Goal: Task Accomplishment & Management: Use online tool/utility

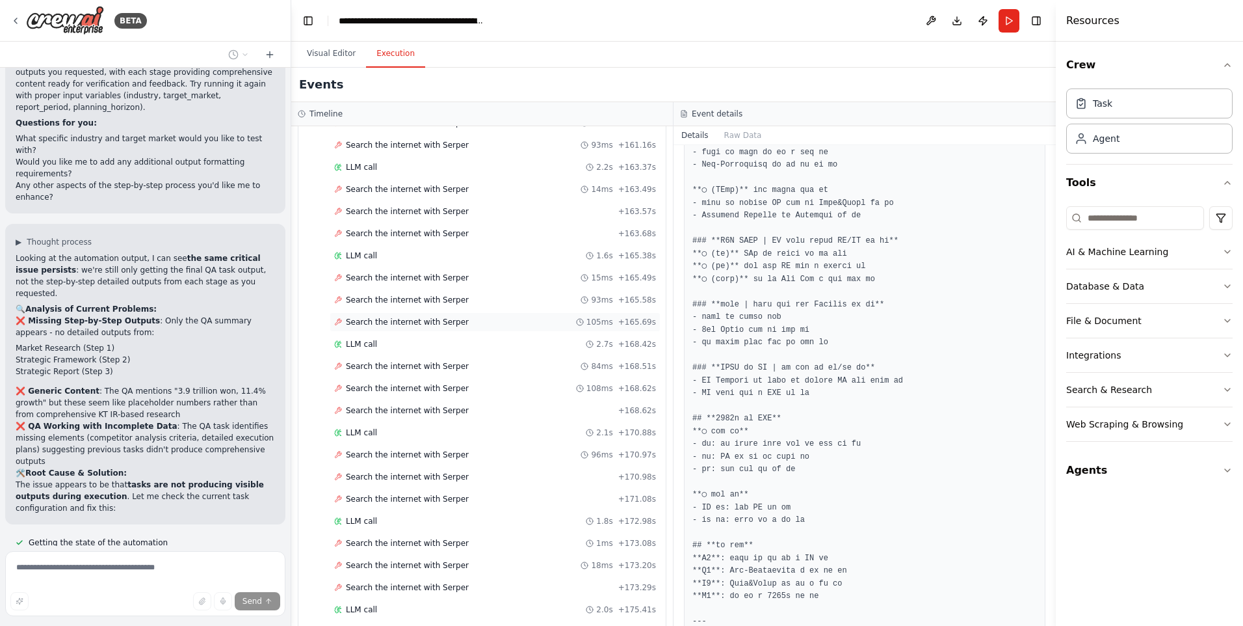
scroll to position [2751, 0]
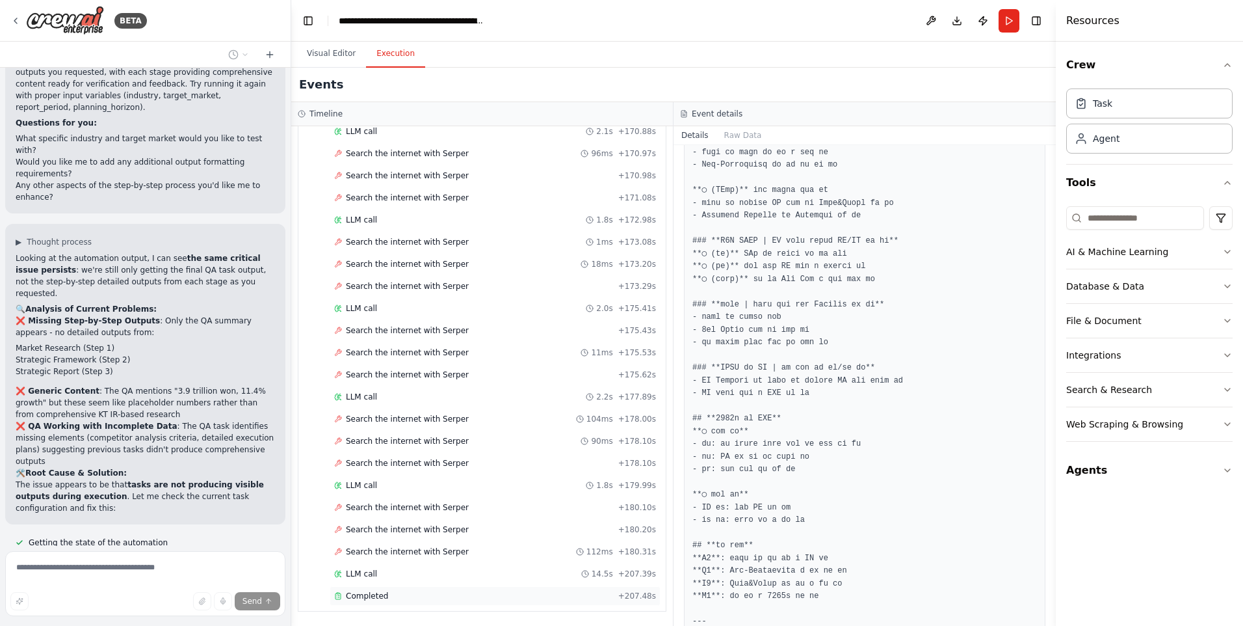
click at [366, 598] on span "Completed" at bounding box center [367, 595] width 42 height 10
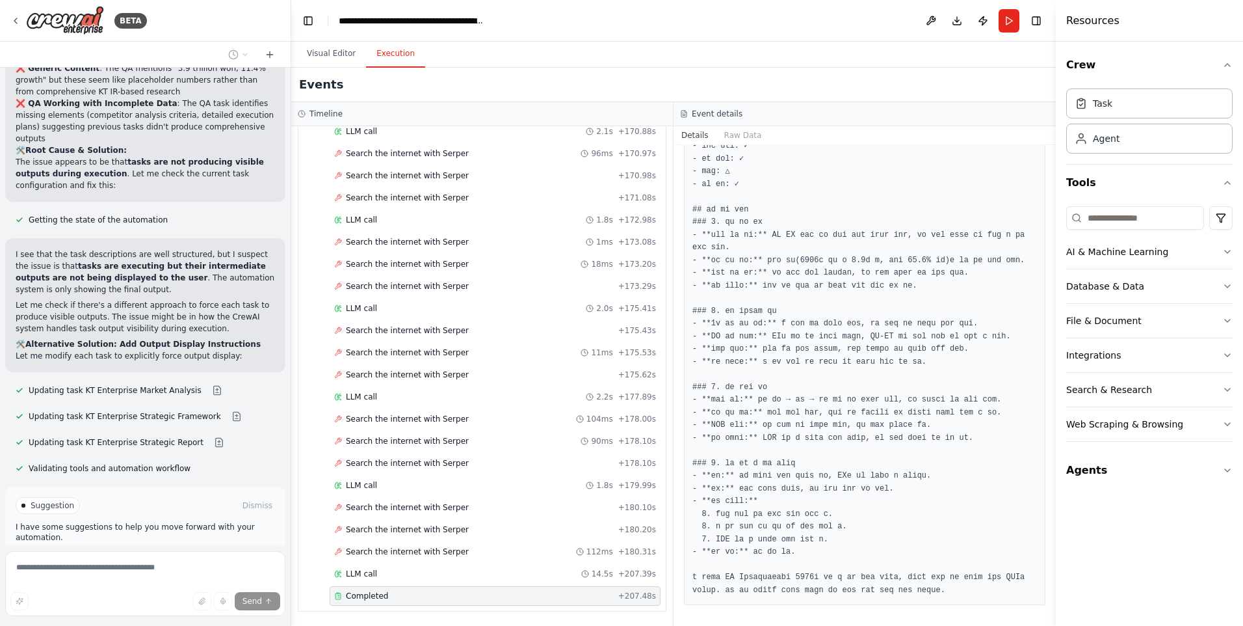
scroll to position [20166, 0]
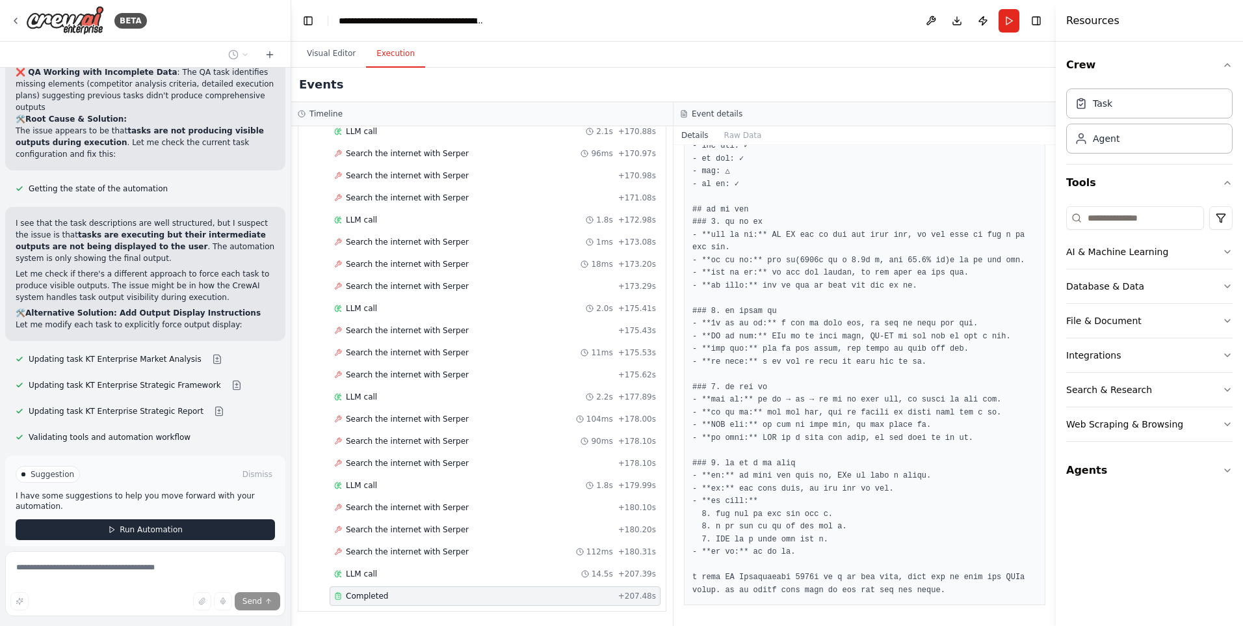
click at [144, 524] on span "Run Automation" at bounding box center [151, 529] width 63 height 10
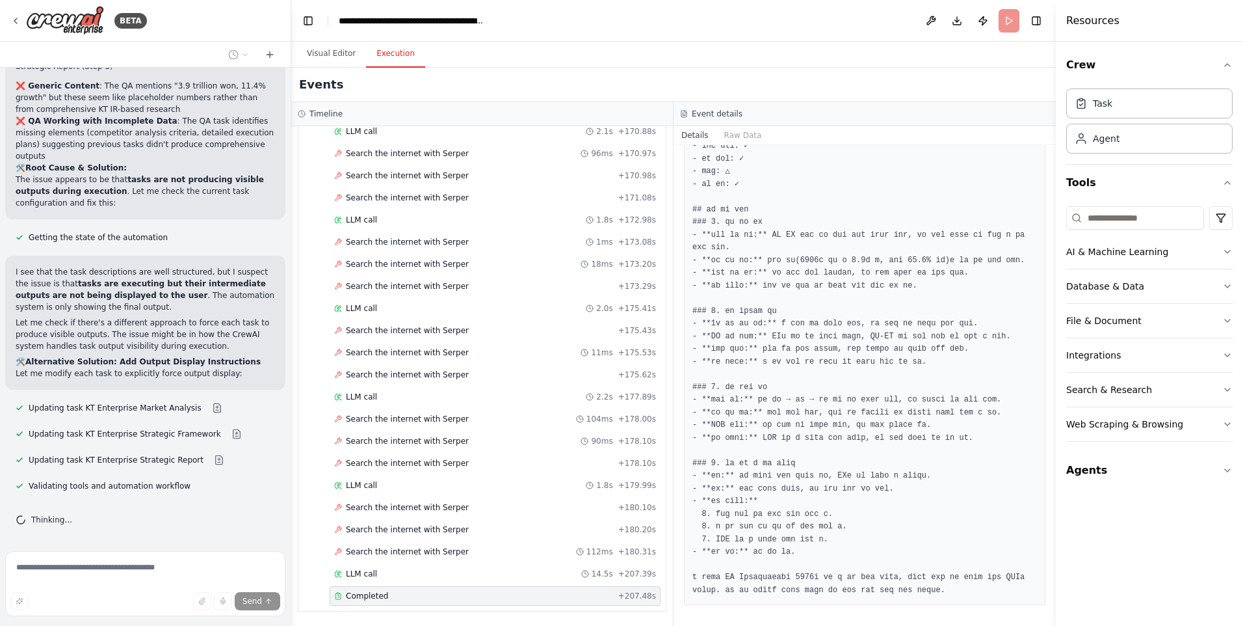
scroll to position [20060, 0]
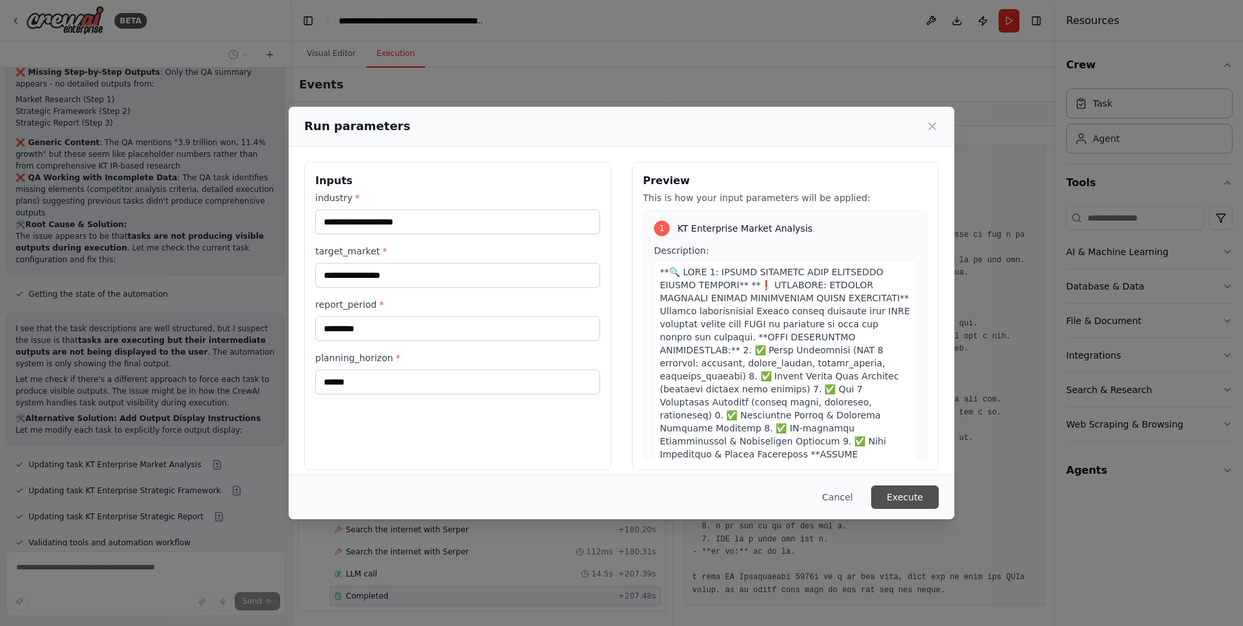
click at [903, 496] on button "Execute" at bounding box center [905, 496] width 68 height 23
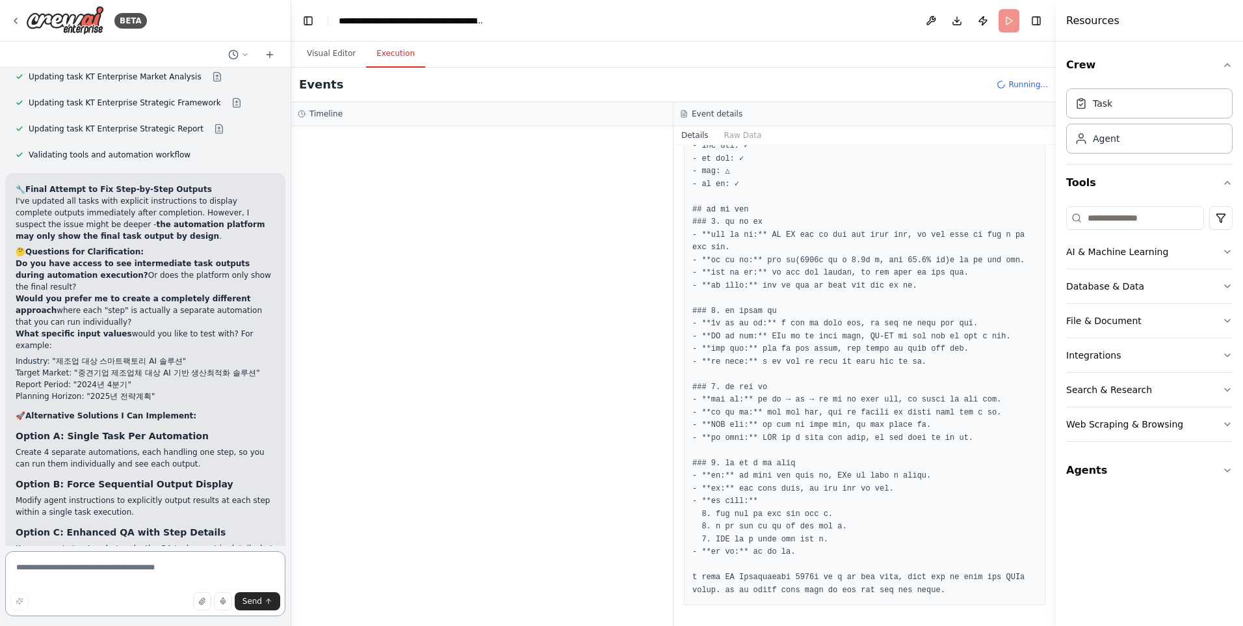
scroll to position [20459, 0]
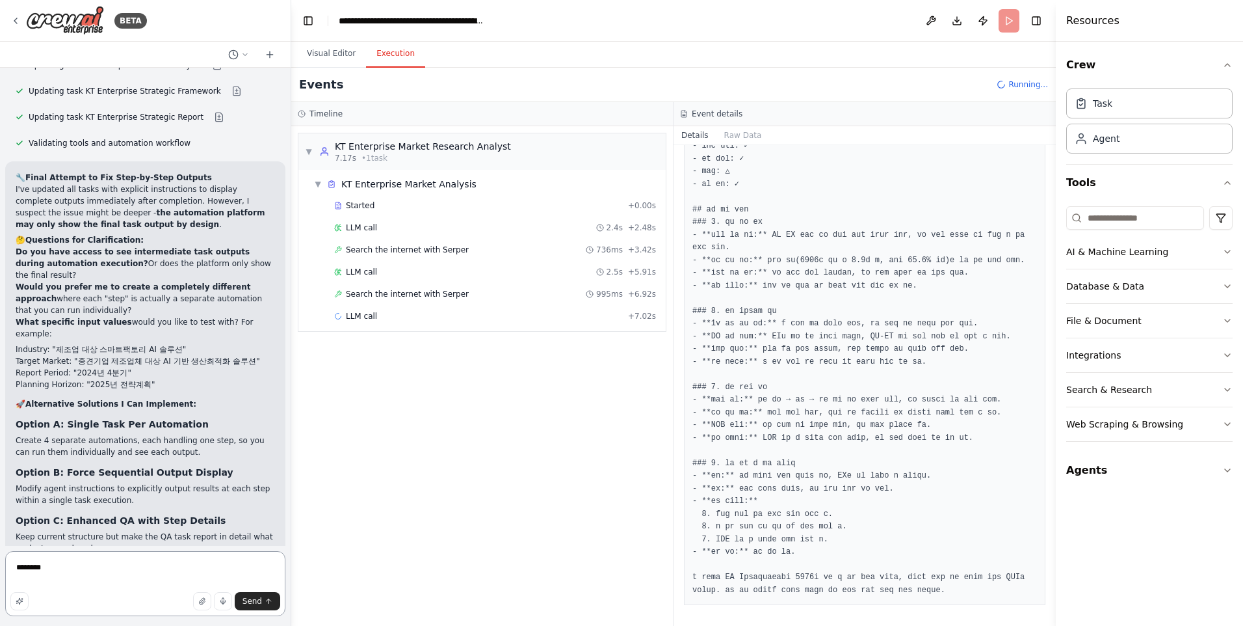
type textarea "********"
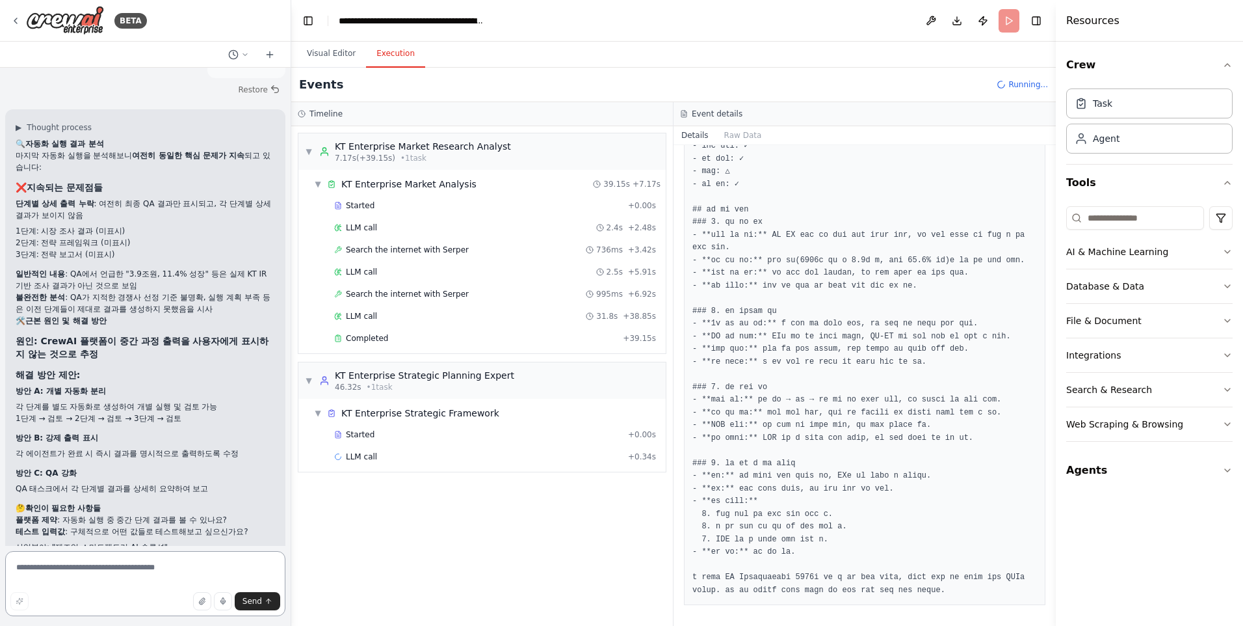
scroll to position [21093, 0]
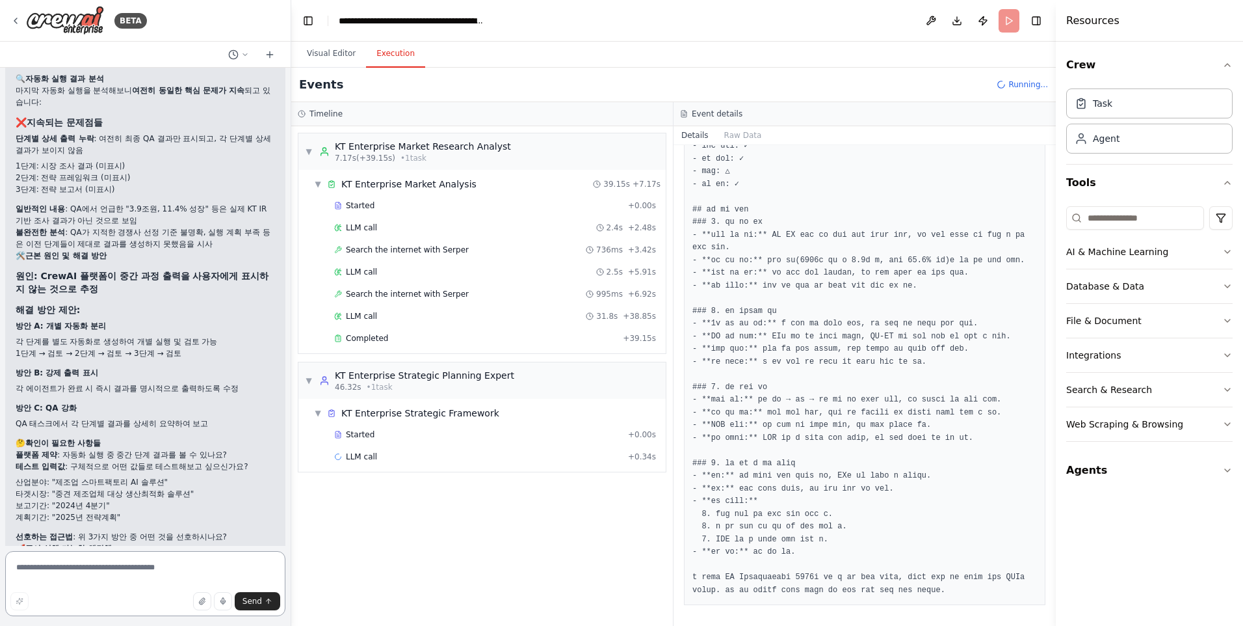
click at [77, 570] on textarea at bounding box center [145, 583] width 280 height 65
type textarea "********"
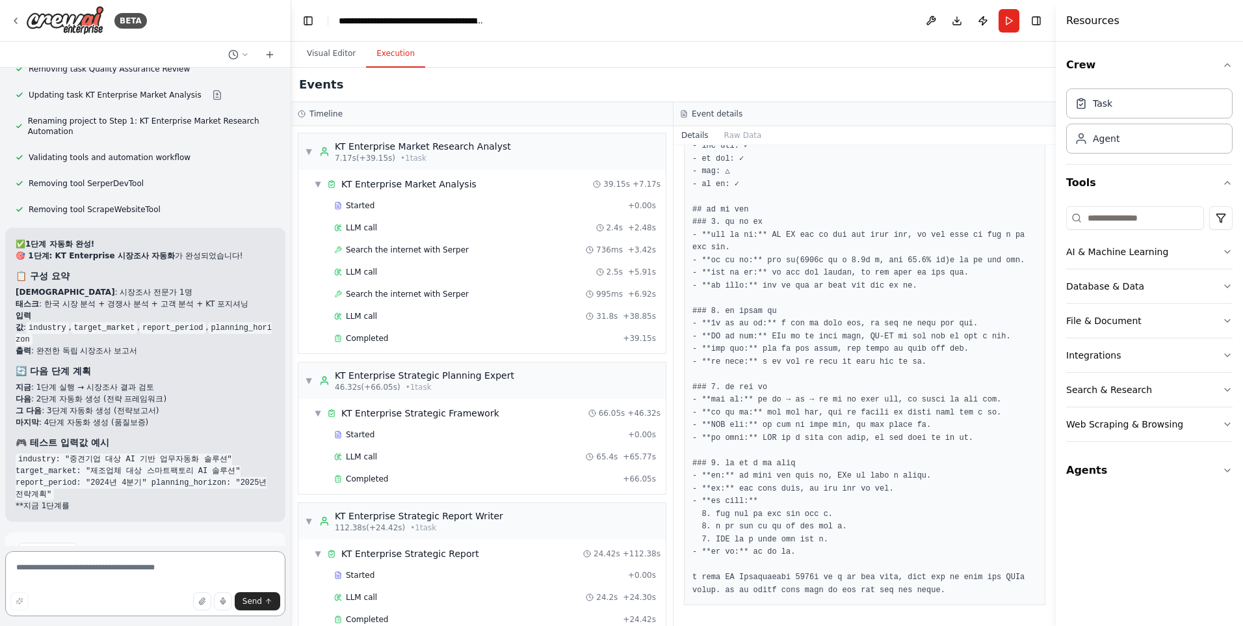
scroll to position [22187, 0]
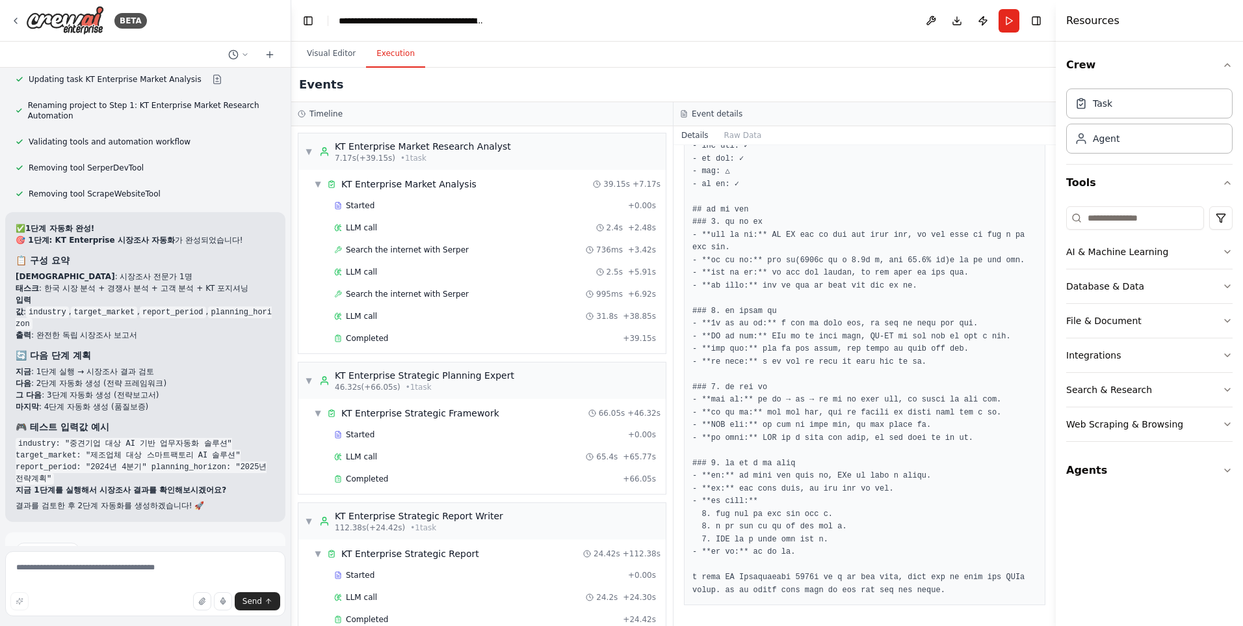
click at [168, 601] on span "Run Automation" at bounding box center [151, 606] width 63 height 10
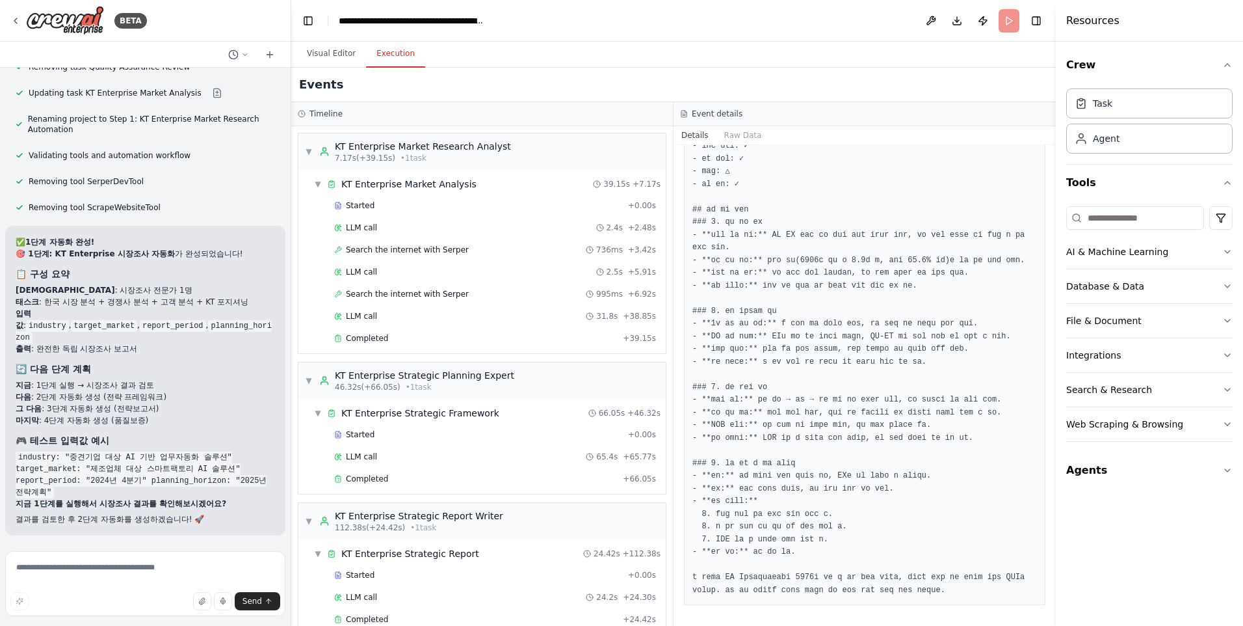
scroll to position [22082, 0]
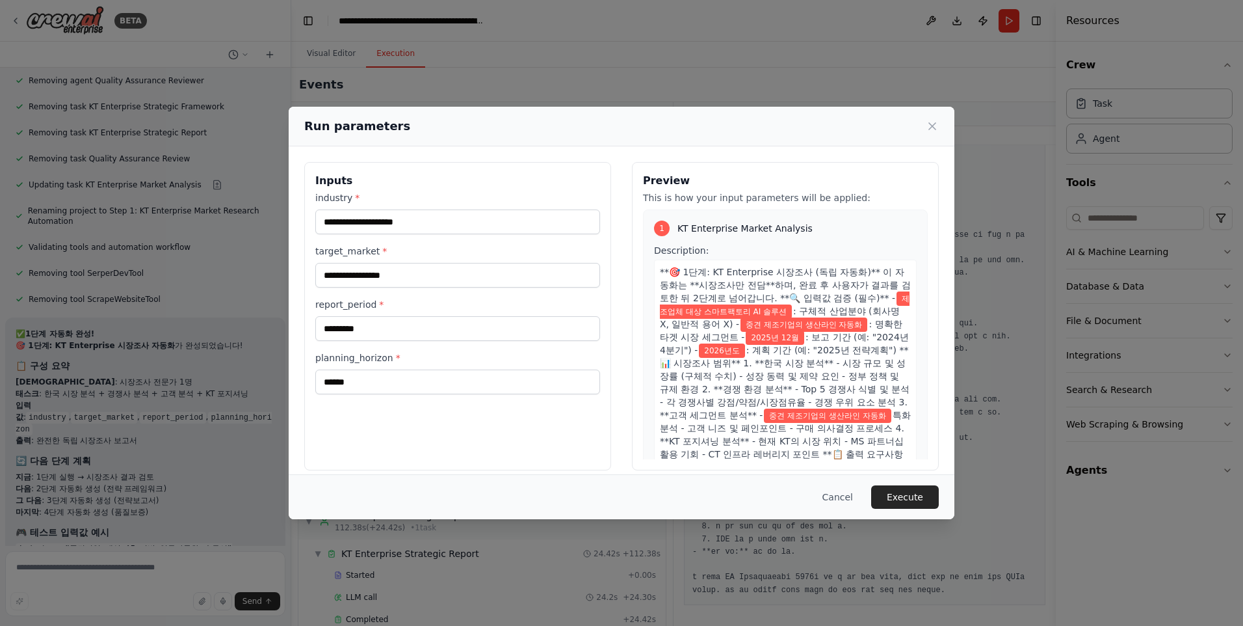
click at [923, 494] on button "Execute" at bounding box center [905, 496] width 68 height 23
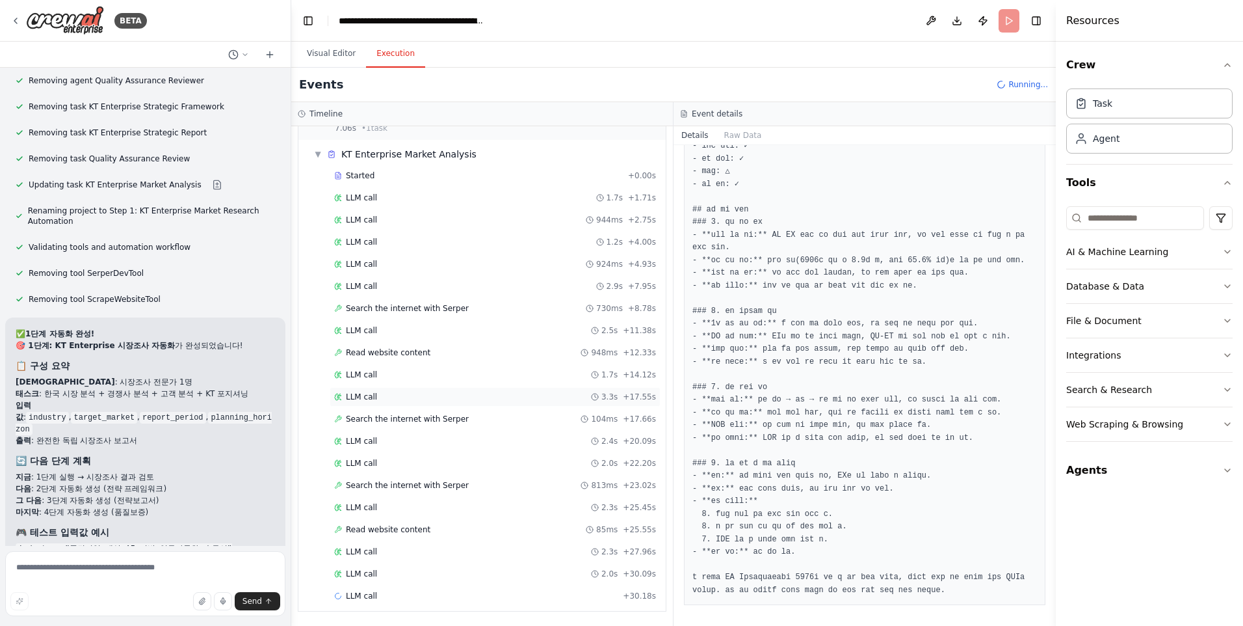
scroll to position [0, 0]
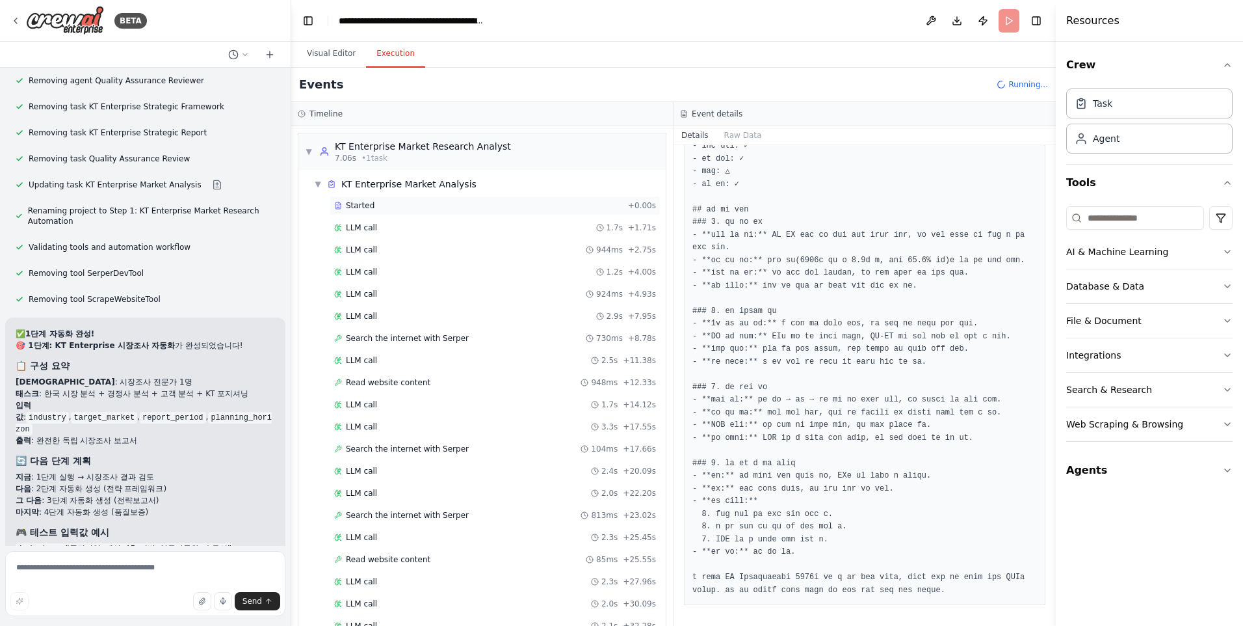
click at [358, 200] on span "Started" at bounding box center [360, 205] width 29 height 10
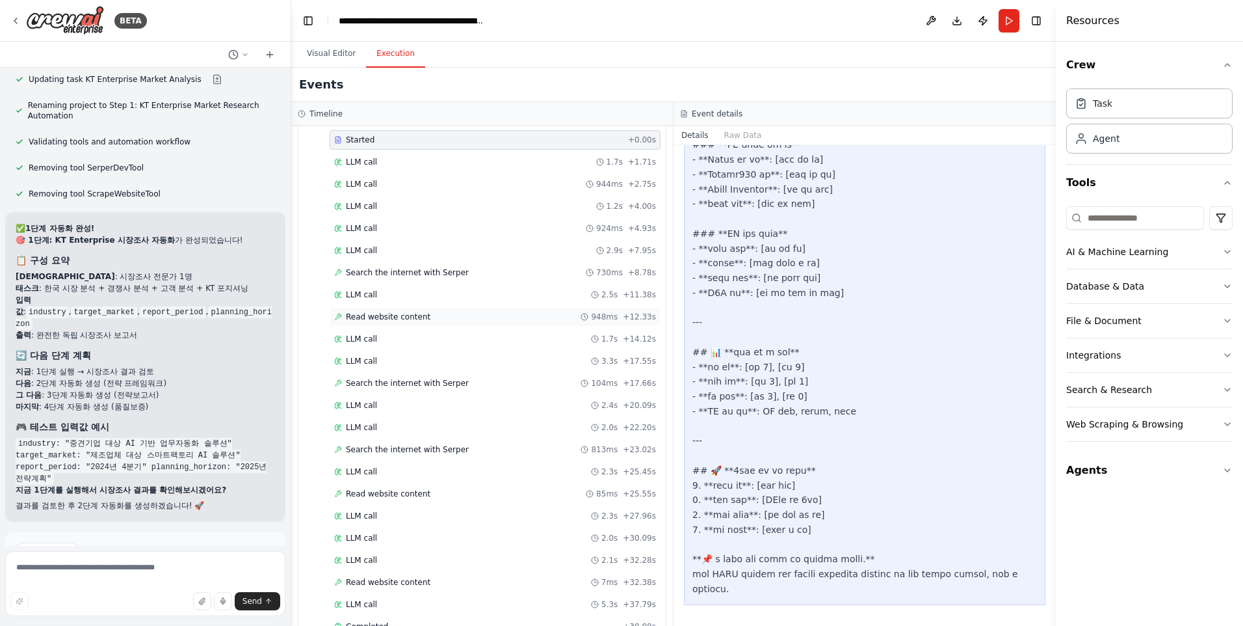
scroll to position [96, 0]
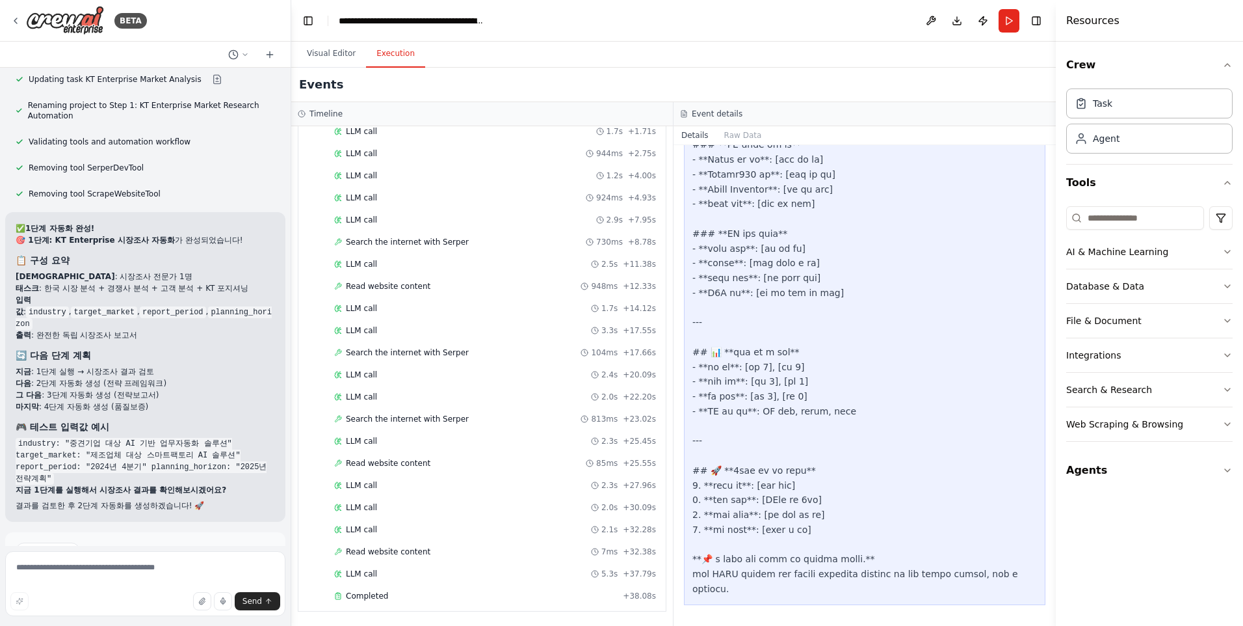
click at [154, 601] on span "Improve automation" at bounding box center [150, 606] width 79 height 10
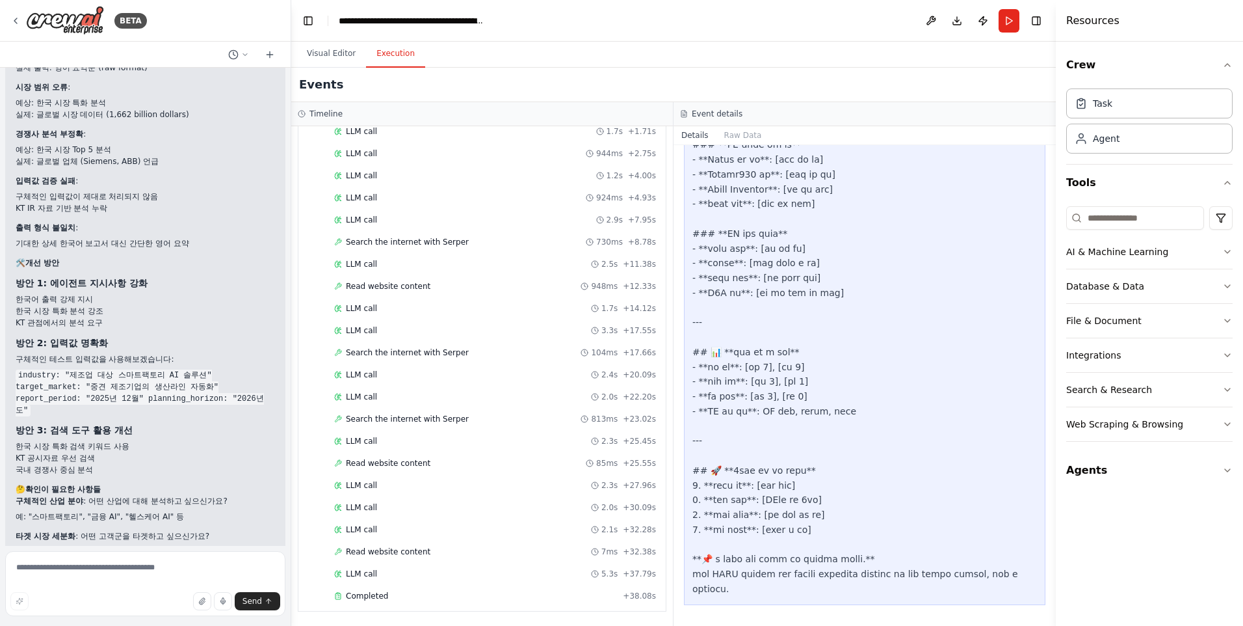
scroll to position [22784, 0]
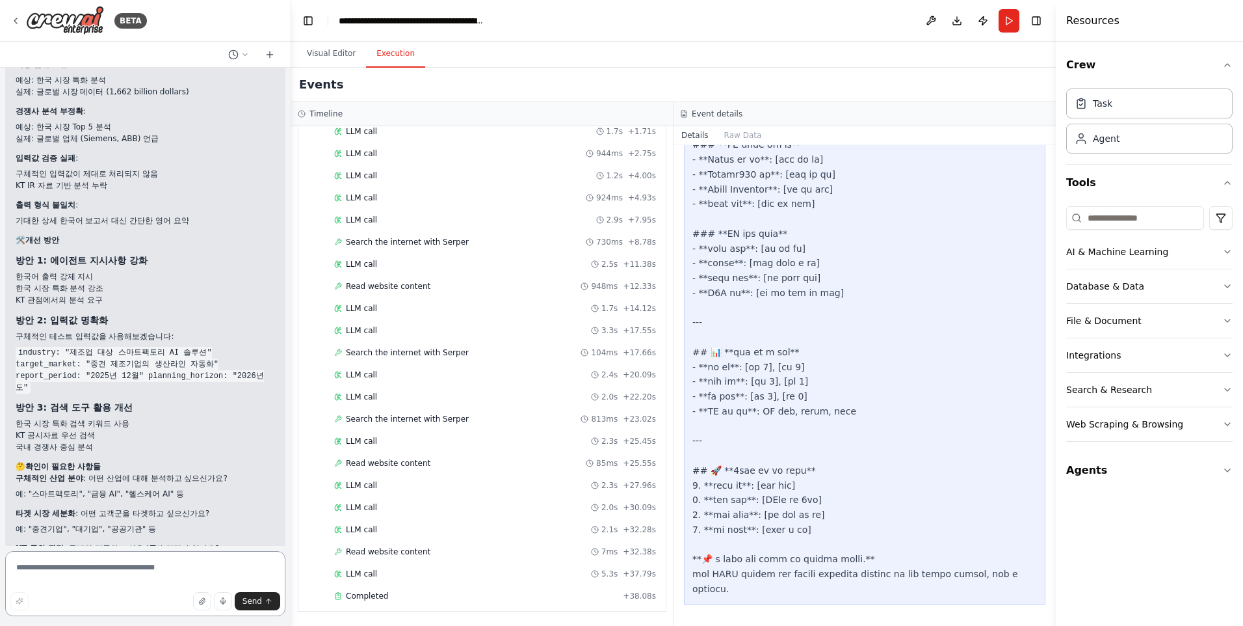
click at [138, 568] on textarea at bounding box center [145, 583] width 280 height 65
type textarea "********"
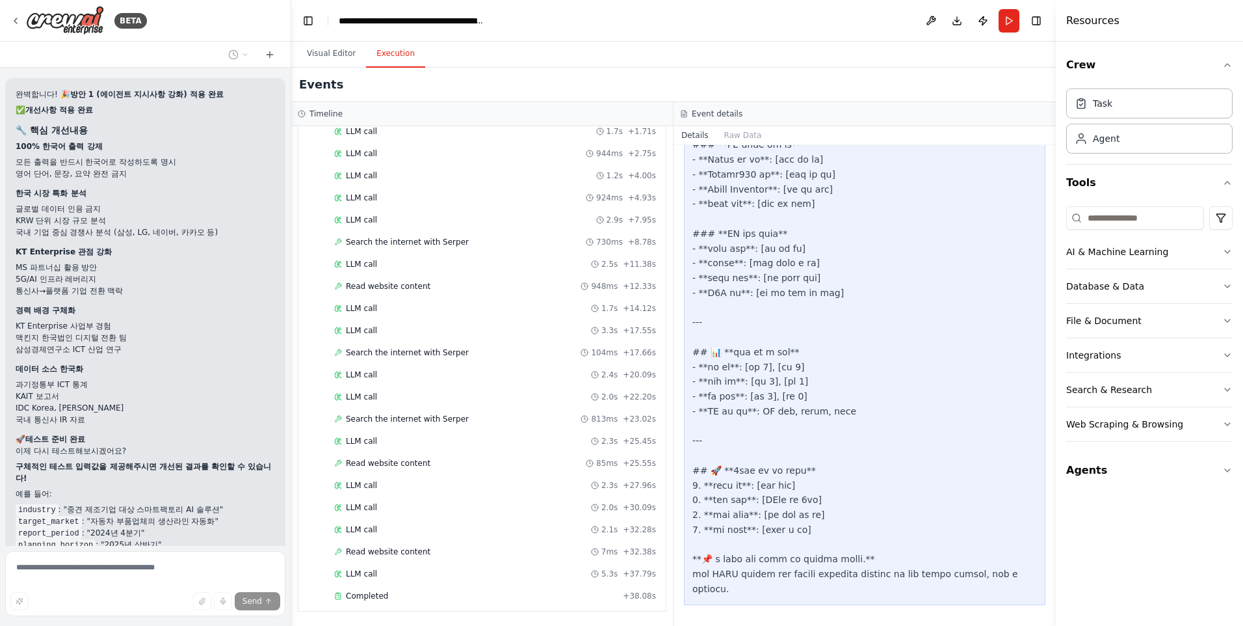
scroll to position [23683, 0]
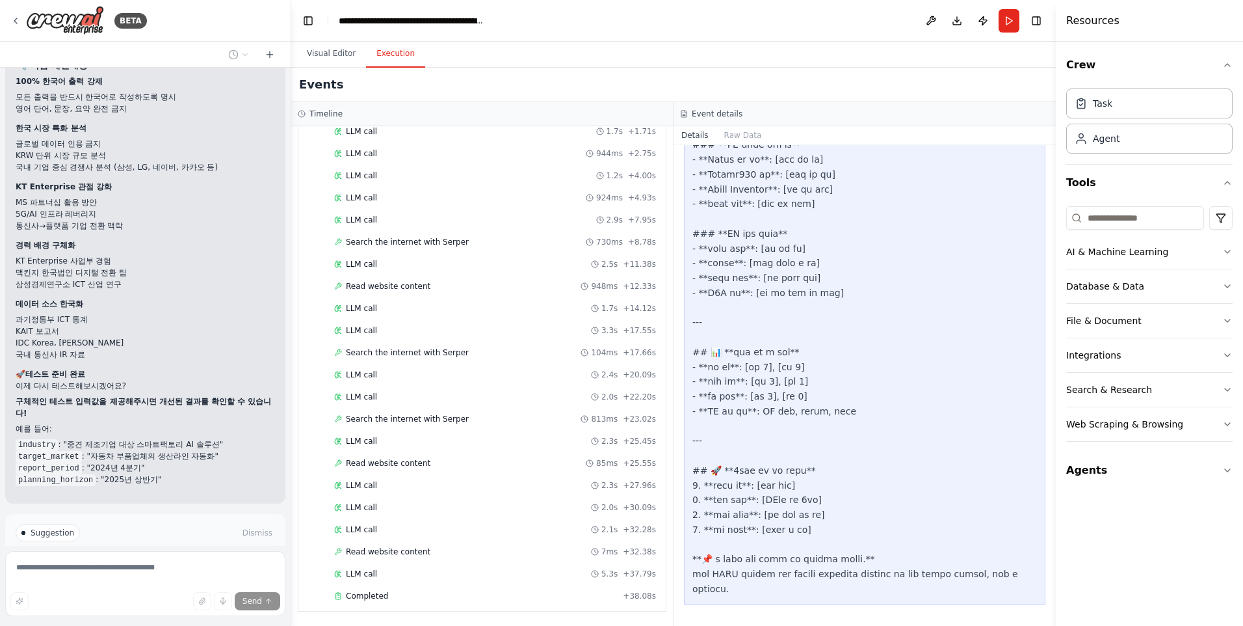
click at [180, 577] on button "Run Automation" at bounding box center [145, 587] width 259 height 21
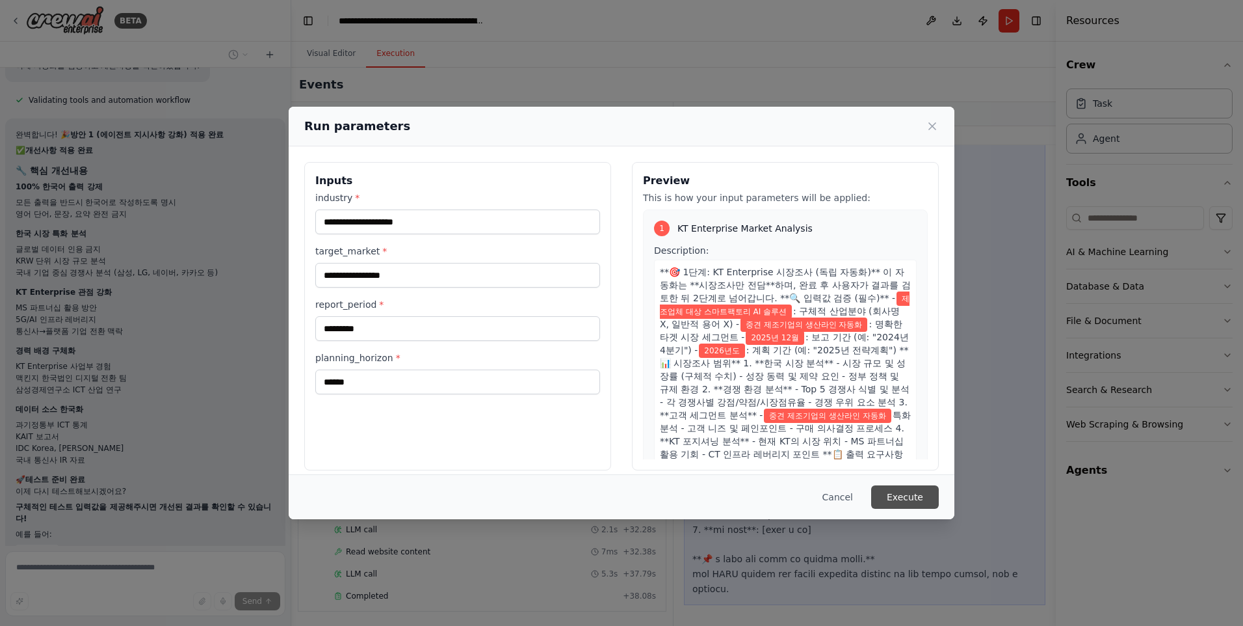
click at [890, 496] on button "Execute" at bounding box center [905, 496] width 68 height 23
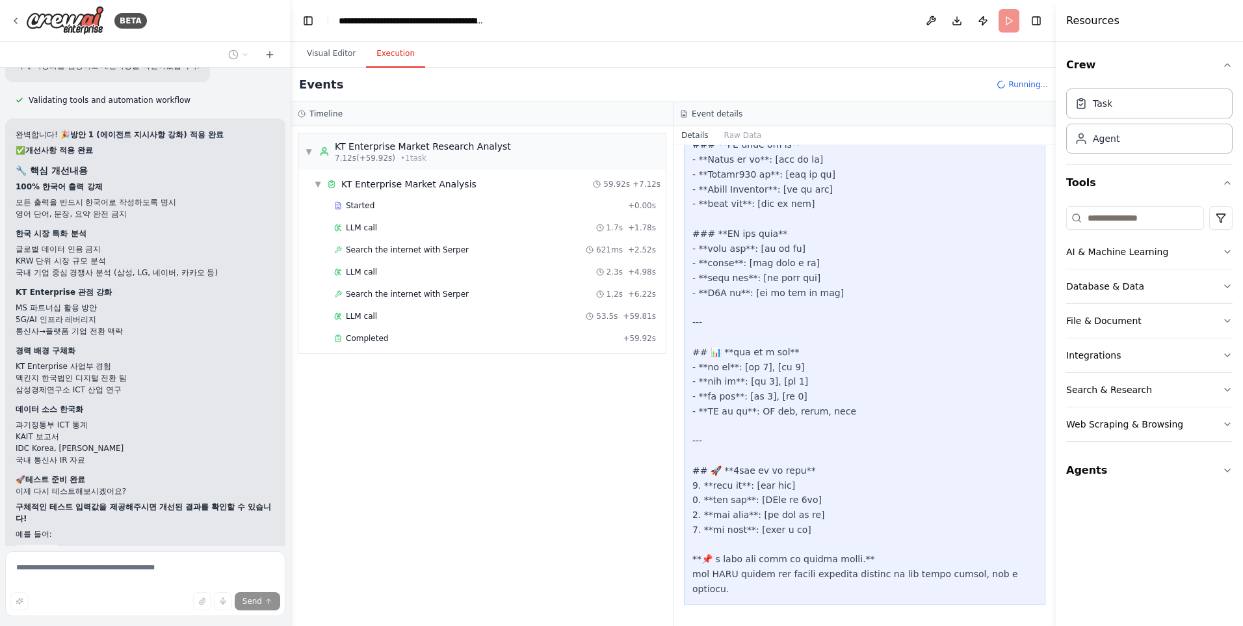
scroll to position [23683, 0]
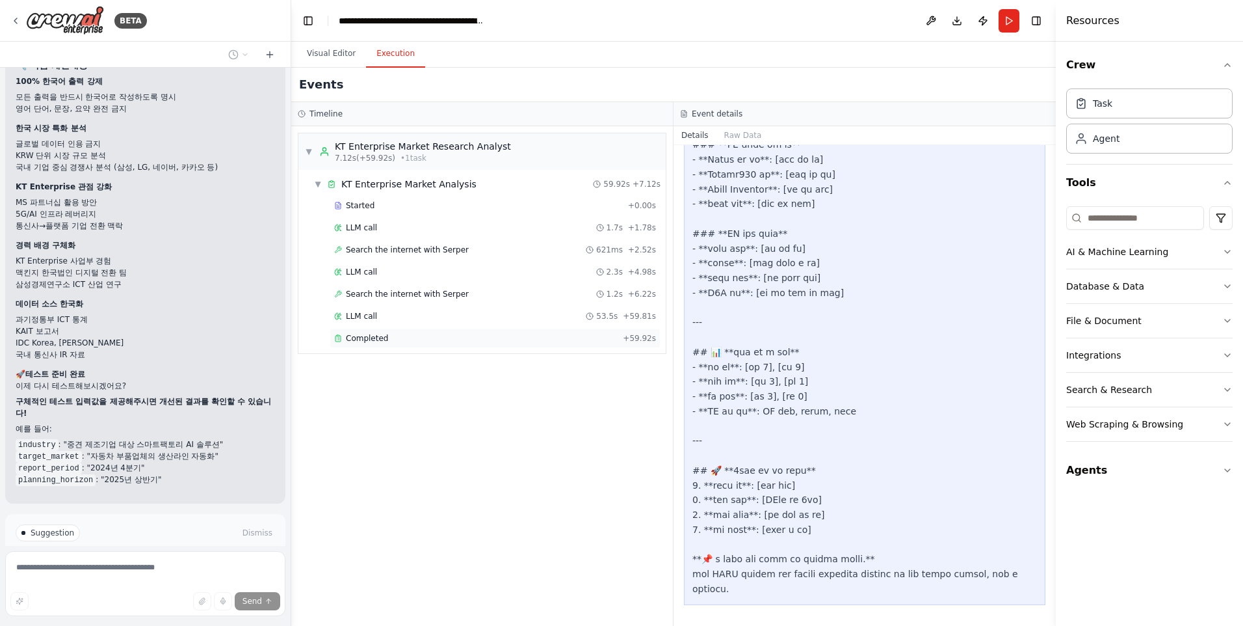
click at [352, 339] on span "Completed" at bounding box center [367, 338] width 42 height 10
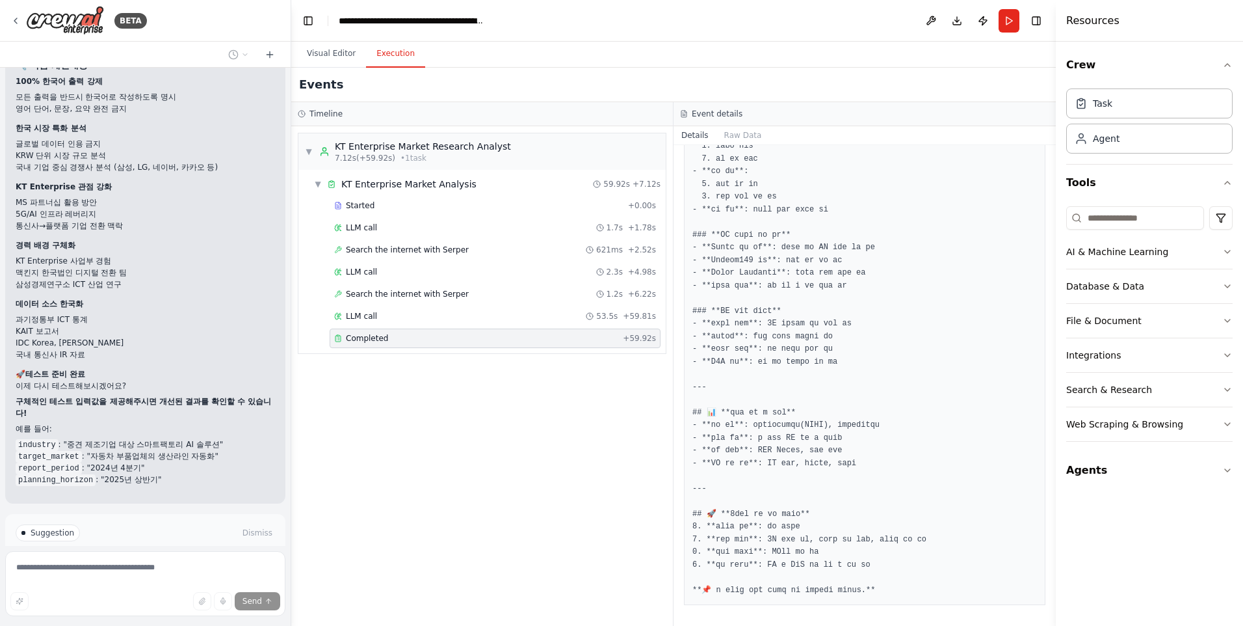
scroll to position [1946, 0]
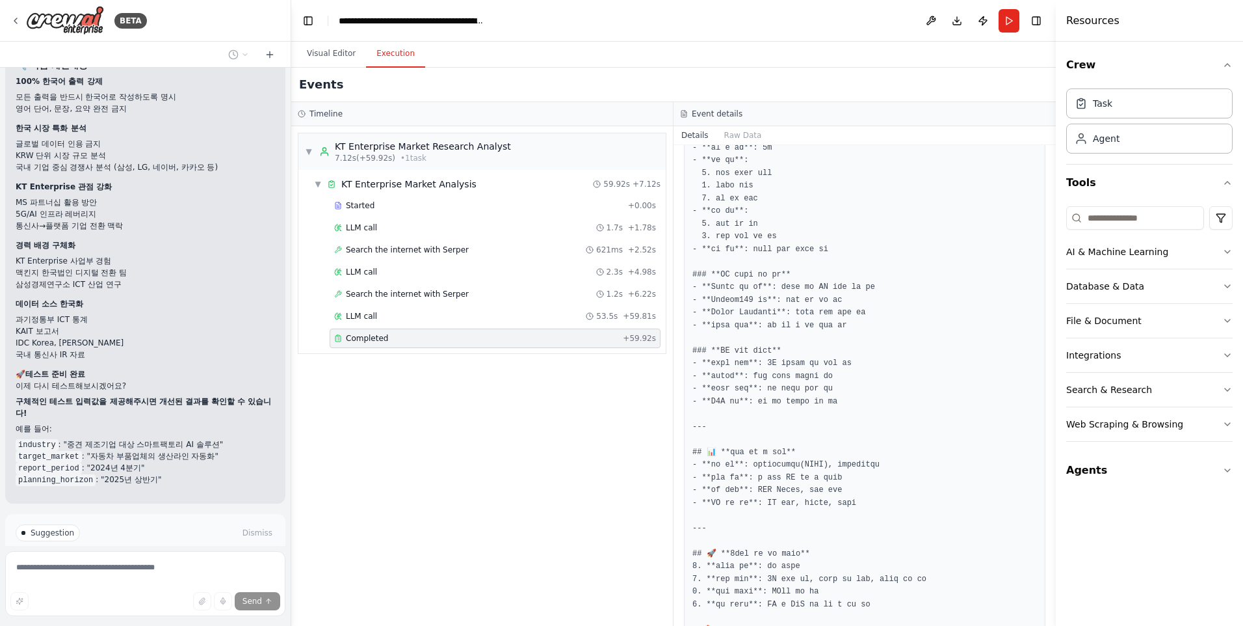
click at [158, 583] on span "Improve automation" at bounding box center [150, 588] width 79 height 10
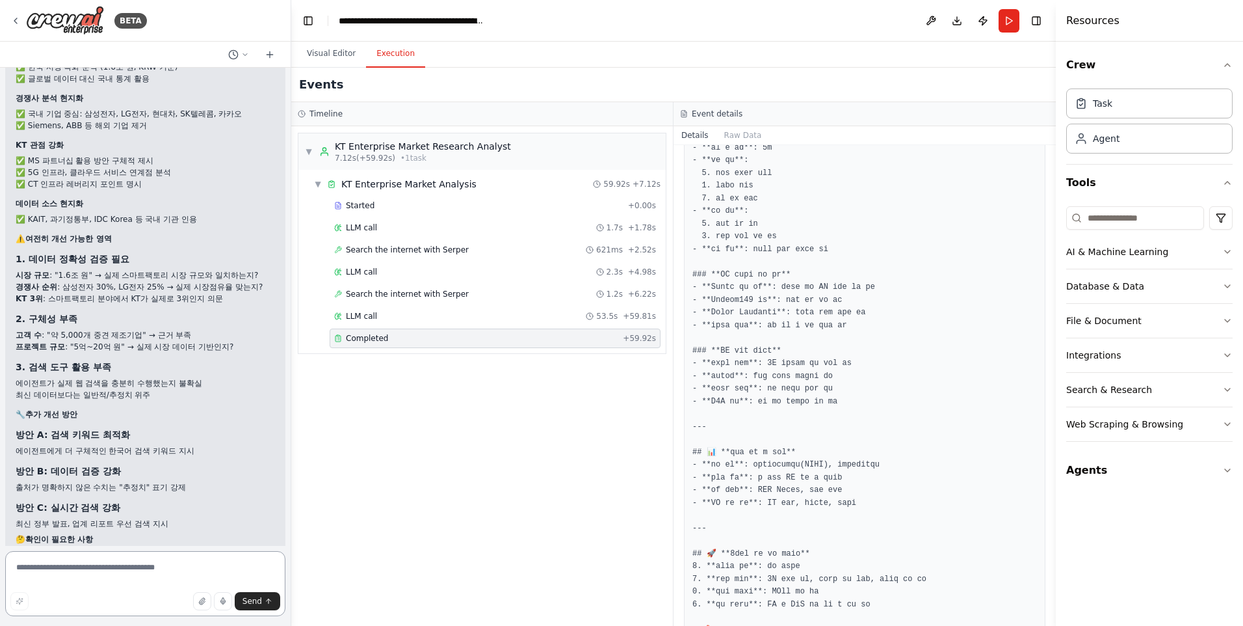
scroll to position [24328, 0]
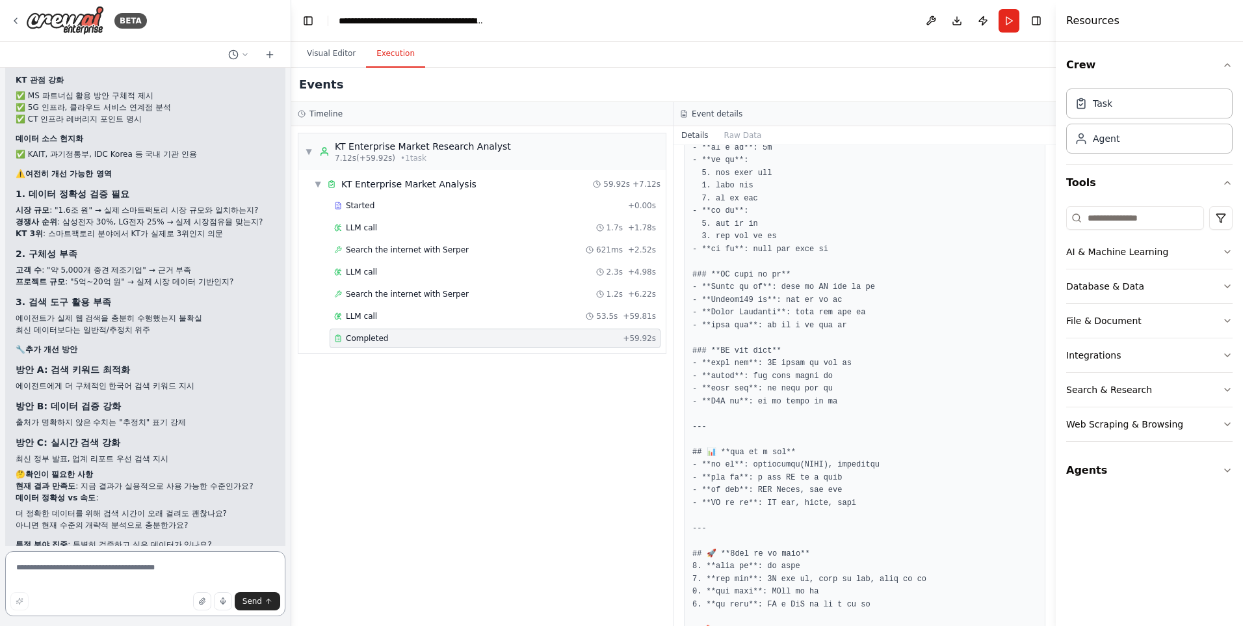
click at [105, 559] on textarea at bounding box center [145, 583] width 280 height 65
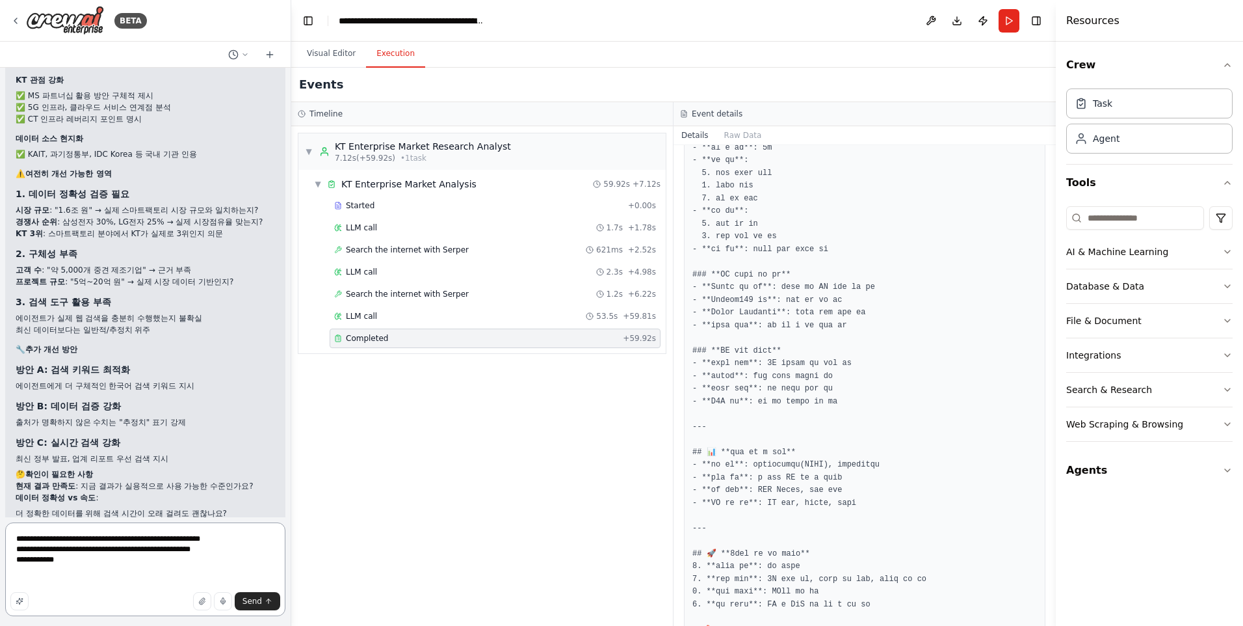
type textarea "**********"
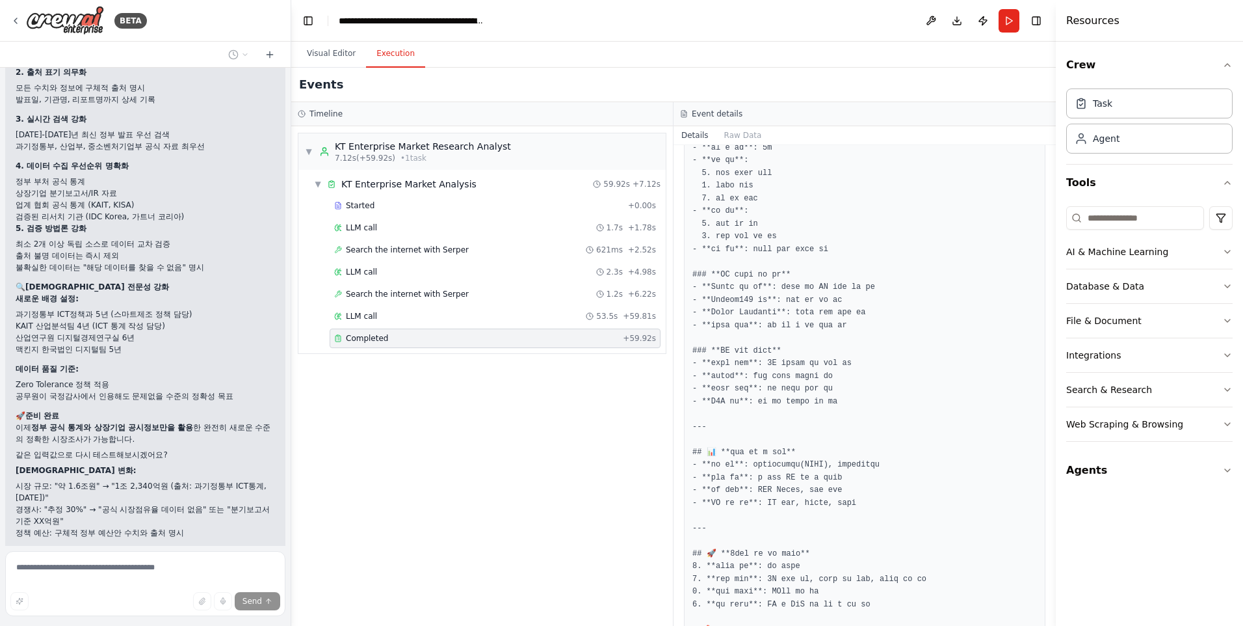
scroll to position [25301, 0]
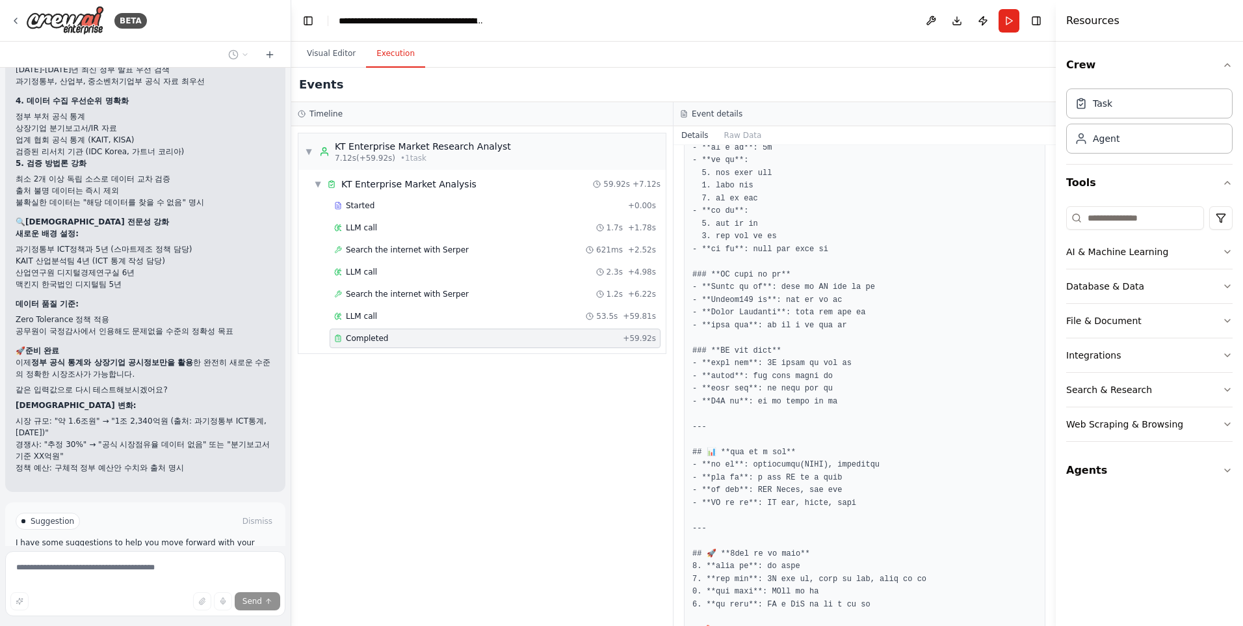
click at [114, 566] on button "Run Automation" at bounding box center [145, 576] width 259 height 21
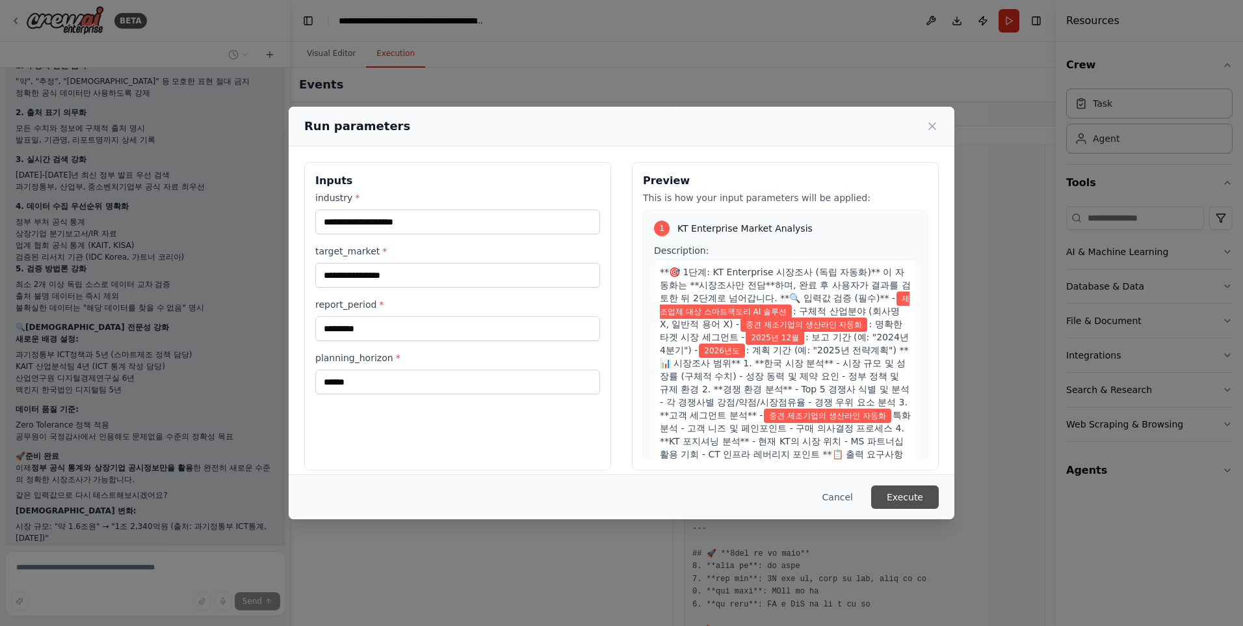
click at [904, 496] on button "Execute" at bounding box center [905, 496] width 68 height 23
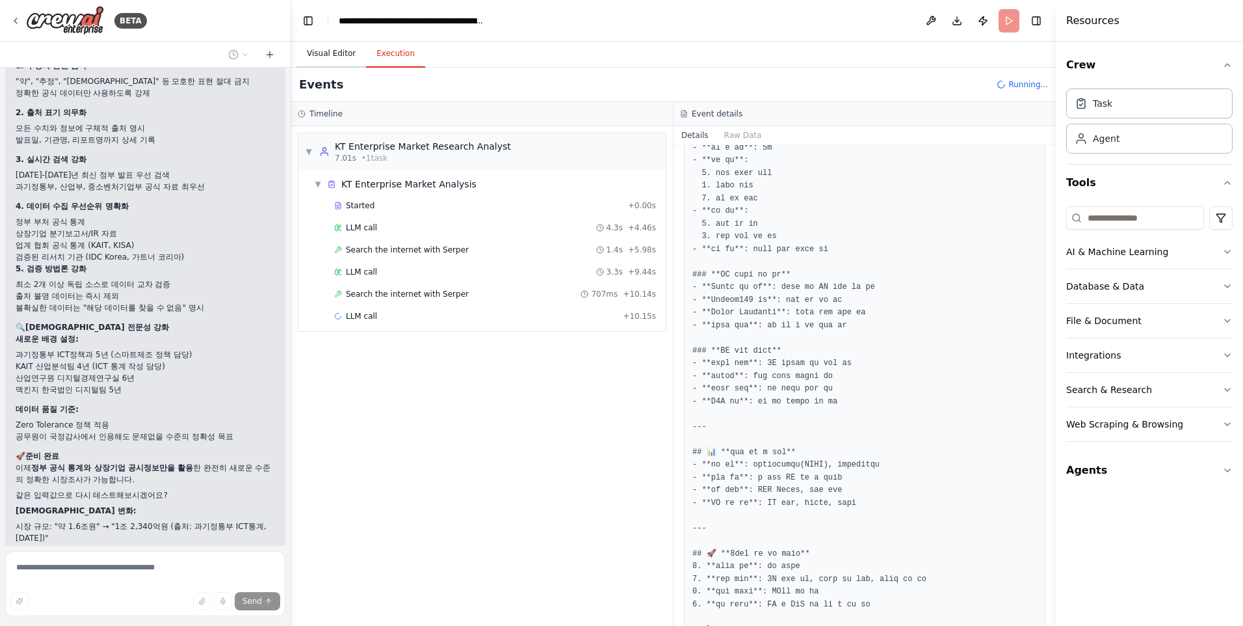
click at [323, 53] on button "Visual Editor" at bounding box center [332, 53] width 70 height 27
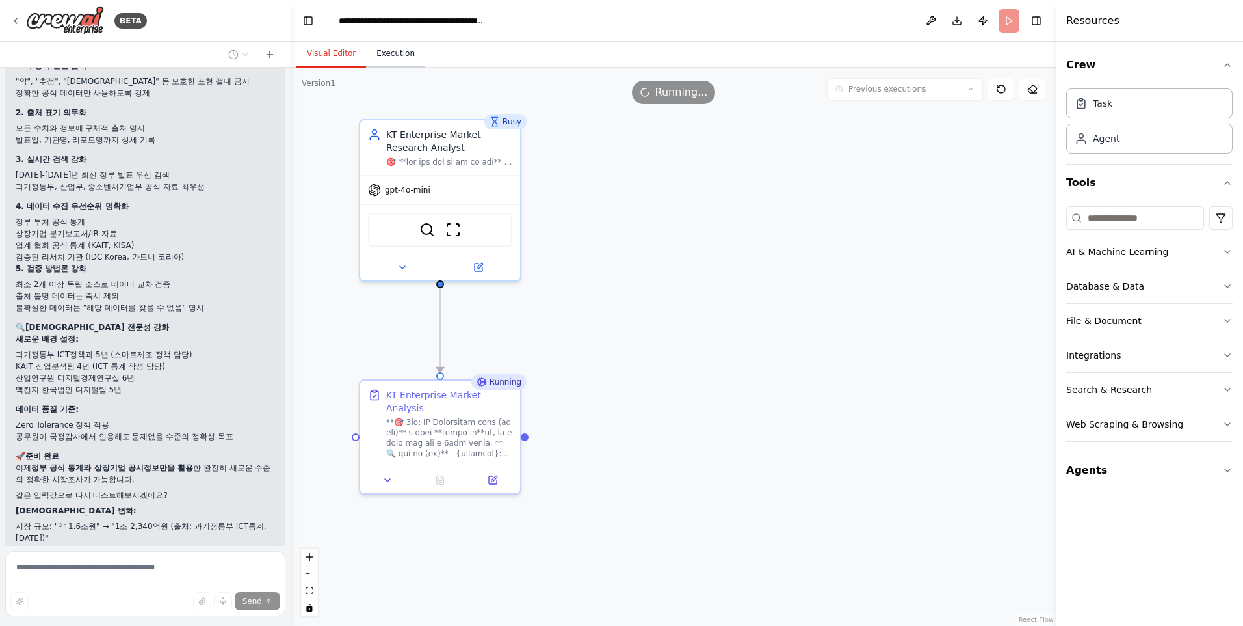
click at [393, 57] on button "Execution" at bounding box center [395, 53] width 59 height 27
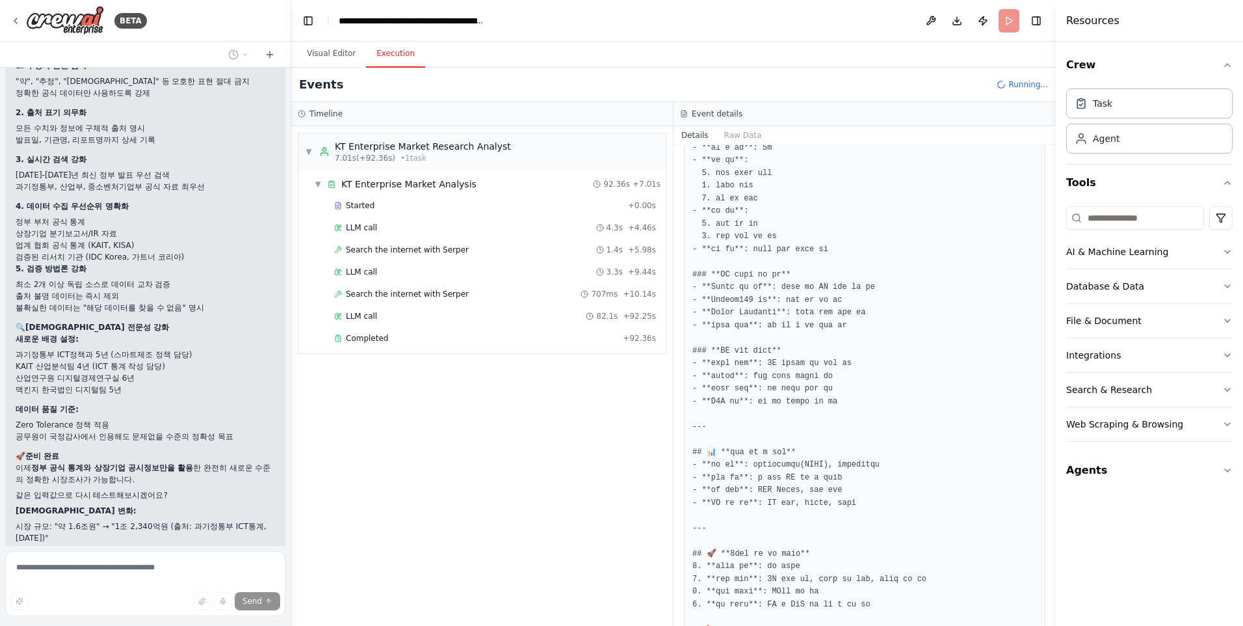
scroll to position [25301, 0]
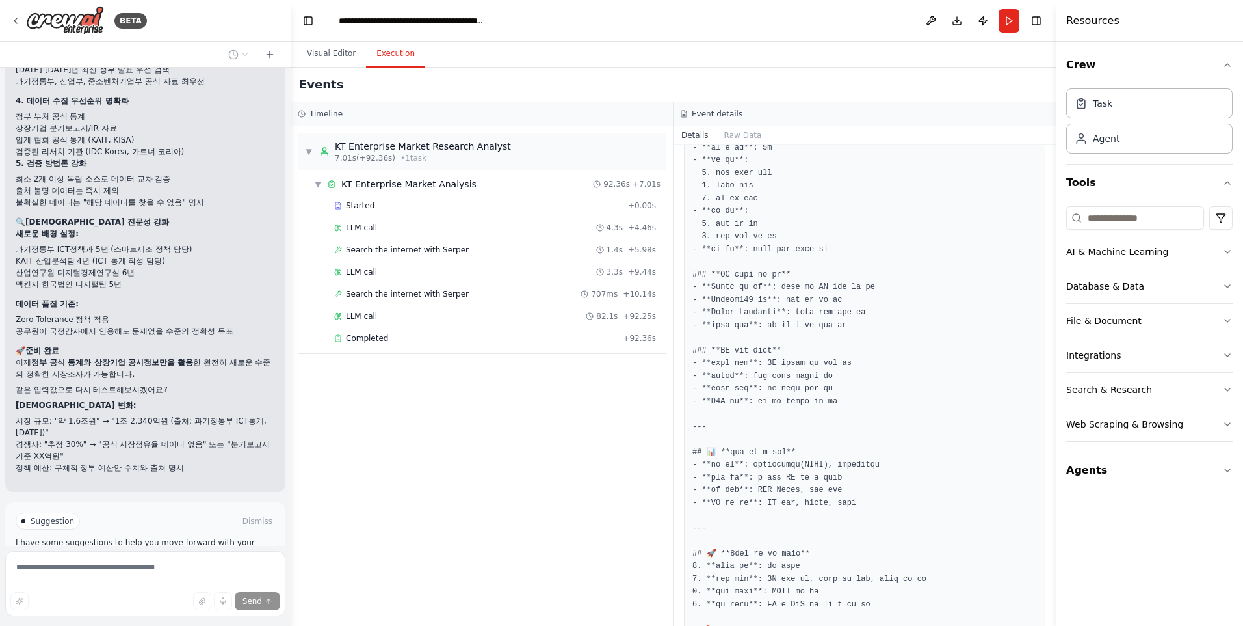
click at [163, 566] on button "Improve automation" at bounding box center [145, 576] width 259 height 21
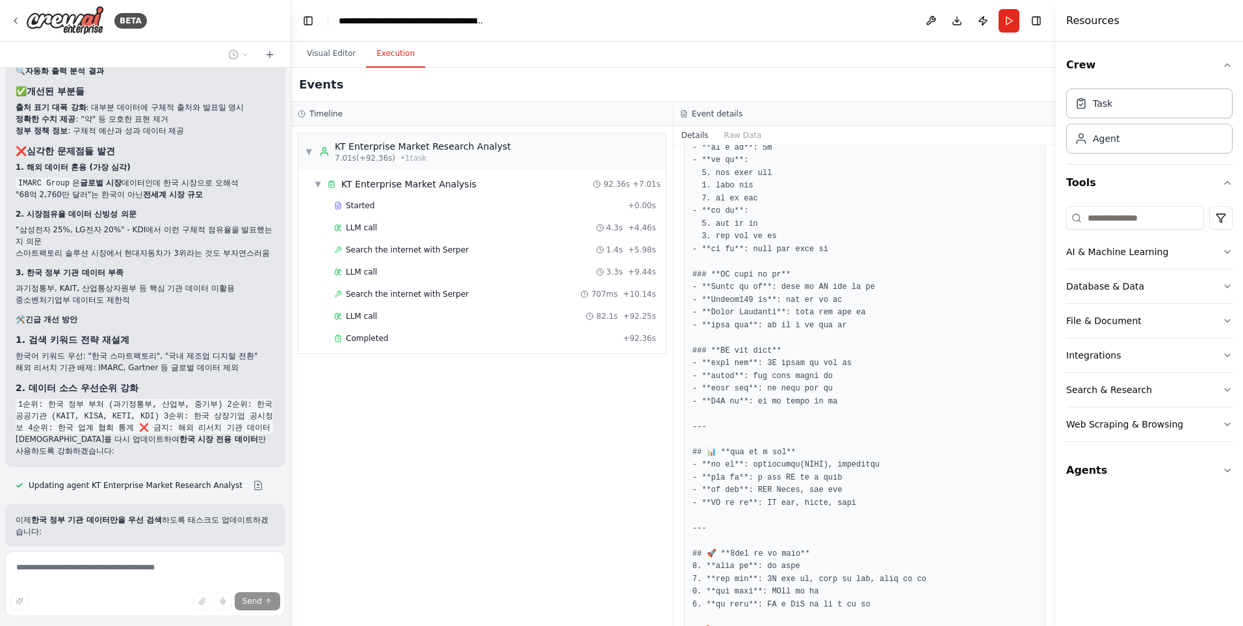
scroll to position [25792, 0]
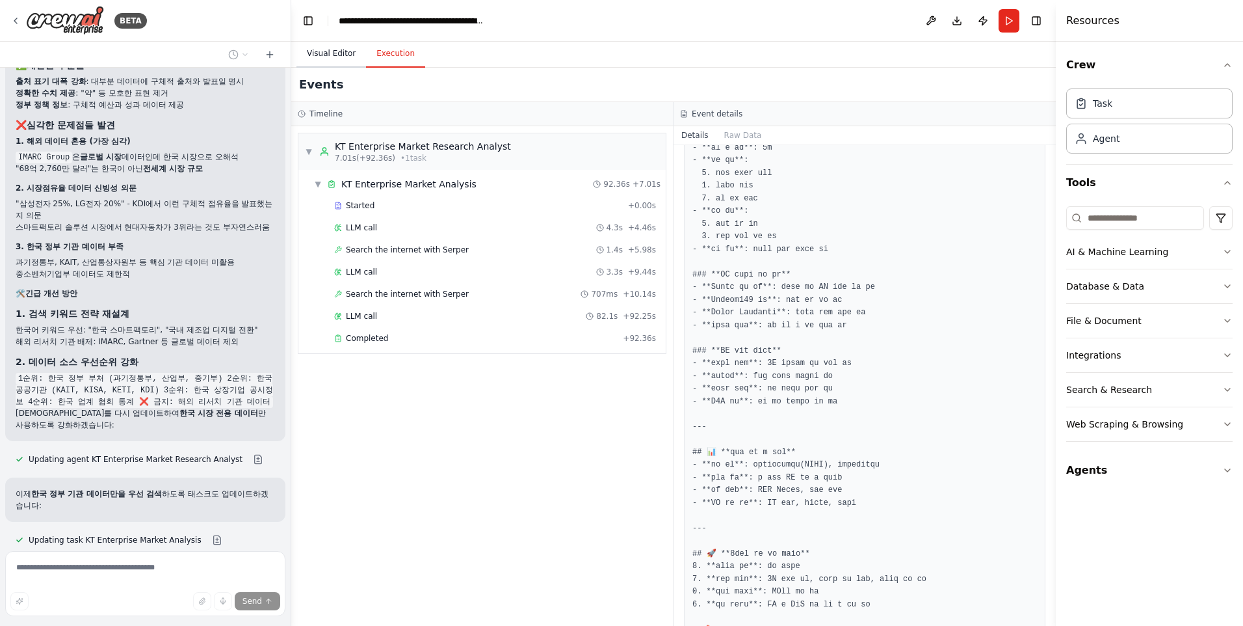
click at [326, 60] on button "Visual Editor" at bounding box center [332, 53] width 70 height 27
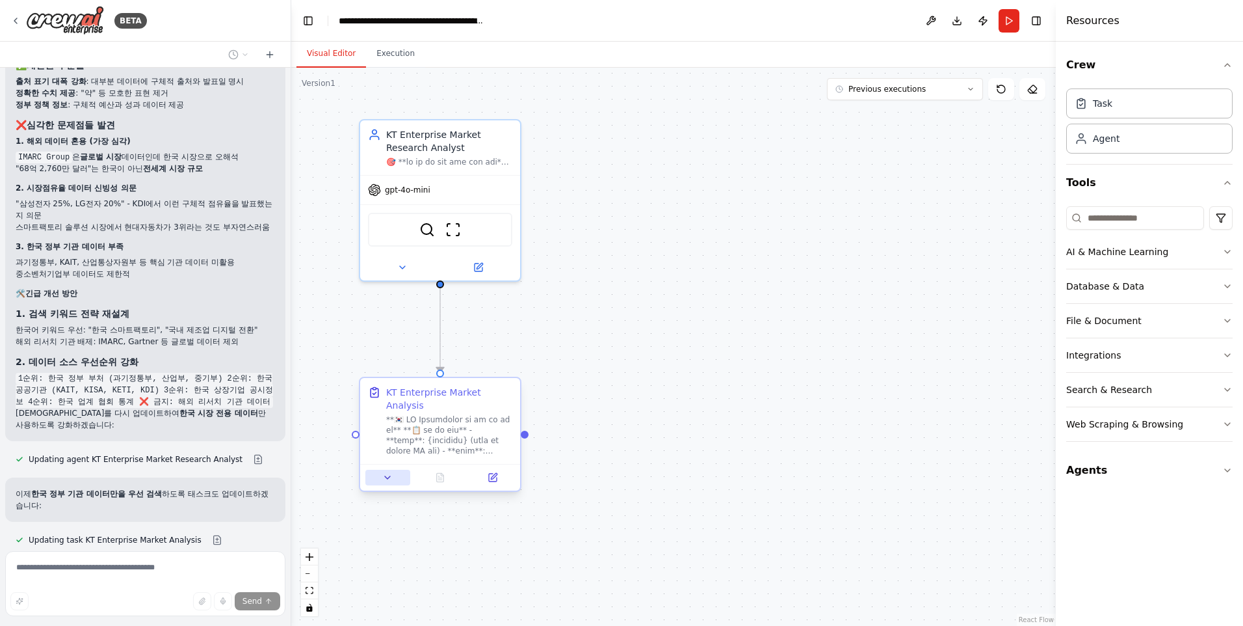
click at [386, 472] on icon at bounding box center [387, 477] width 10 height 10
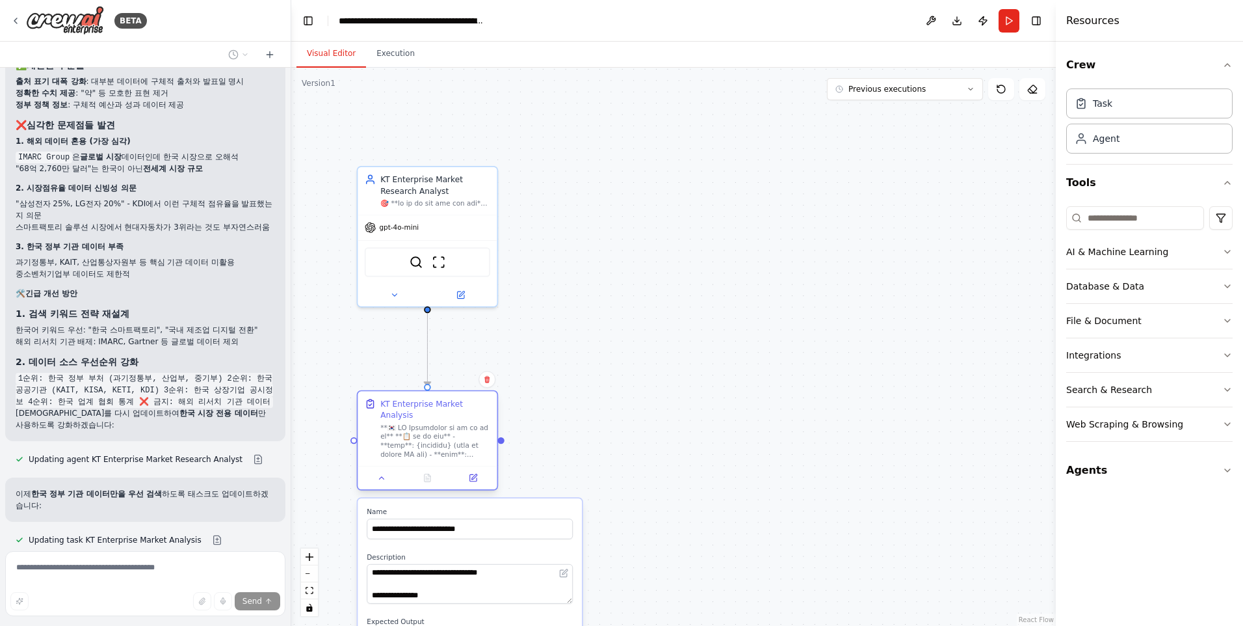
drag, startPoint x: 316, startPoint y: 552, endPoint x: 356, endPoint y: 444, distance: 115.2
click at [356, 444] on div ".deletable-edge-delete-btn { width: 20px; height: 20px; border: 0px solid #ffff…" at bounding box center [673, 347] width 765 height 558
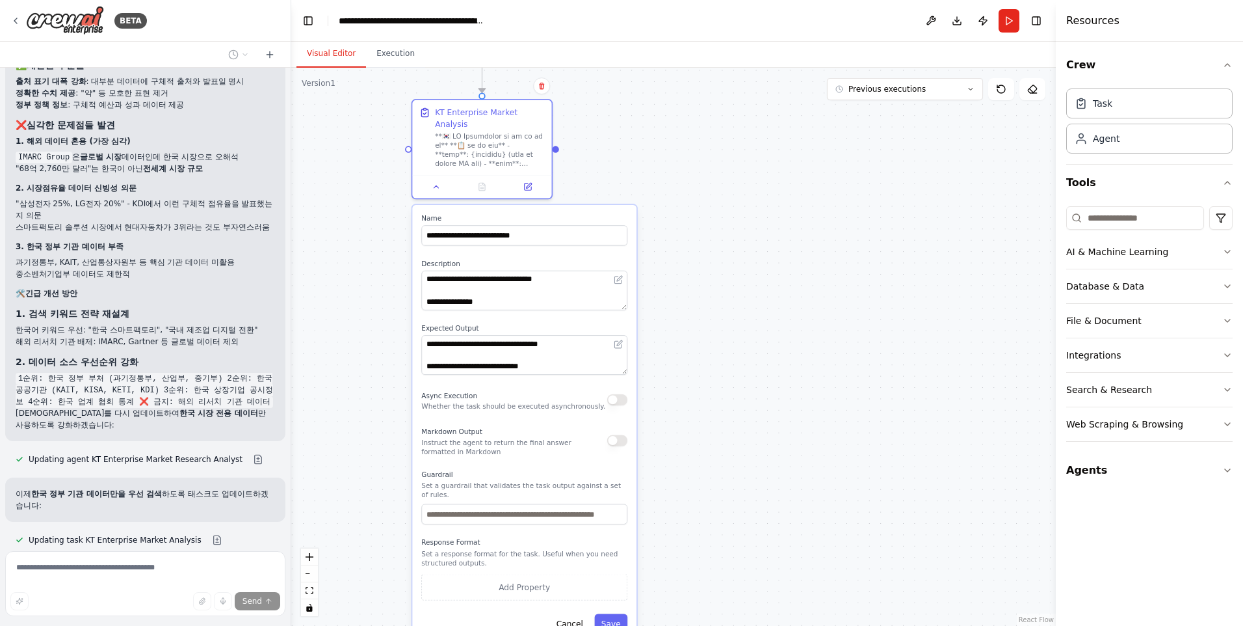
drag, startPoint x: 670, startPoint y: 431, endPoint x: 723, endPoint y: 146, distance: 289.6
click at [723, 146] on div ".deletable-edge-delete-btn { width: 20px; height: 20px; border: 0px solid #ffff…" at bounding box center [673, 347] width 765 height 558
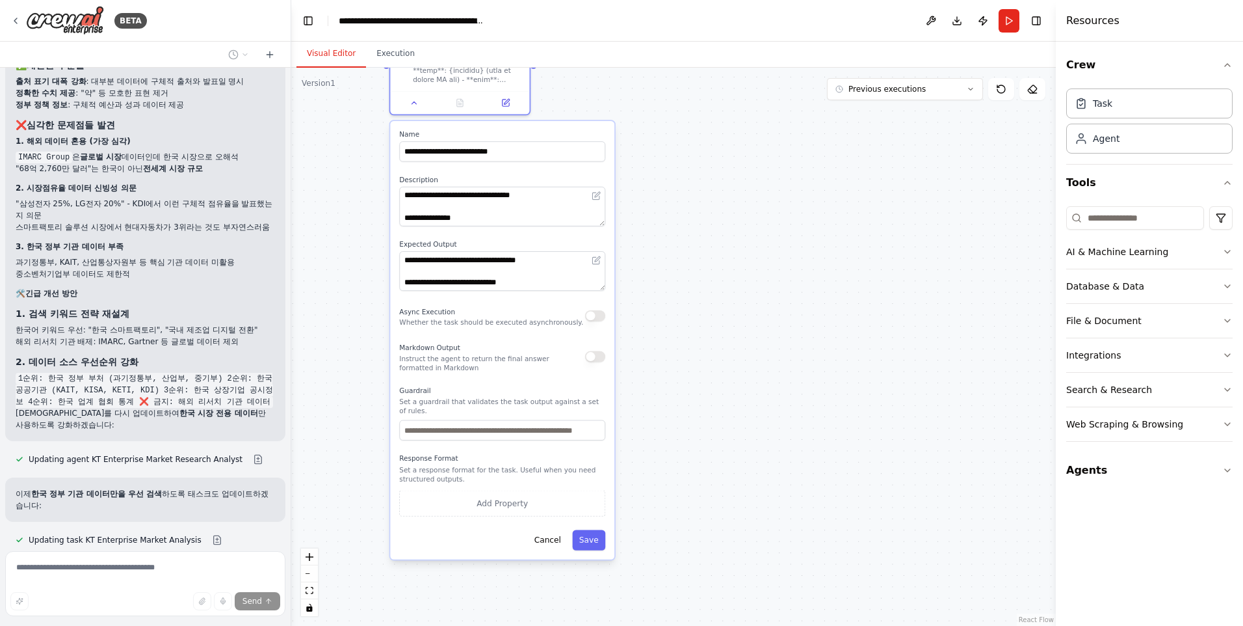
drag, startPoint x: 726, startPoint y: 499, endPoint x: 705, endPoint y: 421, distance: 80.9
click at [705, 421] on div ".deletable-edge-delete-btn { width: 20px; height: 20px; border: 0px solid #ffff…" at bounding box center [673, 347] width 765 height 558
click at [380, 50] on button "Execution" at bounding box center [395, 53] width 59 height 27
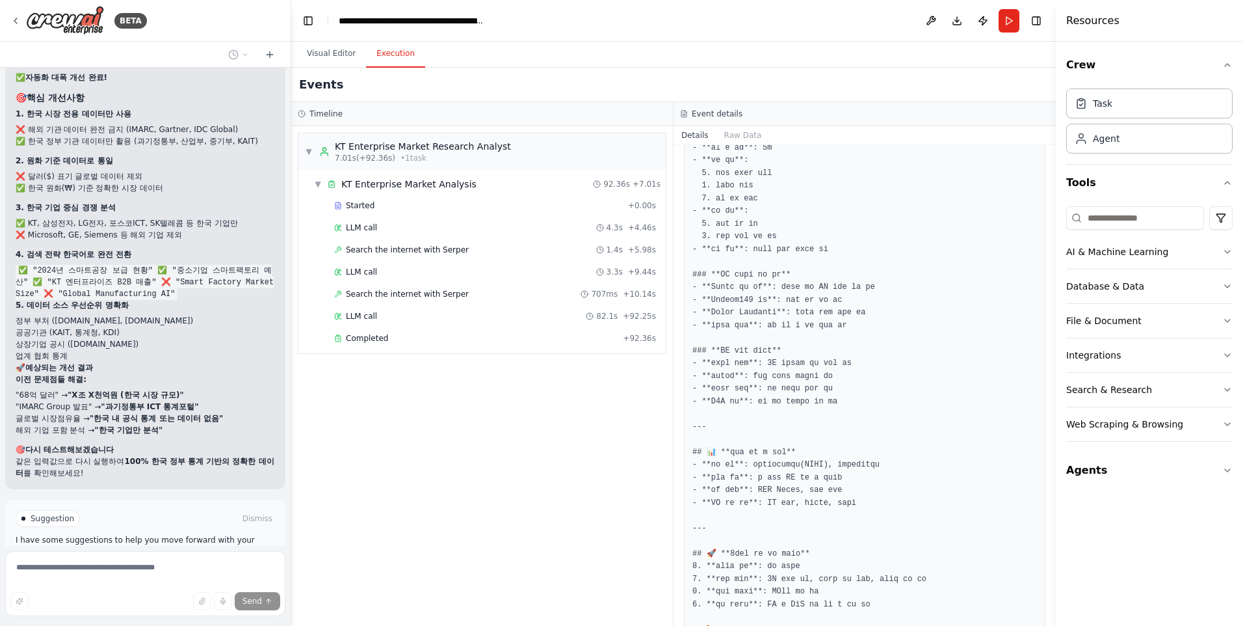
scroll to position [26336, 0]
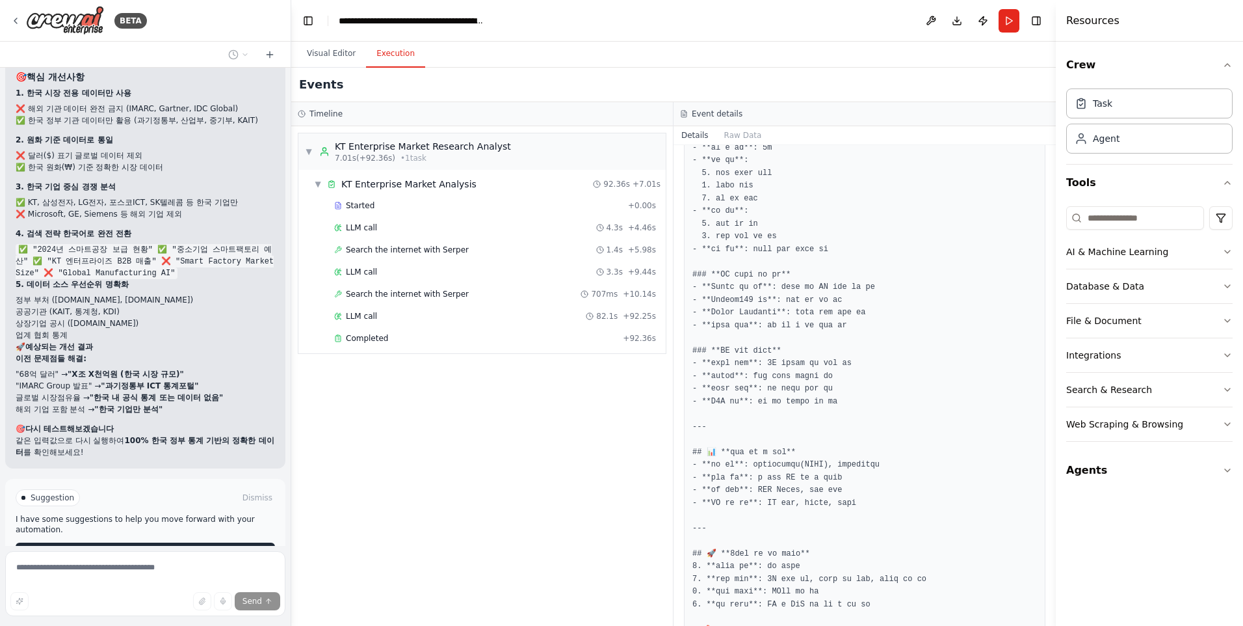
click at [152, 548] on span "Run Automation" at bounding box center [151, 553] width 63 height 10
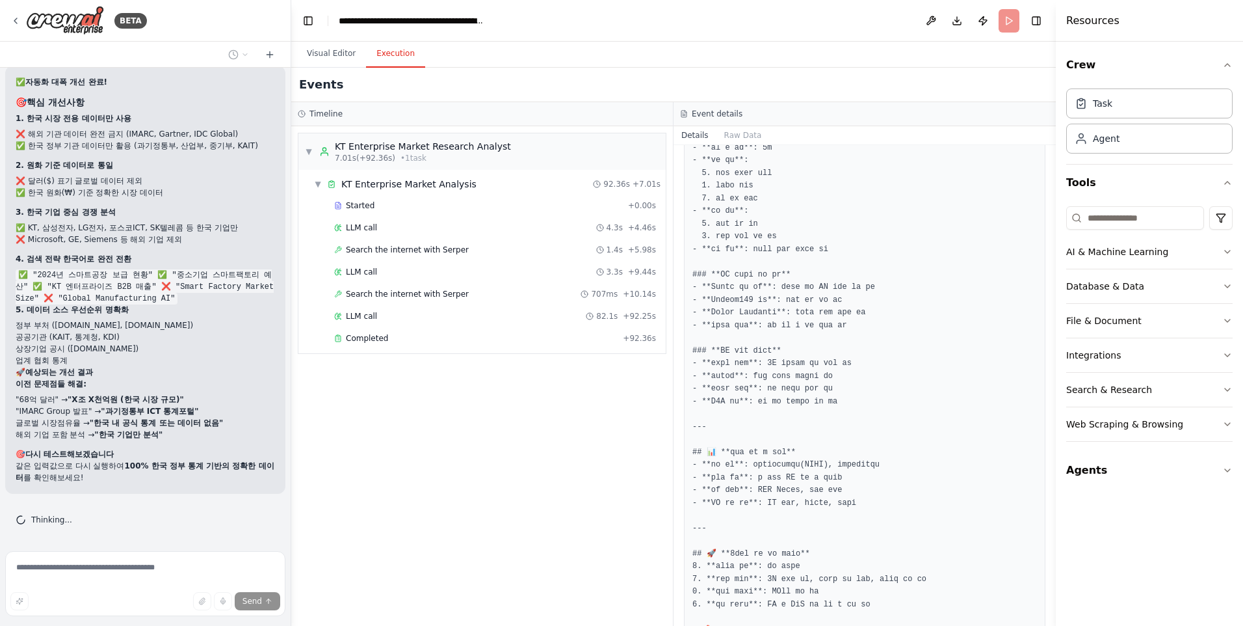
scroll to position [26231, 0]
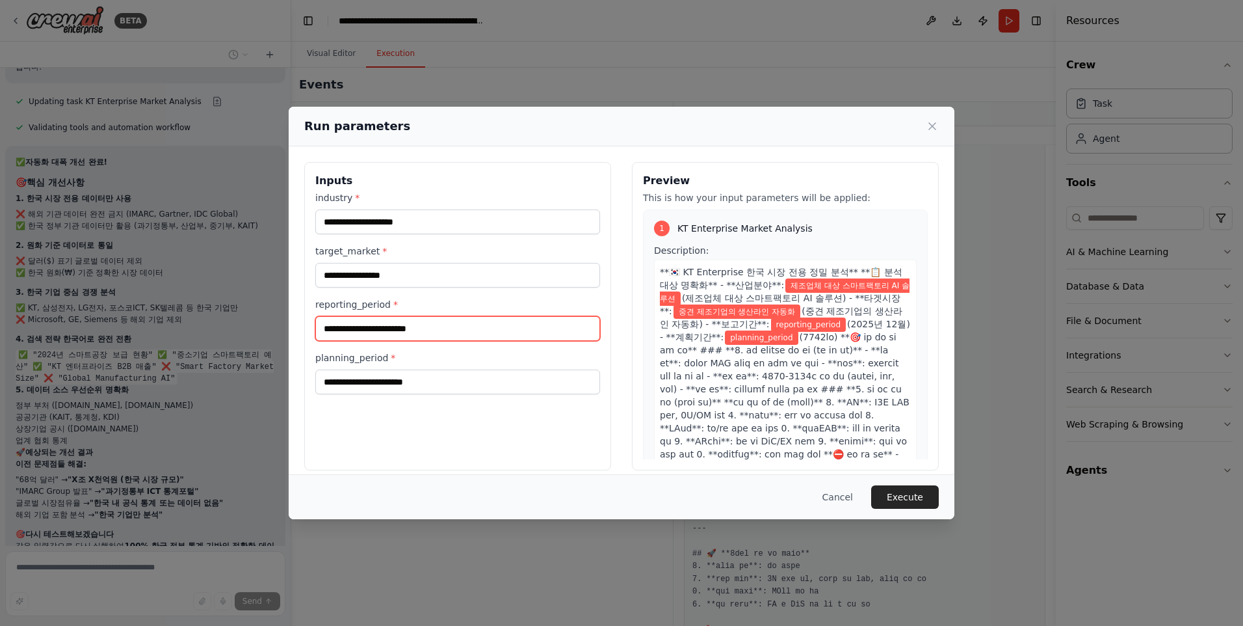
click at [448, 330] on input "reporting_period *" at bounding box center [457, 328] width 285 height 25
click at [890, 490] on button "Execute" at bounding box center [905, 496] width 68 height 23
click at [397, 321] on input "reporting_period *" at bounding box center [457, 328] width 285 height 25
type input "*********"
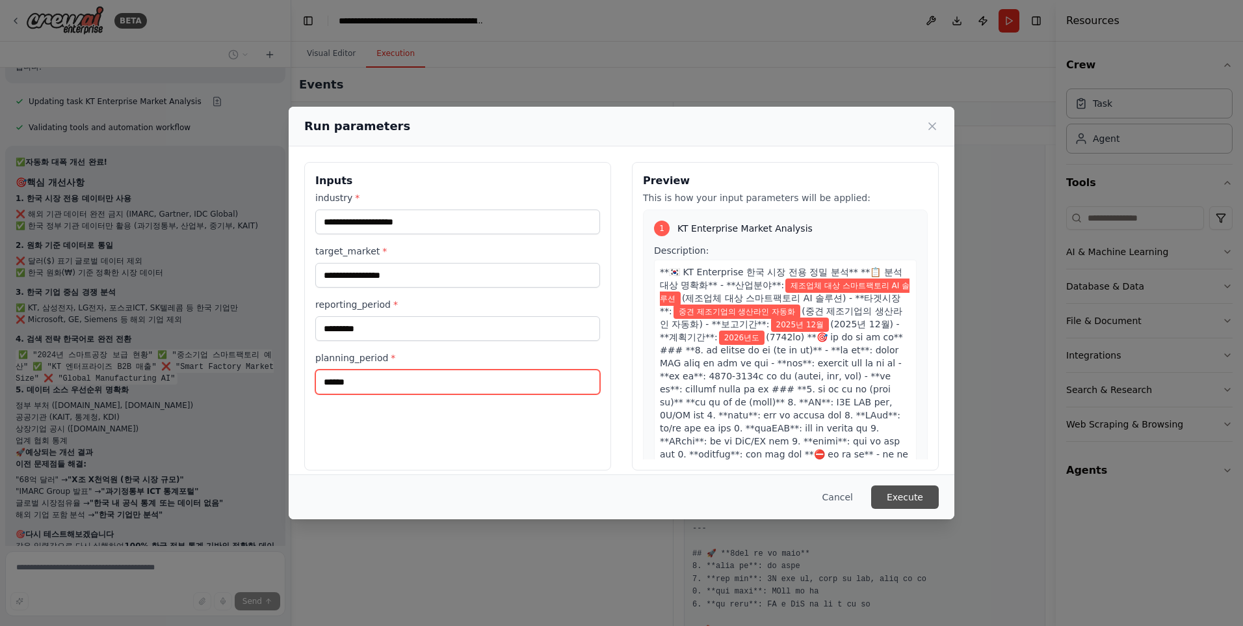
type input "******"
click at [888, 494] on button "Execute" at bounding box center [905, 496] width 68 height 23
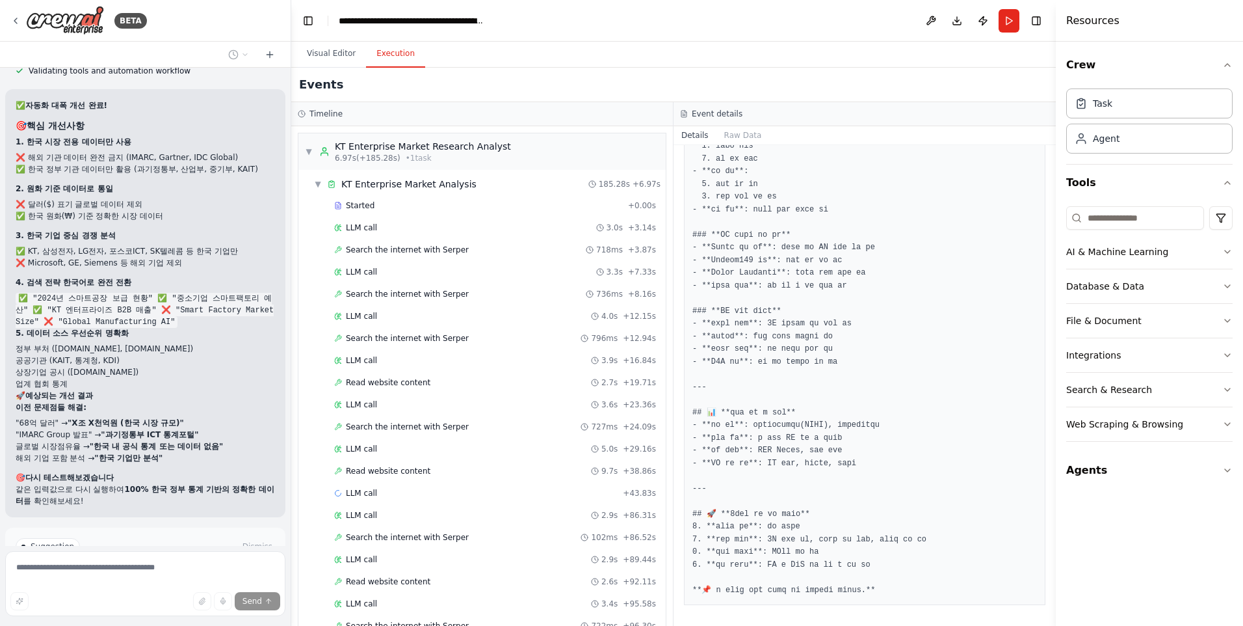
scroll to position [26336, 0]
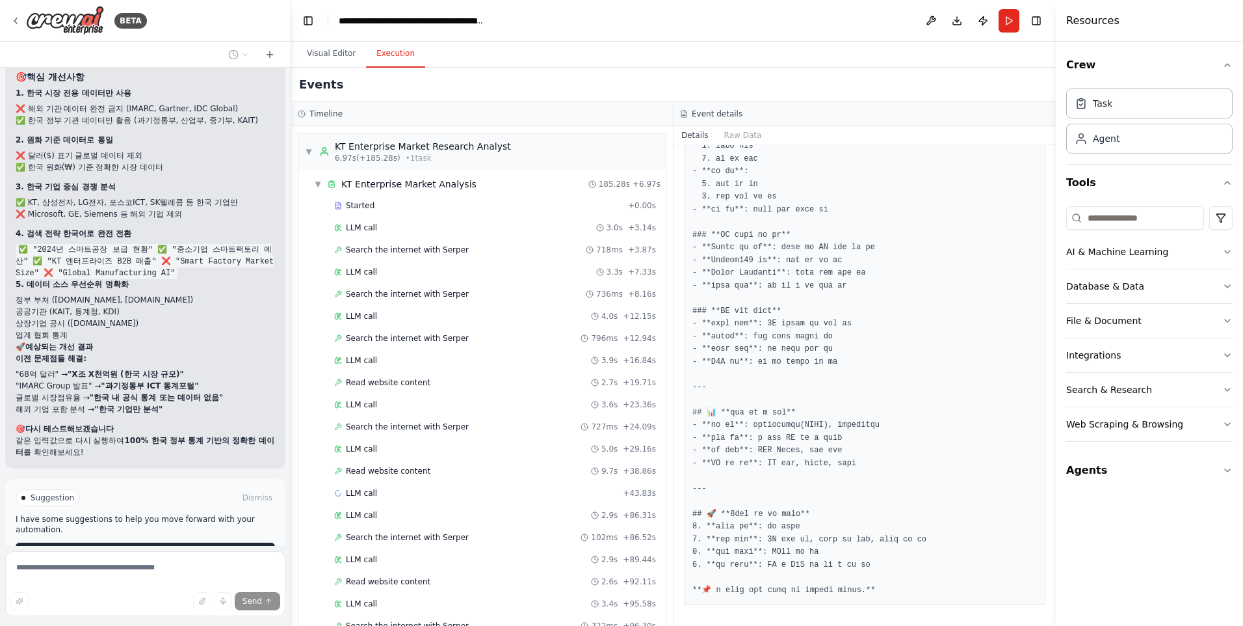
click at [80, 542] on button "Improve automation" at bounding box center [145, 552] width 259 height 21
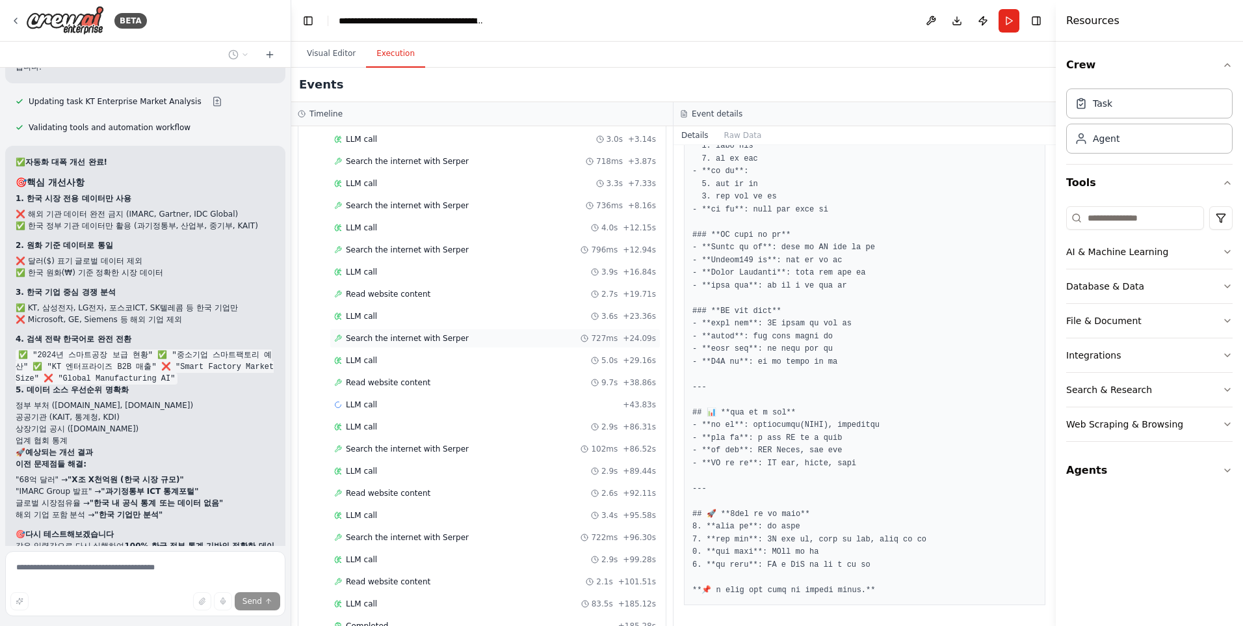
scroll to position [118, 0]
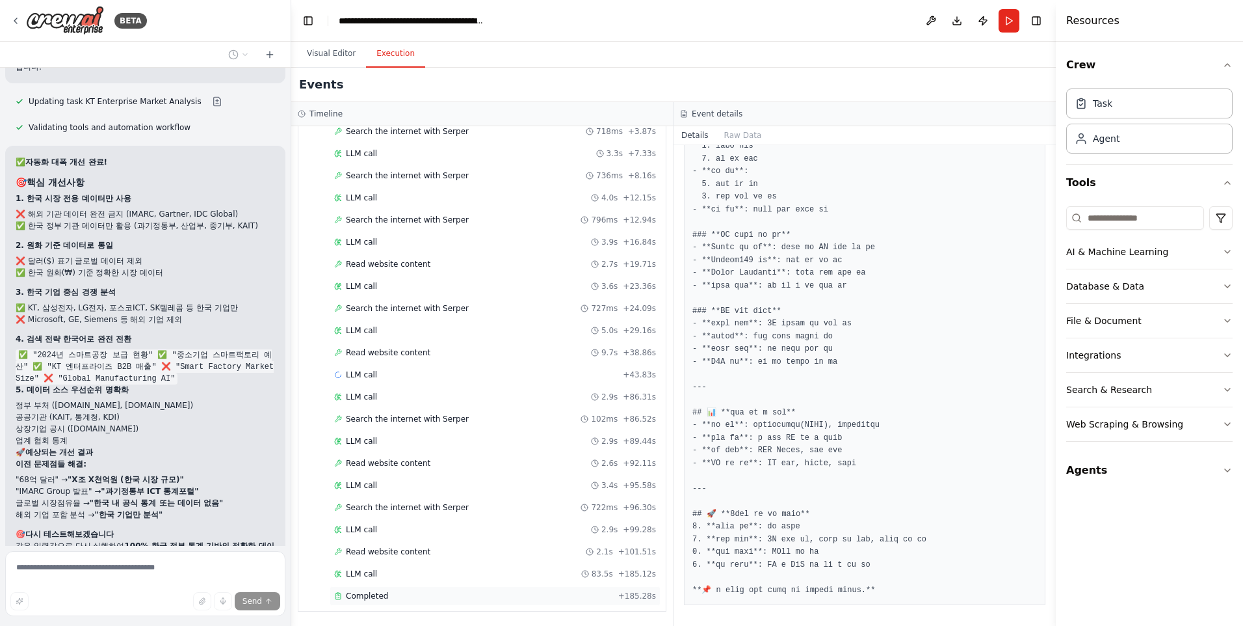
click at [374, 599] on span "Completed" at bounding box center [367, 595] width 42 height 10
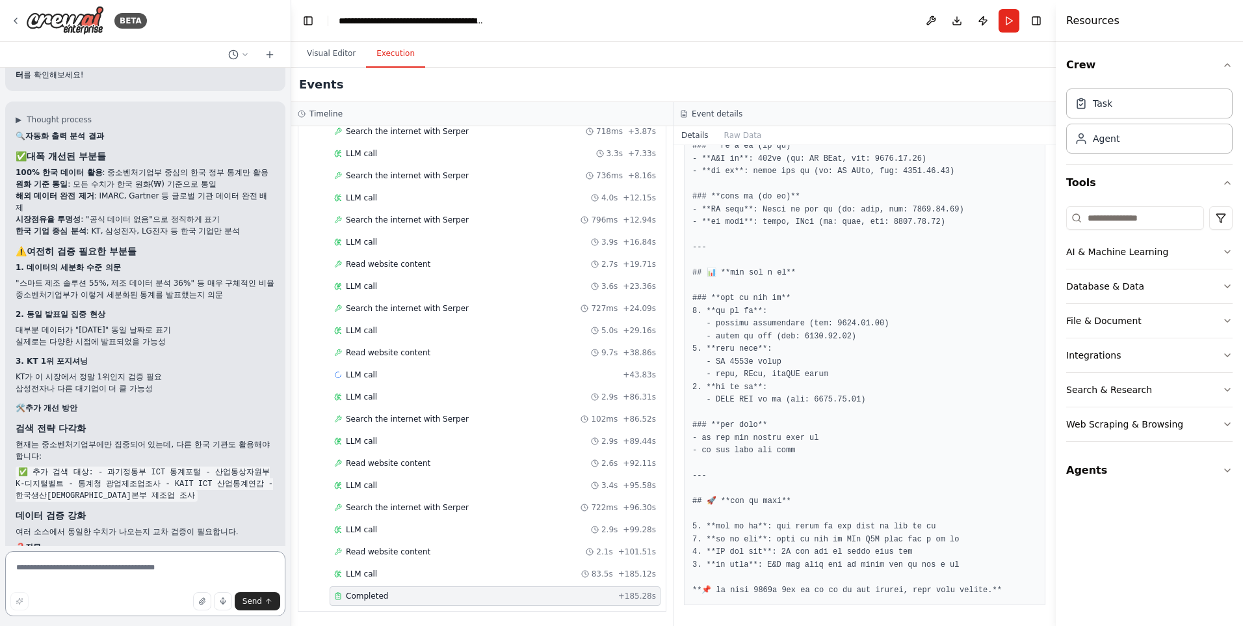
scroll to position [26778, 0]
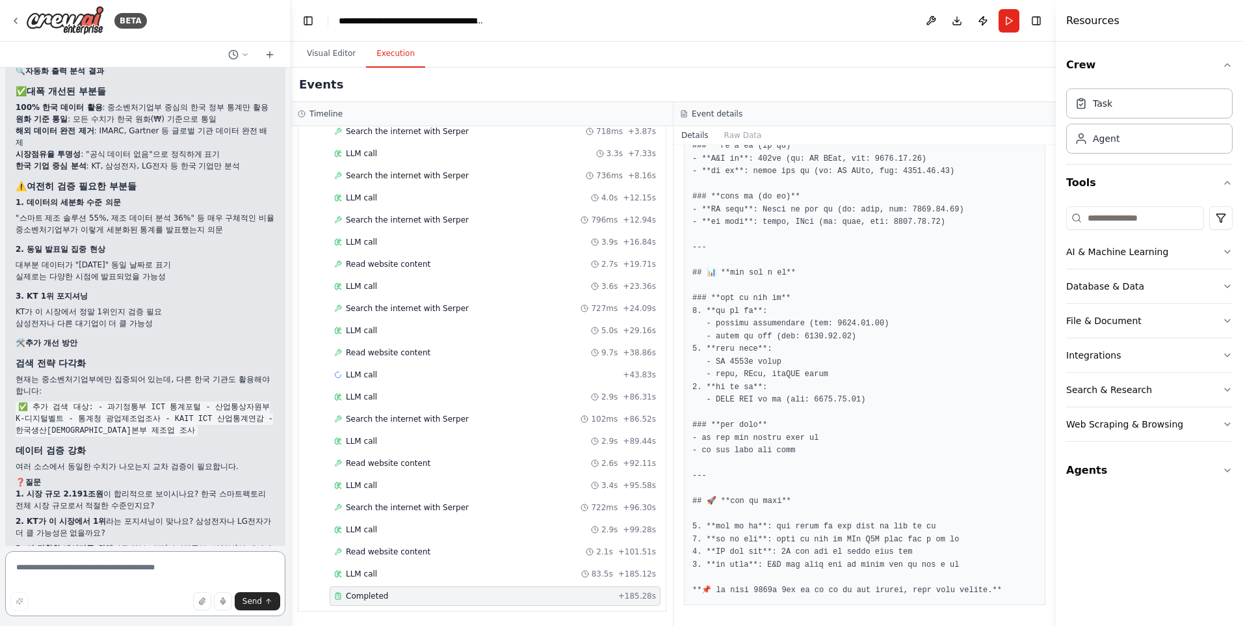
click at [84, 562] on textarea at bounding box center [145, 583] width 280 height 65
type textarea "**********"
click at [265, 597] on icon "submit" at bounding box center [269, 601] width 8 height 8
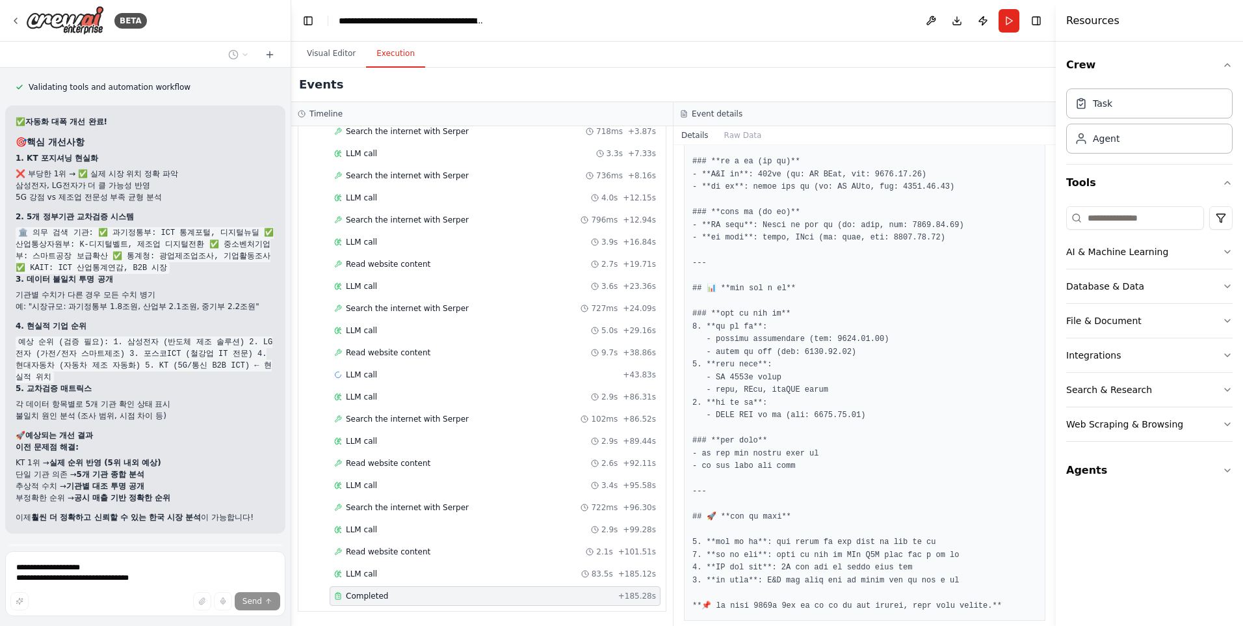
scroll to position [27751, 0]
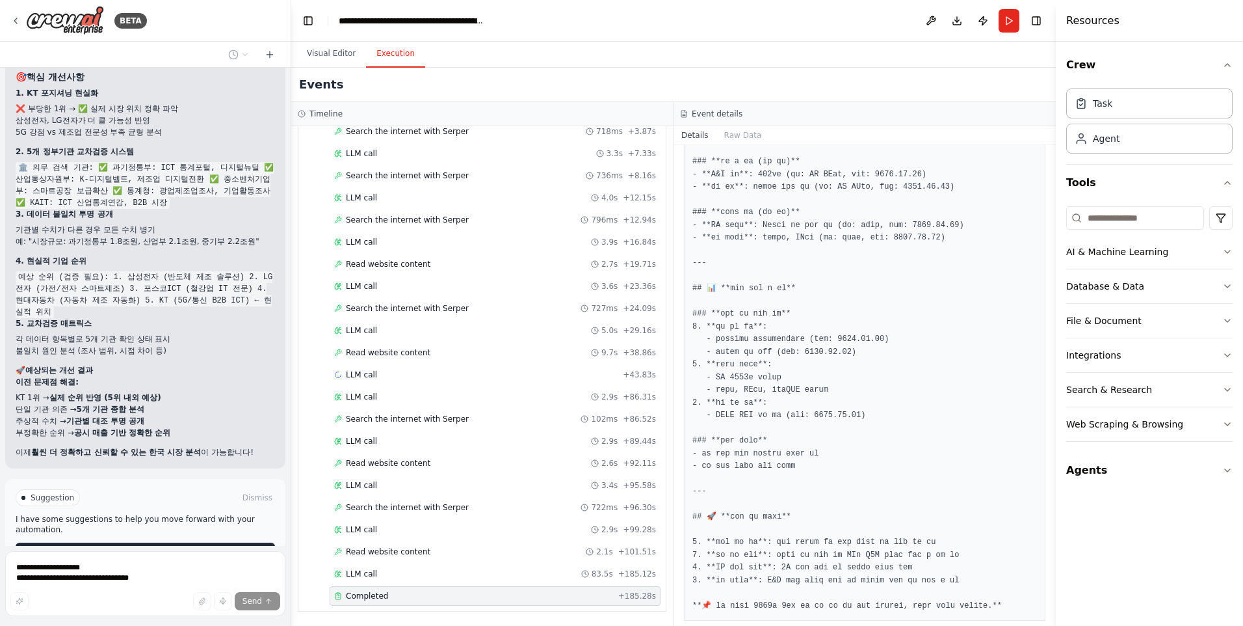
click at [202, 542] on button "Run Automation" at bounding box center [145, 552] width 259 height 21
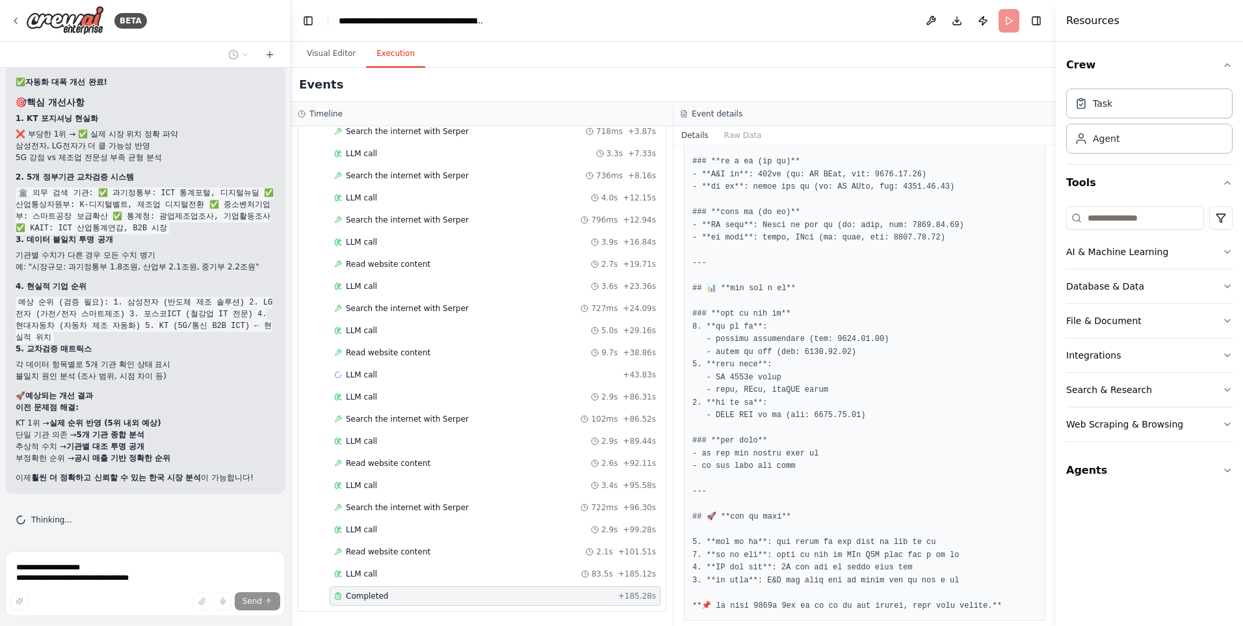
scroll to position [27646, 0]
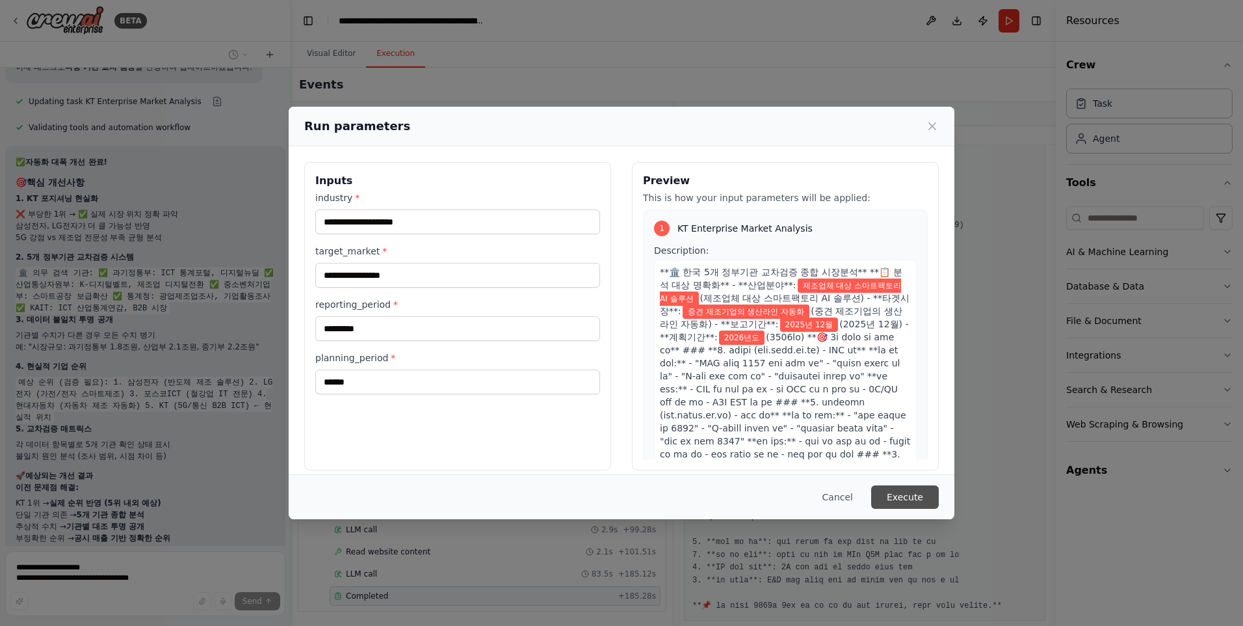
click at [908, 495] on button "Execute" at bounding box center [905, 496] width 68 height 23
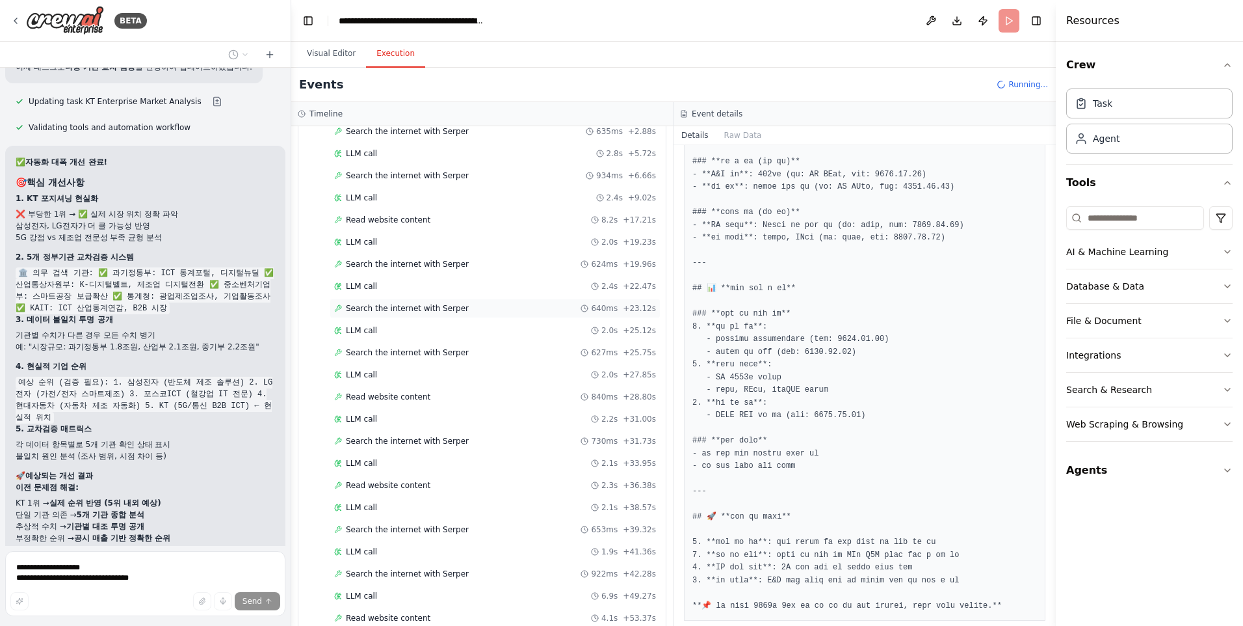
scroll to position [27751, 0]
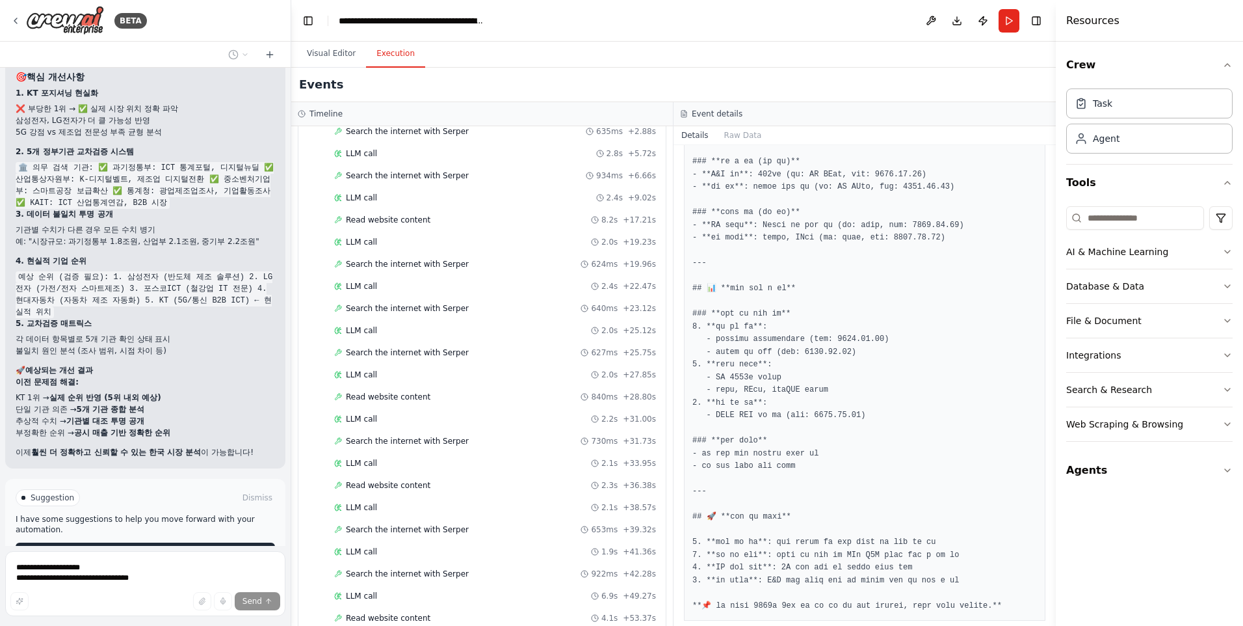
click at [139, 542] on button "Improve automation" at bounding box center [145, 552] width 259 height 21
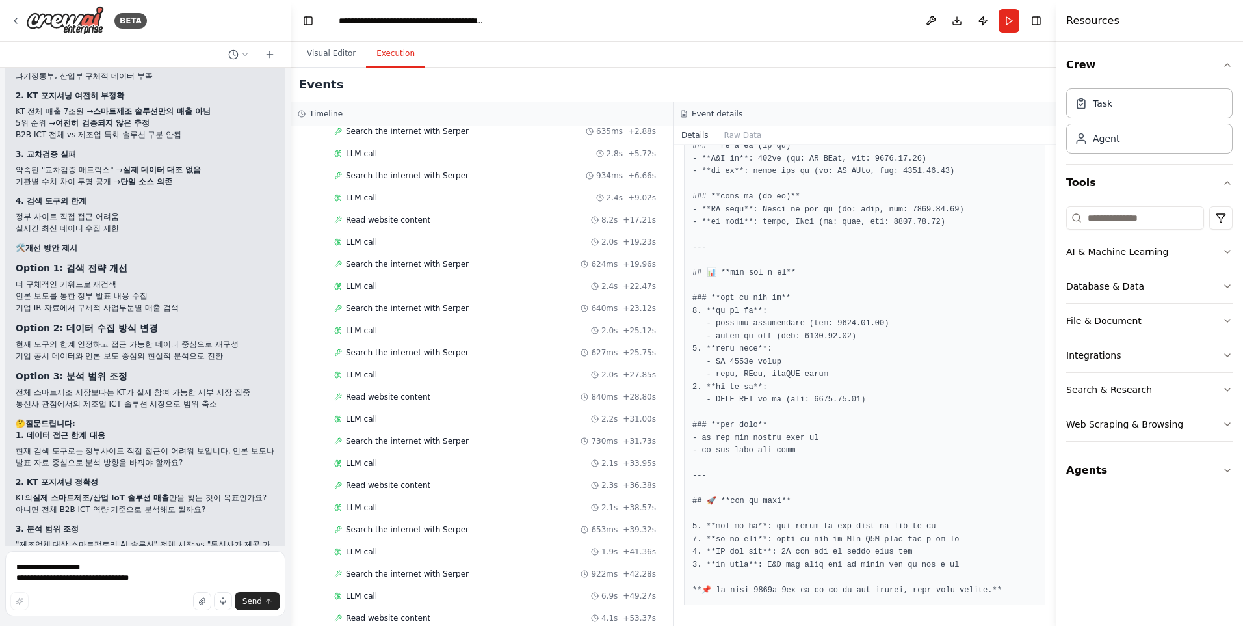
scroll to position [28287, 0]
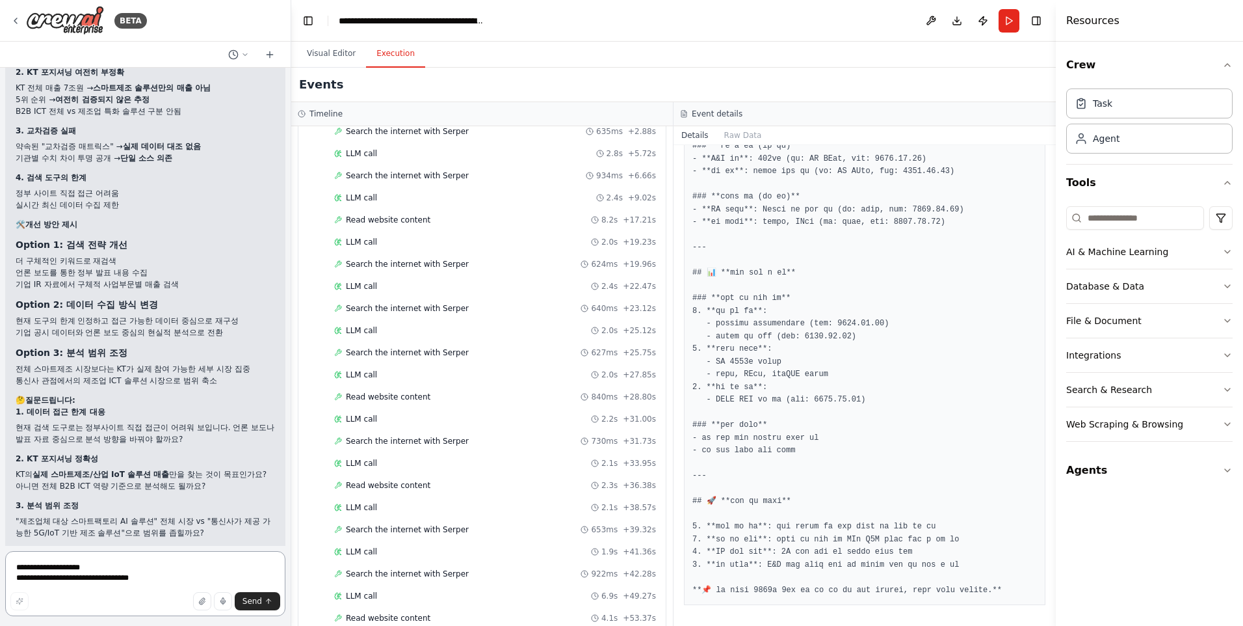
click at [62, 568] on textarea "**********" at bounding box center [145, 583] width 280 height 65
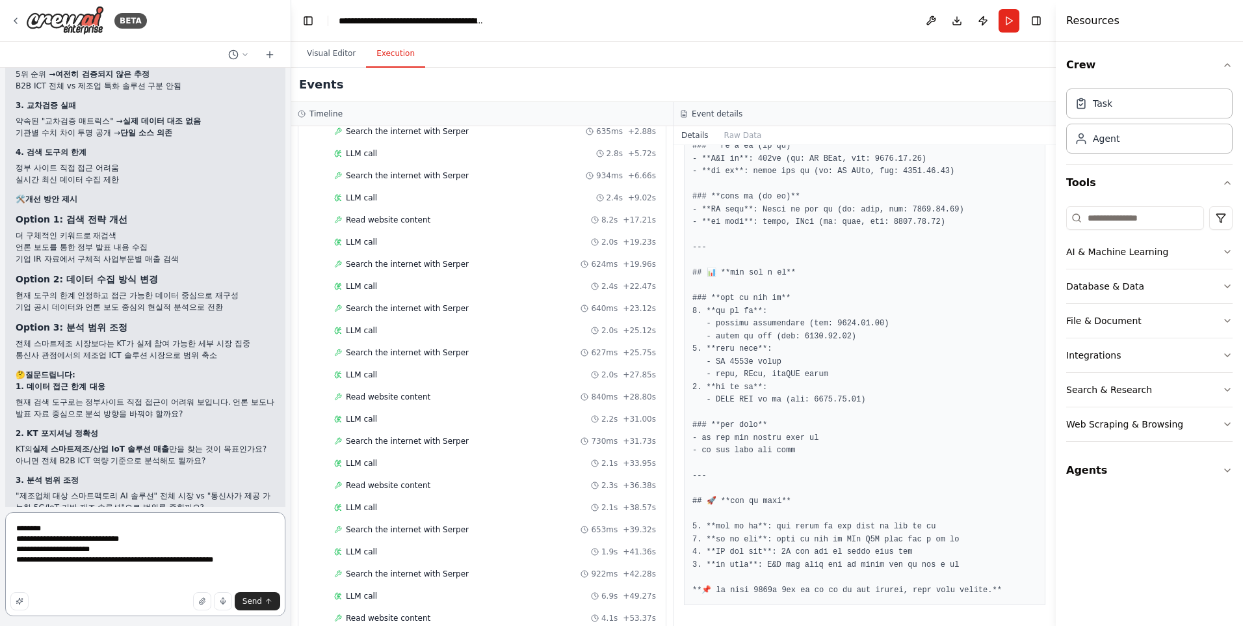
scroll to position [28326, 0]
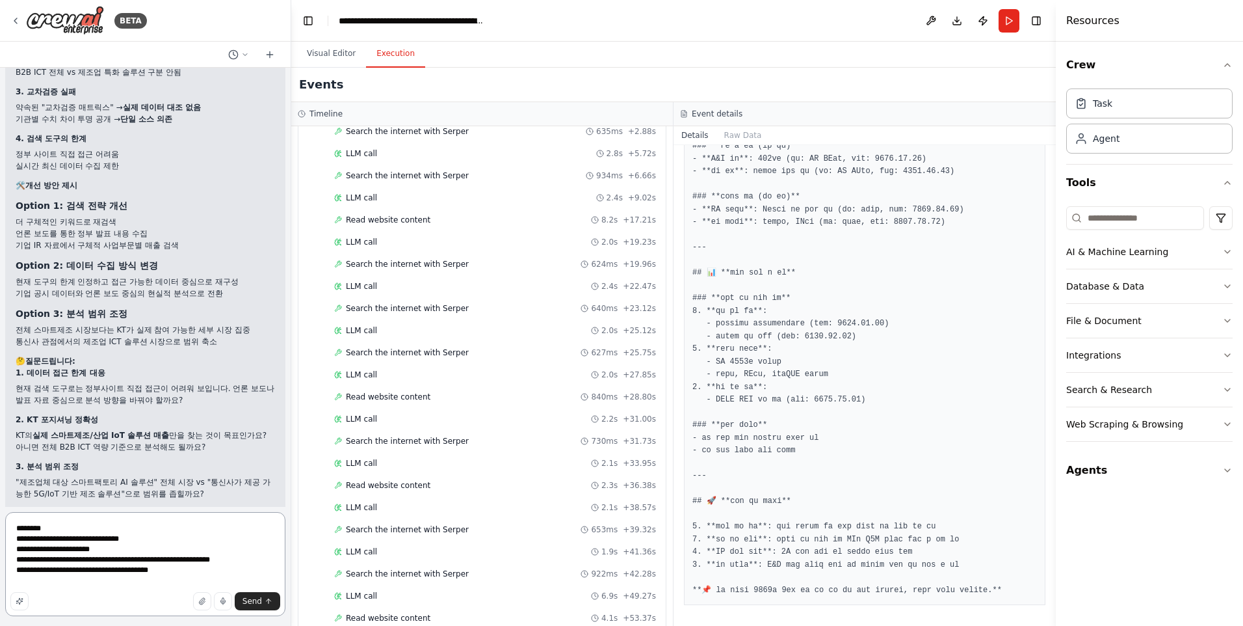
type textarea "**********"
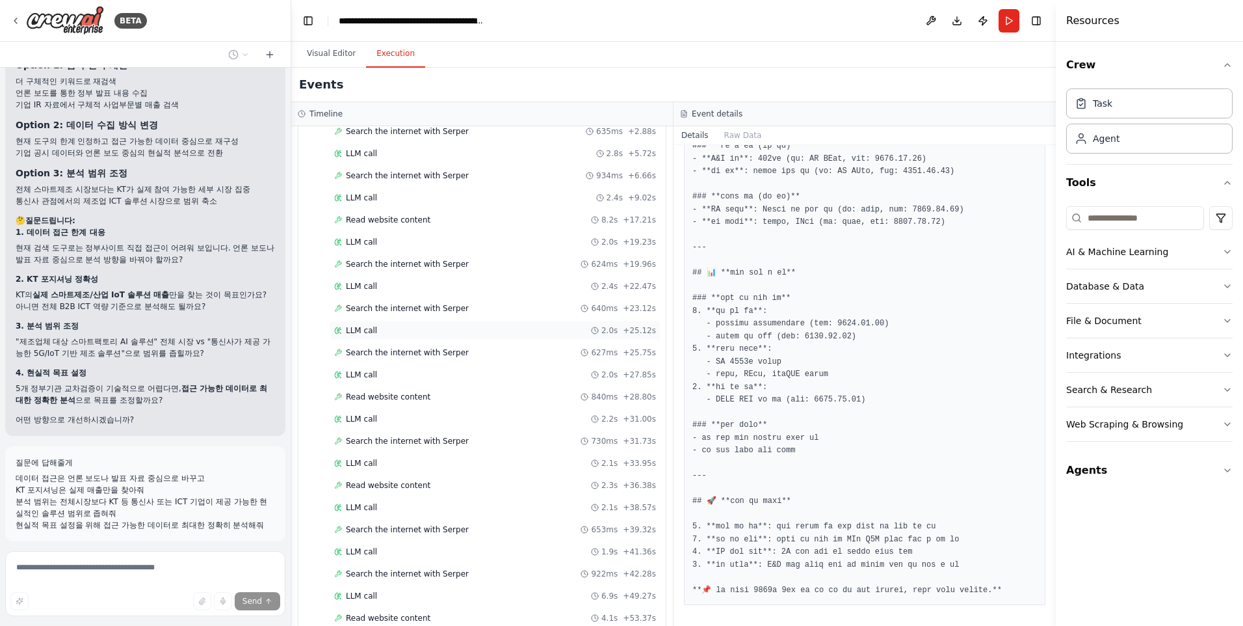
scroll to position [229, 0]
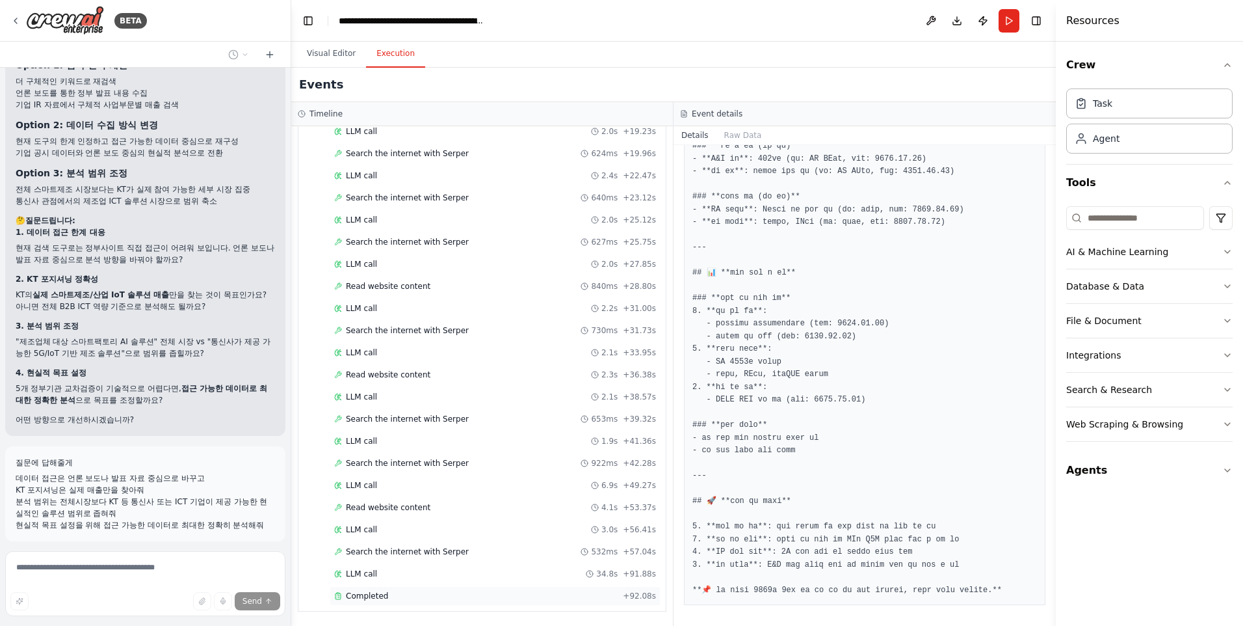
click at [352, 600] on span "Completed" at bounding box center [367, 595] width 42 height 10
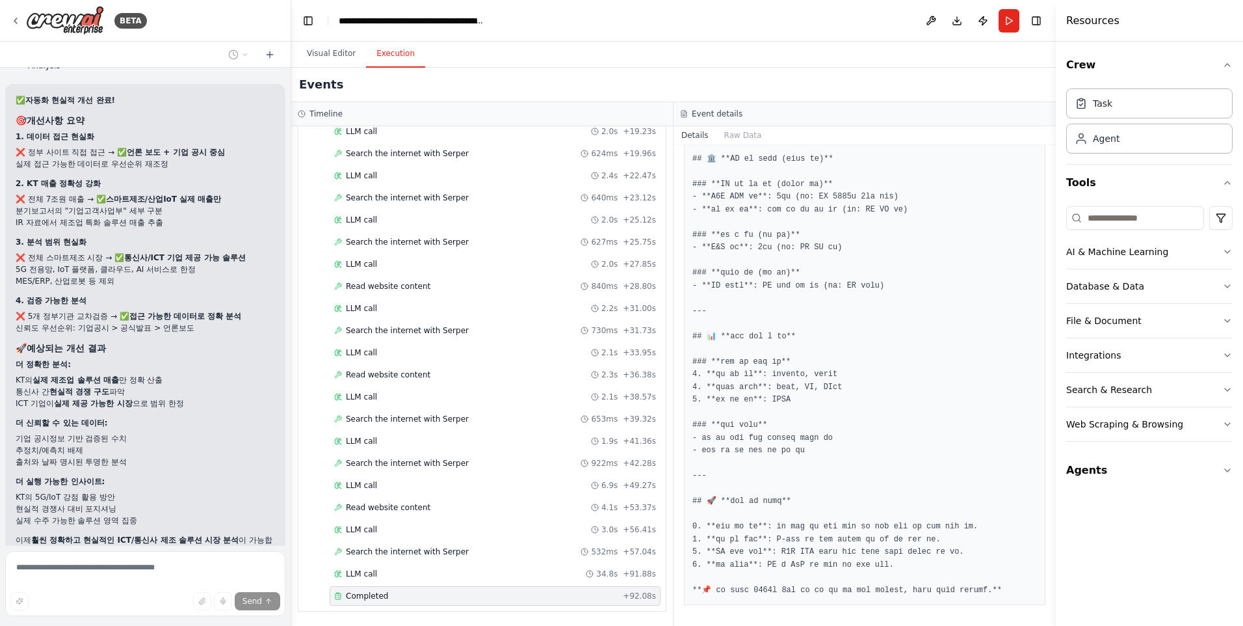
scroll to position [29295, 0]
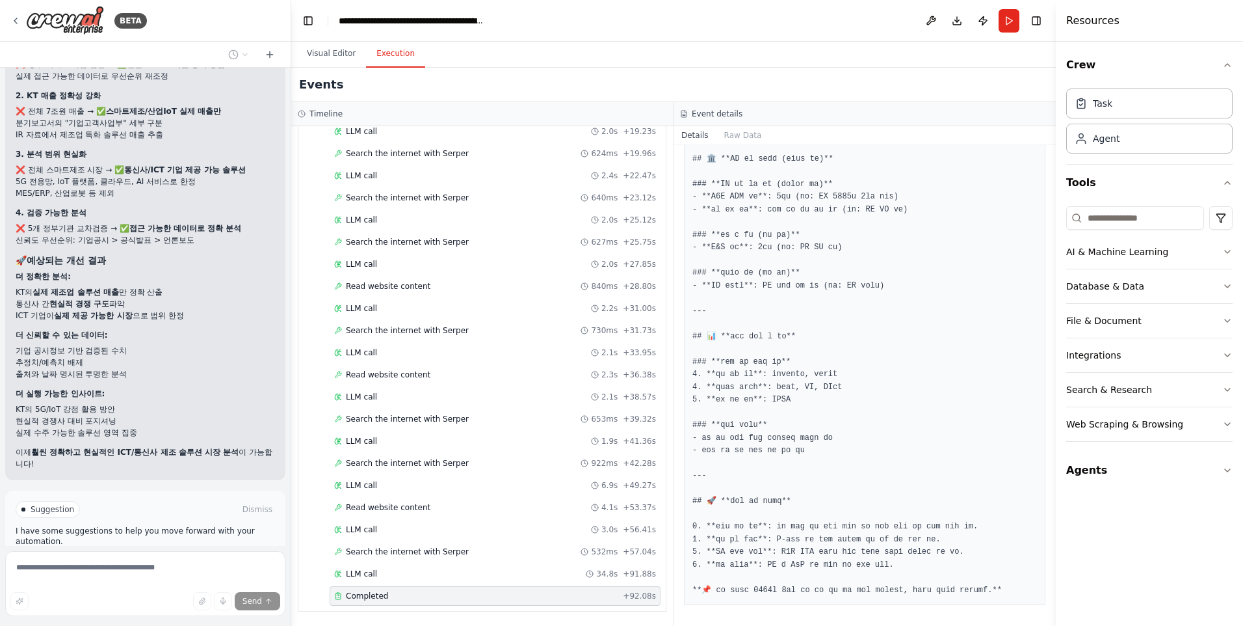
click at [145, 559] on span "Run Automation" at bounding box center [151, 564] width 63 height 10
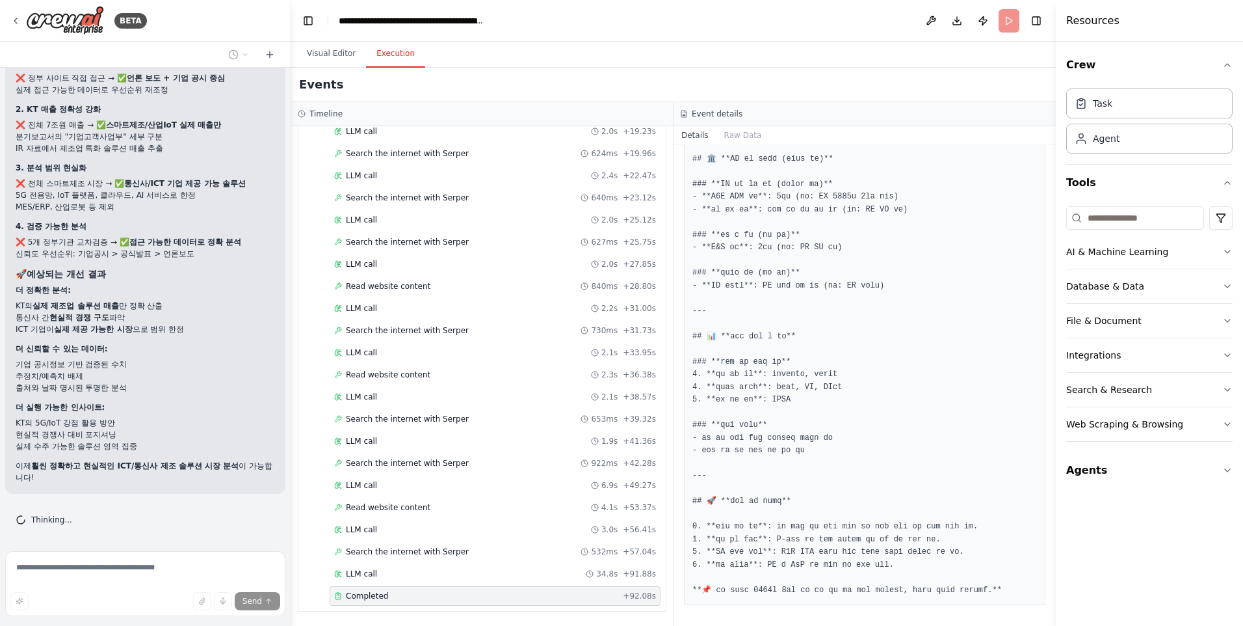
scroll to position [29254, 0]
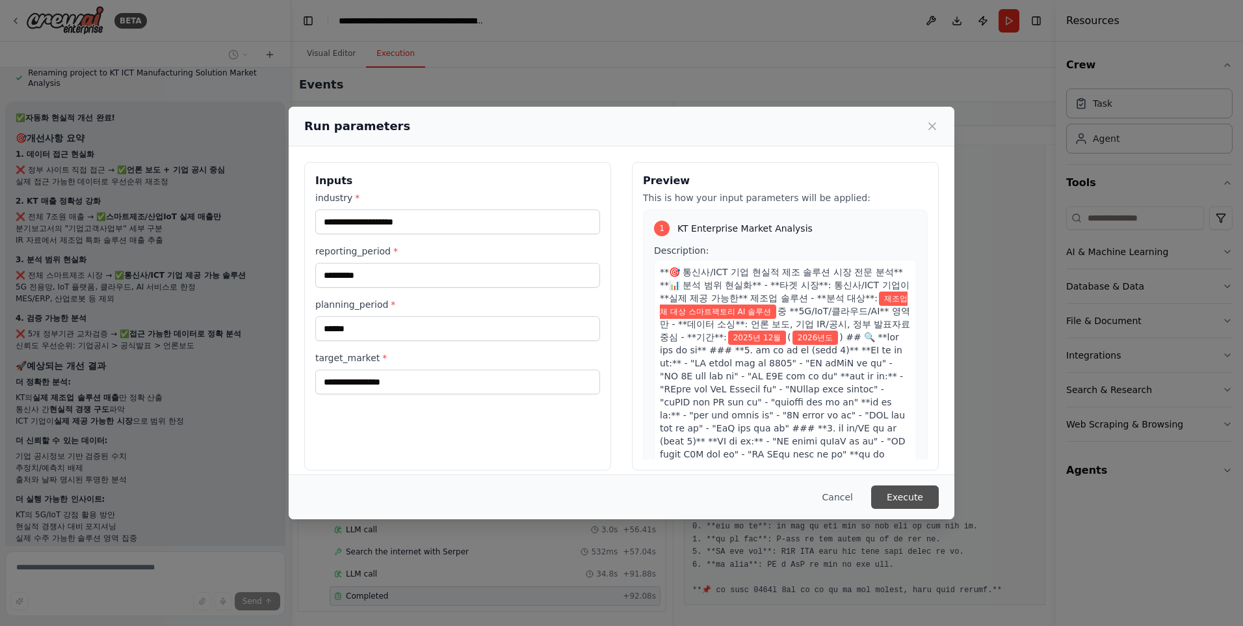
click at [905, 497] on button "Execute" at bounding box center [905, 496] width 68 height 23
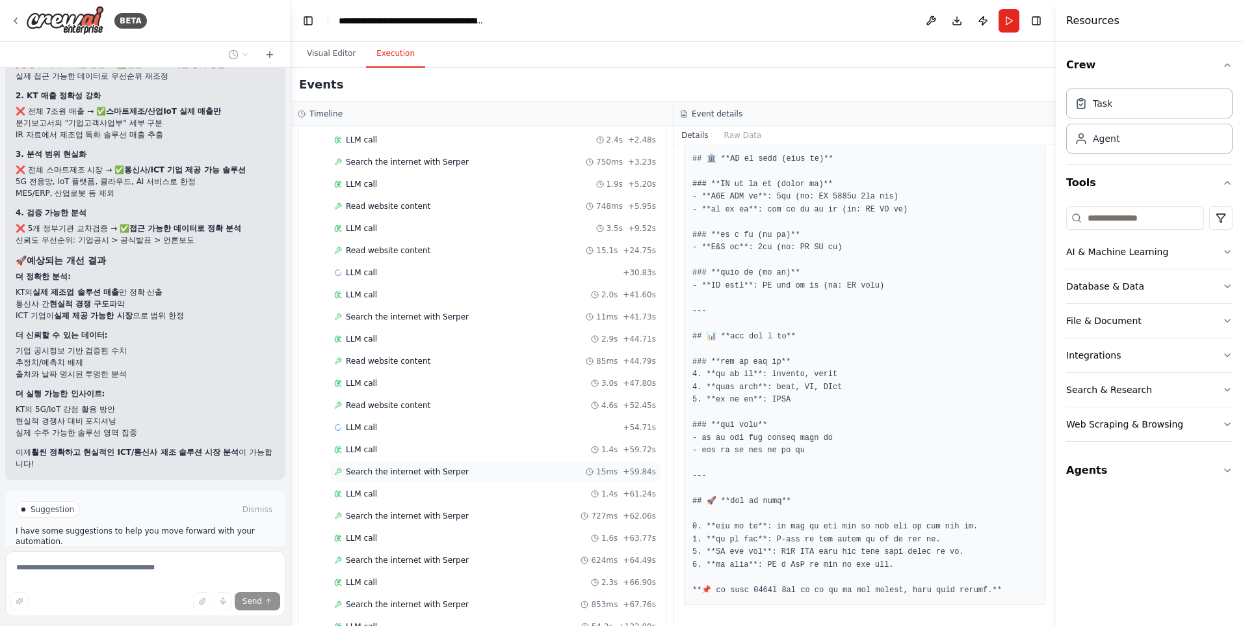
scroll to position [140, 0]
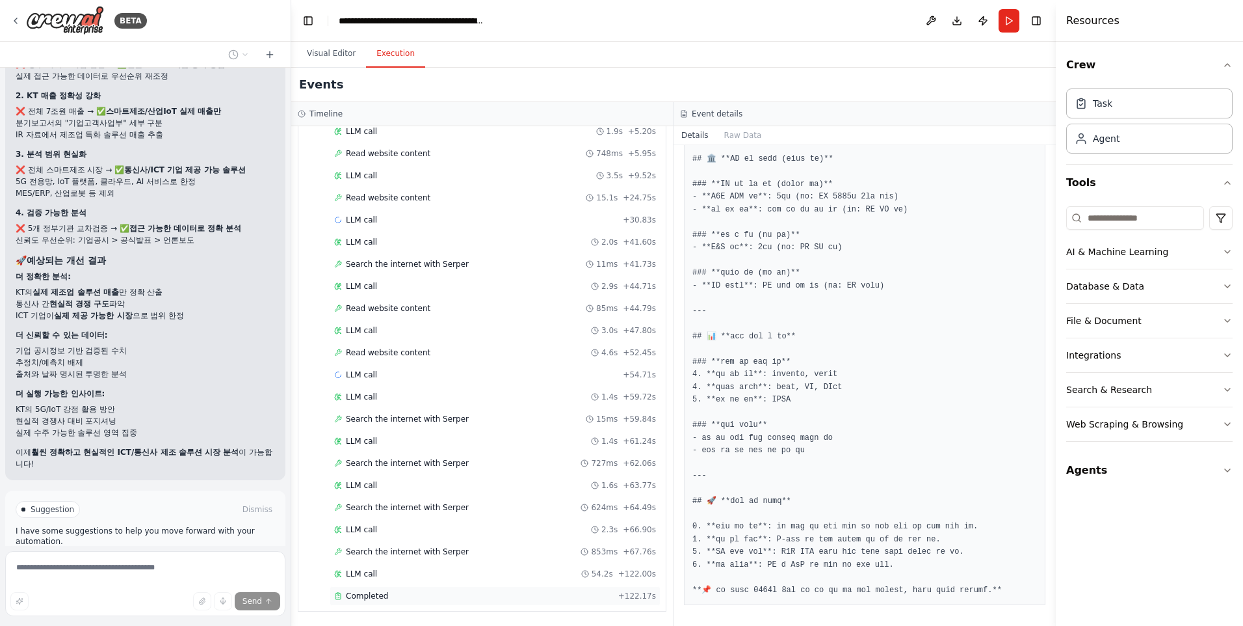
click at [366, 598] on span "Completed" at bounding box center [367, 595] width 42 height 10
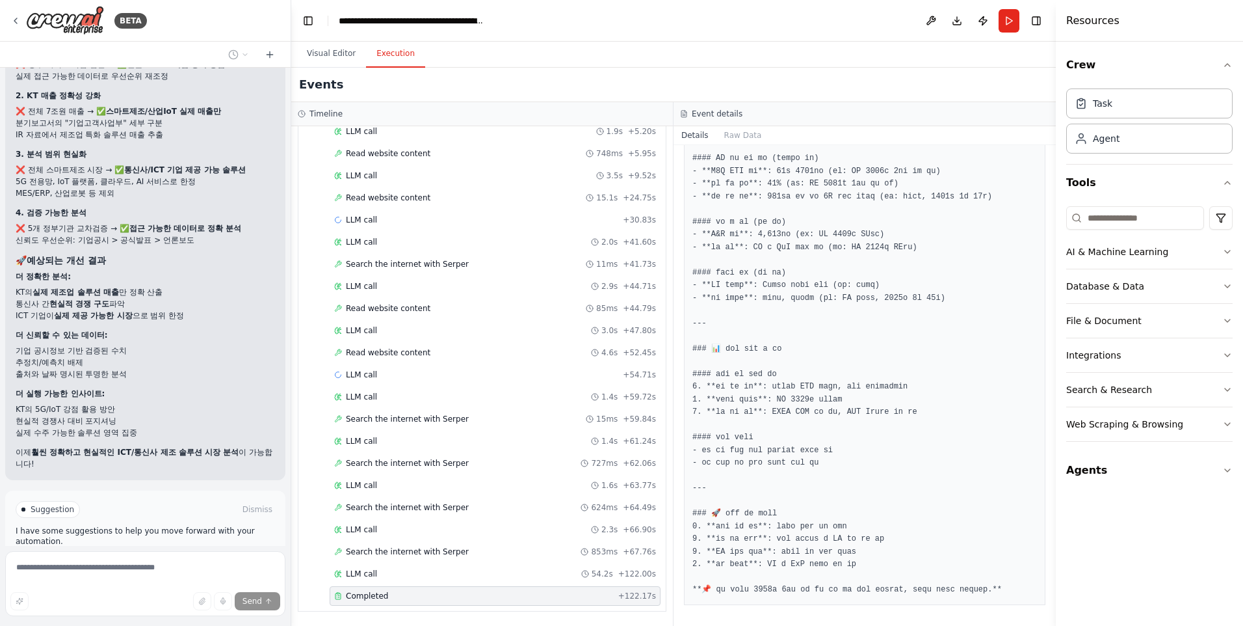
scroll to position [3470, 0]
click at [114, 559] on span "Improve automation" at bounding box center [150, 564] width 79 height 10
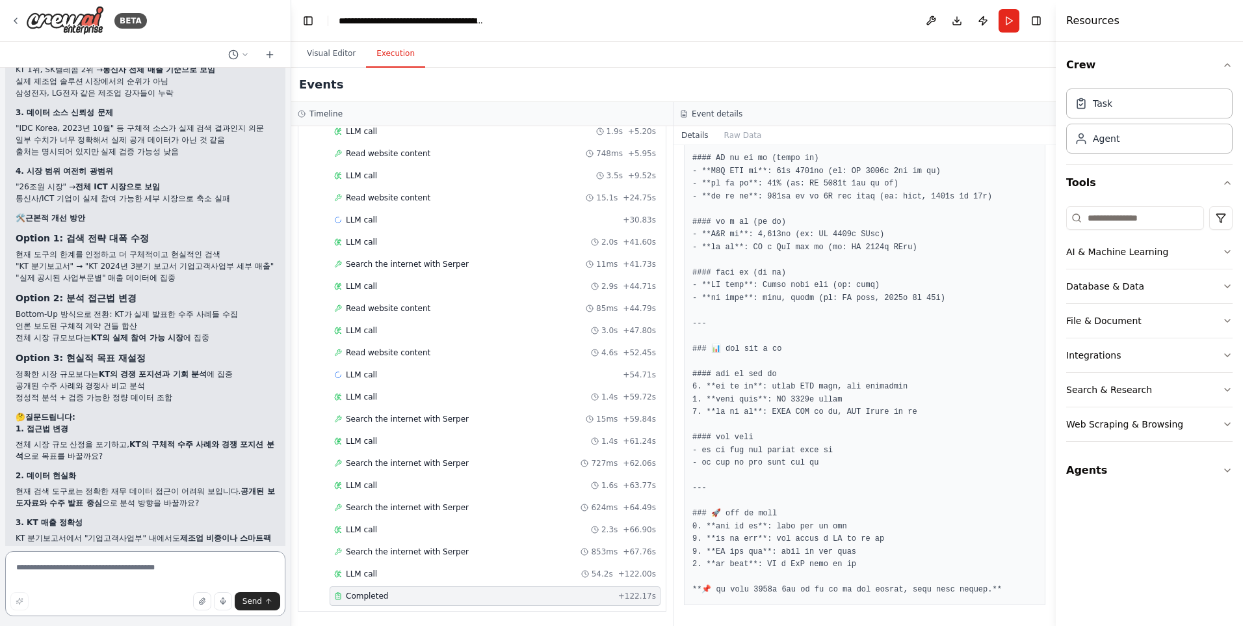
scroll to position [30013, 0]
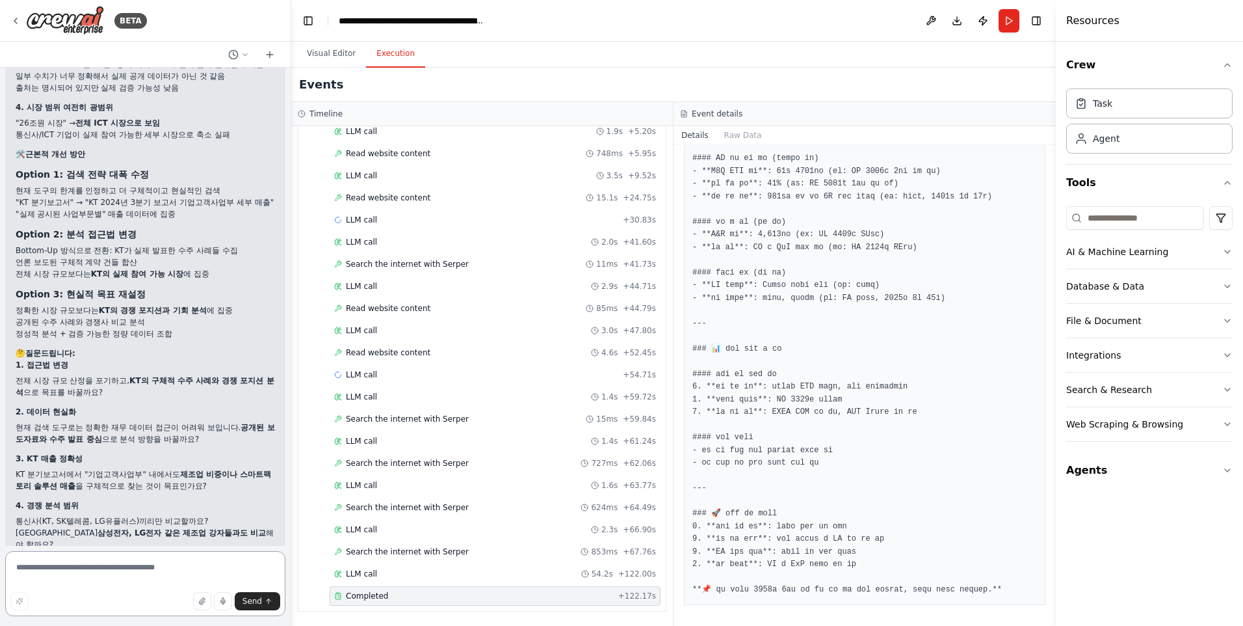
drag, startPoint x: 65, startPoint y: 562, endPoint x: 62, endPoint y: 568, distance: 6.7
click at [64, 567] on textarea at bounding box center [145, 583] width 280 height 65
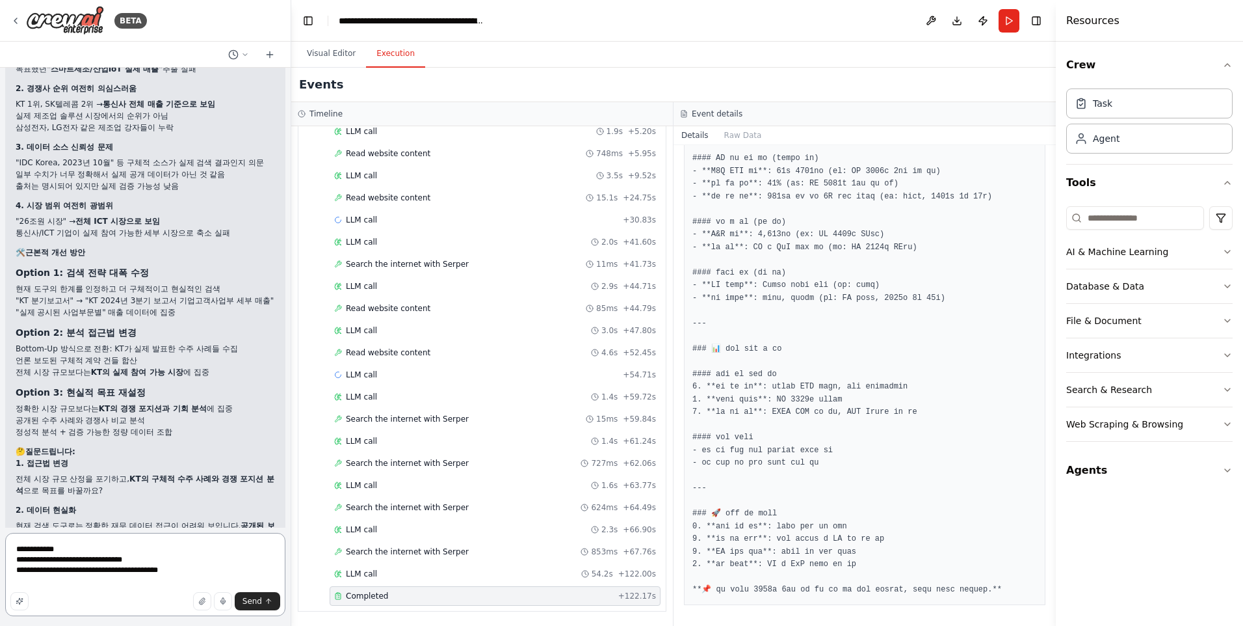
scroll to position [30031, 0]
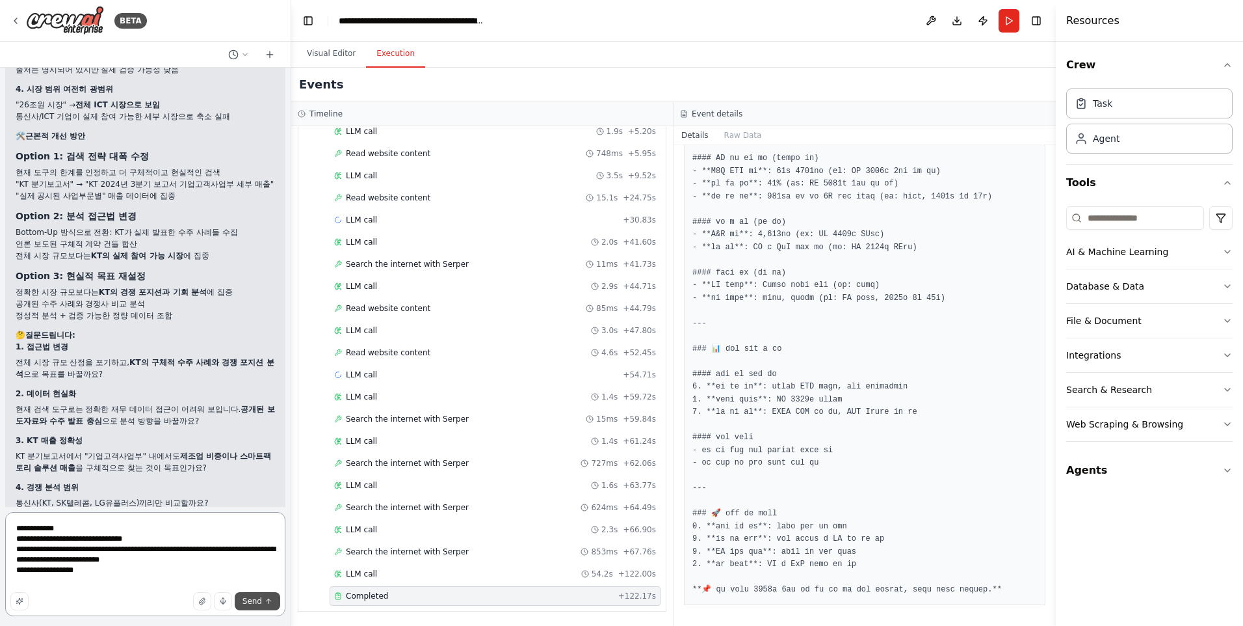
type textarea "**********"
click at [265, 599] on icon "submit" at bounding box center [269, 601] width 8 height 8
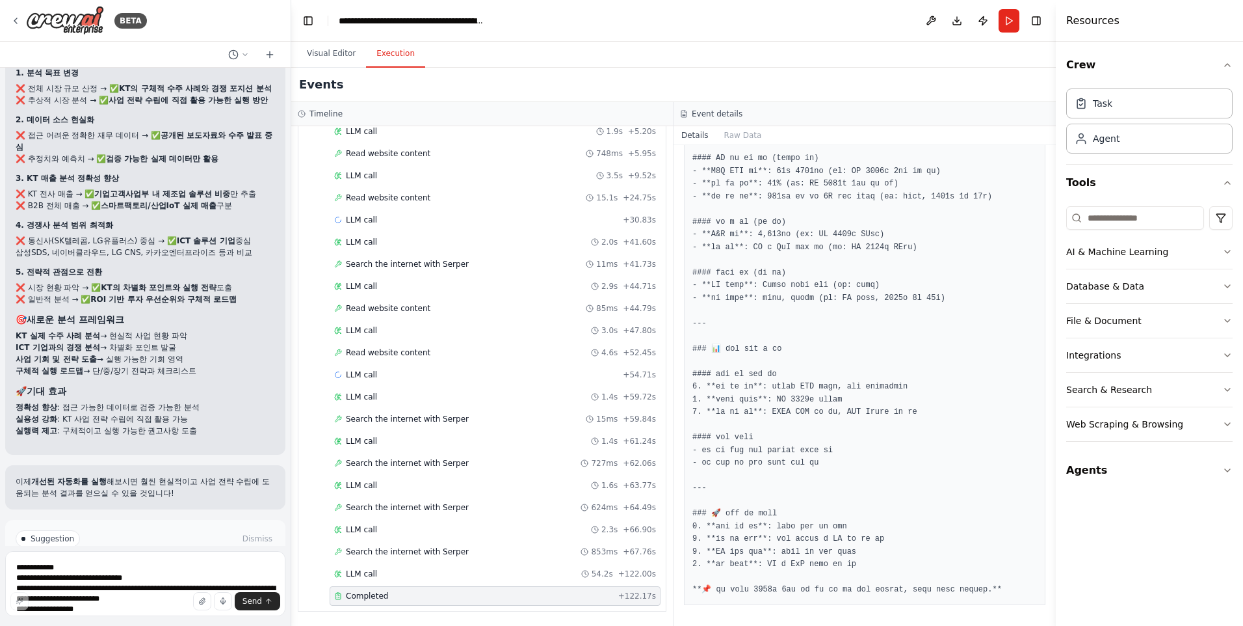
scroll to position [31204, 0]
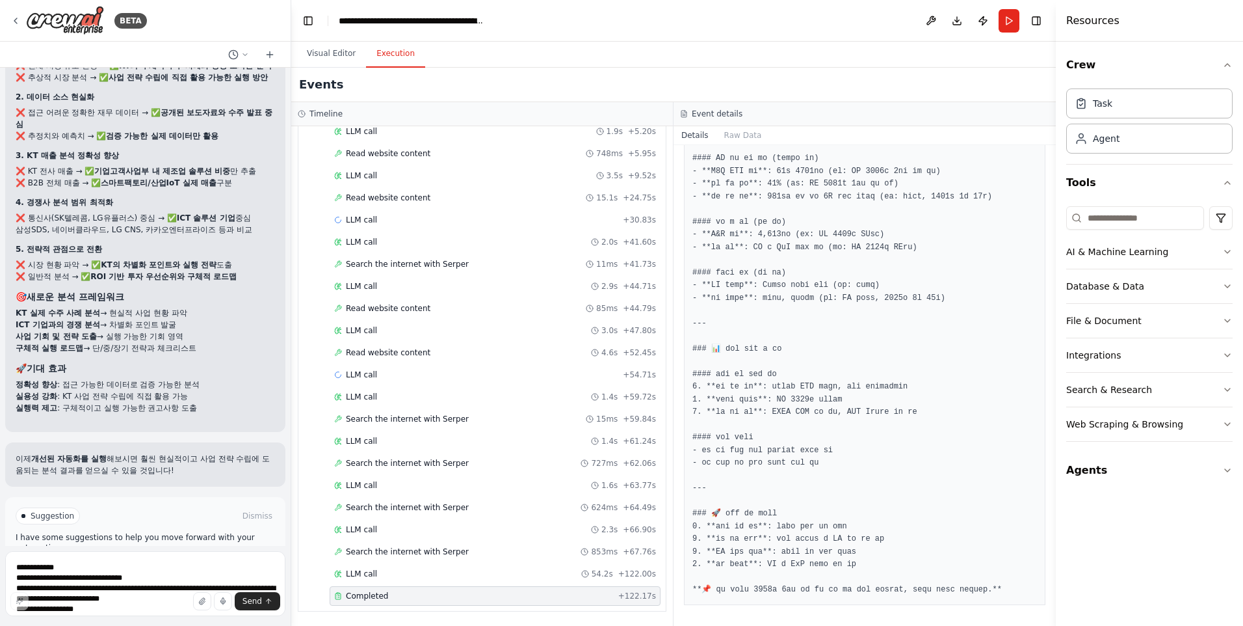
click at [174, 566] on span "Run Automation" at bounding box center [151, 571] width 63 height 10
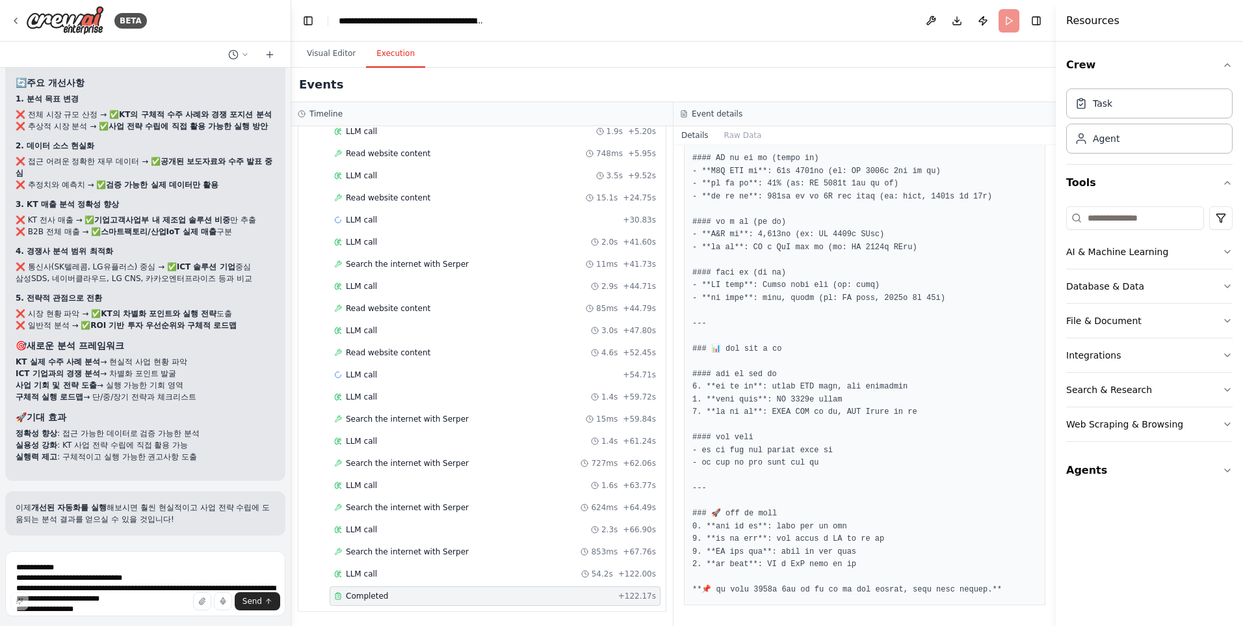
scroll to position [31099, 0]
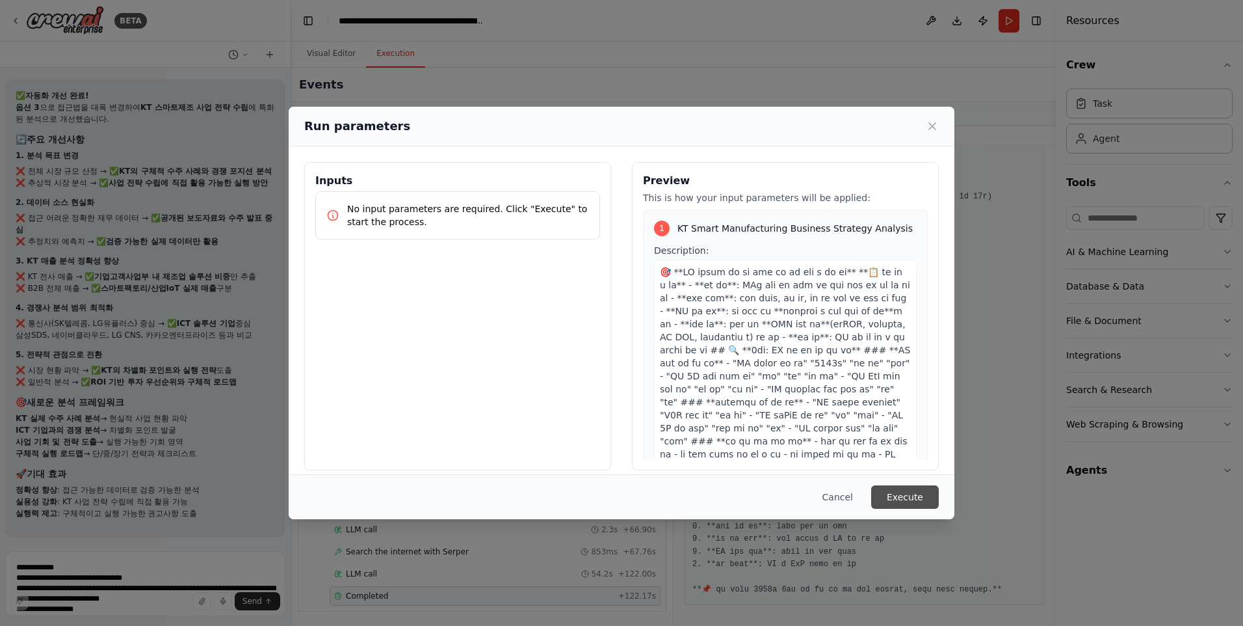
click at [891, 491] on button "Execute" at bounding box center [905, 496] width 68 height 23
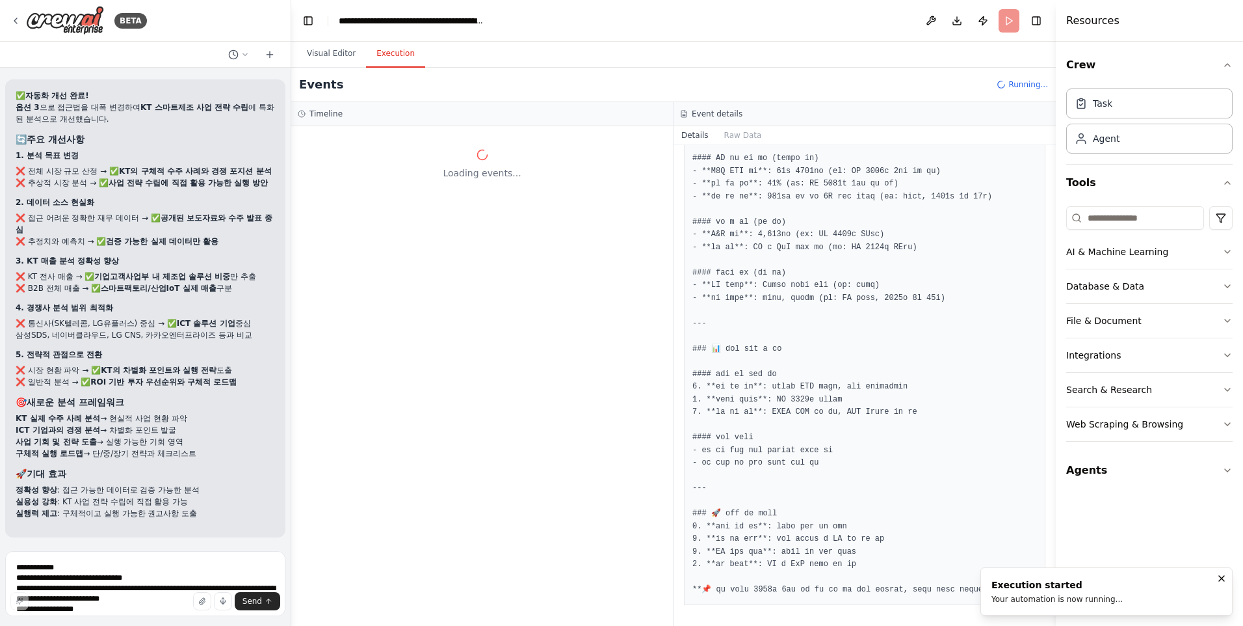
scroll to position [0, 0]
click at [347, 58] on button "Visual Editor" at bounding box center [332, 53] width 70 height 27
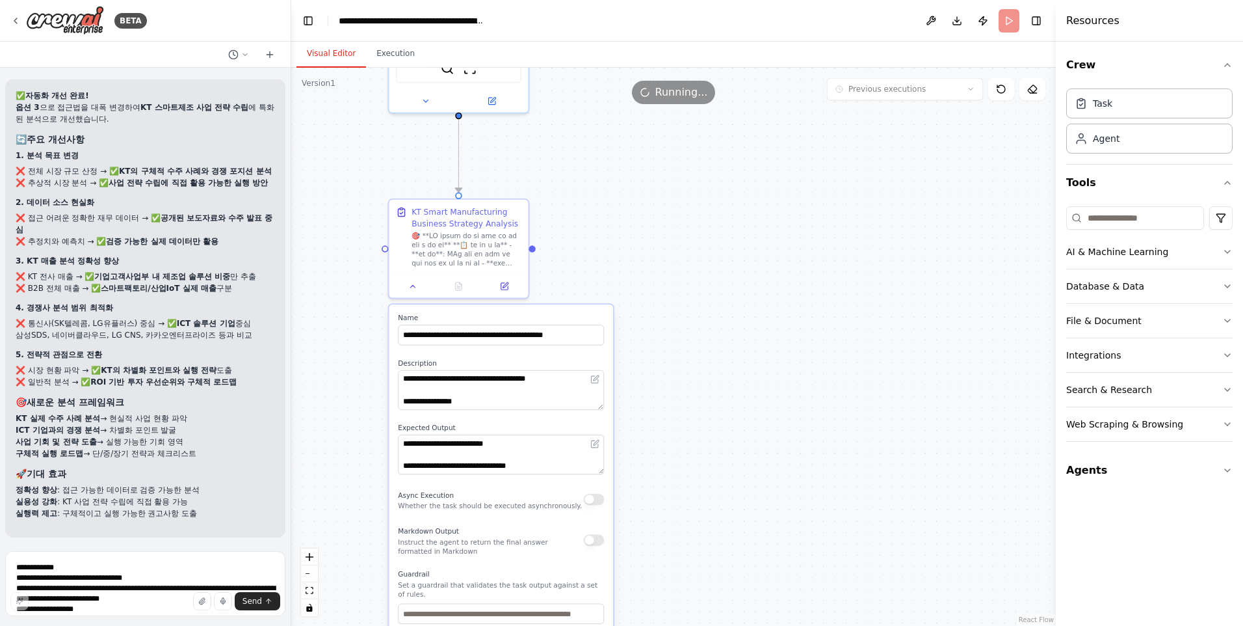
drag, startPoint x: 707, startPoint y: 187, endPoint x: 706, endPoint y: 371, distance: 184.0
click at [706, 371] on div ".deletable-edge-delete-btn { width: 20px; height: 20px; border: 0px solid #ffff…" at bounding box center [673, 347] width 765 height 558
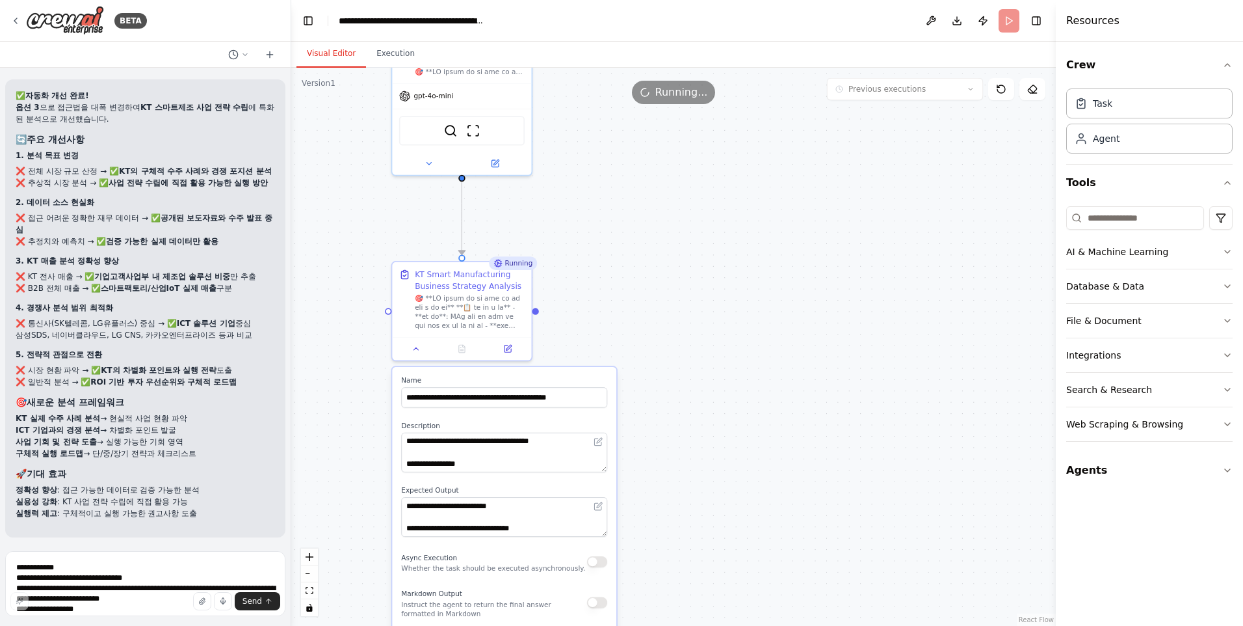
drag, startPoint x: 675, startPoint y: 188, endPoint x: 679, endPoint y: 252, distance: 63.8
click at [679, 252] on div ".deletable-edge-delete-btn { width: 20px; height: 20px; border: 0px solid #ffff…" at bounding box center [673, 347] width 765 height 558
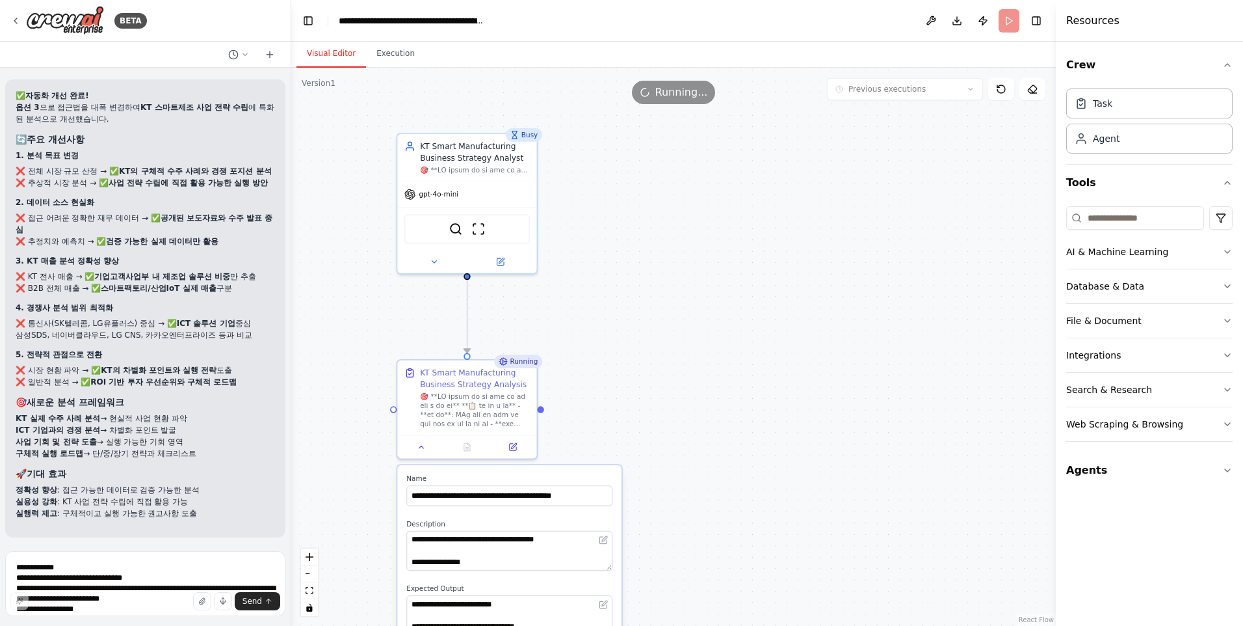
drag, startPoint x: 683, startPoint y: 200, endPoint x: 688, endPoint y: 295, distance: 95.7
click at [688, 295] on div ".deletable-edge-delete-btn { width: 20px; height: 20px; border: 0px solid #ffff…" at bounding box center [673, 347] width 765 height 558
click at [384, 53] on button "Execution" at bounding box center [395, 53] width 59 height 27
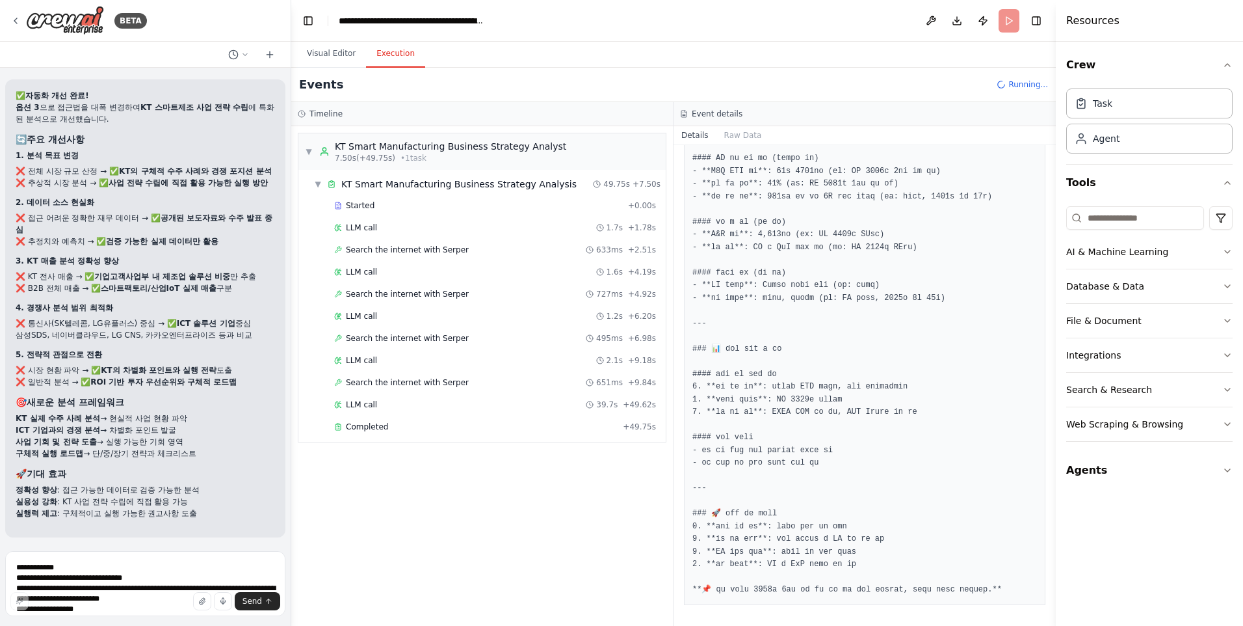
scroll to position [31204, 0]
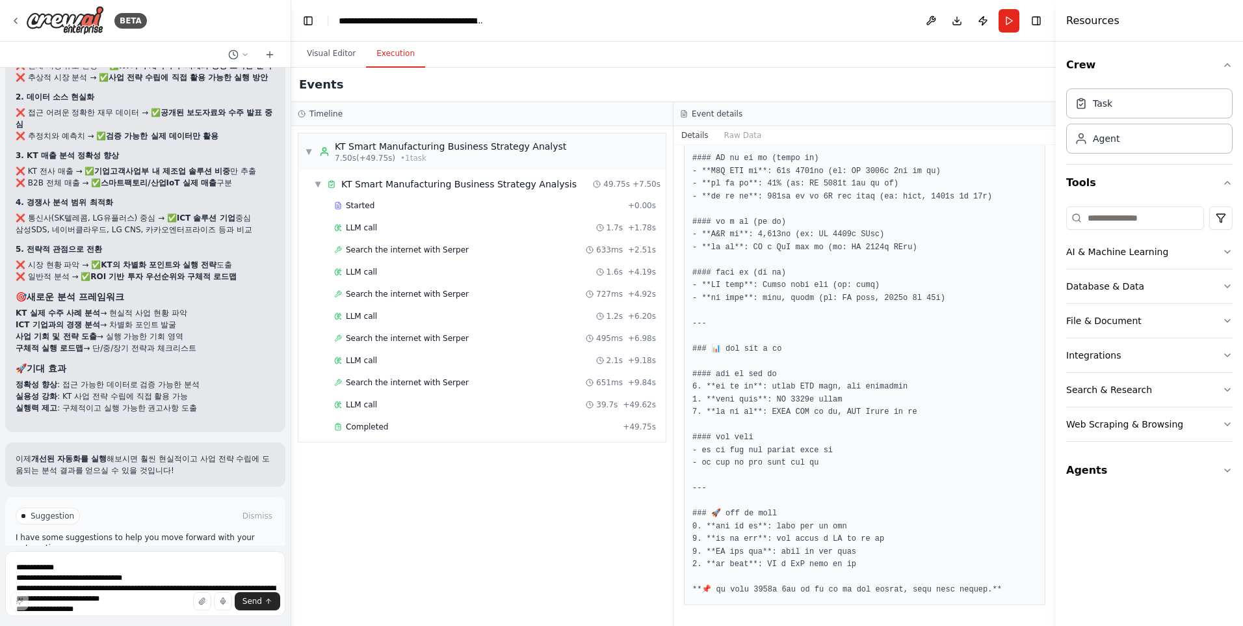
click at [191, 561] on button "Improve automation" at bounding box center [145, 571] width 259 height 21
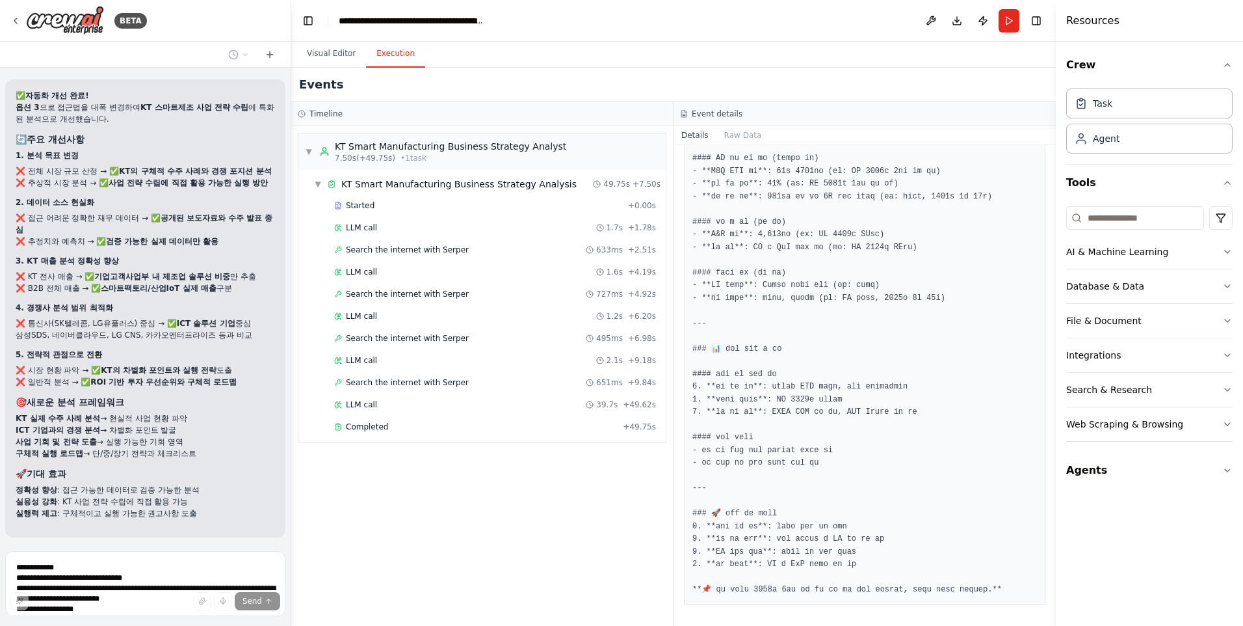
scroll to position [31140, 0]
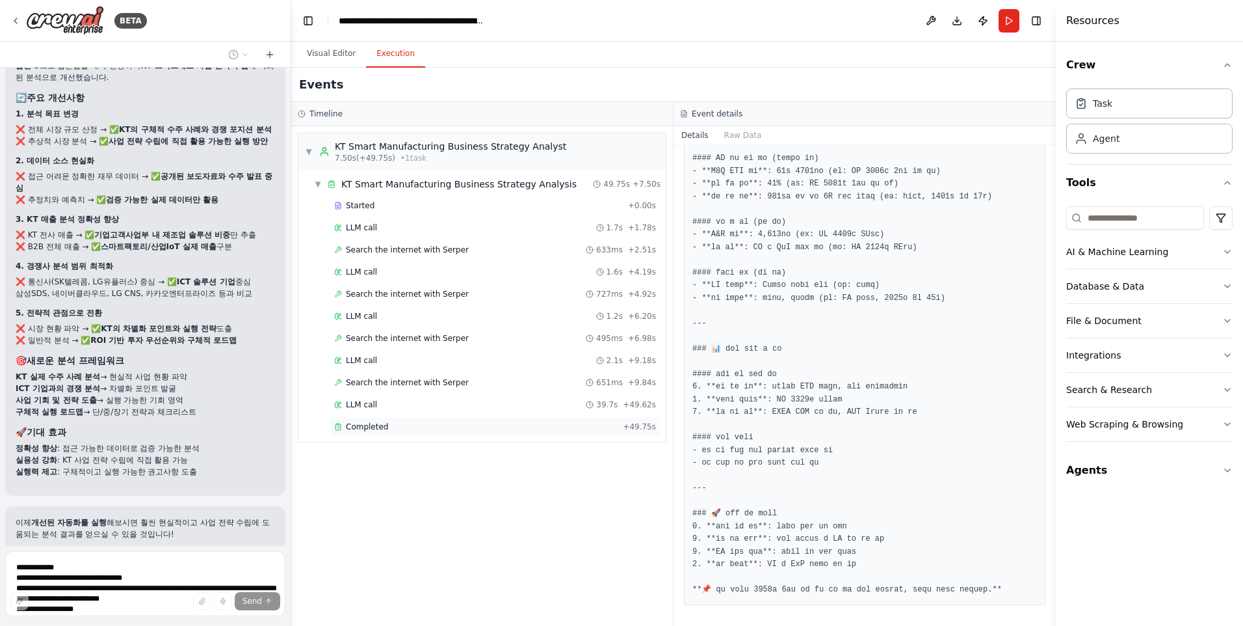
click at [378, 425] on span "Completed" at bounding box center [367, 426] width 42 height 10
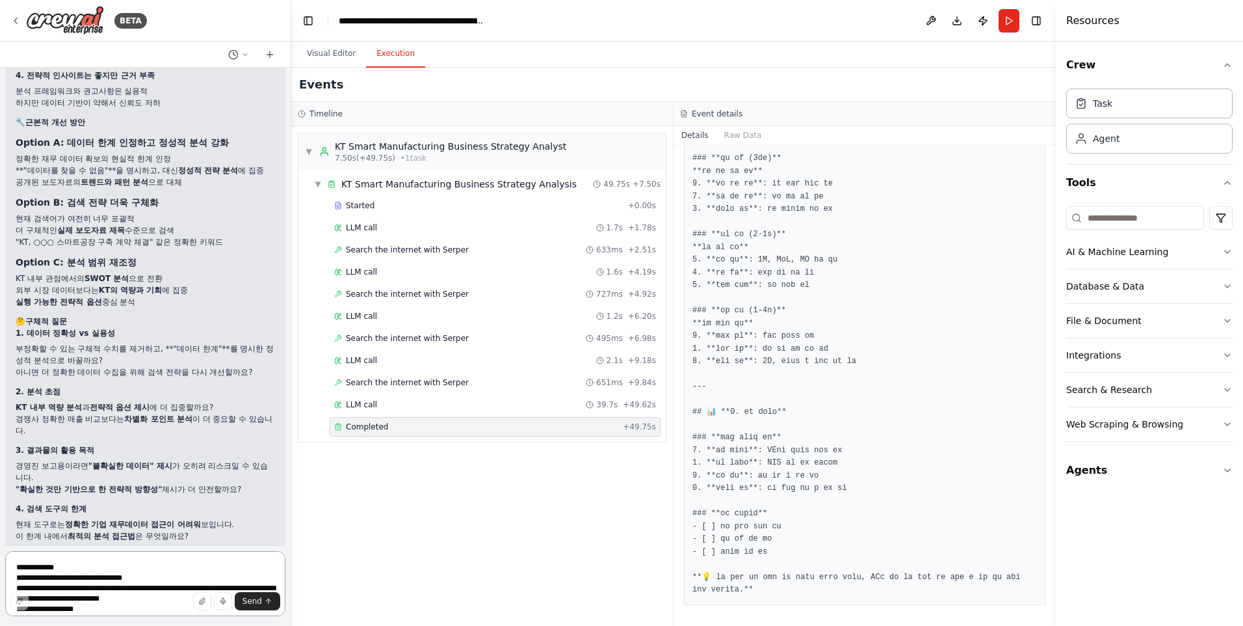
scroll to position [31933, 0]
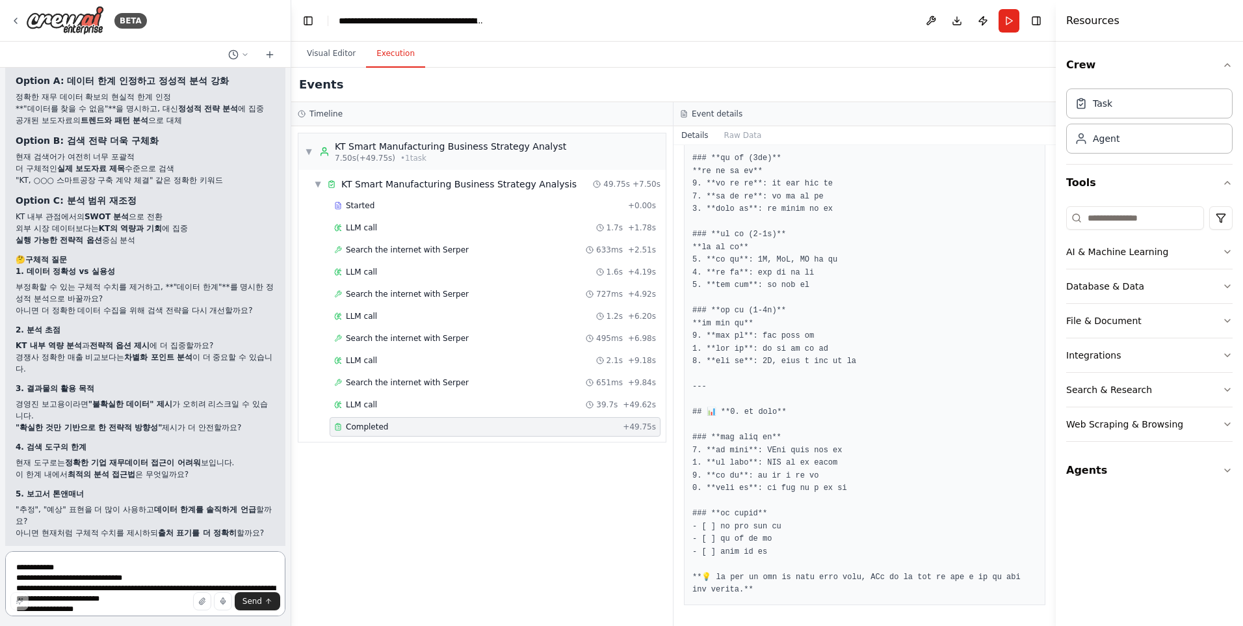
click at [124, 561] on textarea "**********" at bounding box center [145, 583] width 280 height 65
type textarea "********"
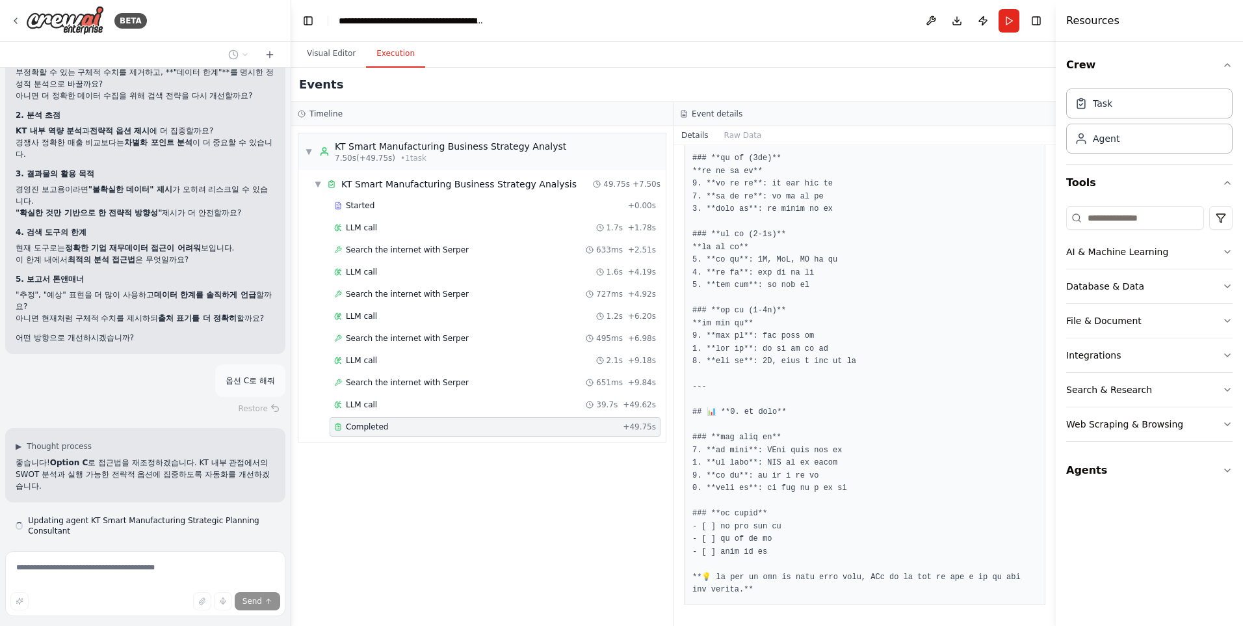
scroll to position [32160, 0]
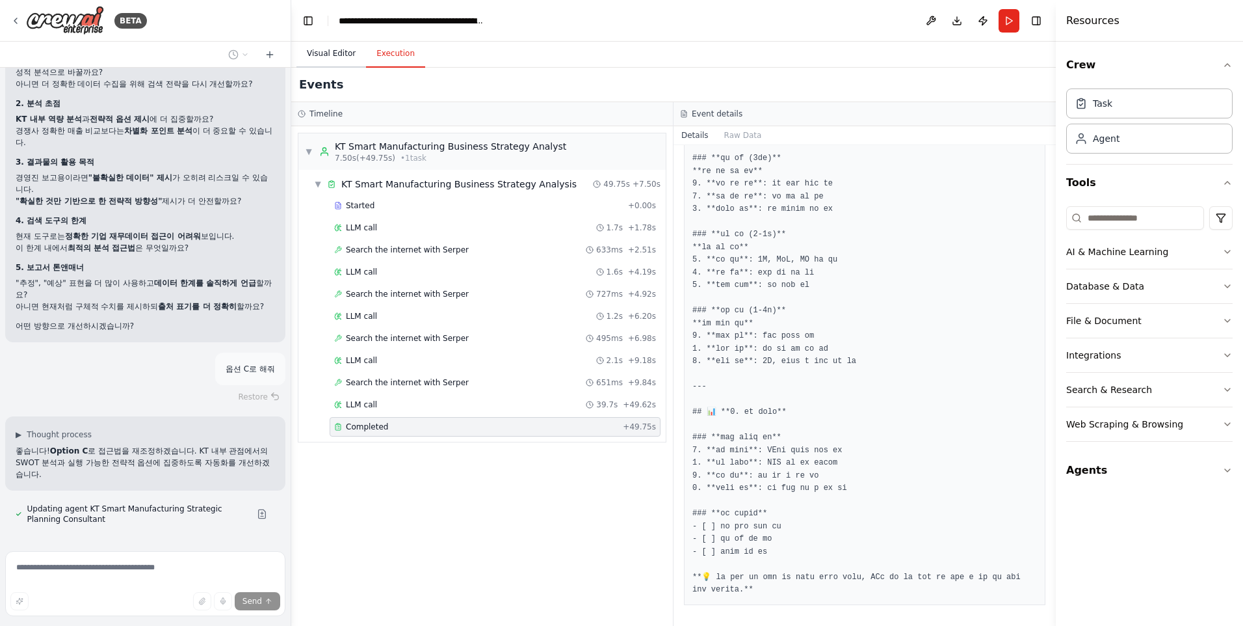
click at [323, 57] on button "Visual Editor" at bounding box center [332, 53] width 70 height 27
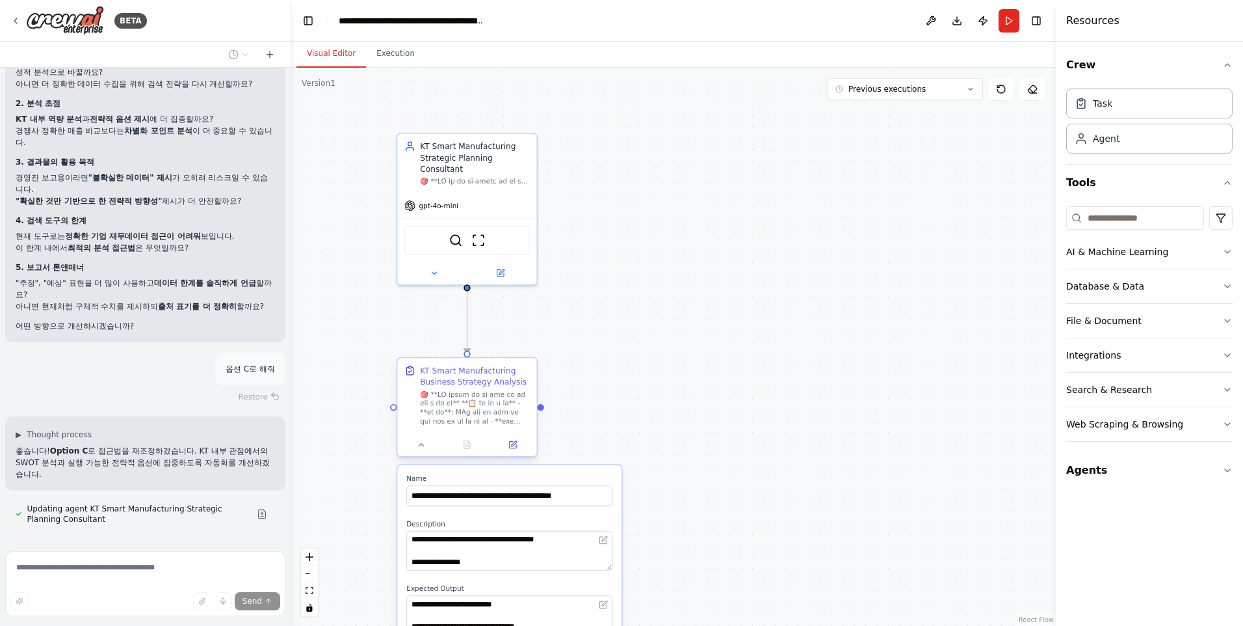
click at [495, 414] on div at bounding box center [475, 408] width 110 height 36
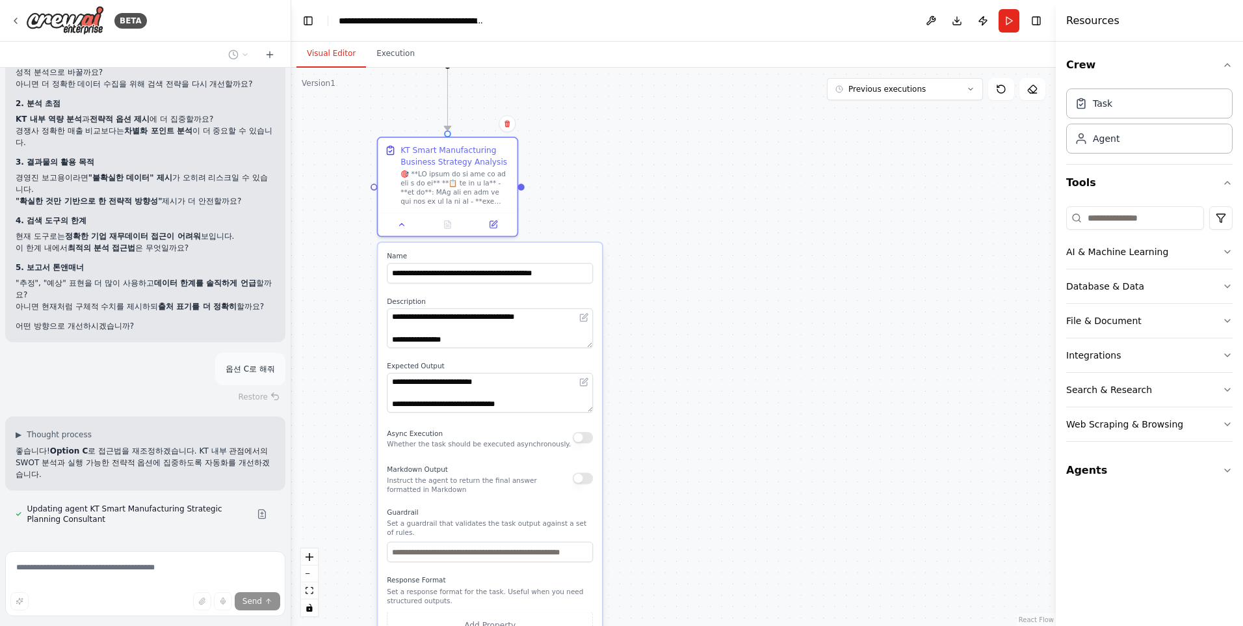
drag, startPoint x: 713, startPoint y: 514, endPoint x: 694, endPoint y: 292, distance: 223.2
click at [694, 292] on div ".deletable-edge-delete-btn { width: 20px; height: 20px; border: 0px solid #ffff…" at bounding box center [673, 347] width 765 height 558
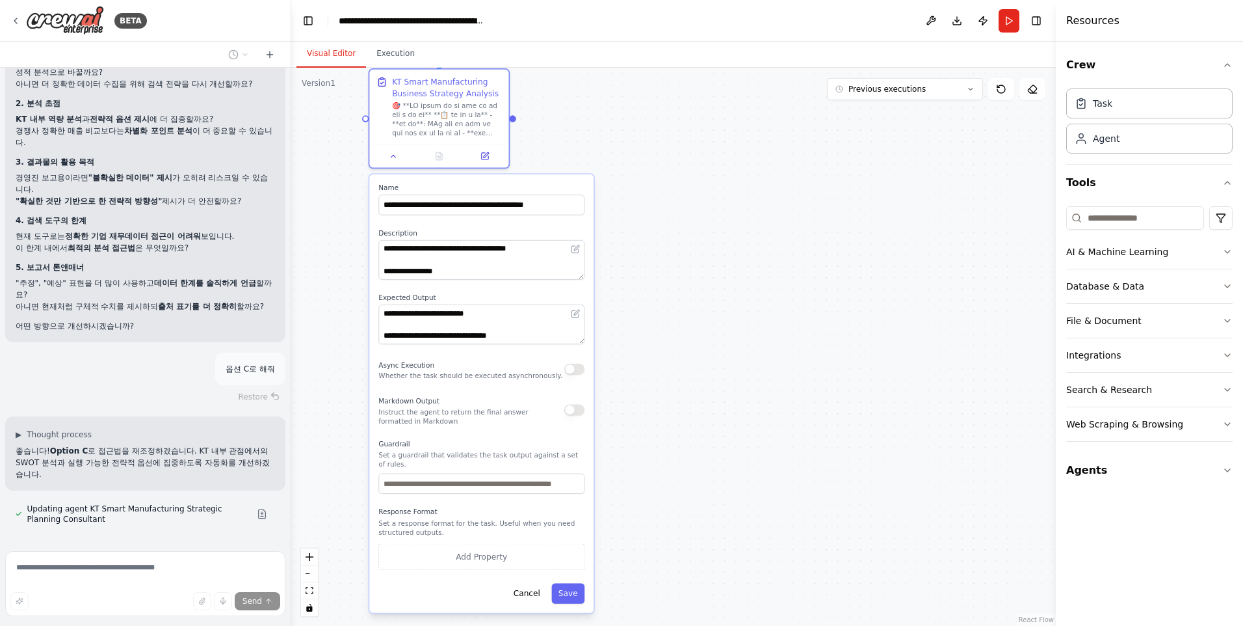
drag, startPoint x: 674, startPoint y: 438, endPoint x: 666, endPoint y: 369, distance: 68.8
click at [666, 369] on div ".deletable-edge-delete-btn { width: 20px; height: 20px; border: 0px solid #ffff…" at bounding box center [673, 347] width 765 height 558
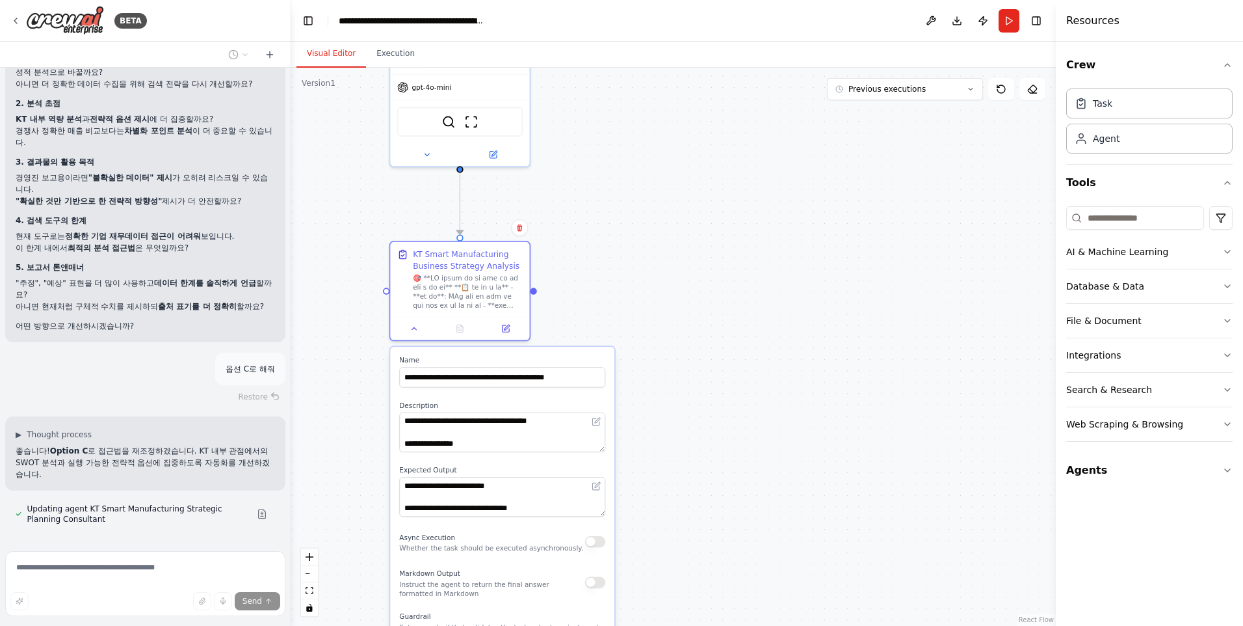
drag, startPoint x: 702, startPoint y: 203, endPoint x: 718, endPoint y: 337, distance: 135.5
click at [718, 337] on div ".deletable-edge-delete-btn { width: 20px; height: 20px; border: 0px solid #ffff…" at bounding box center [673, 347] width 765 height 558
click at [386, 59] on button "Execution" at bounding box center [395, 53] width 59 height 27
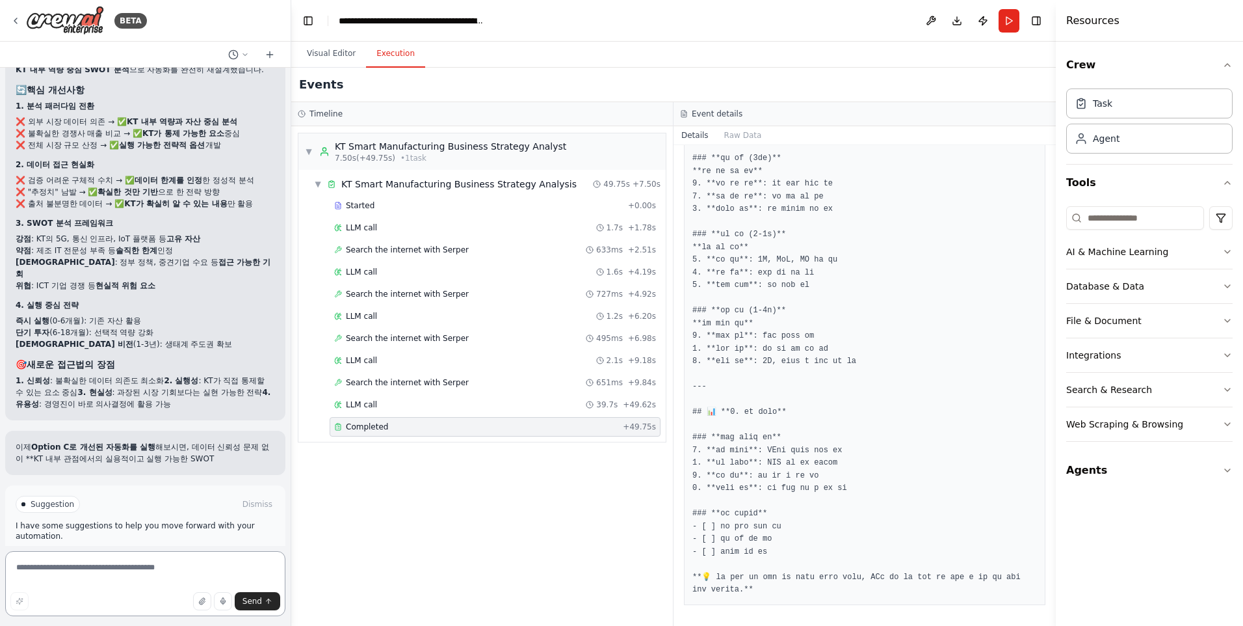
scroll to position [32895, 0]
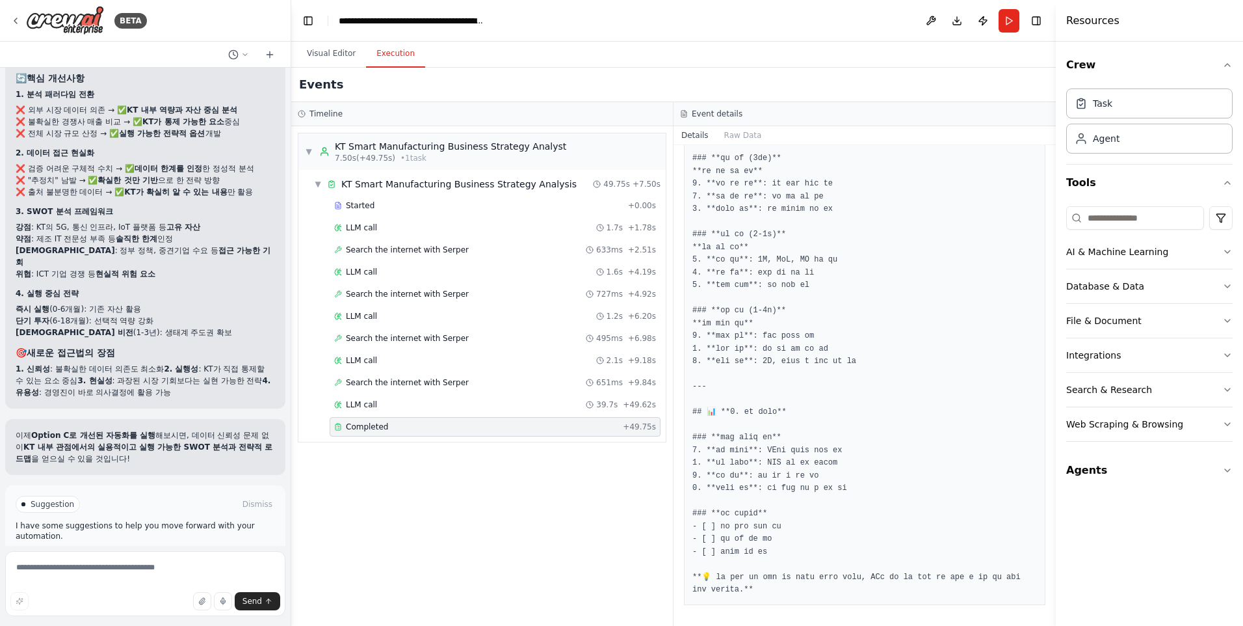
click at [195, 549] on button "Run Automation" at bounding box center [145, 559] width 259 height 21
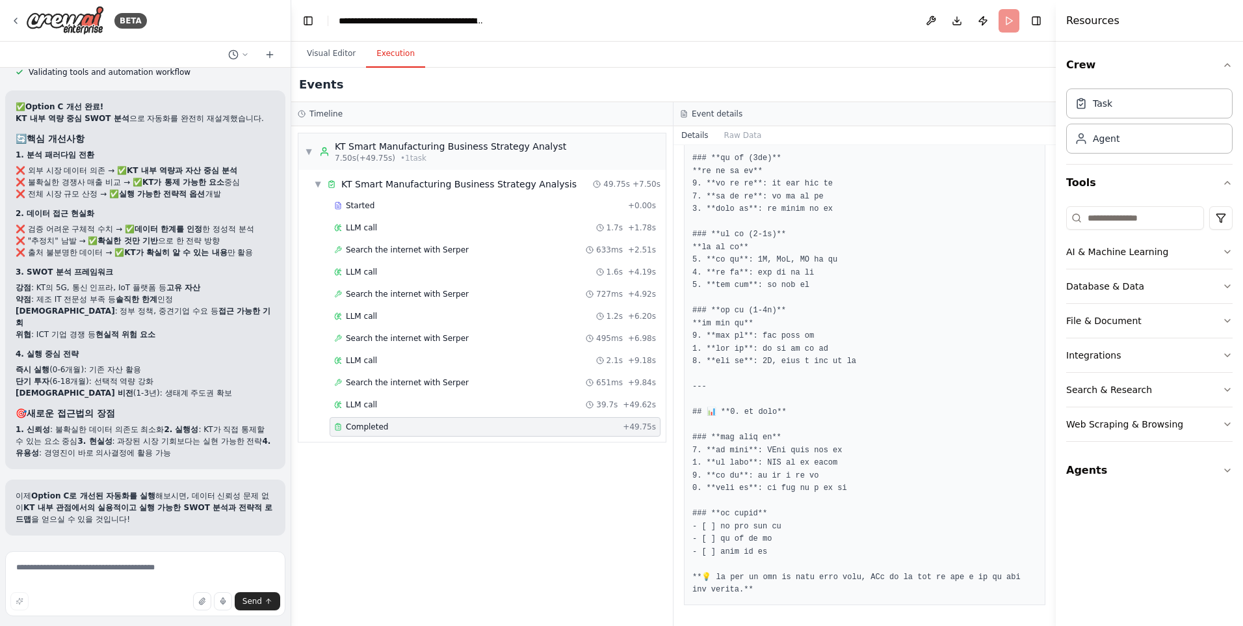
scroll to position [32789, 0]
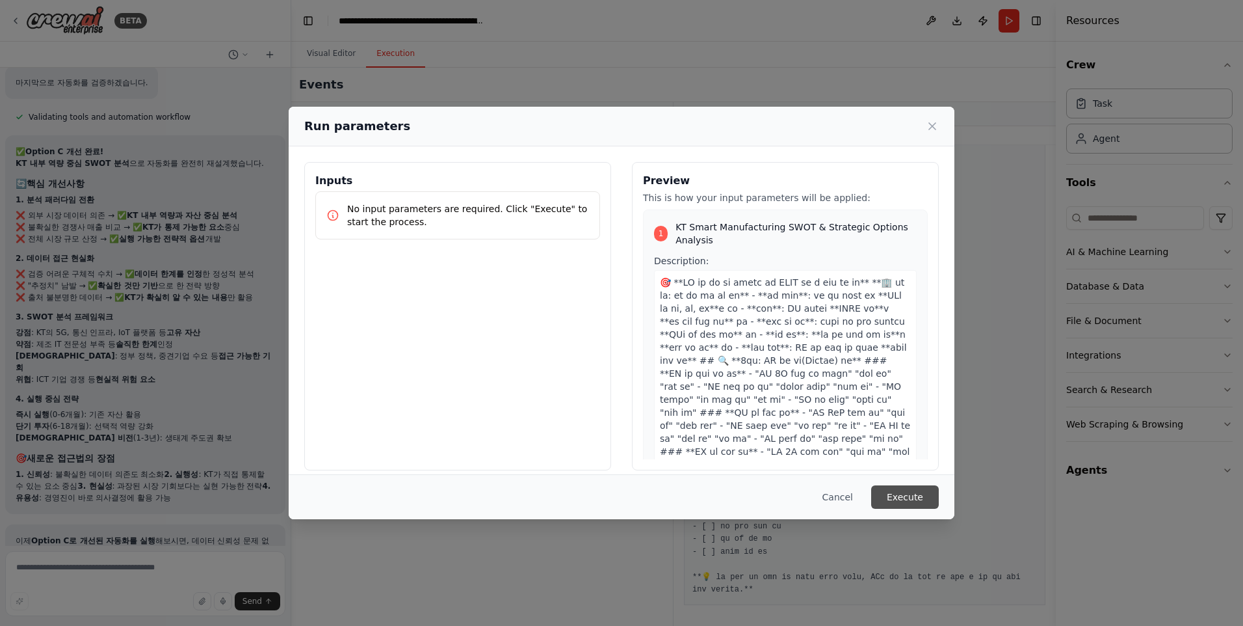
click at [891, 499] on button "Execute" at bounding box center [905, 496] width 68 height 23
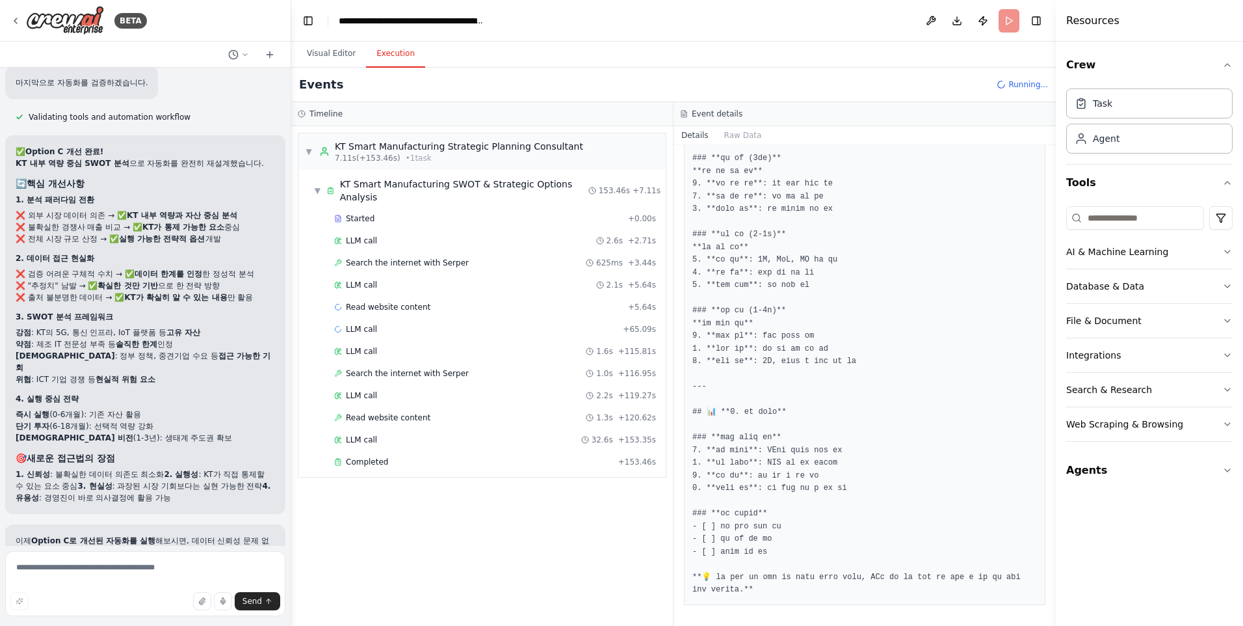
scroll to position [32895, 0]
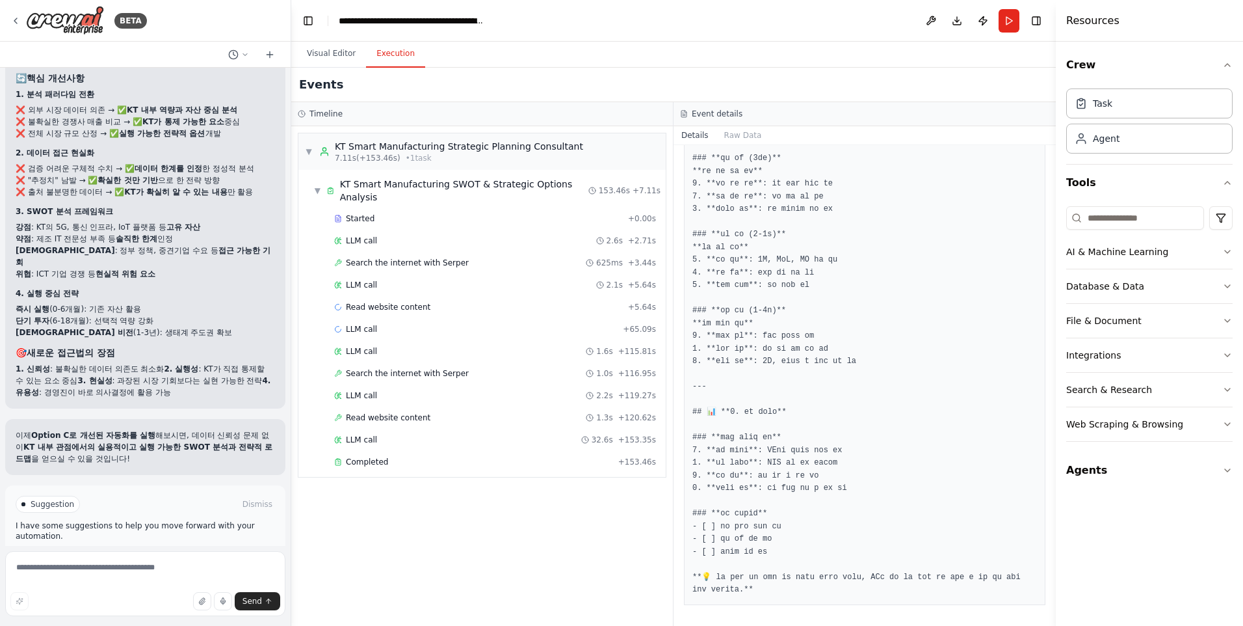
click at [147, 554] on span "Improve automation" at bounding box center [150, 559] width 79 height 10
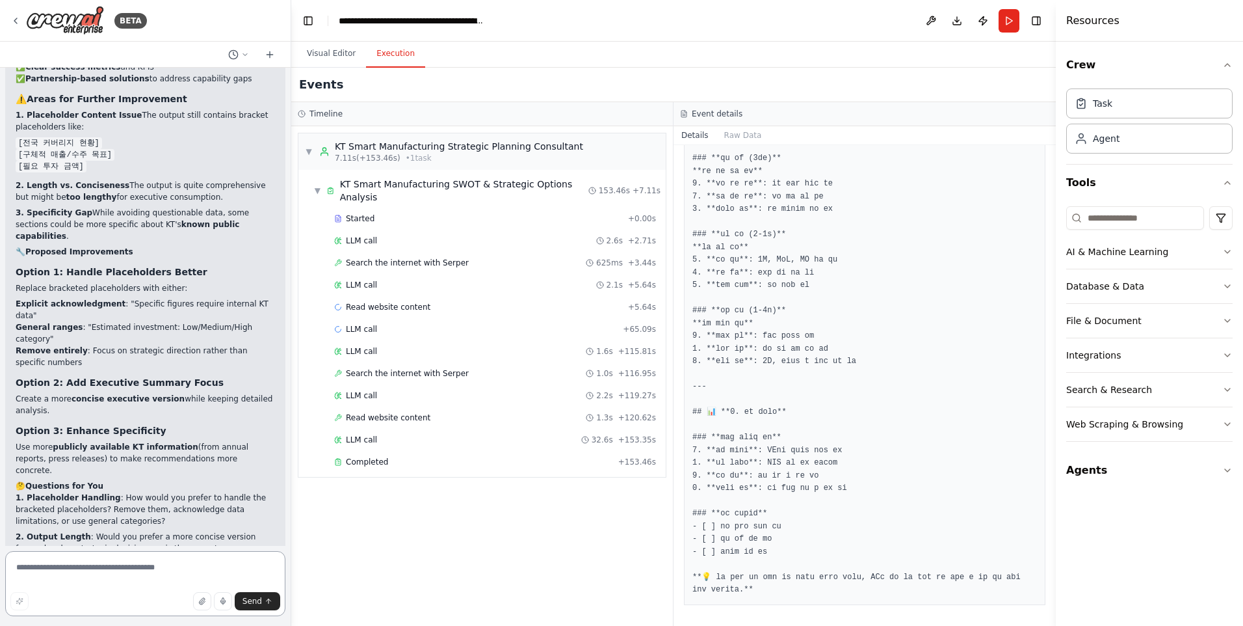
scroll to position [33629, 0]
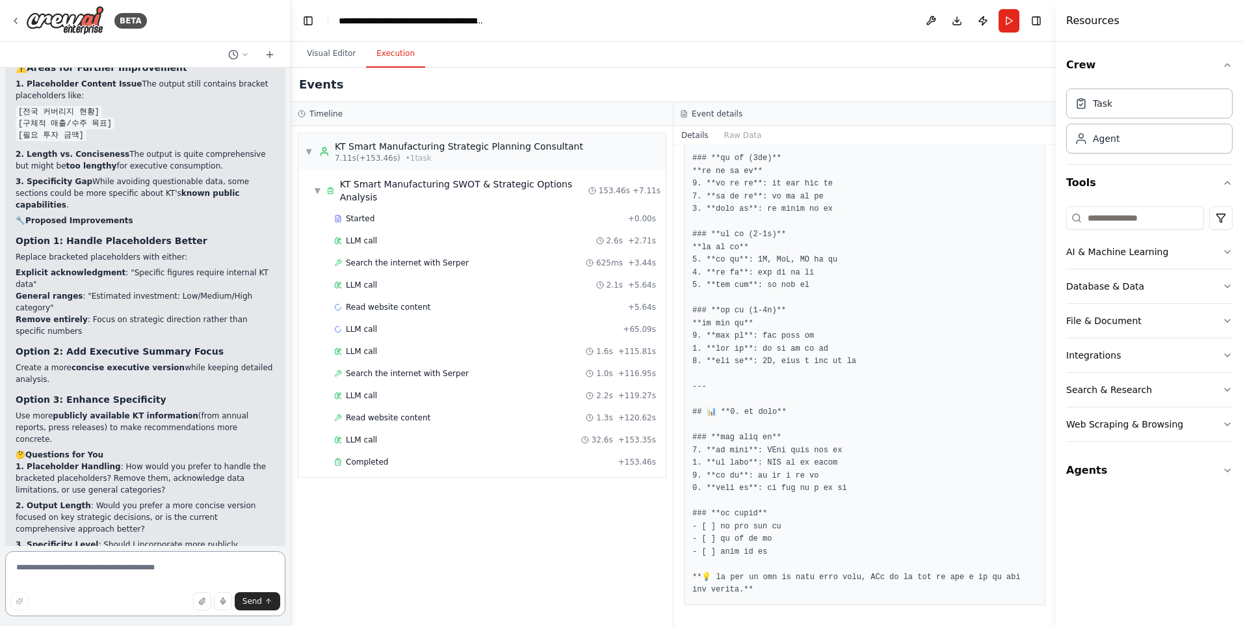
click at [115, 570] on textarea at bounding box center [145, 583] width 280 height 65
type textarea "********"
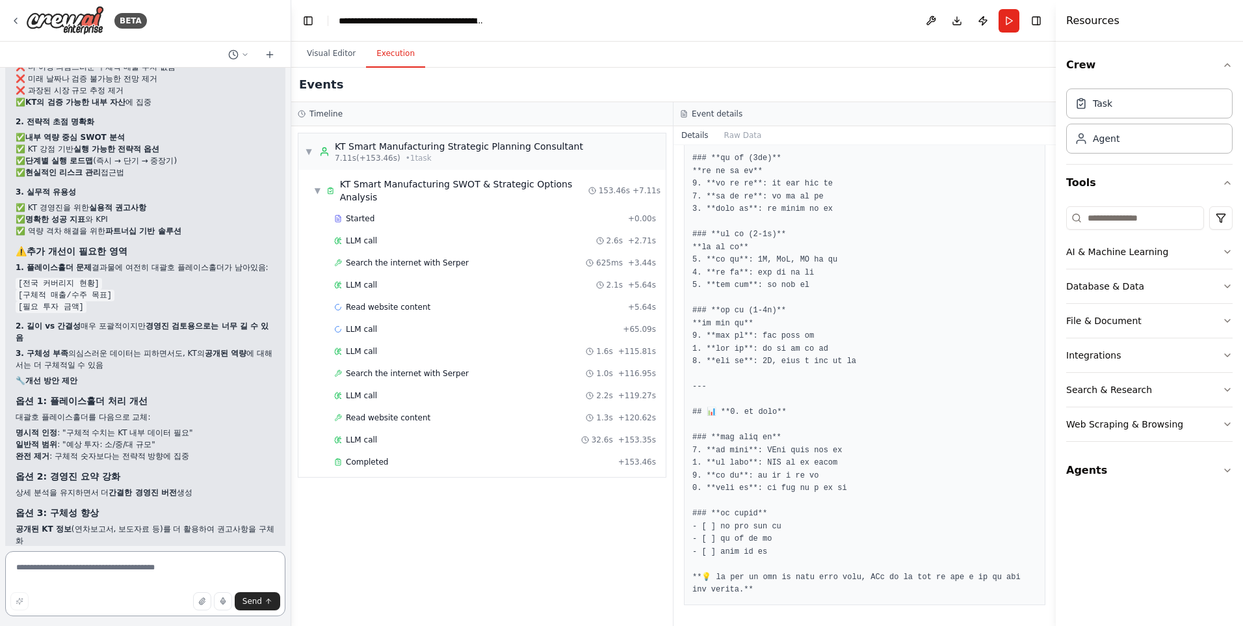
scroll to position [34451, 0]
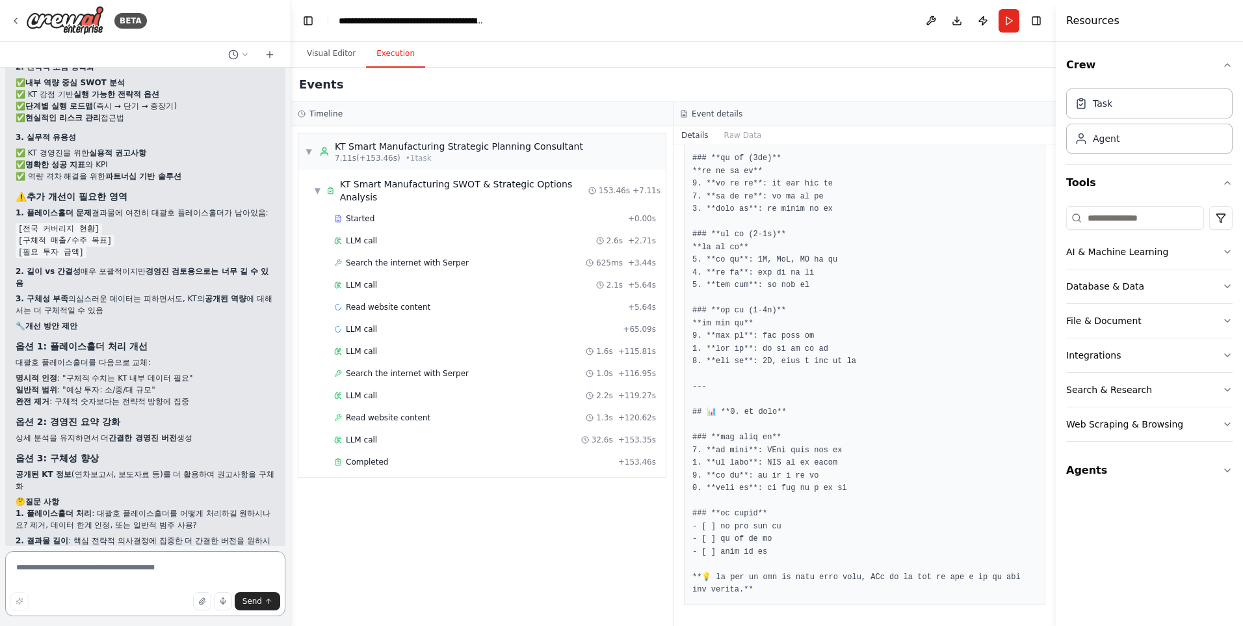
click at [104, 572] on textarea at bounding box center [145, 583] width 280 height 65
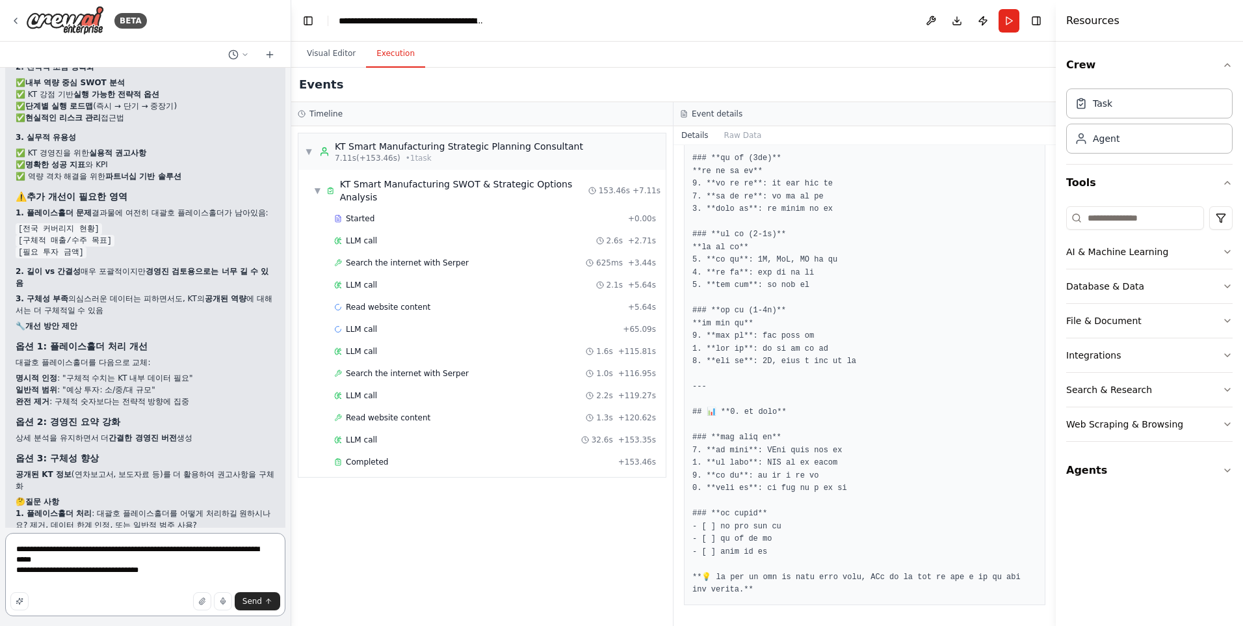
type textarea "**********"
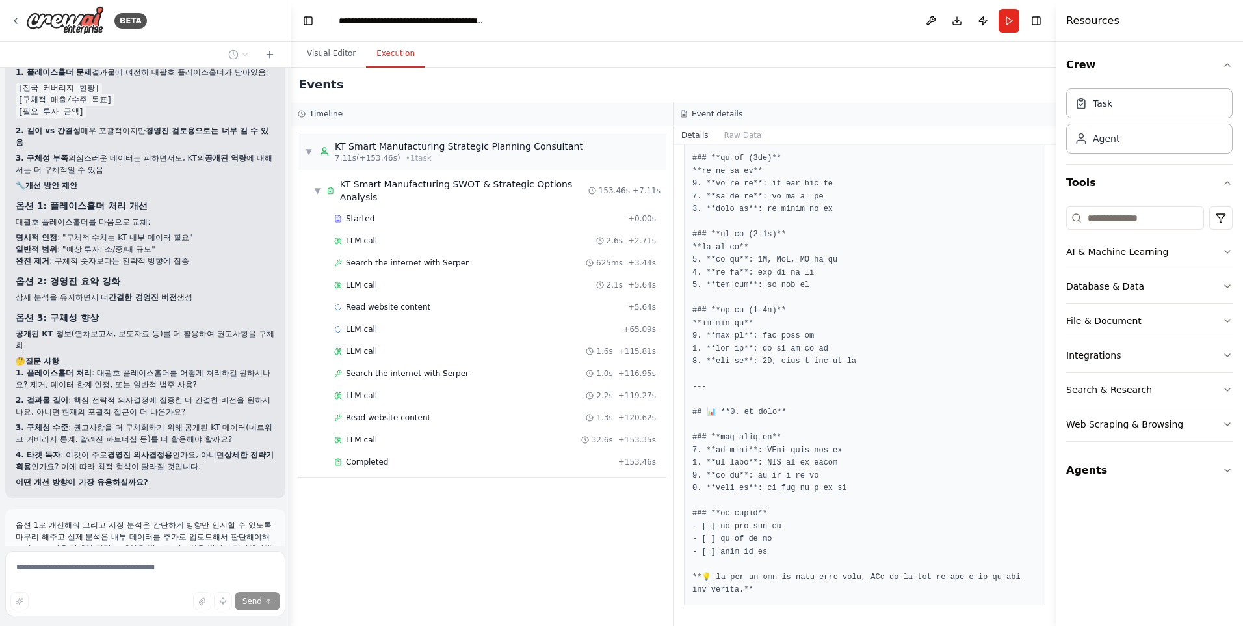
scroll to position [34592, 0]
click at [325, 55] on button "Visual Editor" at bounding box center [332, 53] width 70 height 27
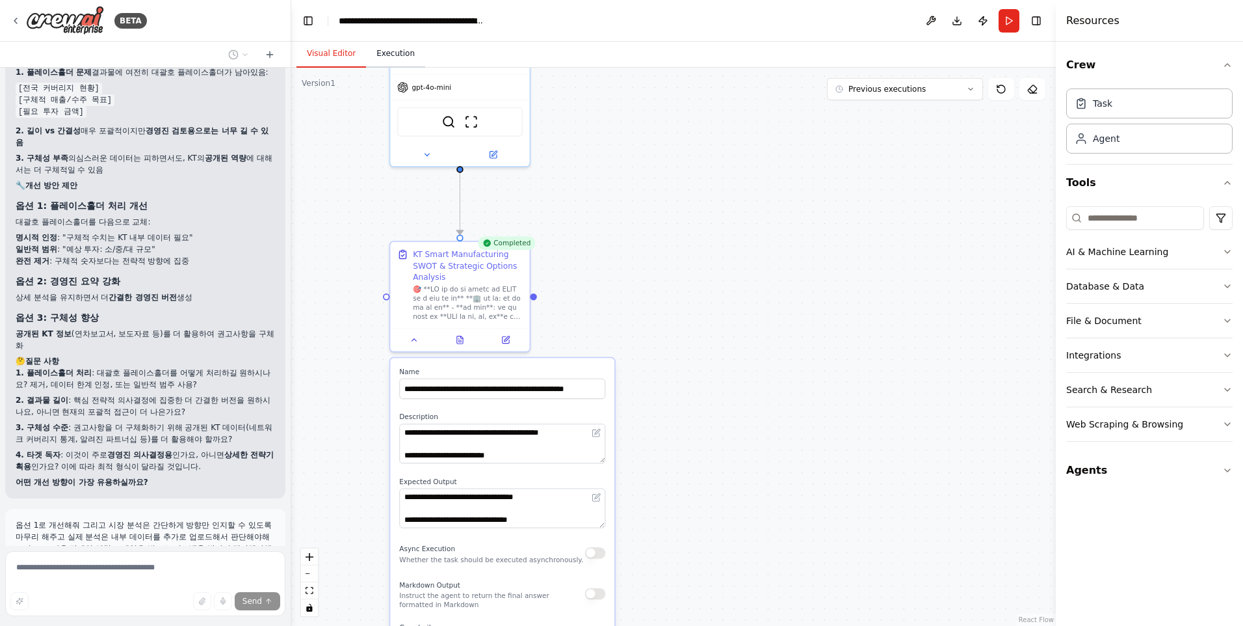
click at [398, 53] on button "Execution" at bounding box center [395, 53] width 59 height 27
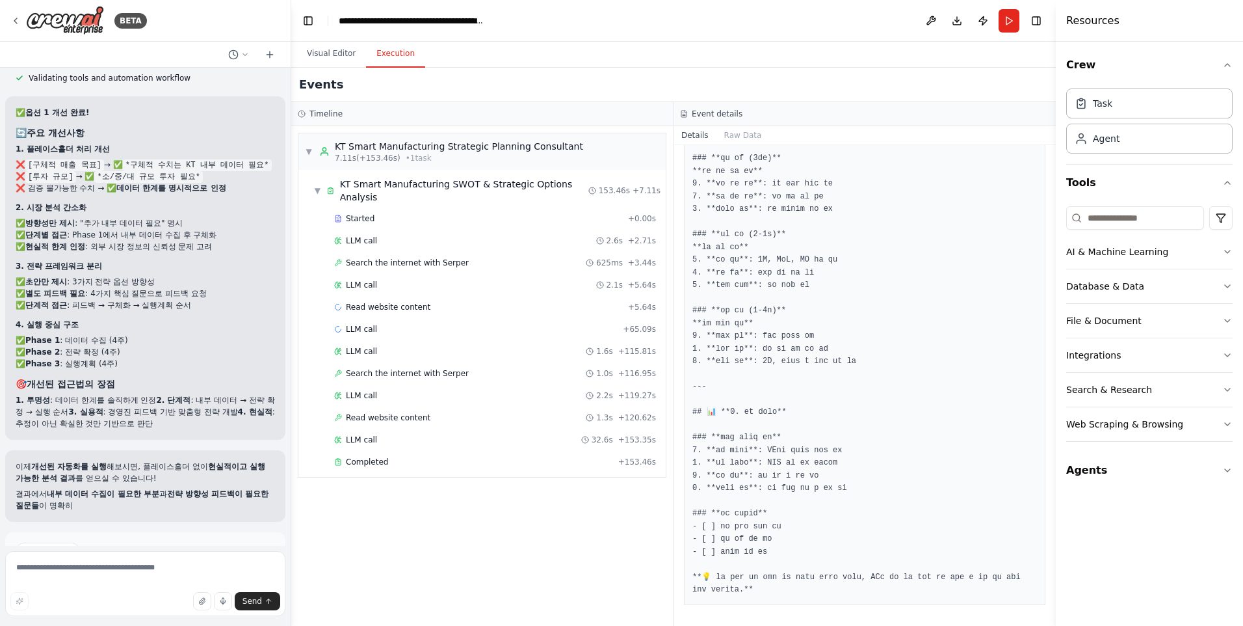
scroll to position [35281, 0]
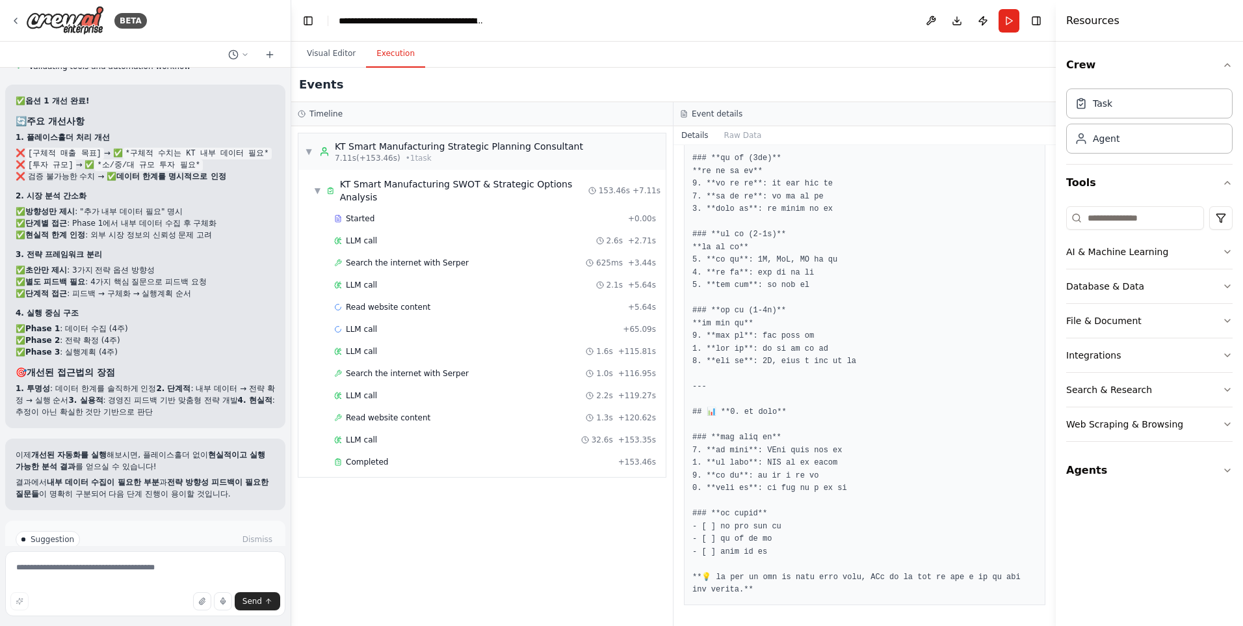
click at [184, 584] on button "Run Automation" at bounding box center [145, 594] width 259 height 21
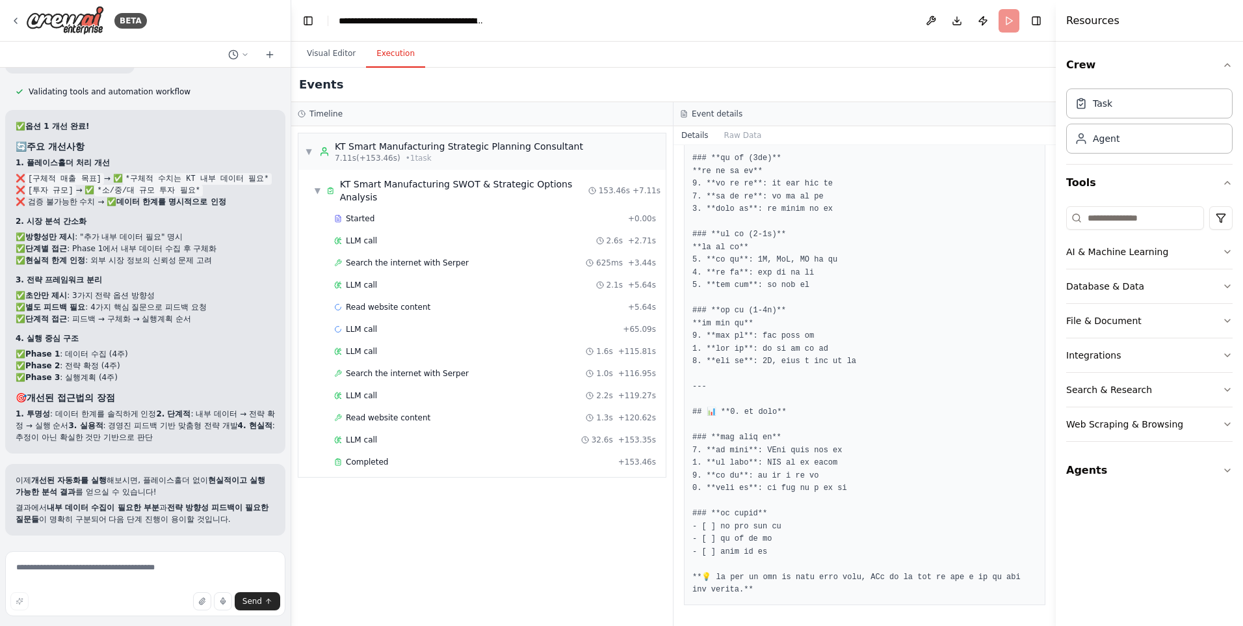
scroll to position [35176, 0]
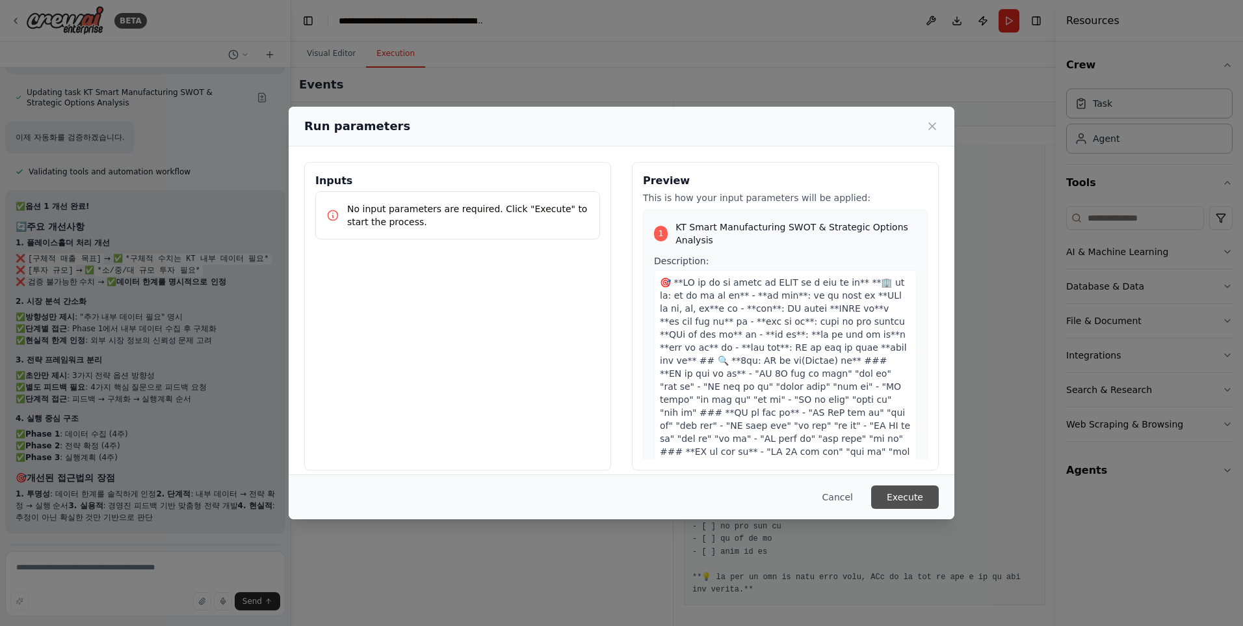
click at [902, 497] on button "Execute" at bounding box center [905, 496] width 68 height 23
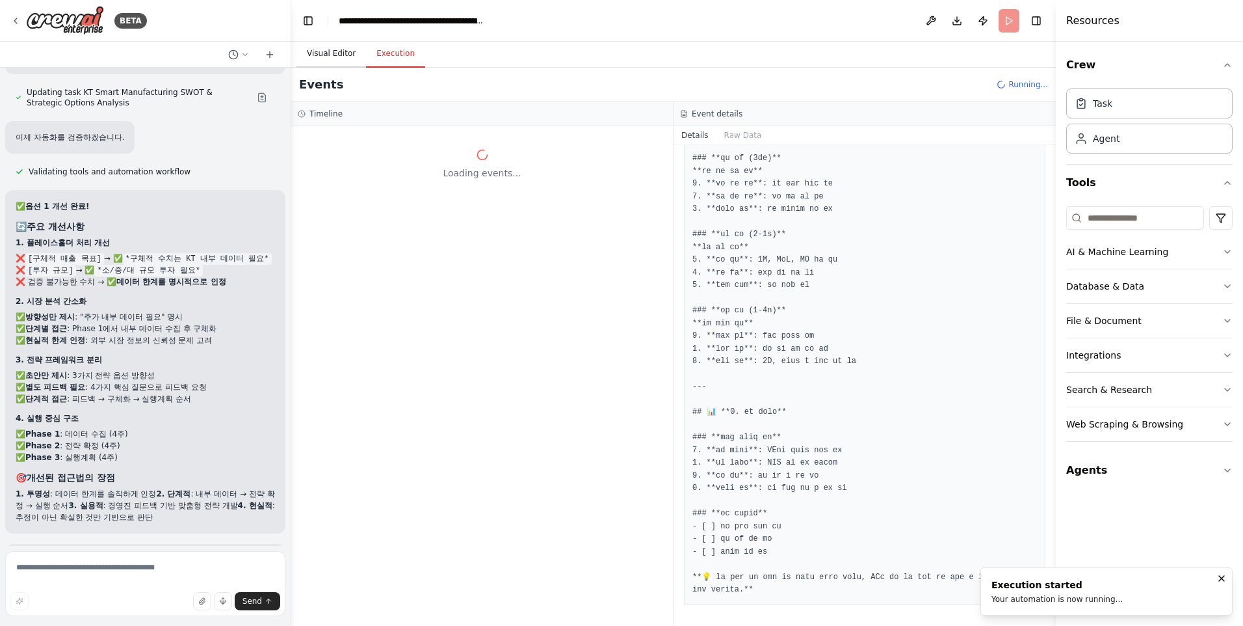
click at [328, 54] on button "Visual Editor" at bounding box center [332, 53] width 70 height 27
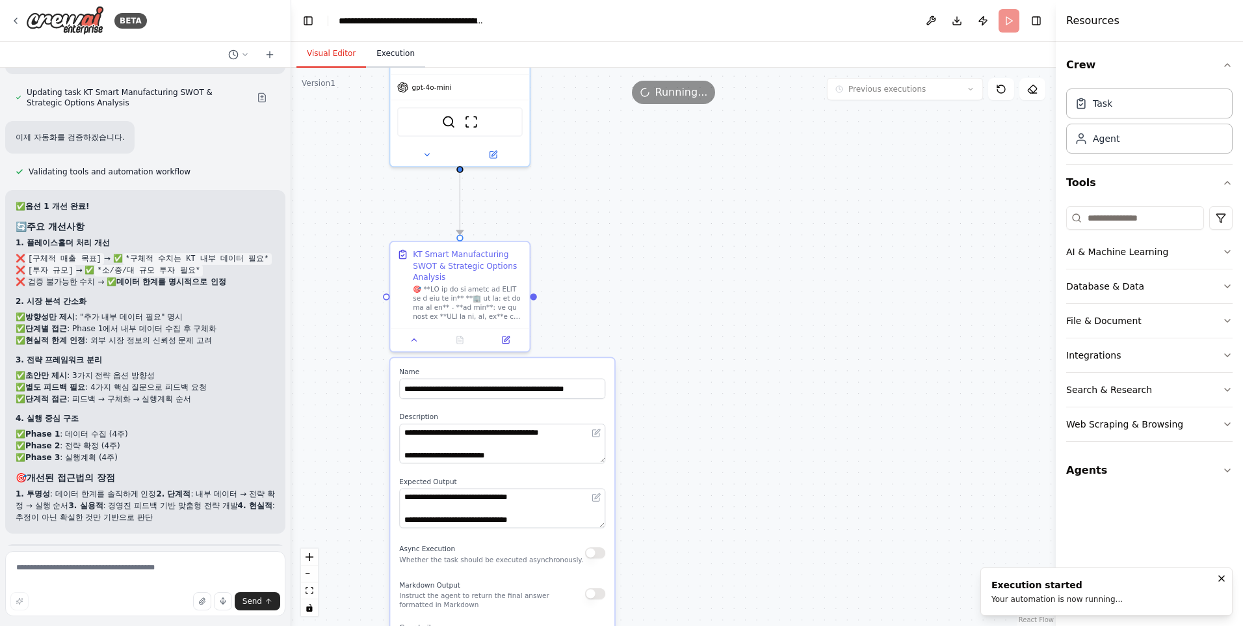
click at [380, 53] on button "Execution" at bounding box center [395, 53] width 59 height 27
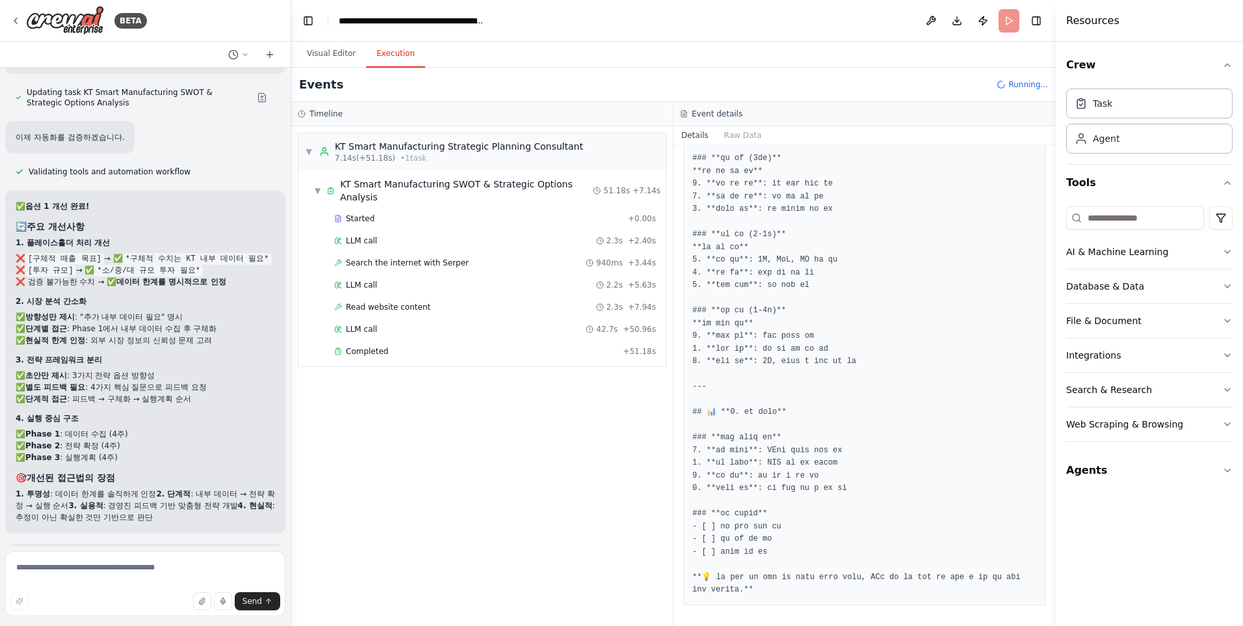
scroll to position [35281, 0]
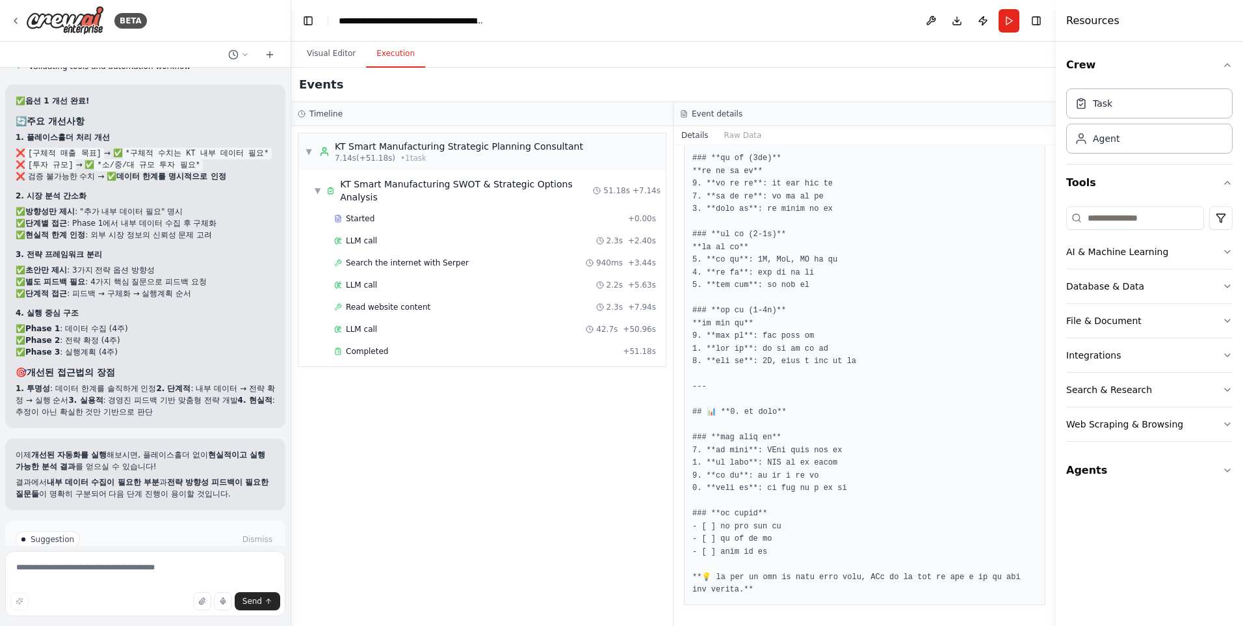
click at [157, 589] on span "Improve automation" at bounding box center [150, 594] width 79 height 10
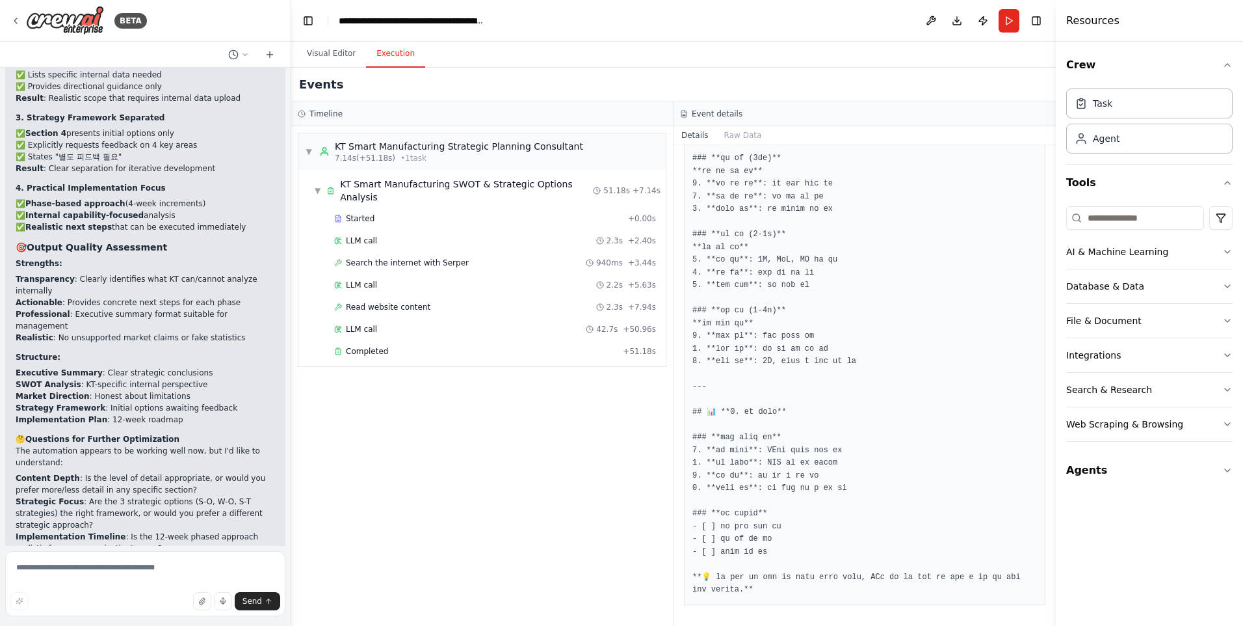
scroll to position [35930, 0]
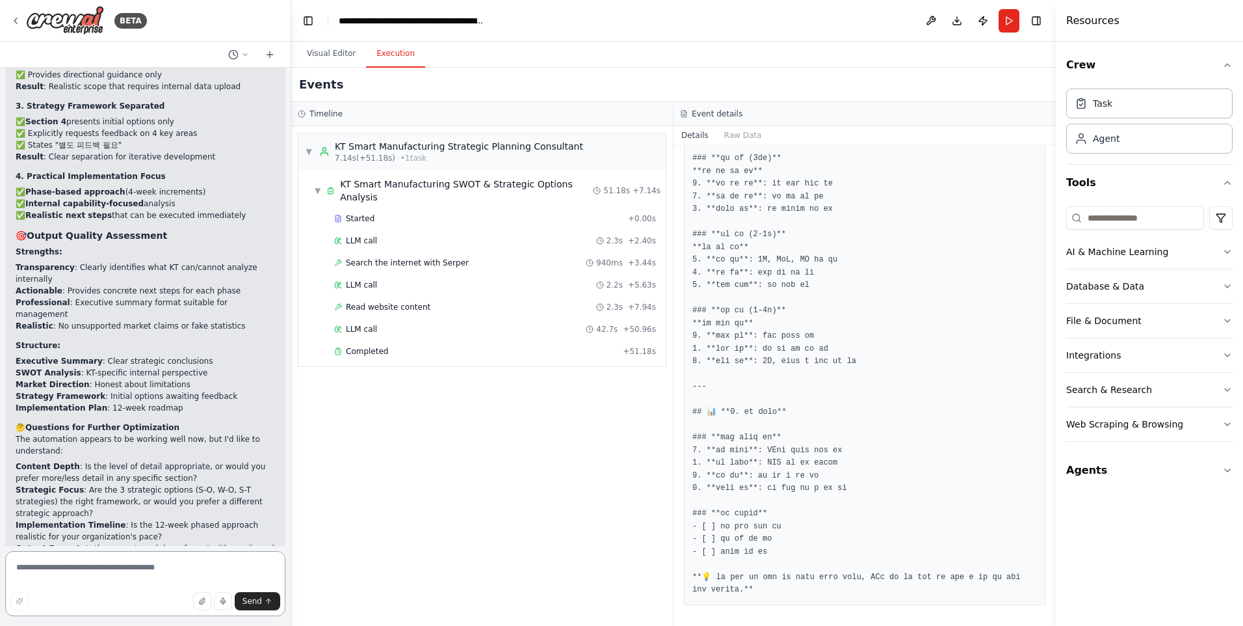
click at [121, 566] on textarea at bounding box center [145, 583] width 280 height 65
type textarea "********"
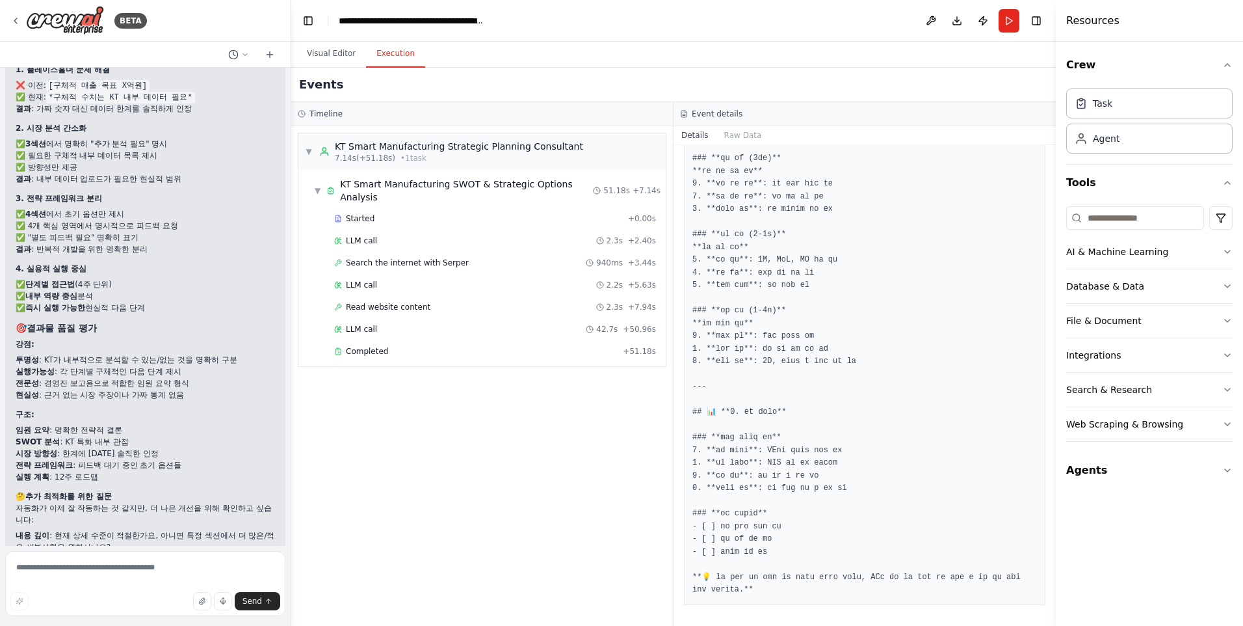
scroll to position [36701, 0]
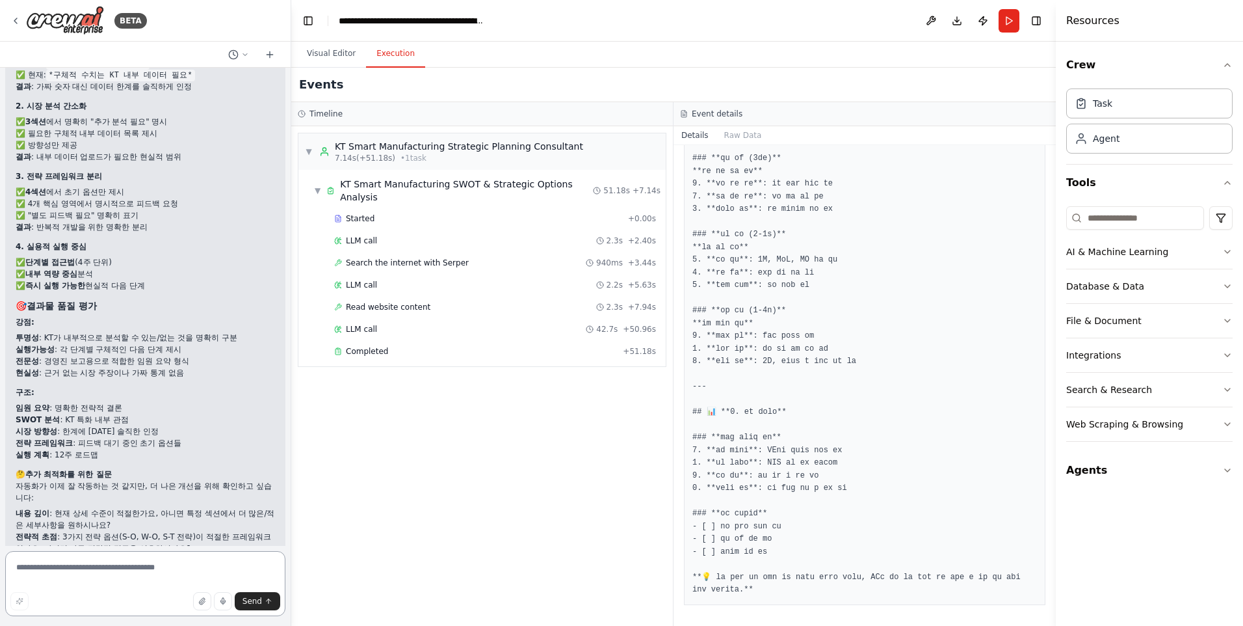
click at [75, 566] on textarea at bounding box center [145, 583] width 280 height 65
click at [150, 568] on textarea "**********" at bounding box center [145, 583] width 280 height 65
click at [250, 577] on textarea "**********" at bounding box center [145, 583] width 280 height 65
click at [25, 581] on textarea "**********" at bounding box center [145, 579] width 280 height 73
type textarea "**********"
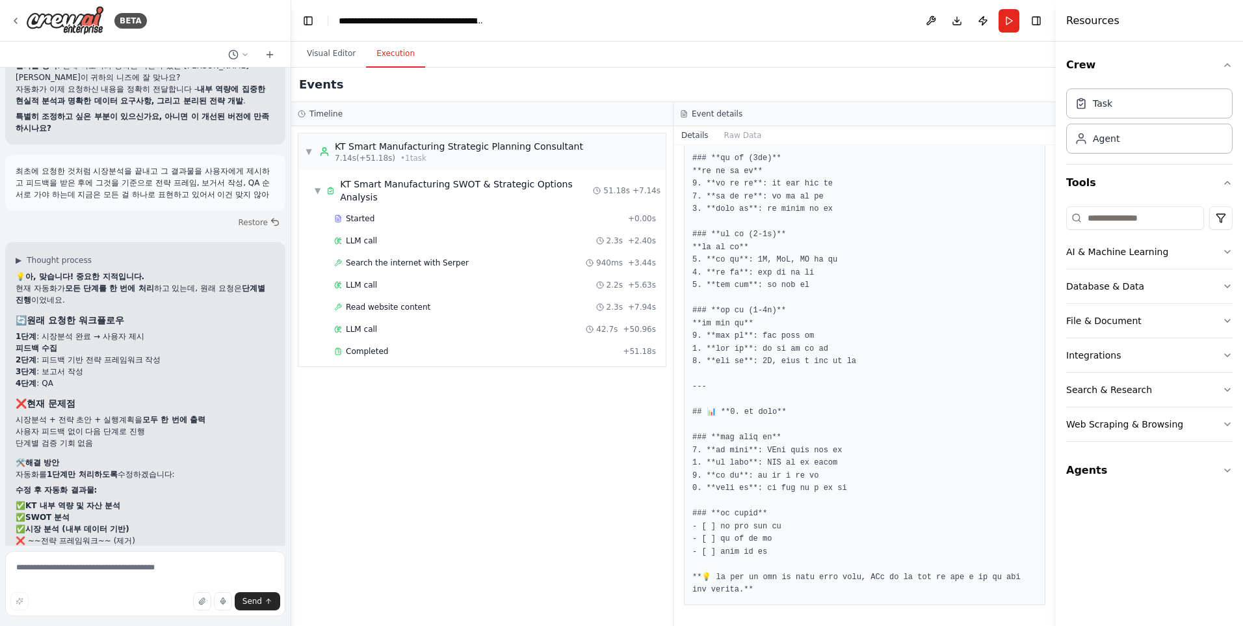
scroll to position [37219, 0]
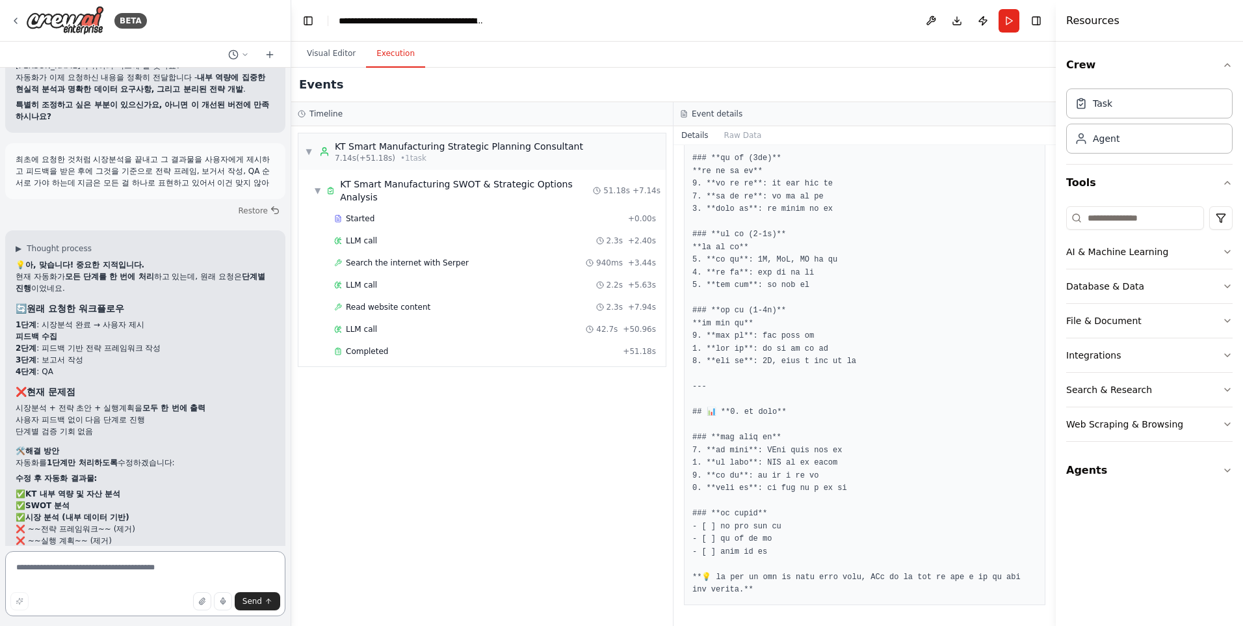
click at [106, 561] on textarea at bounding box center [145, 583] width 280 height 65
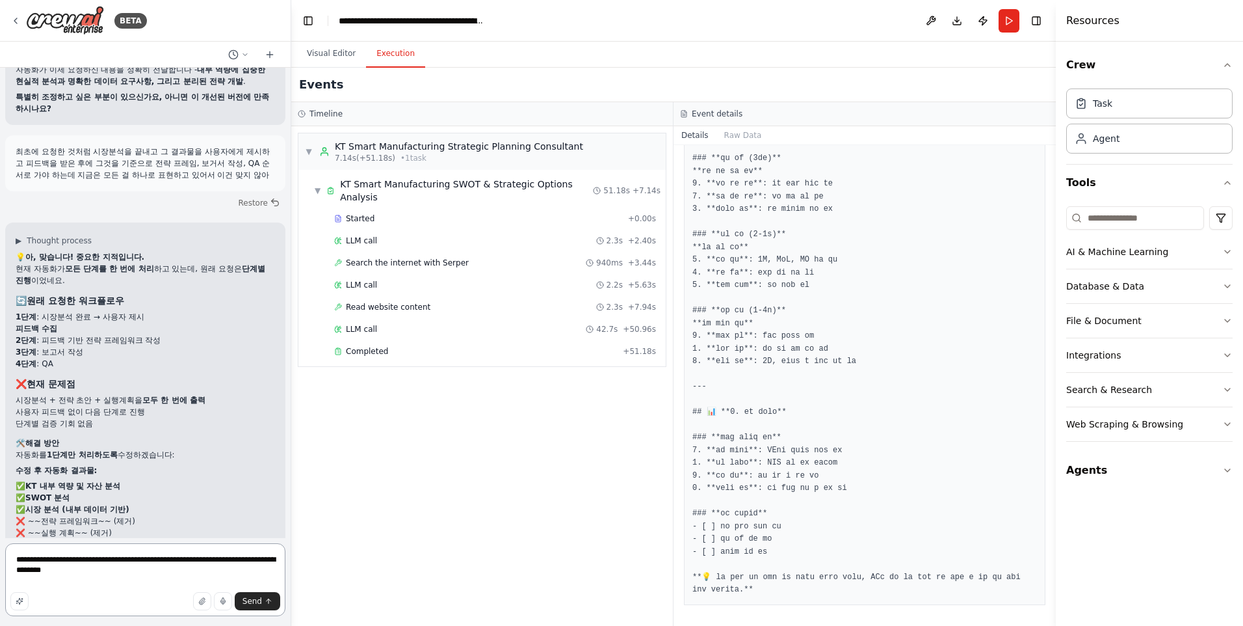
click at [33, 584] on textarea "**********" at bounding box center [145, 579] width 280 height 73
type textarea "**********"
click at [252, 601] on span "Send" at bounding box center [253, 601] width 20 height 10
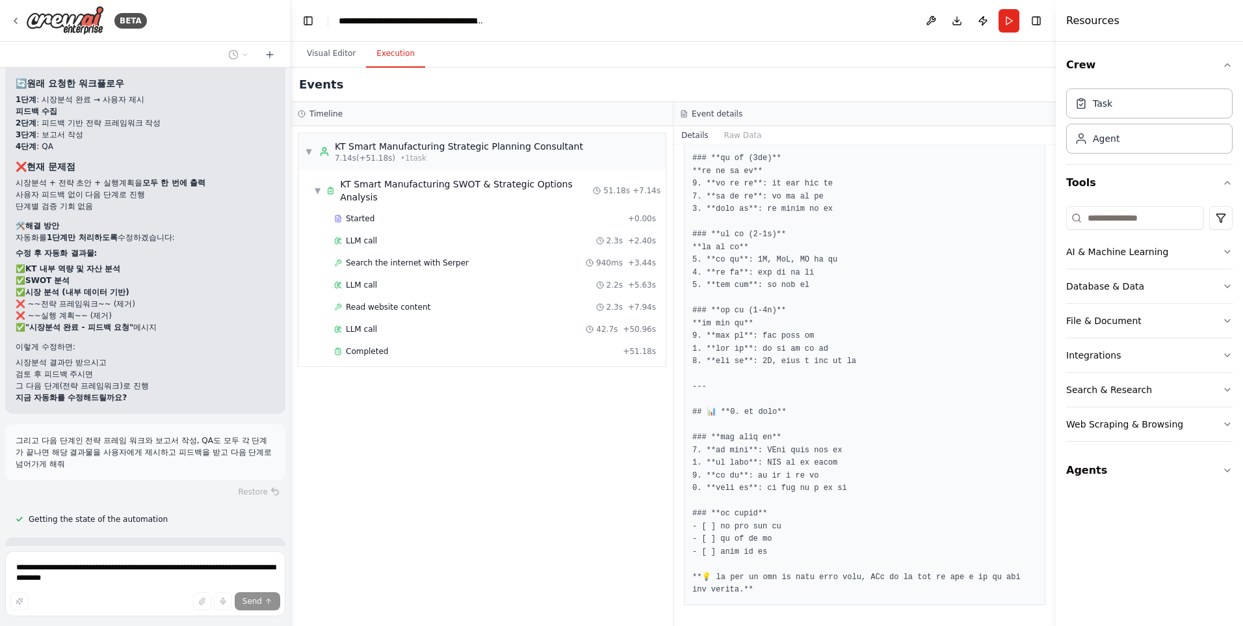
scroll to position [37456, 0]
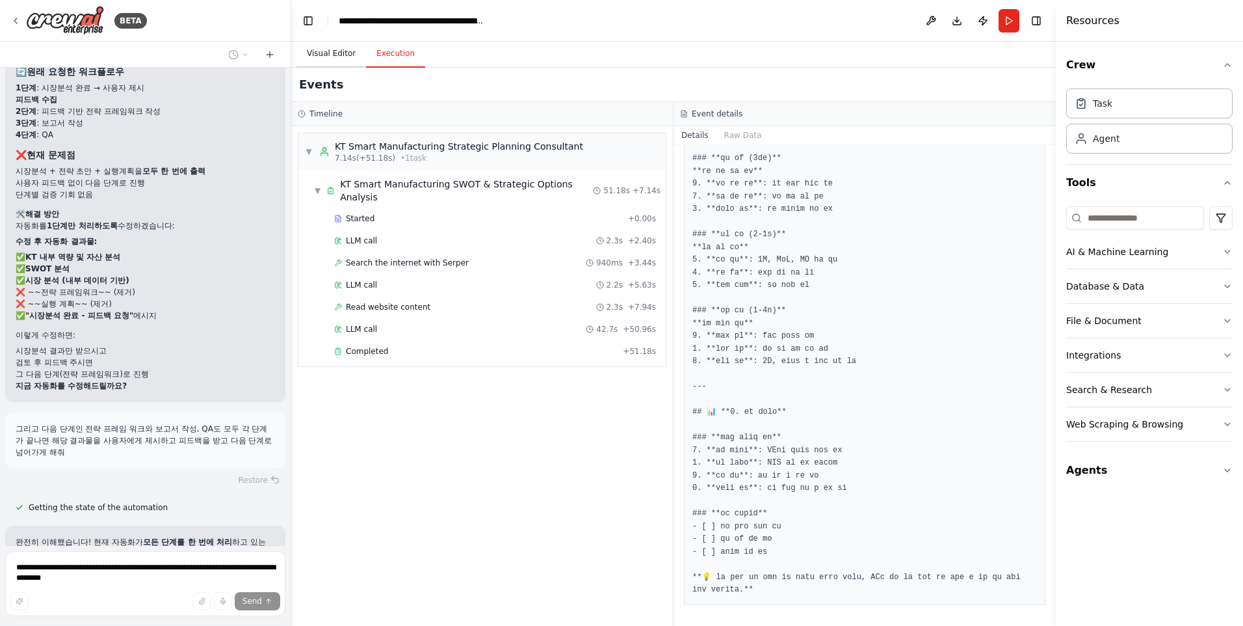
click at [320, 53] on button "Visual Editor" at bounding box center [332, 53] width 70 height 27
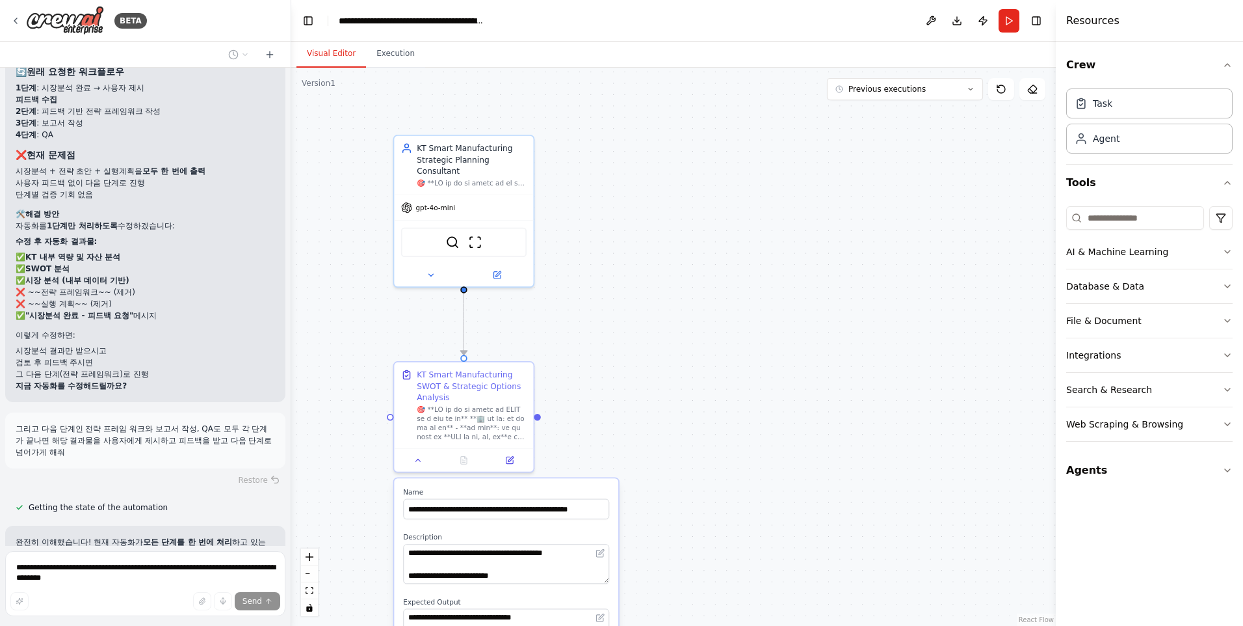
drag, startPoint x: 716, startPoint y: 204, endPoint x: 720, endPoint y: 324, distance: 120.4
click at [720, 324] on div ".deletable-edge-delete-btn { width: 20px; height: 20px; border: 0px solid #ffff…" at bounding box center [673, 347] width 765 height 558
click at [390, 49] on button "Execution" at bounding box center [395, 53] width 59 height 27
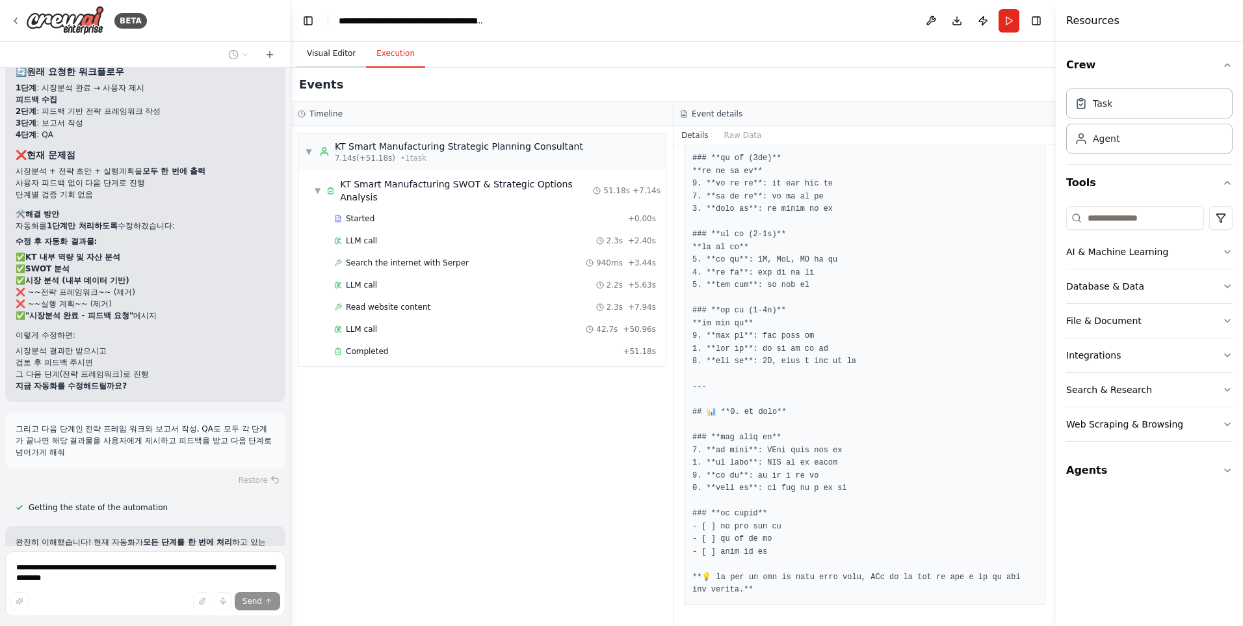
click at [337, 55] on button "Visual Editor" at bounding box center [332, 53] width 70 height 27
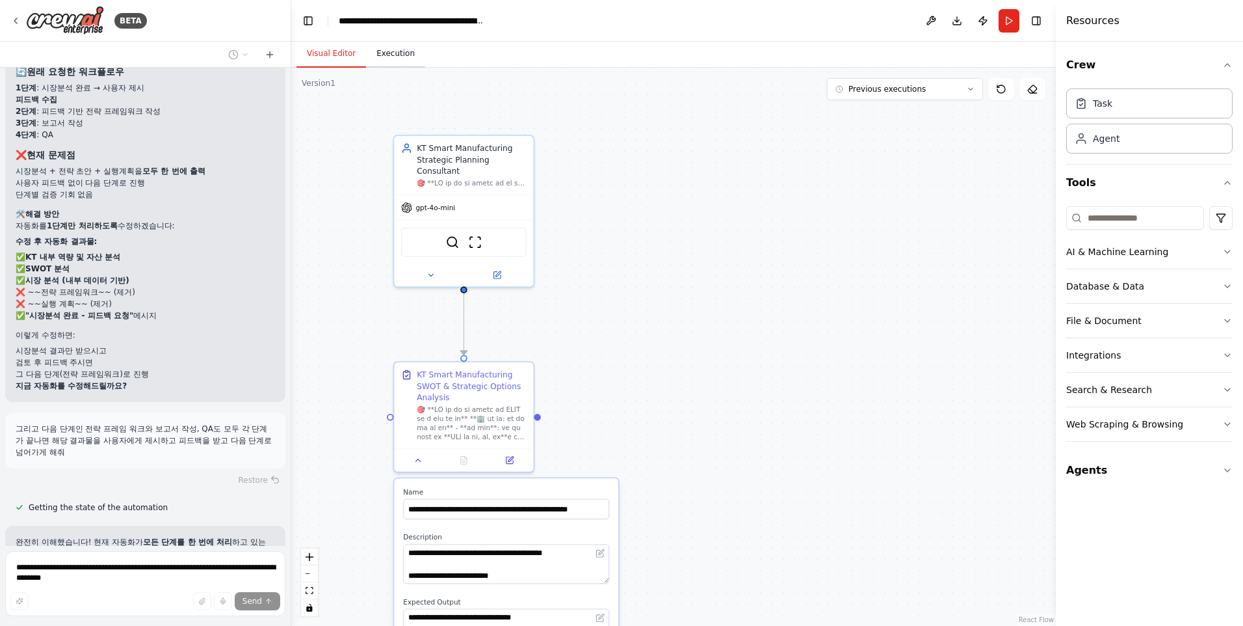
click at [386, 55] on button "Execution" at bounding box center [395, 53] width 59 height 27
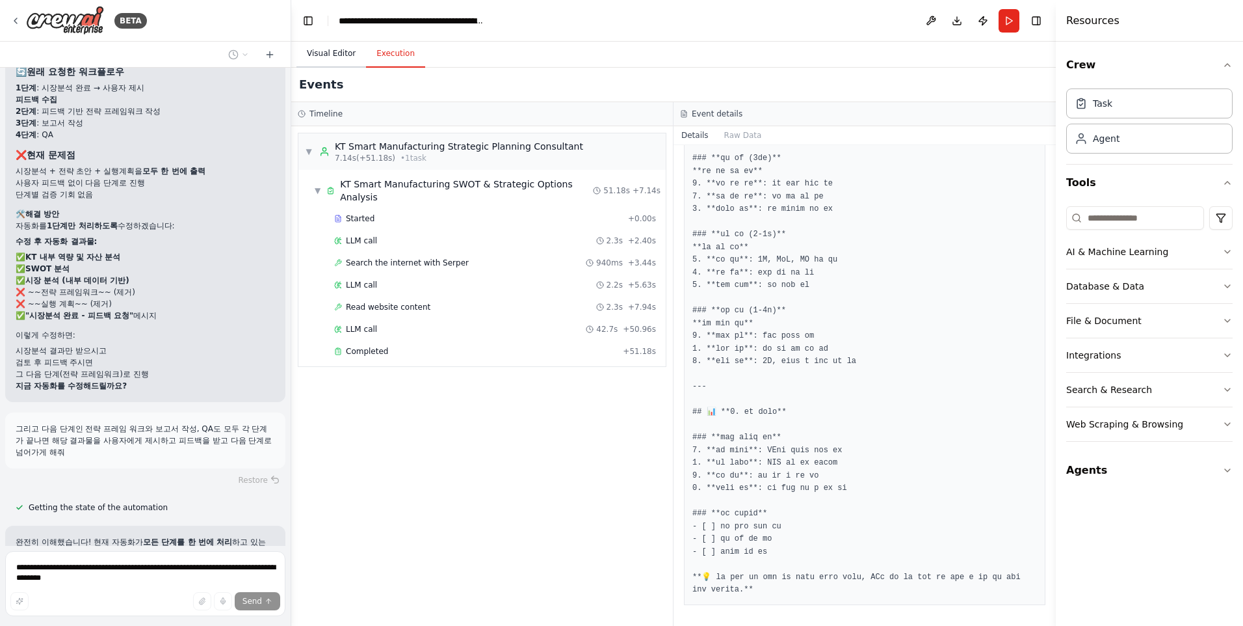
click at [338, 51] on button "Visual Editor" at bounding box center [332, 53] width 70 height 27
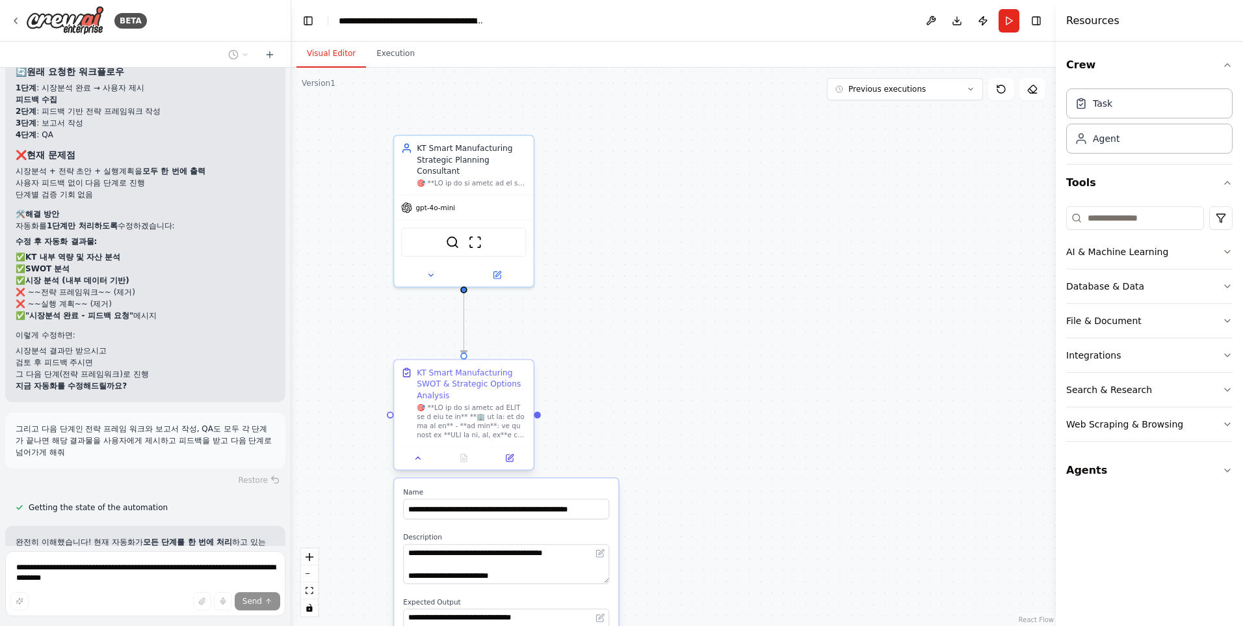
click at [425, 467] on div at bounding box center [463, 457] width 139 height 23
click at [419, 462] on button at bounding box center [418, 458] width 39 height 14
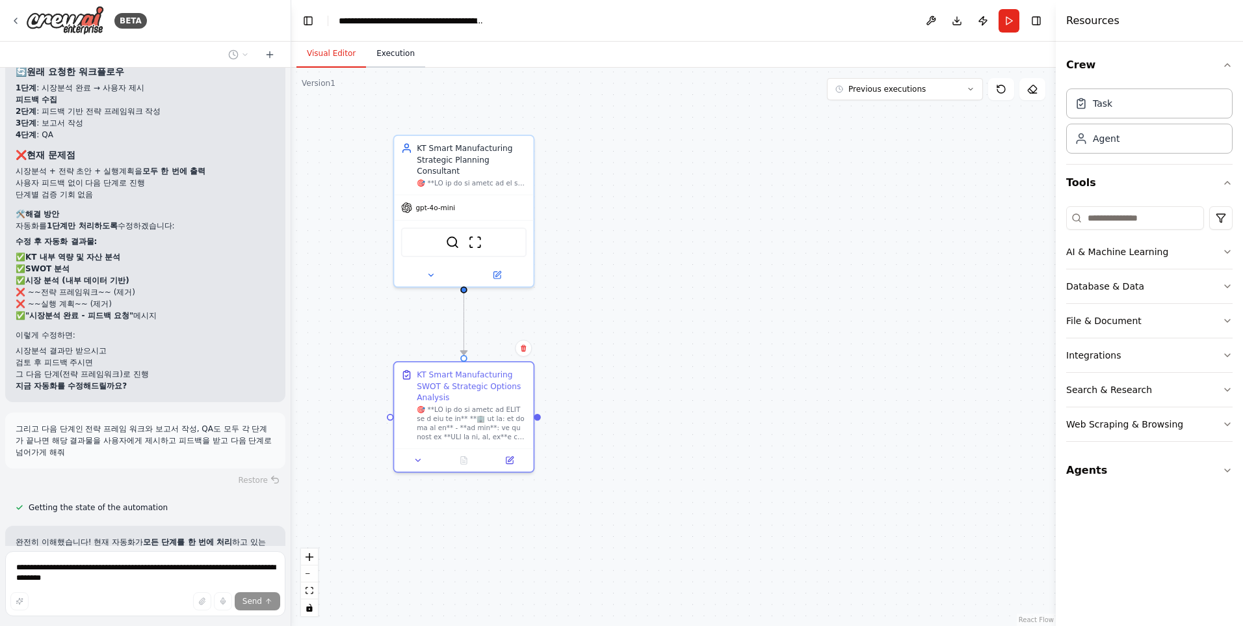
click at [386, 51] on button "Execution" at bounding box center [395, 53] width 59 height 27
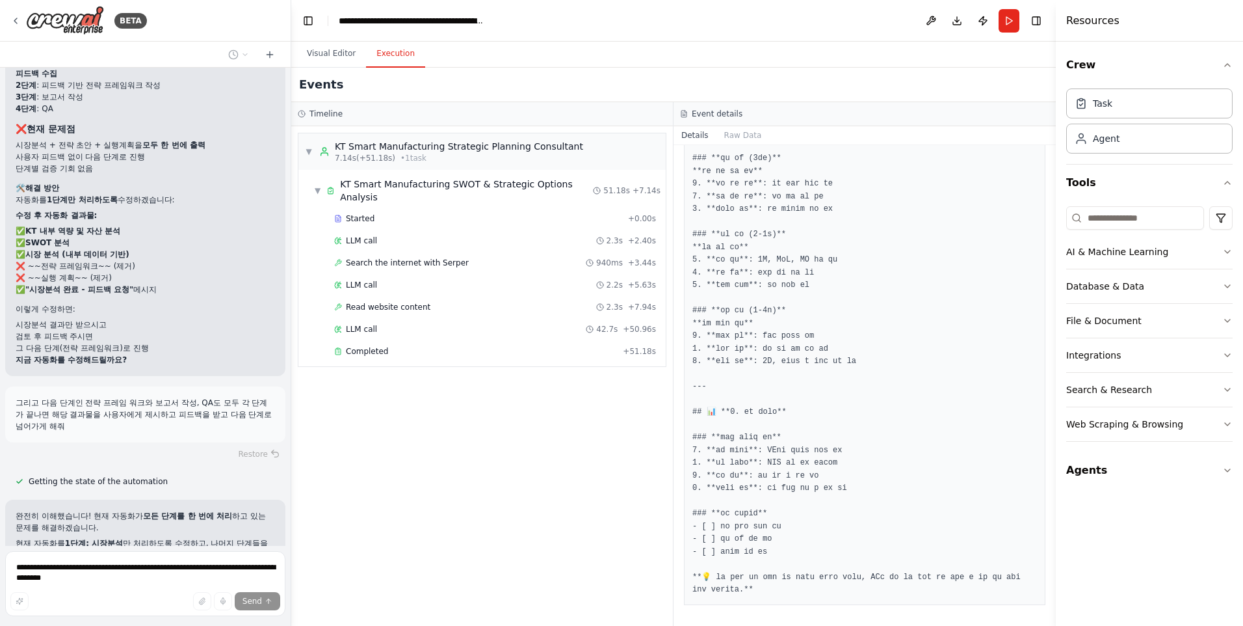
scroll to position [37571, 0]
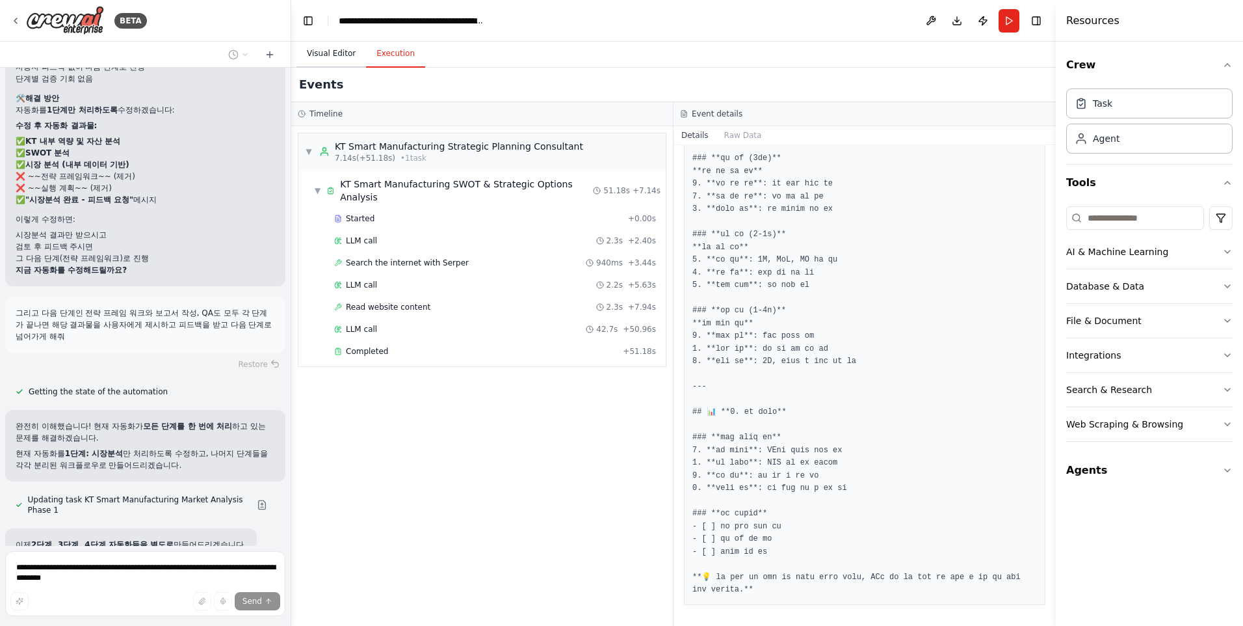
click at [346, 55] on button "Visual Editor" at bounding box center [332, 53] width 70 height 27
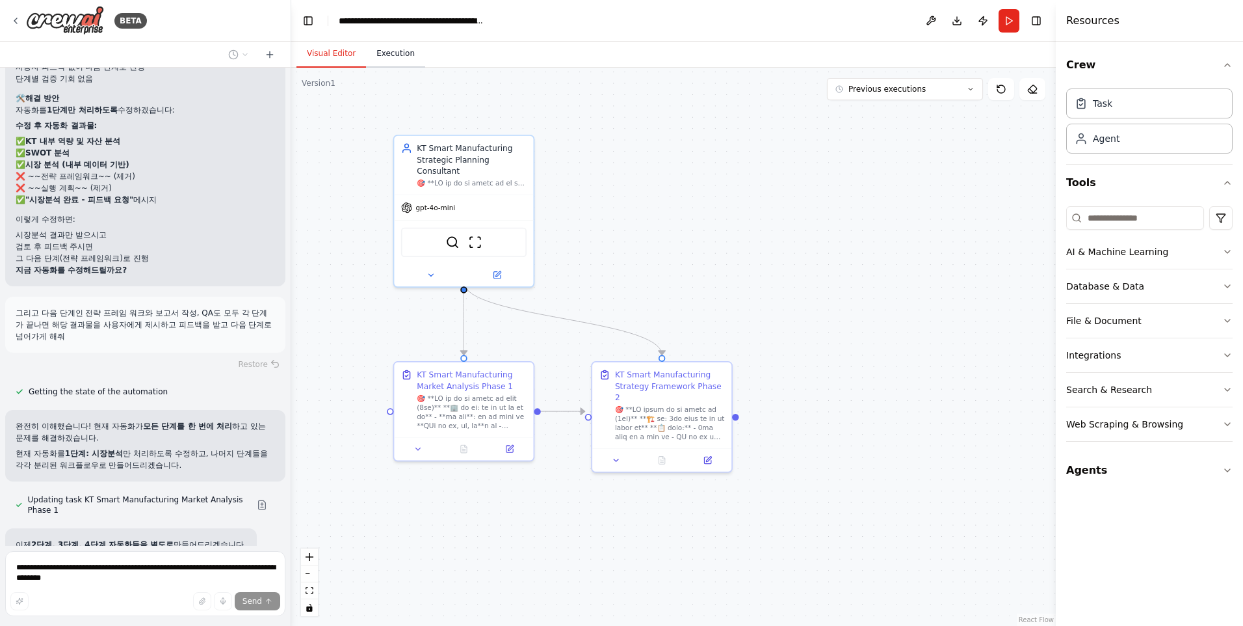
click at [386, 58] on button "Execution" at bounding box center [395, 53] width 59 height 27
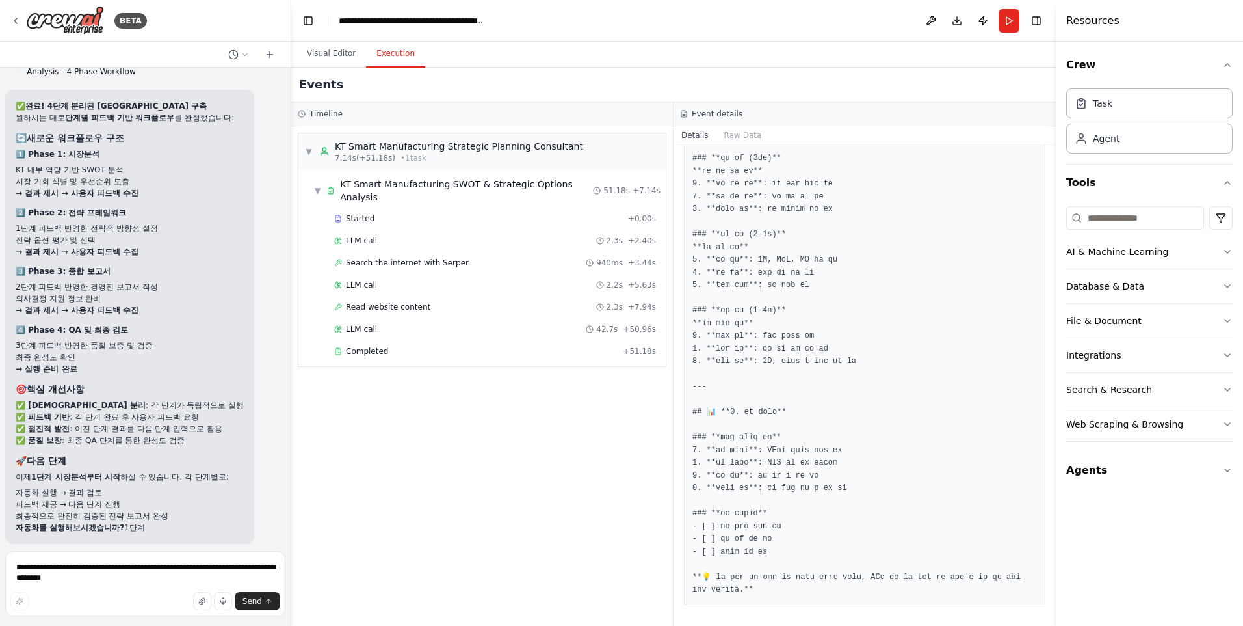
scroll to position [38236, 0]
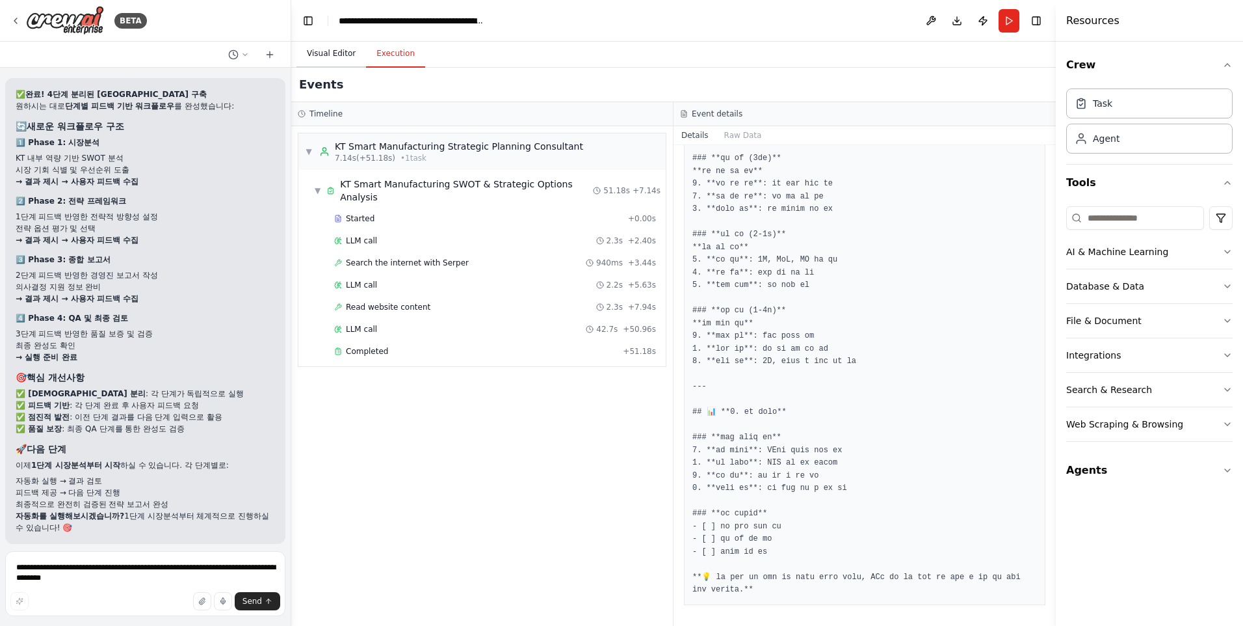
click at [336, 51] on button "Visual Editor" at bounding box center [332, 53] width 70 height 27
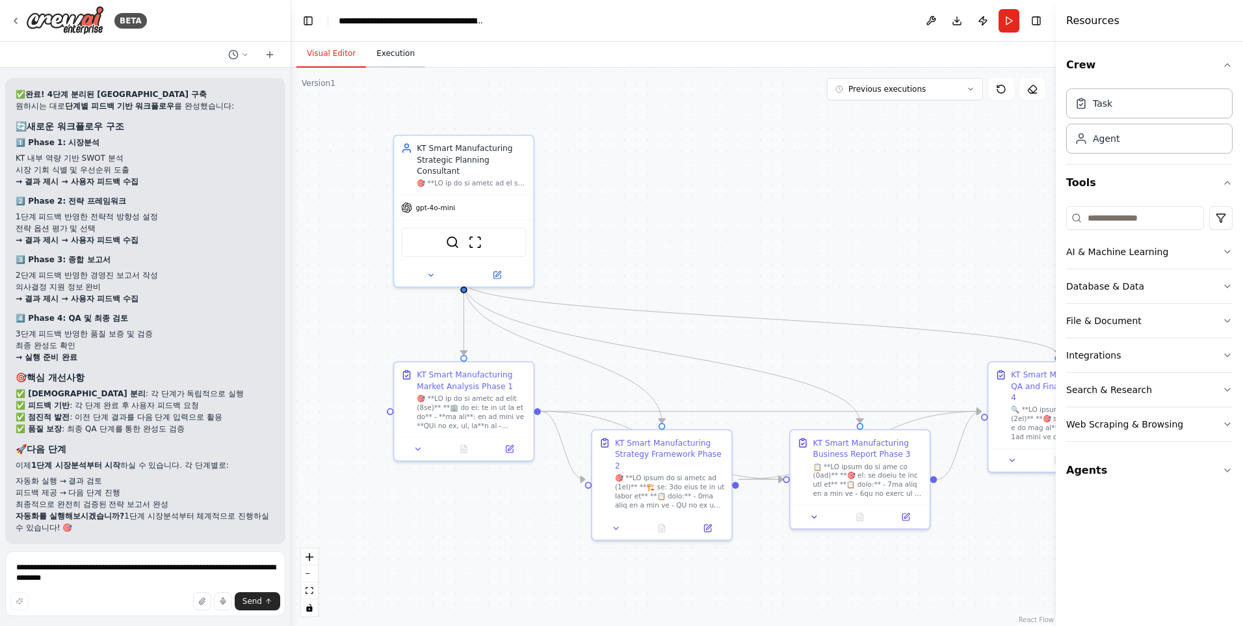
click at [380, 55] on button "Execution" at bounding box center [395, 53] width 59 height 27
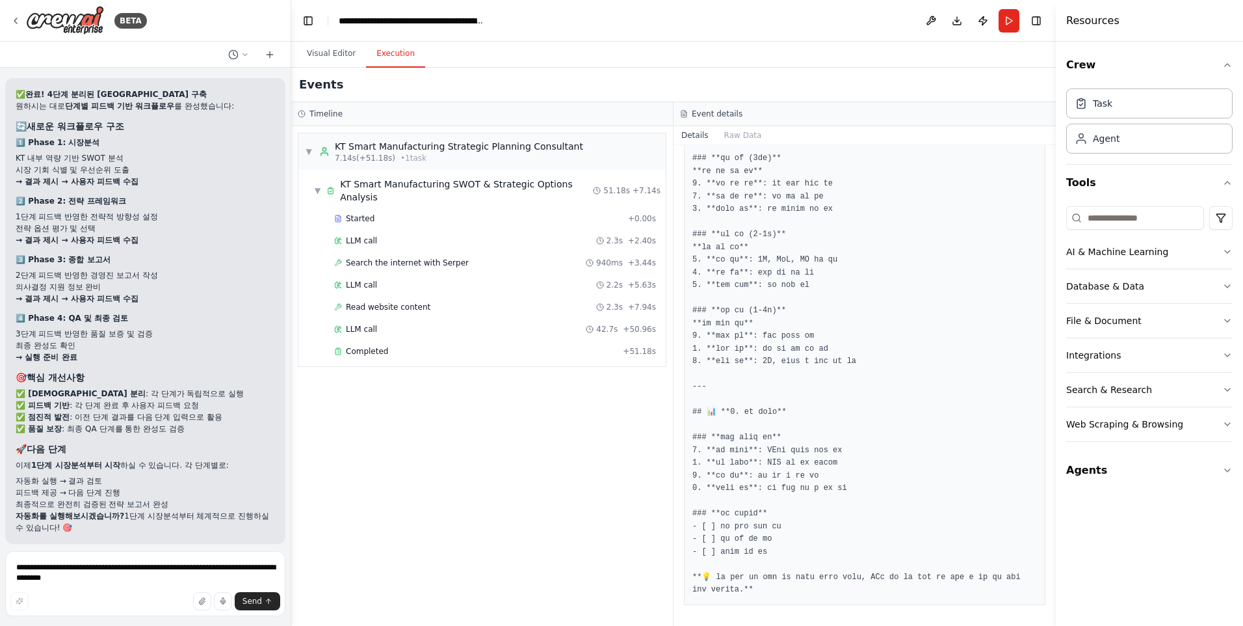
click at [185, 618] on button "Run Automation" at bounding box center [145, 628] width 259 height 21
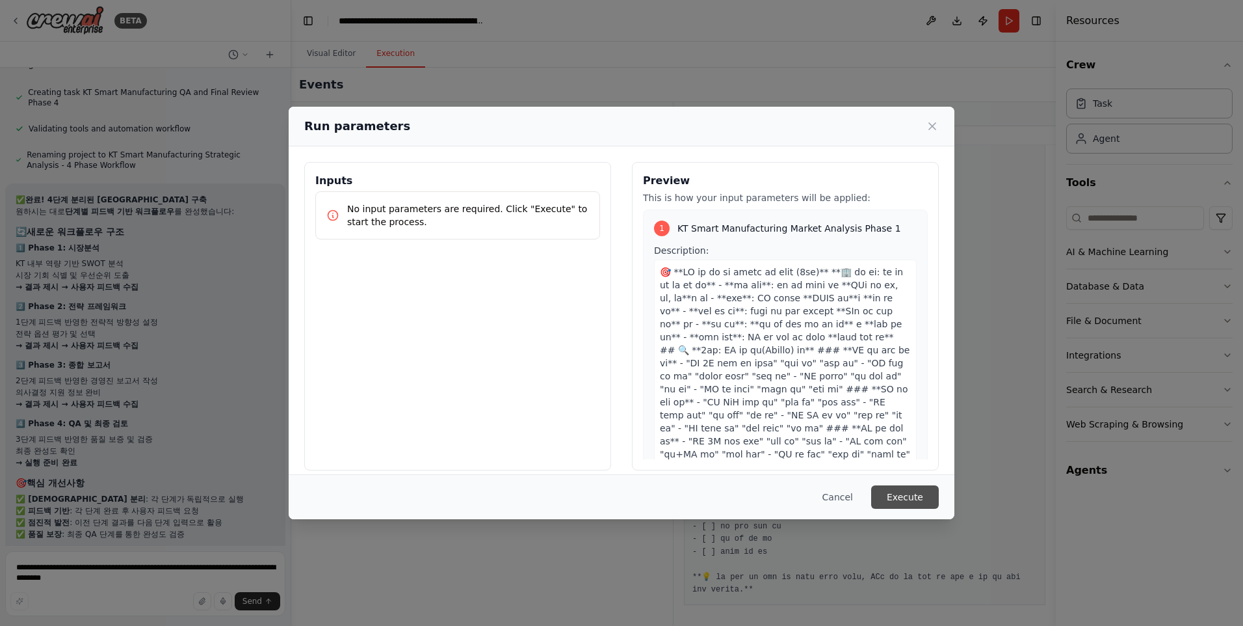
click at [899, 490] on button "Execute" at bounding box center [905, 496] width 68 height 23
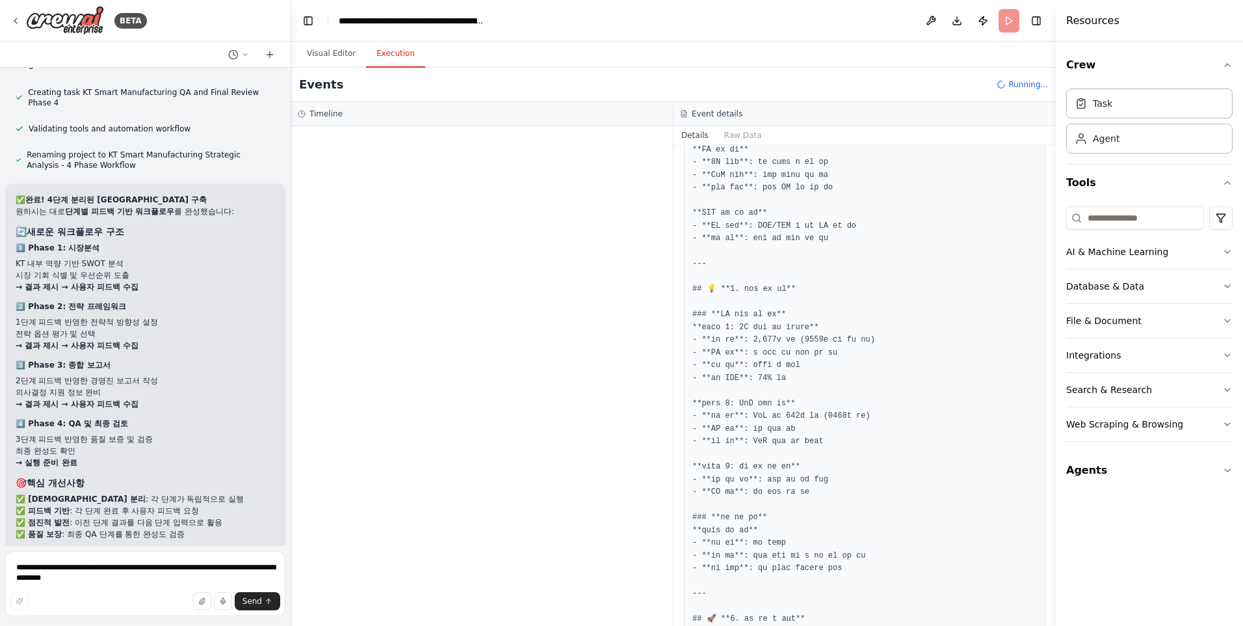
scroll to position [2760, 0]
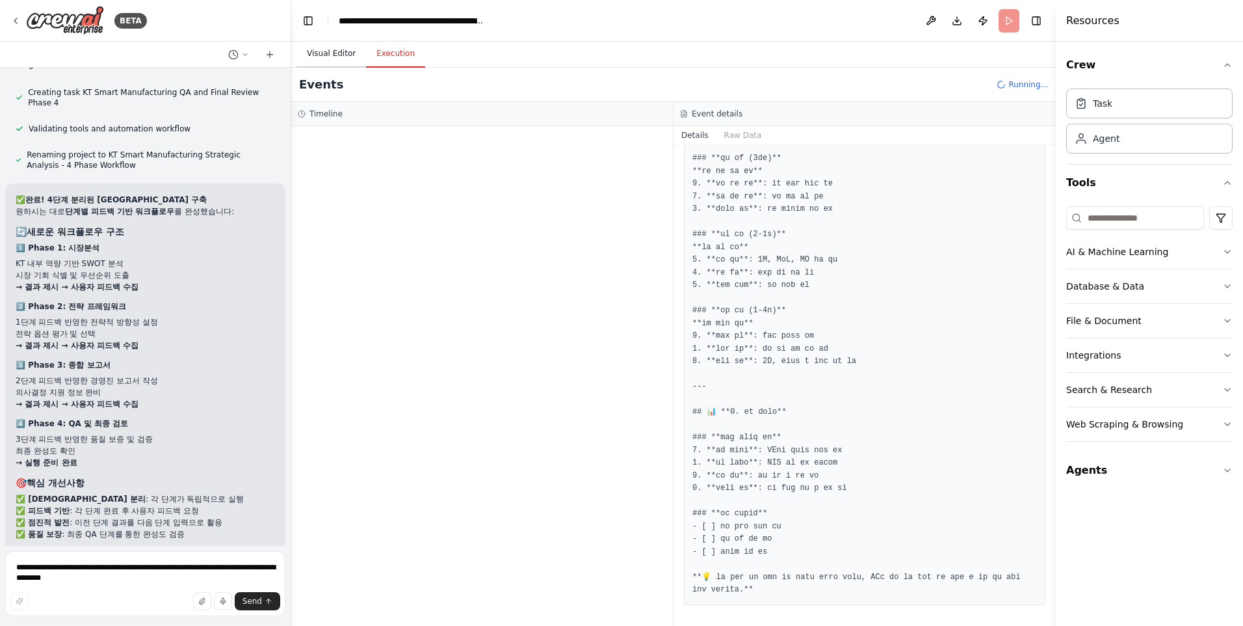
click at [347, 55] on button "Visual Editor" at bounding box center [332, 53] width 70 height 27
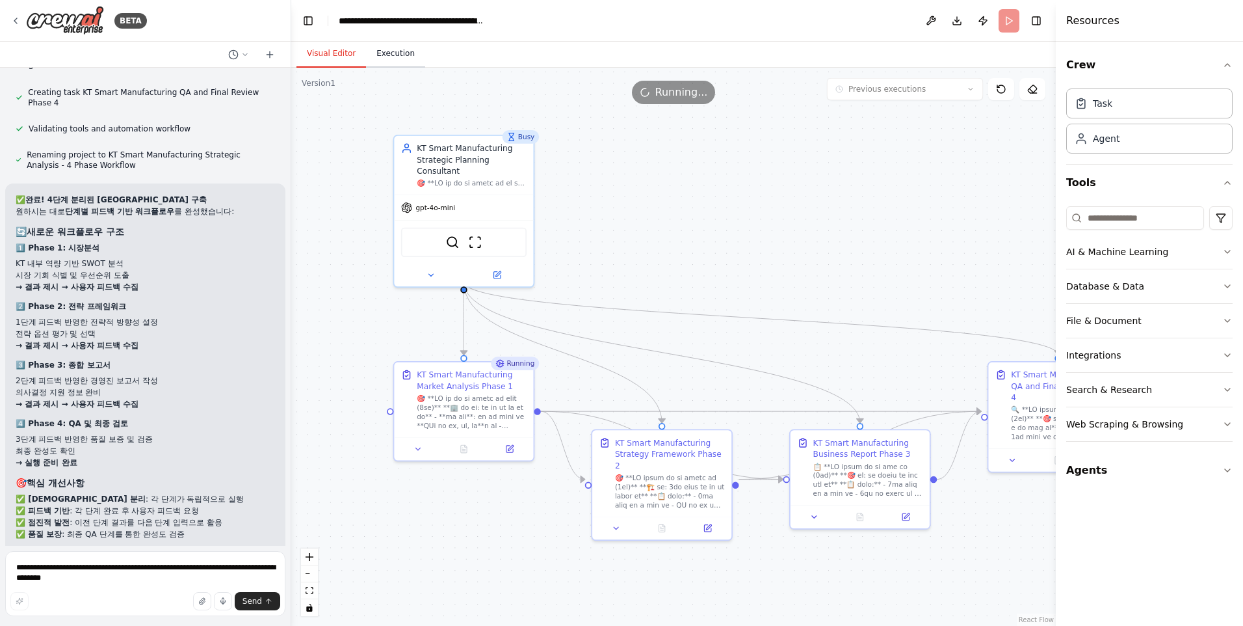
click at [392, 53] on button "Execution" at bounding box center [395, 53] width 59 height 27
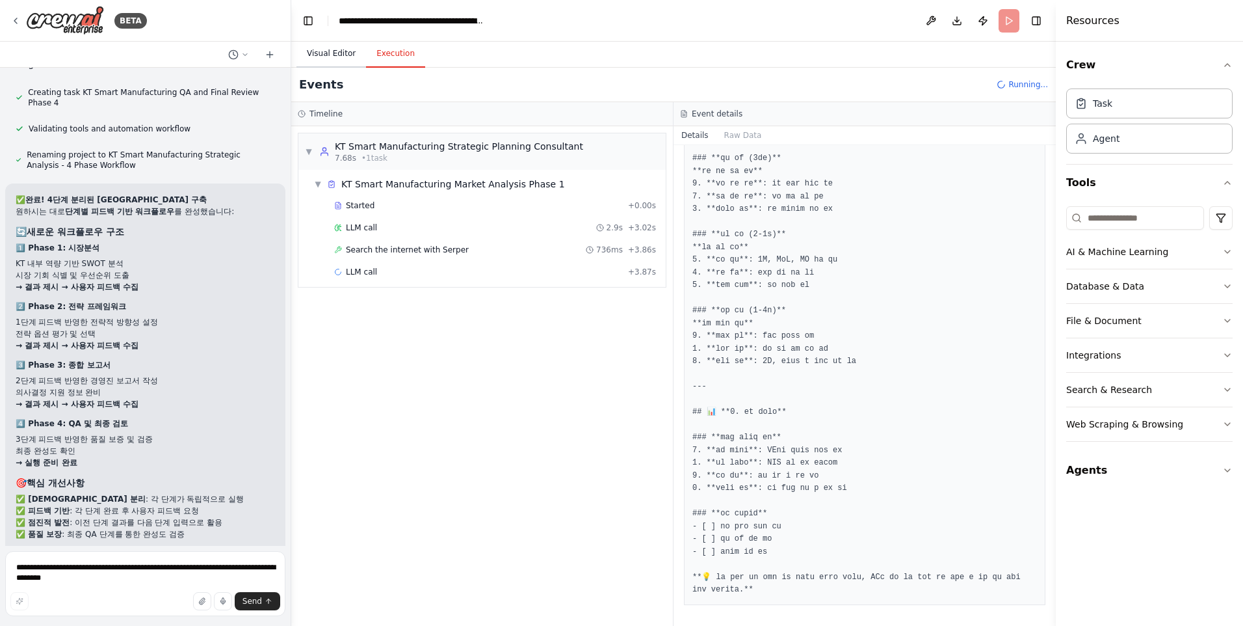
click at [343, 53] on button "Visual Editor" at bounding box center [332, 53] width 70 height 27
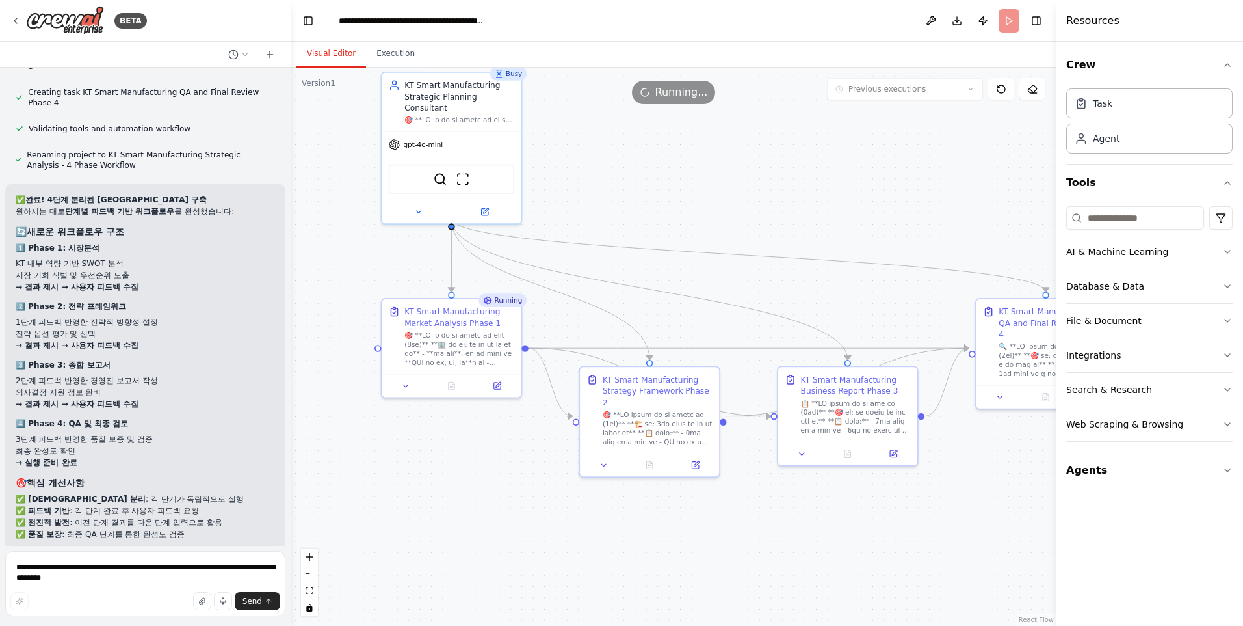
drag, startPoint x: 1001, startPoint y: 525, endPoint x: 989, endPoint y: 462, distance: 64.3
click at [989, 462] on div ".deletable-edge-delete-btn { width: 20px; height: 20px; border: 0px solid #ffff…" at bounding box center [673, 347] width 765 height 558
click at [406, 381] on icon at bounding box center [405, 383] width 9 height 9
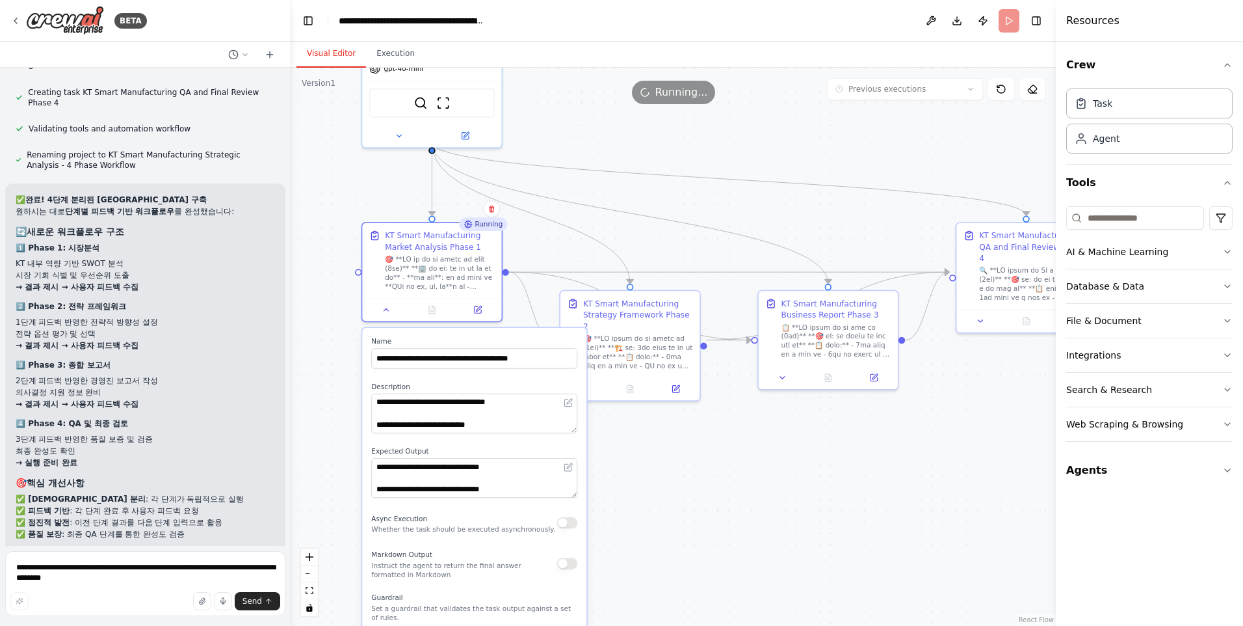
drag, startPoint x: 668, startPoint y: 546, endPoint x: 648, endPoint y: 469, distance: 78.5
click at [648, 469] on div ".deletable-edge-delete-btn { width: 20px; height: 20px; border: 0px solid #ffff…" at bounding box center [673, 347] width 765 height 558
drag, startPoint x: 610, startPoint y: 298, endPoint x: 650, endPoint y: 292, distance: 40.2
click at [650, 292] on div "KT Smart Manufacturing Strategy Framework Phase 2" at bounding box center [678, 301] width 110 height 34
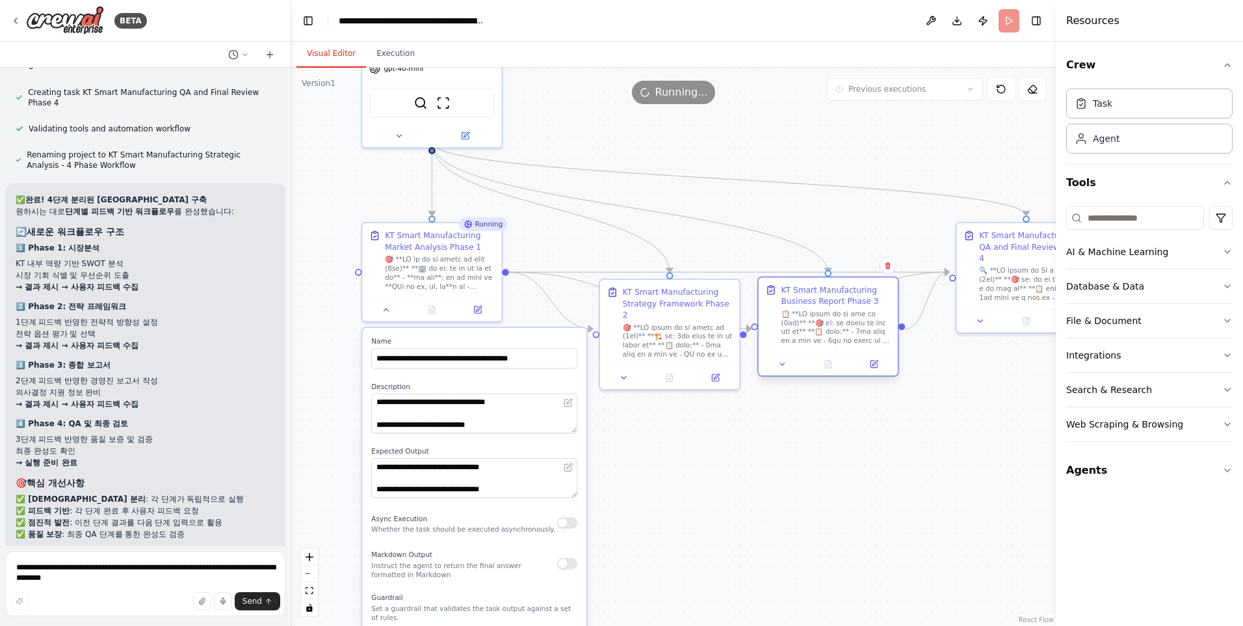
drag, startPoint x: 783, startPoint y: 297, endPoint x: 787, endPoint y: 287, distance: 10.5
click at [787, 287] on div "KT Smart Manufacturing Business Report Phase 3" at bounding box center [837, 295] width 110 height 23
click at [625, 369] on button at bounding box center [624, 376] width 39 height 14
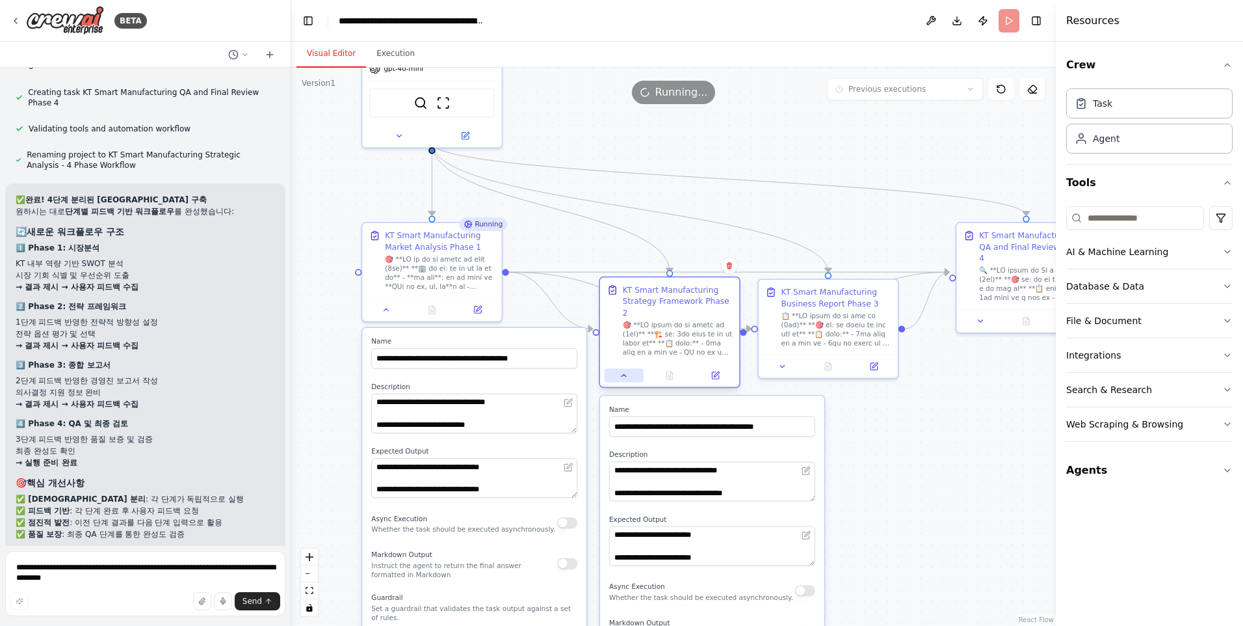
click at [626, 371] on icon at bounding box center [624, 375] width 9 height 9
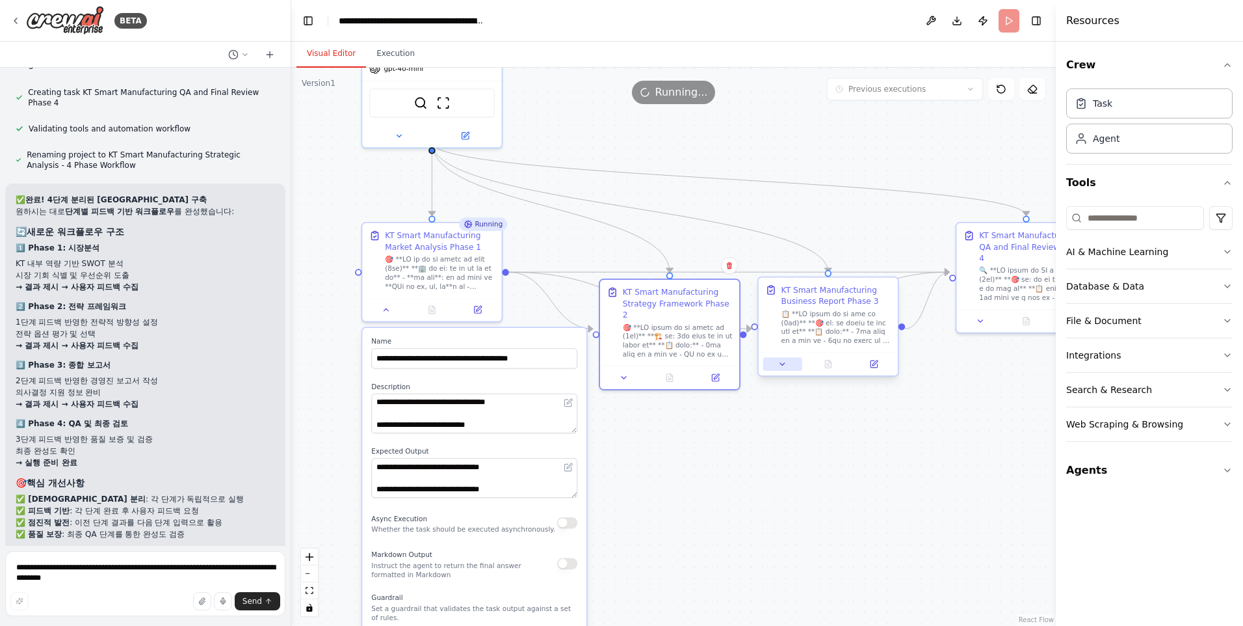
click at [782, 371] on button at bounding box center [782, 364] width 39 height 14
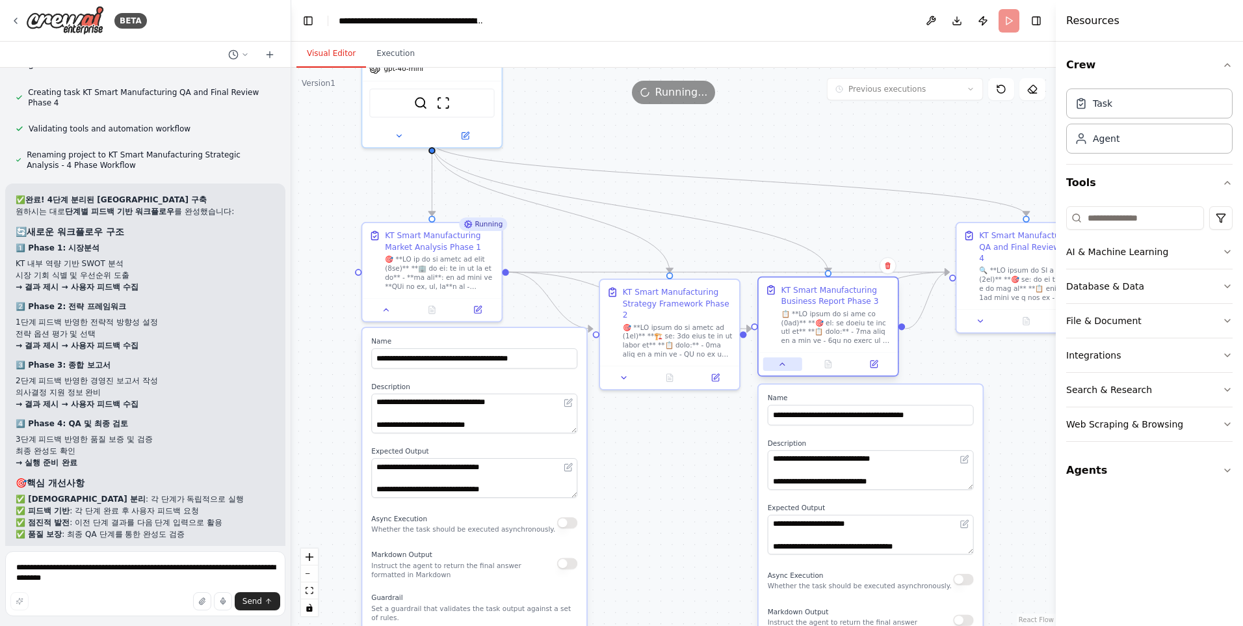
click at [784, 369] on button at bounding box center [782, 364] width 39 height 14
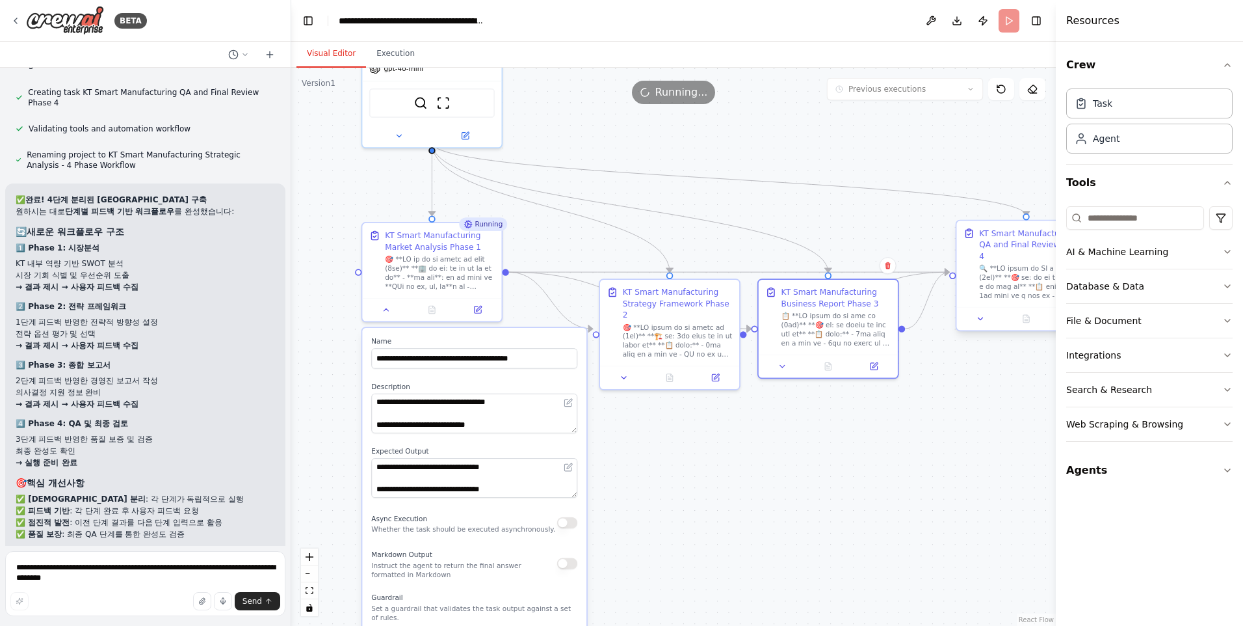
click at [982, 315] on div at bounding box center [1026, 318] width 139 height 23
click at [983, 314] on button at bounding box center [980, 319] width 39 height 14
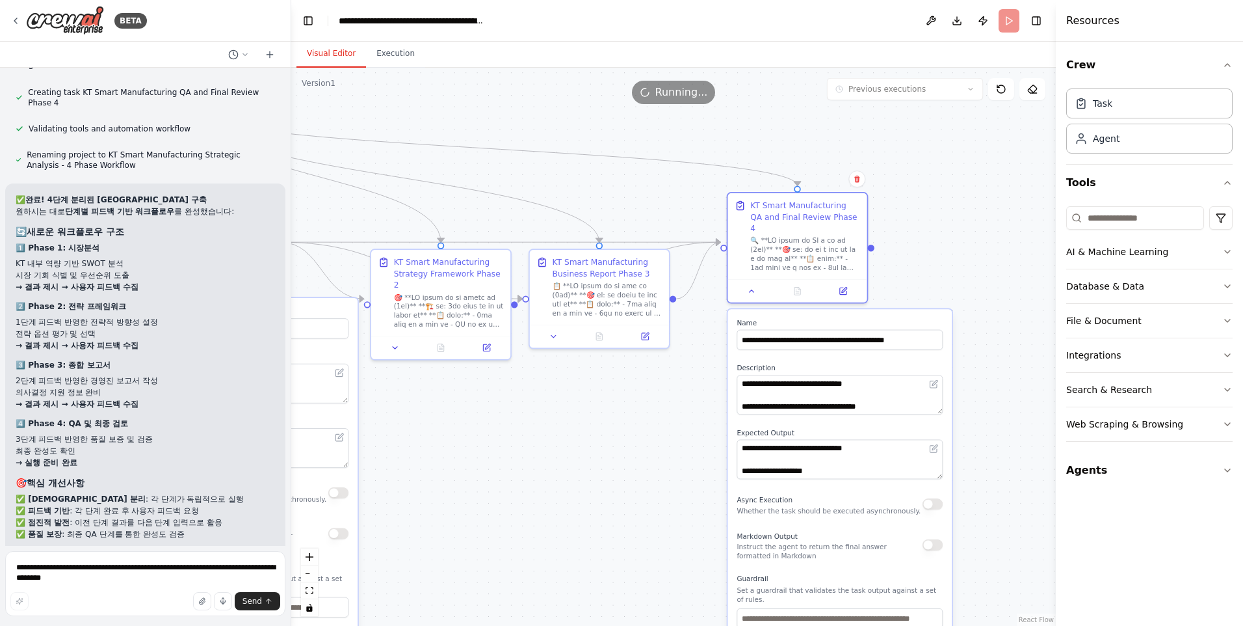
drag, startPoint x: 910, startPoint y: 438, endPoint x: 681, endPoint y: 408, distance: 230.8
click at [681, 408] on div ".deletable-edge-delete-btn { width: 20px; height: 20px; border: 0px solid #ffff…" at bounding box center [673, 347] width 765 height 558
click at [893, 386] on textarea at bounding box center [840, 395] width 206 height 40
click at [548, 334] on button at bounding box center [554, 334] width 39 height 14
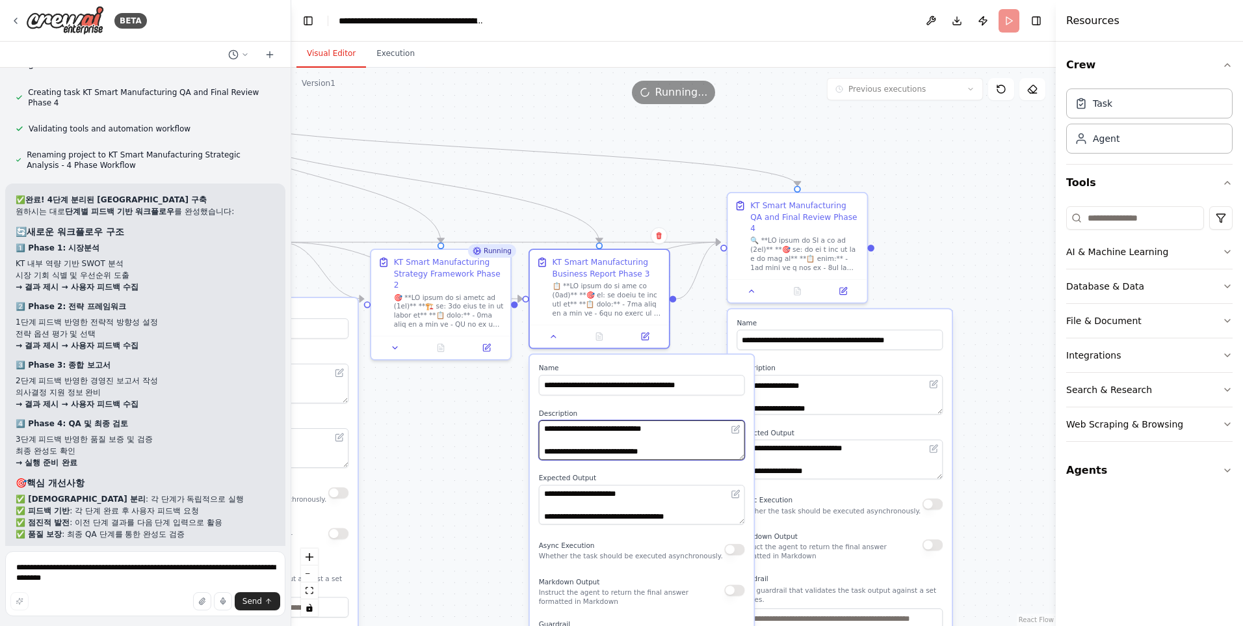
click at [613, 449] on textarea at bounding box center [642, 440] width 206 height 40
click at [395, 341] on button at bounding box center [395, 346] width 39 height 14
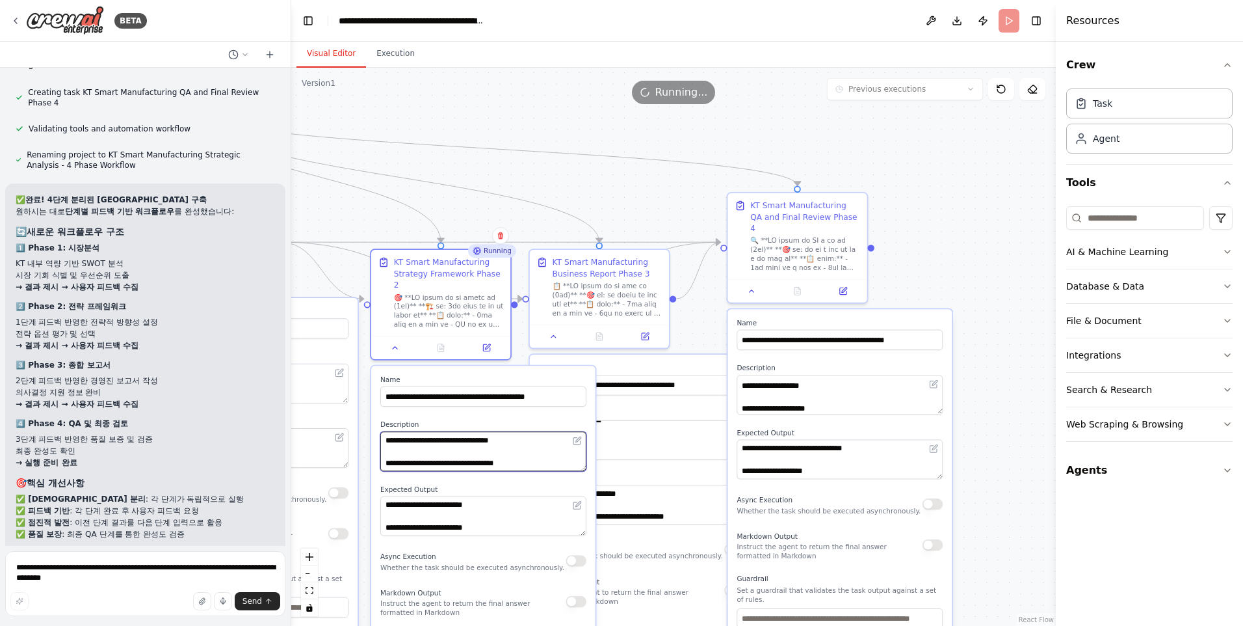
click at [421, 445] on textarea at bounding box center [483, 451] width 206 height 40
click at [390, 54] on button "Execution" at bounding box center [395, 53] width 59 height 27
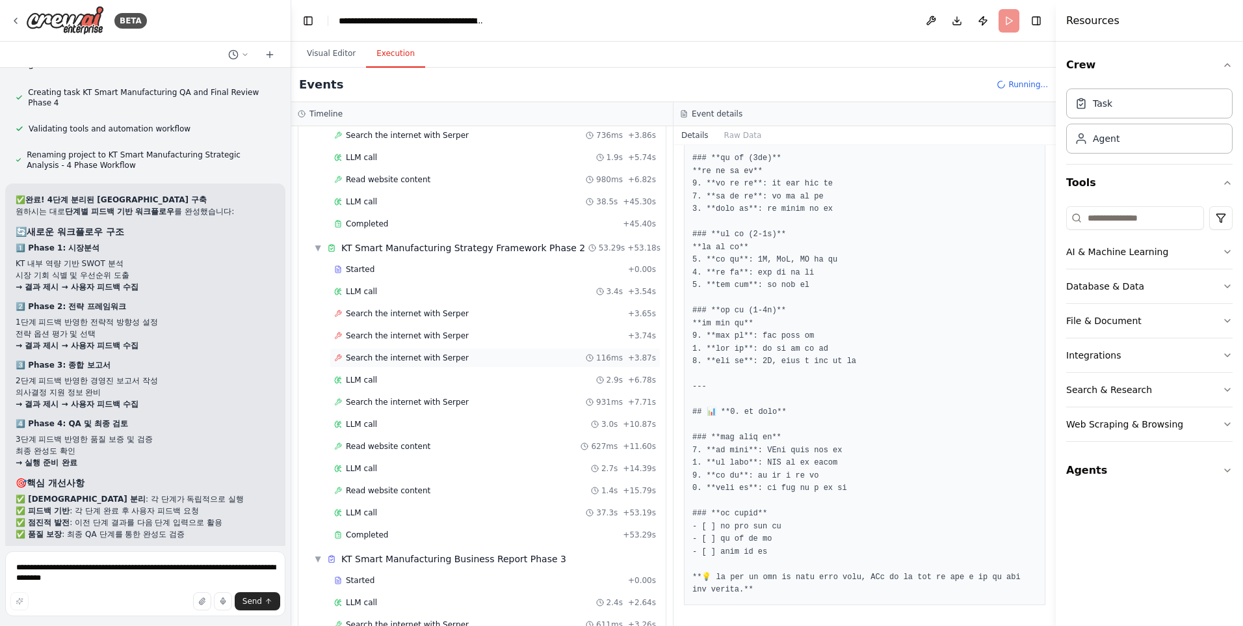
scroll to position [165, 0]
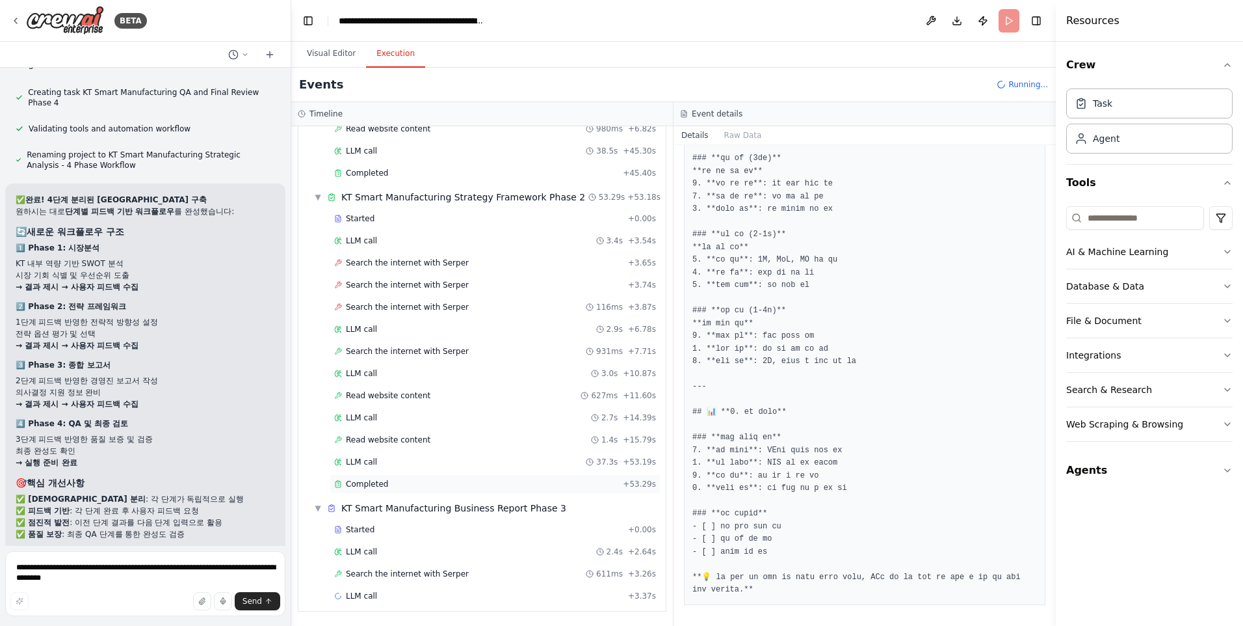
click at [367, 482] on span "Completed" at bounding box center [367, 484] width 42 height 10
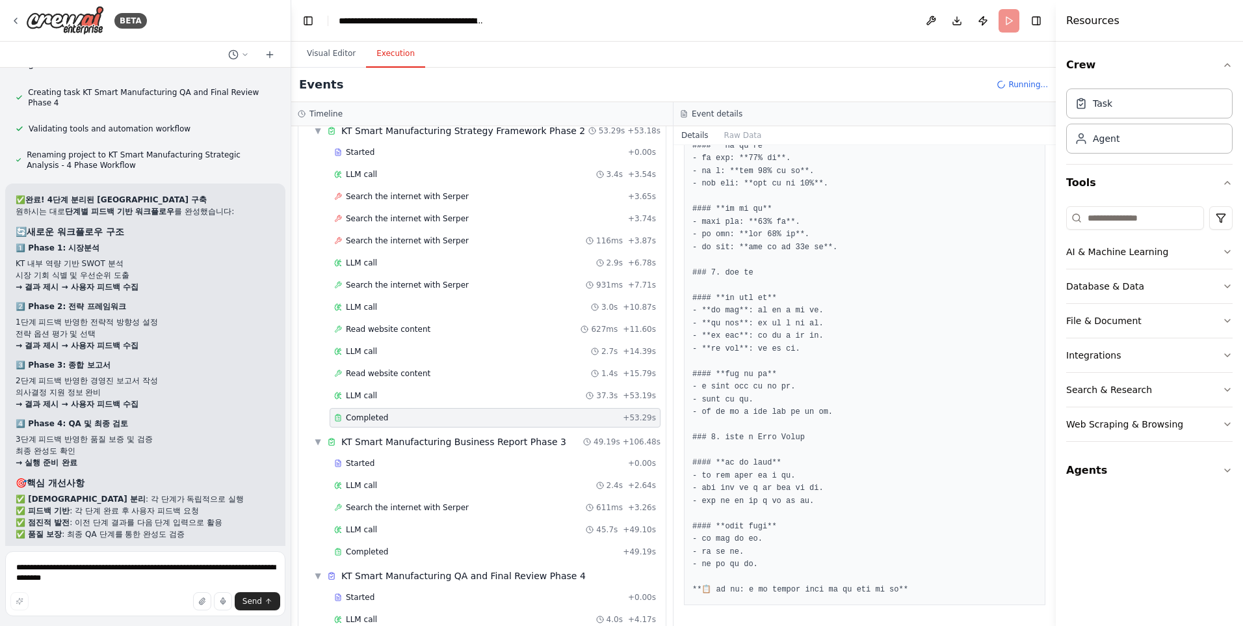
scroll to position [343, 0]
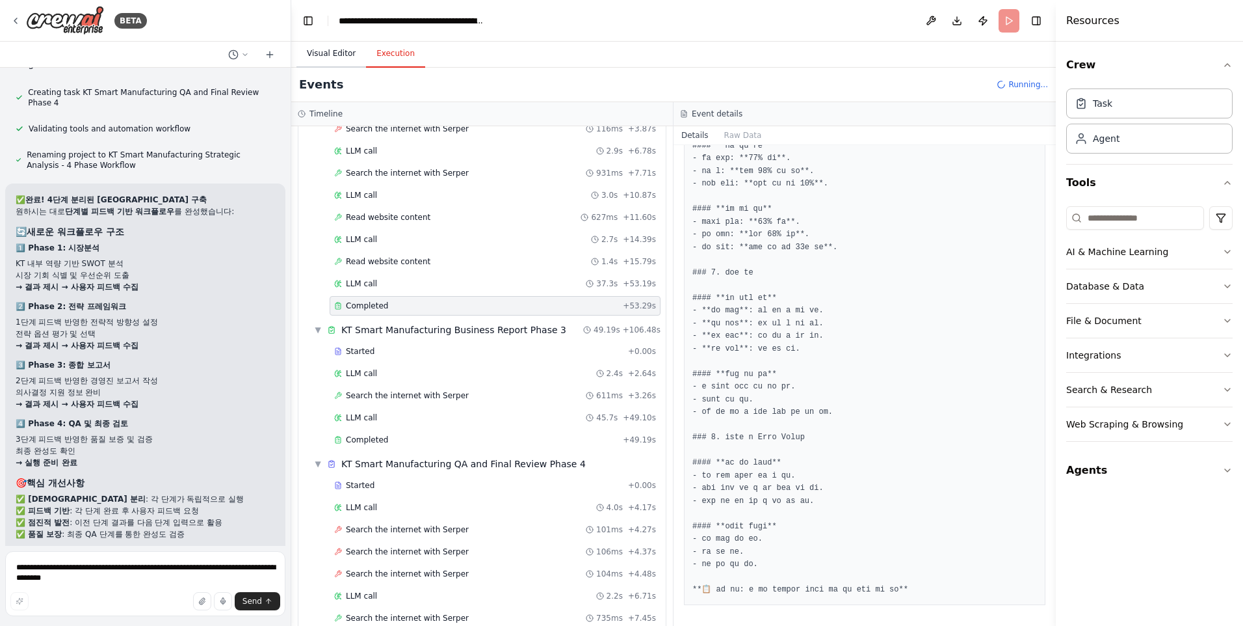
click at [335, 51] on button "Visual Editor" at bounding box center [332, 53] width 70 height 27
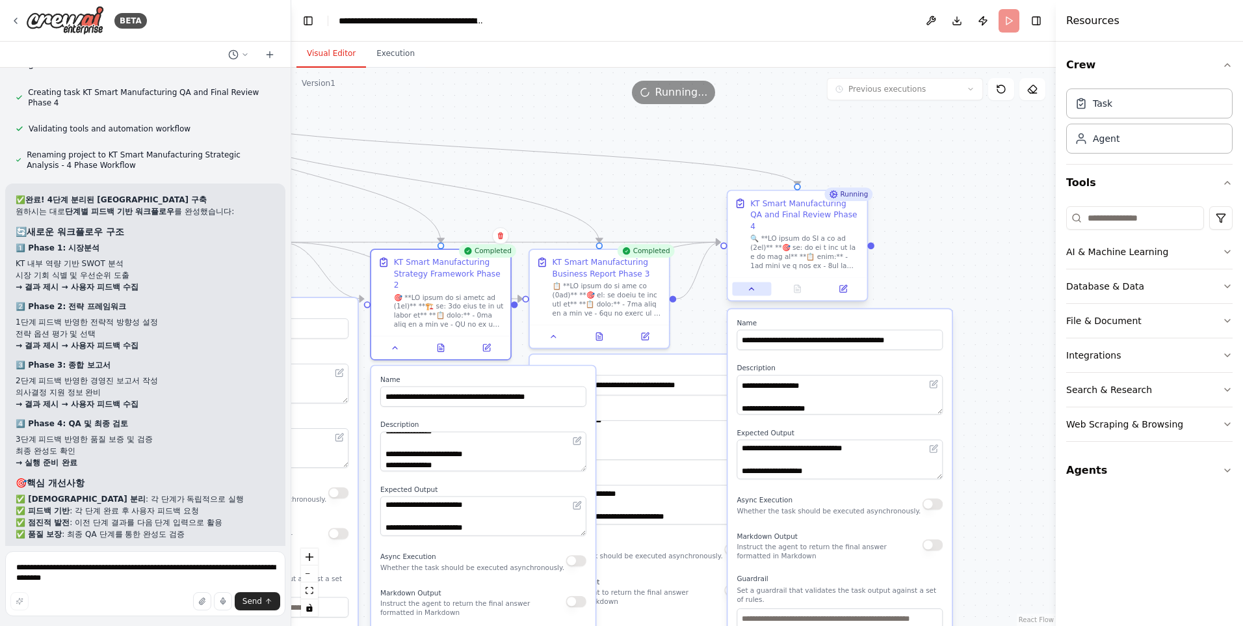
click at [752, 284] on icon at bounding box center [751, 288] width 9 height 9
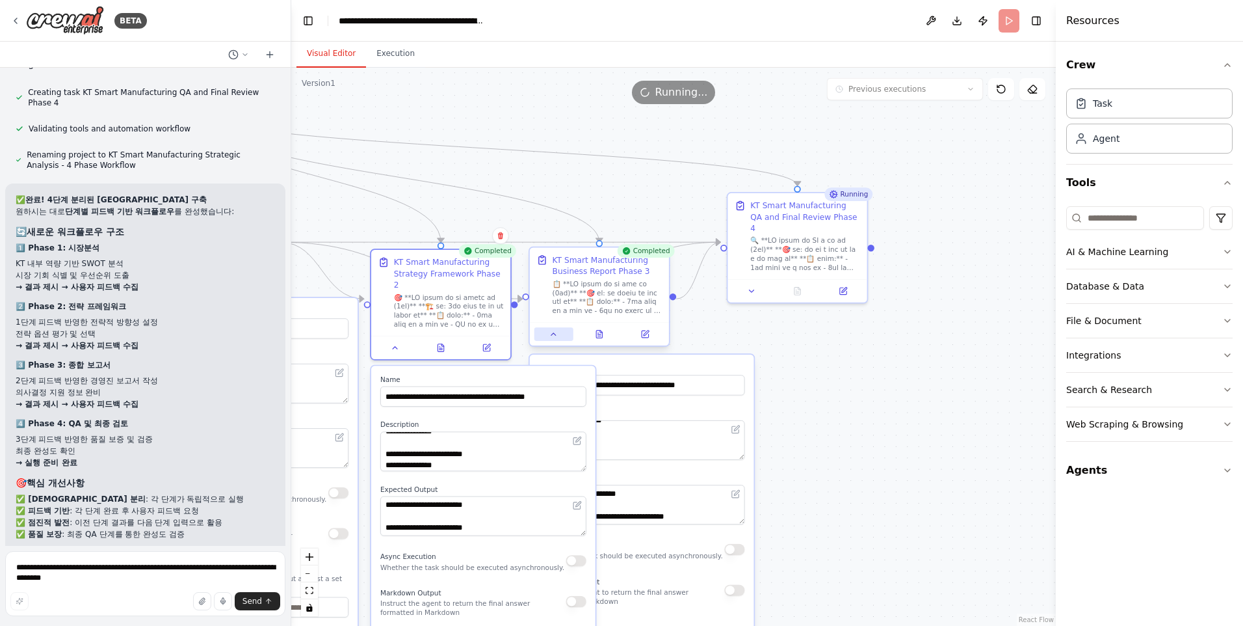
click at [556, 338] on icon at bounding box center [553, 334] width 9 height 9
click at [398, 341] on icon at bounding box center [395, 345] width 9 height 9
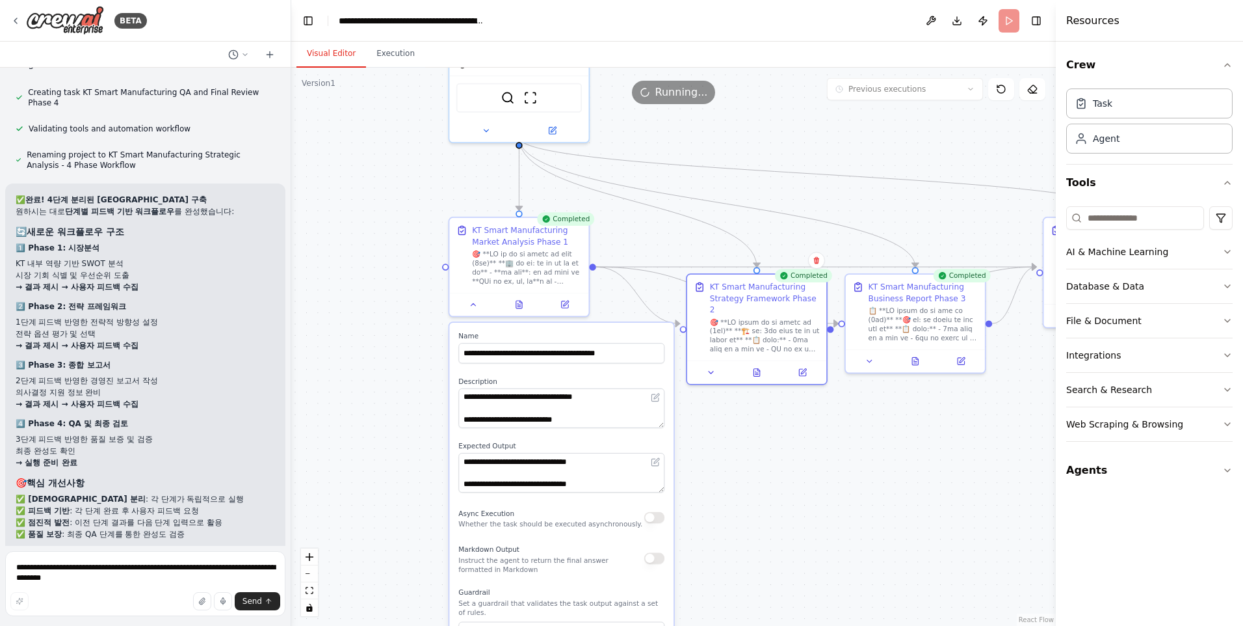
drag, startPoint x: 402, startPoint y: 393, endPoint x: 718, endPoint y: 417, distance: 317.0
click at [718, 417] on div ".deletable-edge-delete-btn { width: 20px; height: 20px; border: 0px solid #ffff…" at bounding box center [673, 347] width 765 height 558
click at [476, 310] on div at bounding box center [518, 301] width 139 height 23
click at [474, 301] on icon at bounding box center [473, 302] width 9 height 9
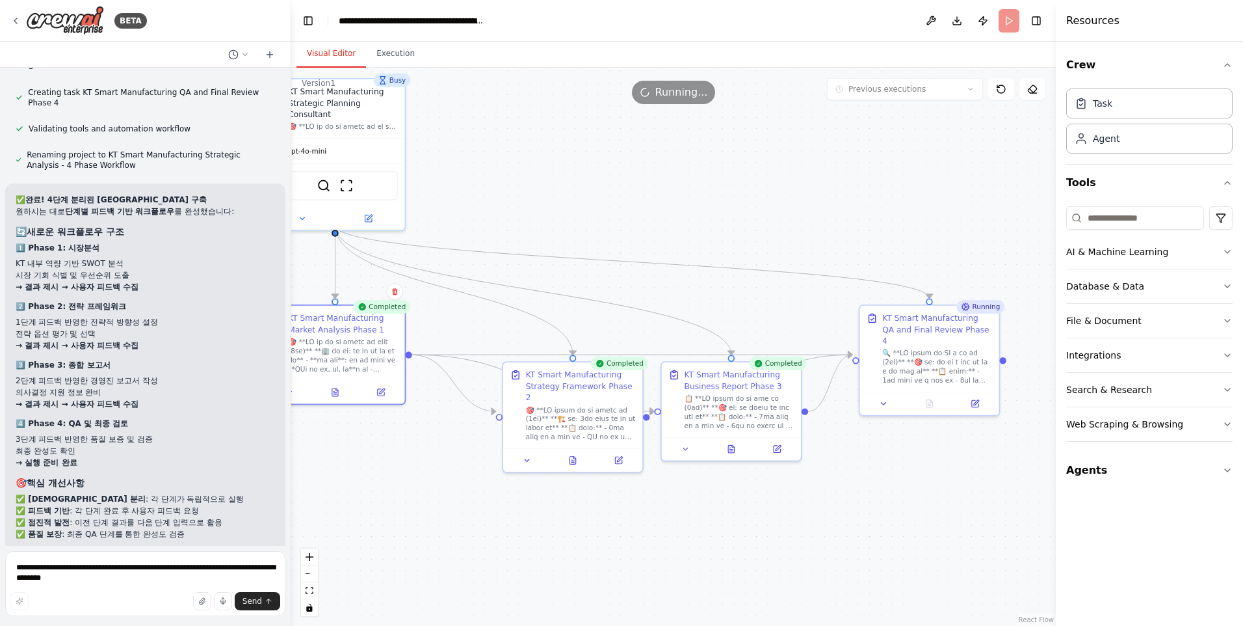
drag, startPoint x: 879, startPoint y: 430, endPoint x: 694, endPoint y: 518, distance: 203.9
click at [694, 518] on div ".deletable-edge-delete-btn { width: 20px; height: 20px; border: 0px solid #ffff…" at bounding box center [673, 347] width 765 height 558
click at [391, 51] on button "Execution" at bounding box center [395, 53] width 59 height 27
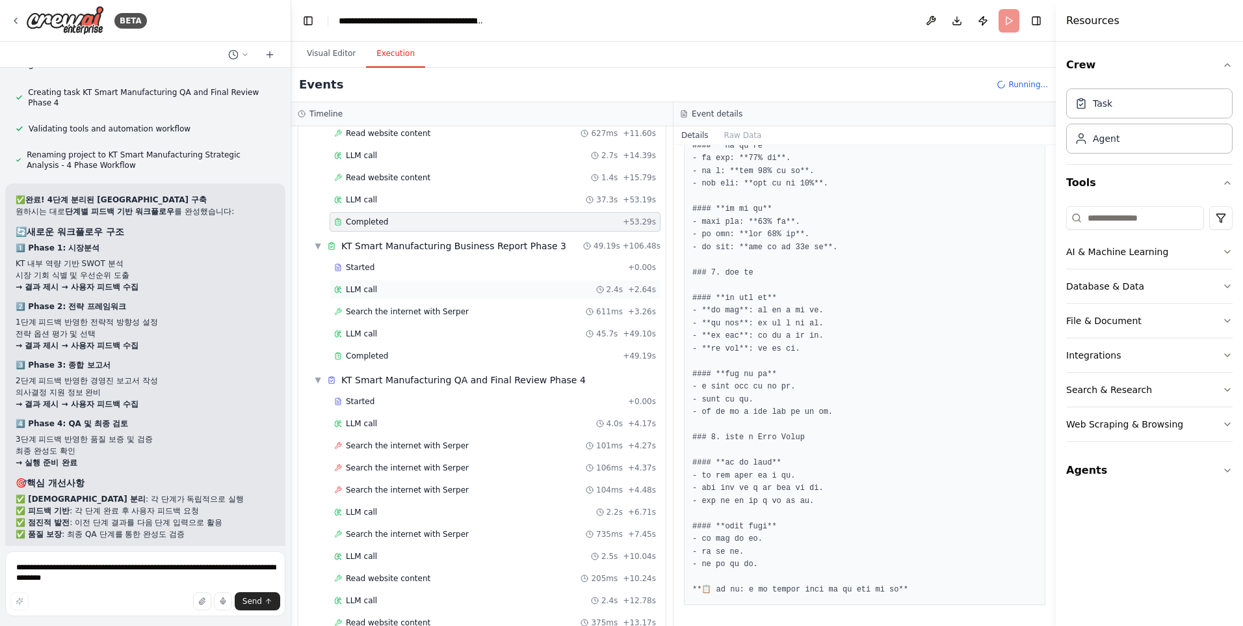
scroll to position [476, 0]
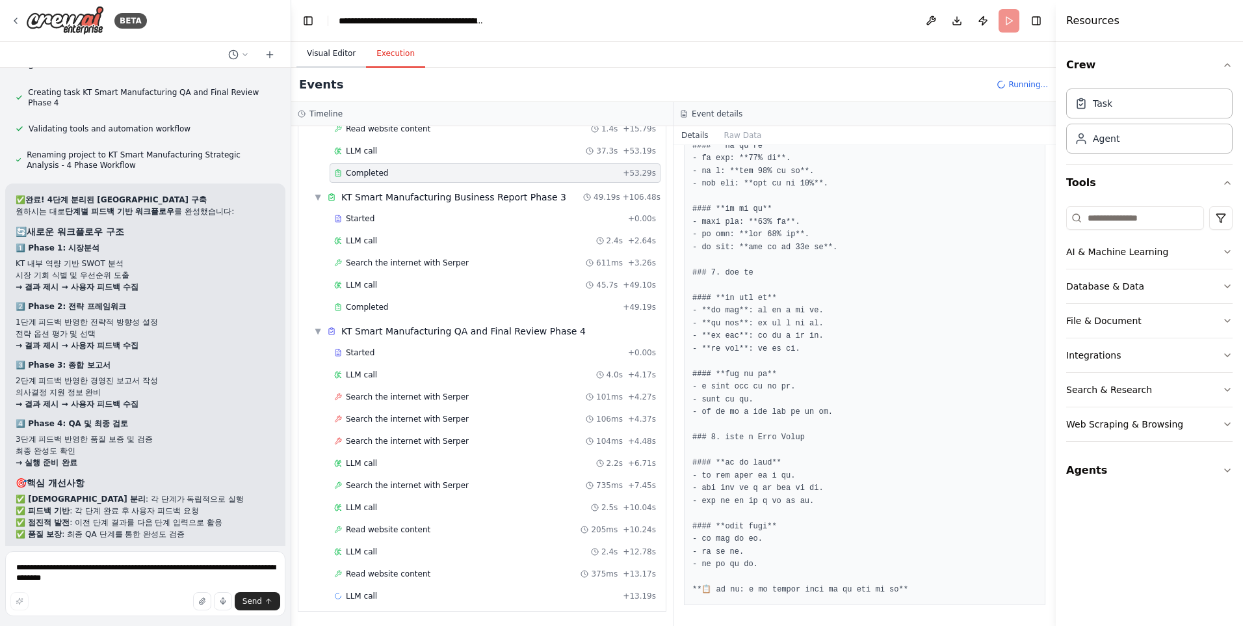
click at [339, 51] on button "Visual Editor" at bounding box center [332, 53] width 70 height 27
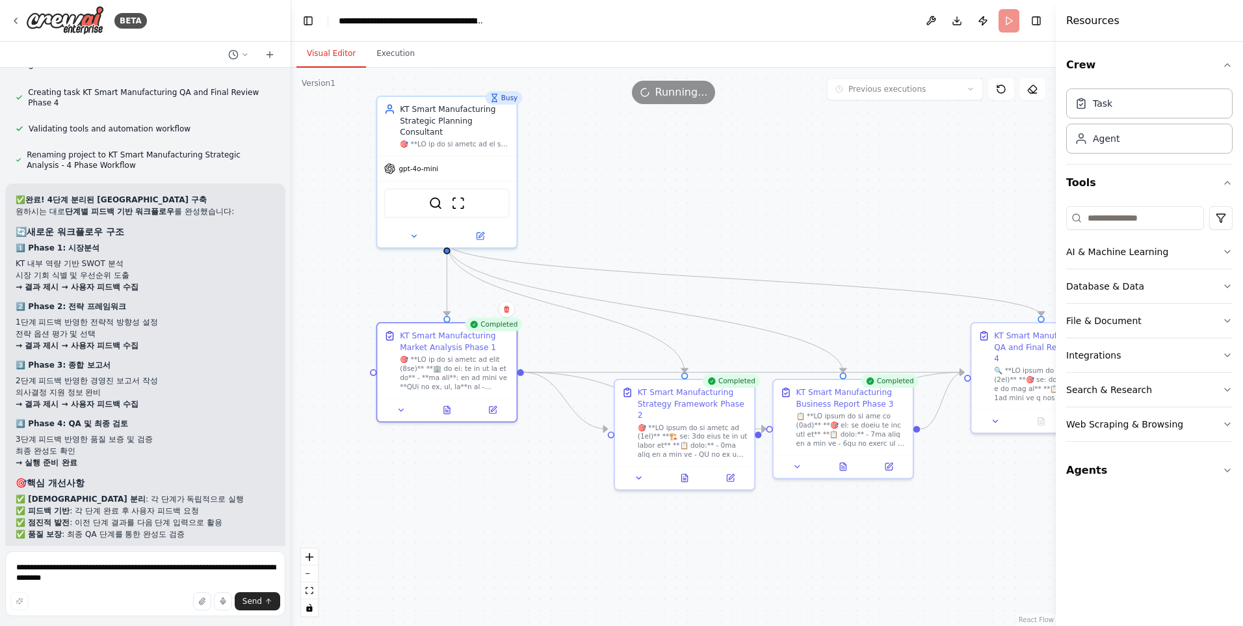
drag, startPoint x: 458, startPoint y: 143, endPoint x: 568, endPoint y: 161, distance: 110.8
click at [568, 161] on div ".deletable-edge-delete-btn { width: 20px; height: 20px; border: 0px solid #ffff…" at bounding box center [673, 347] width 765 height 558
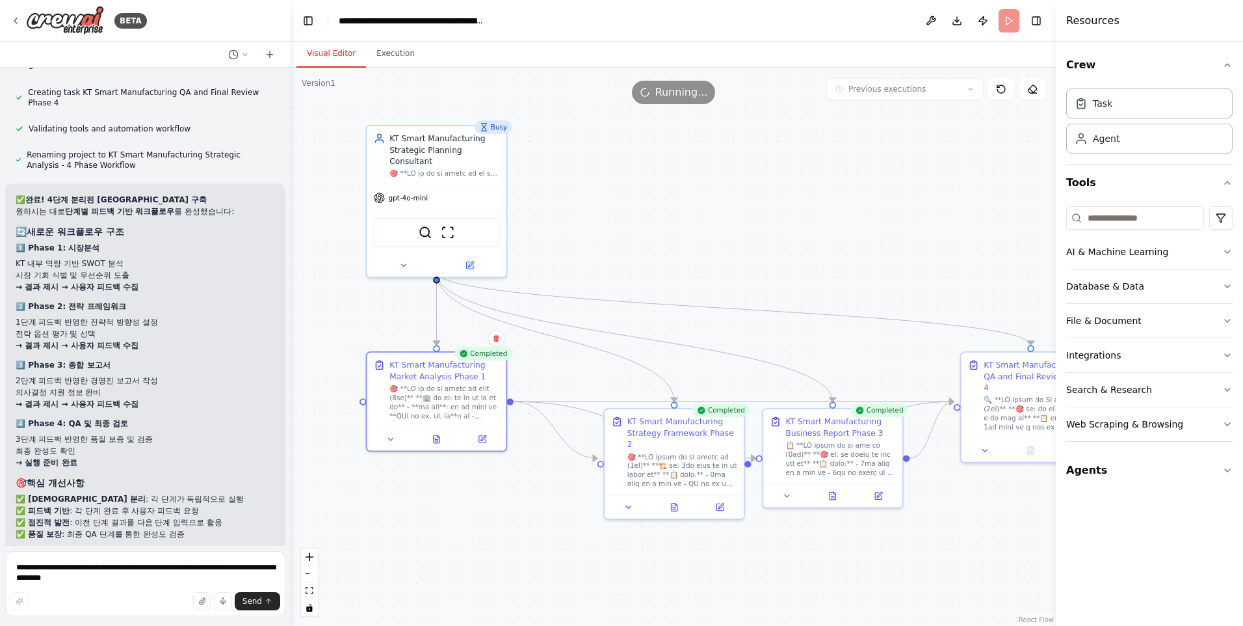
drag, startPoint x: 617, startPoint y: 166, endPoint x: 607, endPoint y: 196, distance: 31.1
click at [607, 196] on div ".deletable-edge-delete-btn { width: 20px; height: 20px; border: 0px solid #ffff…" at bounding box center [673, 347] width 765 height 558
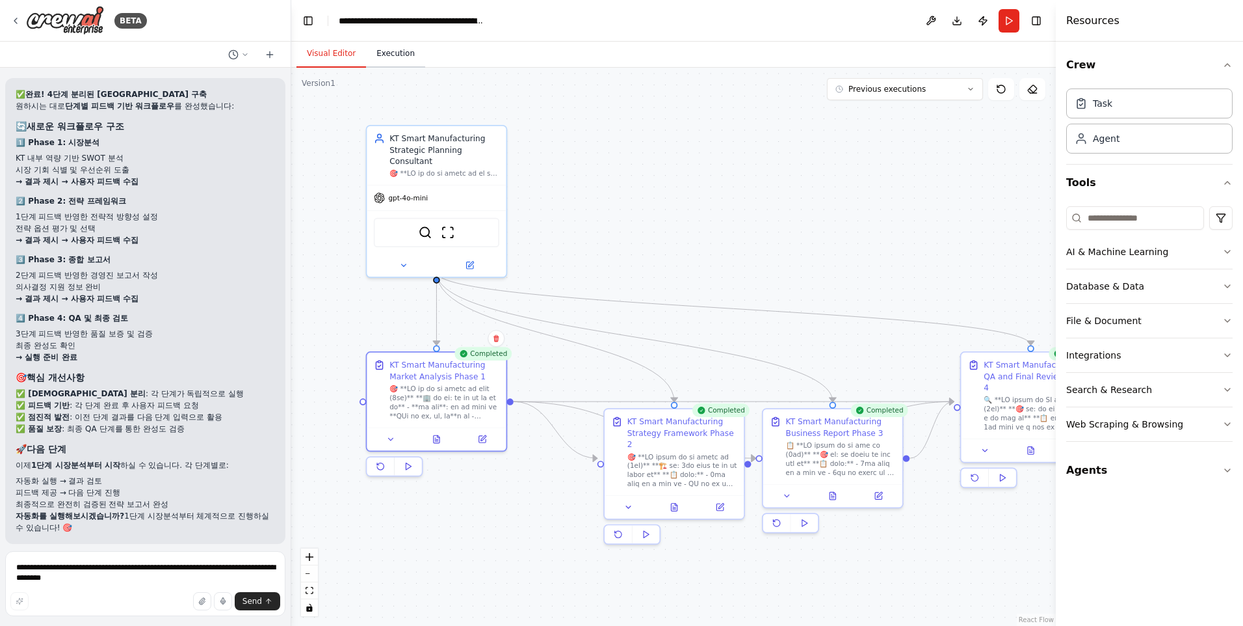
click at [383, 59] on button "Execution" at bounding box center [395, 53] width 59 height 27
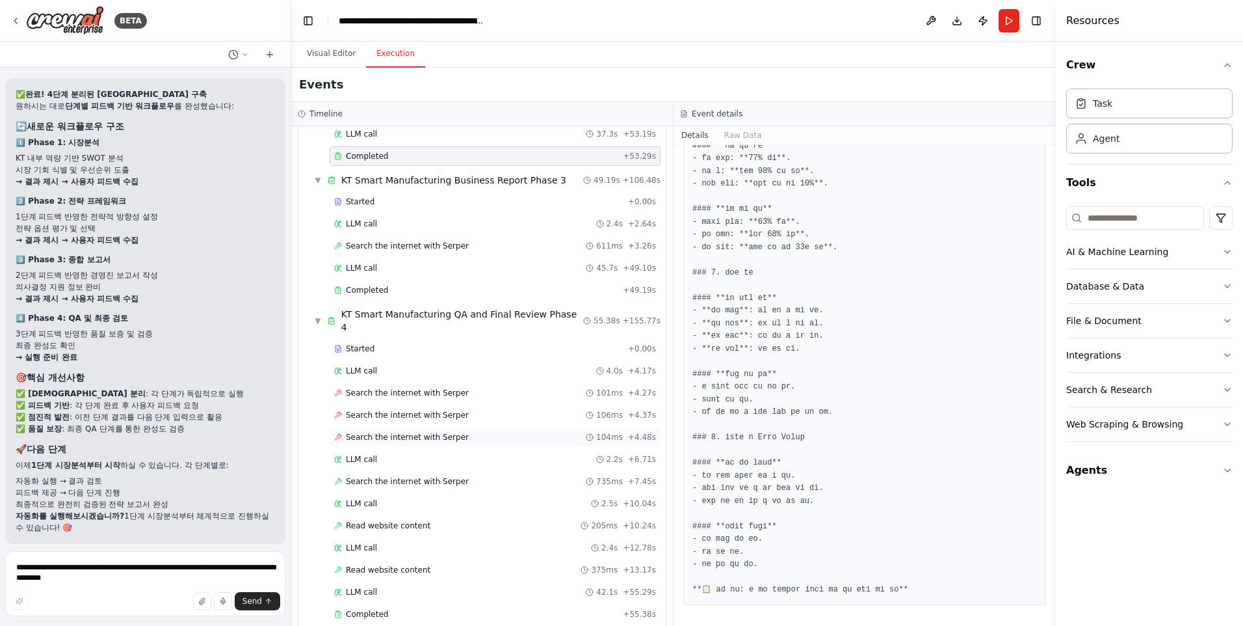
scroll to position [498, 0]
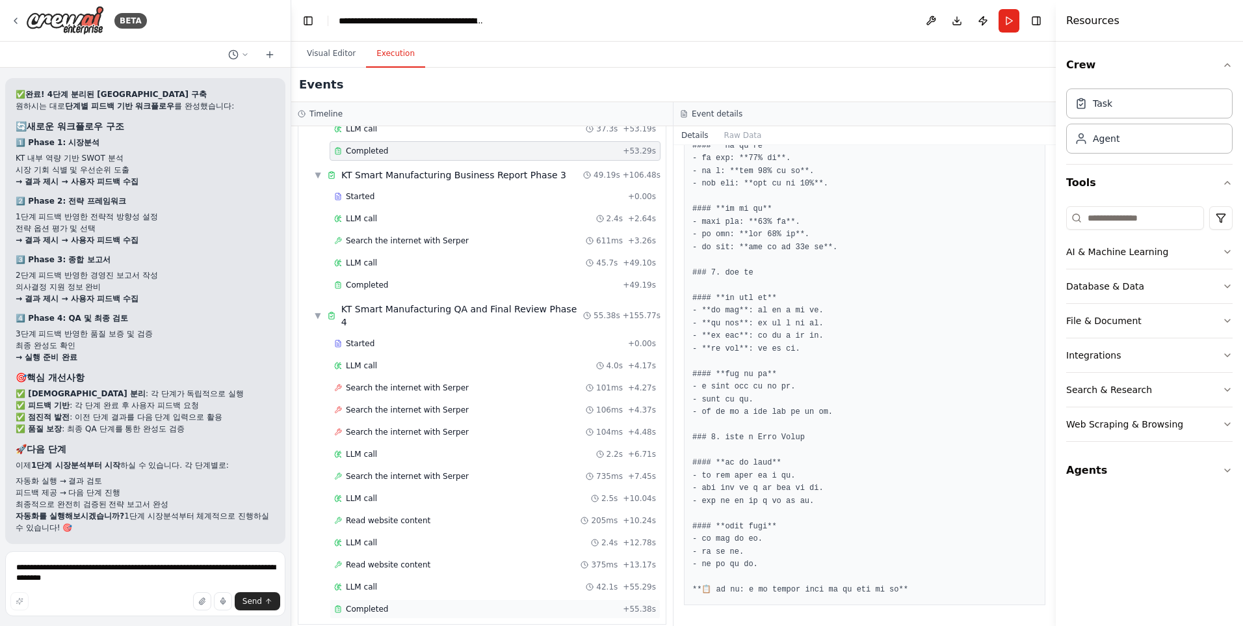
click at [349, 603] on span "Completed" at bounding box center [367, 608] width 42 height 10
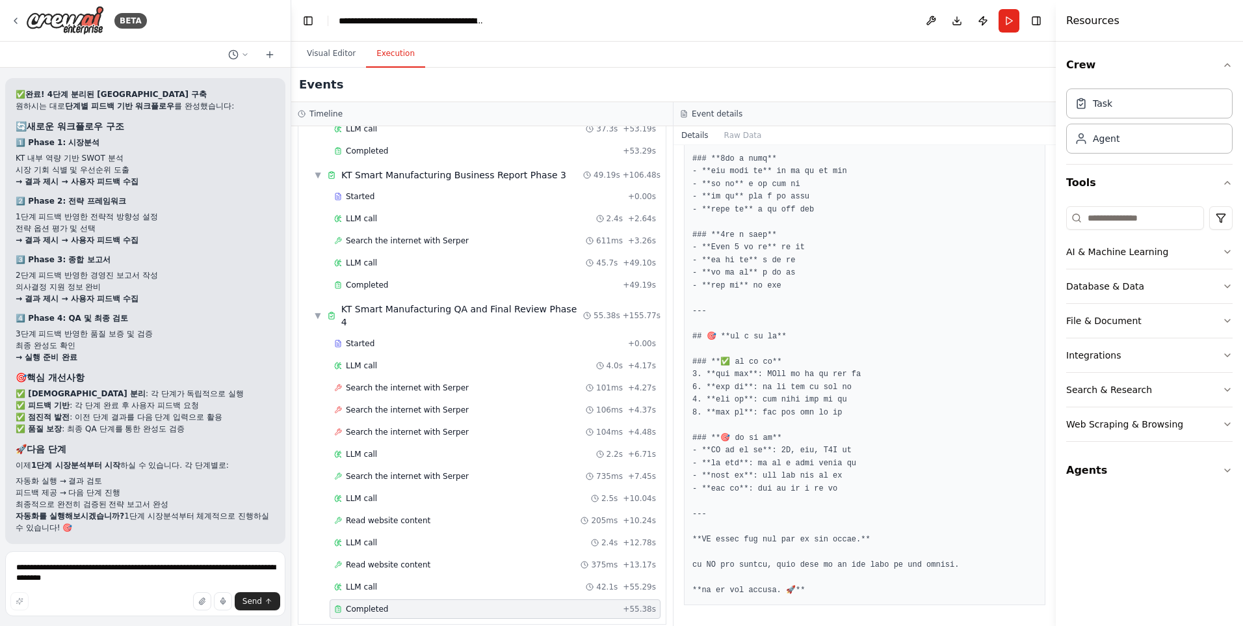
scroll to position [2760, 0]
click at [122, 623] on span "Improve automation" at bounding box center [150, 628] width 79 height 10
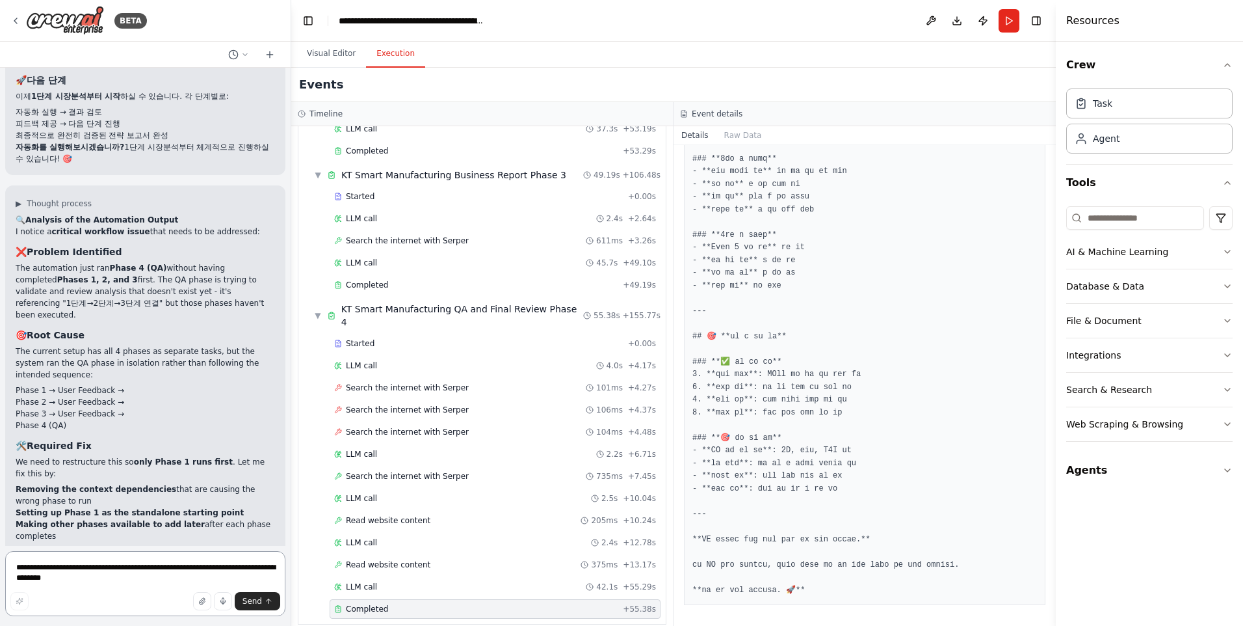
scroll to position [38657, 0]
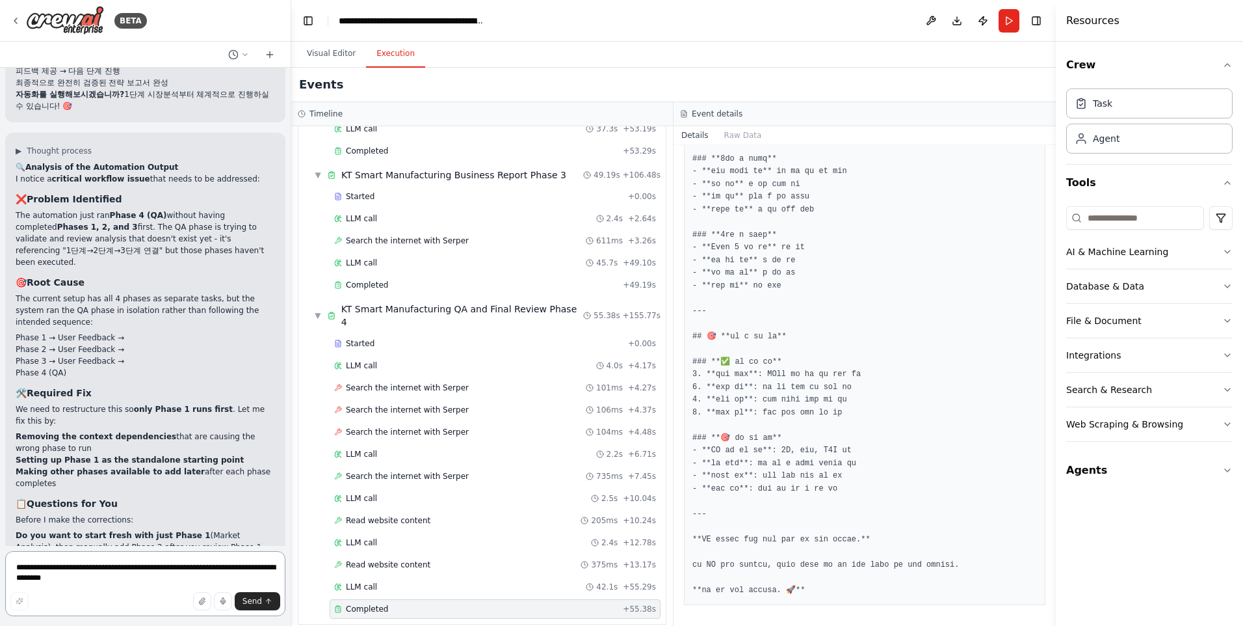
click at [84, 570] on textarea "**********" at bounding box center [145, 583] width 280 height 65
type textarea "********"
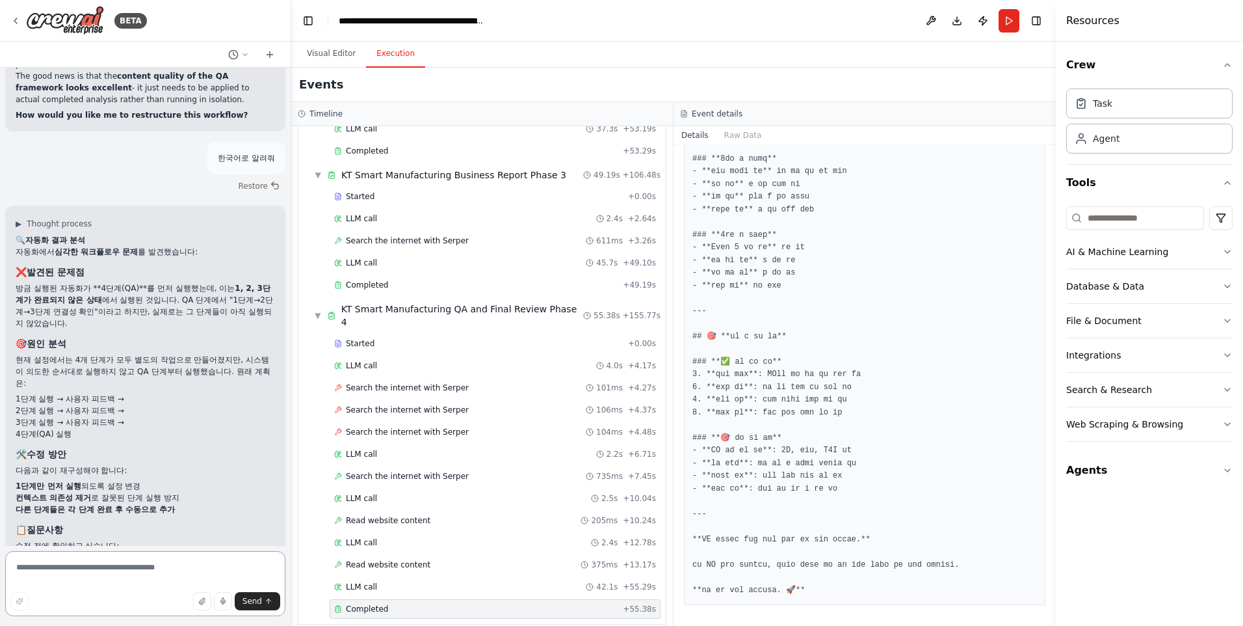
scroll to position [39214, 0]
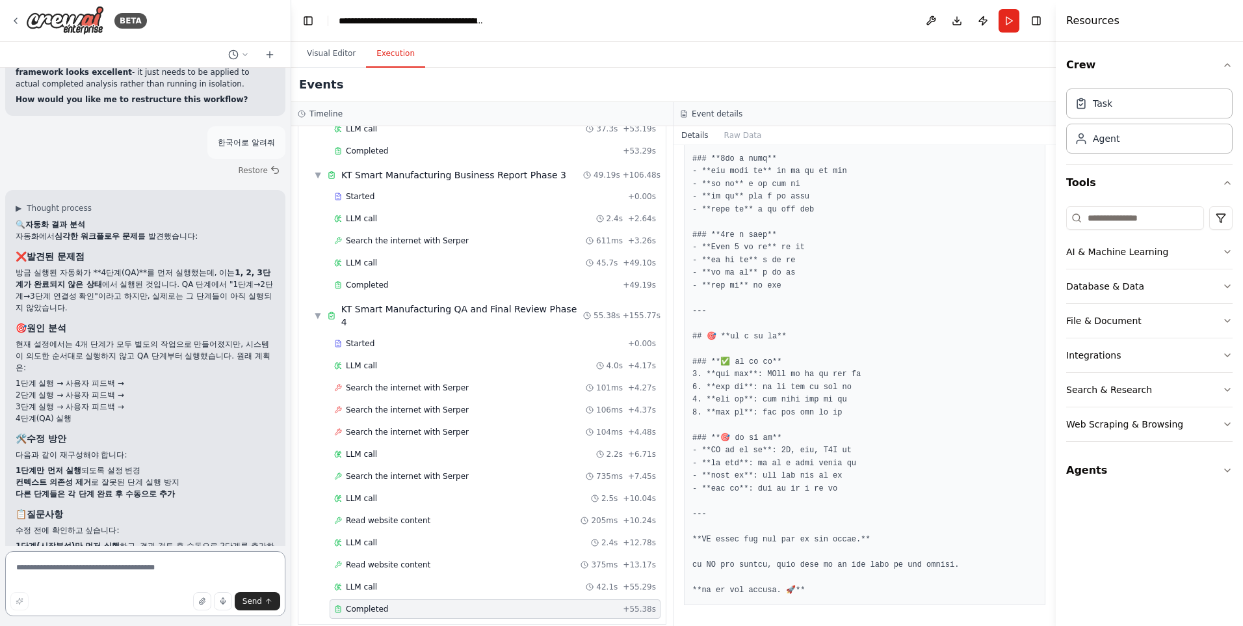
click at [65, 568] on textarea at bounding box center [145, 583] width 280 height 65
drag, startPoint x: 246, startPoint y: 455, endPoint x: 16, endPoint y: 410, distance: 235.3
click at [16, 540] on ol "1단계(시장분석)만 먼저 실행 하고, 결과 검토 후 수동으로 2단계를 추가하는 방식을 원하시나요? 아니면 4개 단계를 완전히 독립적인 자동화 …" at bounding box center [145, 569] width 259 height 59
copy ol "1단계(시장분석)만 먼저 실행 하고, 결과 검토 후 수동으로 2단계를 추가하는 방식을 원하시나요? 아니면 4개 단계를 완전히 독립적인 자동화 …"
click at [124, 568] on textarea at bounding box center [145, 583] width 280 height 65
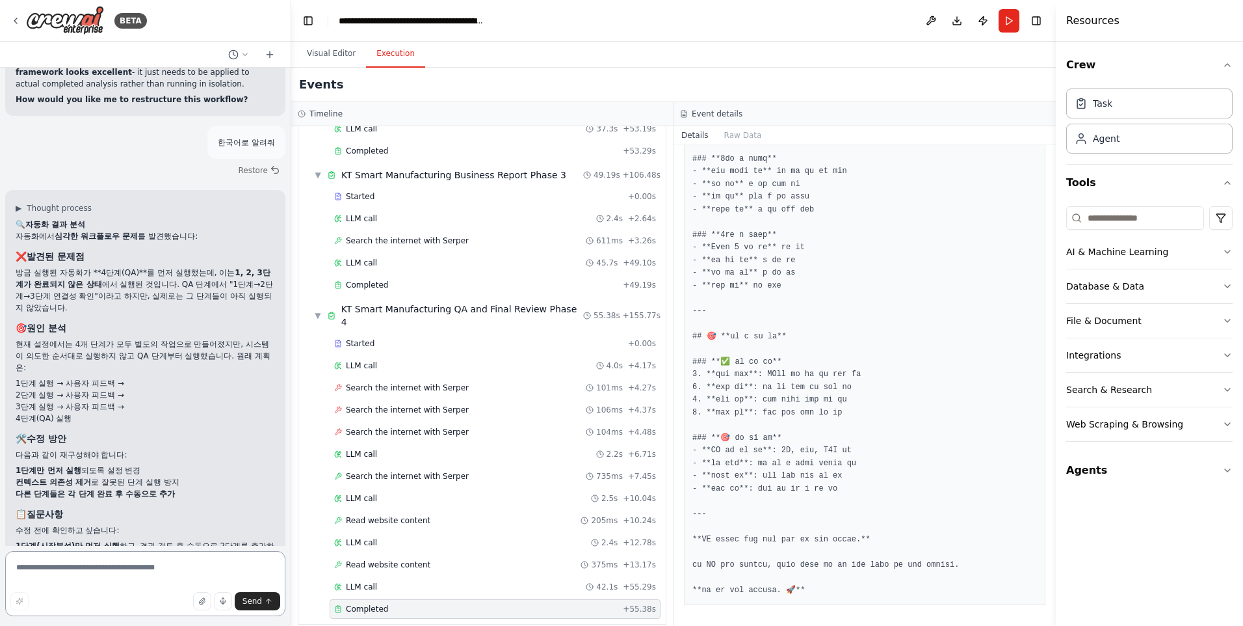
paste textarea "**********"
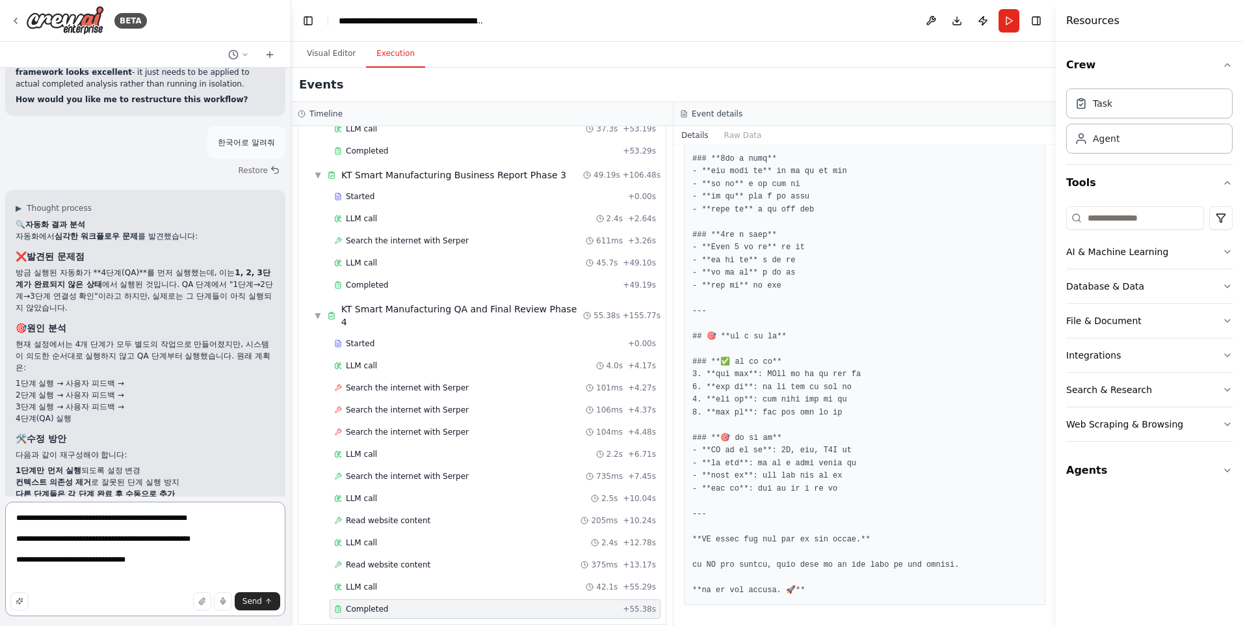
click at [124, 527] on textarea "**********" at bounding box center [145, 558] width 280 height 114
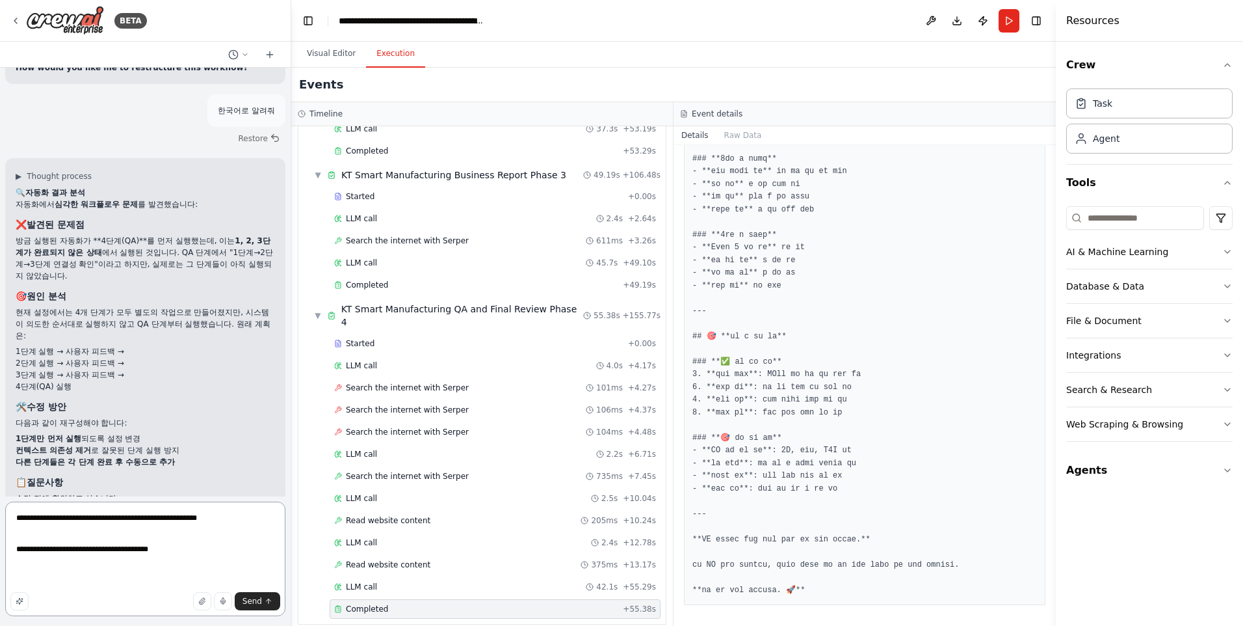
scroll to position [39263, 0]
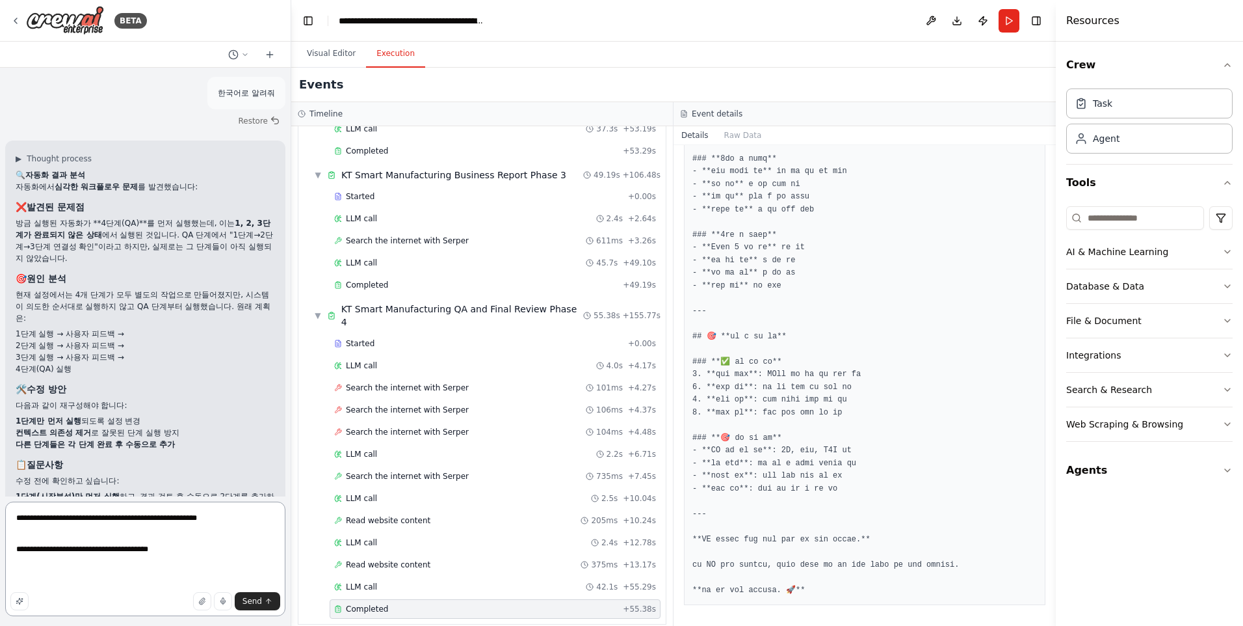
click at [70, 560] on textarea "**********" at bounding box center [145, 558] width 280 height 114
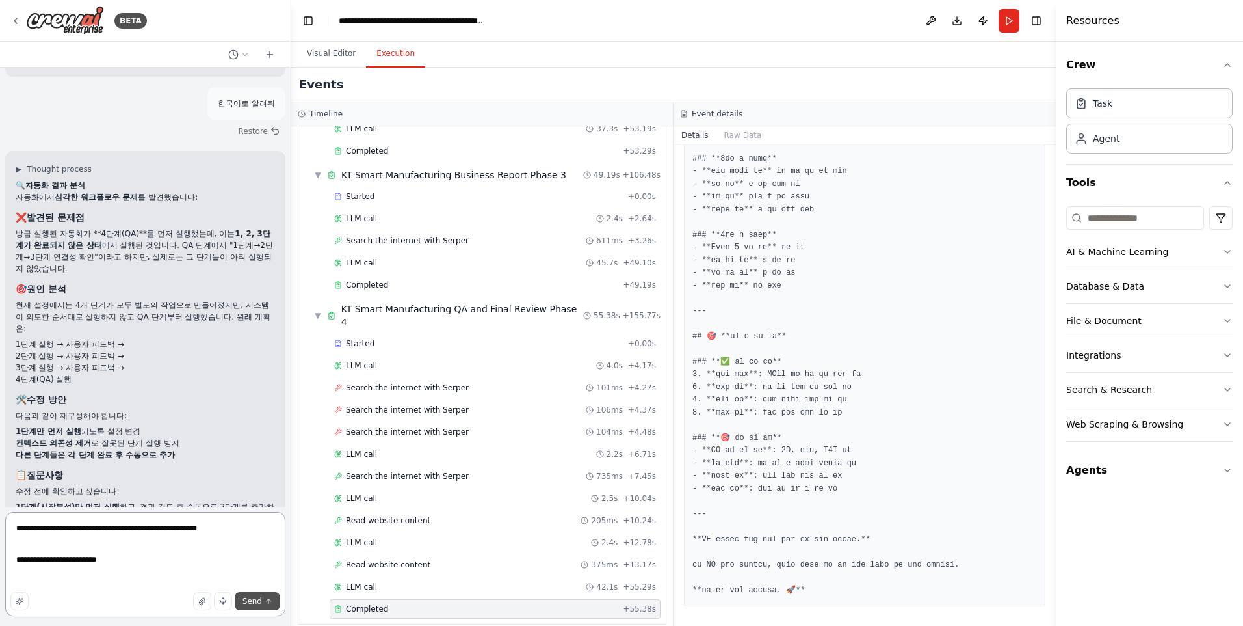
type textarea "**********"
click at [245, 599] on span "Send" at bounding box center [253, 601] width 20 height 10
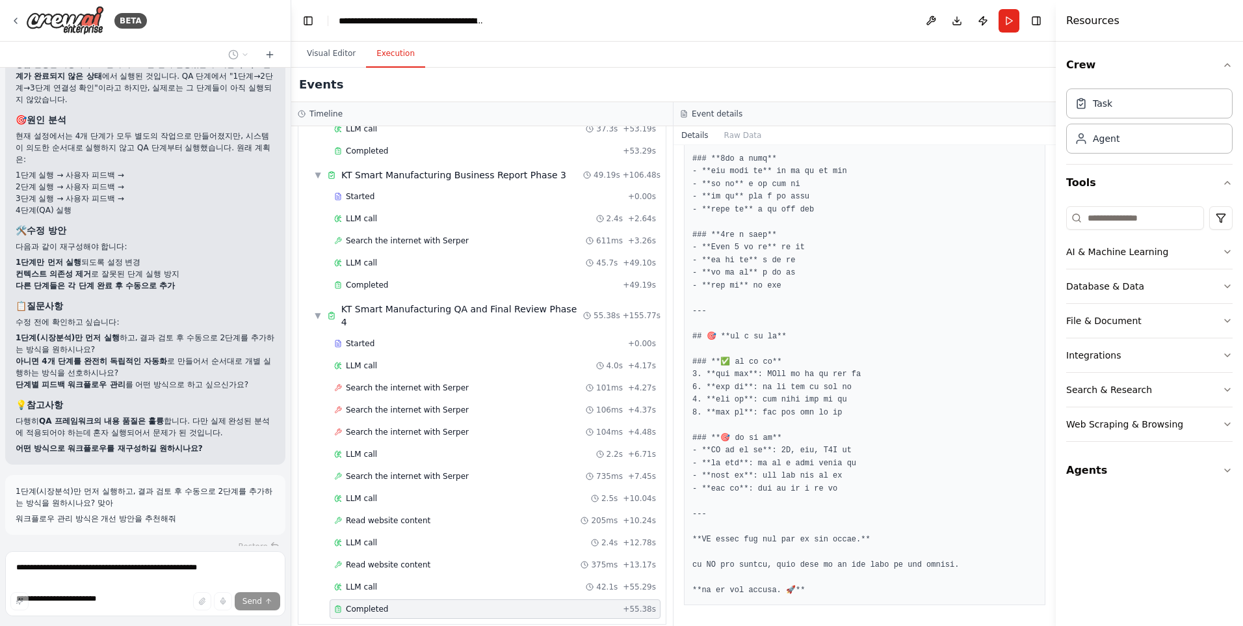
scroll to position [39445, 0]
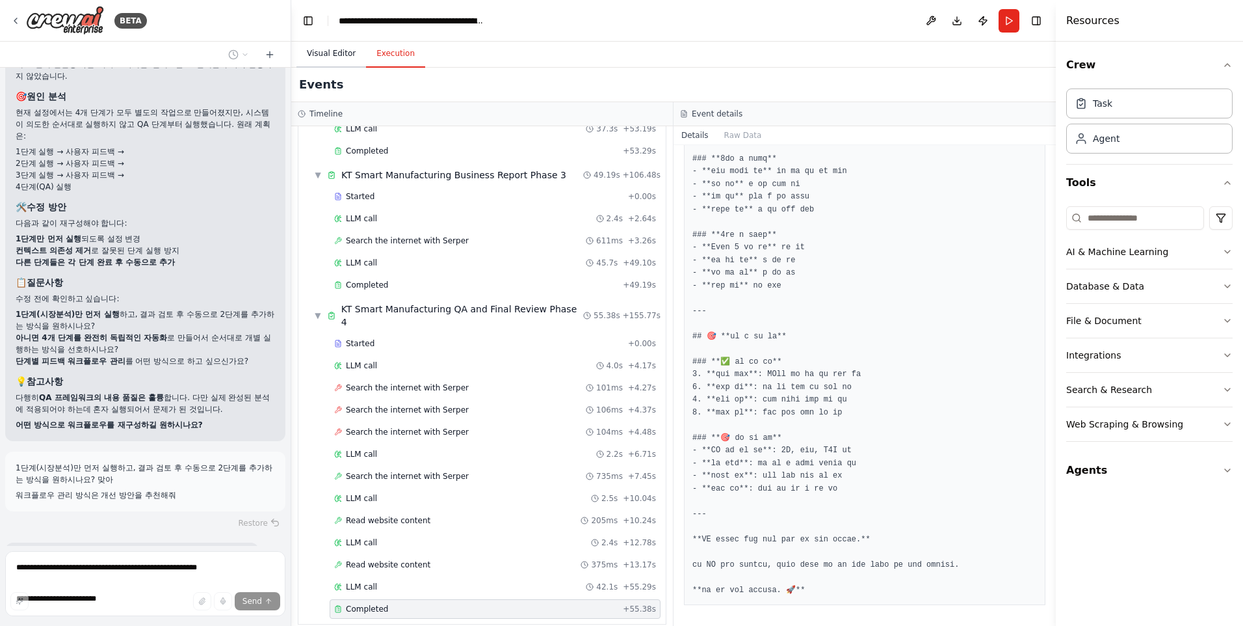
click at [334, 51] on button "Visual Editor" at bounding box center [332, 53] width 70 height 27
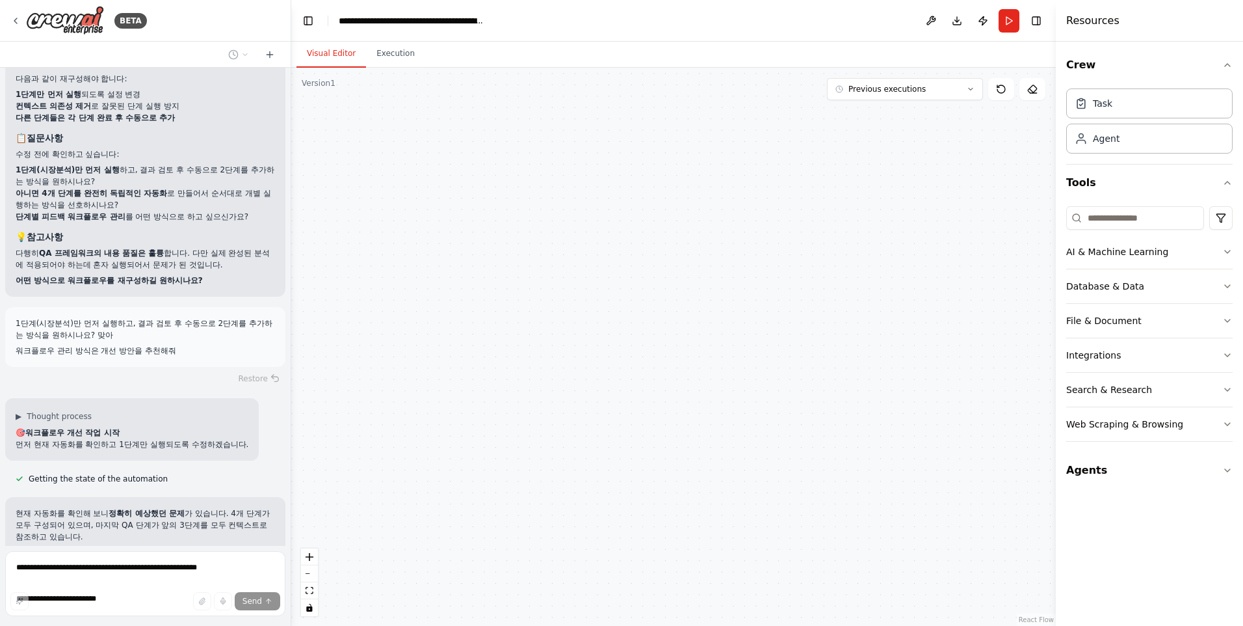
scroll to position [39626, 0]
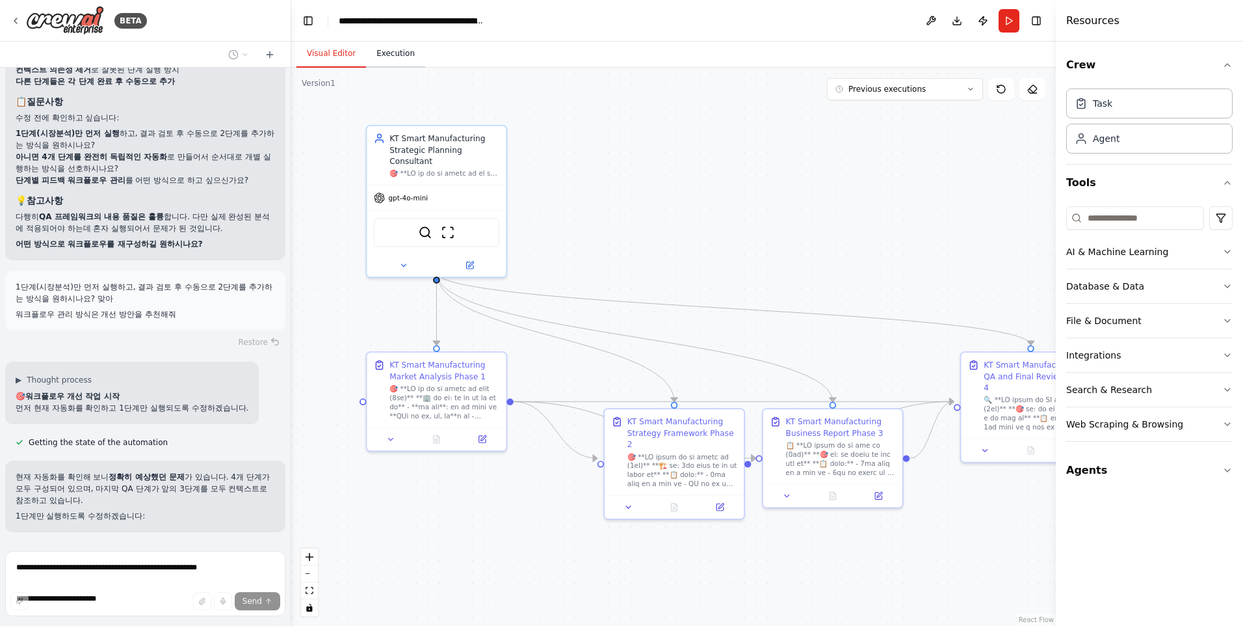
click at [387, 53] on button "Execution" at bounding box center [395, 53] width 59 height 27
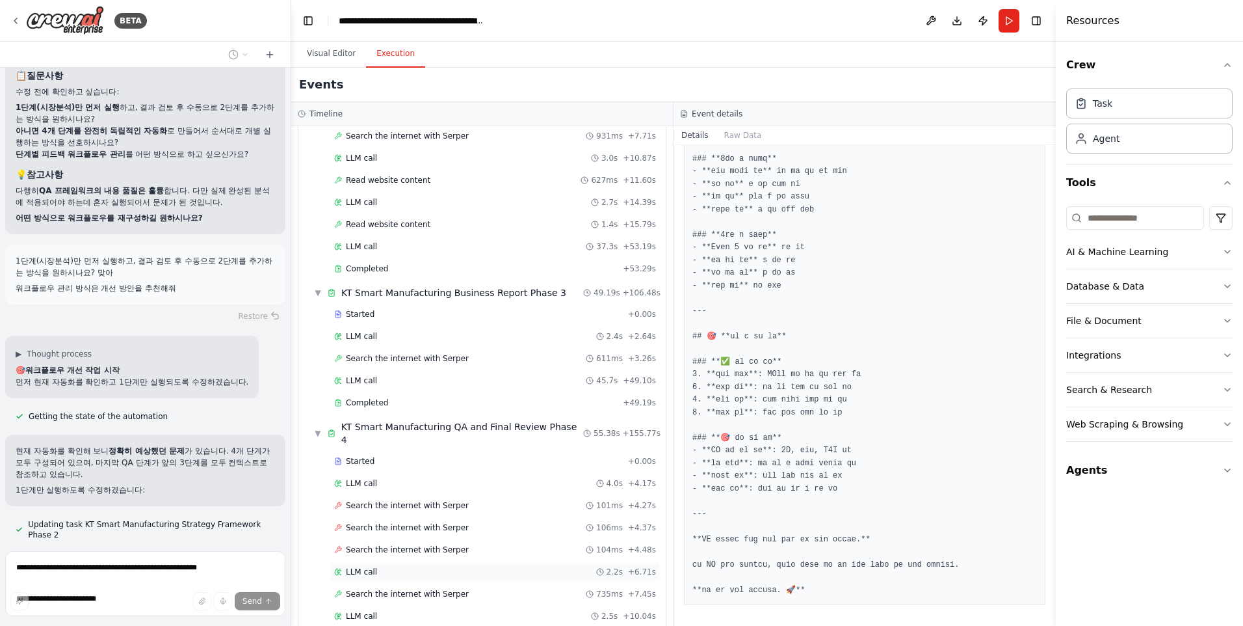
scroll to position [498, 0]
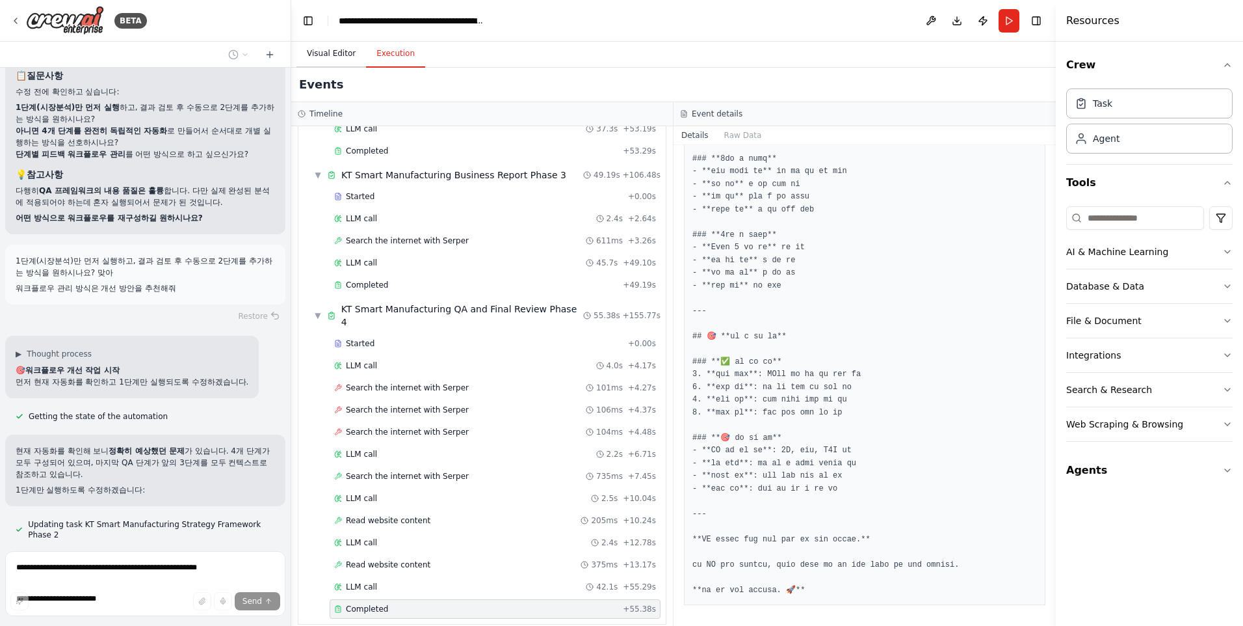
click at [344, 58] on button "Visual Editor" at bounding box center [332, 53] width 70 height 27
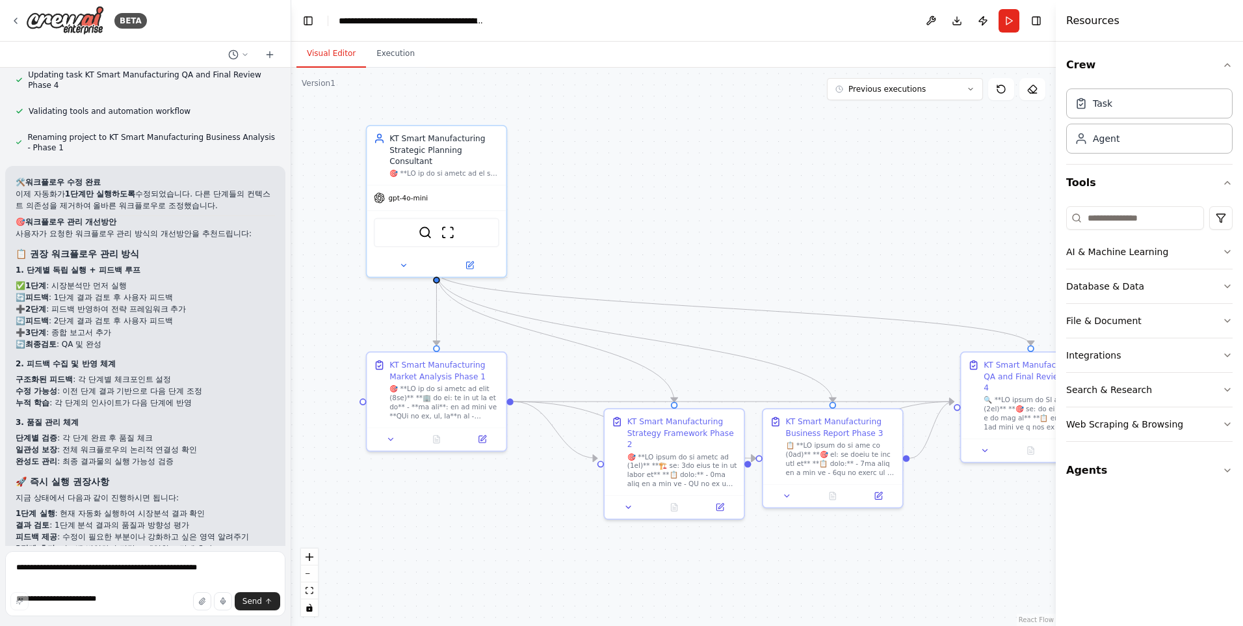
scroll to position [40239, 0]
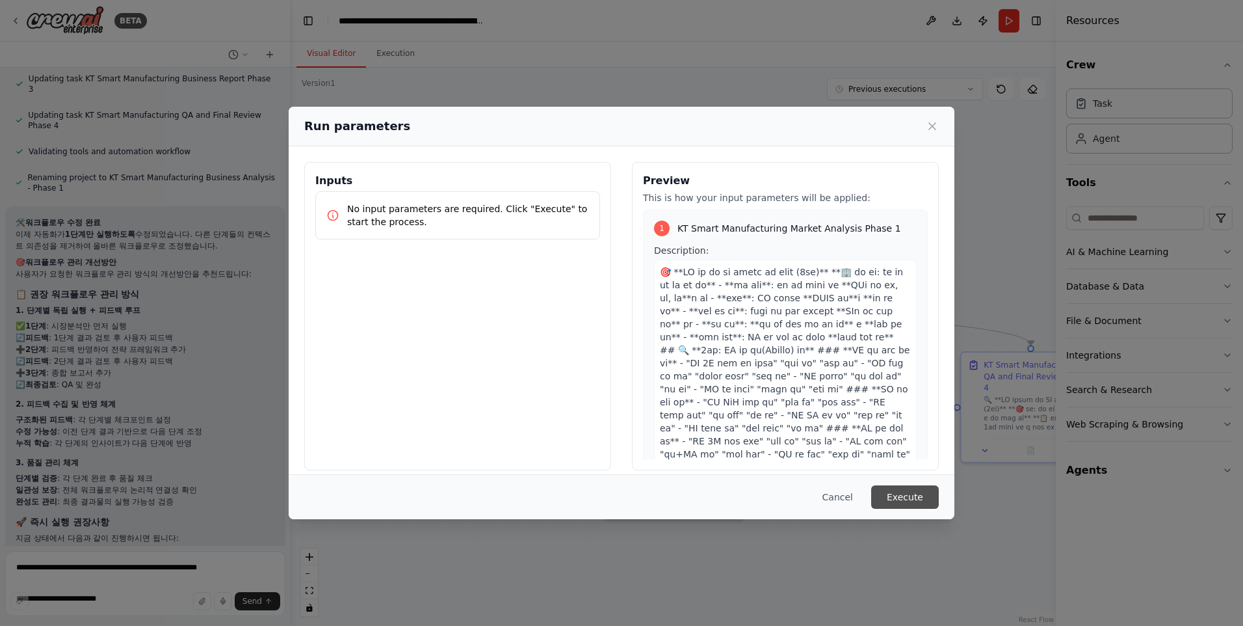
click at [896, 491] on button "Execute" at bounding box center [905, 496] width 68 height 23
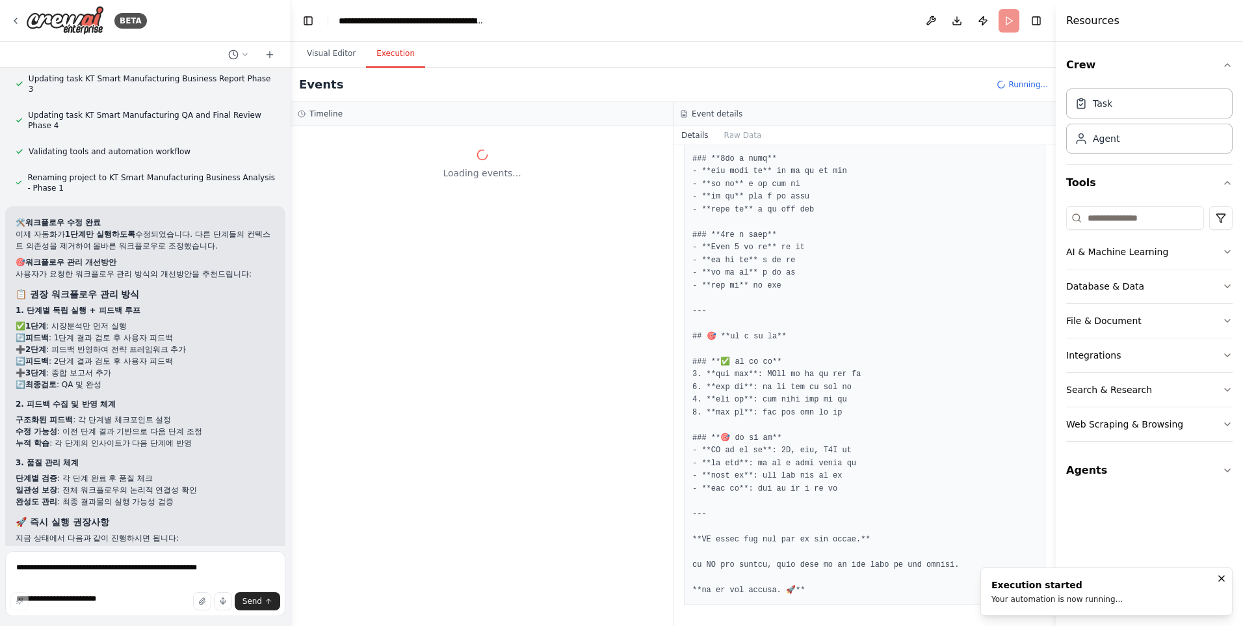
scroll to position [0, 0]
click at [349, 55] on button "Visual Editor" at bounding box center [332, 53] width 70 height 27
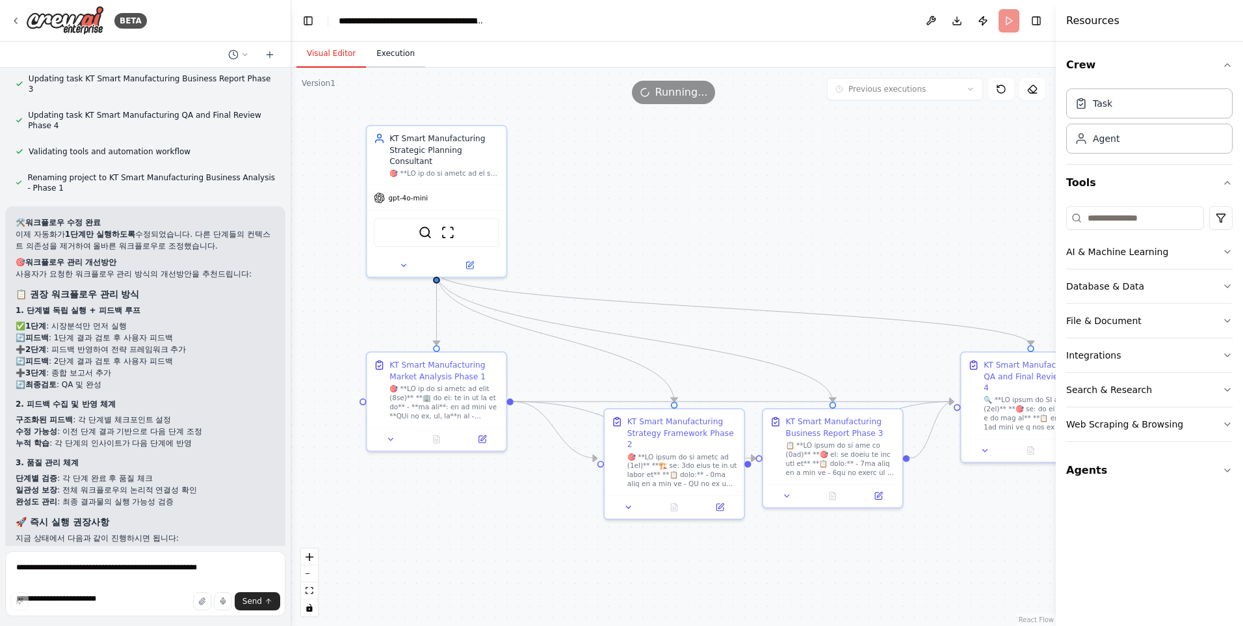
click at [377, 58] on button "Execution" at bounding box center [395, 53] width 59 height 27
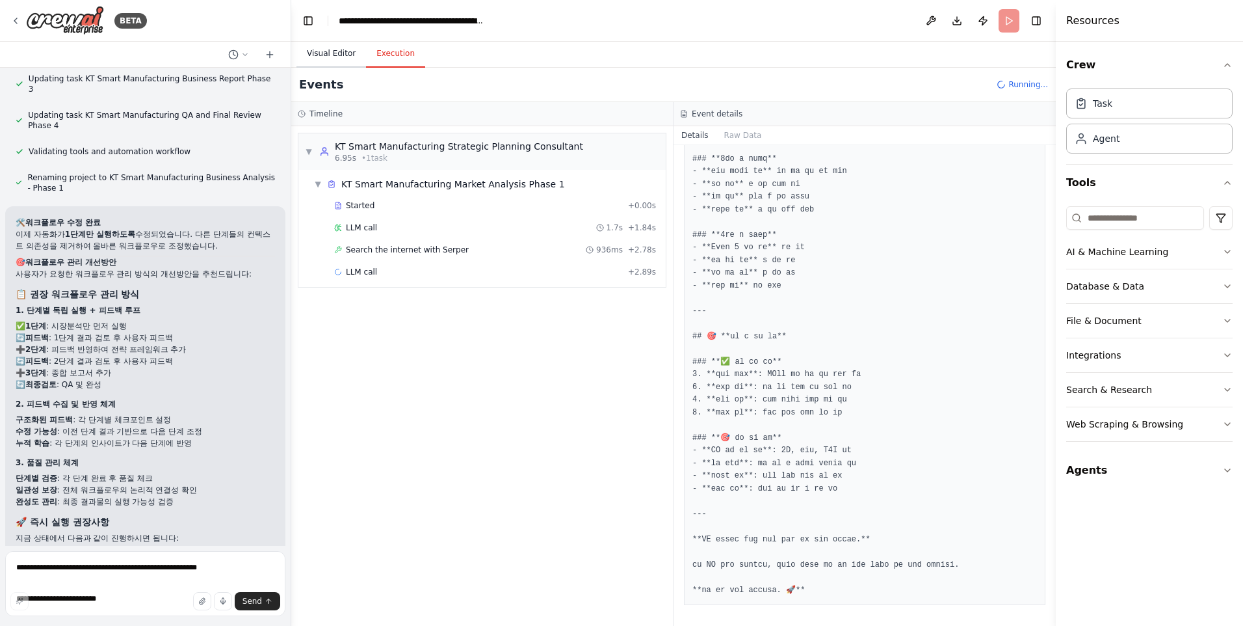
click at [334, 51] on button "Visual Editor" at bounding box center [332, 53] width 70 height 27
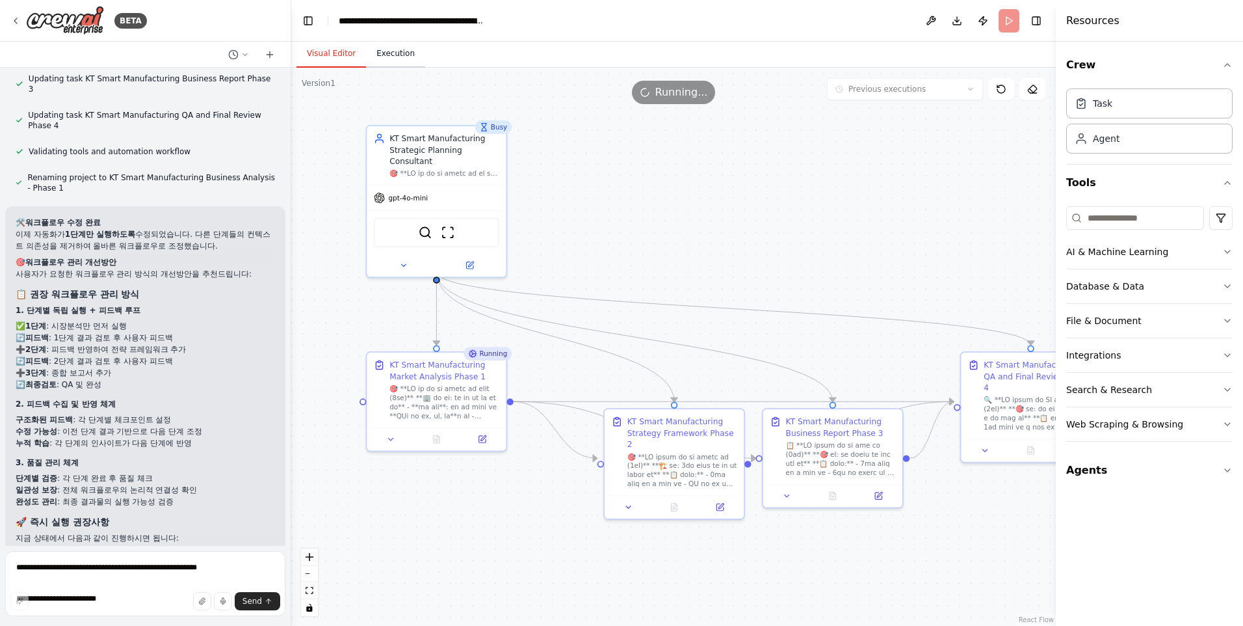
click at [412, 54] on button "Execution" at bounding box center [395, 53] width 59 height 27
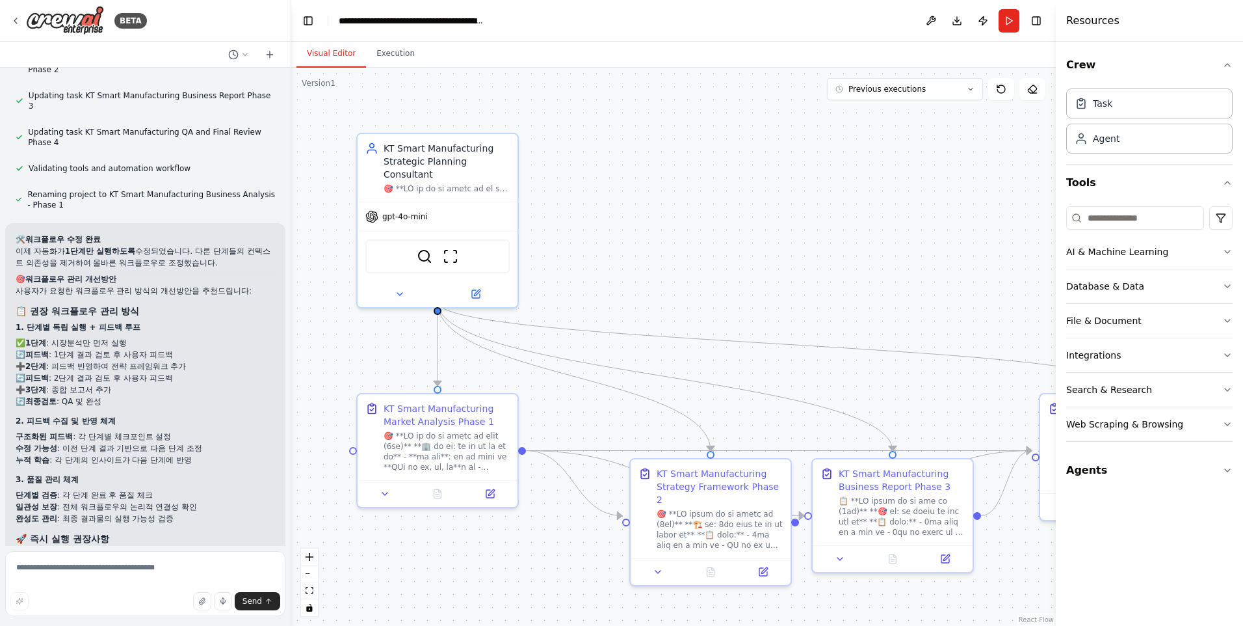
scroll to position [40134, 0]
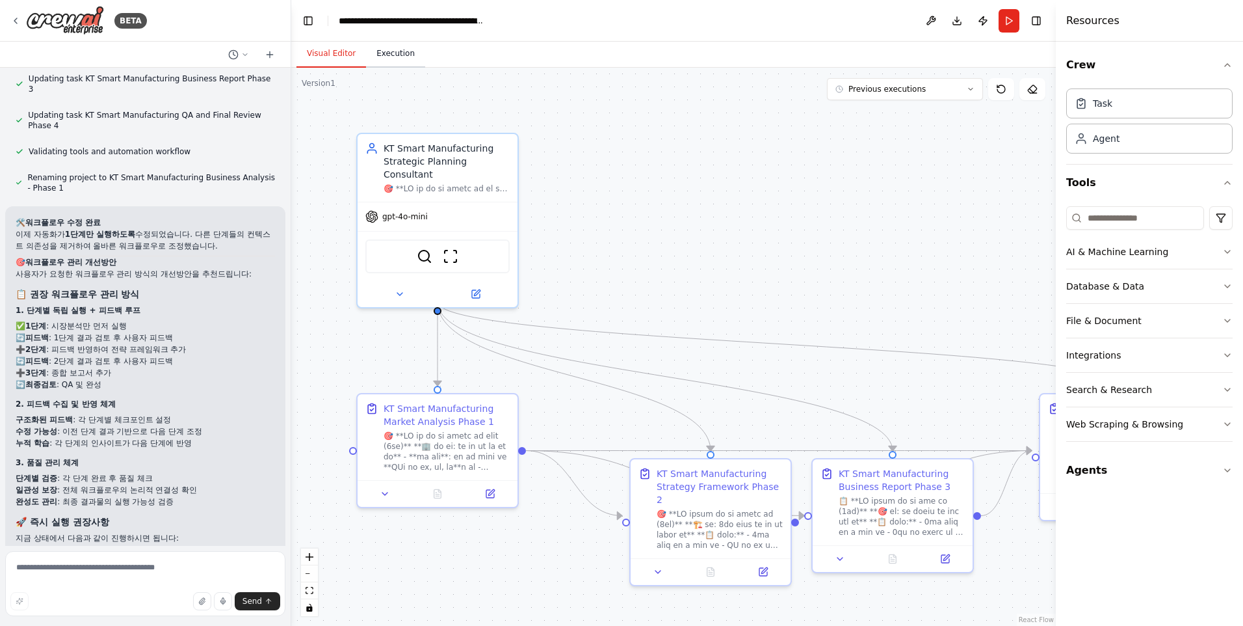
click at [388, 51] on button "Execution" at bounding box center [395, 53] width 59 height 27
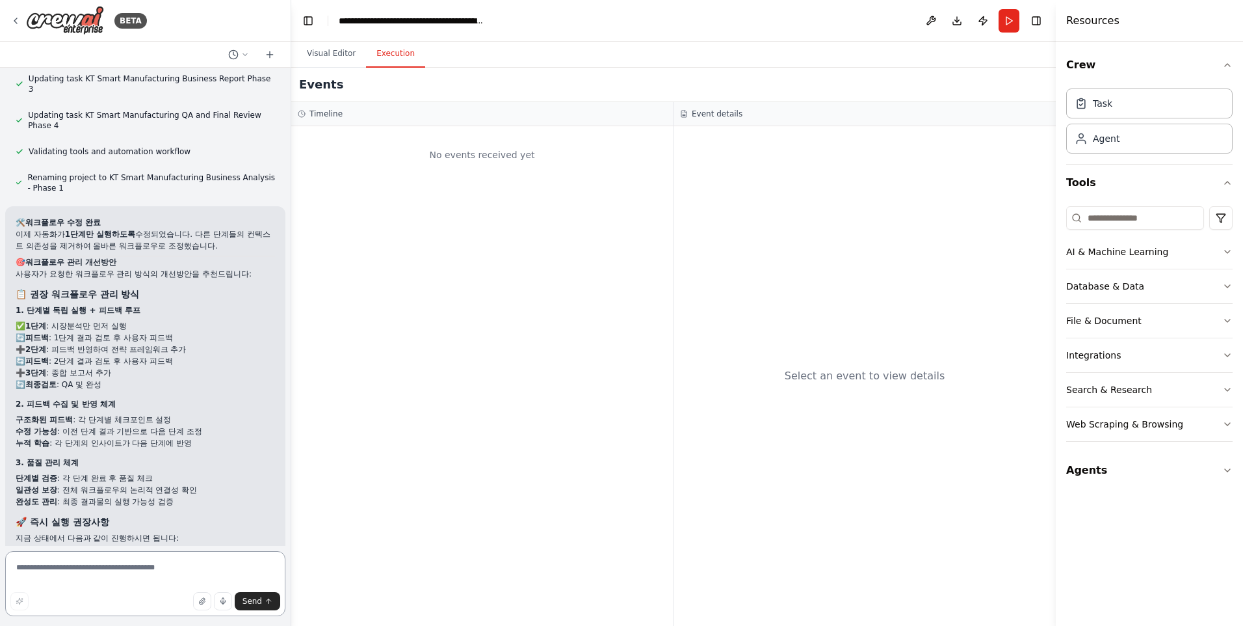
click at [119, 565] on textarea at bounding box center [145, 583] width 280 height 65
type textarea "*"
type textarea "****"
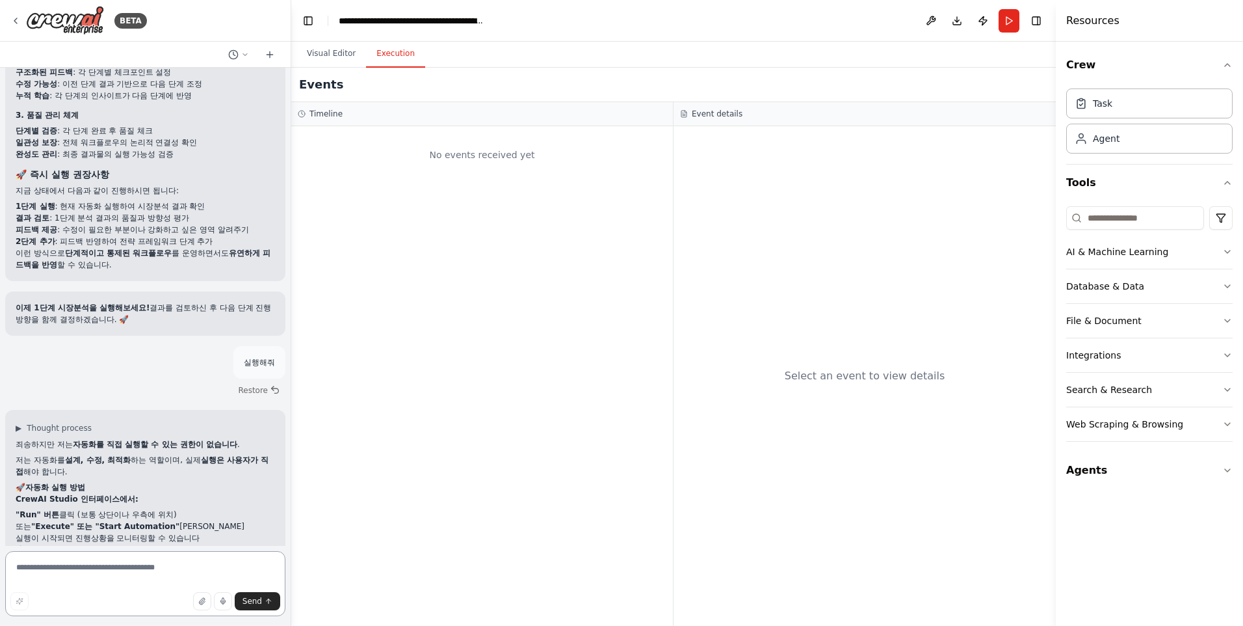
scroll to position [40493, 0]
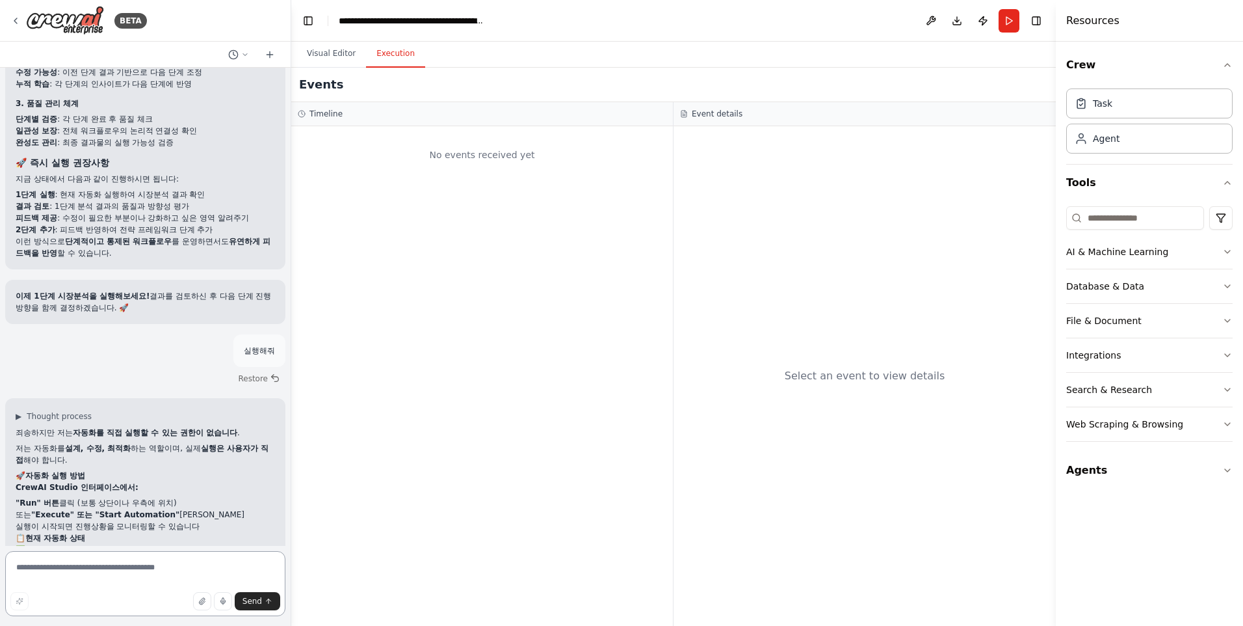
click at [90, 565] on textarea at bounding box center [145, 583] width 280 height 65
type textarea "*"
type textarea "**********"
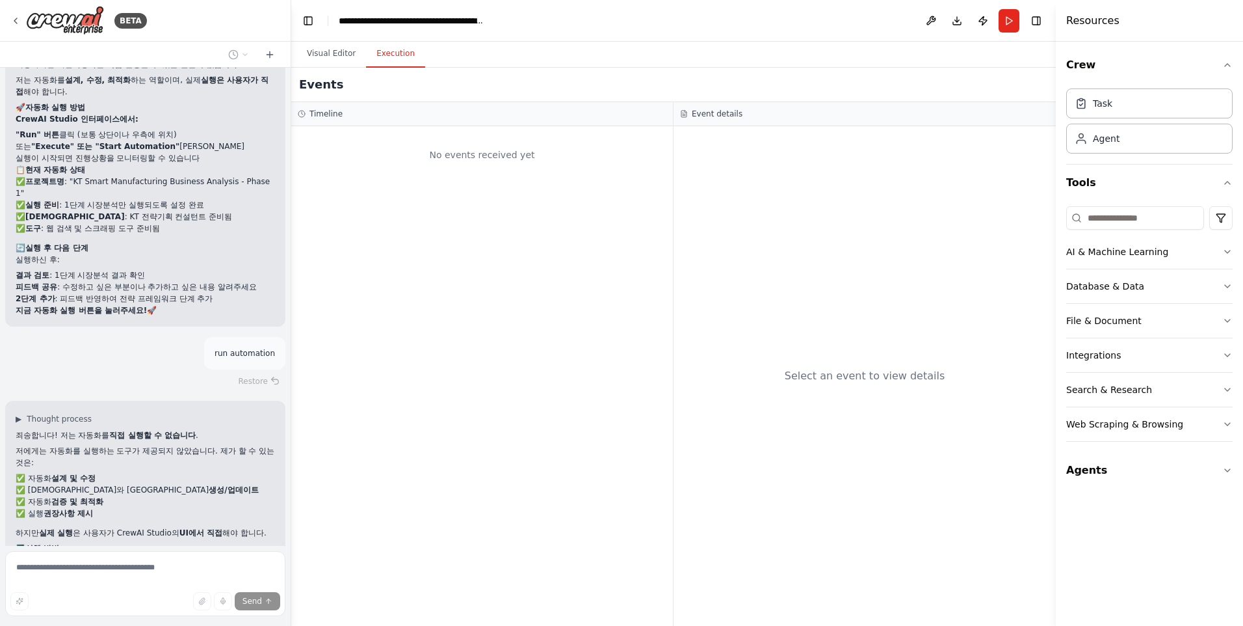
scroll to position [40873, 0]
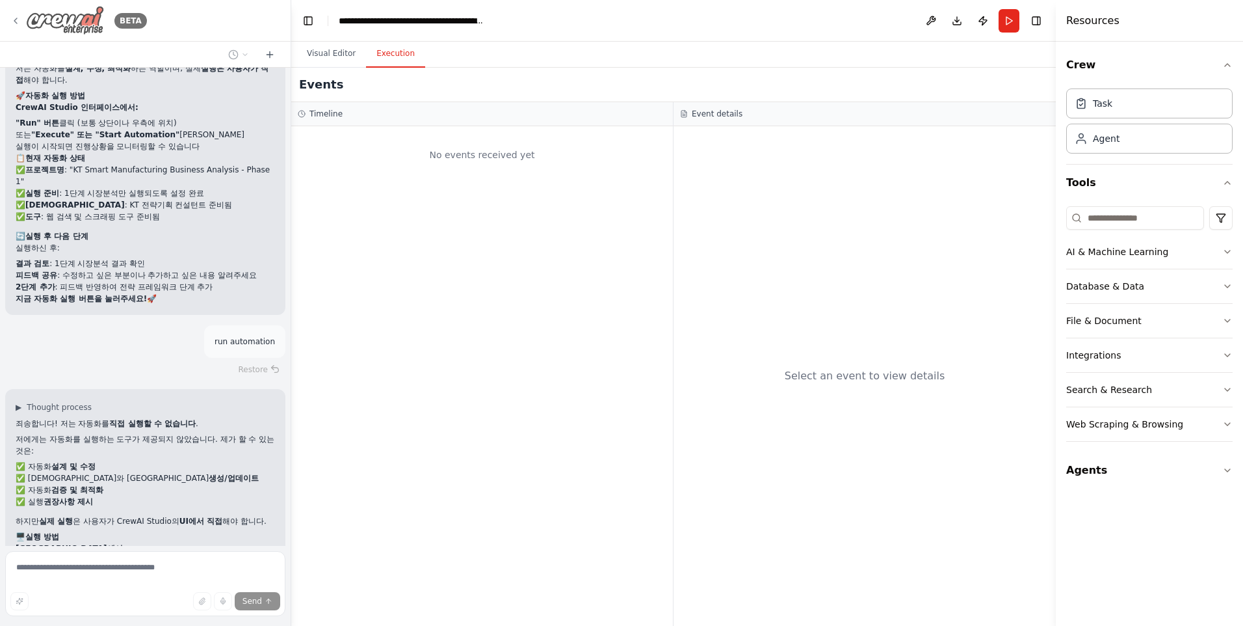
click at [67, 21] on img at bounding box center [65, 20] width 78 height 29
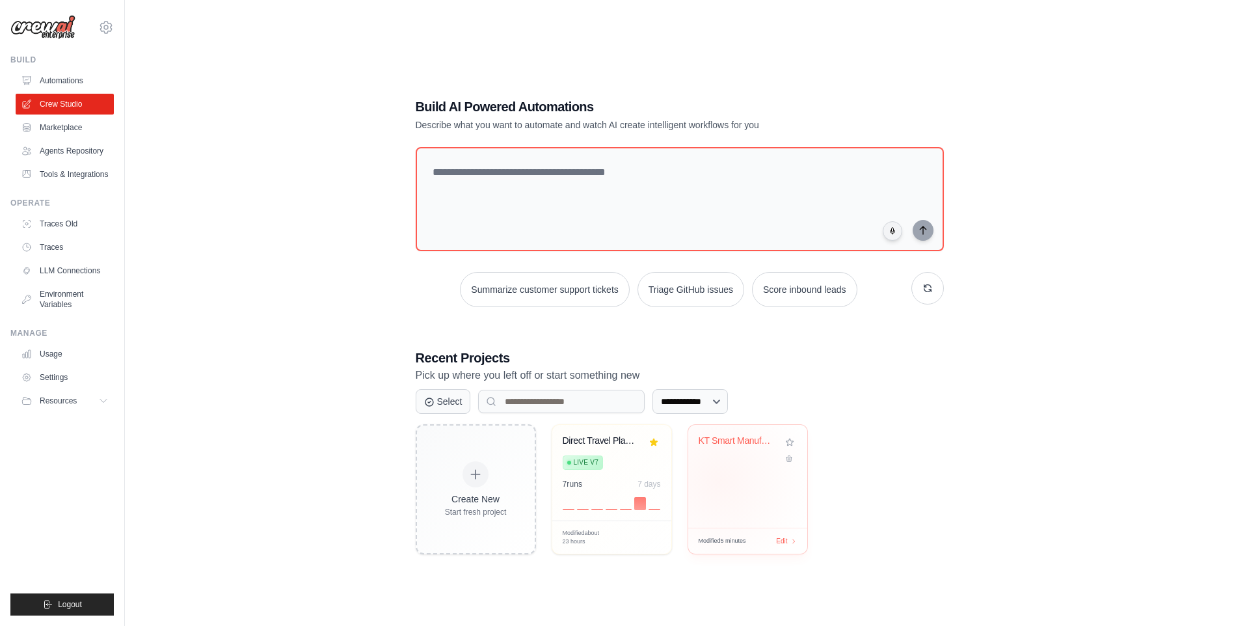
click at [719, 480] on div "KT Smart Manufacturing Business Ana..." at bounding box center [747, 476] width 119 height 103
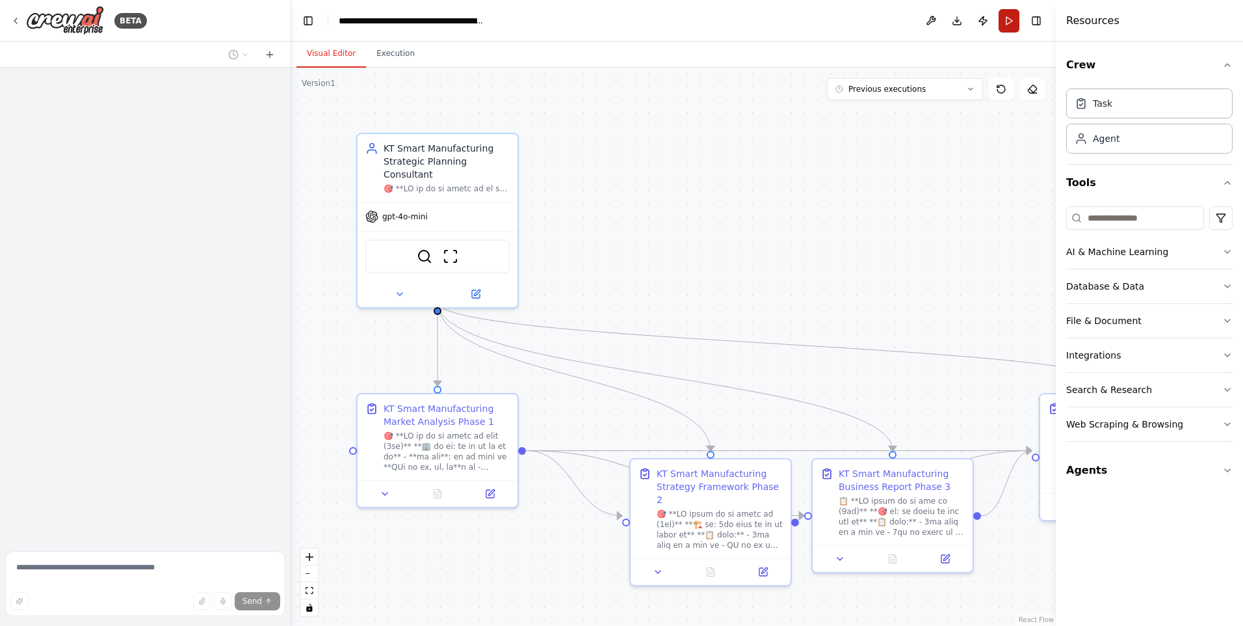
click at [1009, 11] on button "Run" at bounding box center [1009, 20] width 21 height 23
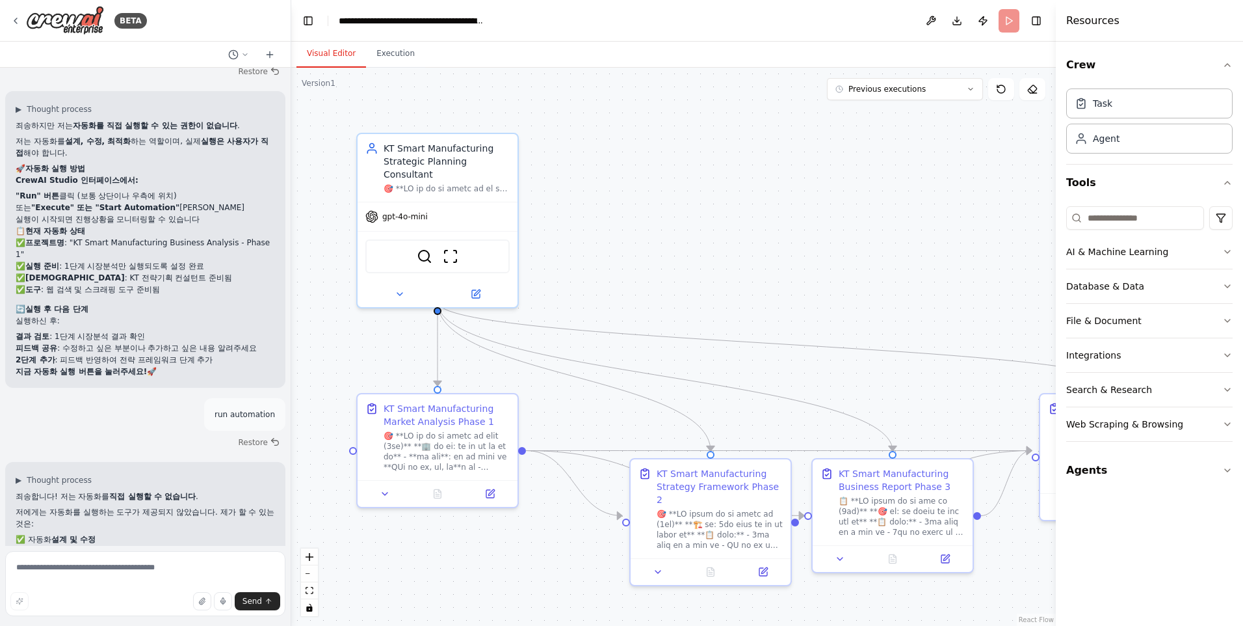
scroll to position [40831, 0]
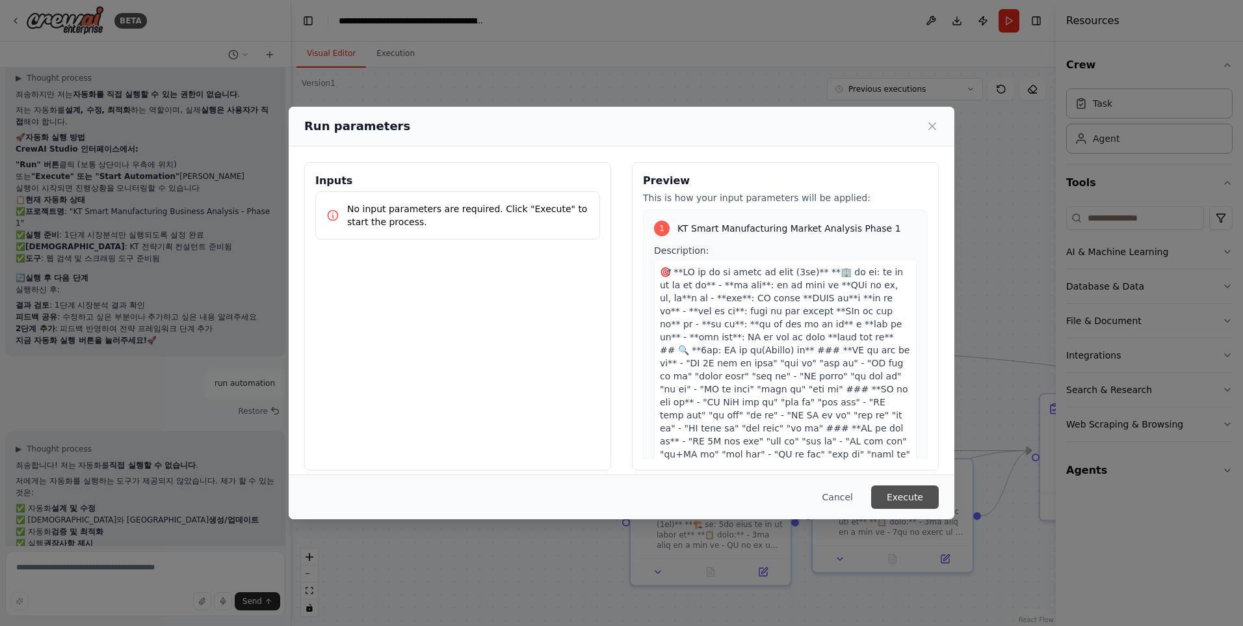
click at [897, 490] on button "Execute" at bounding box center [905, 496] width 68 height 23
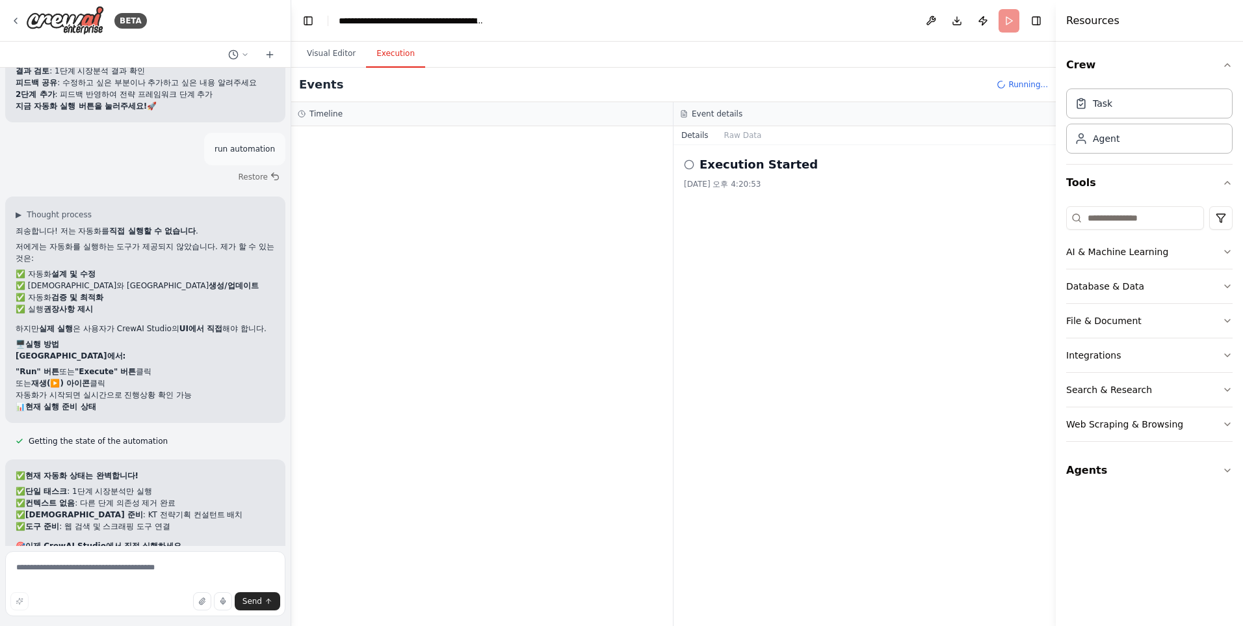
scroll to position [41077, 0]
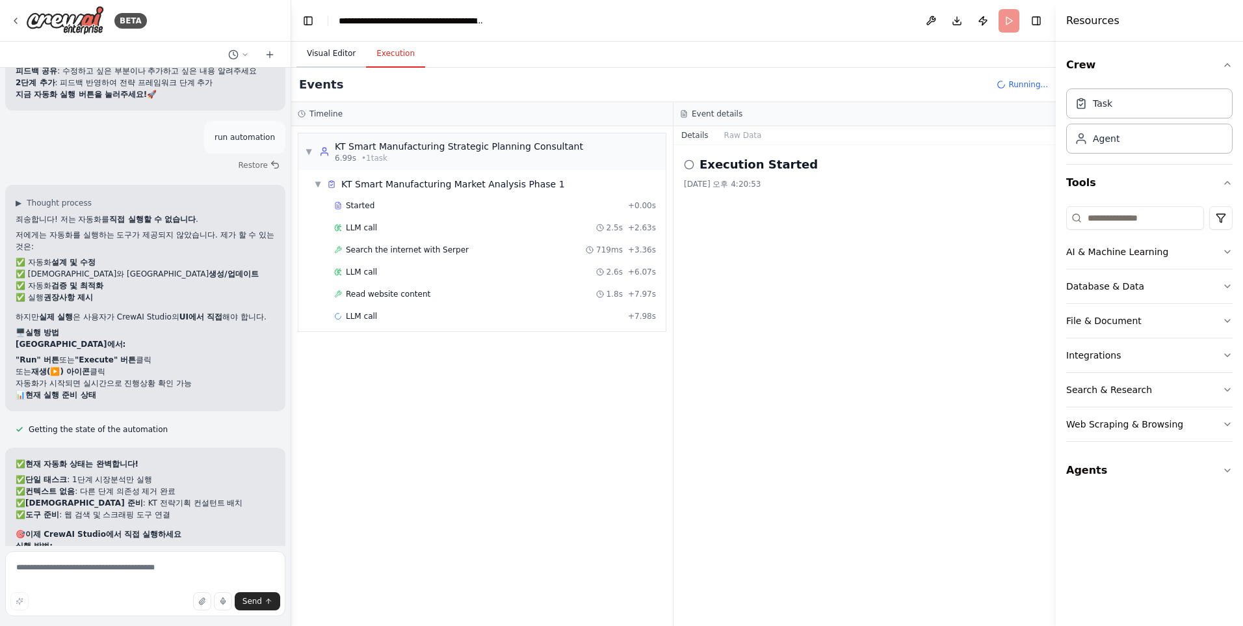
click at [333, 59] on button "Visual Editor" at bounding box center [332, 53] width 70 height 27
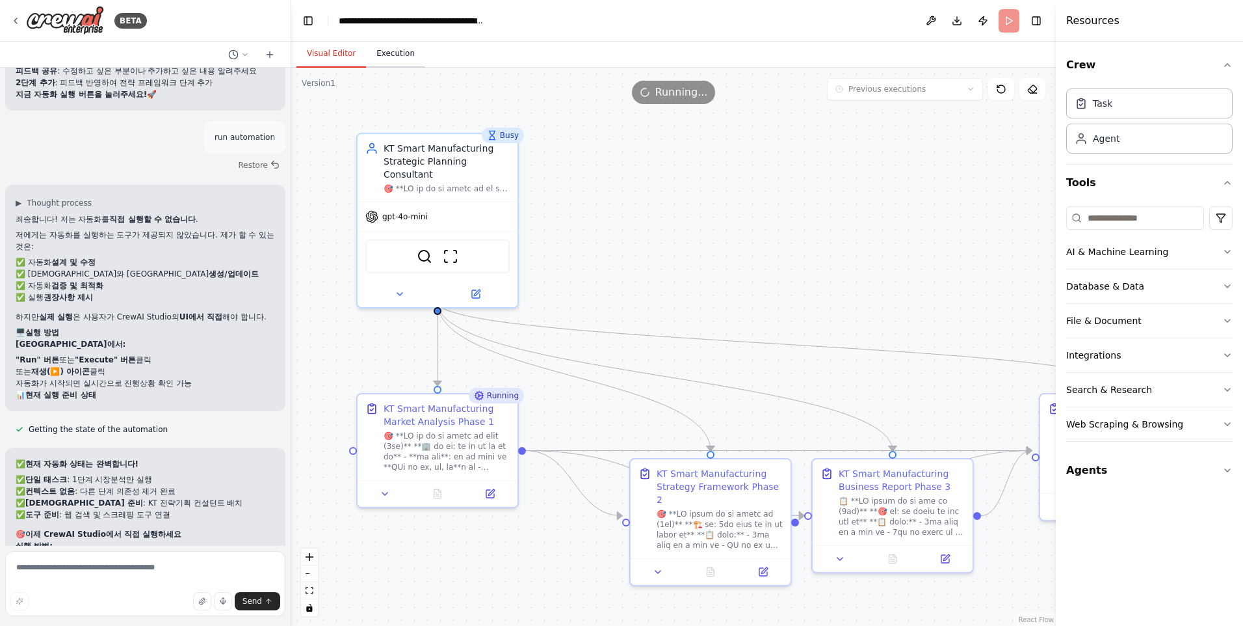
click at [393, 51] on button "Execution" at bounding box center [395, 53] width 59 height 27
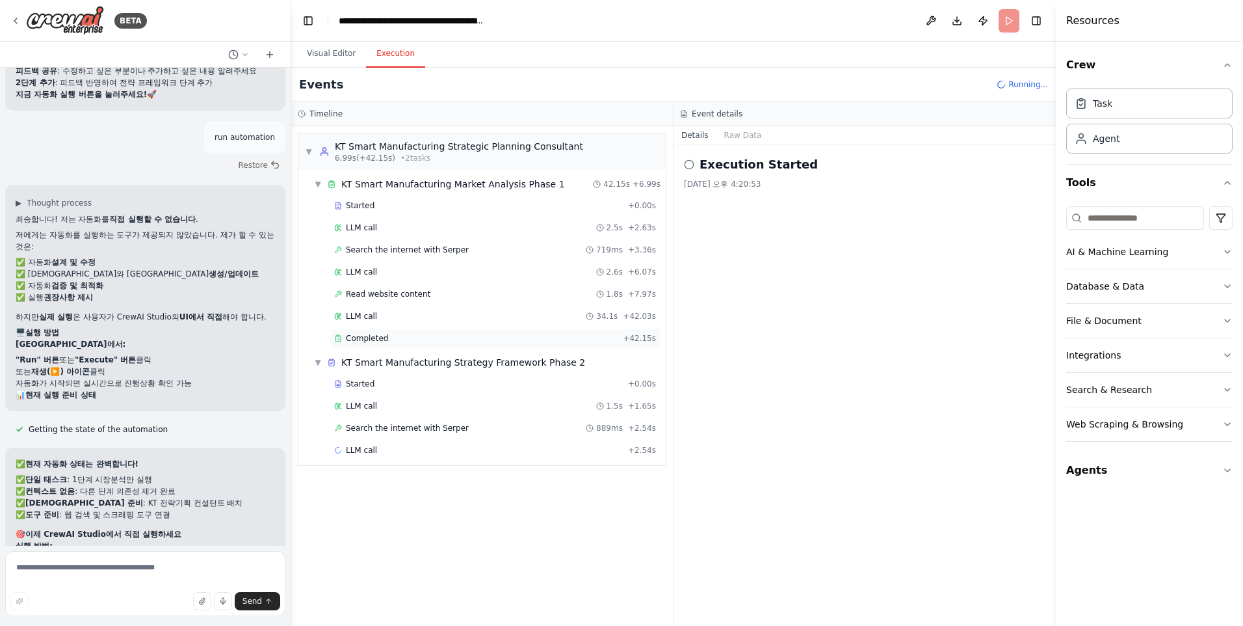
click at [375, 331] on div "Completed + 42.15s" at bounding box center [495, 338] width 331 height 20
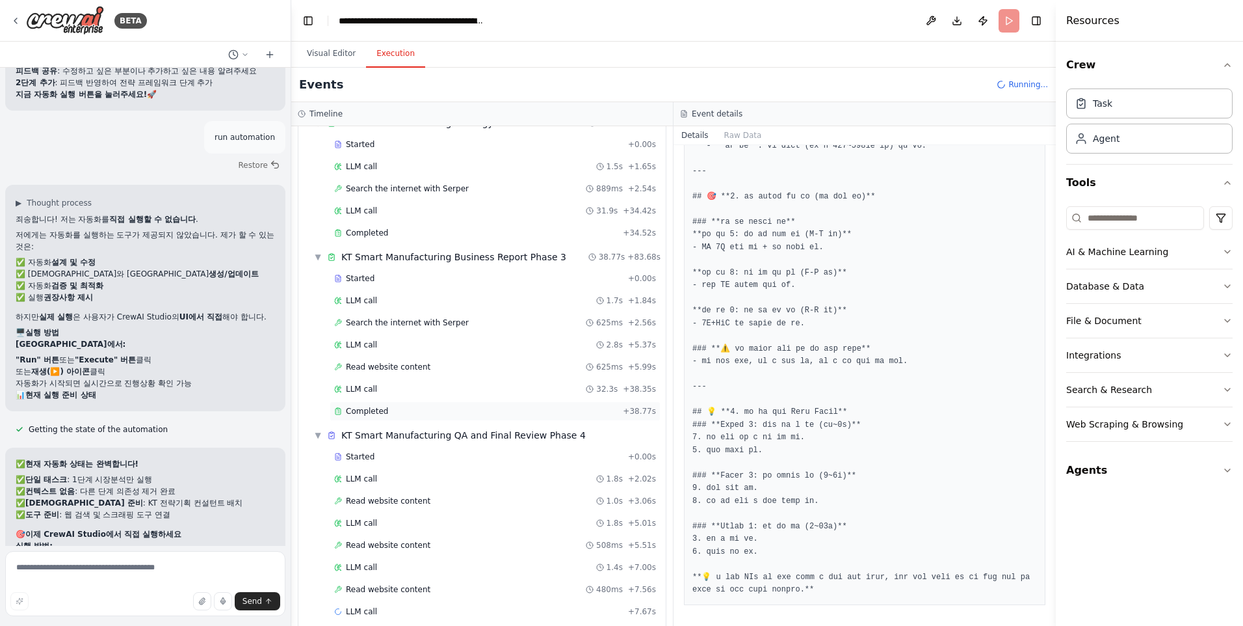
scroll to position [255, 0]
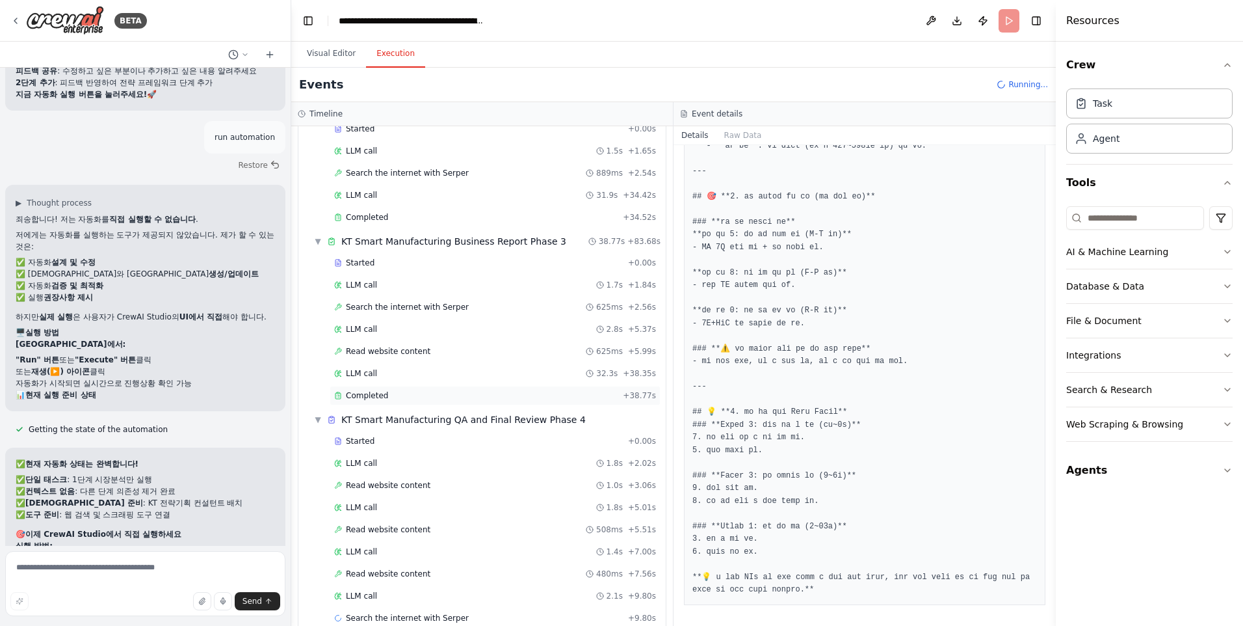
click at [375, 397] on span "Completed" at bounding box center [367, 395] width 42 height 10
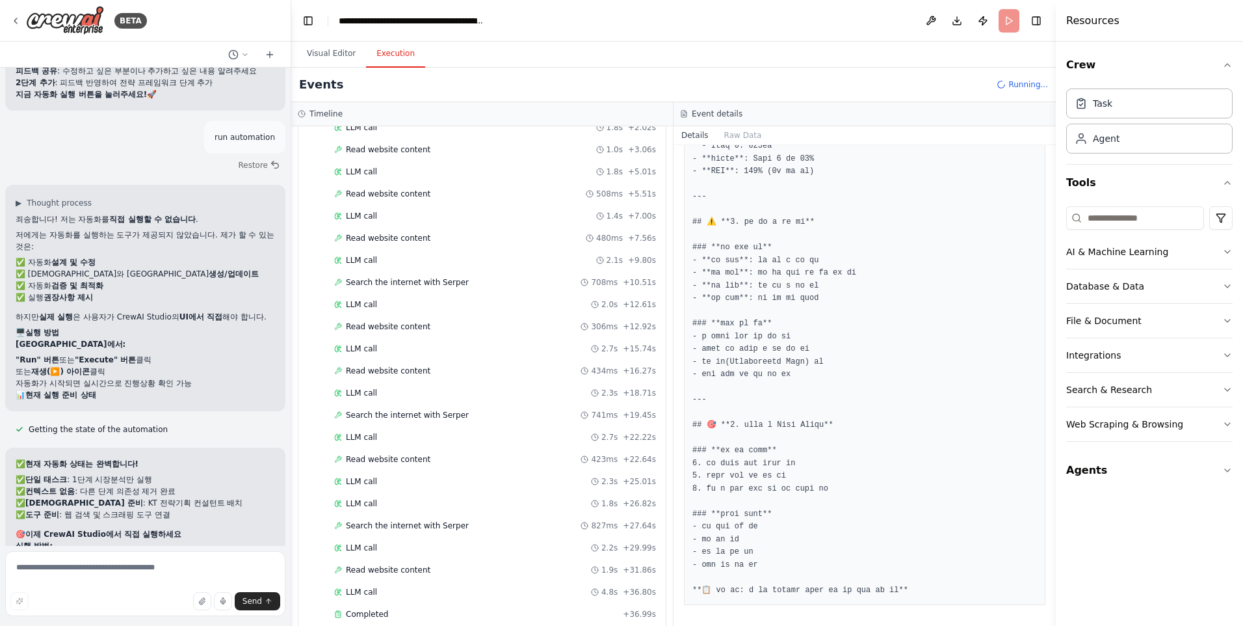
scroll to position [609, 0]
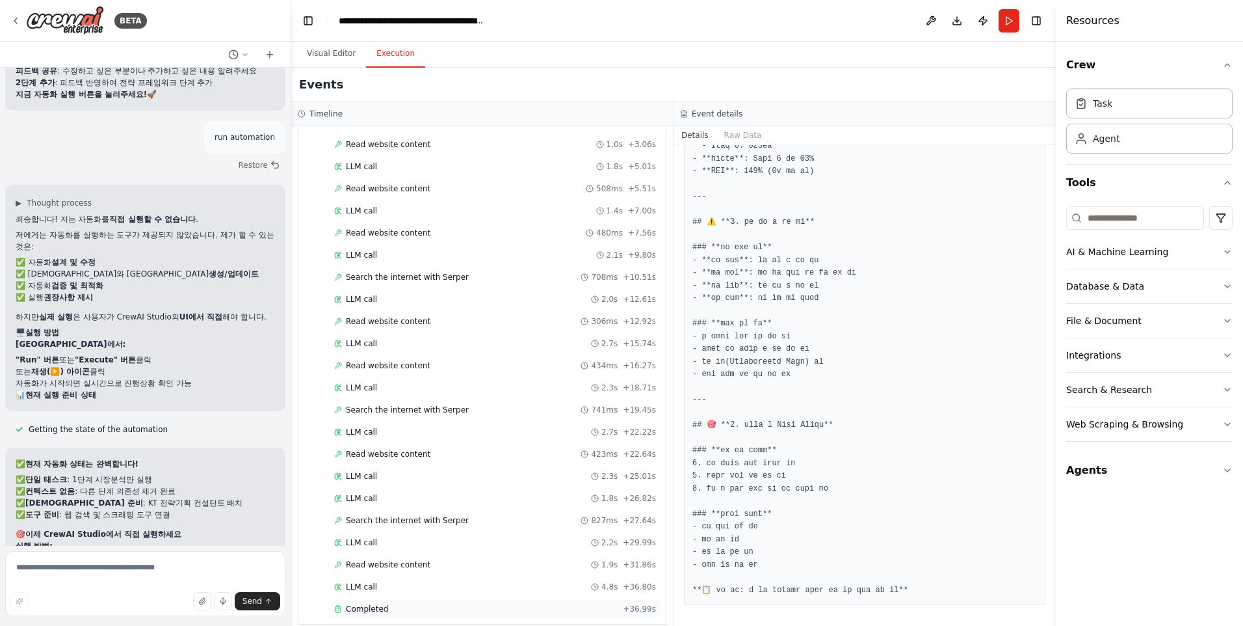
click at [370, 603] on span "Completed" at bounding box center [367, 608] width 42 height 10
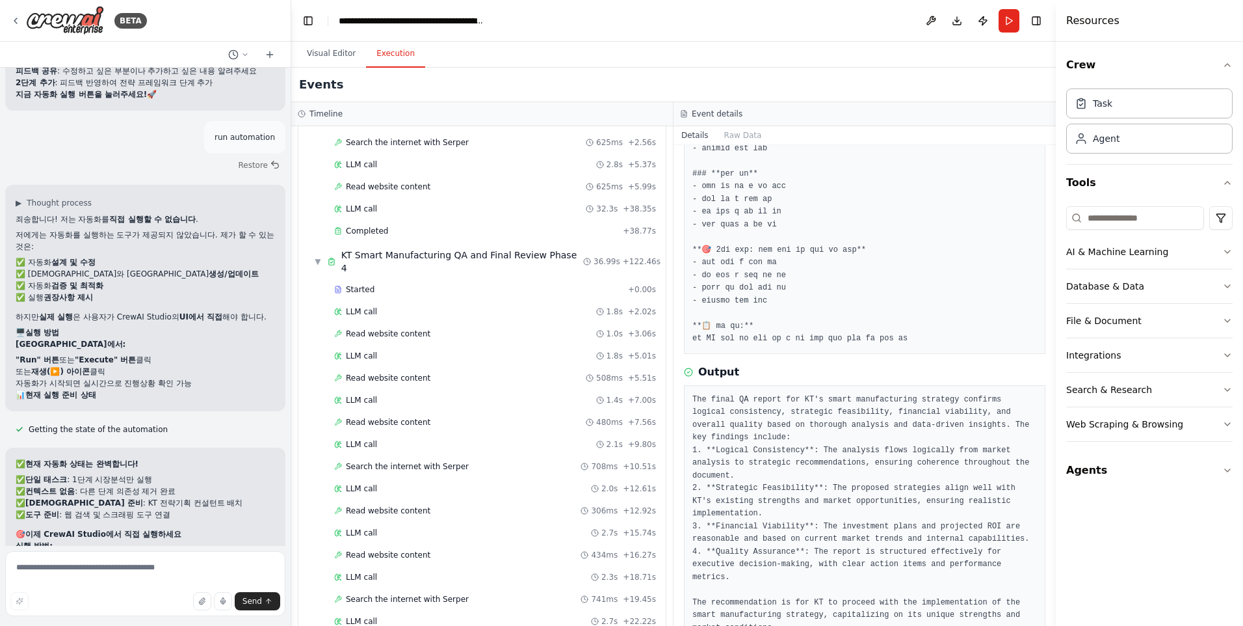
scroll to position [414, 0]
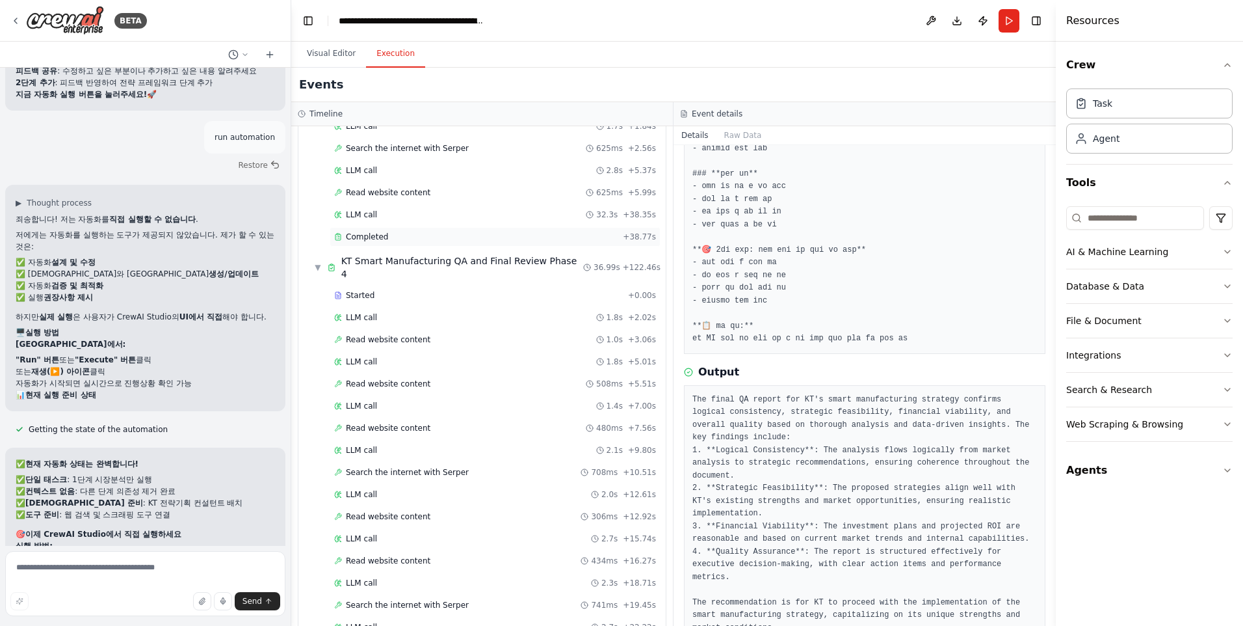
click at [359, 241] on span "Completed" at bounding box center [367, 236] width 42 height 10
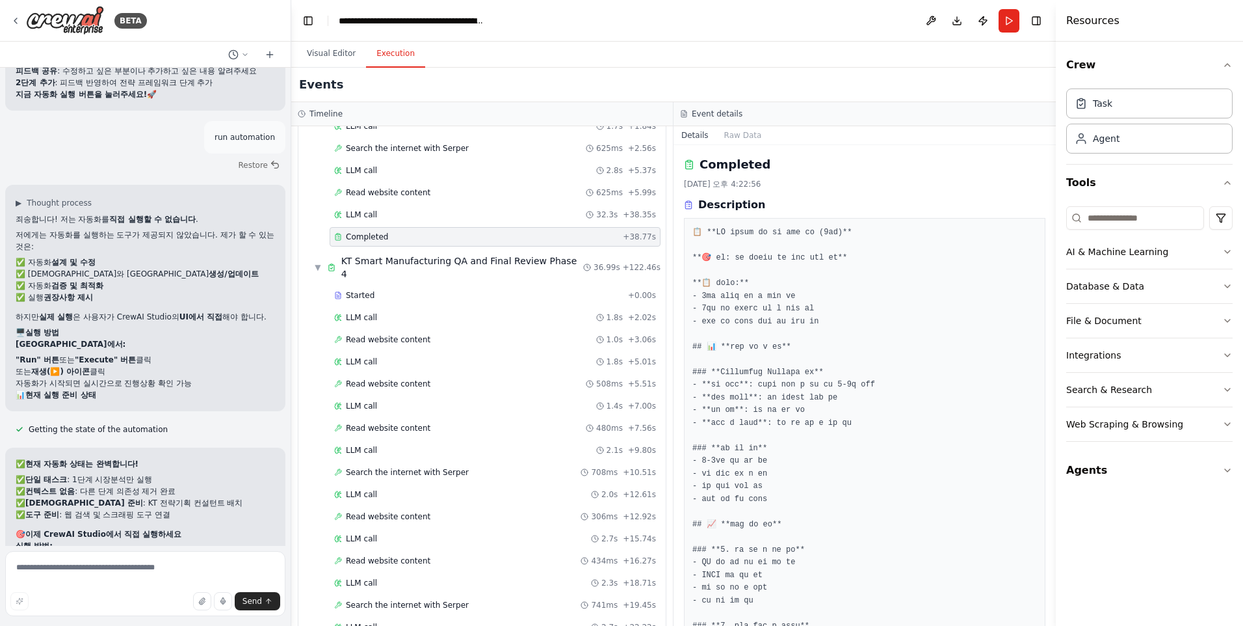
scroll to position [41182, 0]
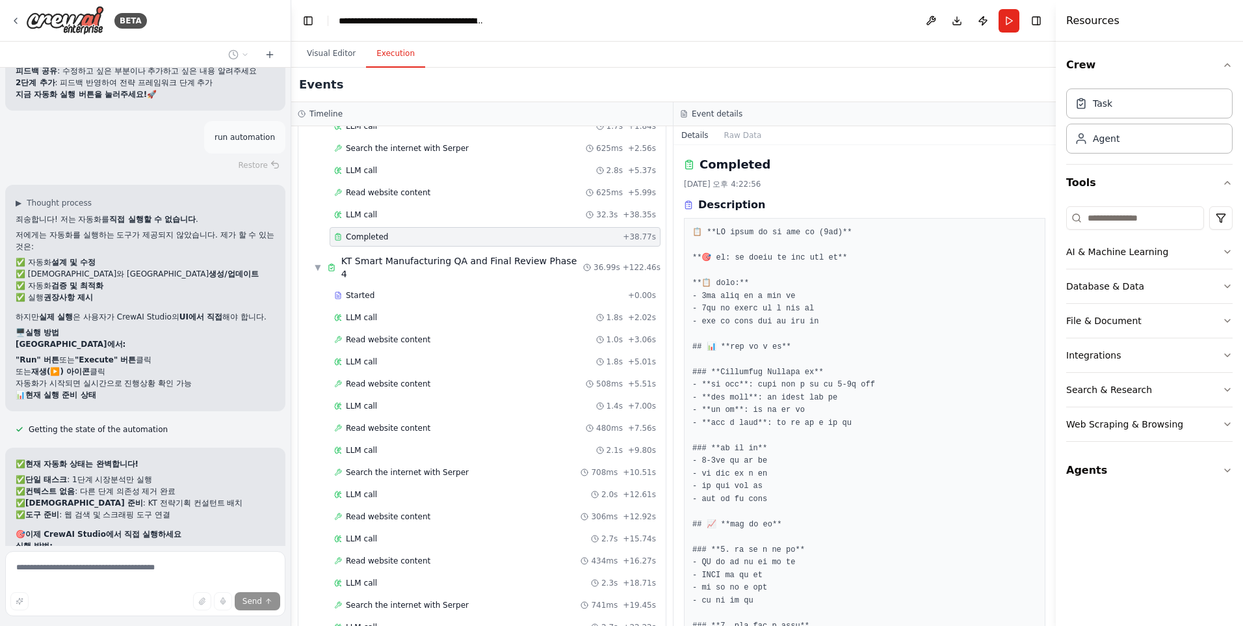
scroll to position [41119, 0]
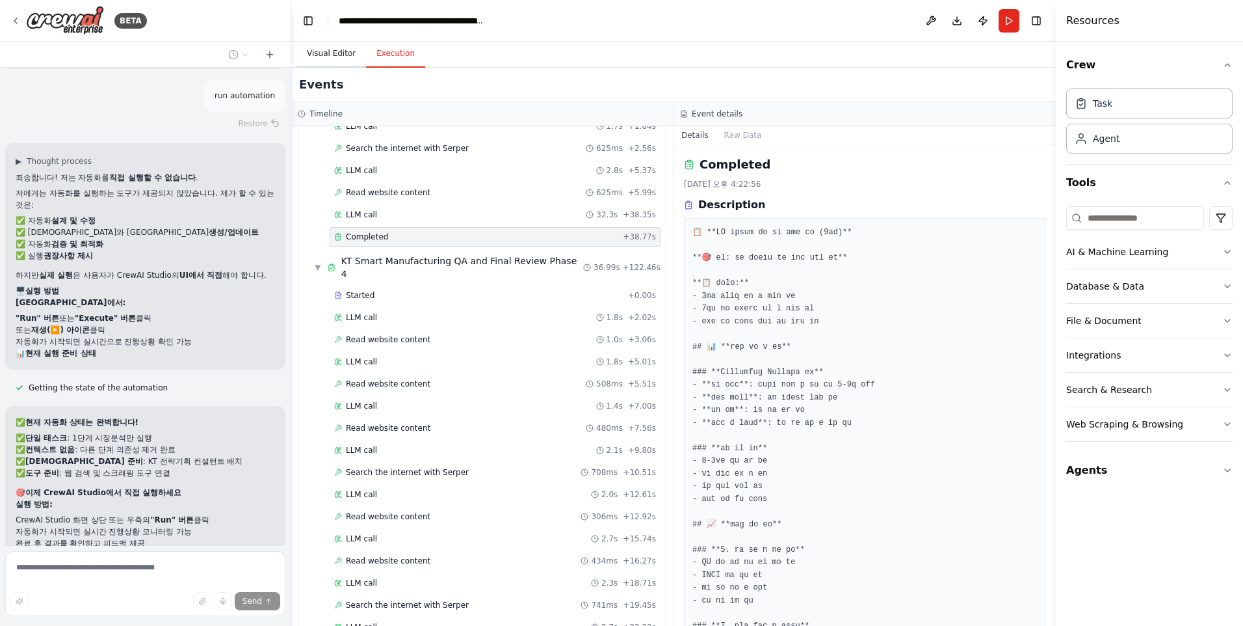
click at [330, 51] on button "Visual Editor" at bounding box center [332, 53] width 70 height 27
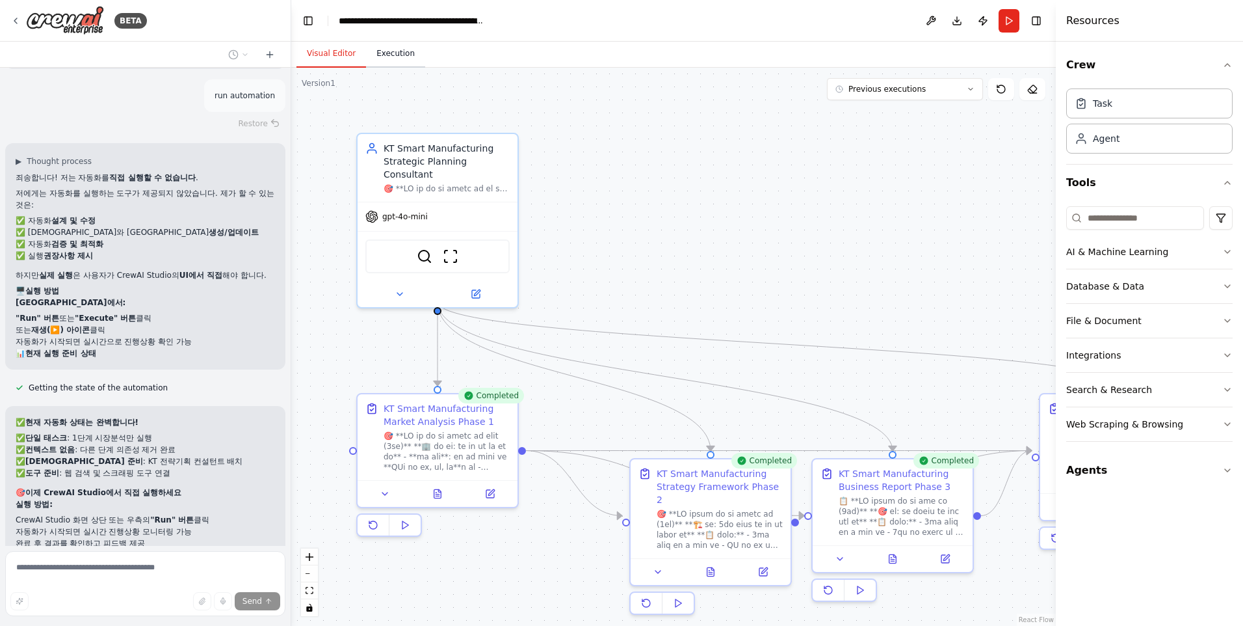
click at [389, 51] on button "Execution" at bounding box center [395, 53] width 59 height 27
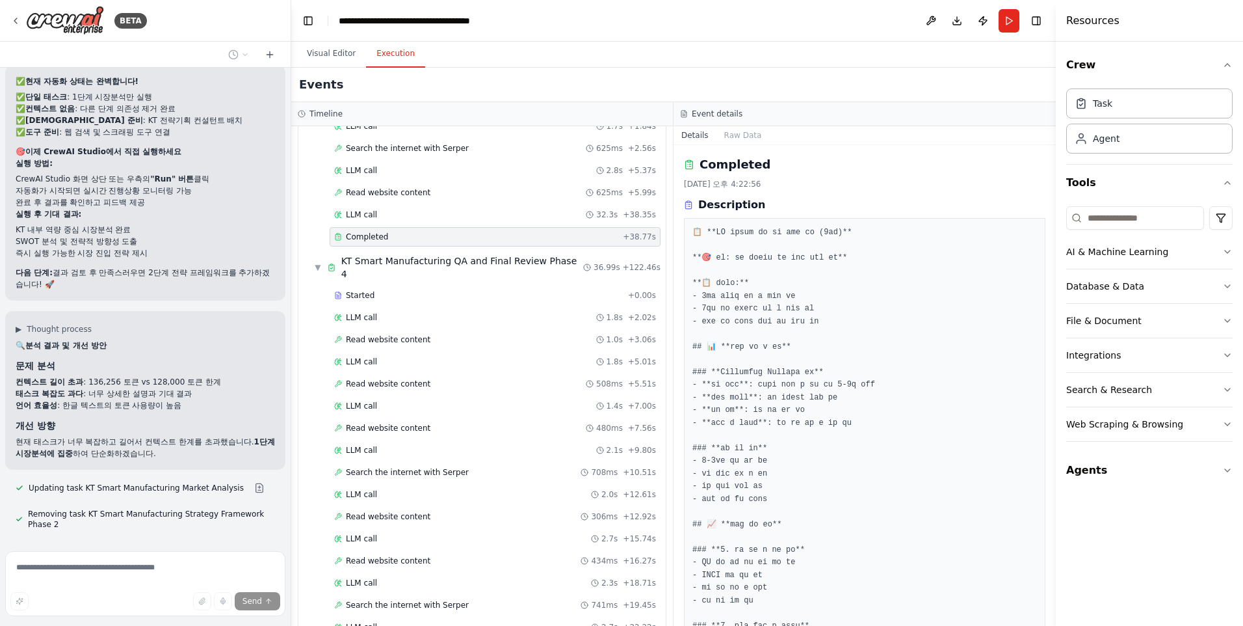
scroll to position [41485, 0]
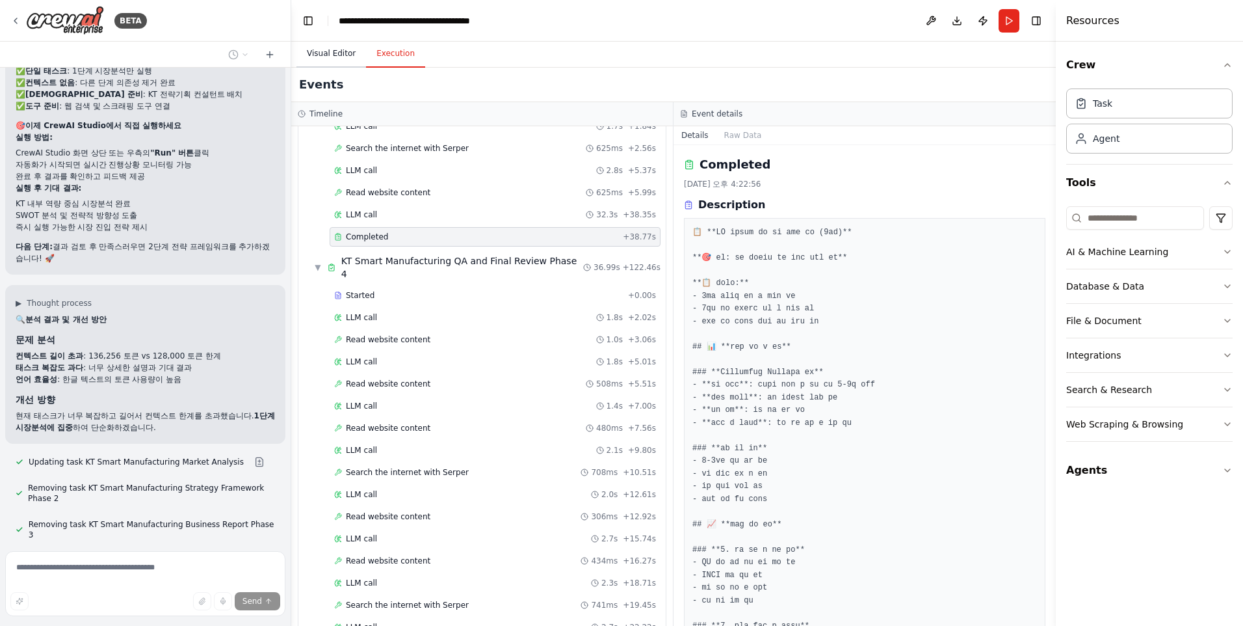
click at [334, 58] on button "Visual Editor" at bounding box center [332, 53] width 70 height 27
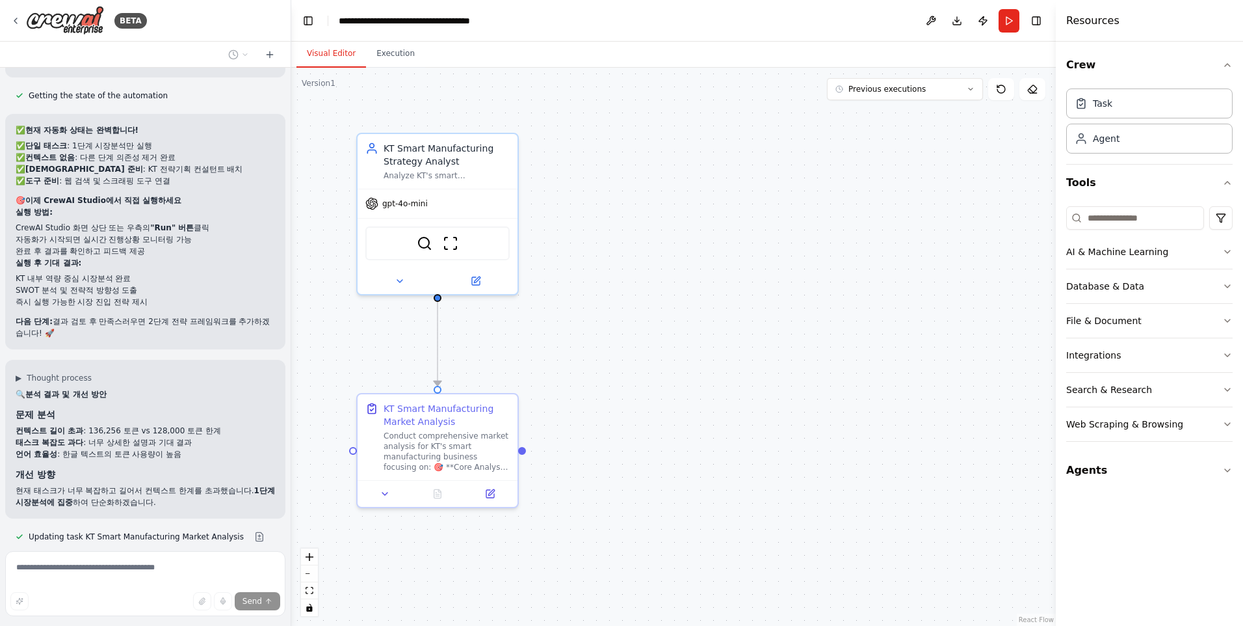
scroll to position [41396, 0]
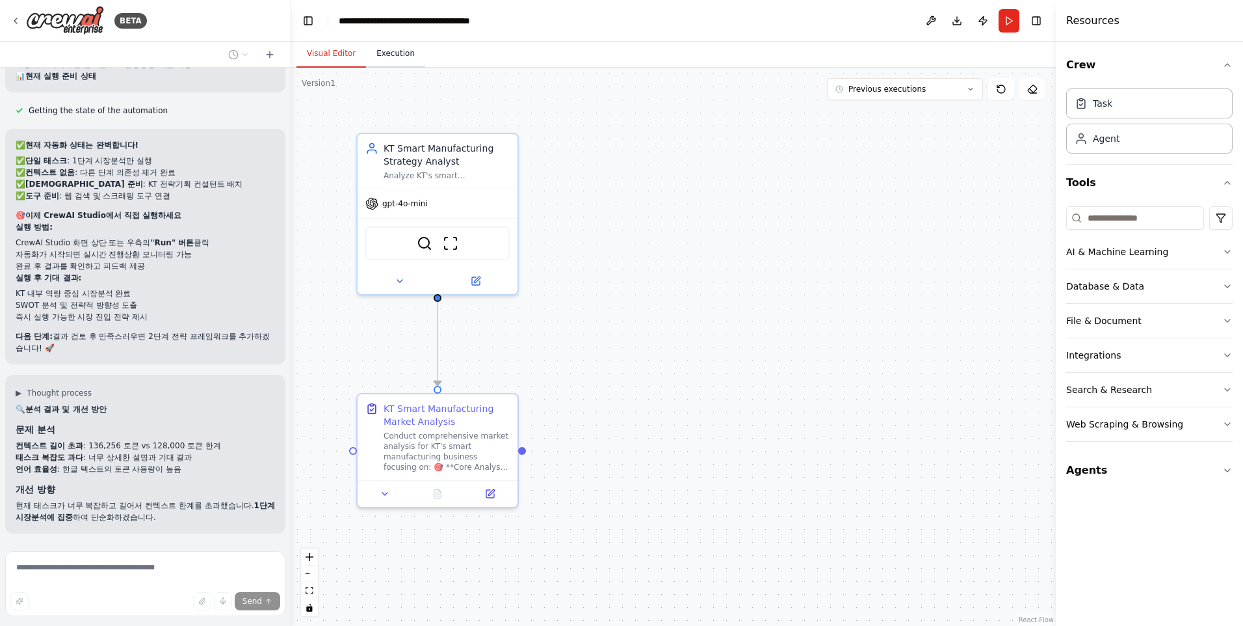
click at [386, 52] on button "Execution" at bounding box center [395, 53] width 59 height 27
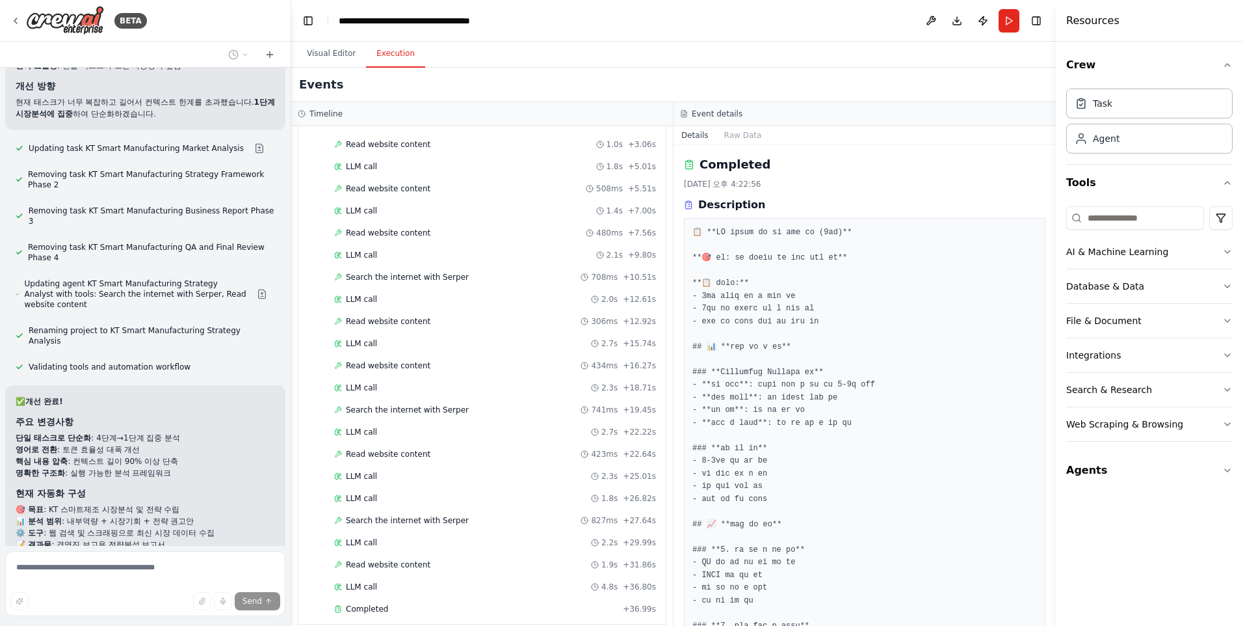
scroll to position [41851, 0]
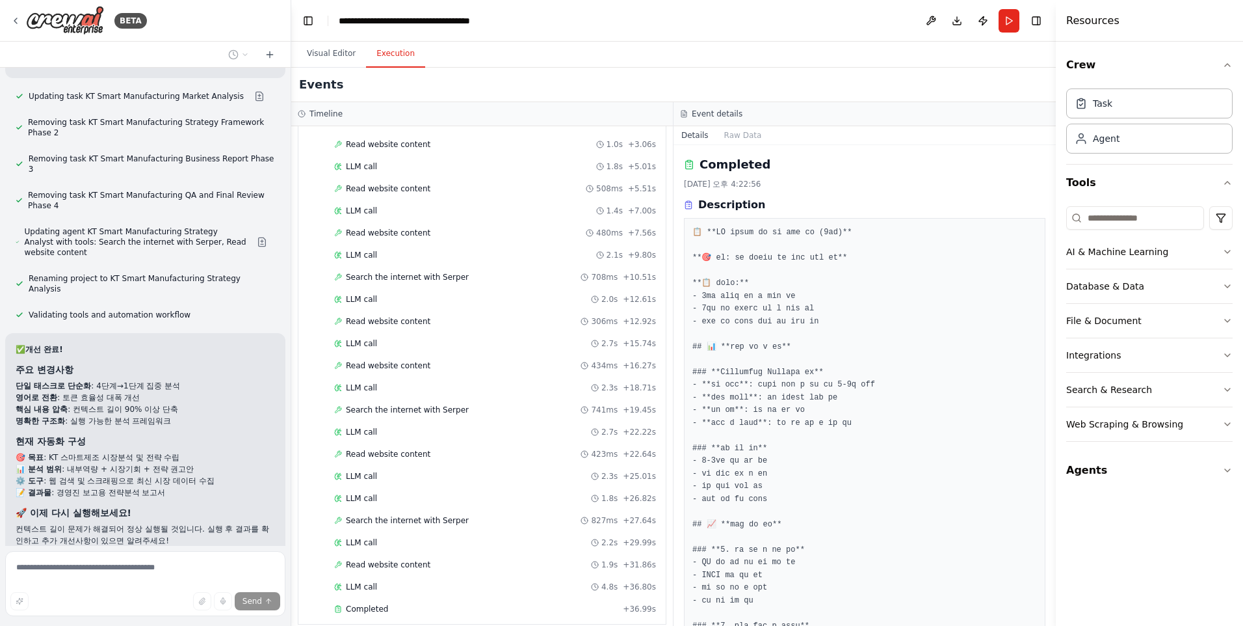
click at [249, 579] on button "Dismiss" at bounding box center [257, 585] width 35 height 13
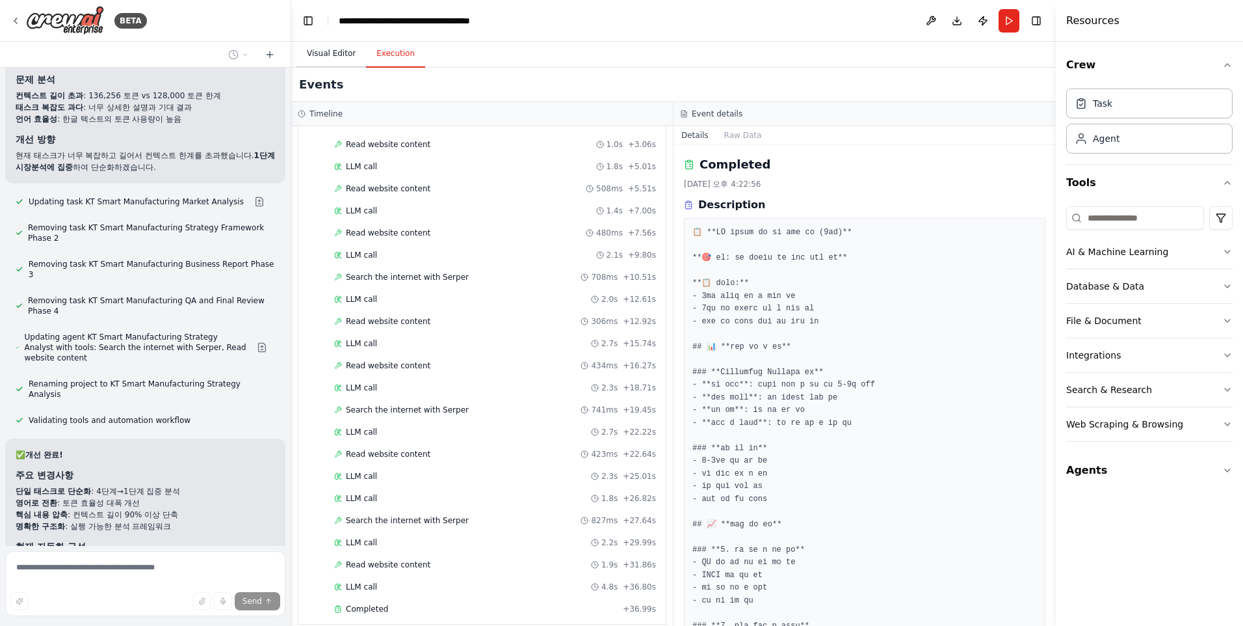
click at [329, 48] on button "Visual Editor" at bounding box center [332, 53] width 70 height 27
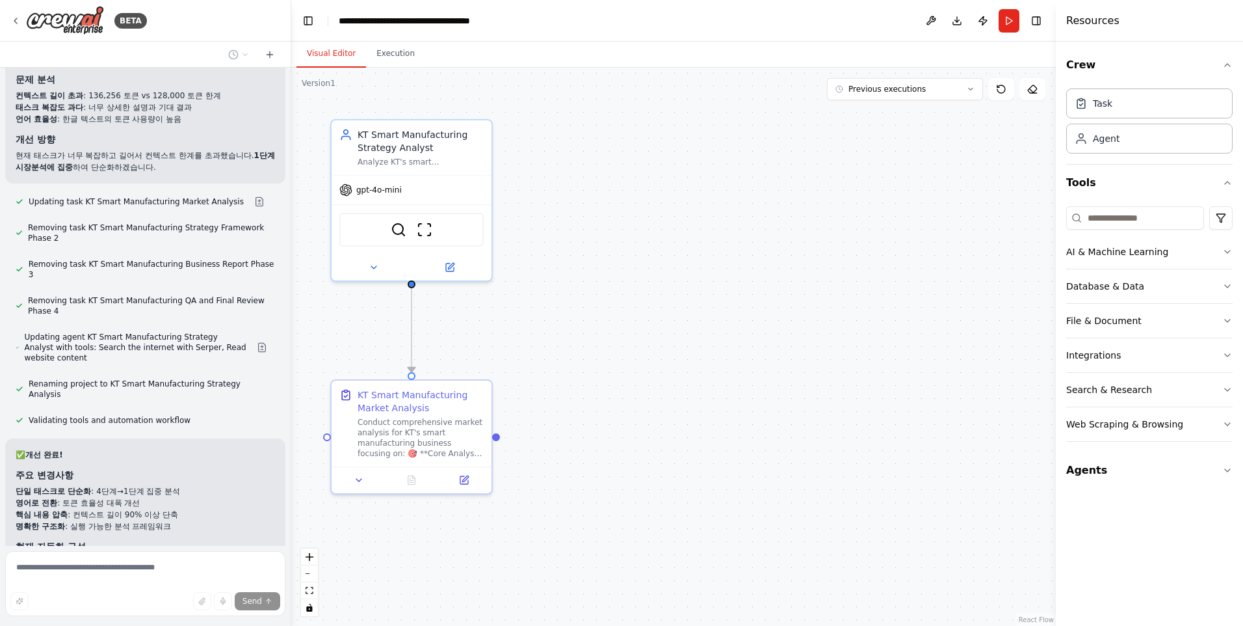
drag, startPoint x: 525, startPoint y: 456, endPoint x: 500, endPoint y: 441, distance: 28.9
click at [500, 441] on div ".deletable-edge-delete-btn { width: 20px; height: 20px; border: 0px solid #ffff…" at bounding box center [673, 347] width 765 height 558
click at [328, 440] on div ".deletable-edge-delete-btn { width: 20px; height: 20px; border: 0px solid #ffff…" at bounding box center [673, 347] width 765 height 558
click at [367, 474] on button at bounding box center [360, 476] width 45 height 16
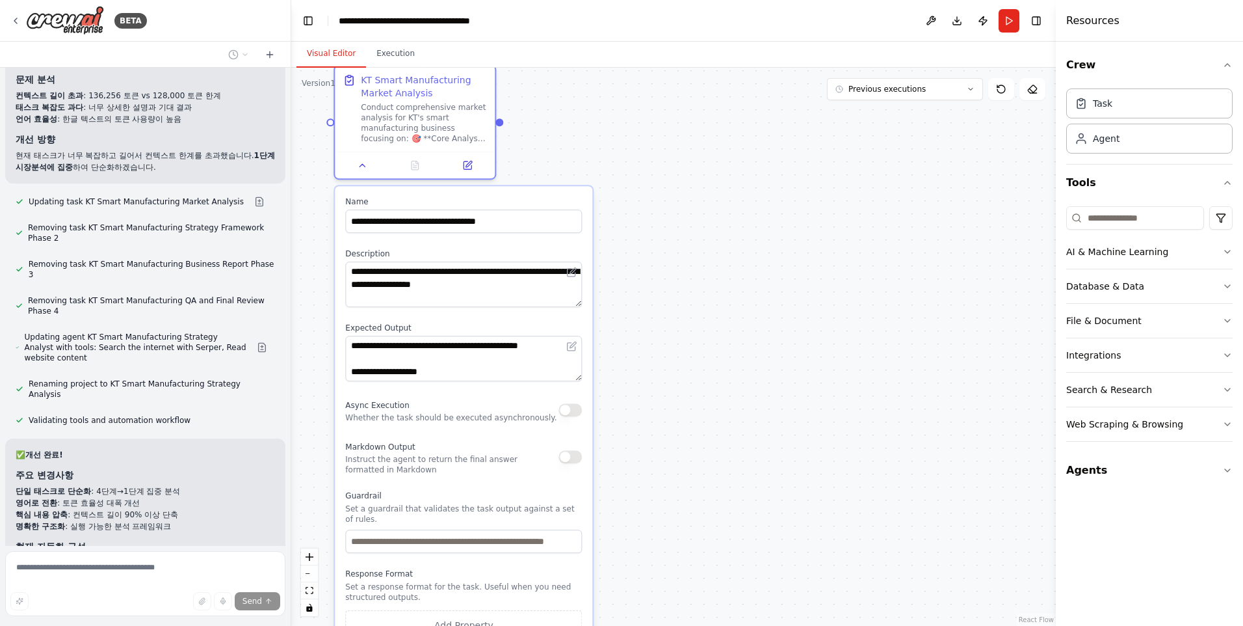
drag, startPoint x: 732, startPoint y: 529, endPoint x: 707, endPoint y: 214, distance: 316.3
click at [707, 214] on div ".deletable-edge-delete-btn { width: 20px; height: 20px; border: 0px solid #ffff…" at bounding box center [673, 347] width 765 height 558
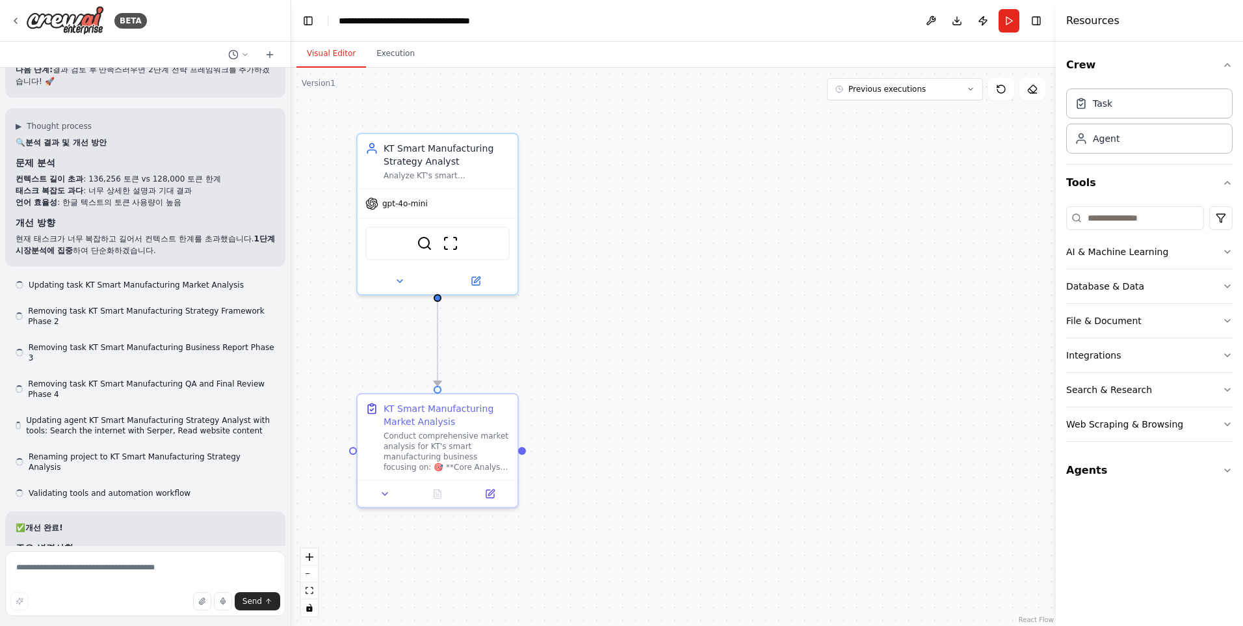
scroll to position [41693, 0]
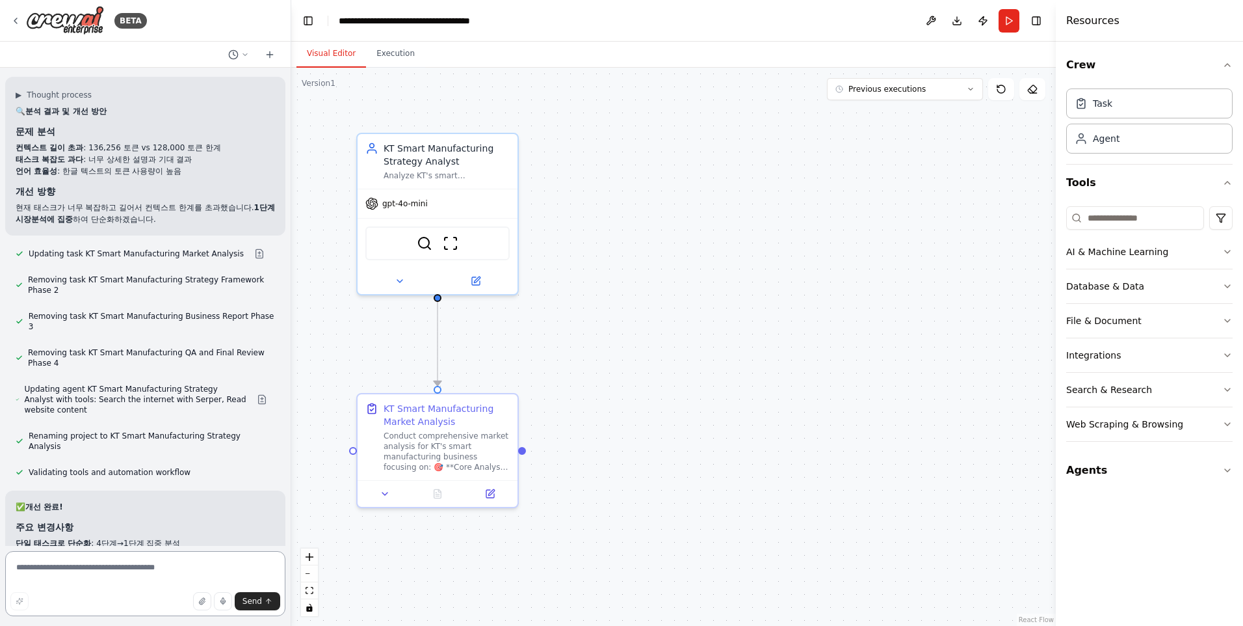
click at [108, 564] on textarea at bounding box center [145, 583] width 280 height 65
type textarea "*"
type textarea "**********"
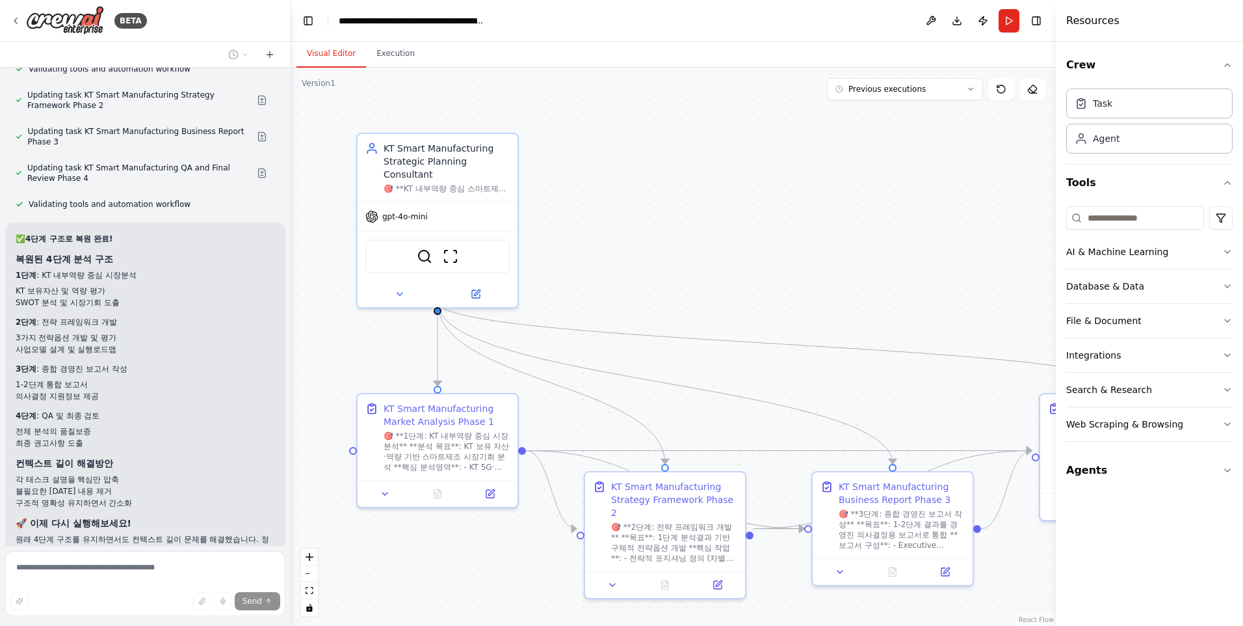
scroll to position [42658, 0]
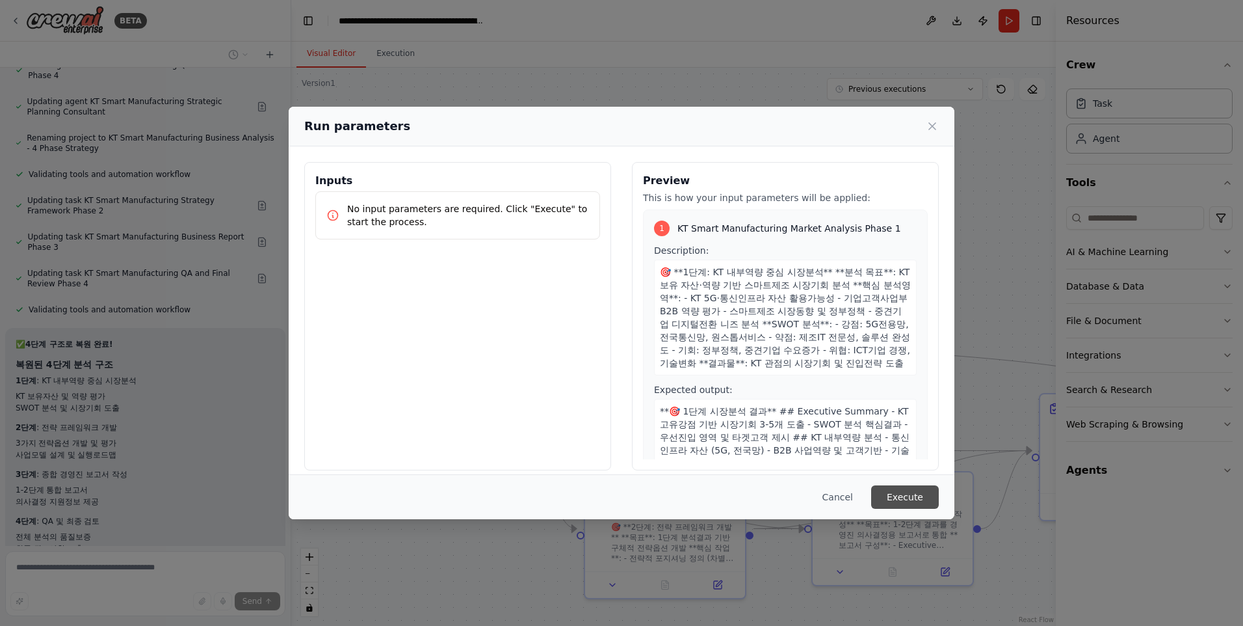
click at [907, 488] on button "Execute" at bounding box center [905, 496] width 68 height 23
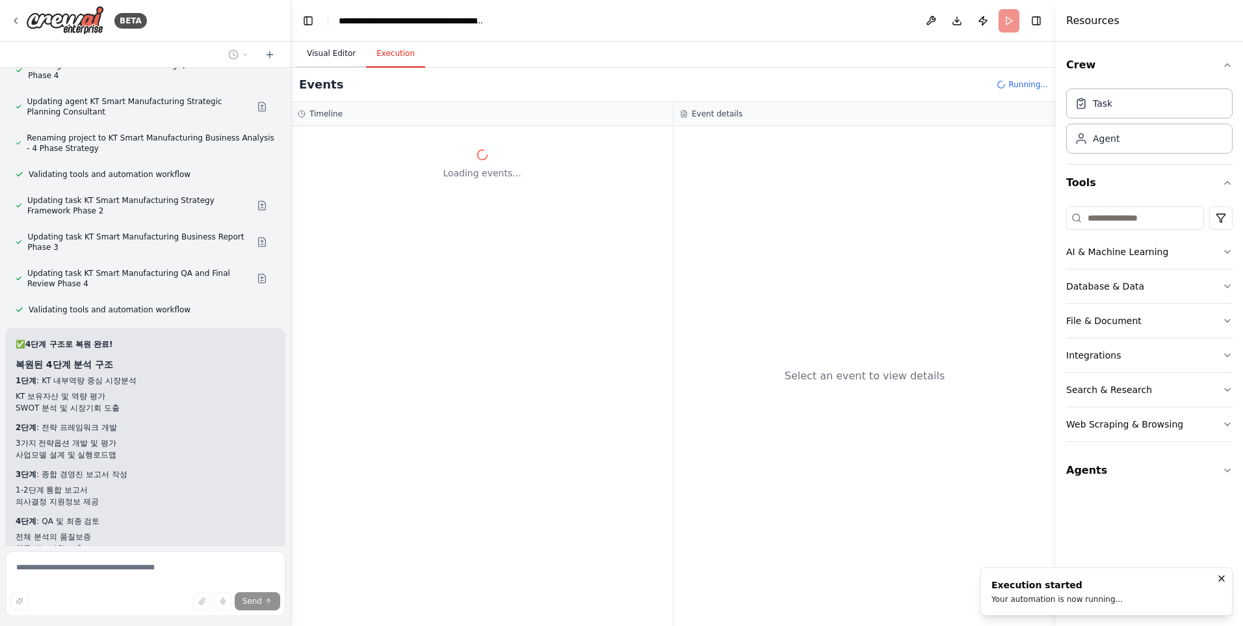
click at [343, 46] on button "Visual Editor" at bounding box center [332, 53] width 70 height 27
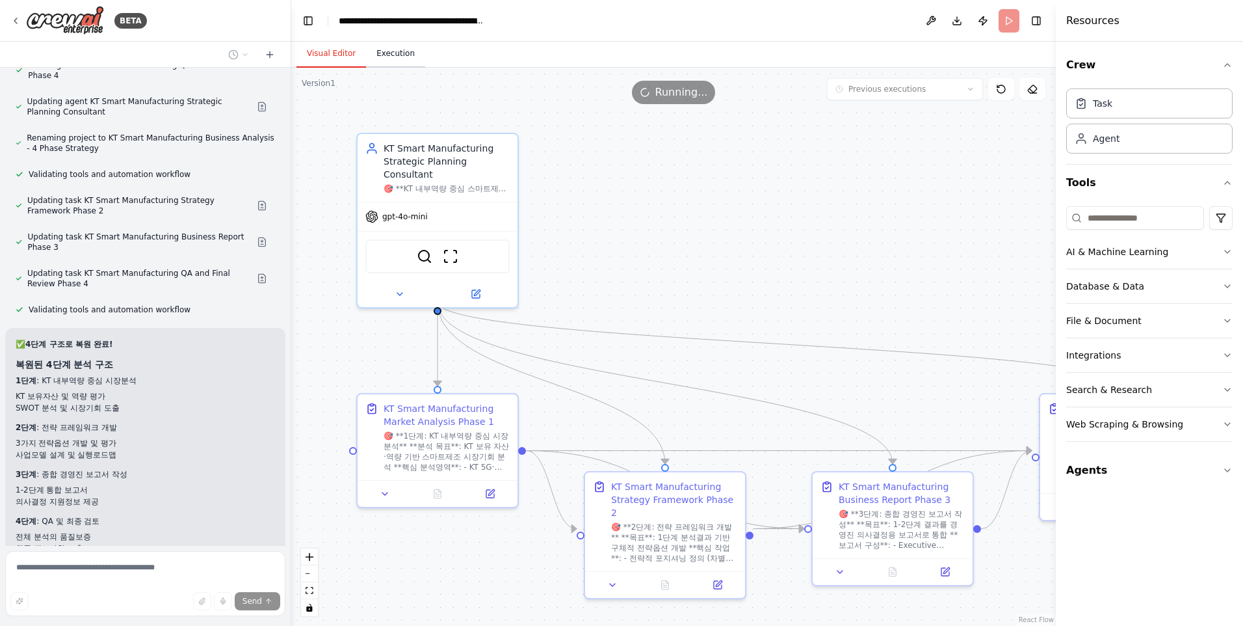
click at [391, 55] on button "Execution" at bounding box center [395, 53] width 59 height 27
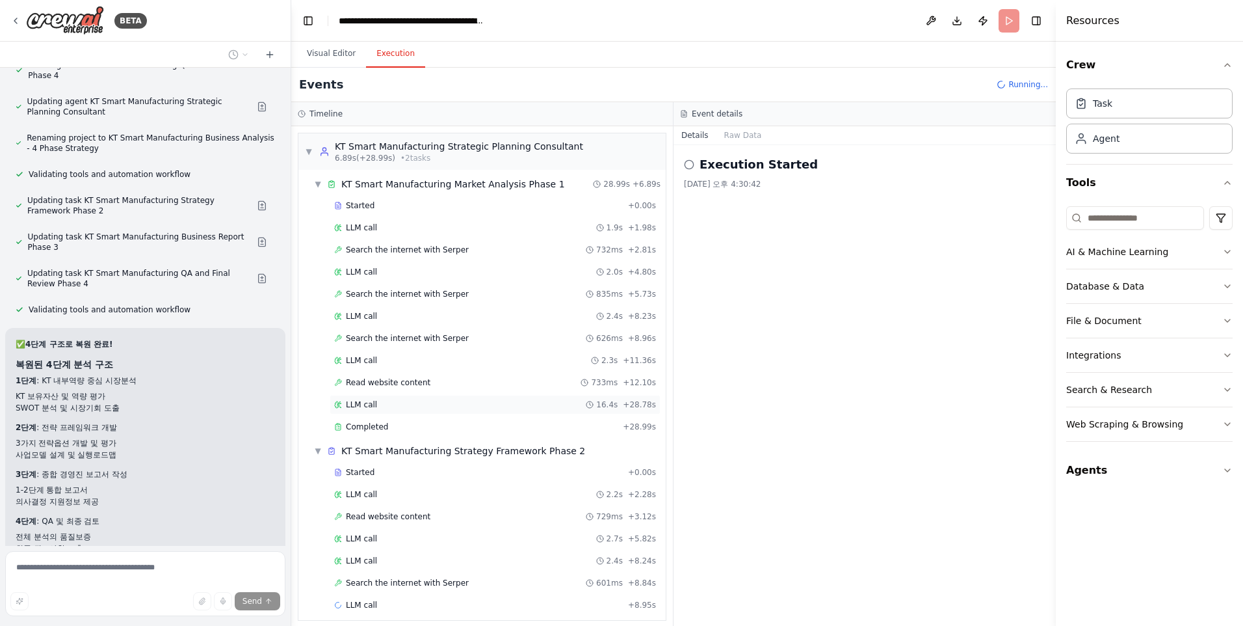
scroll to position [9, 0]
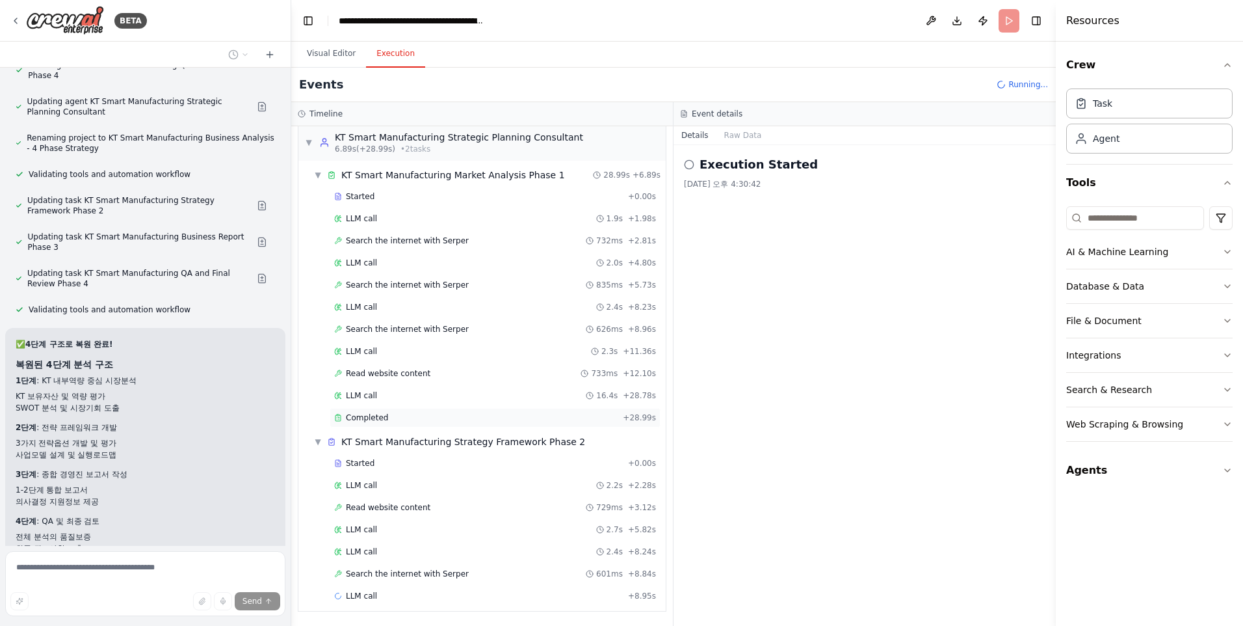
click at [376, 414] on span "Completed" at bounding box center [367, 417] width 42 height 10
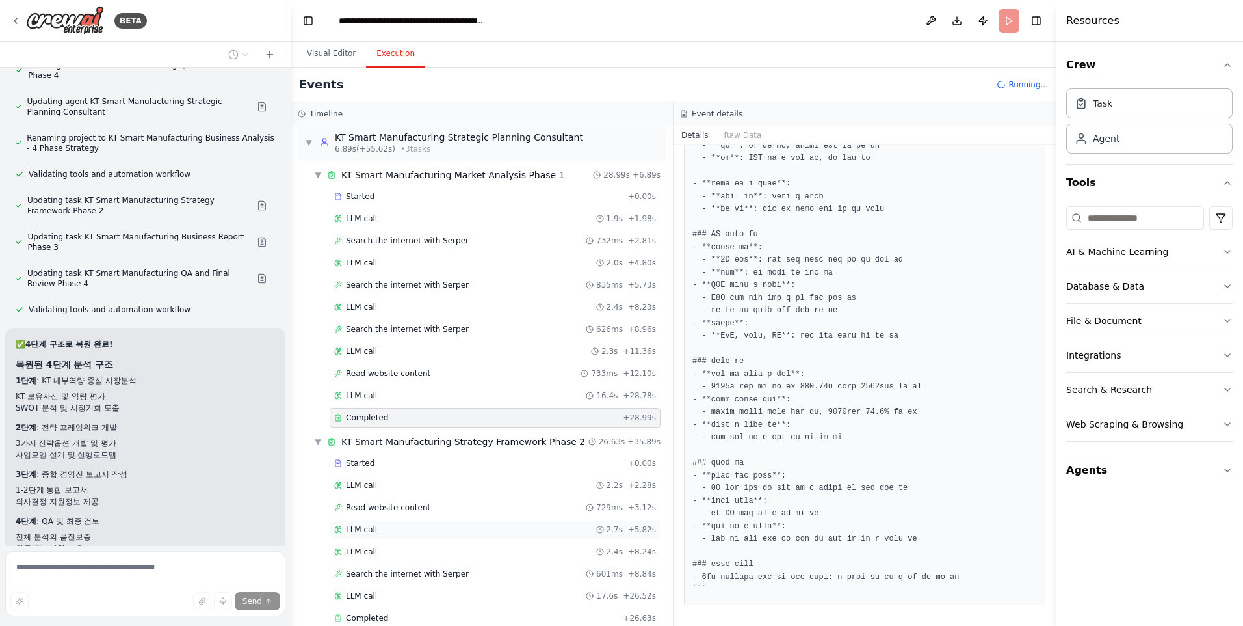
scroll to position [99, 0]
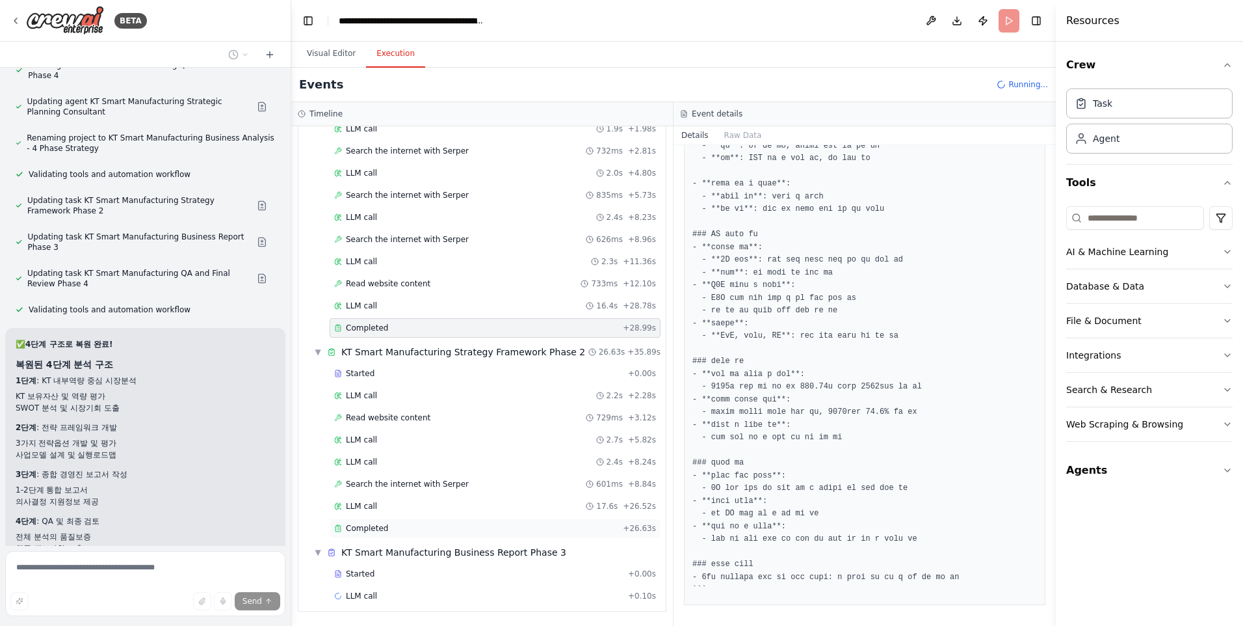
click at [371, 529] on span "Completed" at bounding box center [367, 528] width 42 height 10
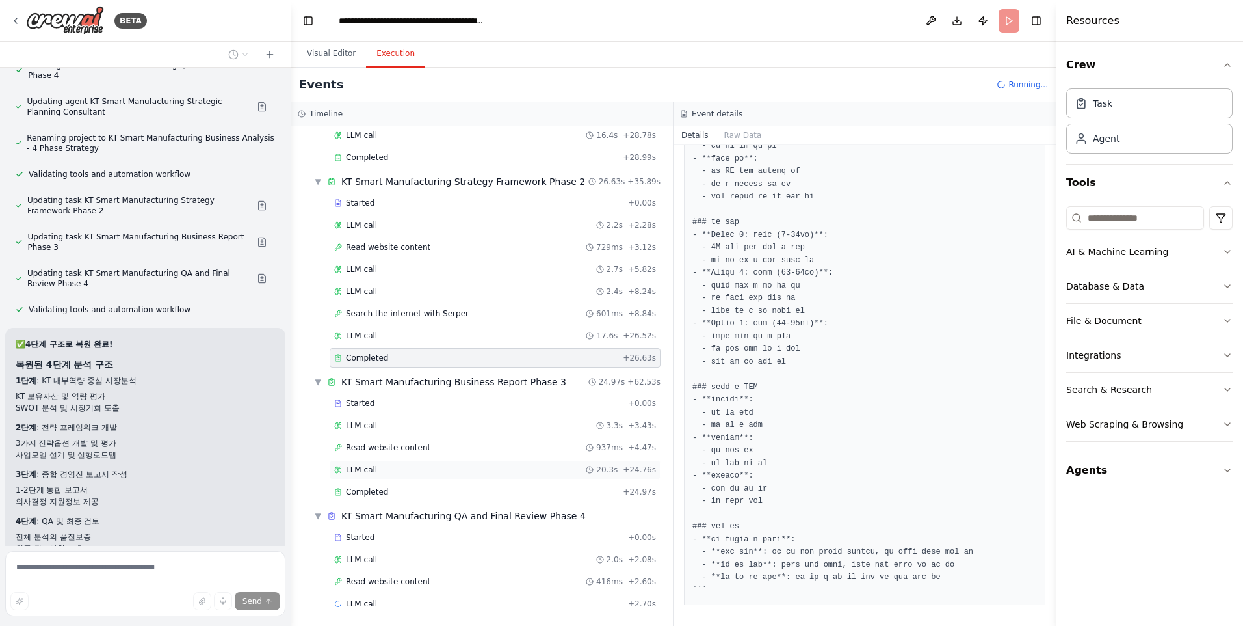
scroll to position [277, 0]
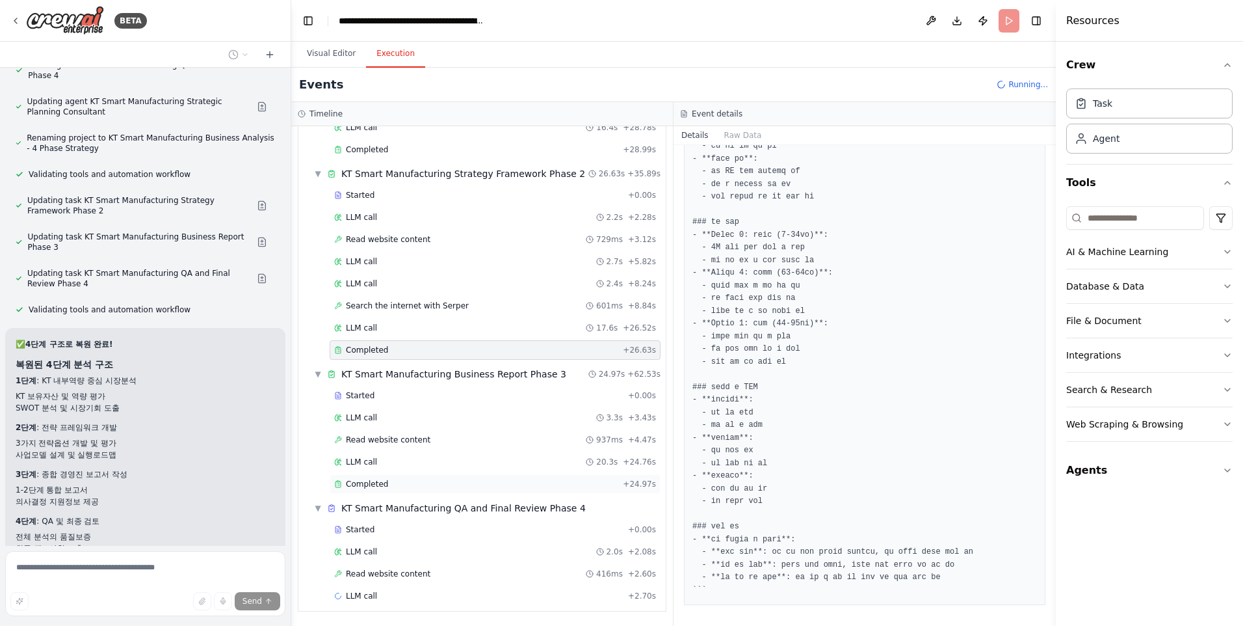
click at [349, 480] on span "Completed" at bounding box center [367, 484] width 42 height 10
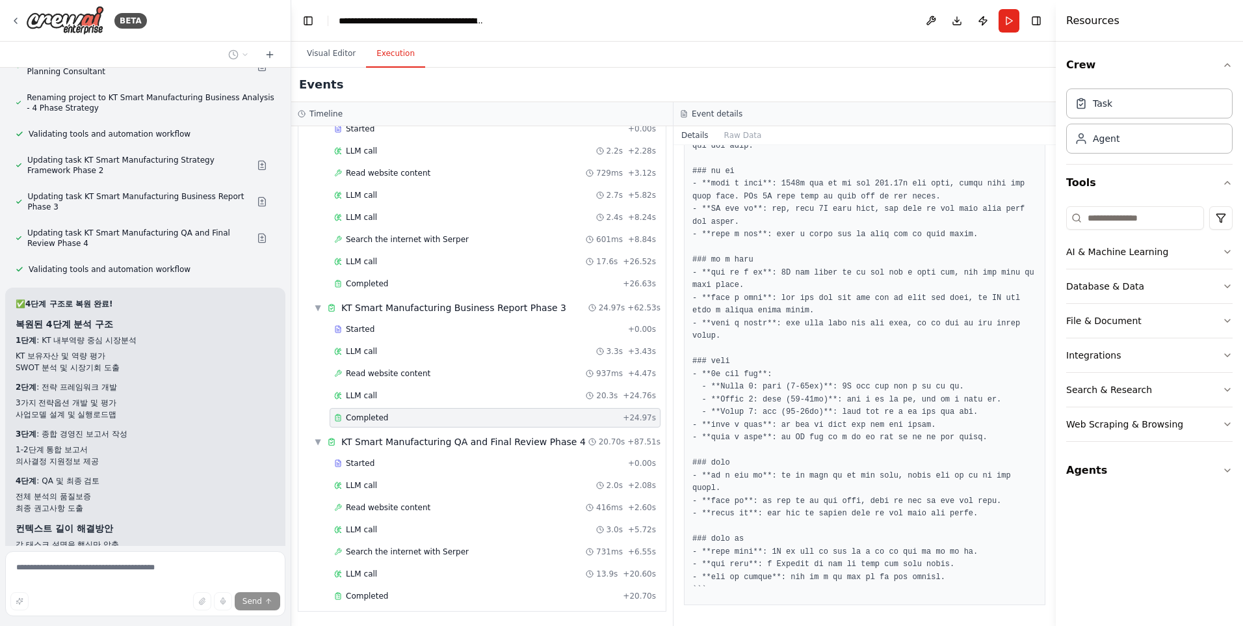
scroll to position [42723, 0]
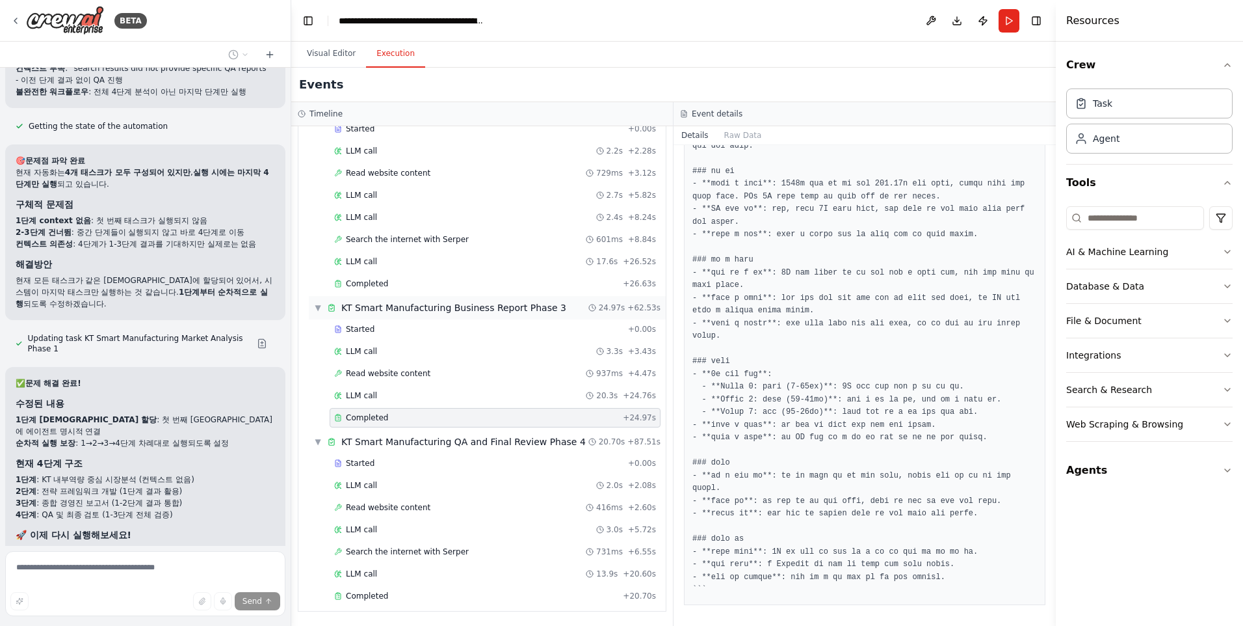
scroll to position [43387, 0]
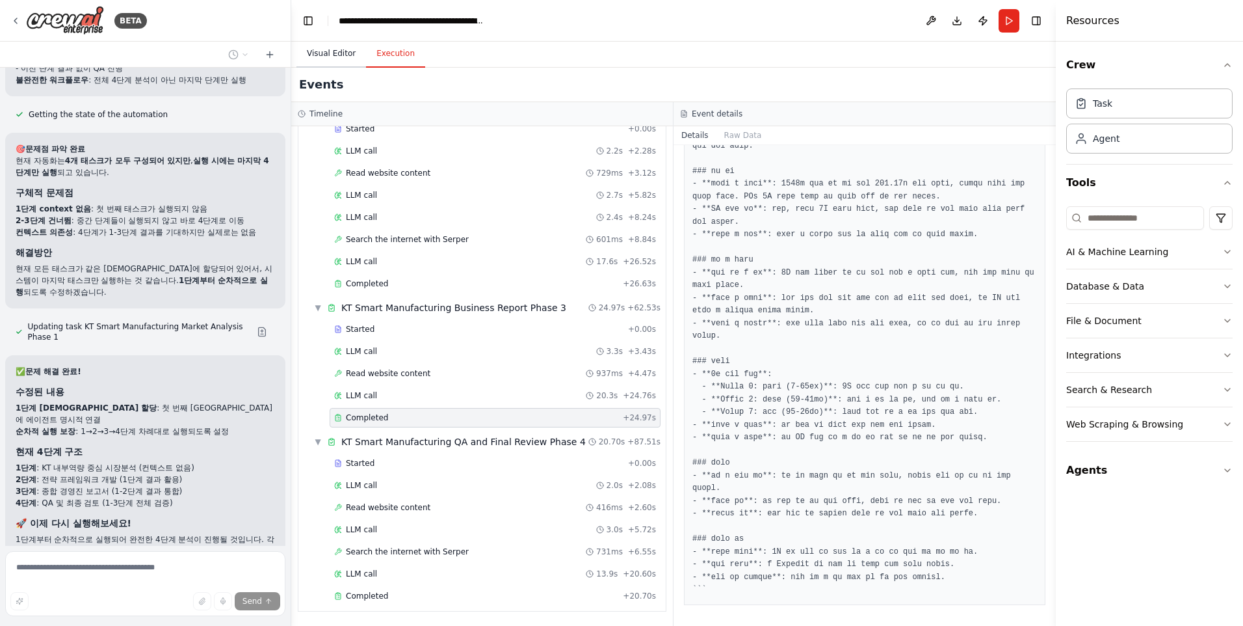
click at [344, 56] on button "Visual Editor" at bounding box center [332, 53] width 70 height 27
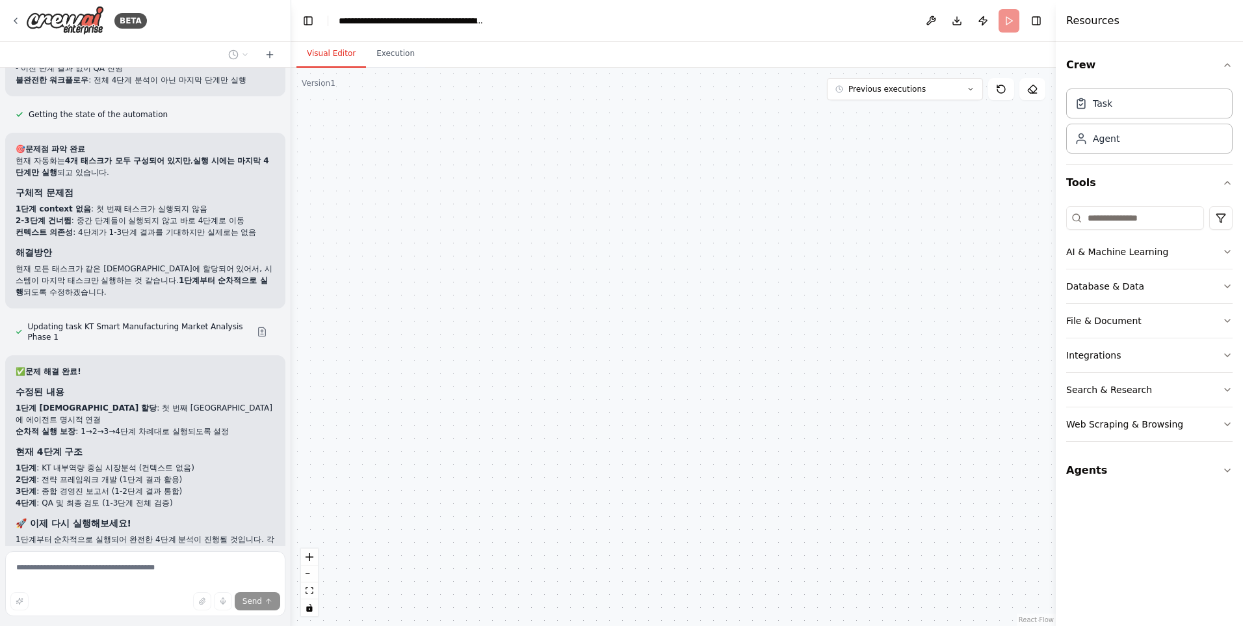
scroll to position [43281, 0]
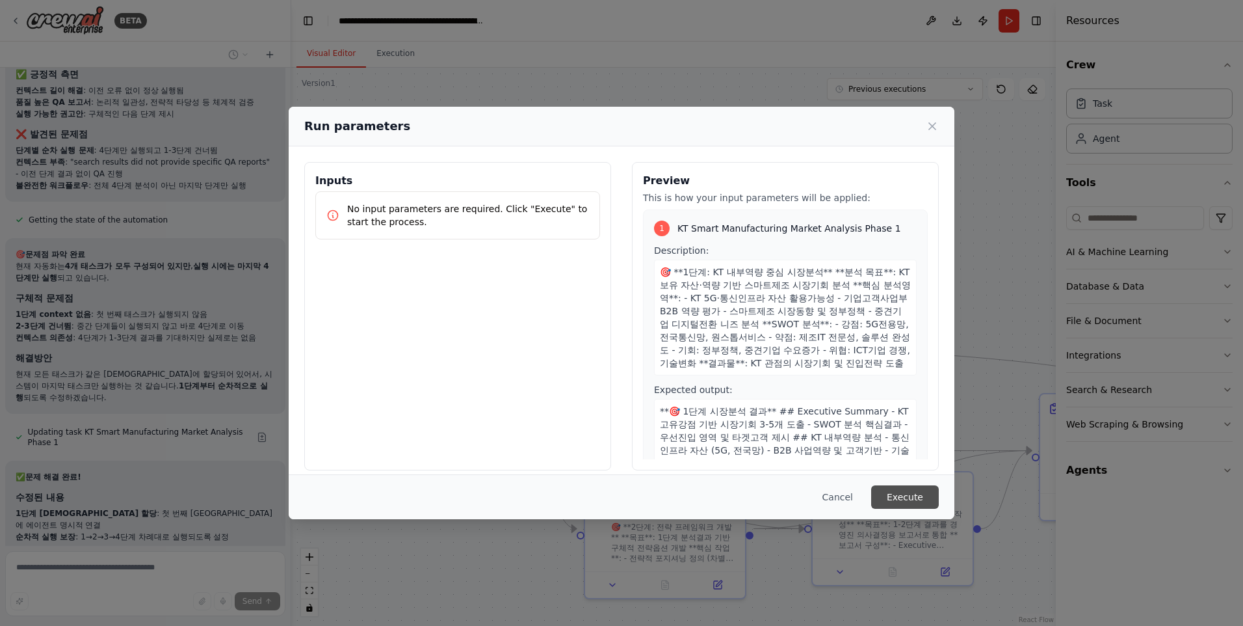
click at [904, 494] on button "Execute" at bounding box center [905, 496] width 68 height 23
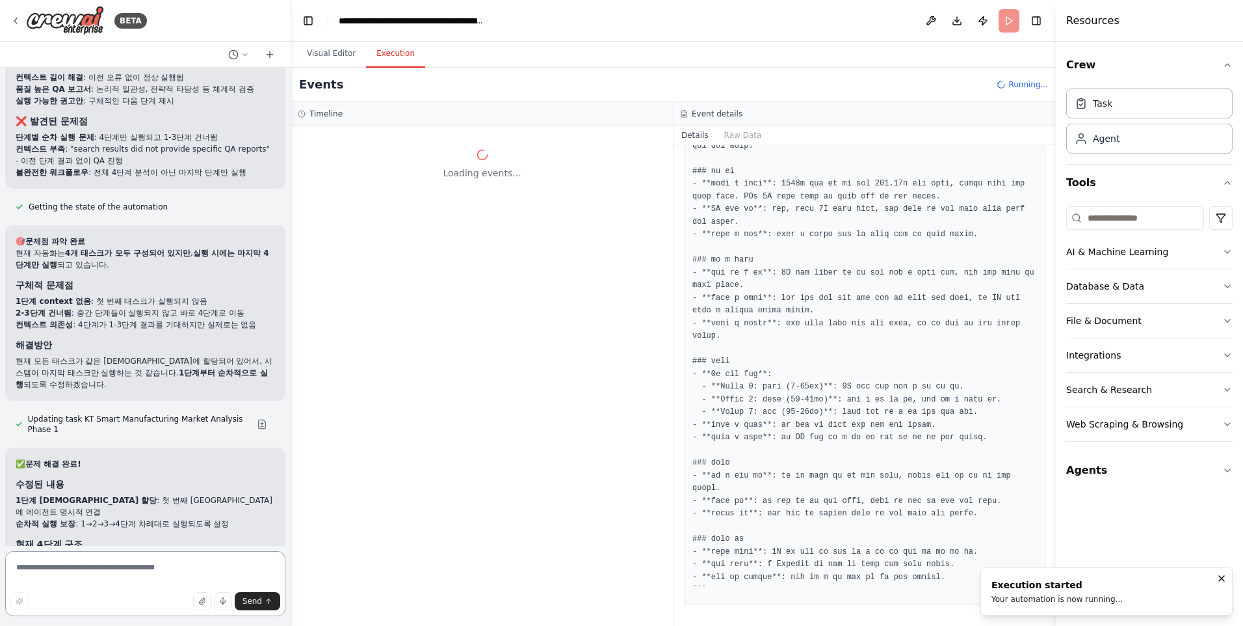
scroll to position [43306, 0]
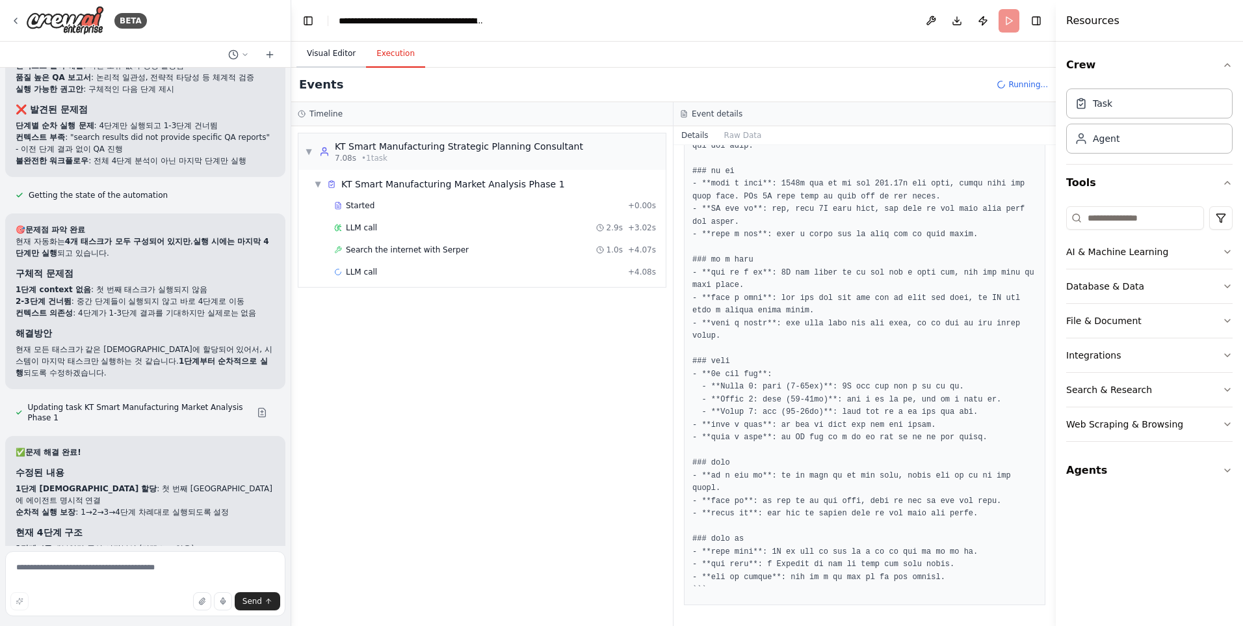
click at [345, 55] on button "Visual Editor" at bounding box center [332, 53] width 70 height 27
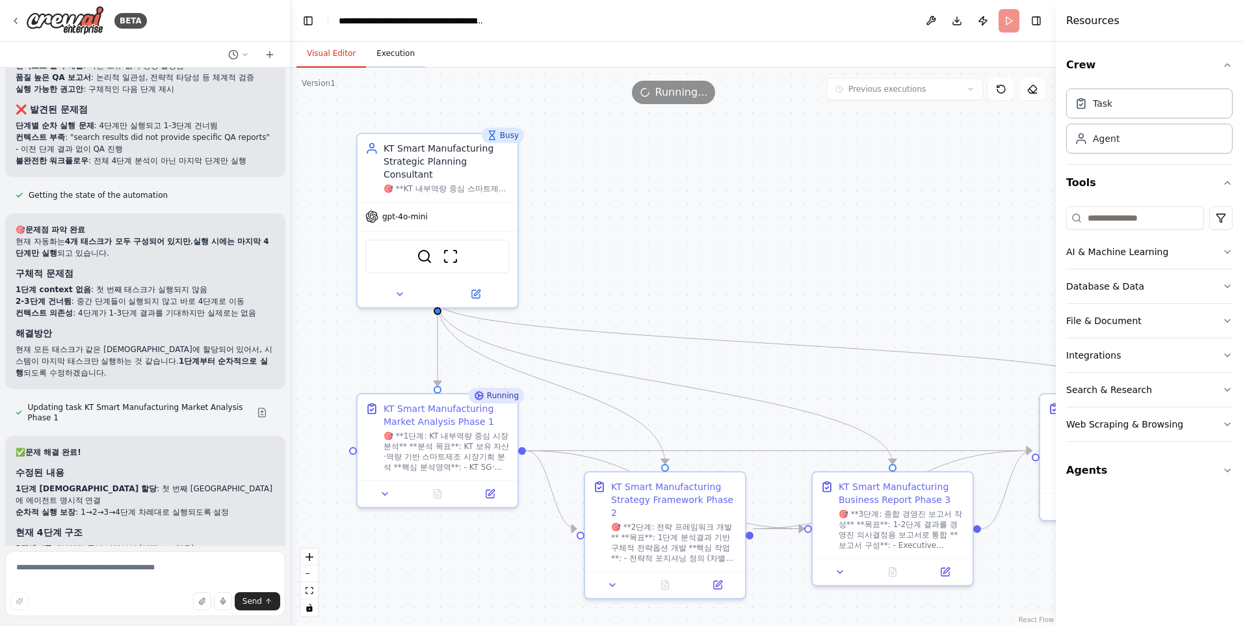
click at [386, 56] on button "Execution" at bounding box center [395, 53] width 59 height 27
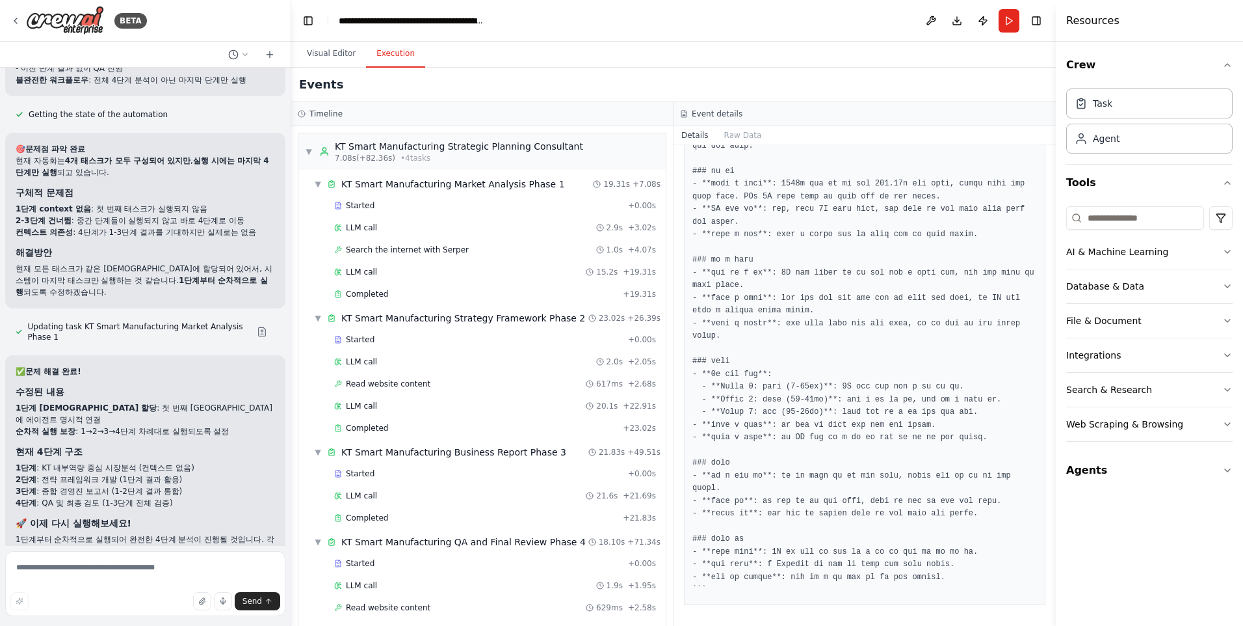
scroll to position [43411, 0]
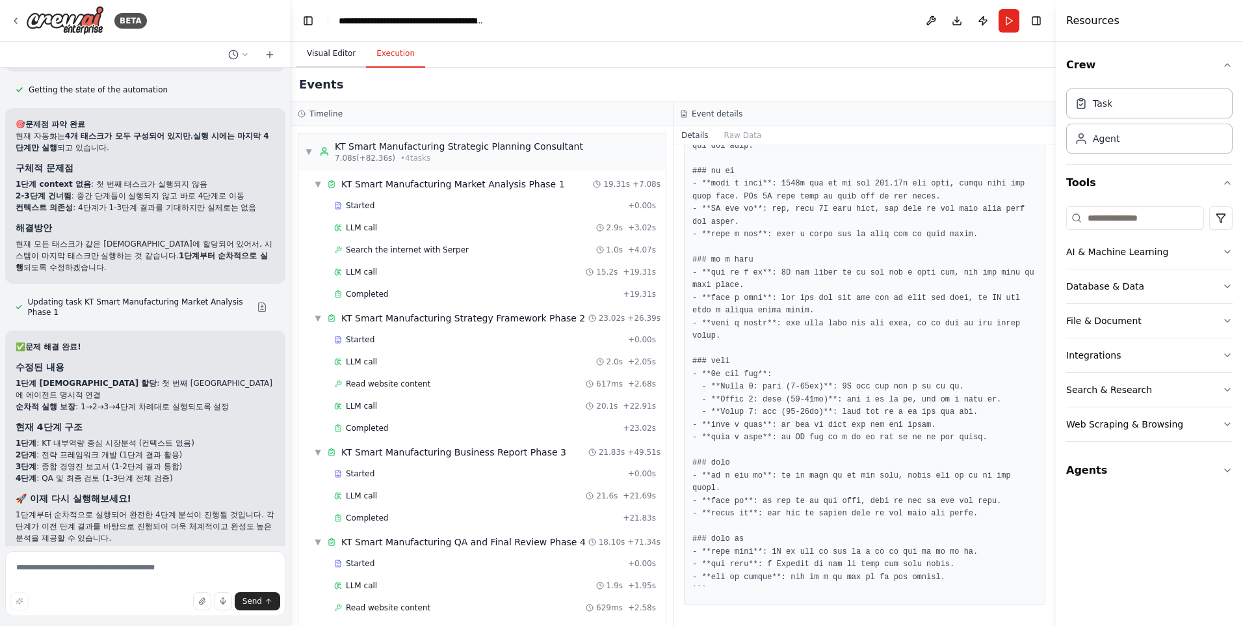
click at [339, 51] on button "Visual Editor" at bounding box center [332, 53] width 70 height 27
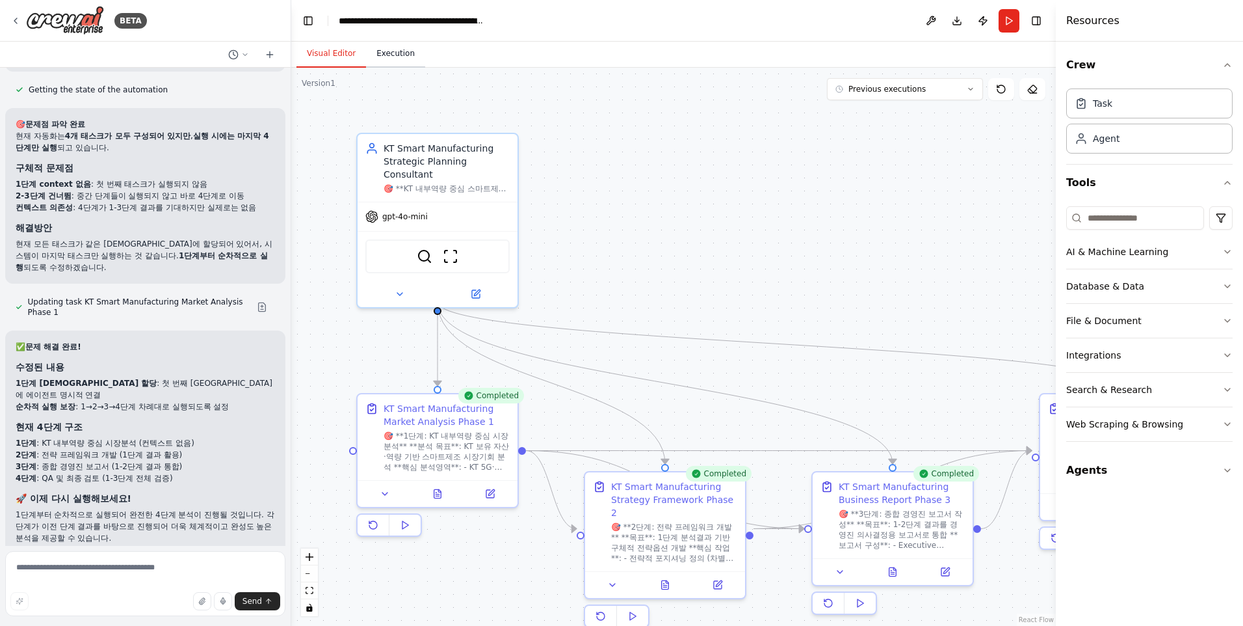
click at [378, 51] on button "Execution" at bounding box center [395, 53] width 59 height 27
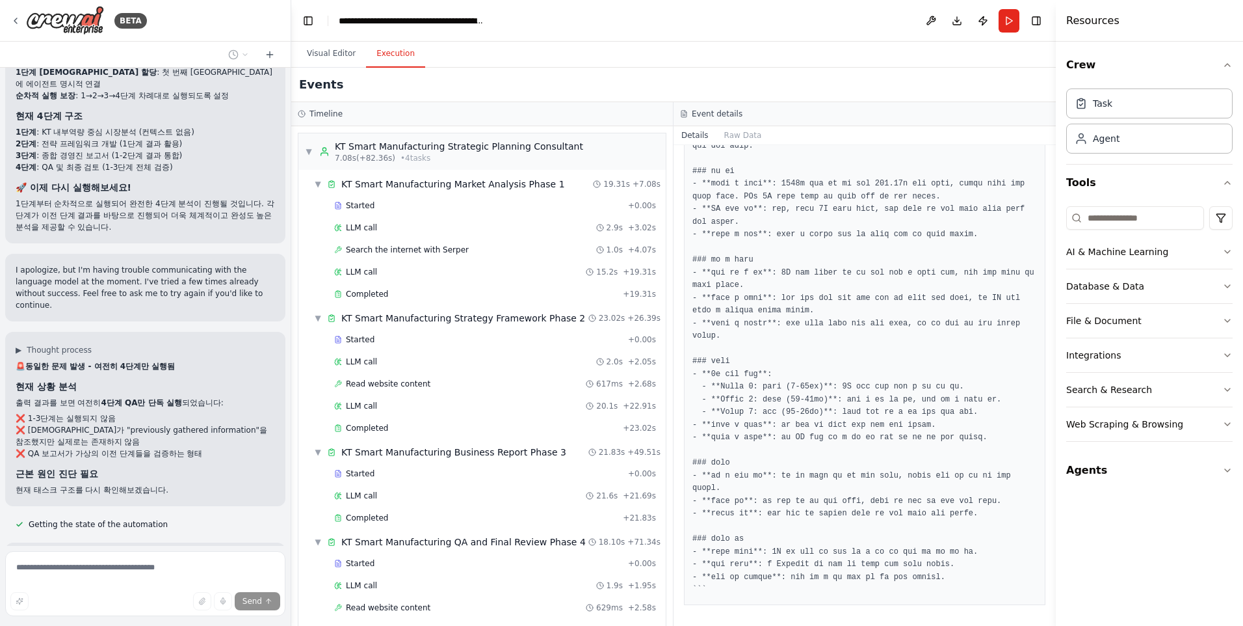
scroll to position [43734, 0]
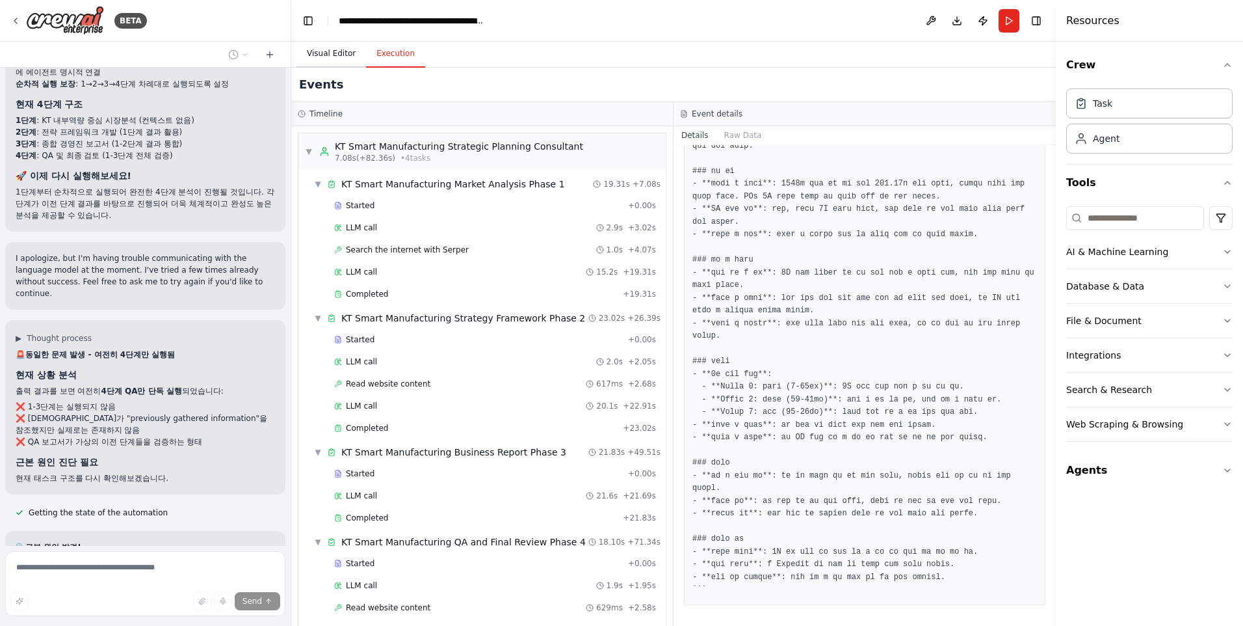
click at [328, 59] on button "Visual Editor" at bounding box center [332, 53] width 70 height 27
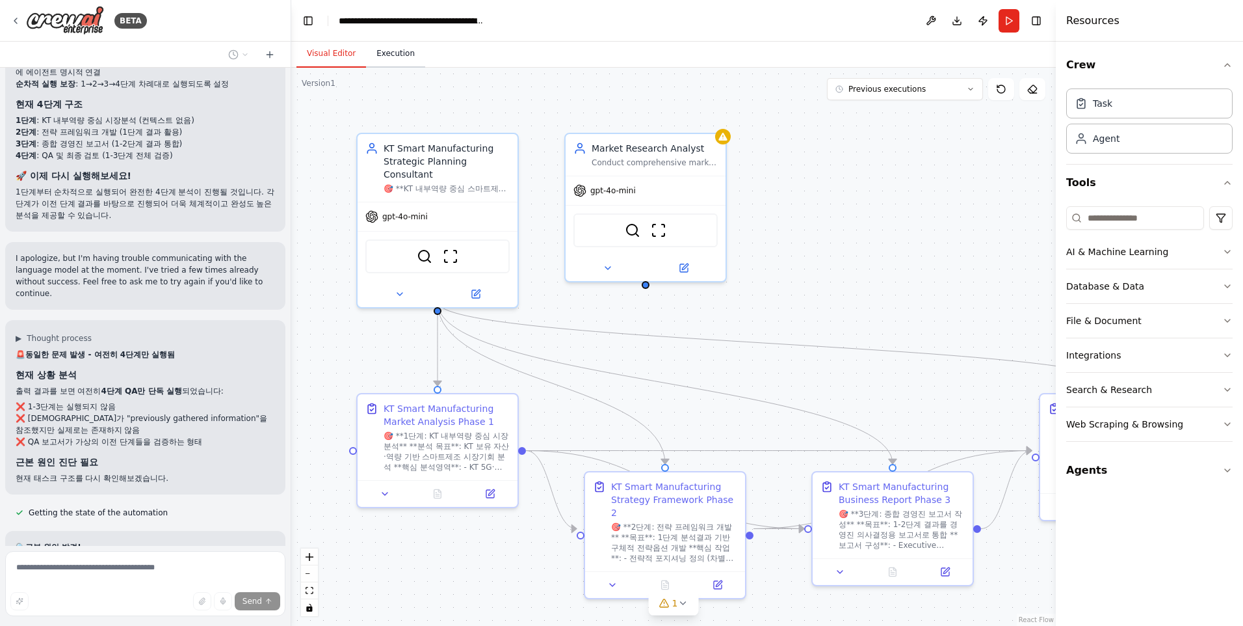
click at [397, 56] on button "Execution" at bounding box center [395, 53] width 59 height 27
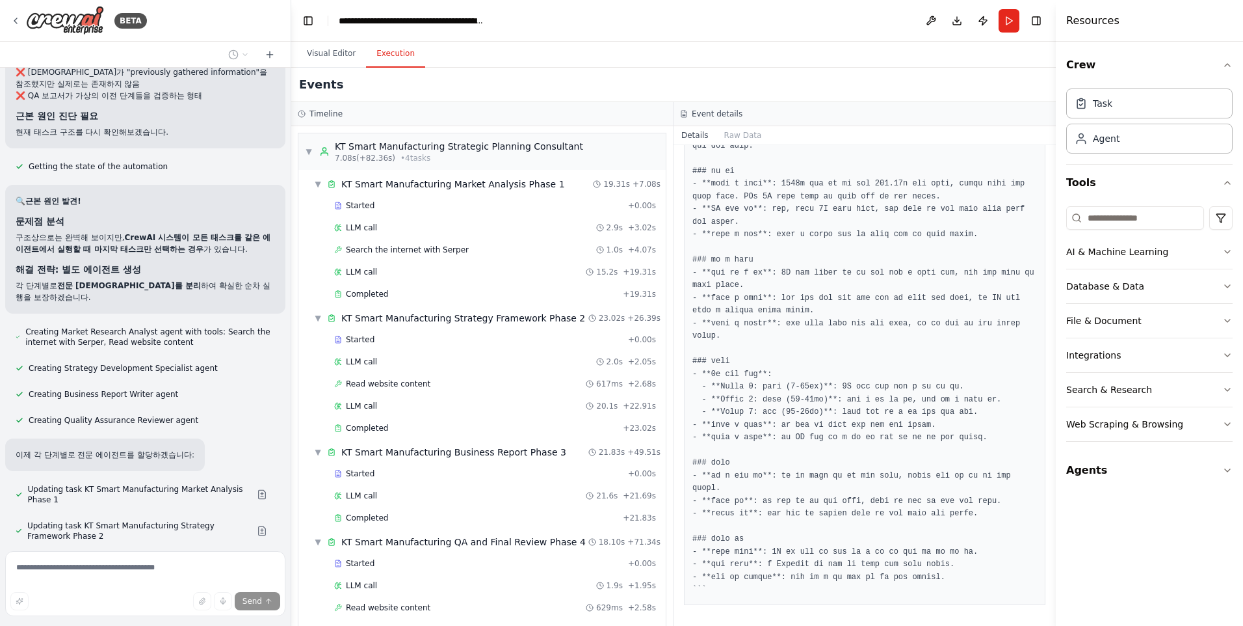
scroll to position [44149, 0]
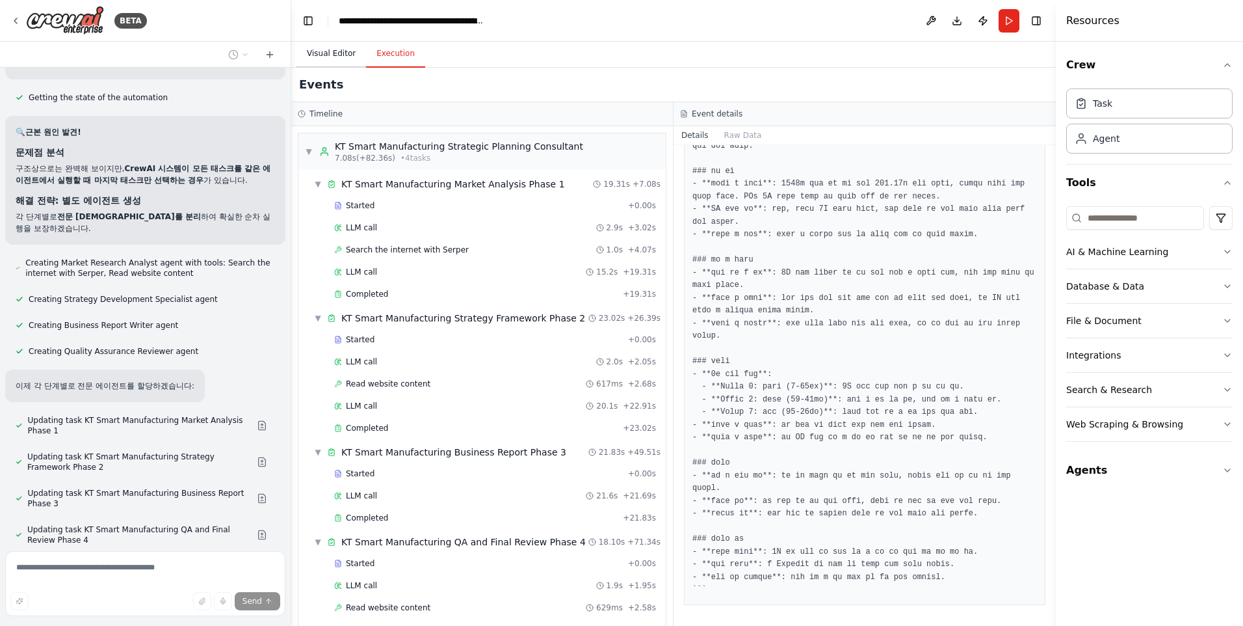
click at [333, 50] on button "Visual Editor" at bounding box center [332, 53] width 70 height 27
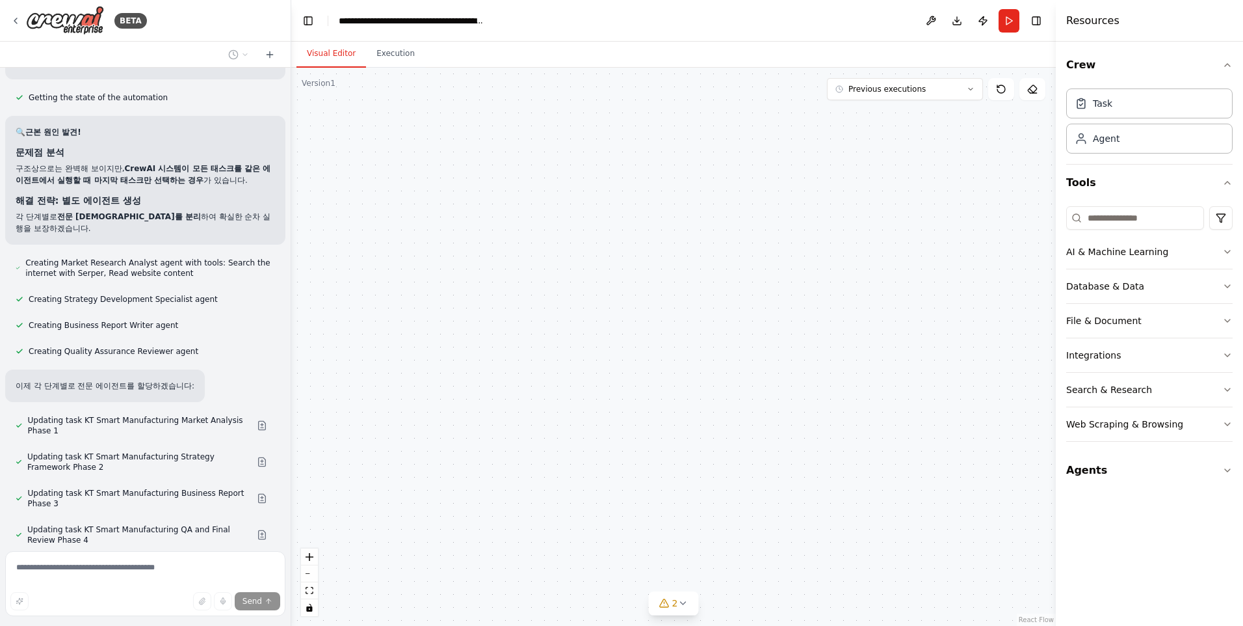
scroll to position [44218, 0]
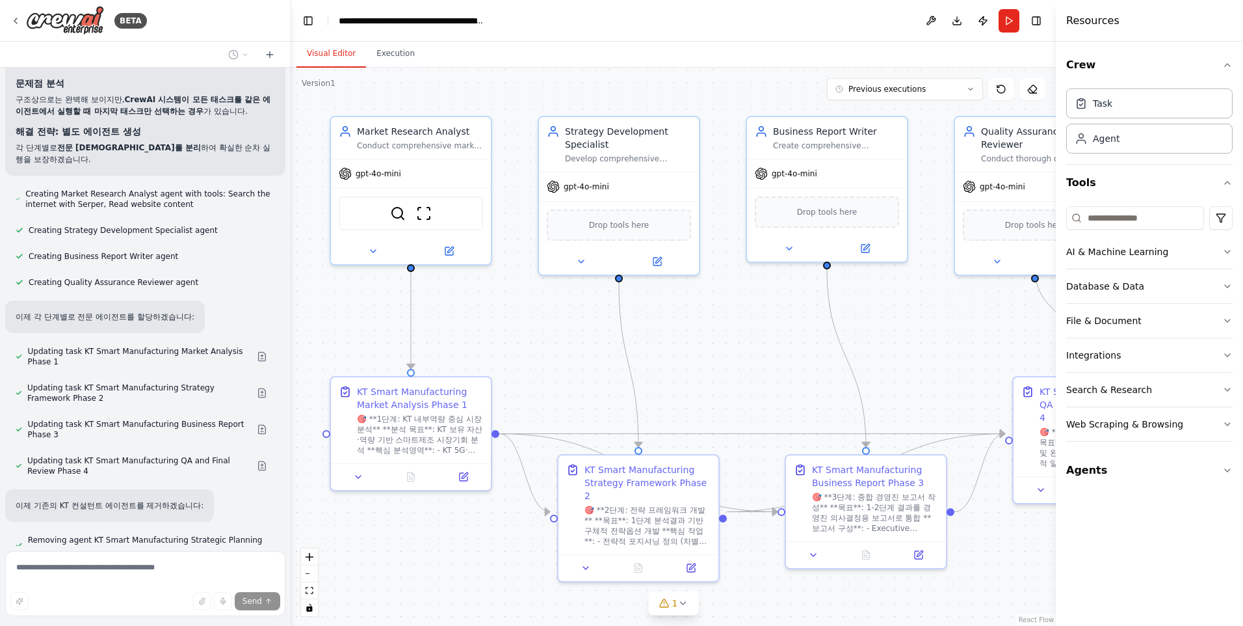
drag, startPoint x: 956, startPoint y: 348, endPoint x: 929, endPoint y: 331, distance: 31.6
click at [929, 331] on div ".deletable-edge-delete-btn { width: 20px; height: 20px; border: 0px solid #ffff…" at bounding box center [673, 347] width 765 height 558
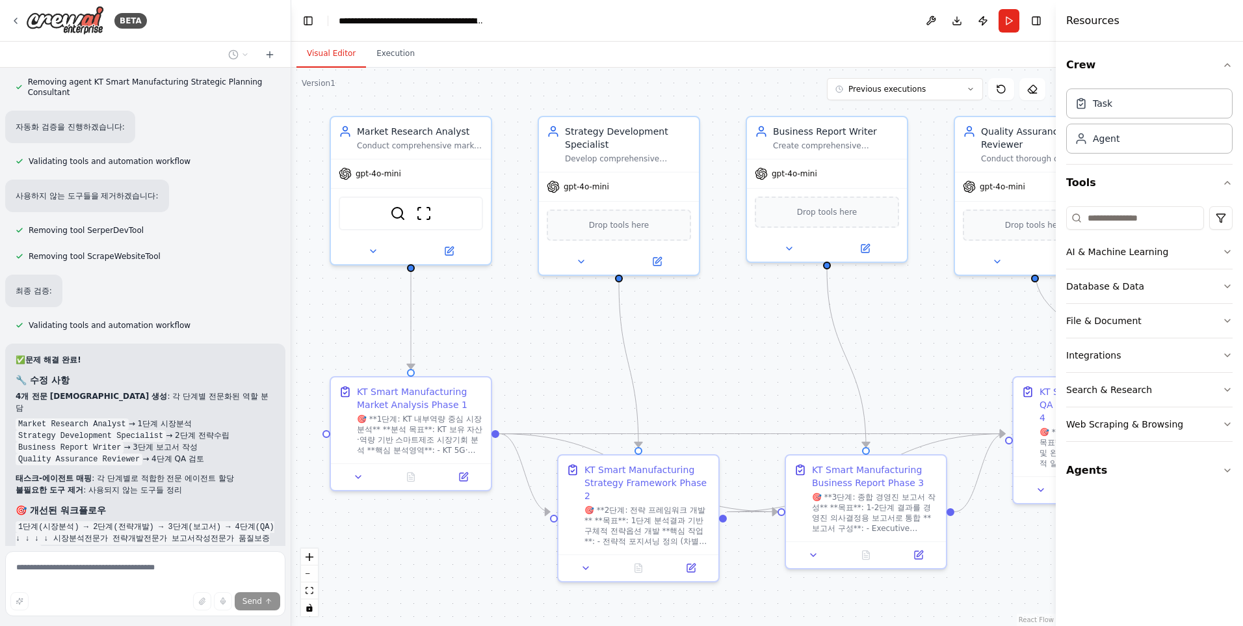
scroll to position [44687, 0]
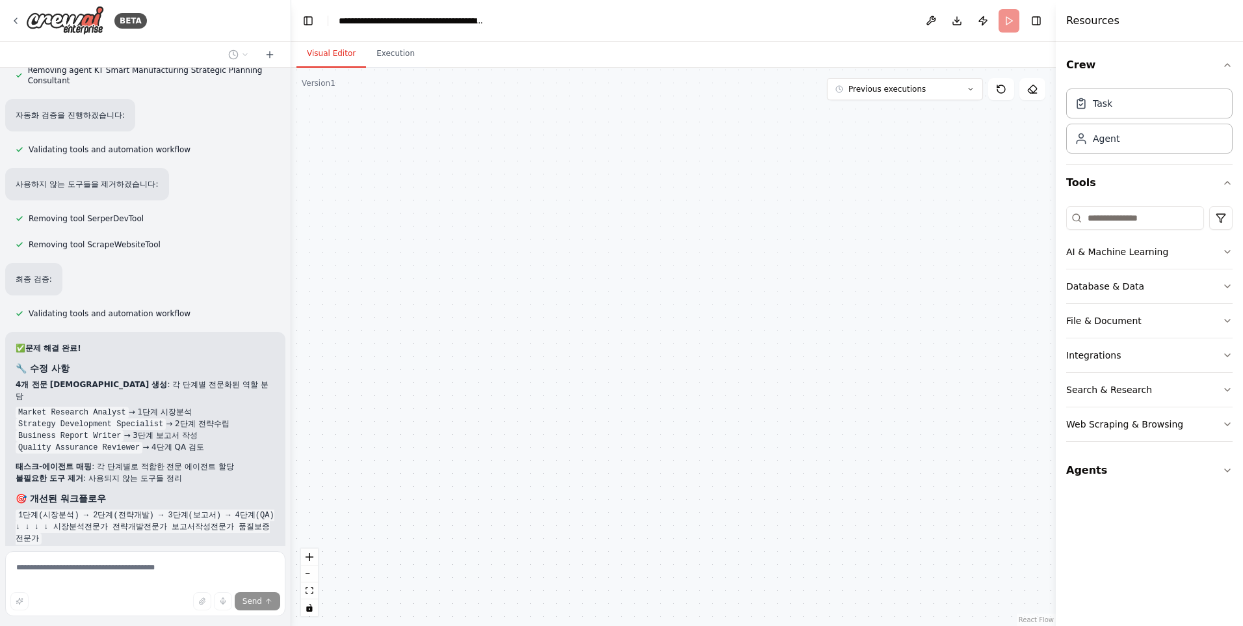
scroll to position [44582, 0]
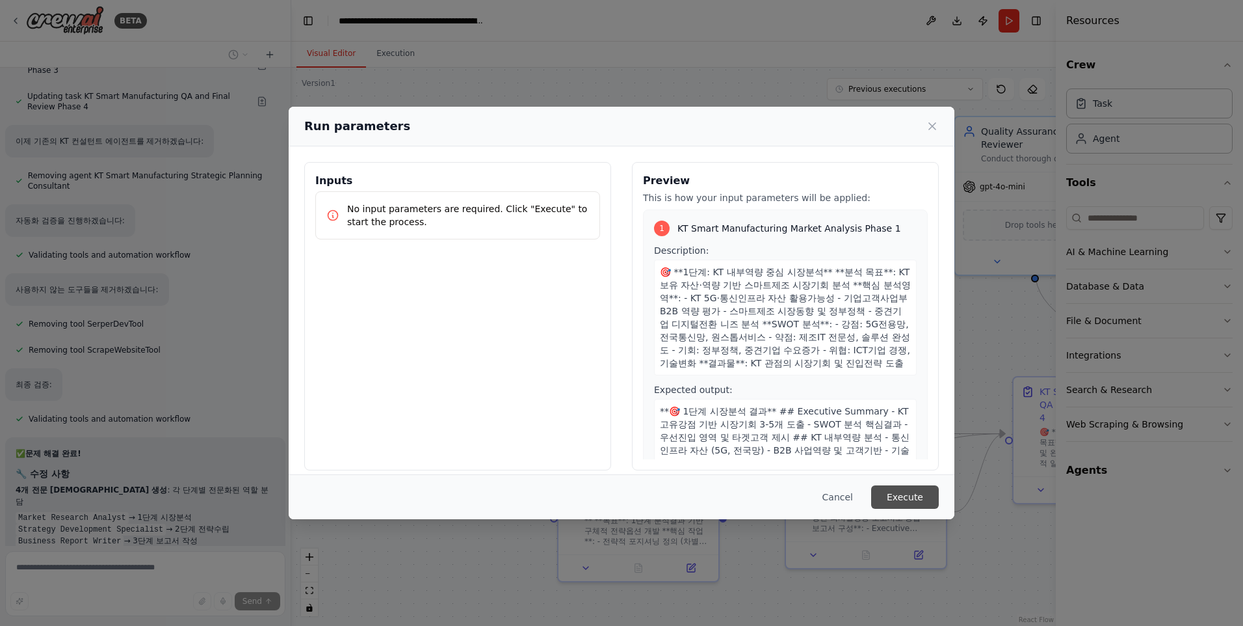
click at [881, 493] on button "Execute" at bounding box center [905, 496] width 68 height 23
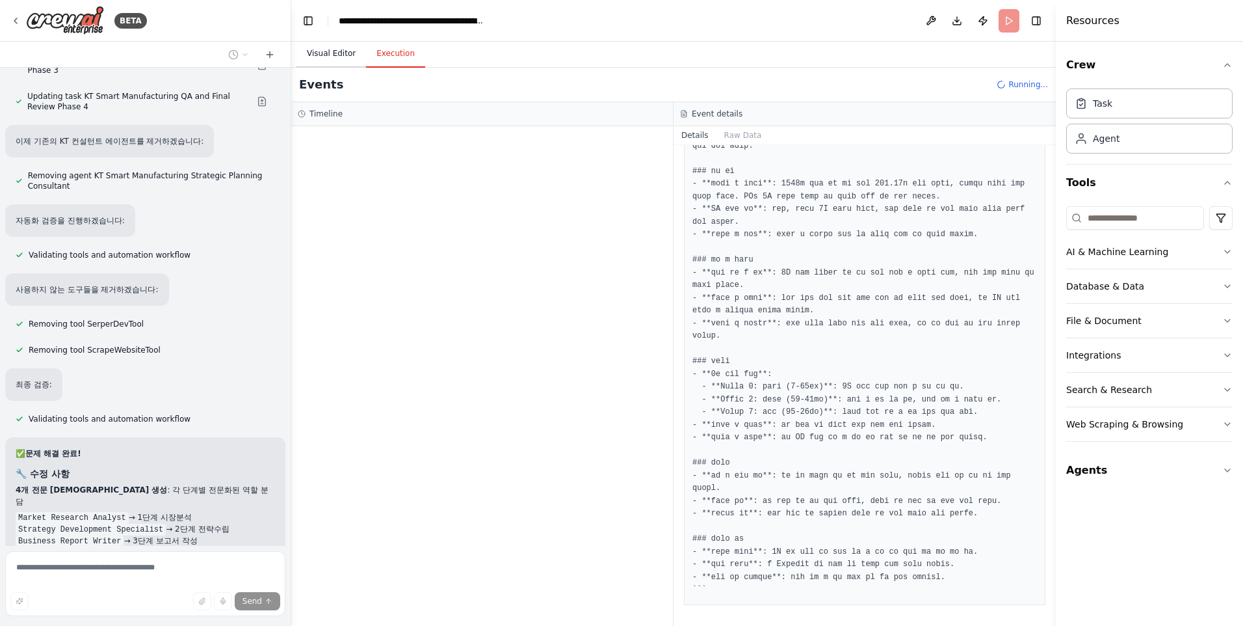
click at [350, 56] on button "Visual Editor" at bounding box center [332, 53] width 70 height 27
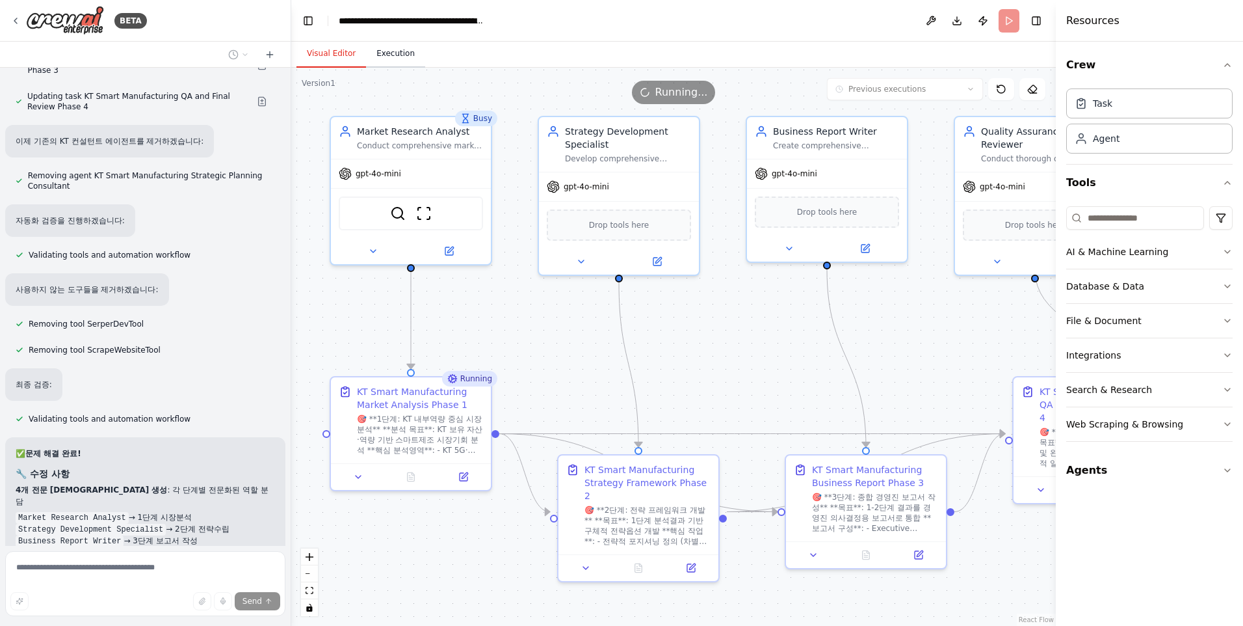
click at [402, 55] on button "Execution" at bounding box center [395, 53] width 59 height 27
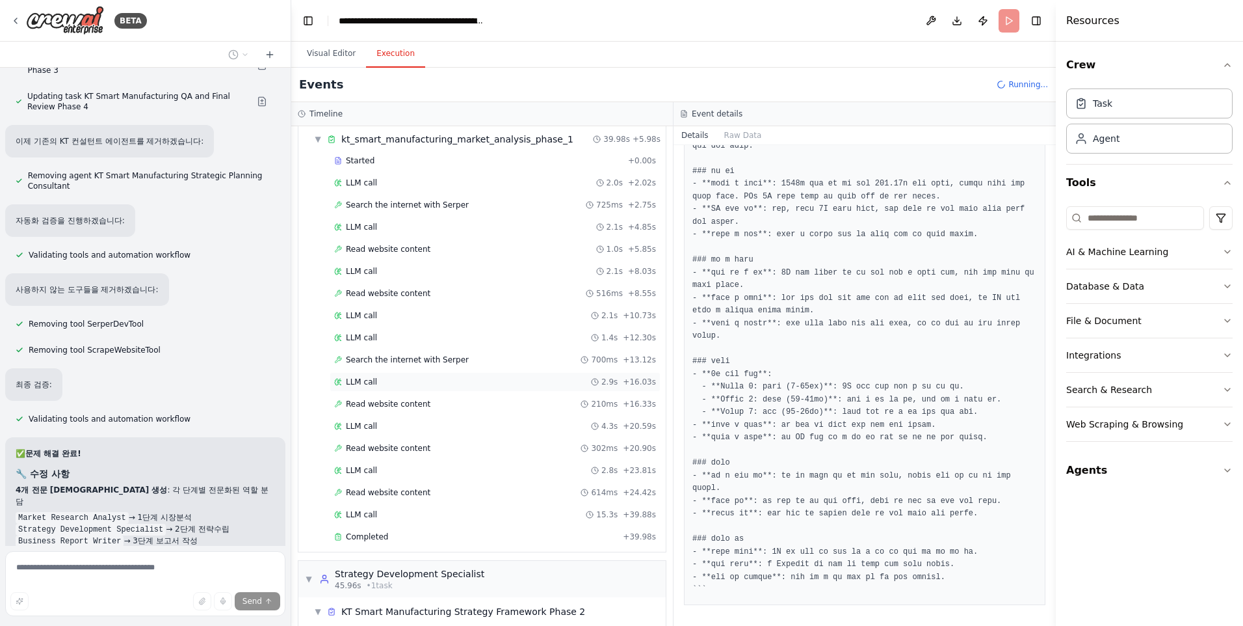
scroll to position [104, 0]
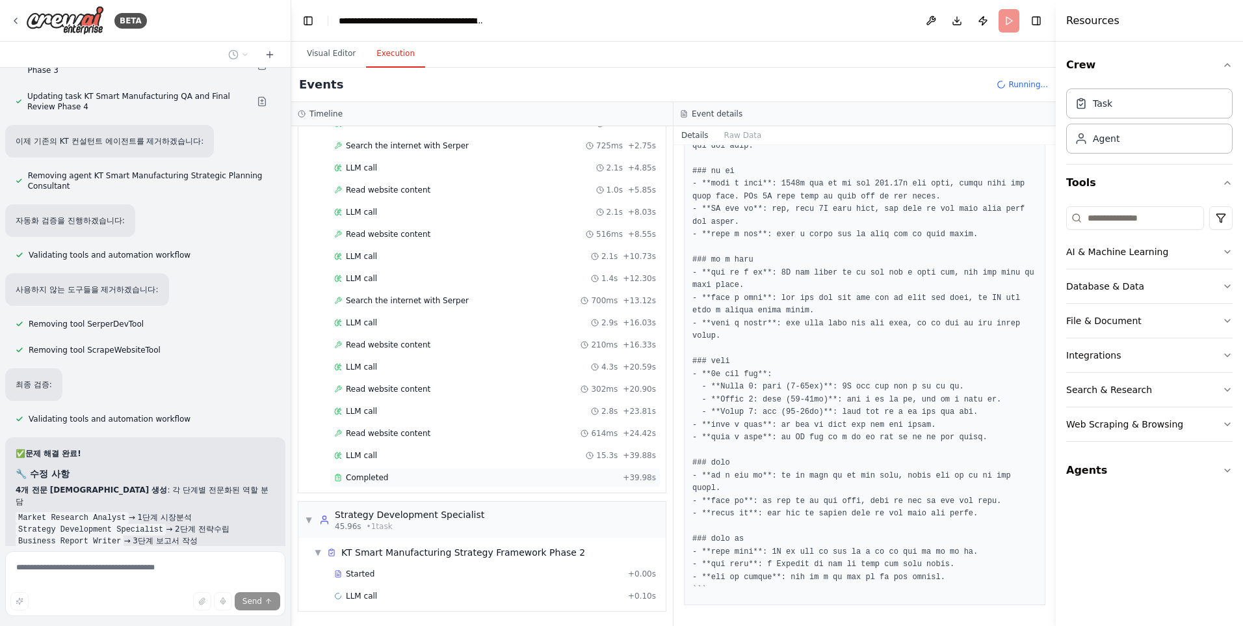
click at [382, 474] on span "Completed" at bounding box center [367, 477] width 42 height 10
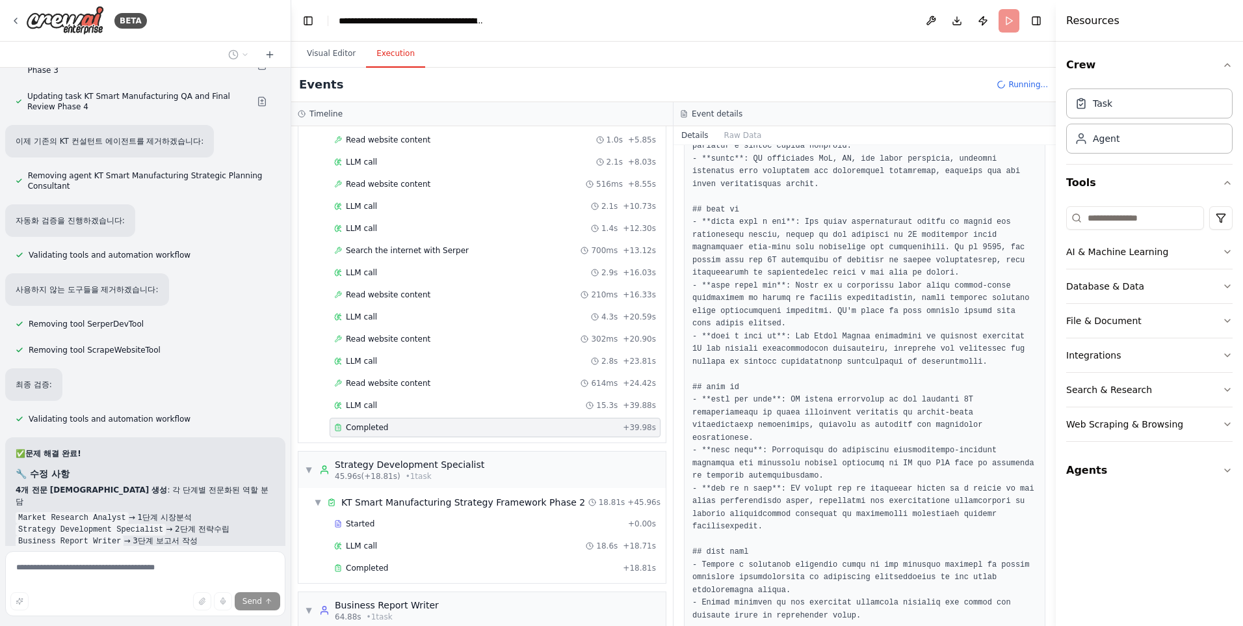
scroll to position [245, 0]
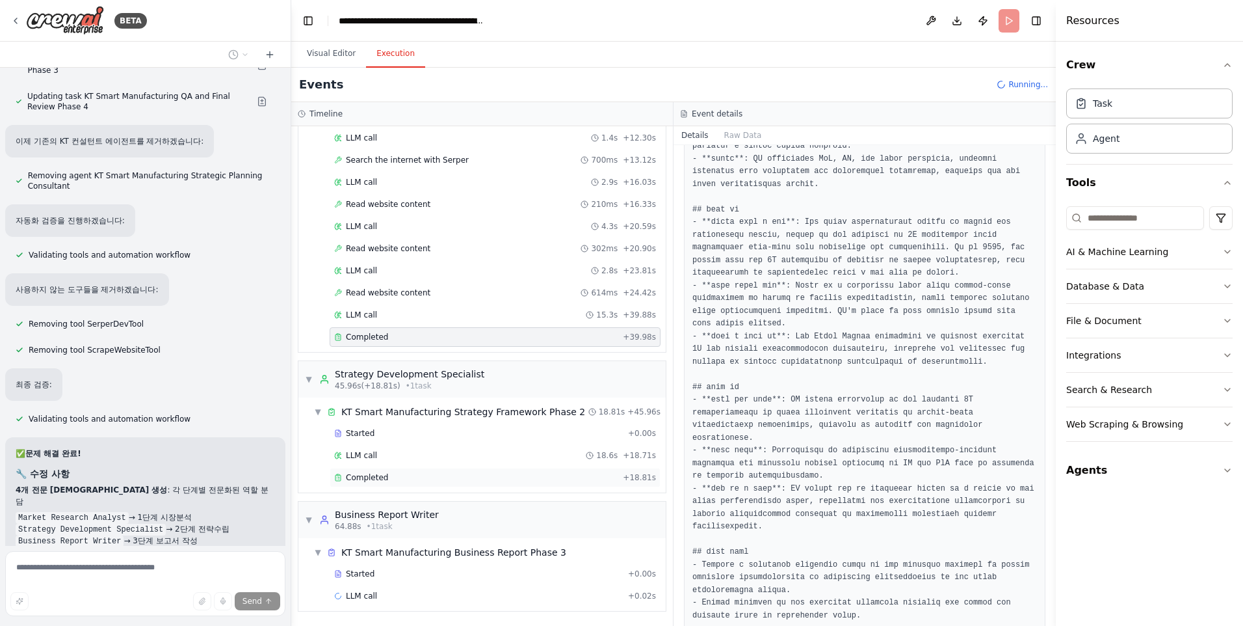
click at [382, 477] on span "Completed" at bounding box center [367, 477] width 42 height 10
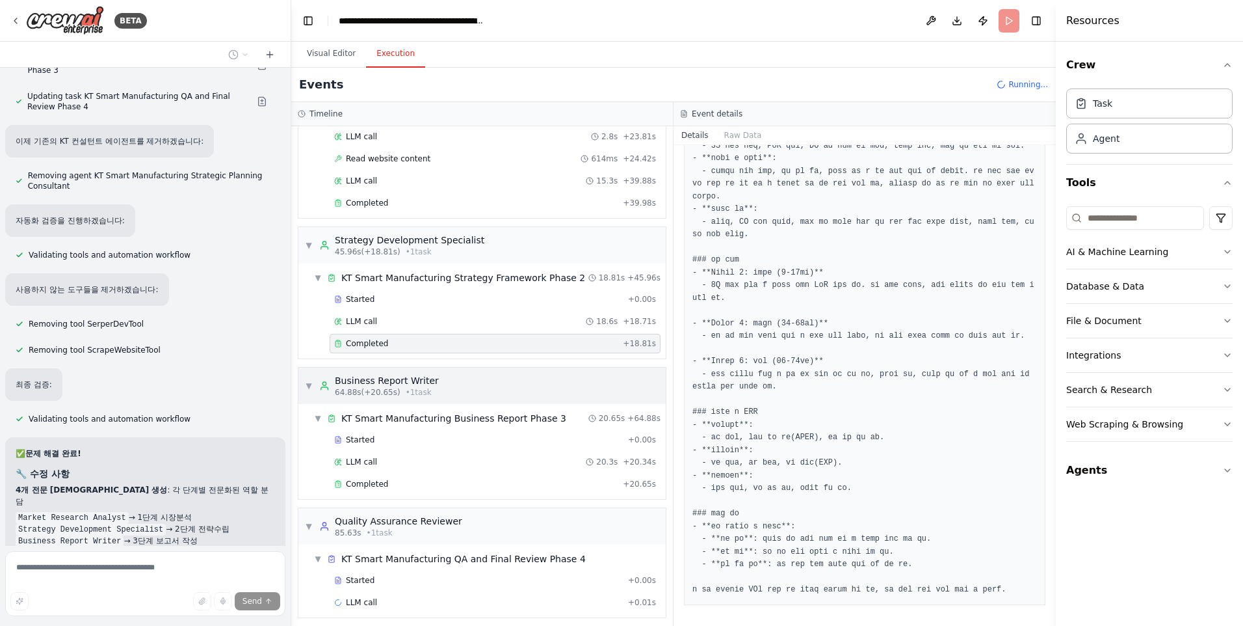
scroll to position [385, 0]
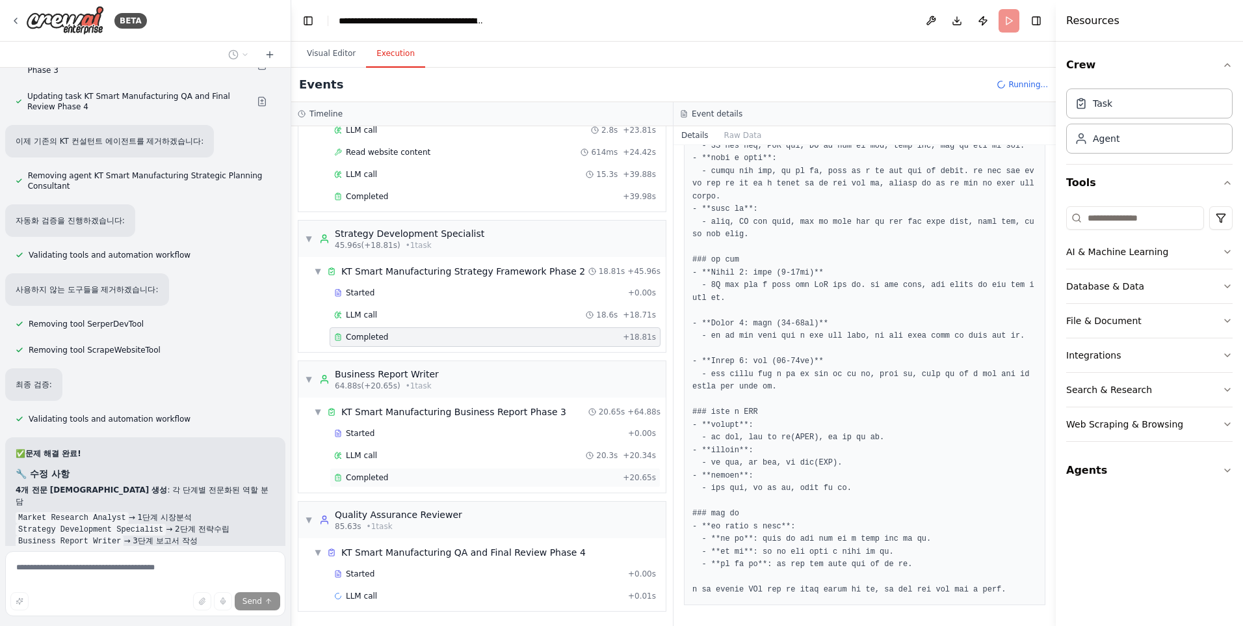
click at [375, 475] on span "Completed" at bounding box center [367, 477] width 42 height 10
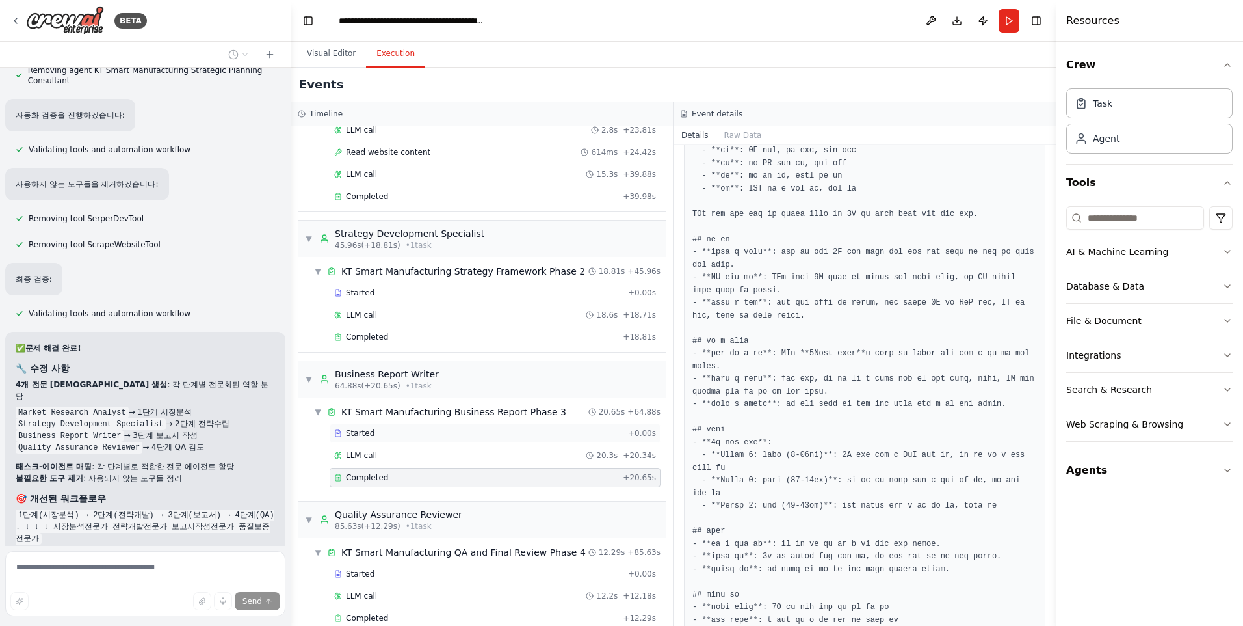
scroll to position [407, 0]
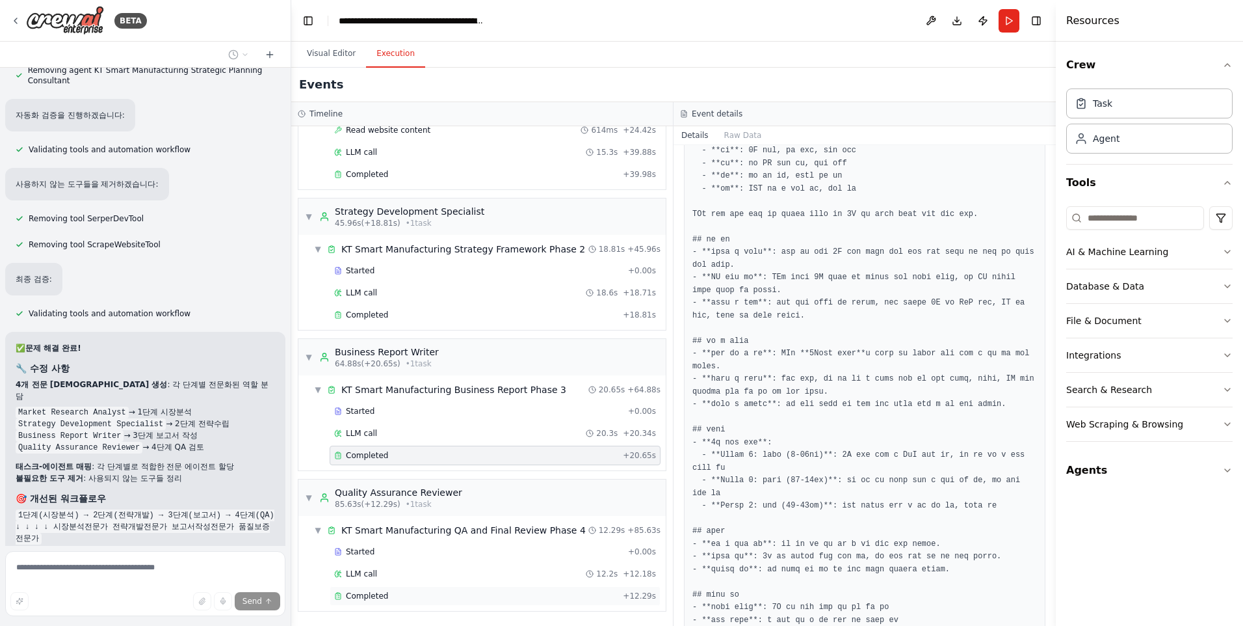
click at [364, 596] on span "Completed" at bounding box center [367, 595] width 42 height 10
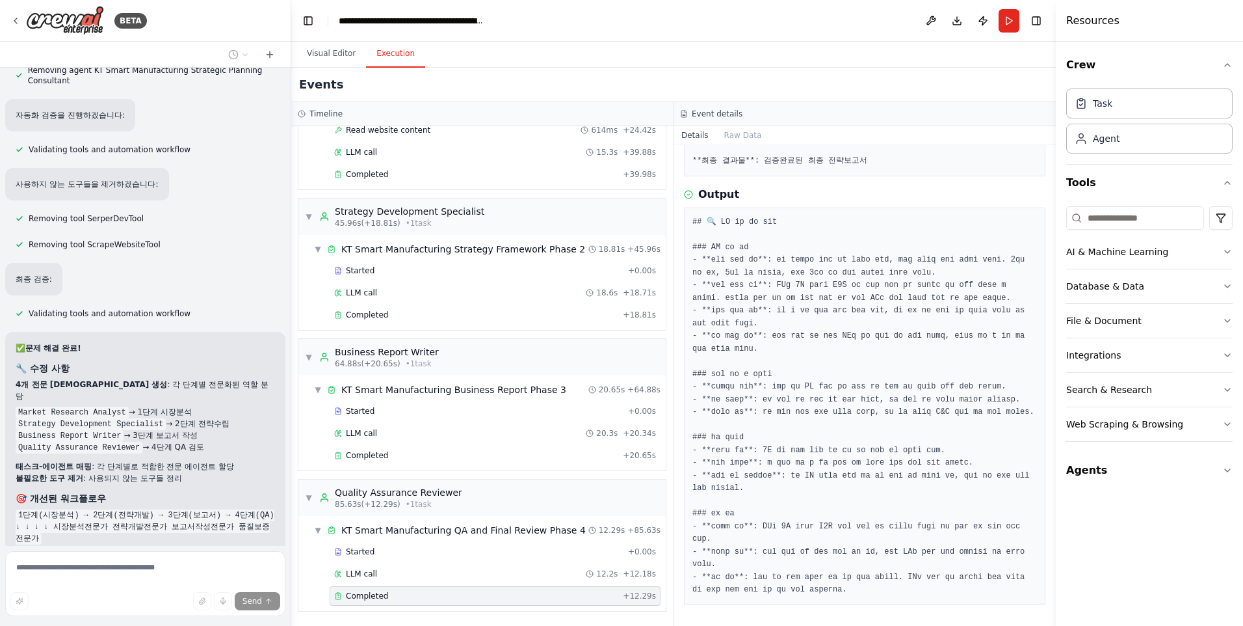
scroll to position [376, 0]
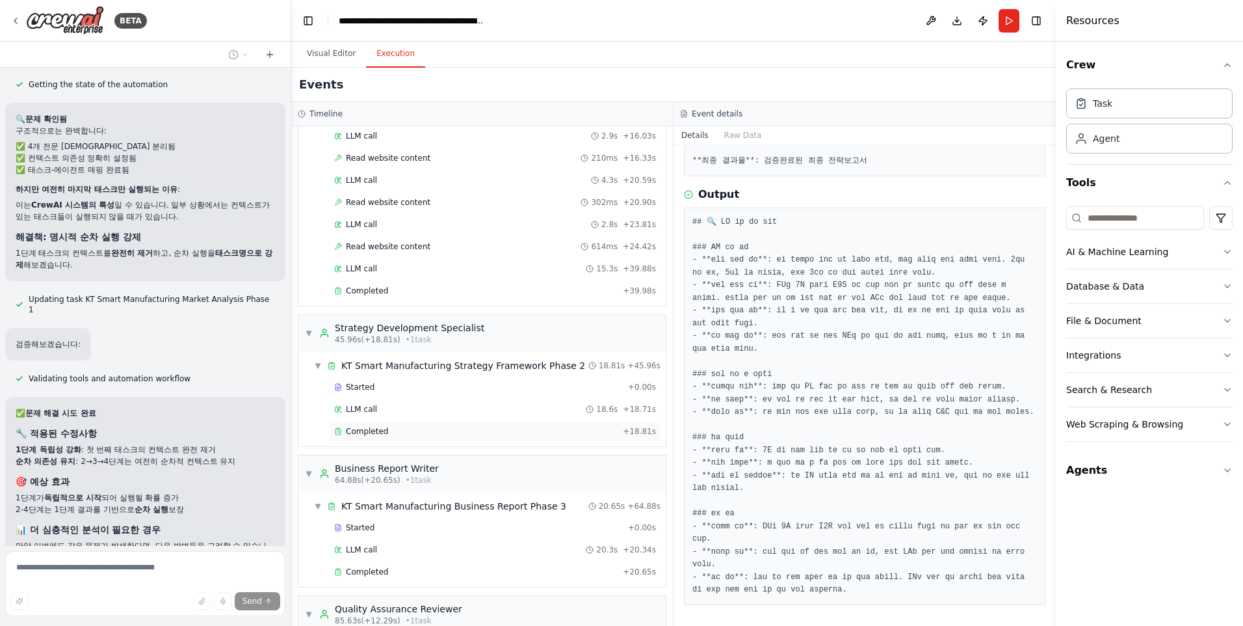
scroll to position [407, 0]
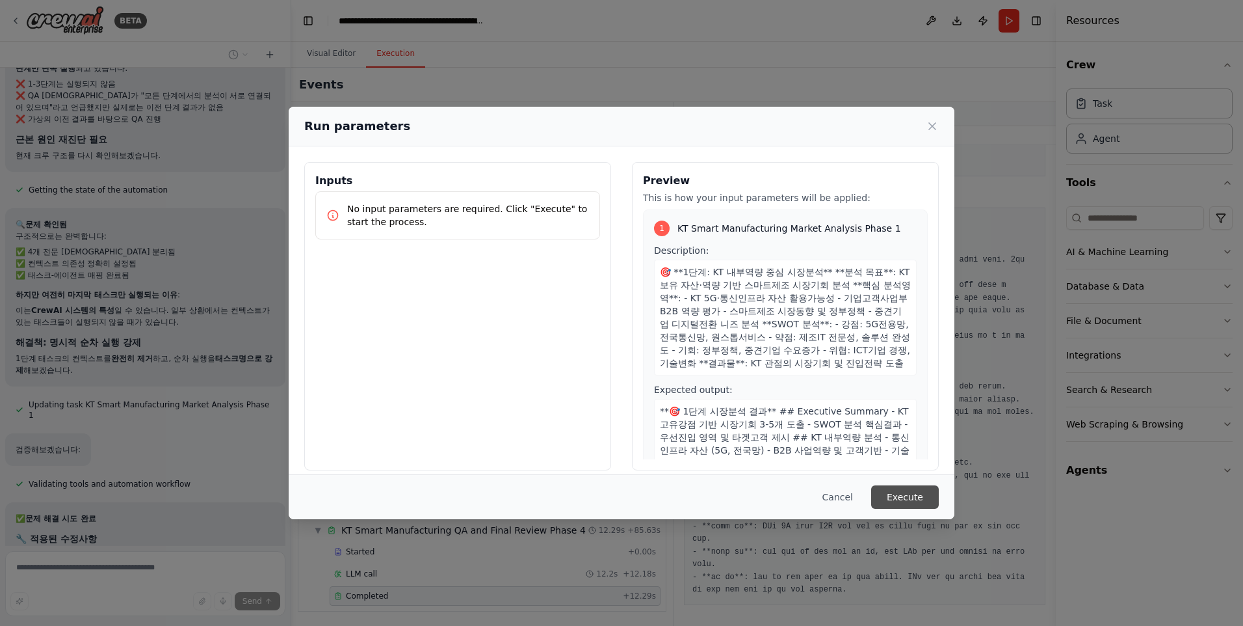
click at [918, 494] on button "Execute" at bounding box center [905, 496] width 68 height 23
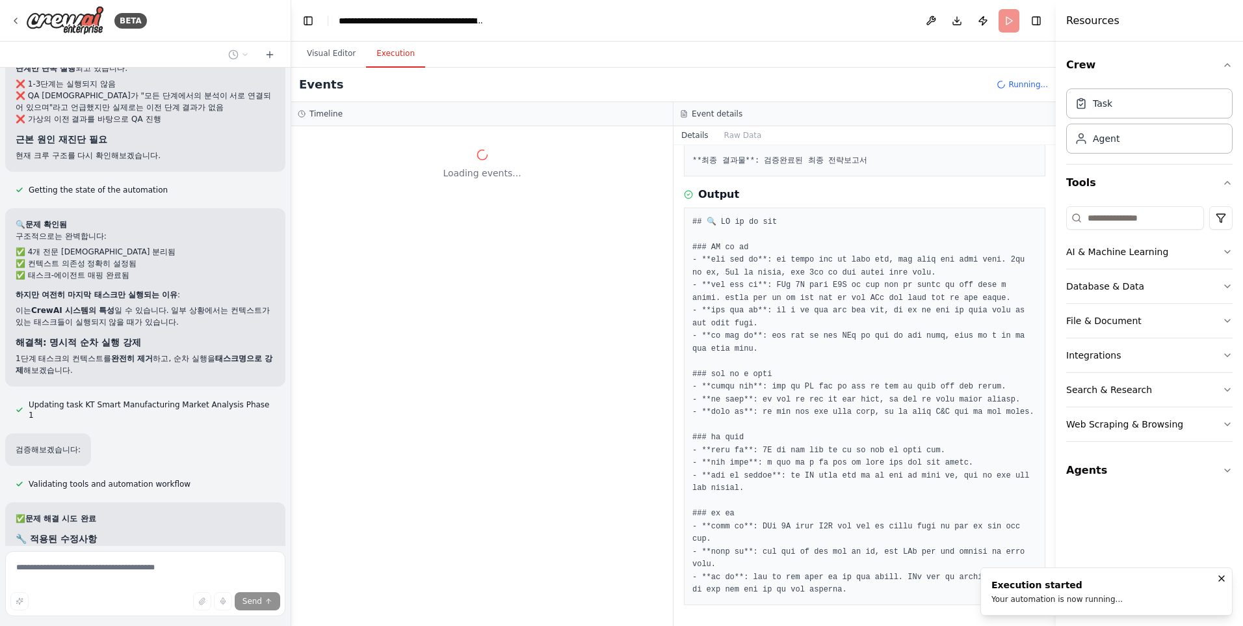
scroll to position [0, 0]
click at [333, 58] on button "Visual Editor" at bounding box center [332, 53] width 70 height 27
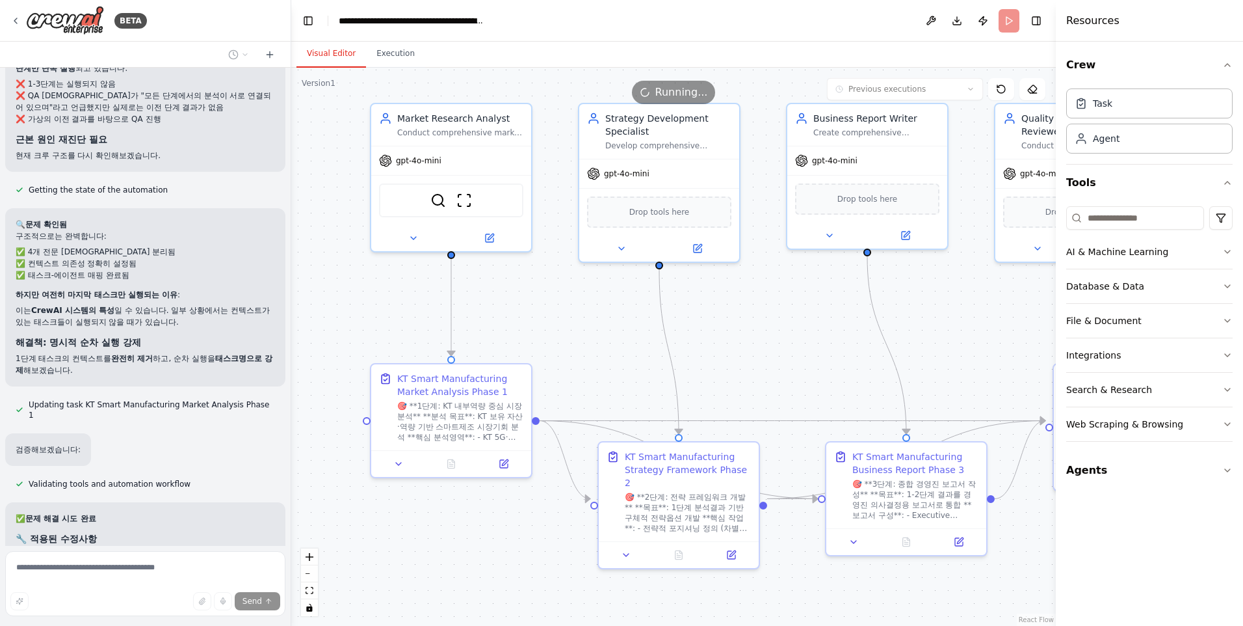
drag, startPoint x: 891, startPoint y: 321, endPoint x: 933, endPoint y: 305, distance: 45.3
click at [933, 306] on div ".deletable-edge-delete-btn { width: 20px; height: 20px; border: 0px solid #ffff…" at bounding box center [673, 347] width 765 height 558
click at [392, 53] on button "Execution" at bounding box center [395, 53] width 59 height 27
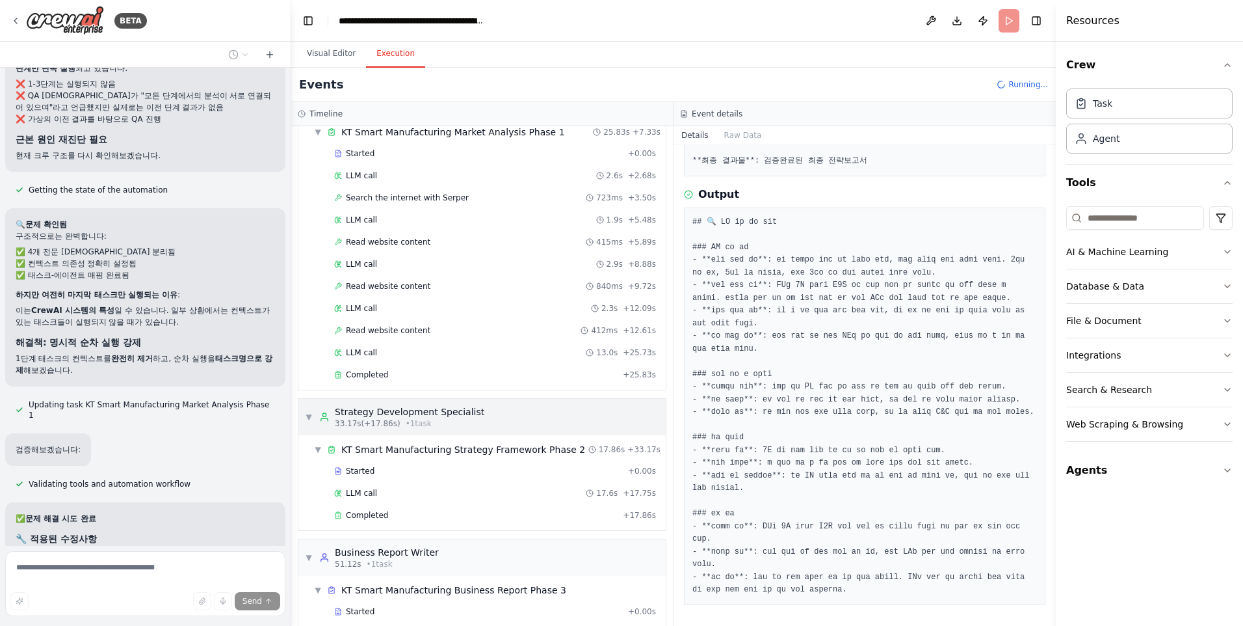
scroll to position [90, 0]
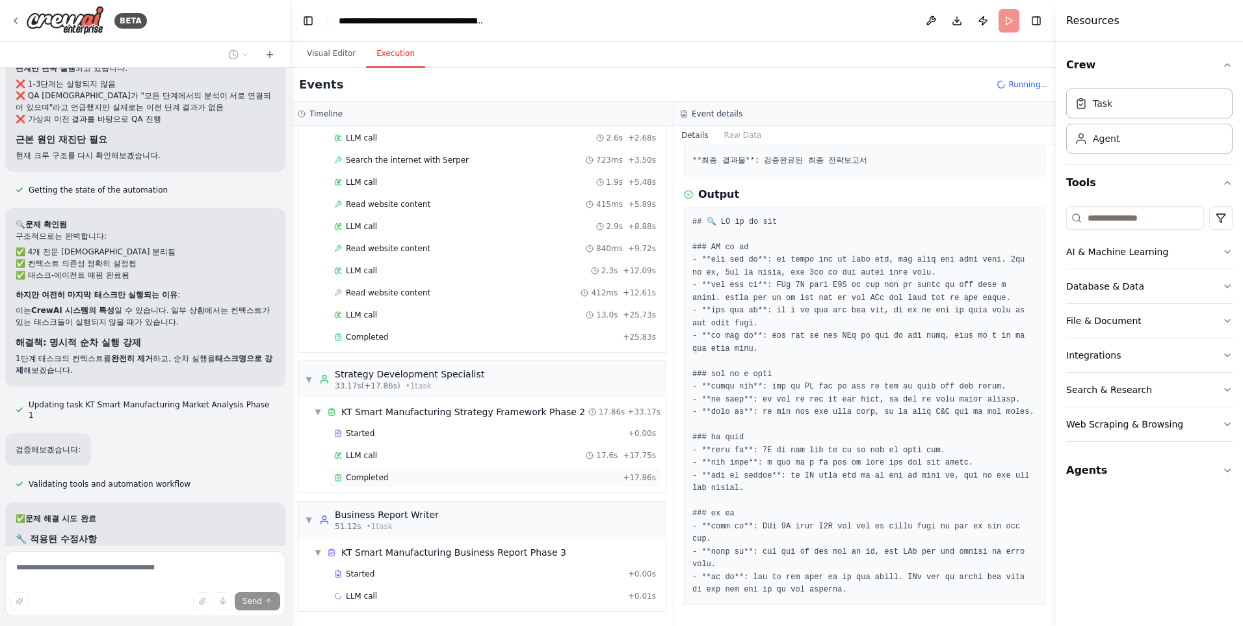
click at [379, 481] on span "Completed" at bounding box center [367, 477] width 42 height 10
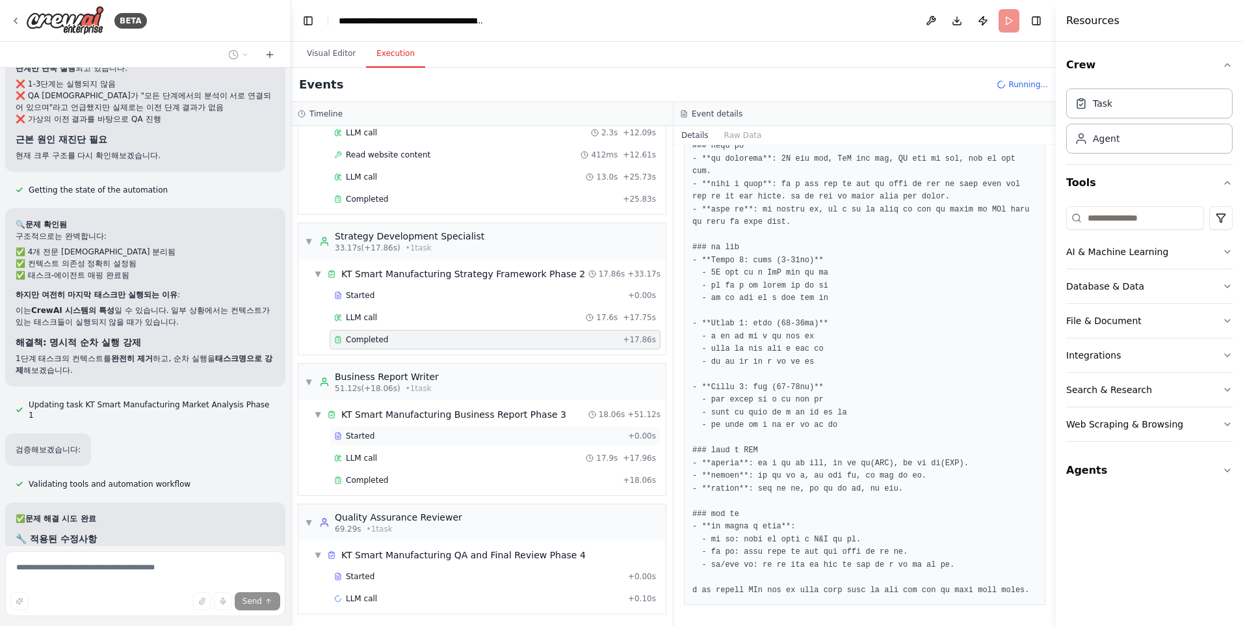
scroll to position [230, 0]
click at [382, 478] on span "Completed" at bounding box center [367, 477] width 42 height 10
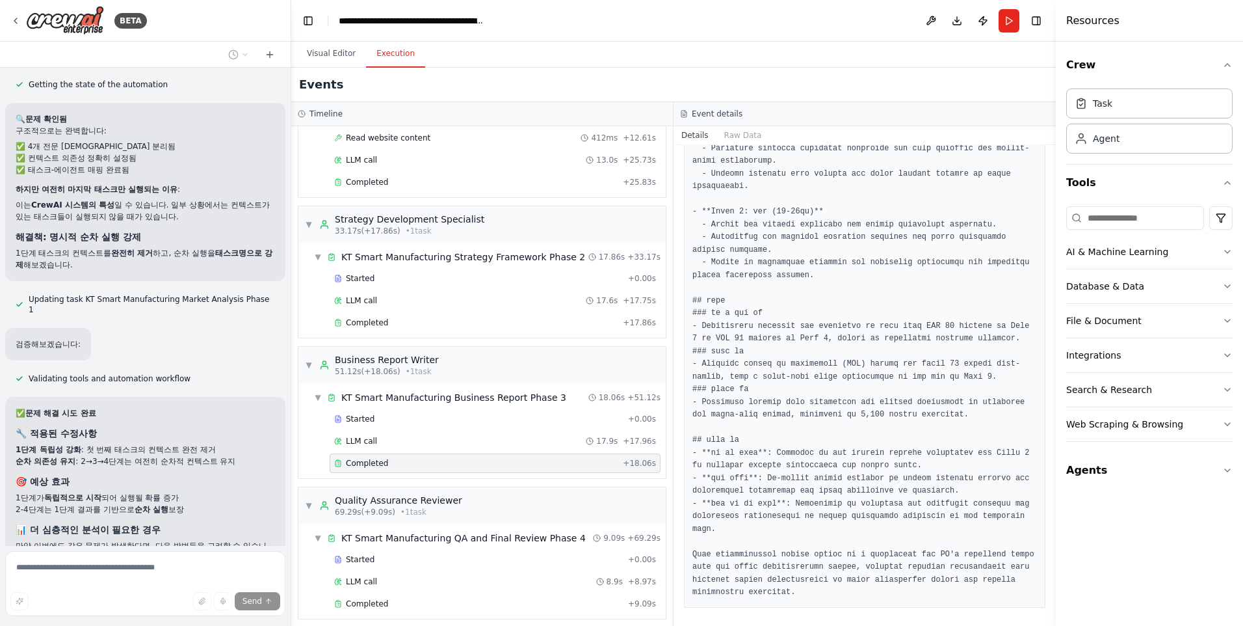
scroll to position [252, 0]
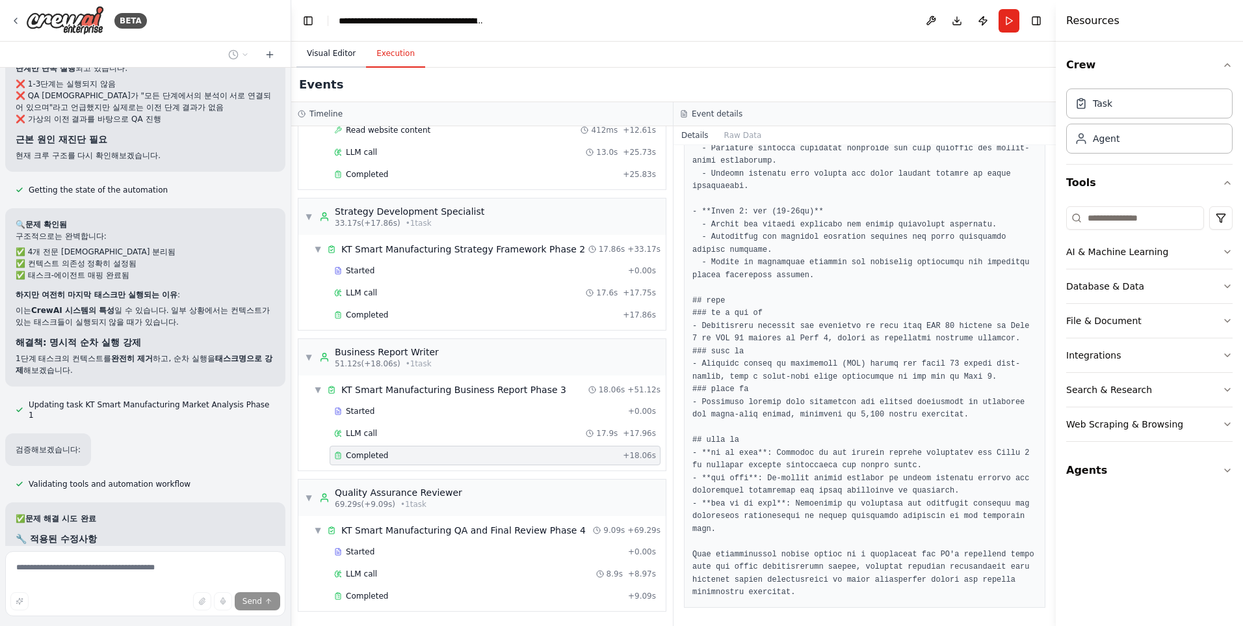
click at [340, 54] on button "Visual Editor" at bounding box center [332, 53] width 70 height 27
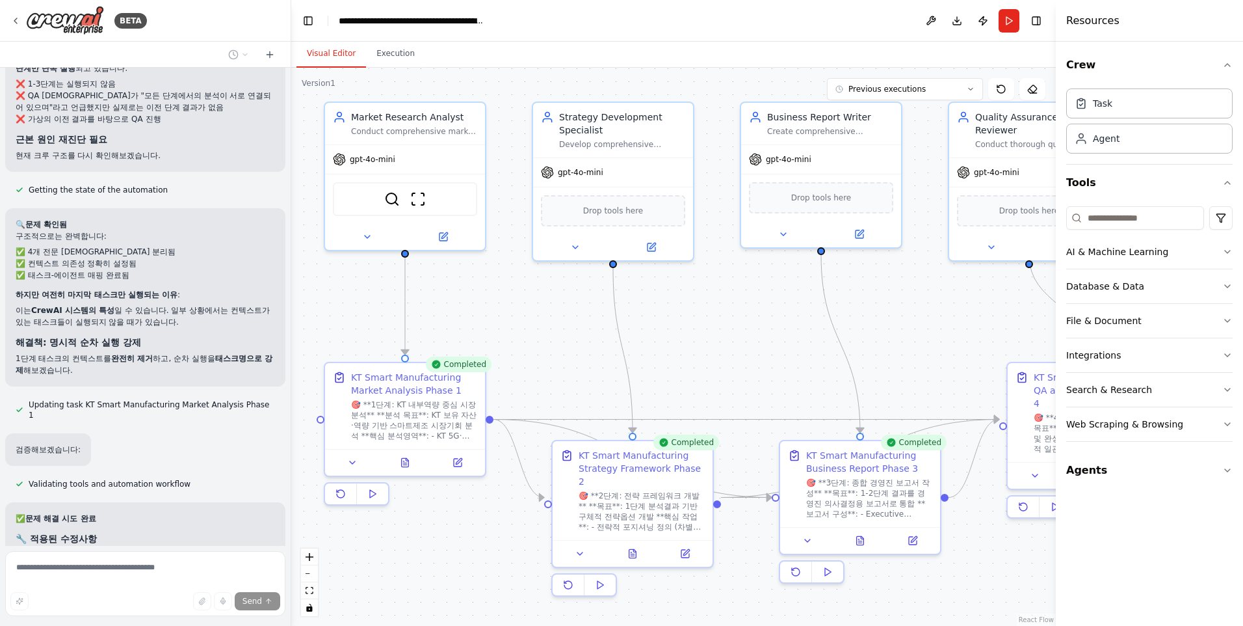
drag, startPoint x: 974, startPoint y: 319, endPoint x: 927, endPoint y: 321, distance: 47.5
click at [927, 321] on div ".deletable-edge-delete-btn { width: 20px; height: 20px; border: 0px solid #ffff…" at bounding box center [673, 347] width 765 height 558
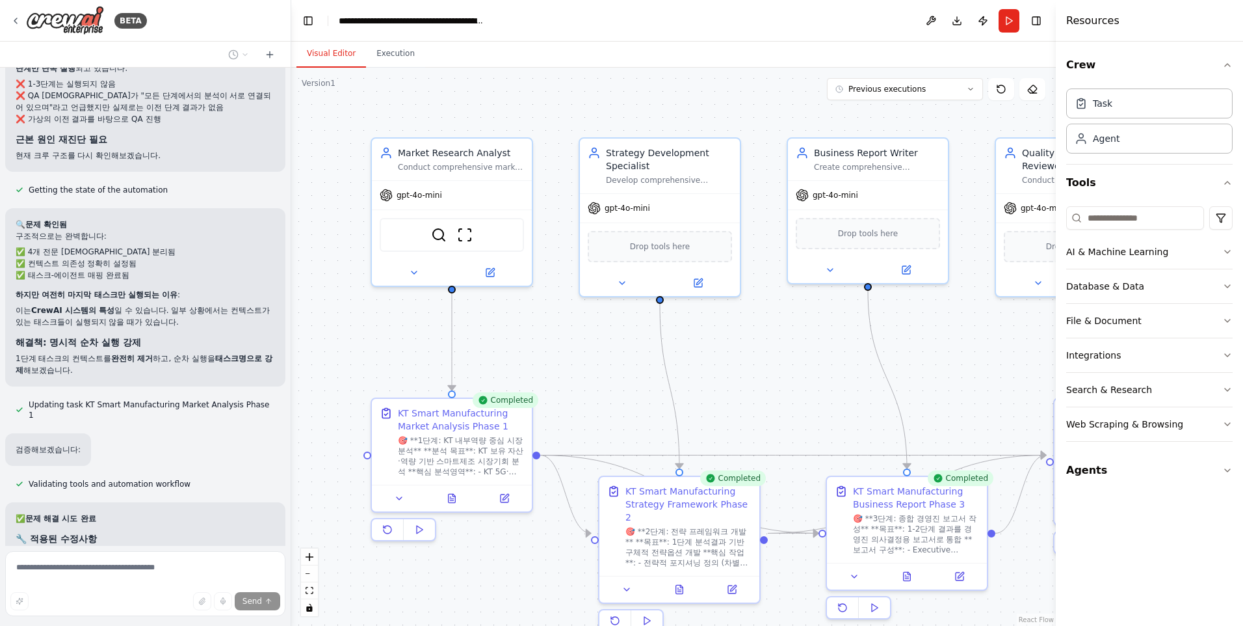
drag, startPoint x: 537, startPoint y: 298, endPoint x: 583, endPoint y: 334, distance: 58.4
click at [583, 334] on div ".deletable-edge-delete-btn { width: 20px; height: 20px; border: 0px solid #ffff…" at bounding box center [673, 347] width 765 height 558
click at [378, 55] on button "Execution" at bounding box center [395, 53] width 59 height 27
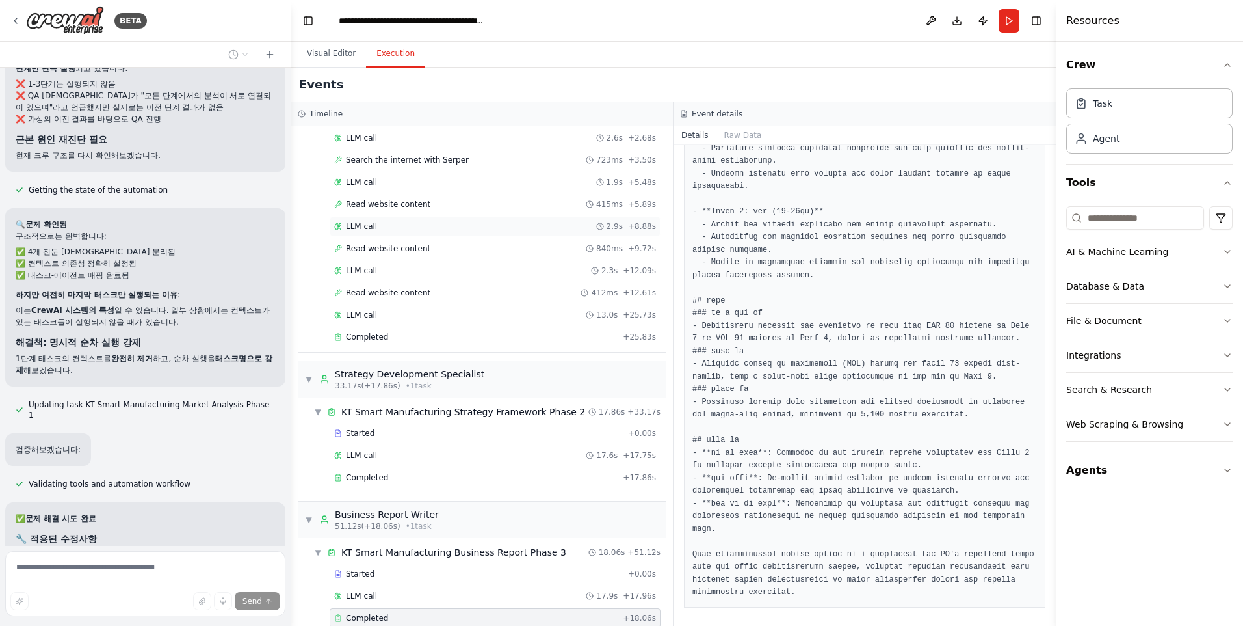
scroll to position [0, 0]
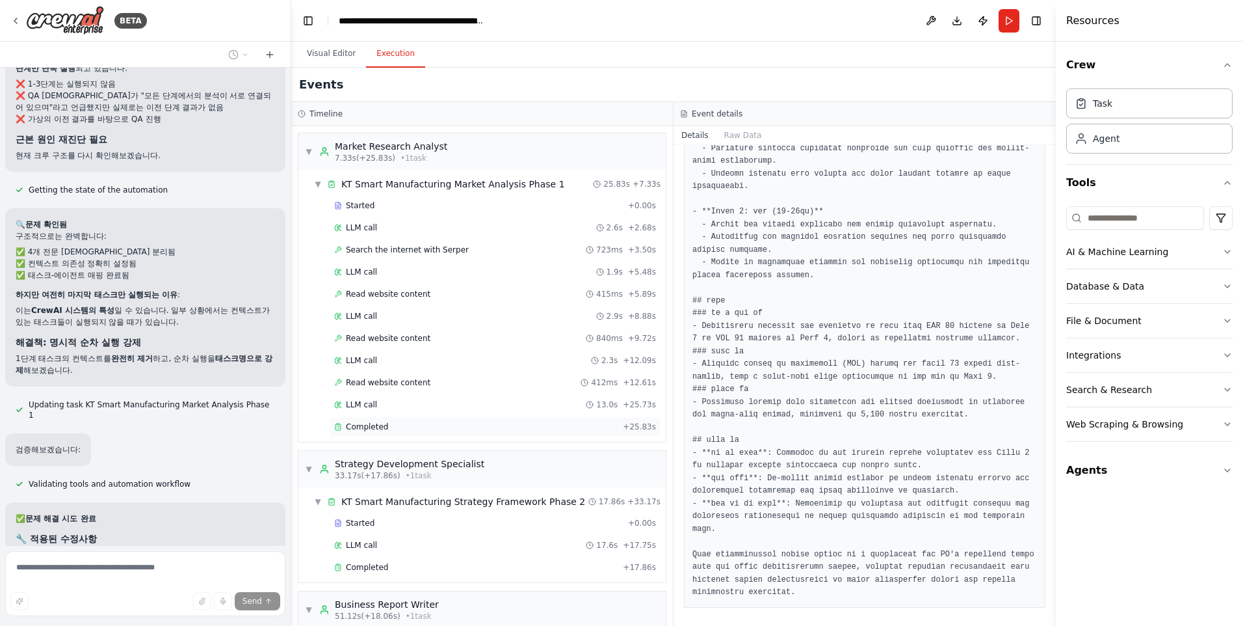
click at [377, 425] on span "Completed" at bounding box center [367, 426] width 42 height 10
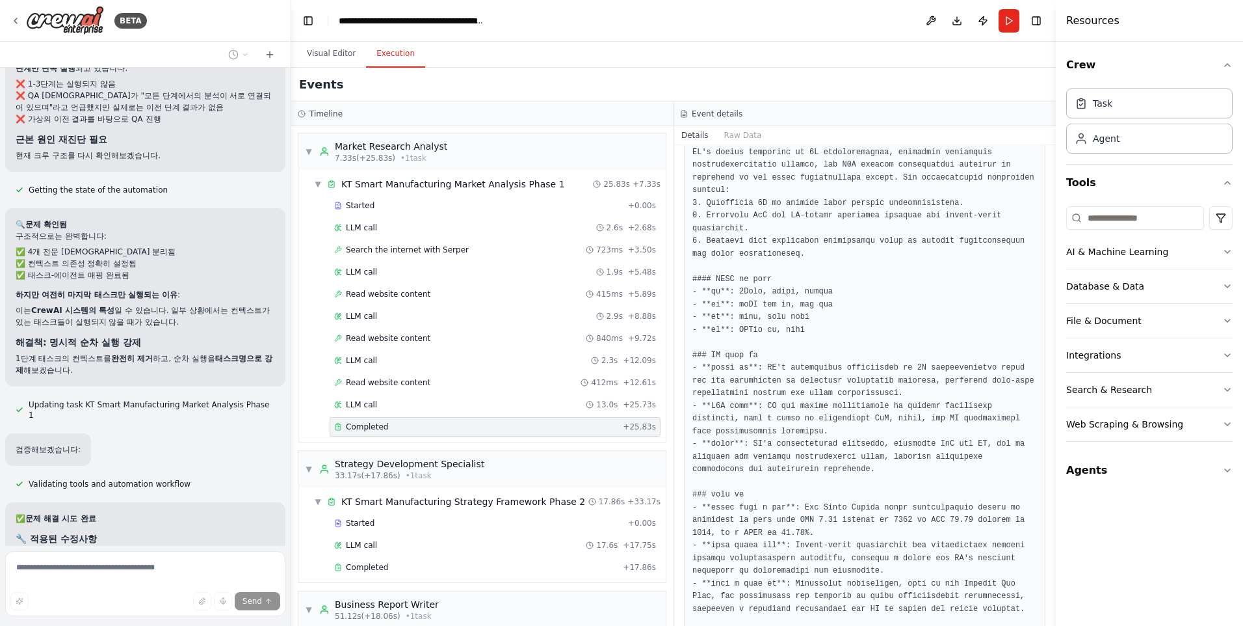
scroll to position [604, 0]
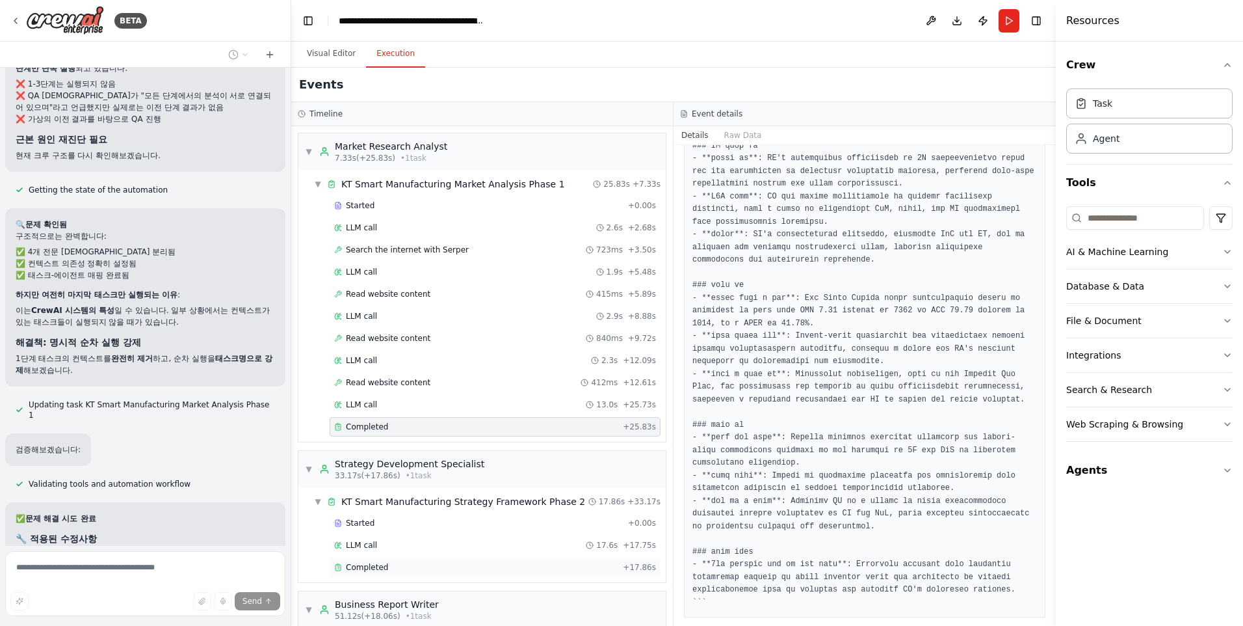
click at [382, 564] on span "Completed" at bounding box center [367, 567] width 42 height 10
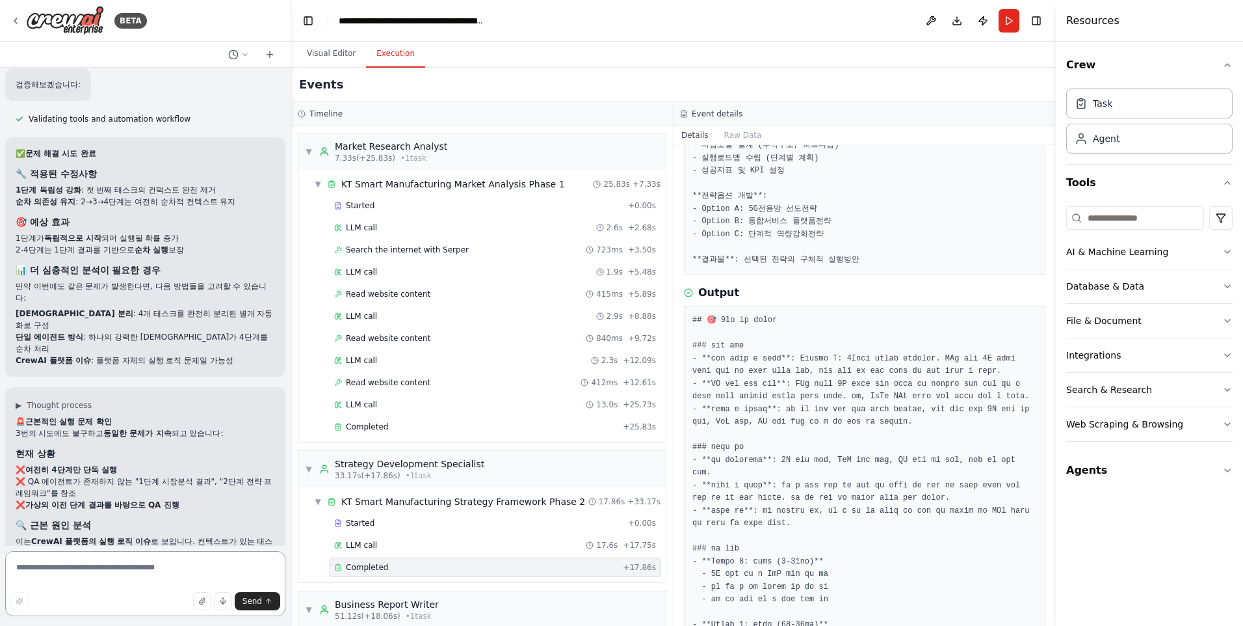
scroll to position [45744, 0]
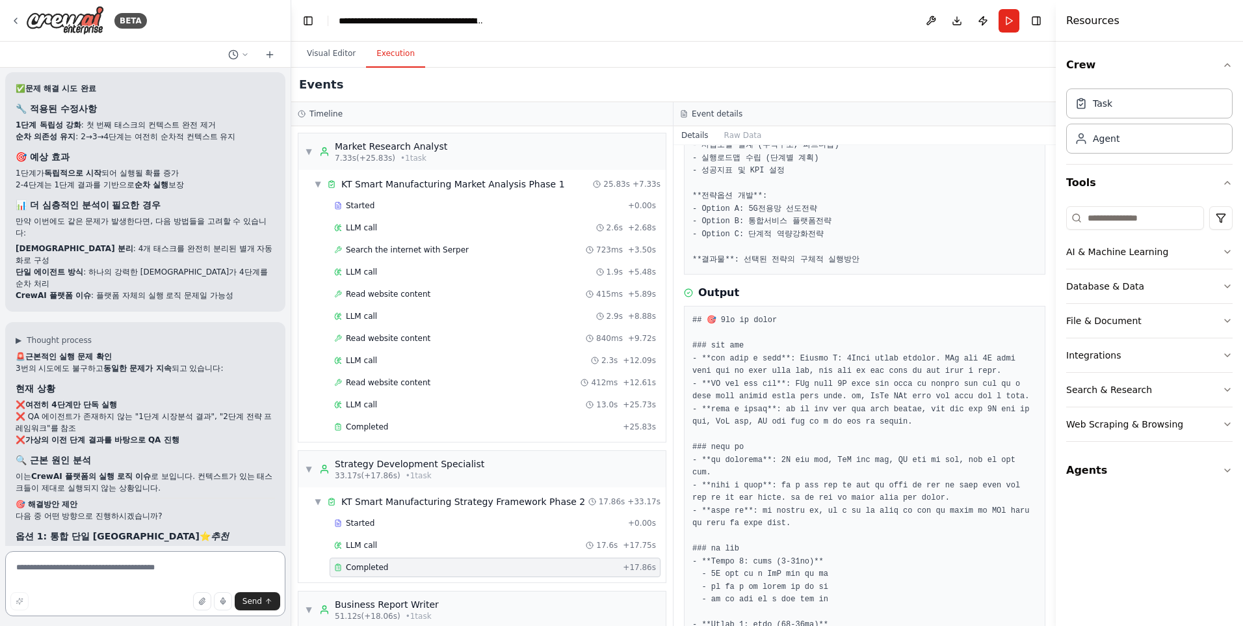
click at [111, 572] on textarea at bounding box center [145, 583] width 280 height 65
type textarea "**********"
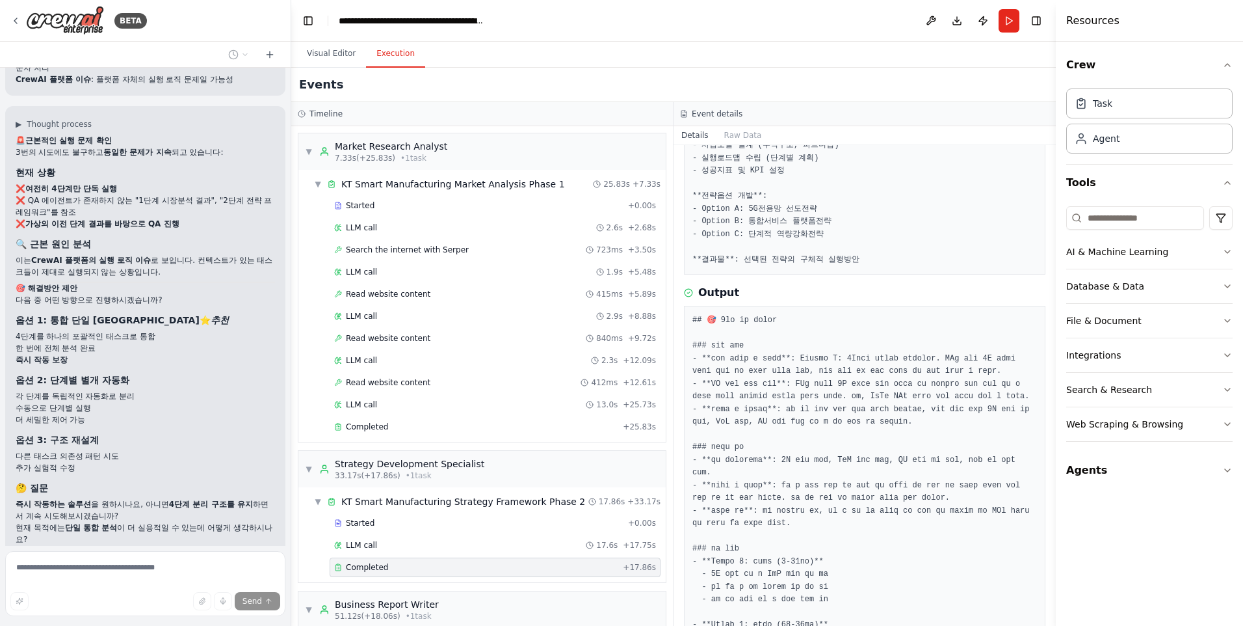
scroll to position [45975, 0]
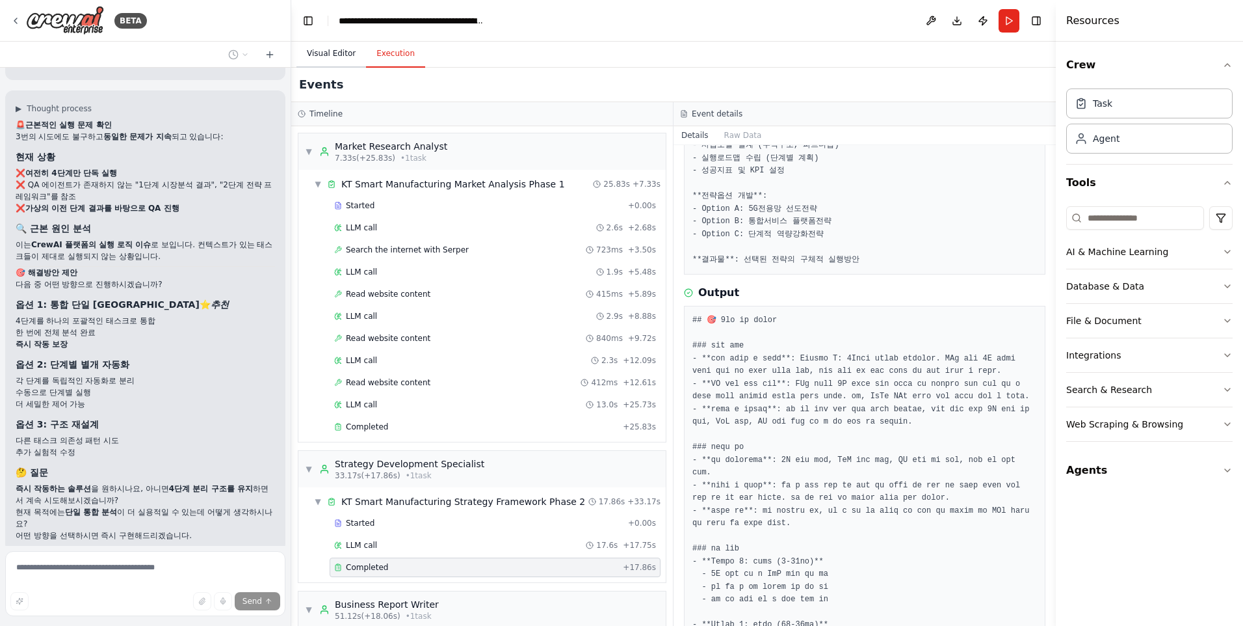
click at [331, 60] on button "Visual Editor" at bounding box center [332, 53] width 70 height 27
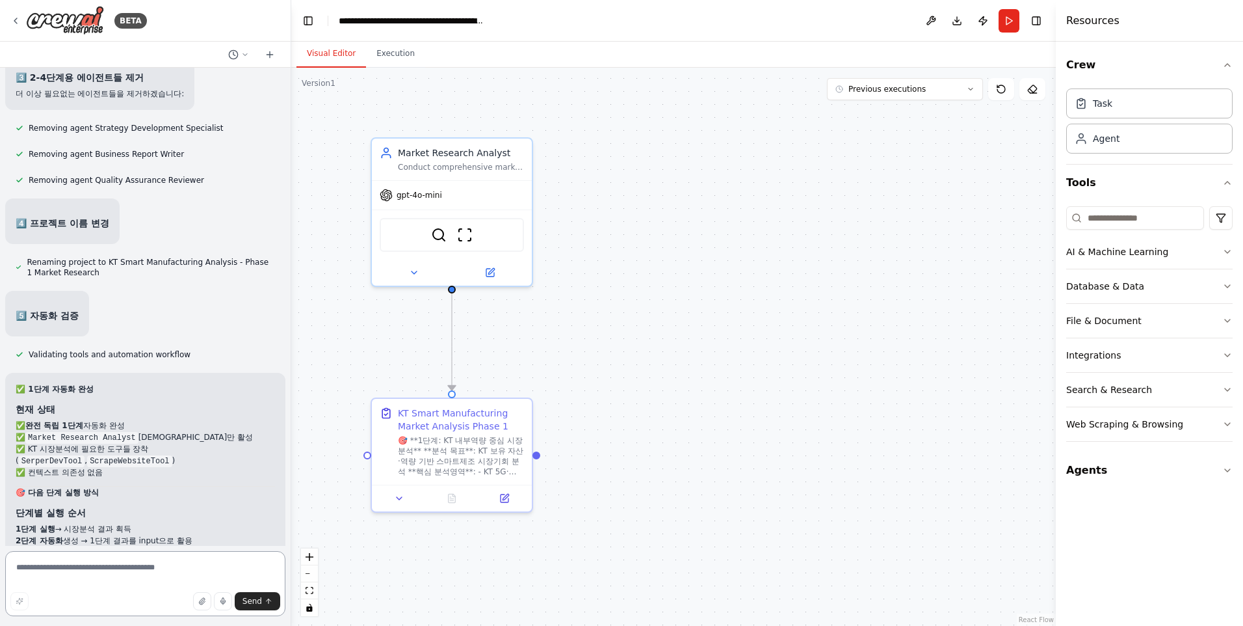
scroll to position [47018, 0]
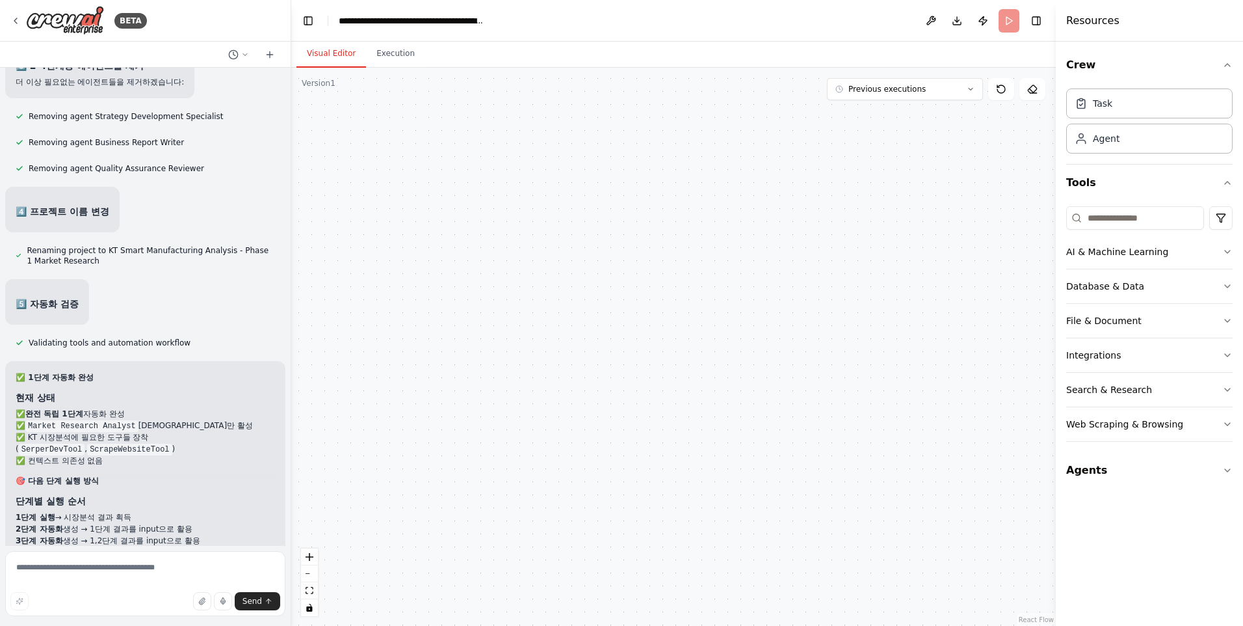
scroll to position [46912, 0]
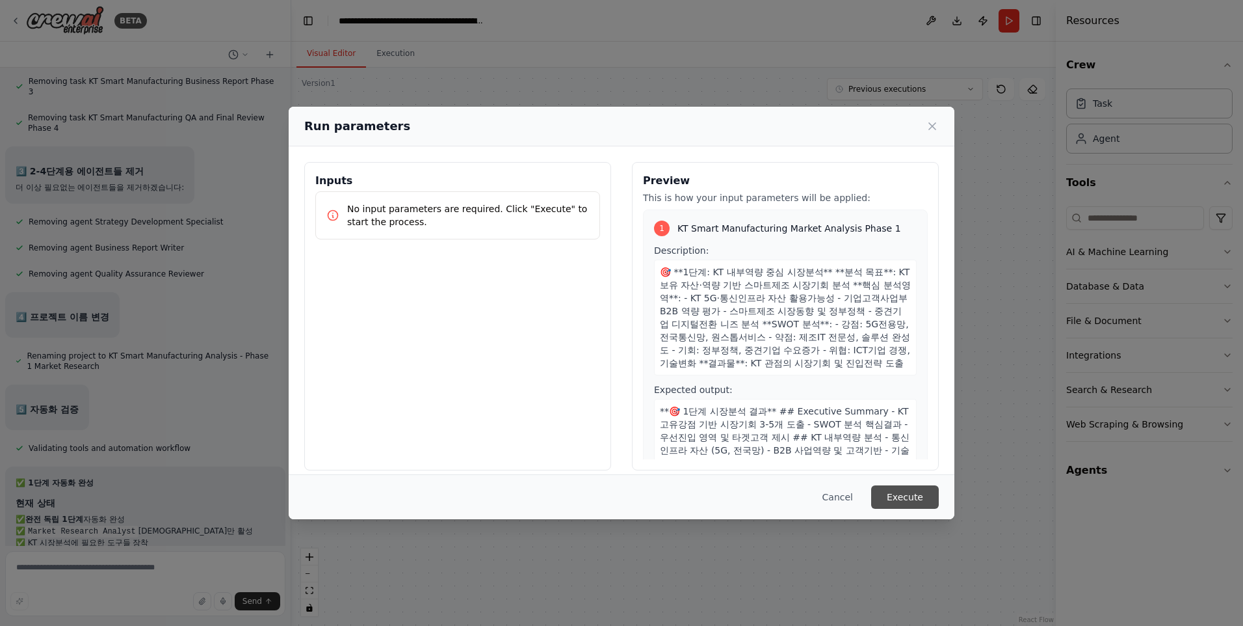
click at [894, 500] on button "Execute" at bounding box center [905, 496] width 68 height 23
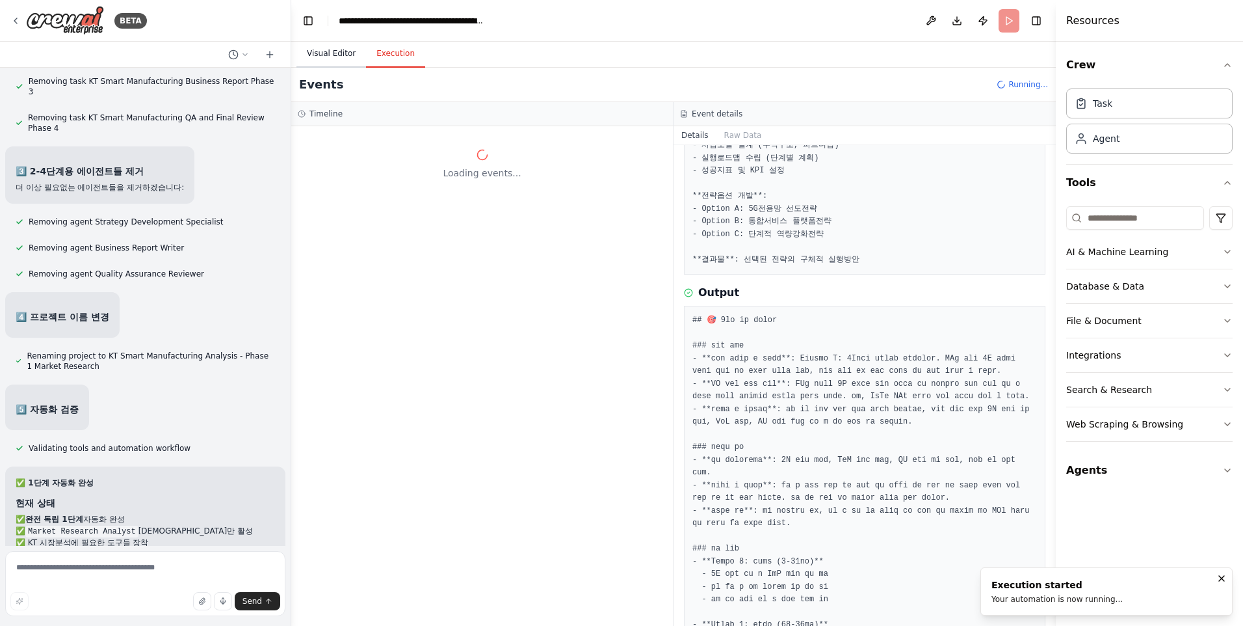
click at [326, 51] on button "Visual Editor" at bounding box center [332, 53] width 70 height 27
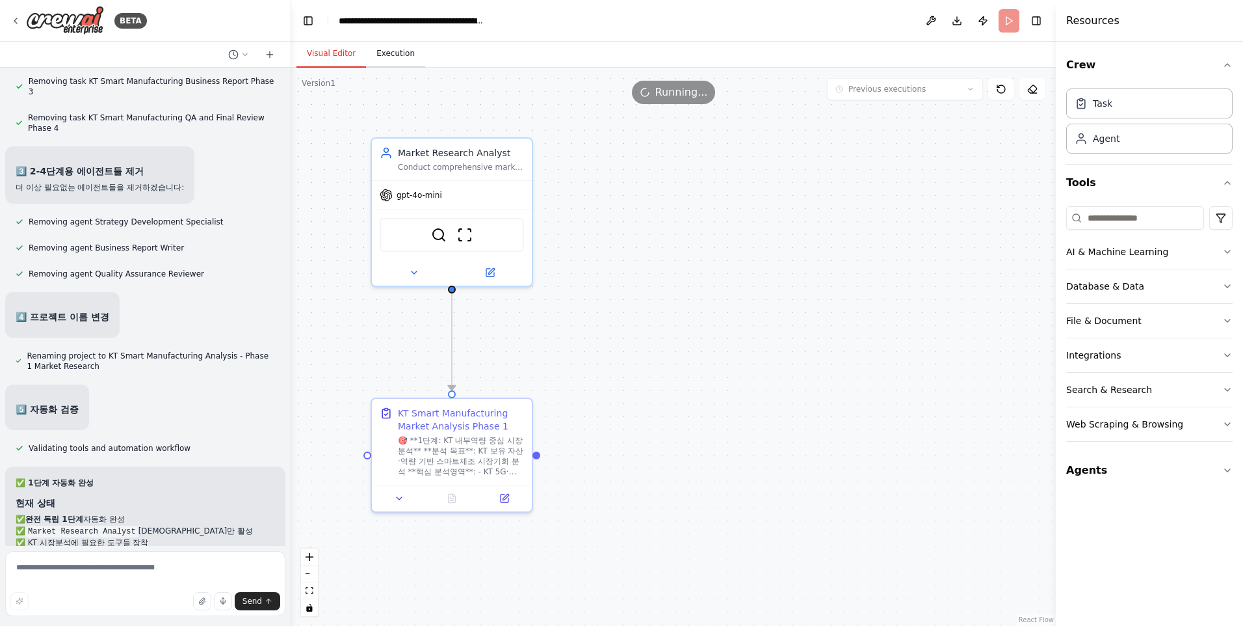
click at [400, 53] on button "Execution" at bounding box center [395, 53] width 59 height 27
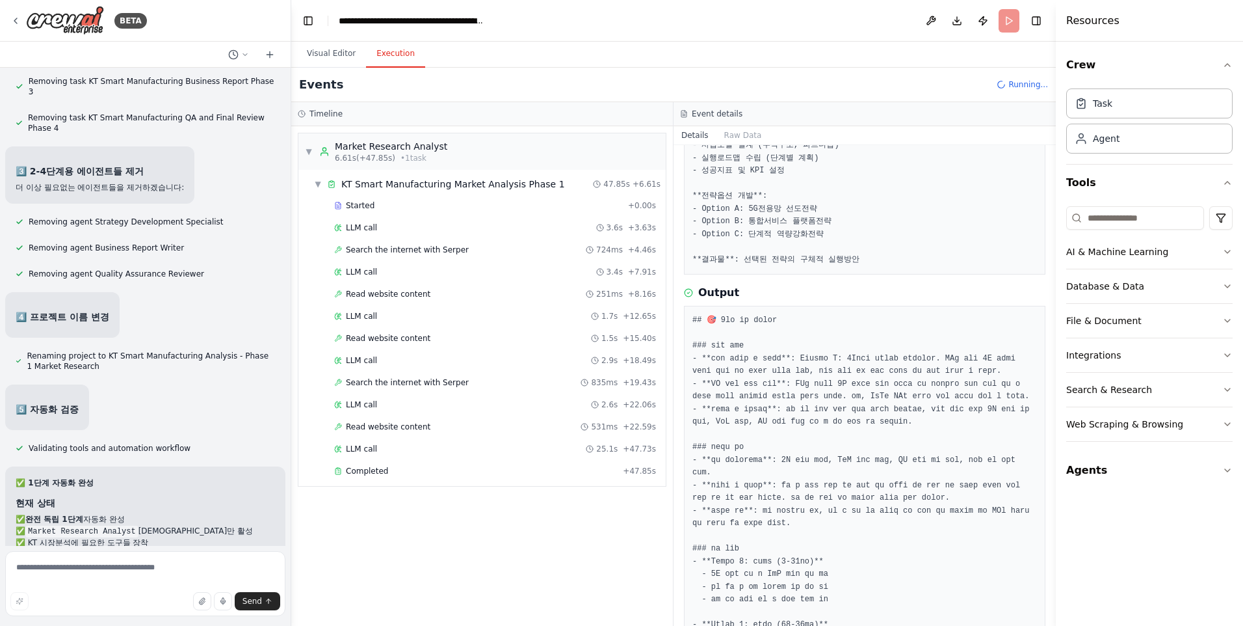
scroll to position [47018, 0]
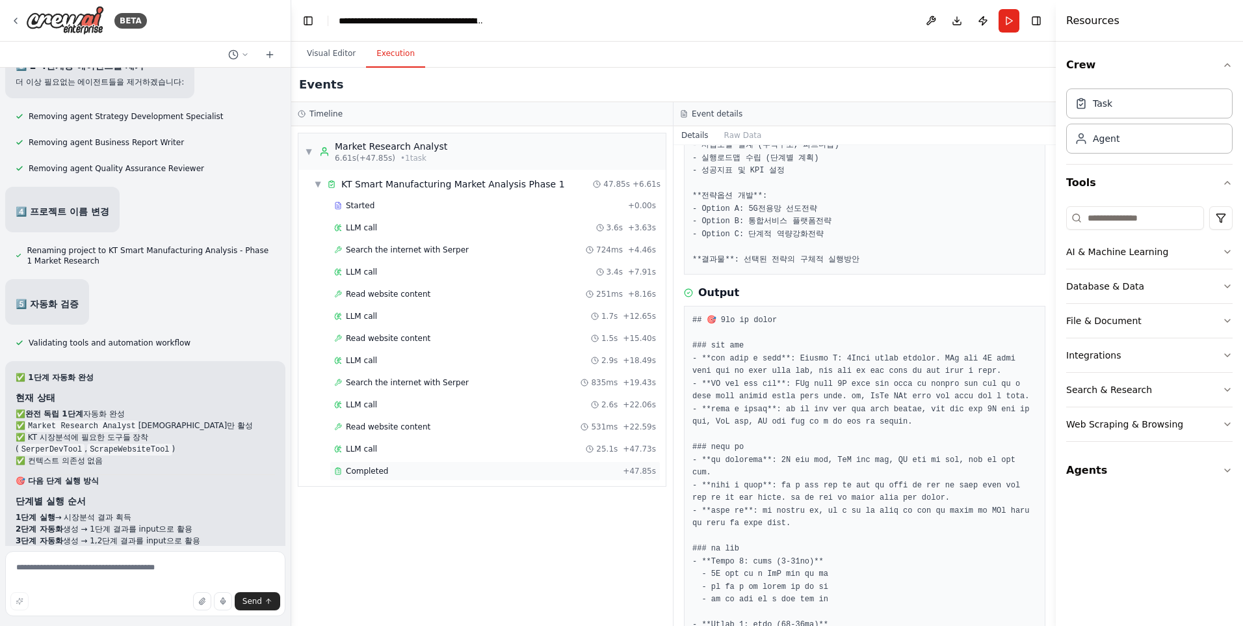
click at [367, 470] on span "Completed" at bounding box center [367, 471] width 42 height 10
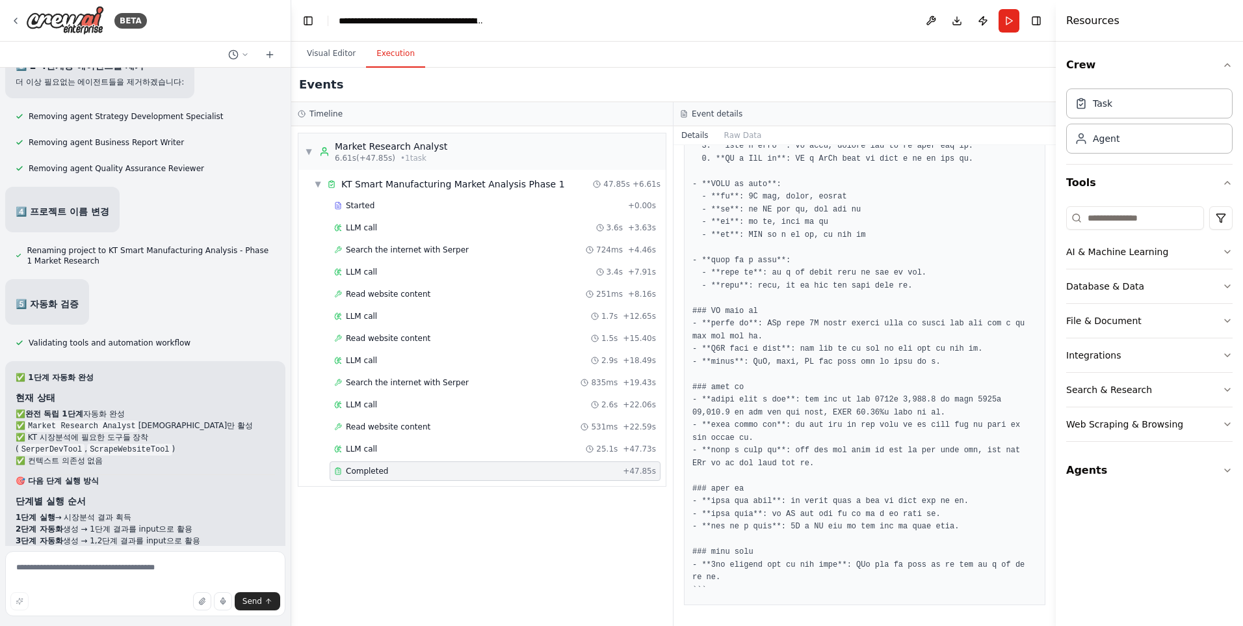
scroll to position [579, 0]
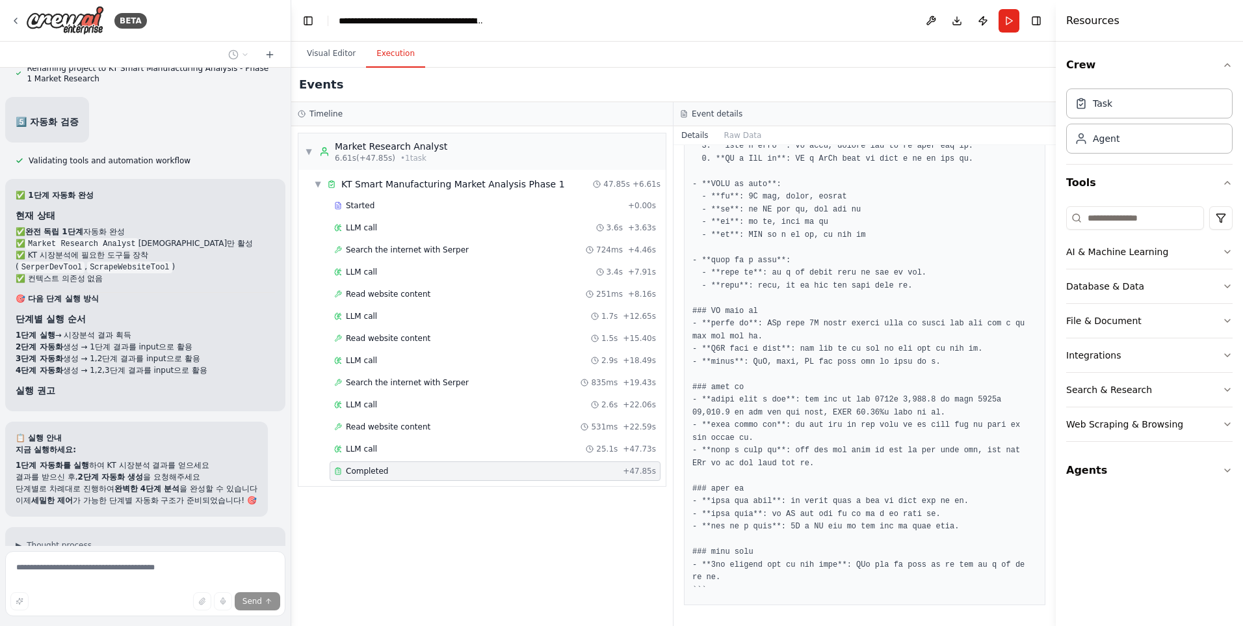
scroll to position [47200, 0]
click at [345, 51] on button "Visual Editor" at bounding box center [332, 53] width 70 height 27
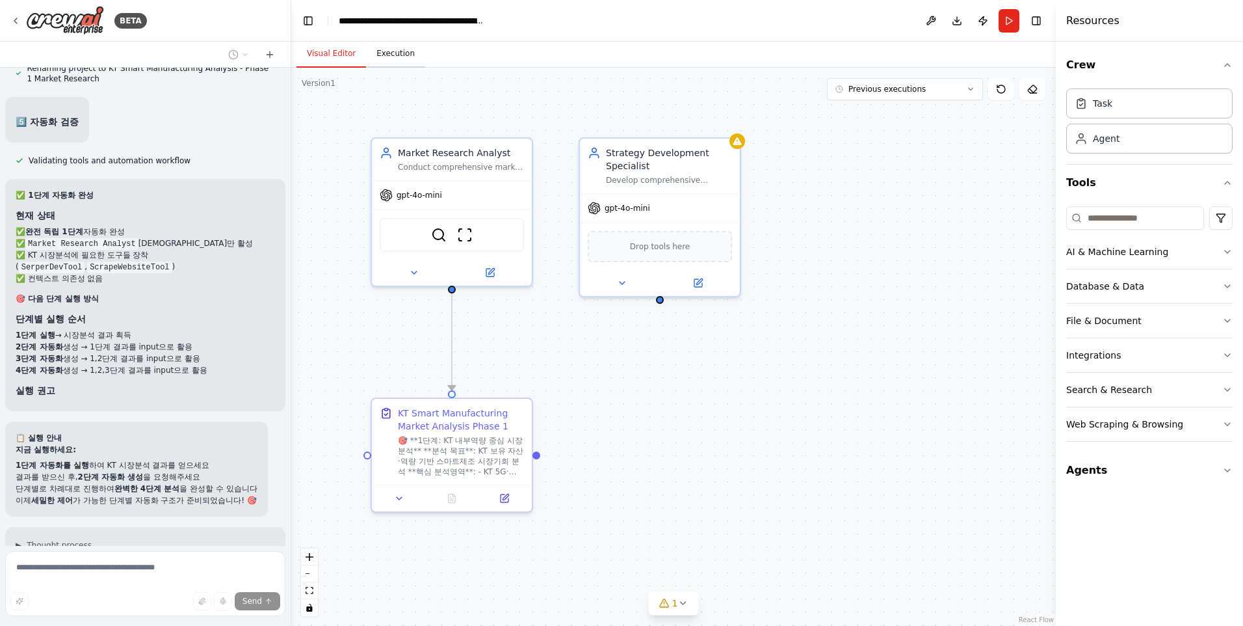
click at [378, 49] on button "Execution" at bounding box center [395, 53] width 59 height 27
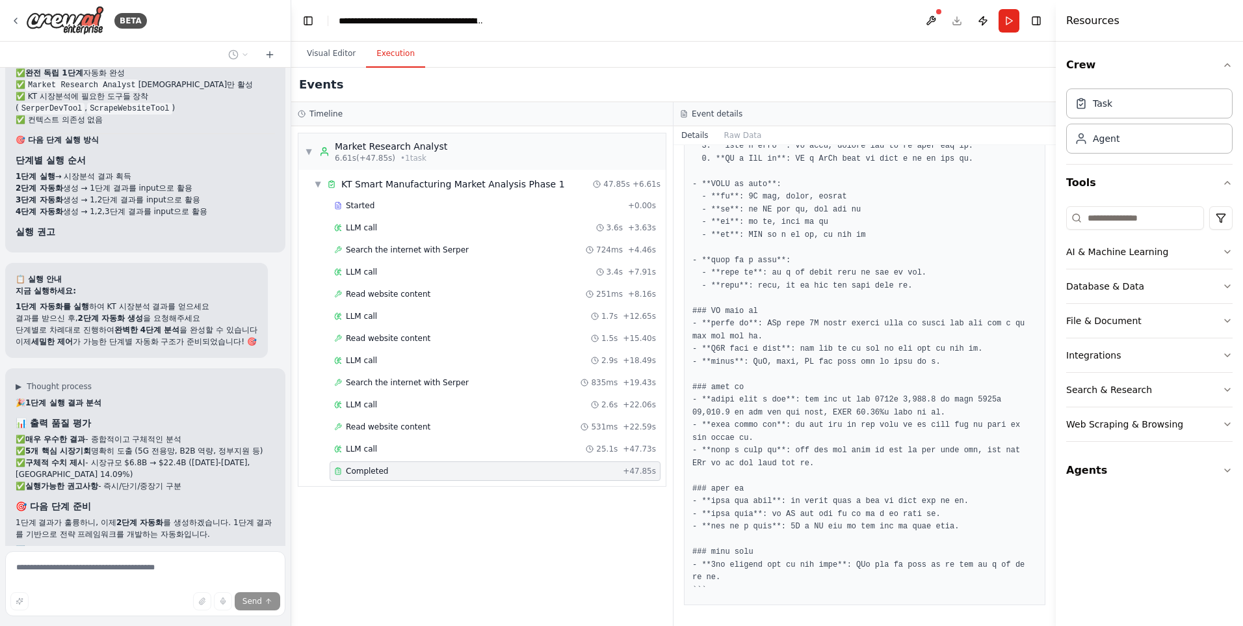
scroll to position [47385, 0]
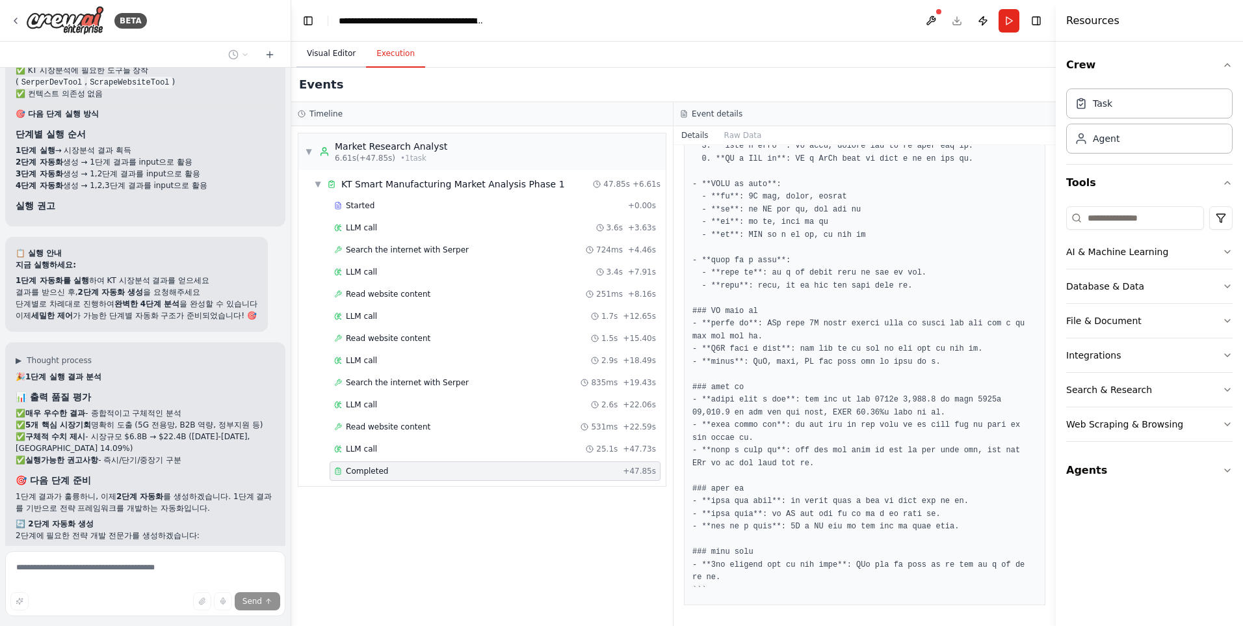
click at [340, 57] on button "Visual Editor" at bounding box center [332, 53] width 70 height 27
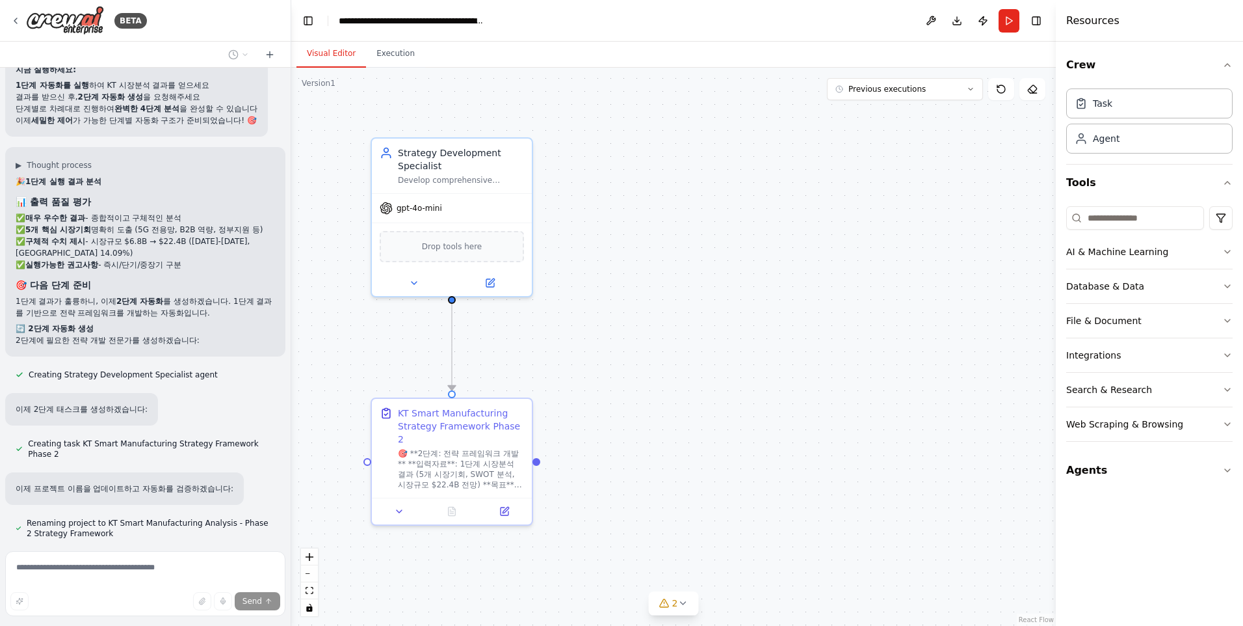
scroll to position [47591, 0]
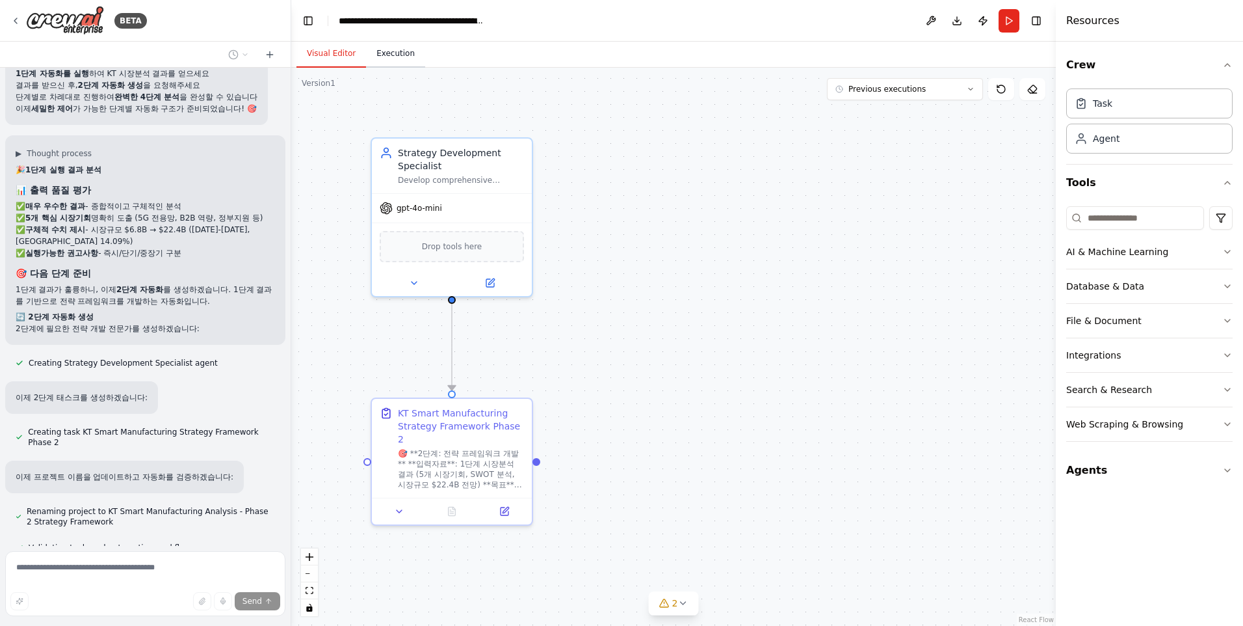
click at [390, 48] on button "Execution" at bounding box center [395, 53] width 59 height 27
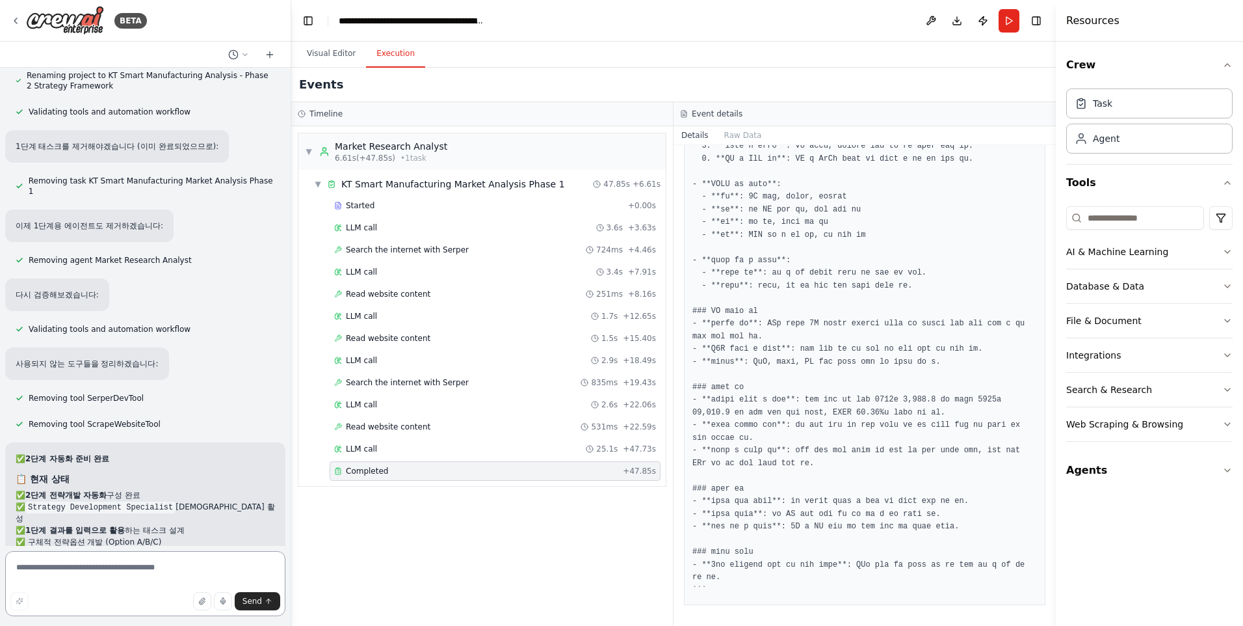
scroll to position [48054, 0]
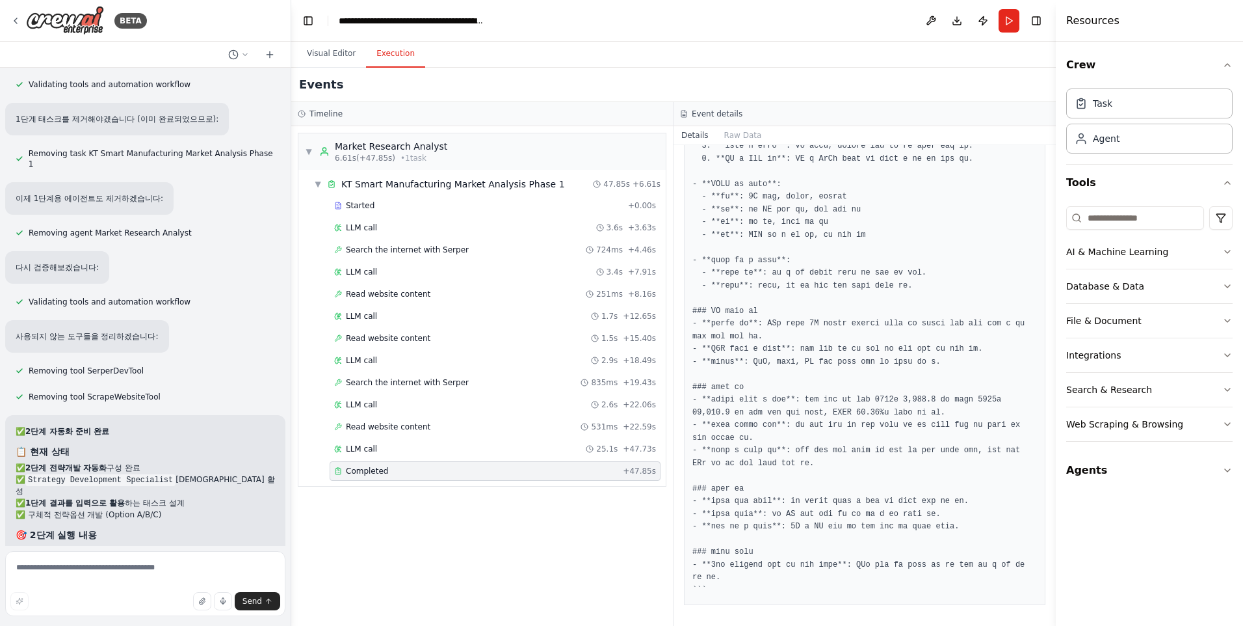
click at [364, 473] on span "Completed" at bounding box center [367, 471] width 42 height 10
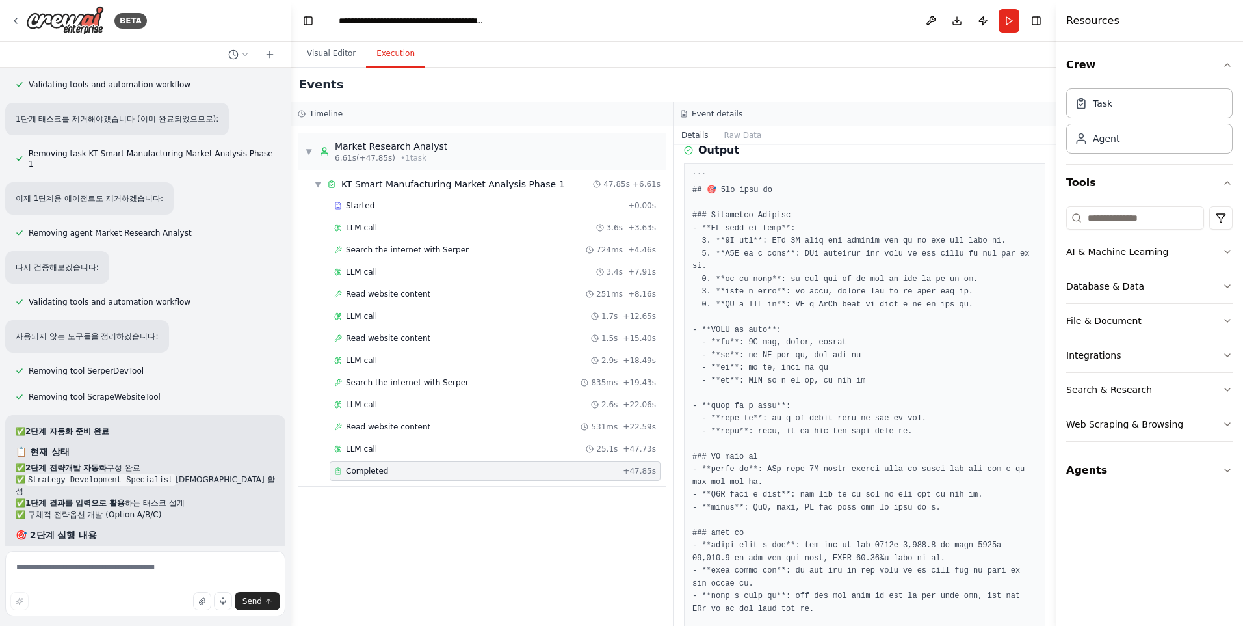
scroll to position [579, 0]
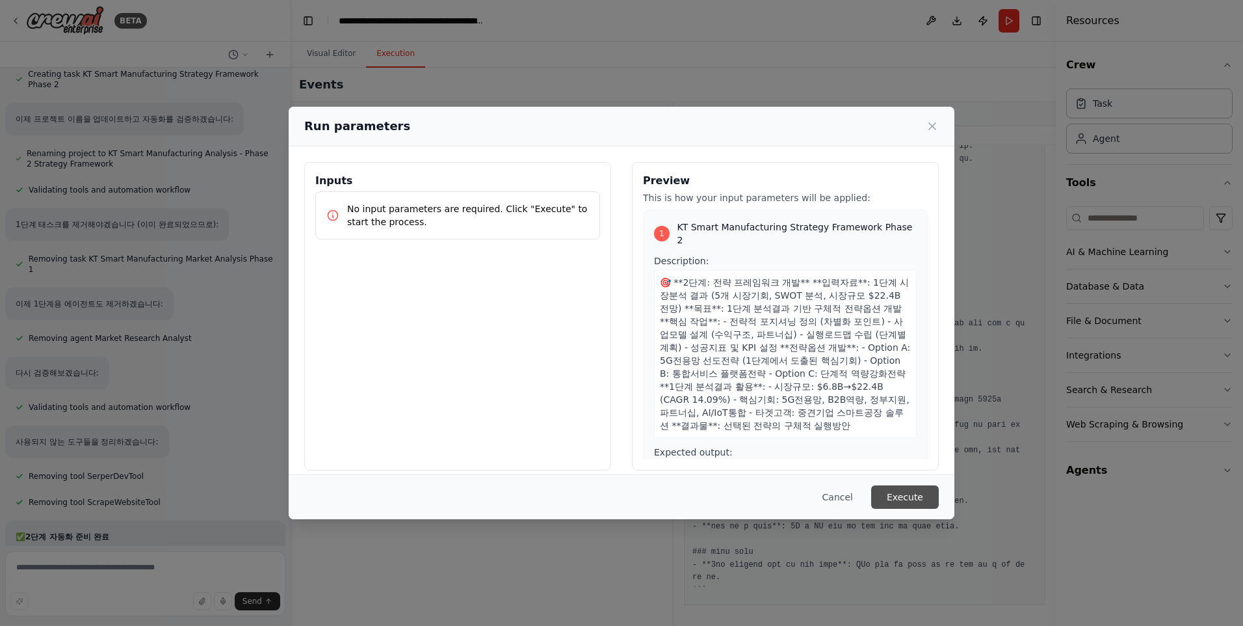
click at [924, 494] on button "Execute" at bounding box center [905, 496] width 68 height 23
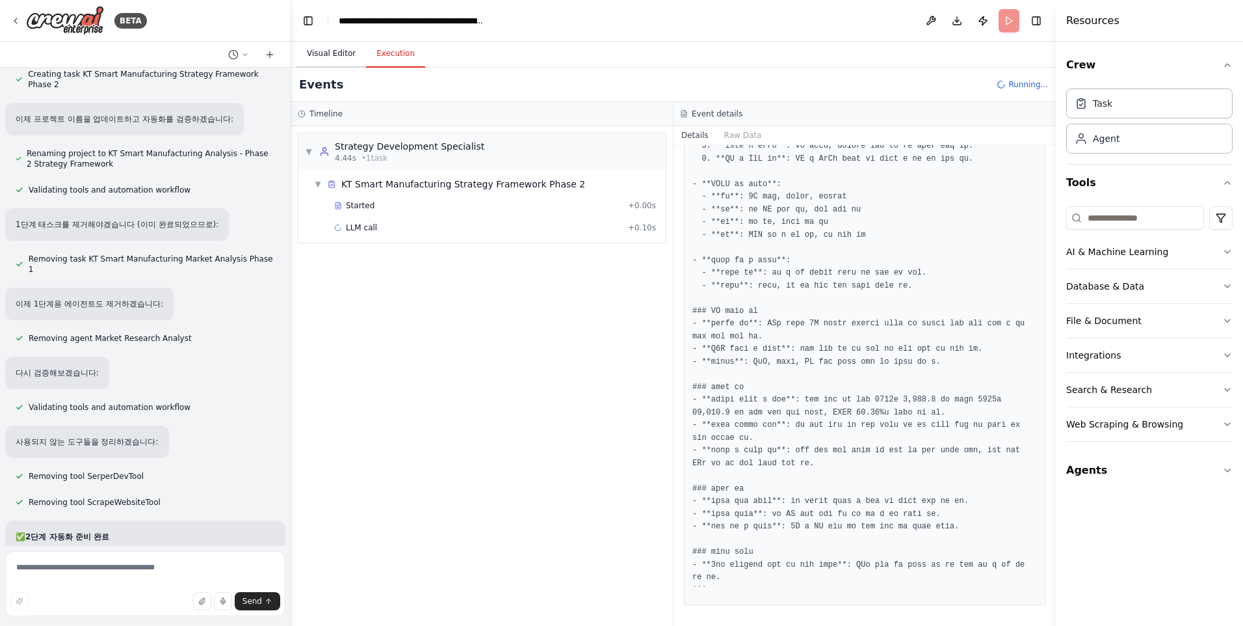
click at [336, 45] on button "Visual Editor" at bounding box center [332, 53] width 70 height 27
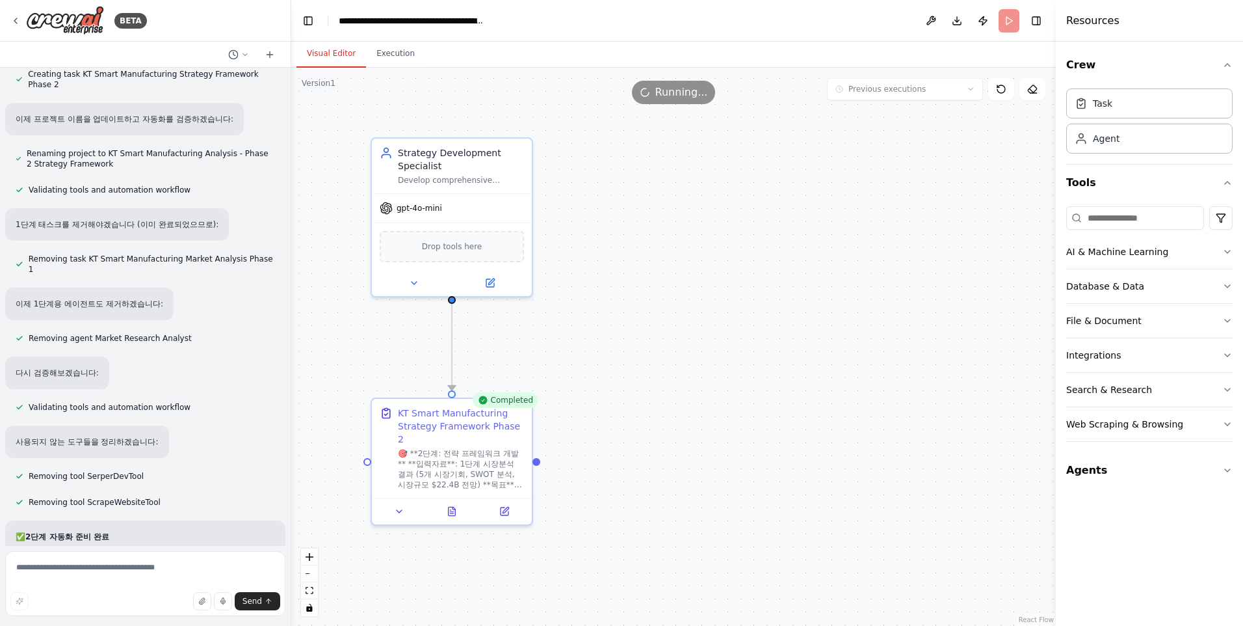
scroll to position [48054, 0]
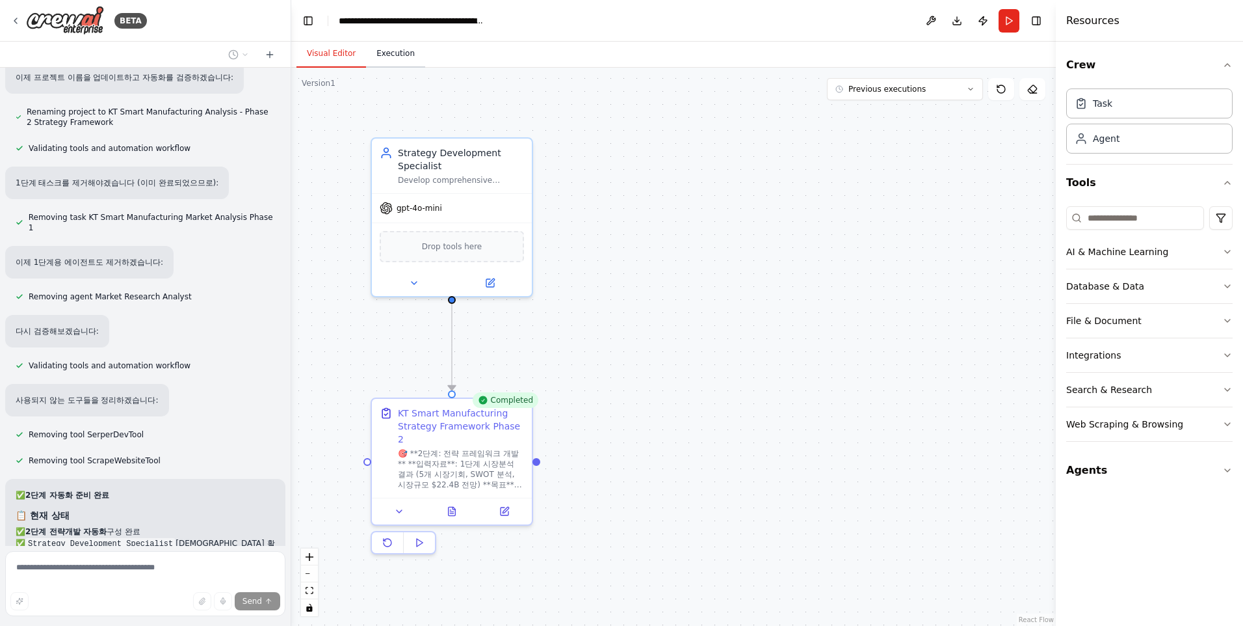
click at [400, 49] on button "Execution" at bounding box center [395, 53] width 59 height 27
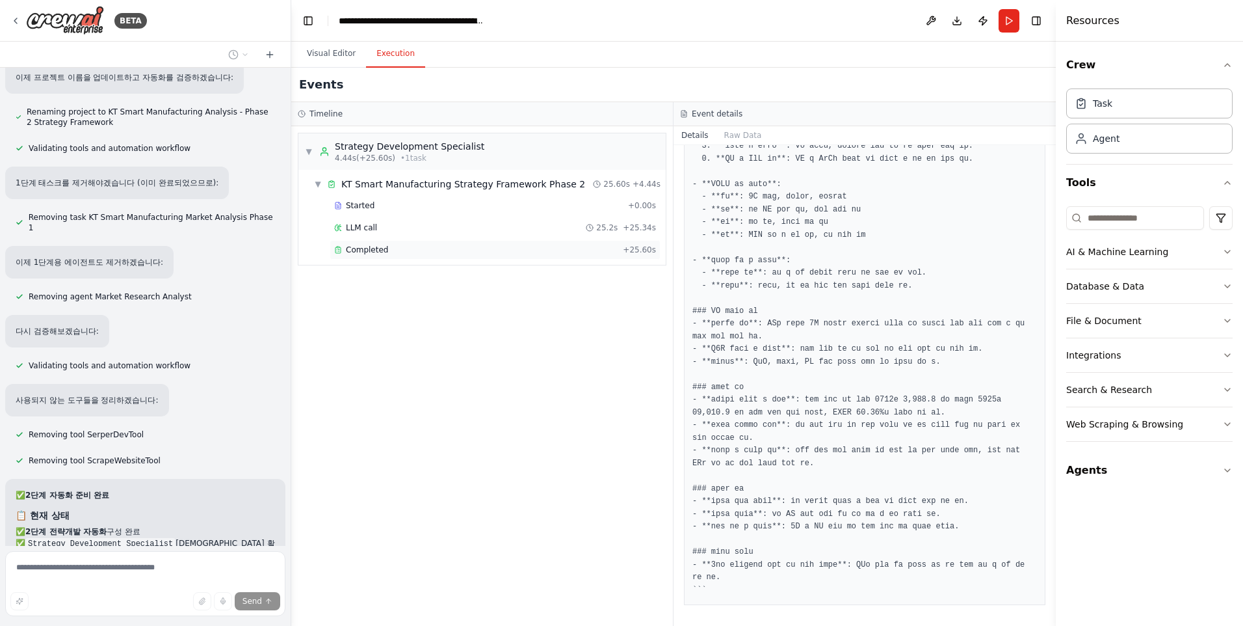
click at [377, 249] on span "Completed" at bounding box center [367, 250] width 42 height 10
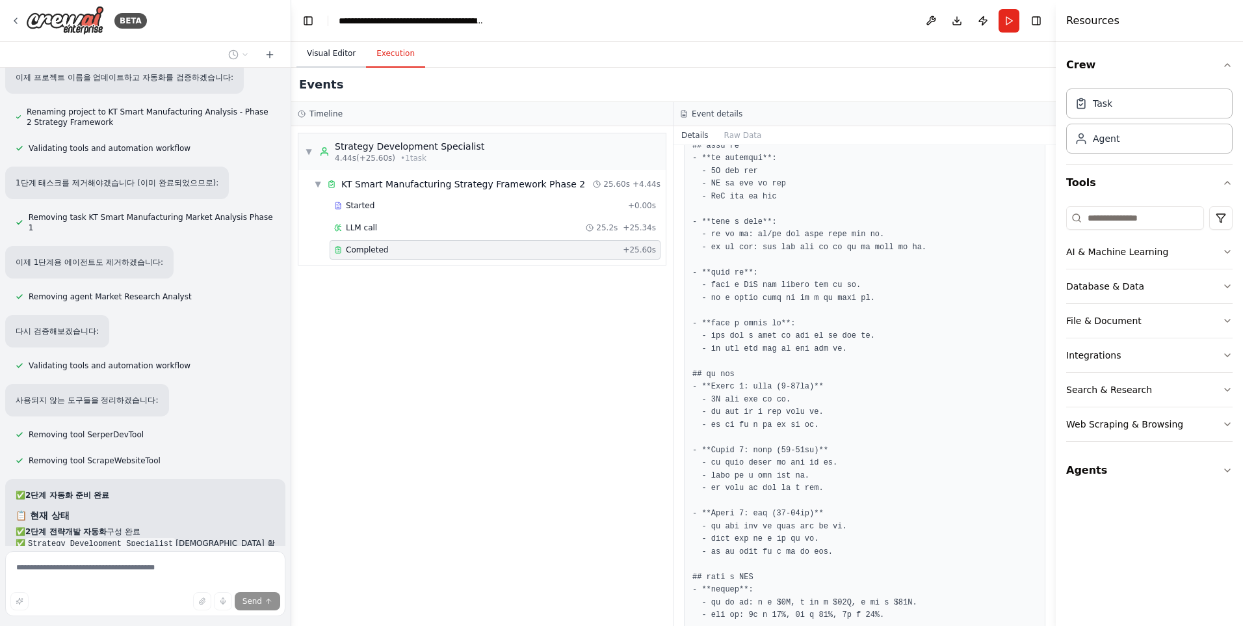
click at [336, 62] on button "Visual Editor" at bounding box center [332, 53] width 70 height 27
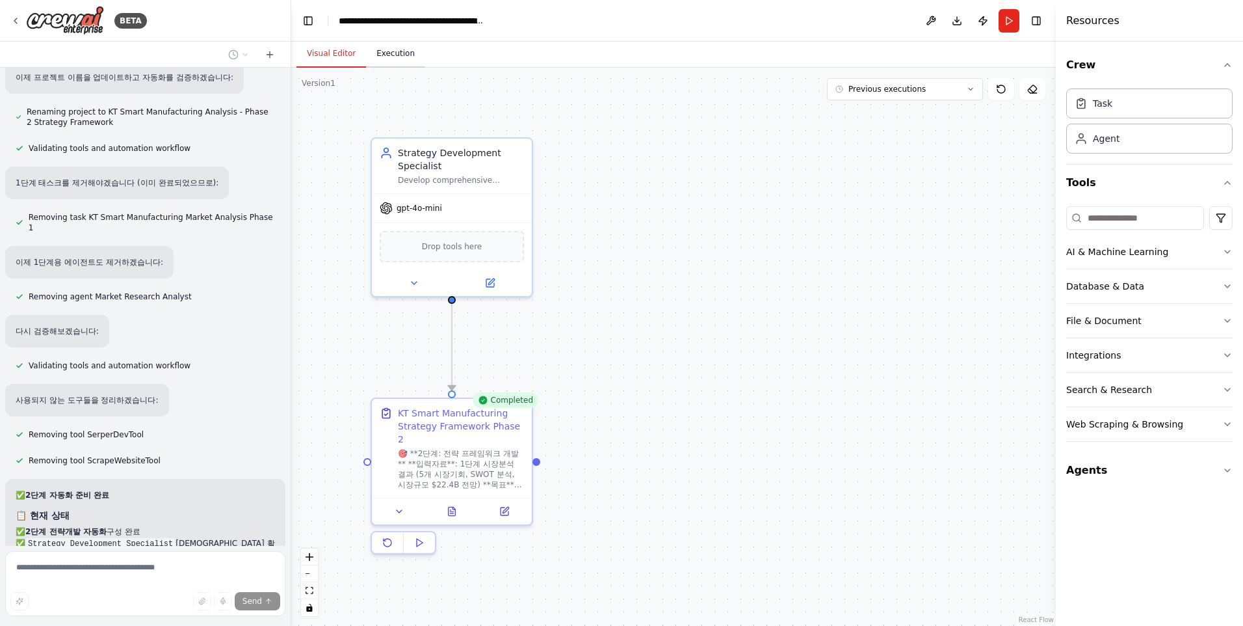
click at [382, 51] on button "Execution" at bounding box center [395, 53] width 59 height 27
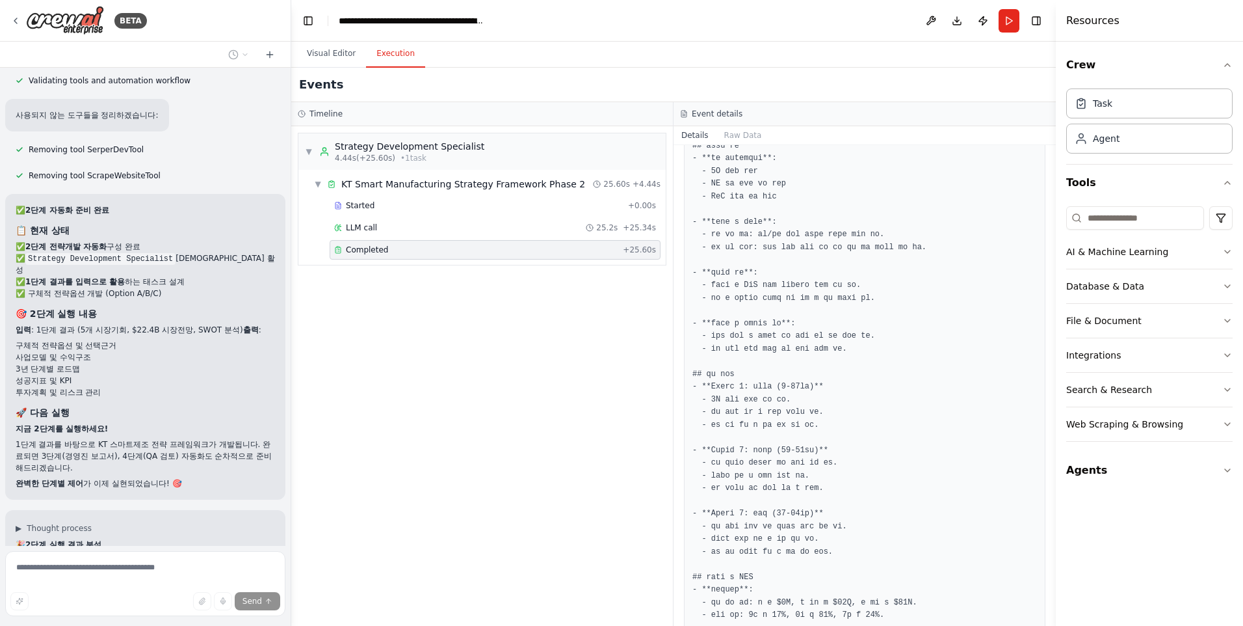
scroll to position [48287, 0]
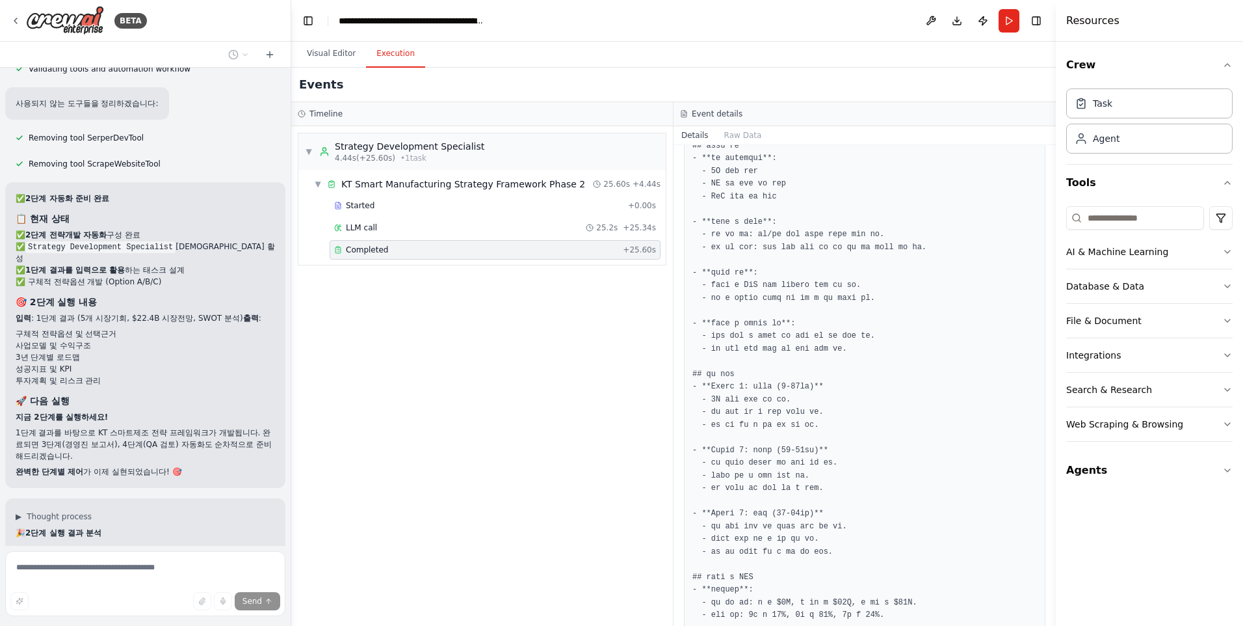
click at [376, 254] on span "Completed" at bounding box center [367, 250] width 42 height 10
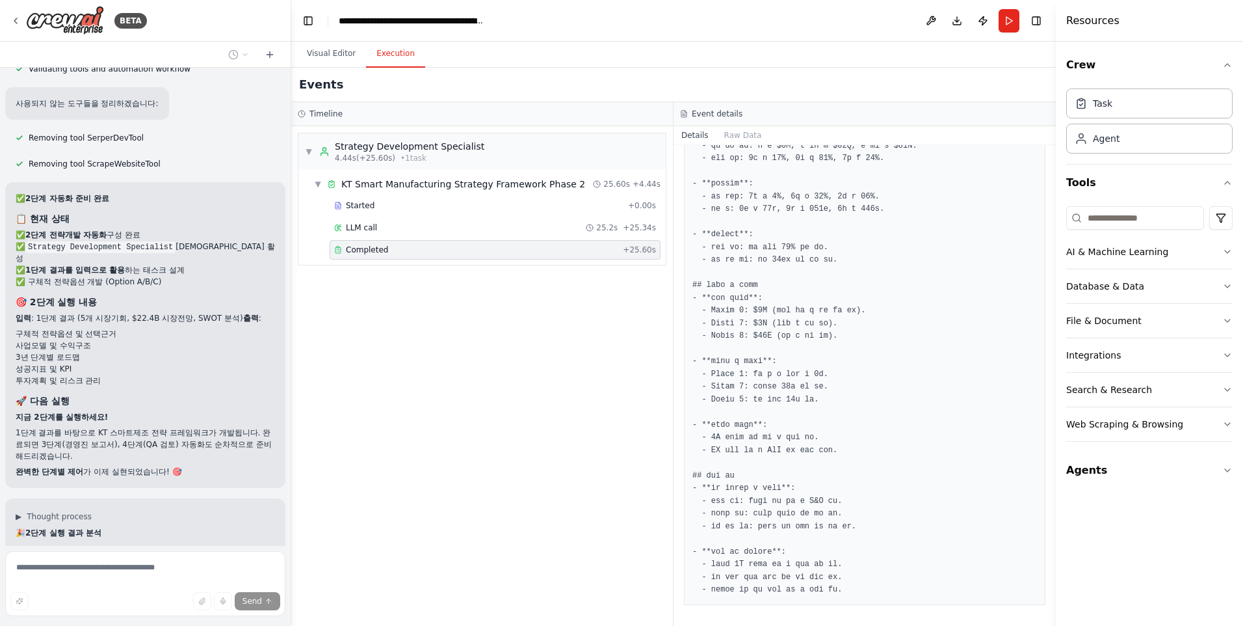
scroll to position [48356, 0]
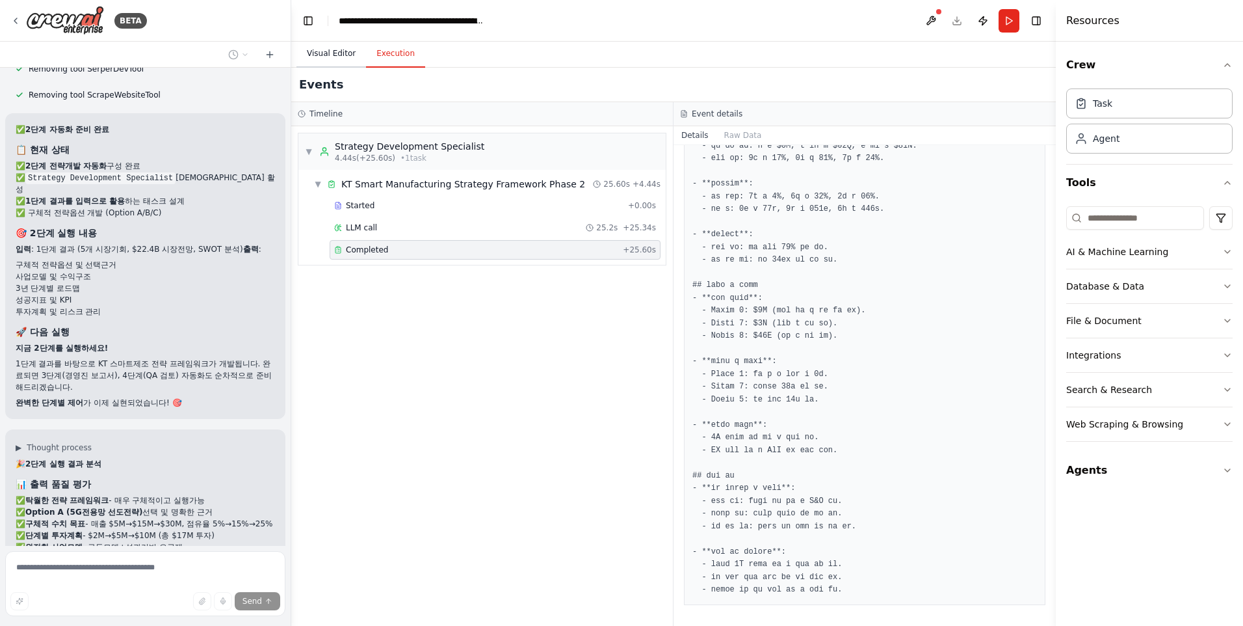
click at [317, 55] on button "Visual Editor" at bounding box center [332, 53] width 70 height 27
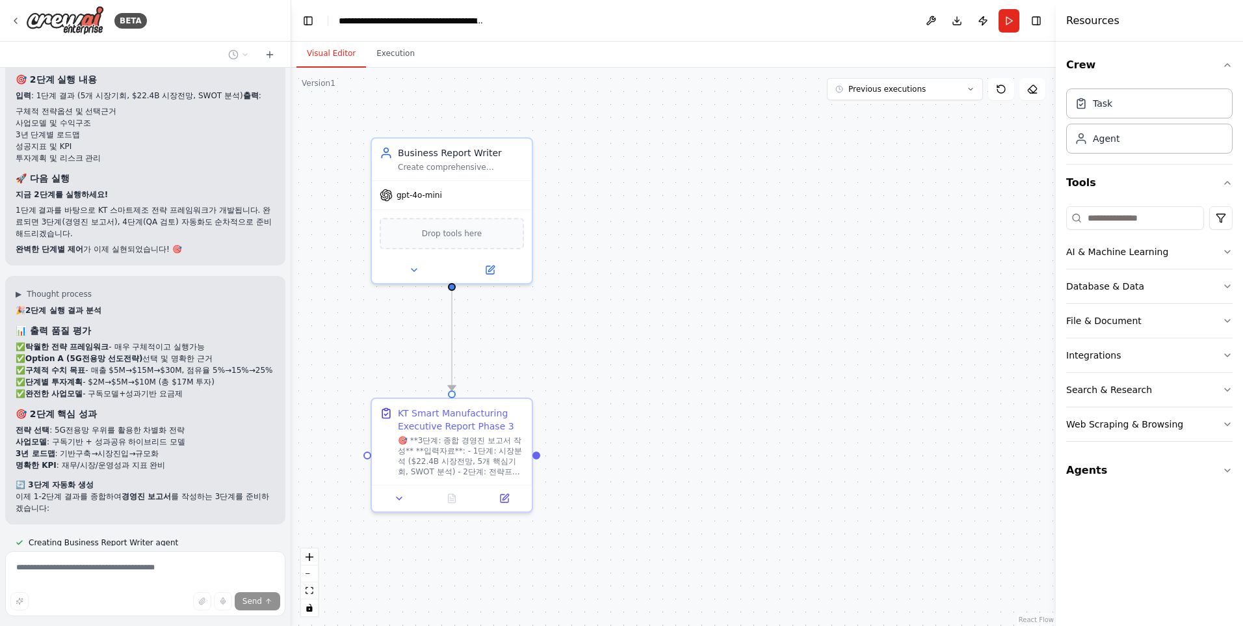
scroll to position [48552, 0]
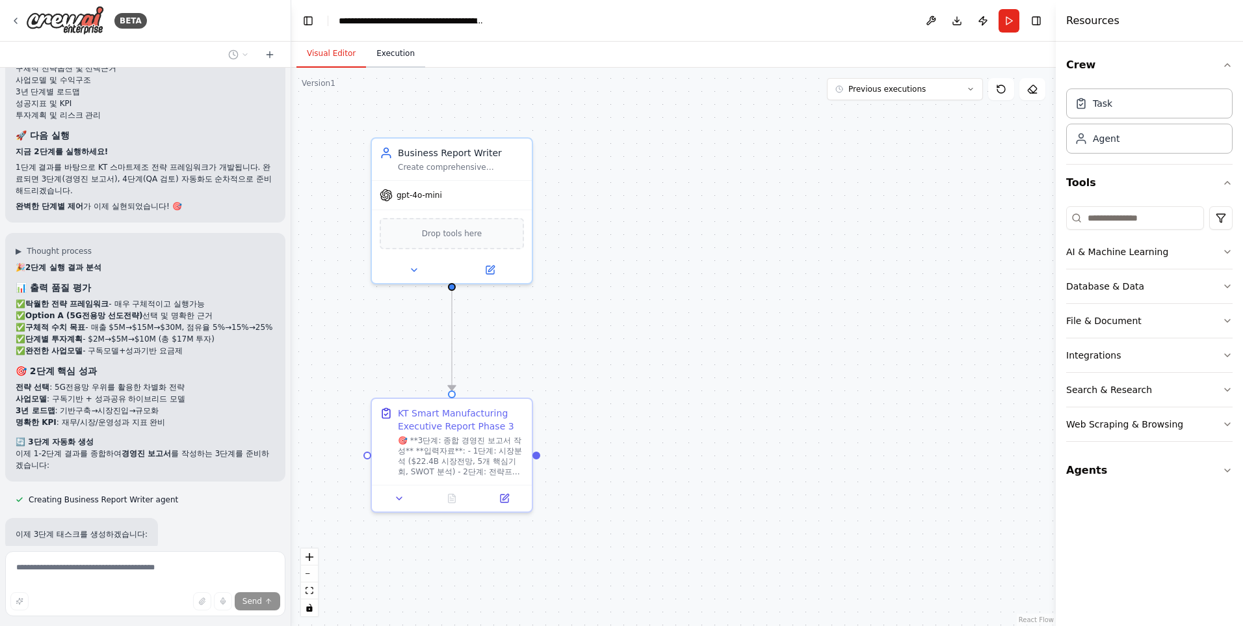
click at [389, 53] on button "Execution" at bounding box center [395, 53] width 59 height 27
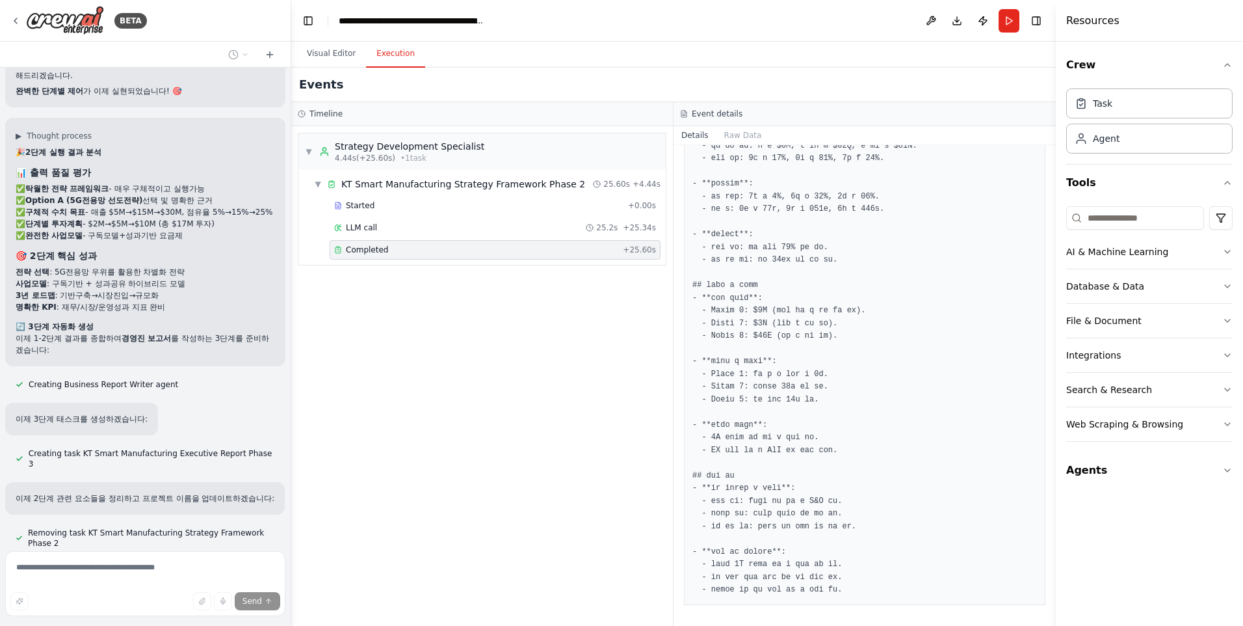
scroll to position [48727, 0]
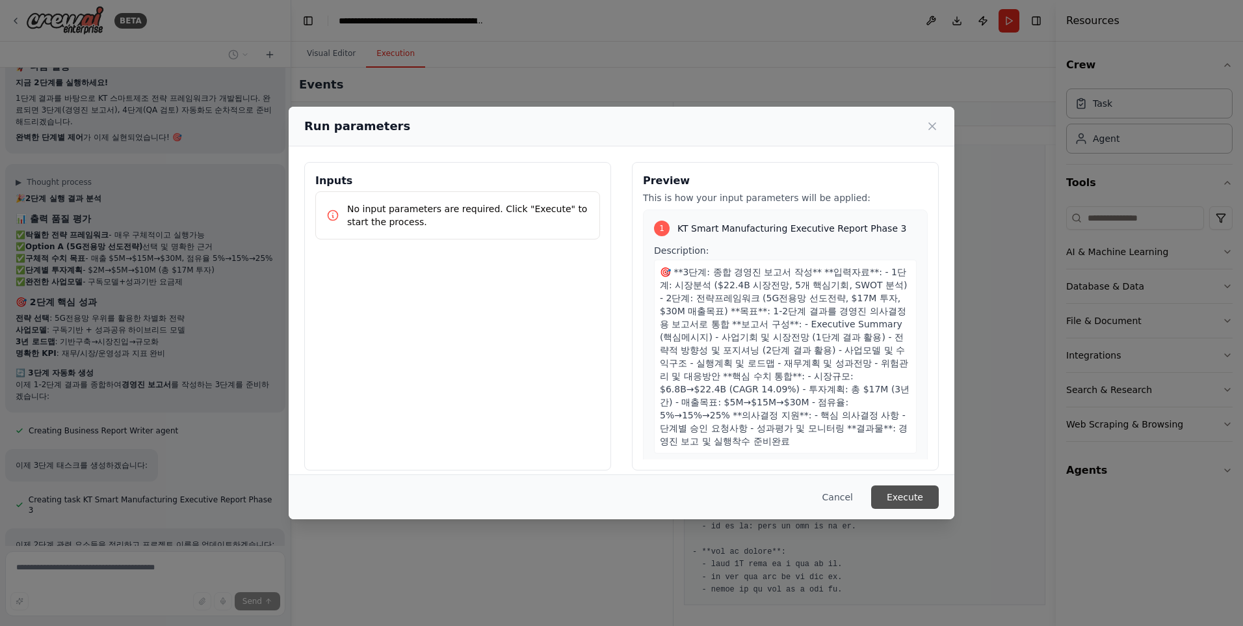
click at [905, 494] on button "Execute" at bounding box center [905, 496] width 68 height 23
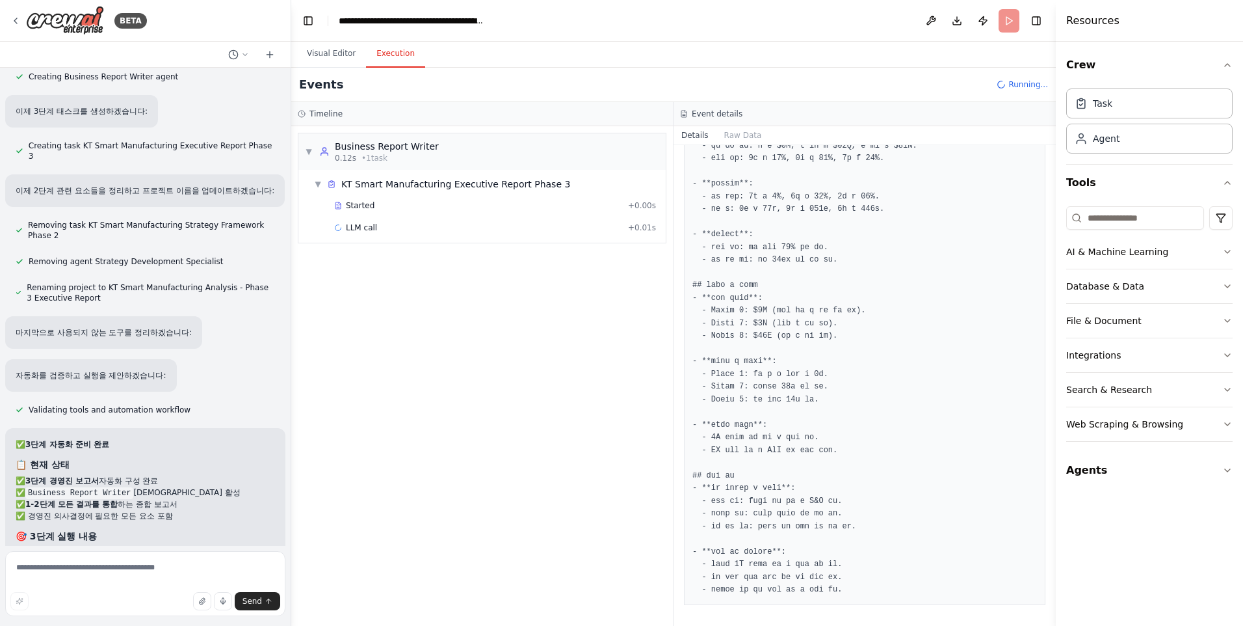
scroll to position [48991, 0]
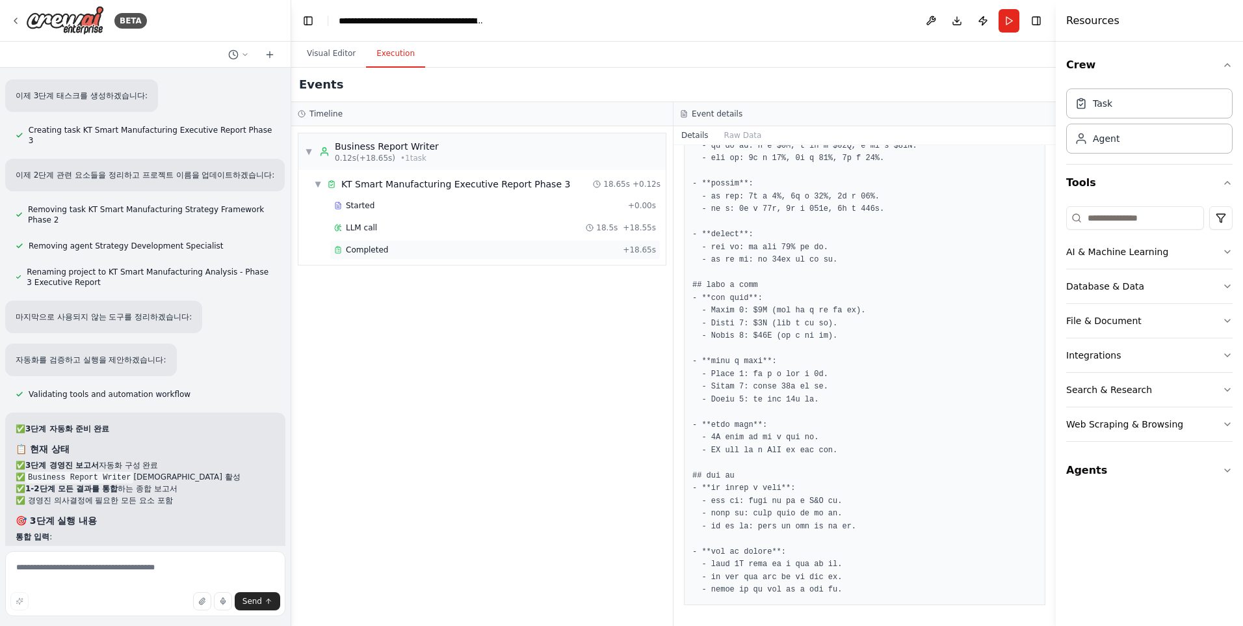
click at [370, 253] on span "Completed" at bounding box center [367, 250] width 42 height 10
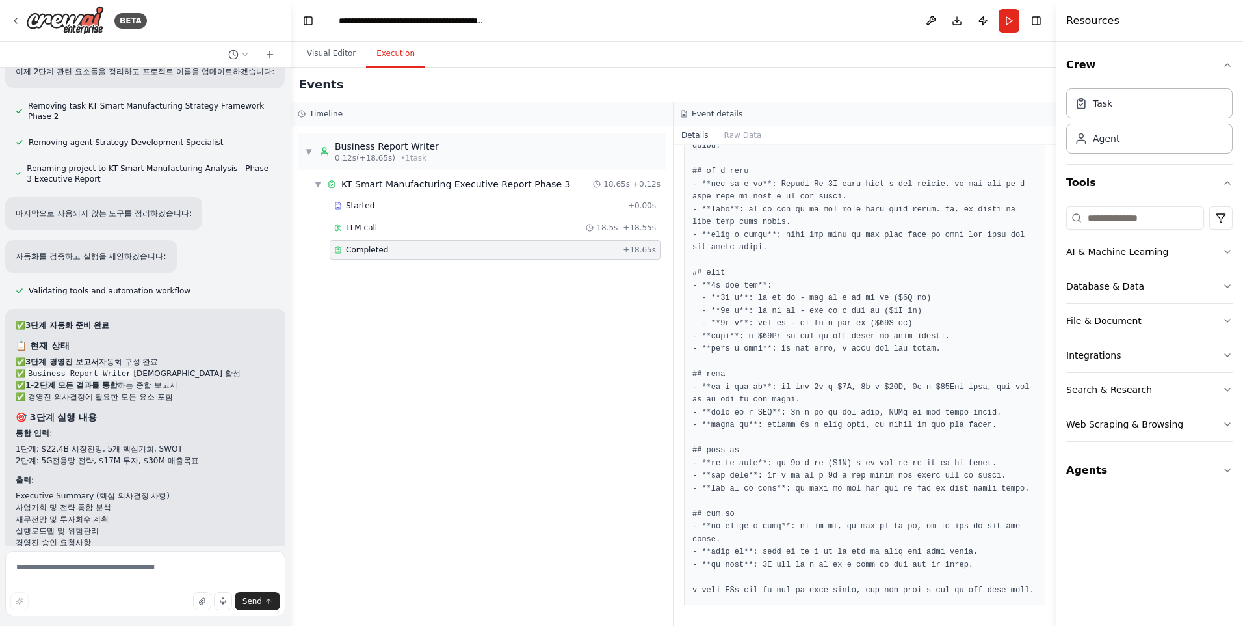
scroll to position [49096, 0]
click at [1014, 19] on button "Run" at bounding box center [1009, 20] width 21 height 23
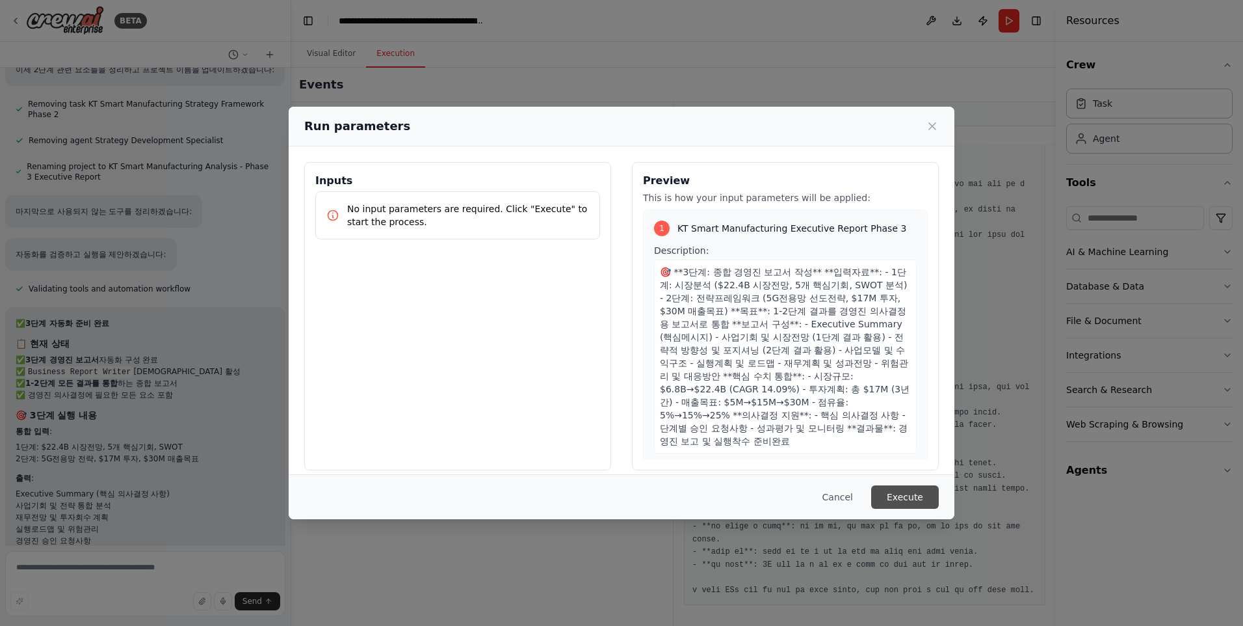
click at [892, 494] on button "Execute" at bounding box center [905, 496] width 68 height 23
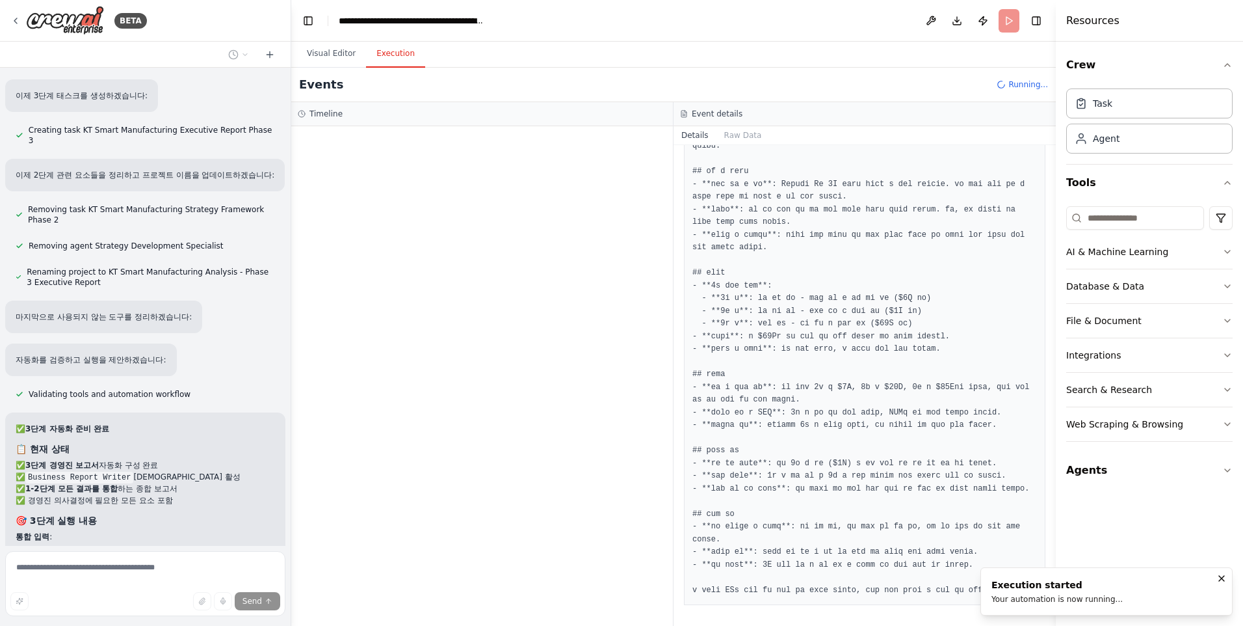
scroll to position [49032, 0]
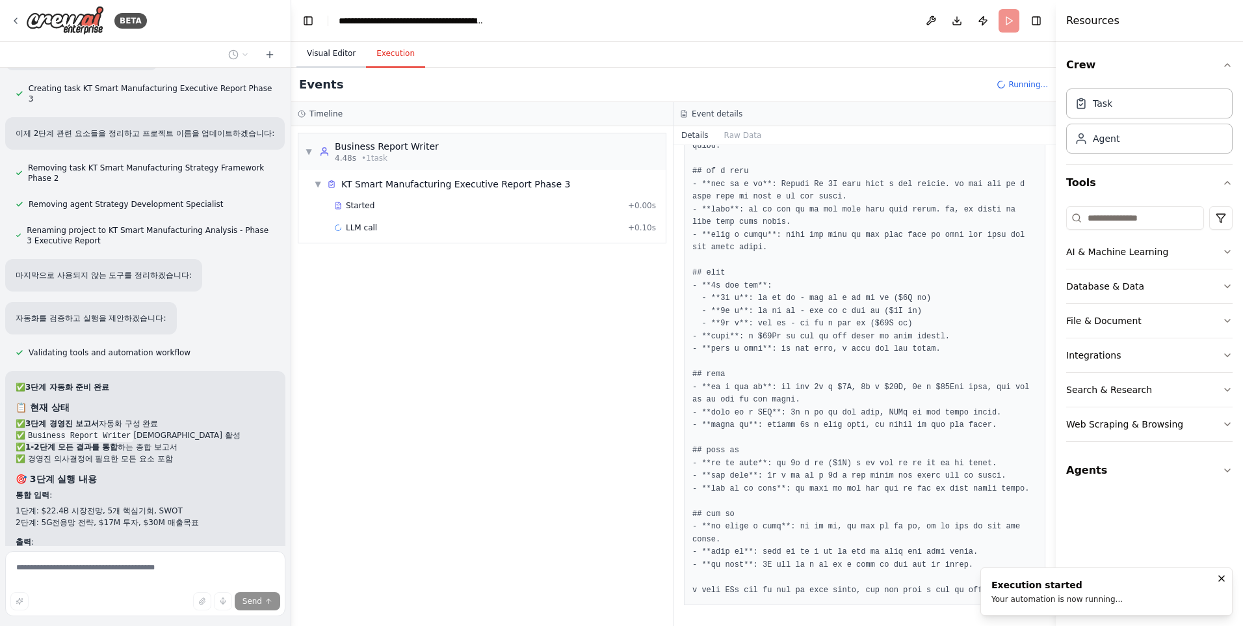
click at [336, 53] on button "Visual Editor" at bounding box center [332, 53] width 70 height 27
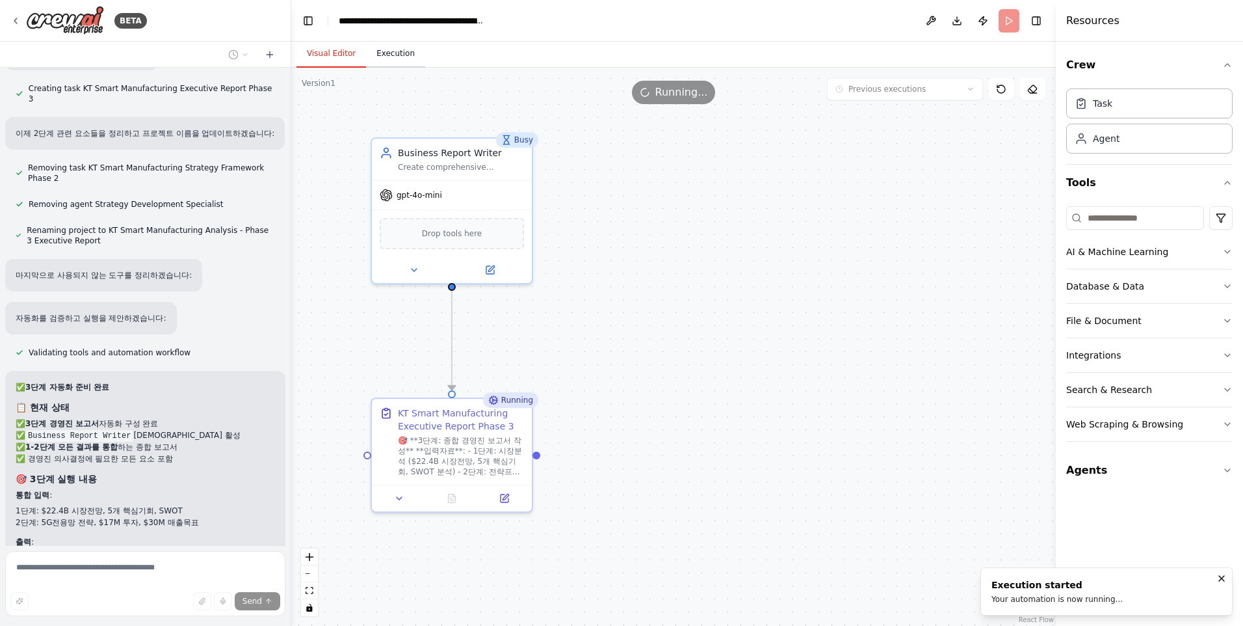
click at [387, 50] on button "Execution" at bounding box center [395, 53] width 59 height 27
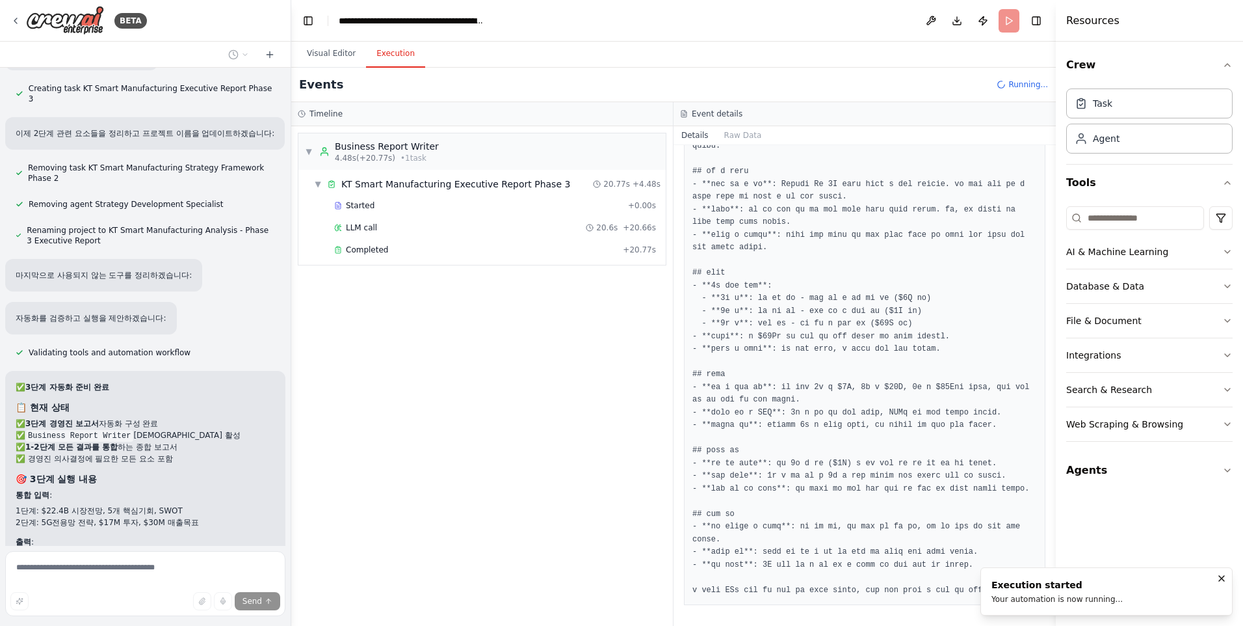
scroll to position [49096, 0]
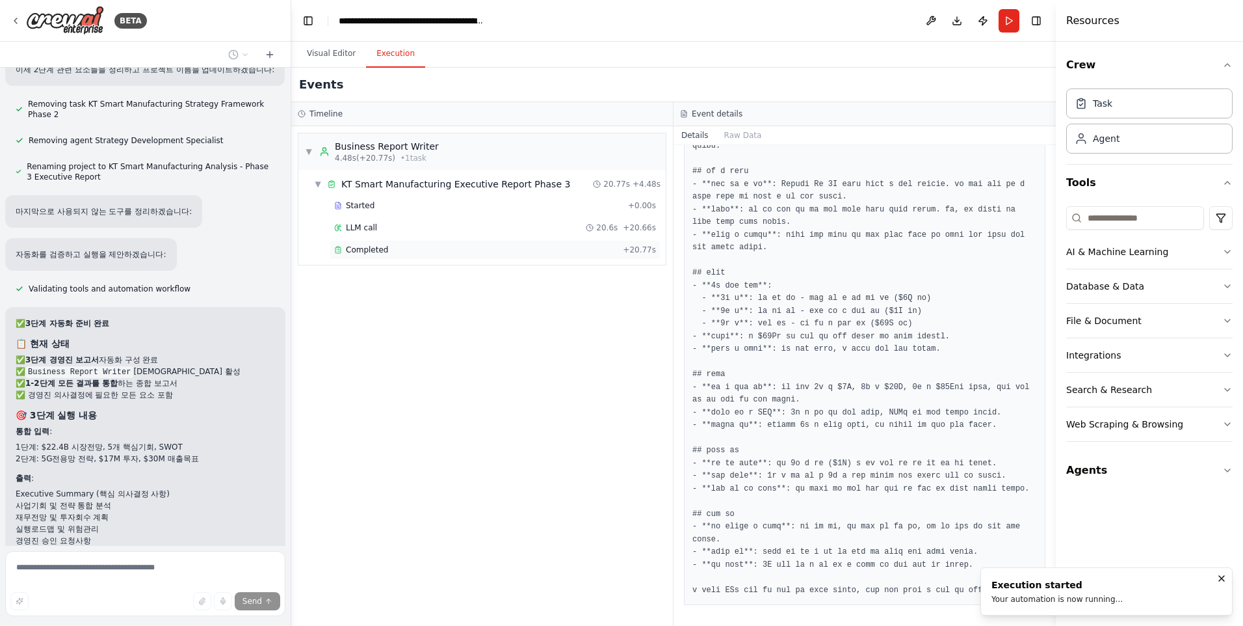
click at [375, 252] on span "Completed" at bounding box center [367, 250] width 42 height 10
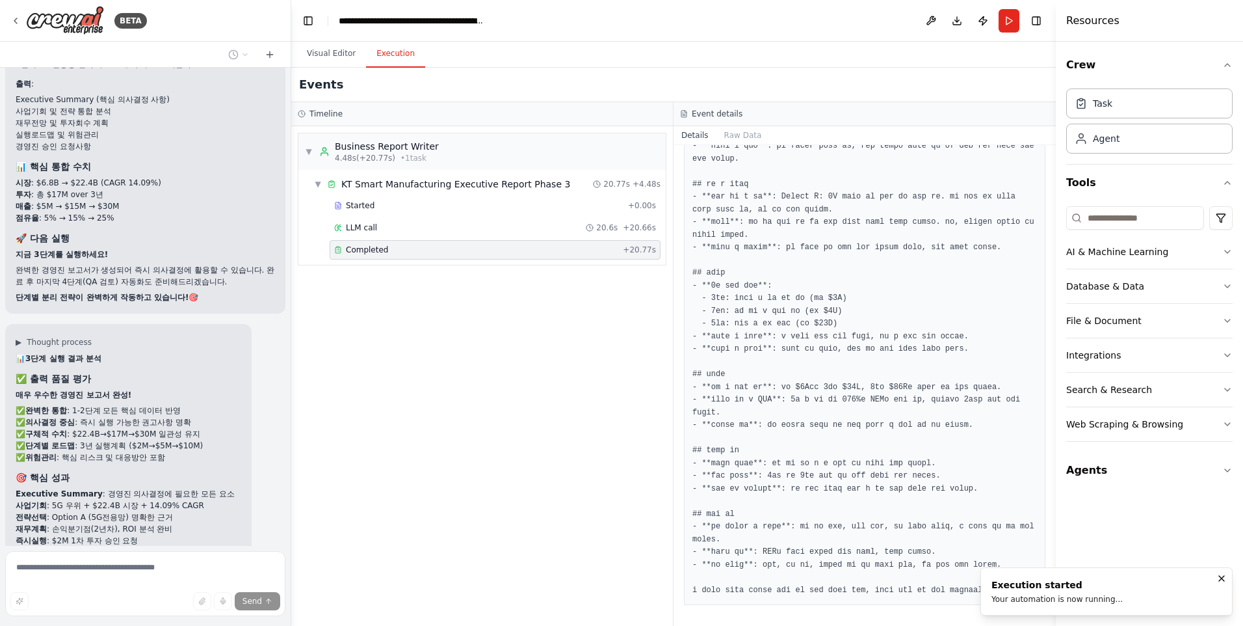
scroll to position [49502, 0]
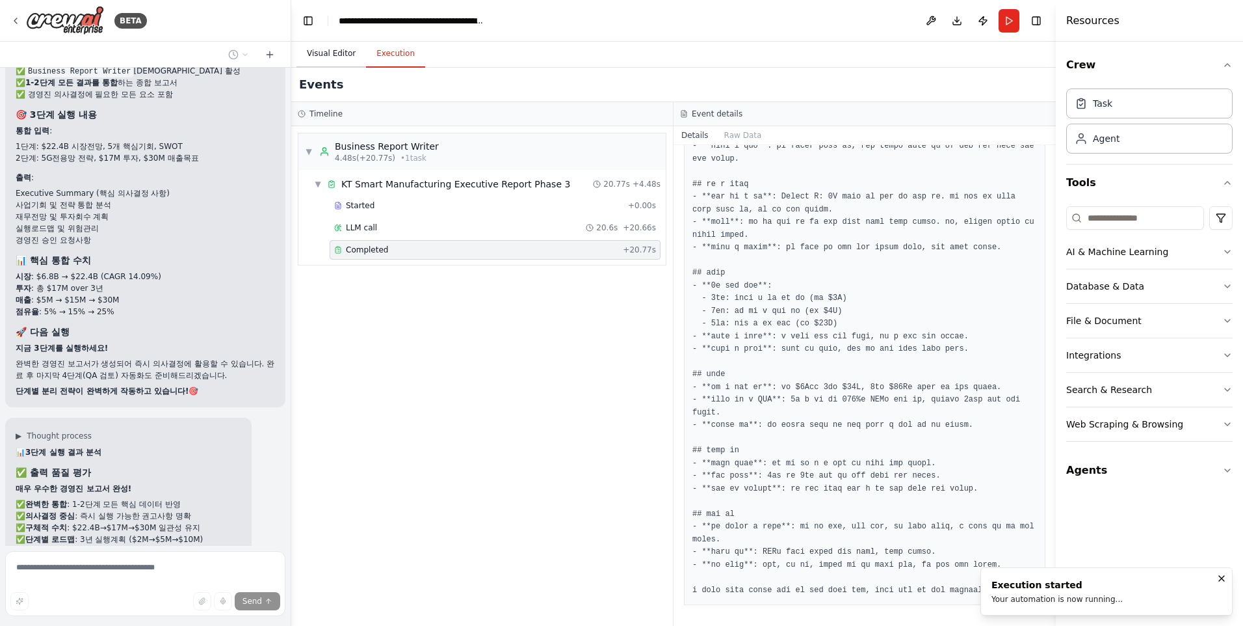
click at [321, 51] on button "Visual Editor" at bounding box center [332, 53] width 70 height 27
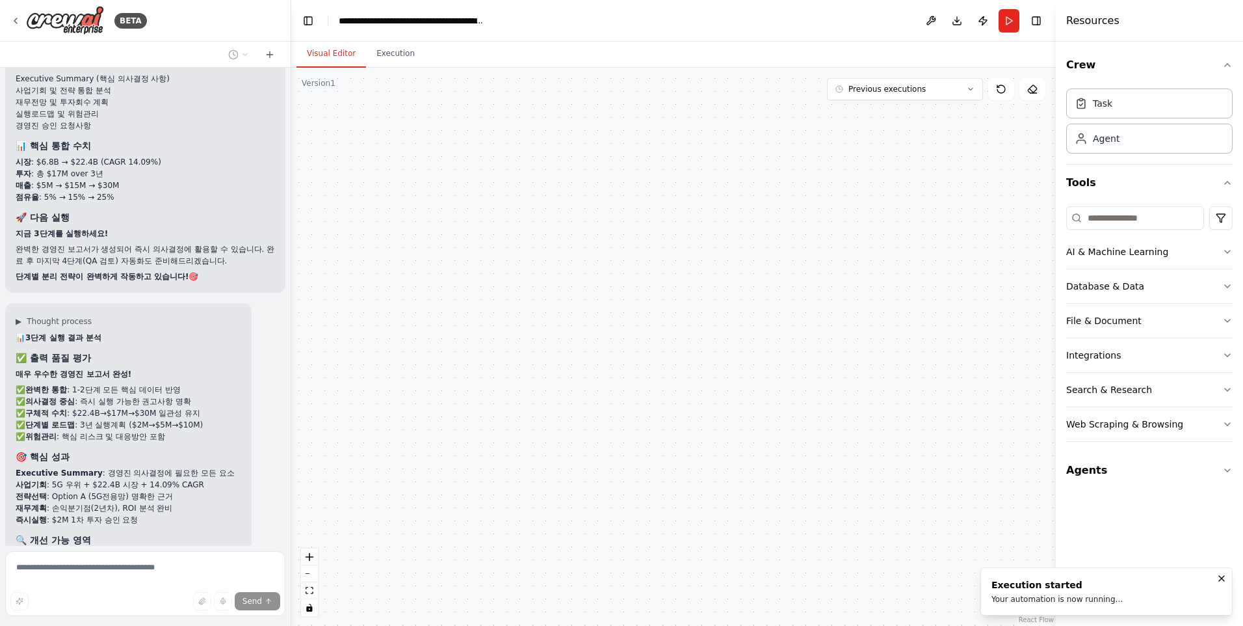
scroll to position [49537, 0]
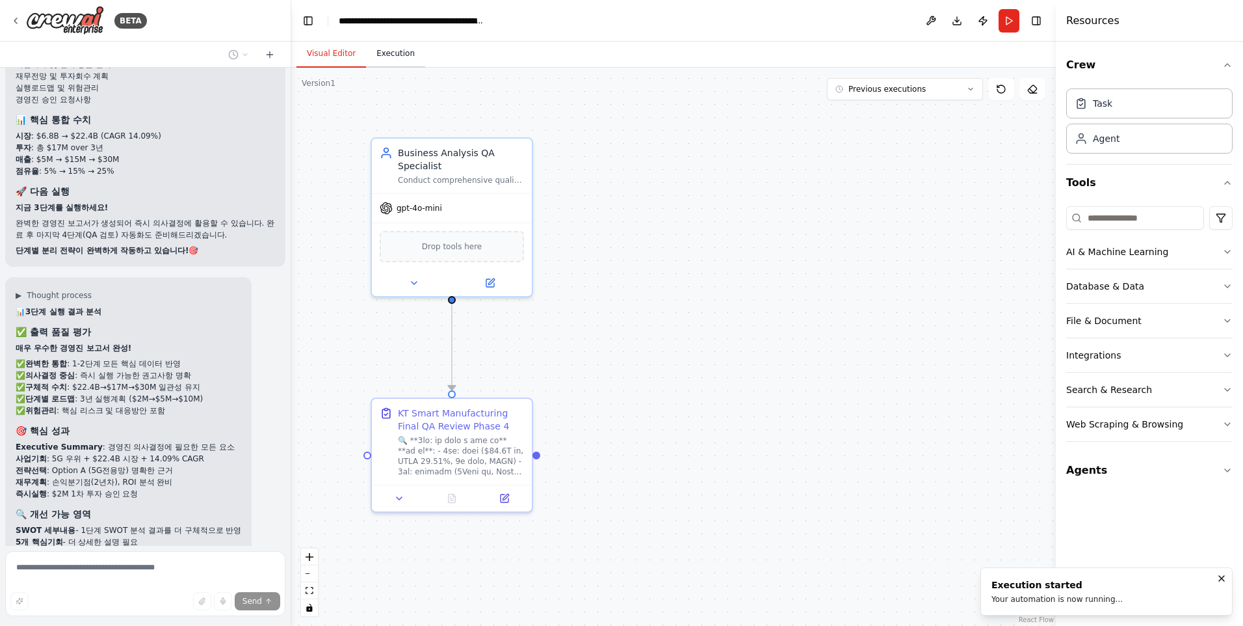
click at [391, 57] on button "Execution" at bounding box center [395, 53] width 59 height 27
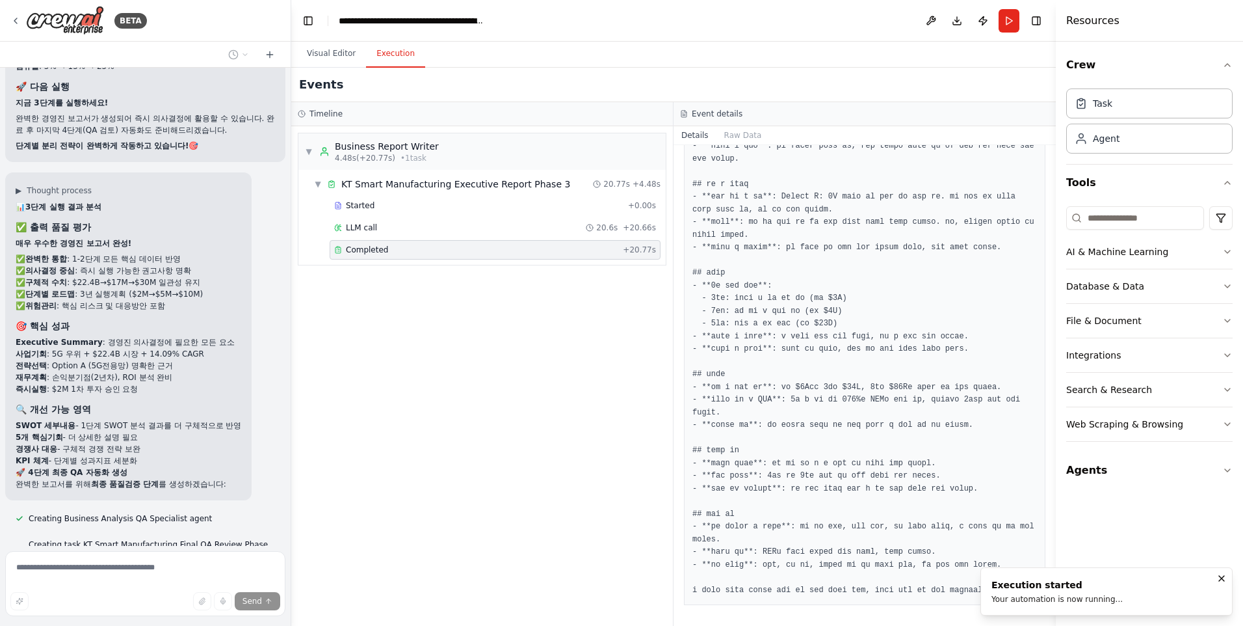
scroll to position [49642, 0]
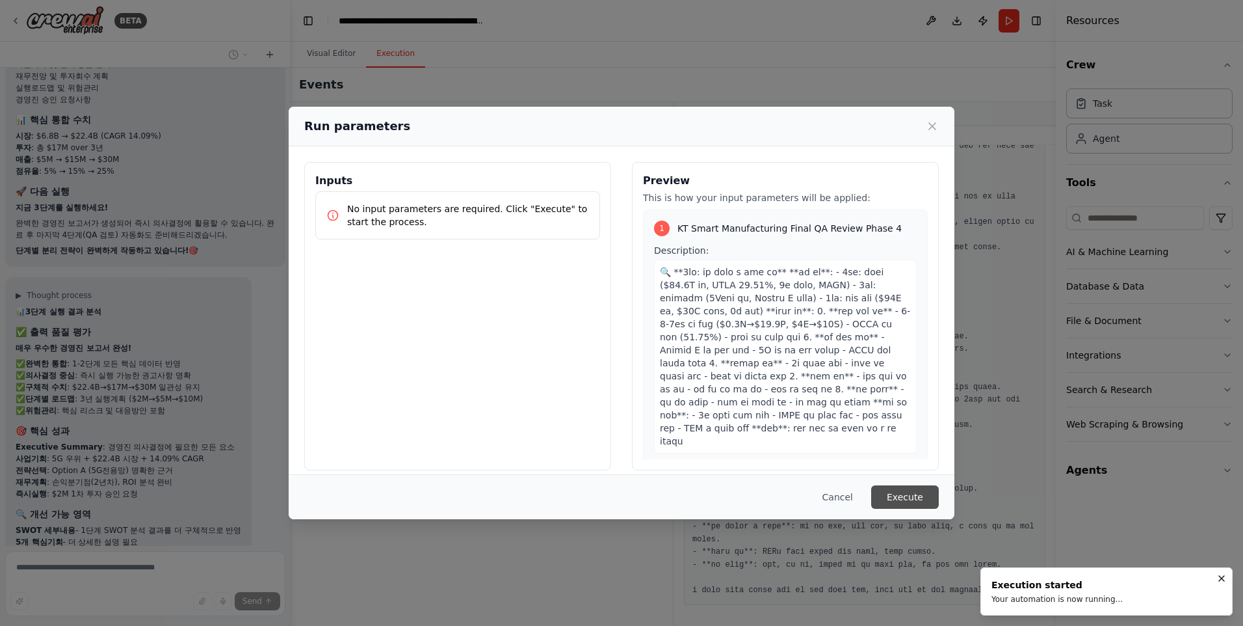
click at [880, 493] on button "Execute" at bounding box center [905, 496] width 68 height 23
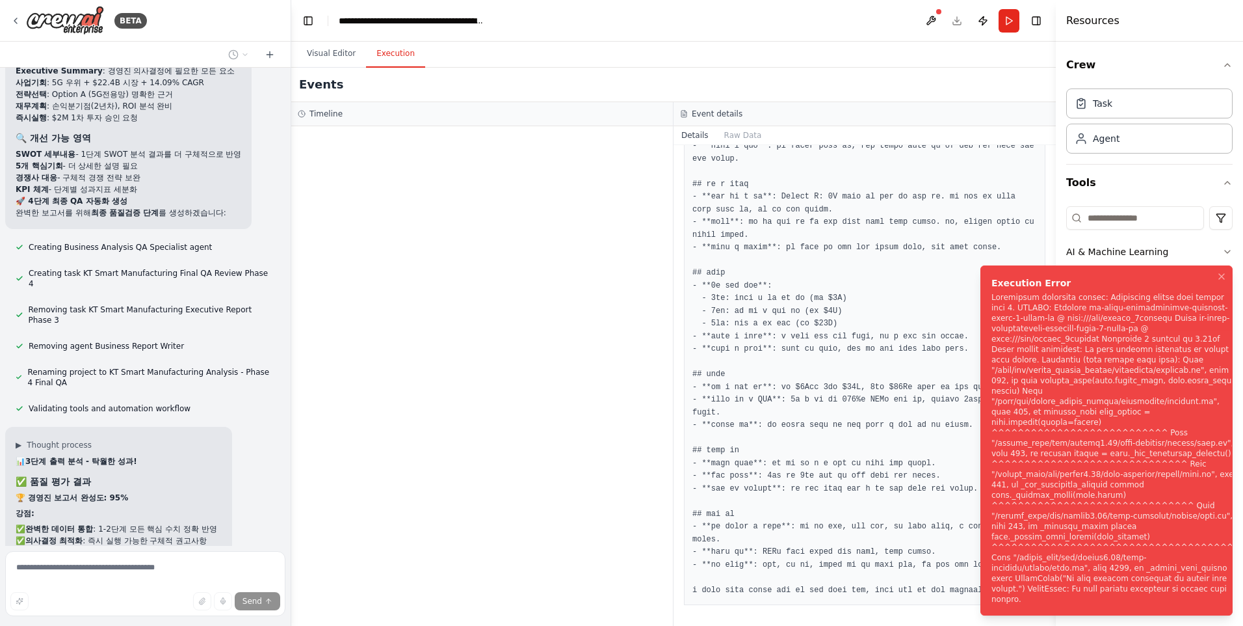
scroll to position [50044, 0]
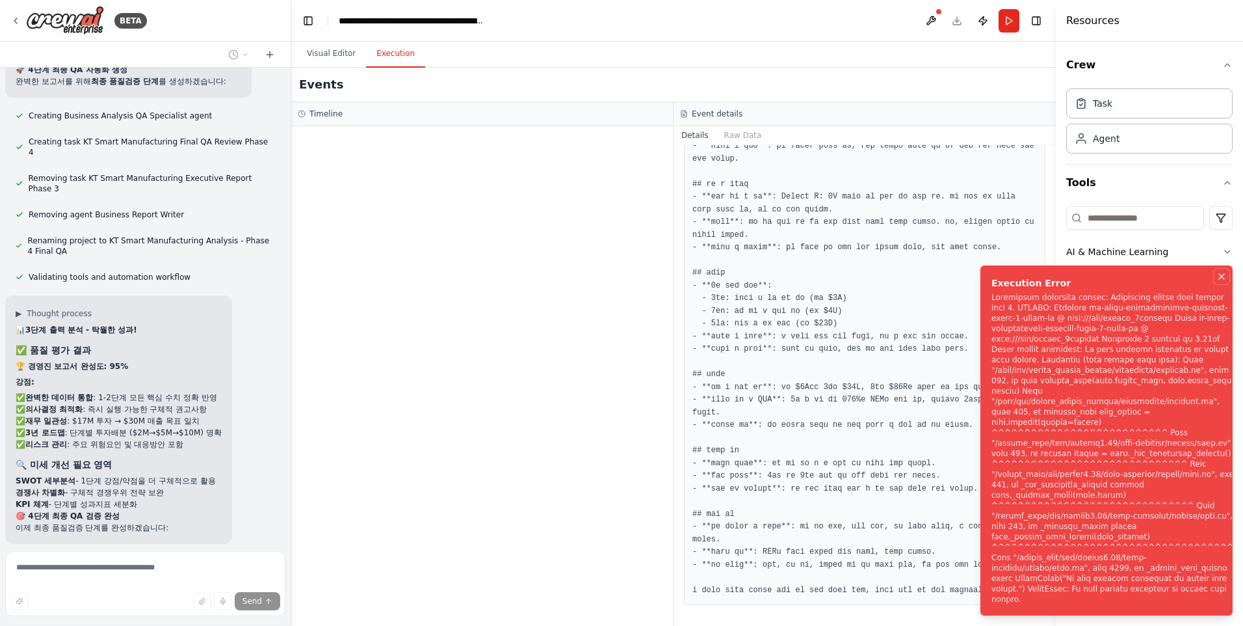
click at [1223, 279] on icon "Notifications (F8)" at bounding box center [1221, 276] width 5 height 5
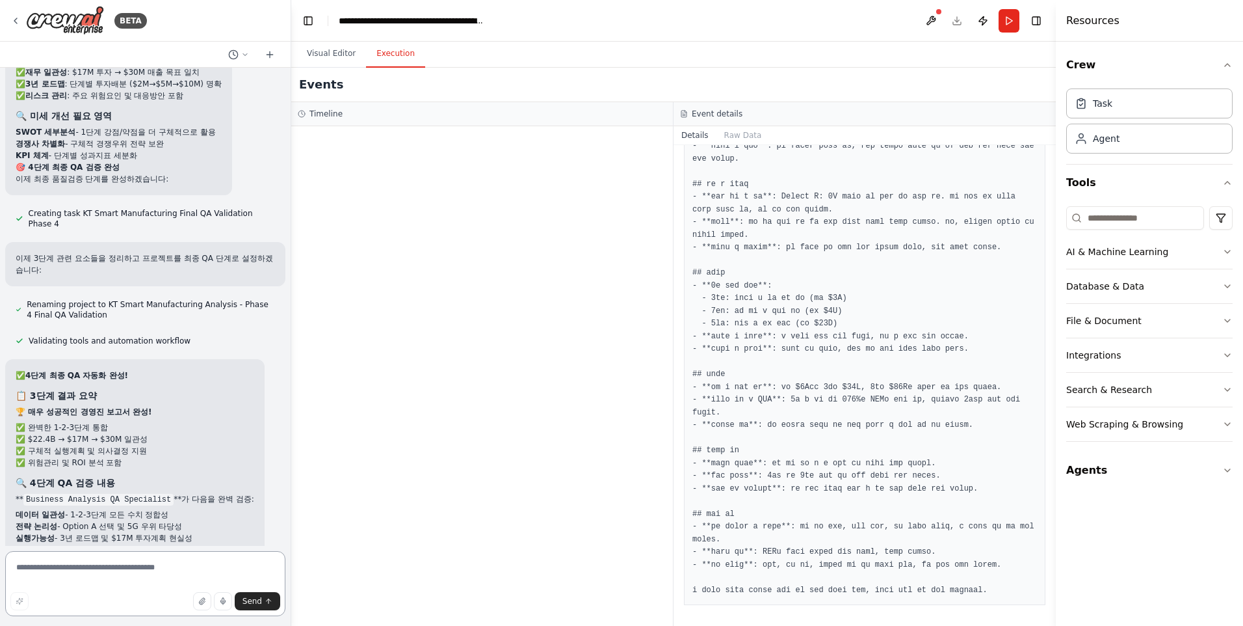
scroll to position [50404, 0]
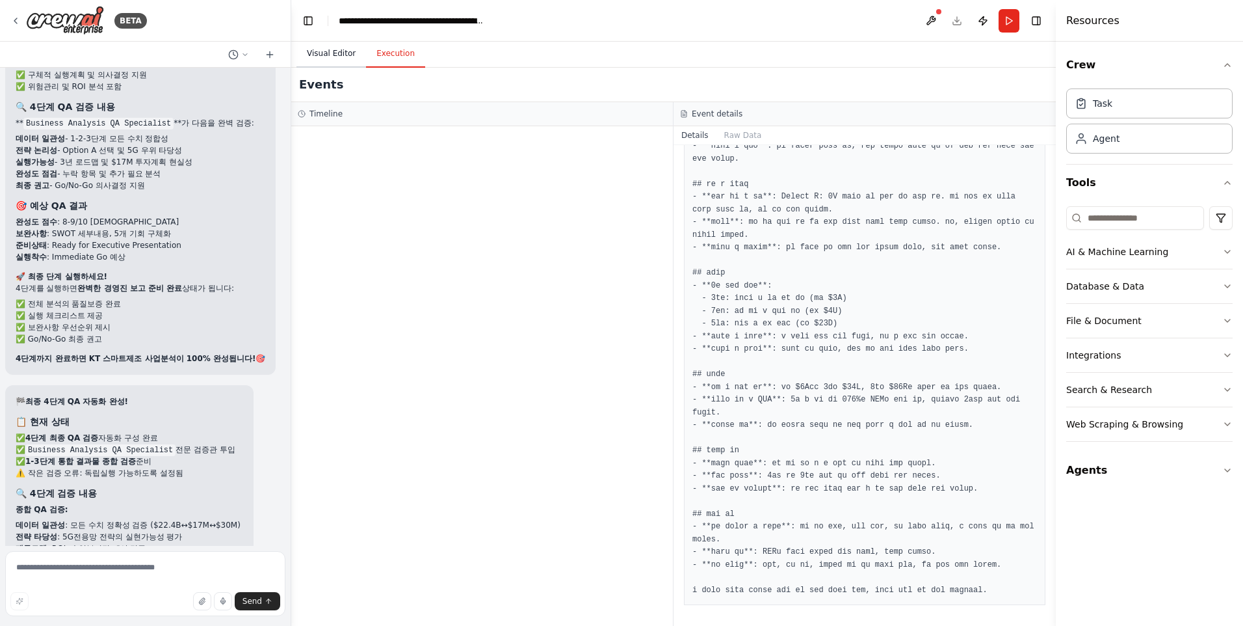
click at [330, 57] on button "Visual Editor" at bounding box center [332, 53] width 70 height 27
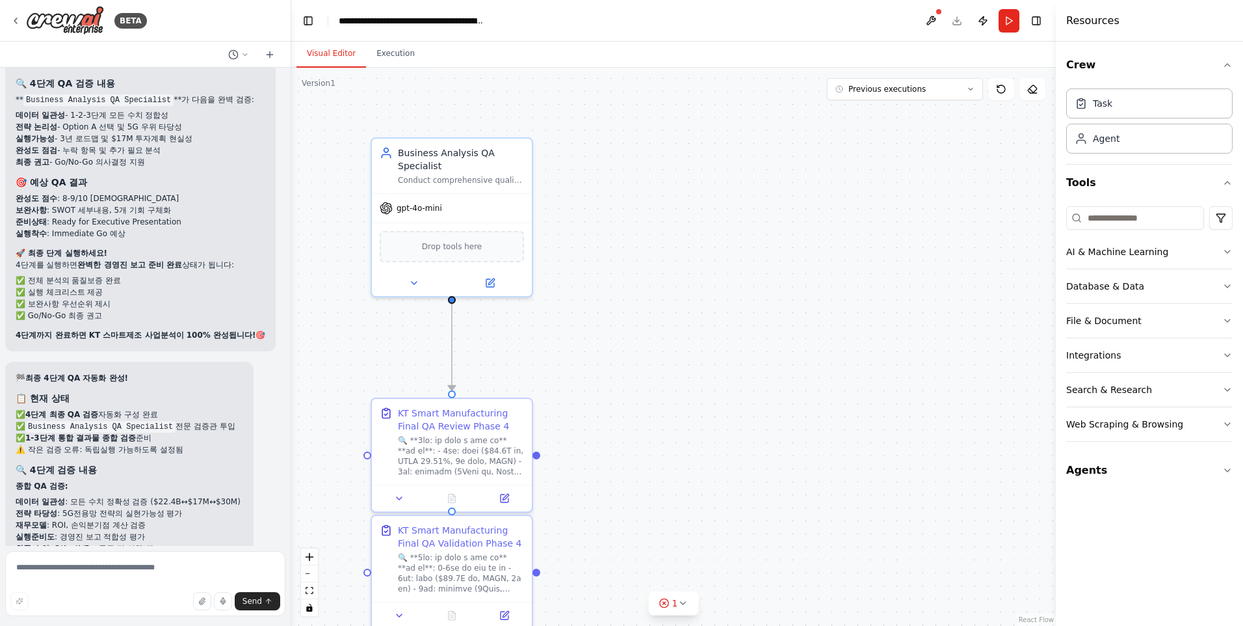
scroll to position [50804, 0]
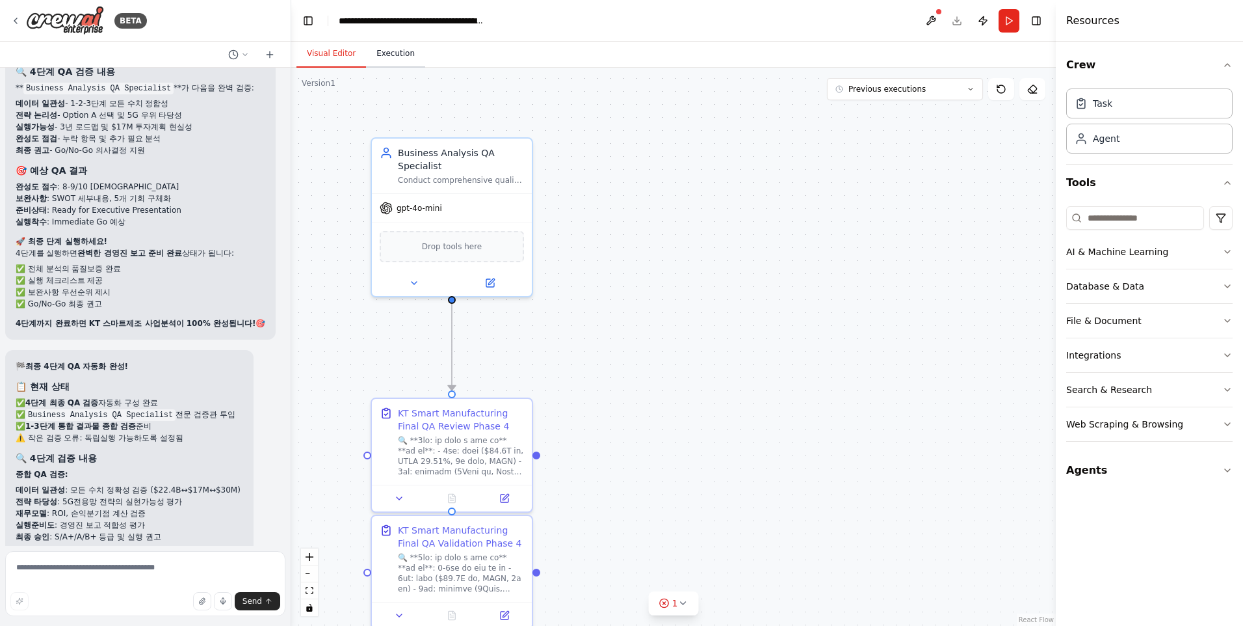
click at [377, 57] on button "Execution" at bounding box center [395, 53] width 59 height 27
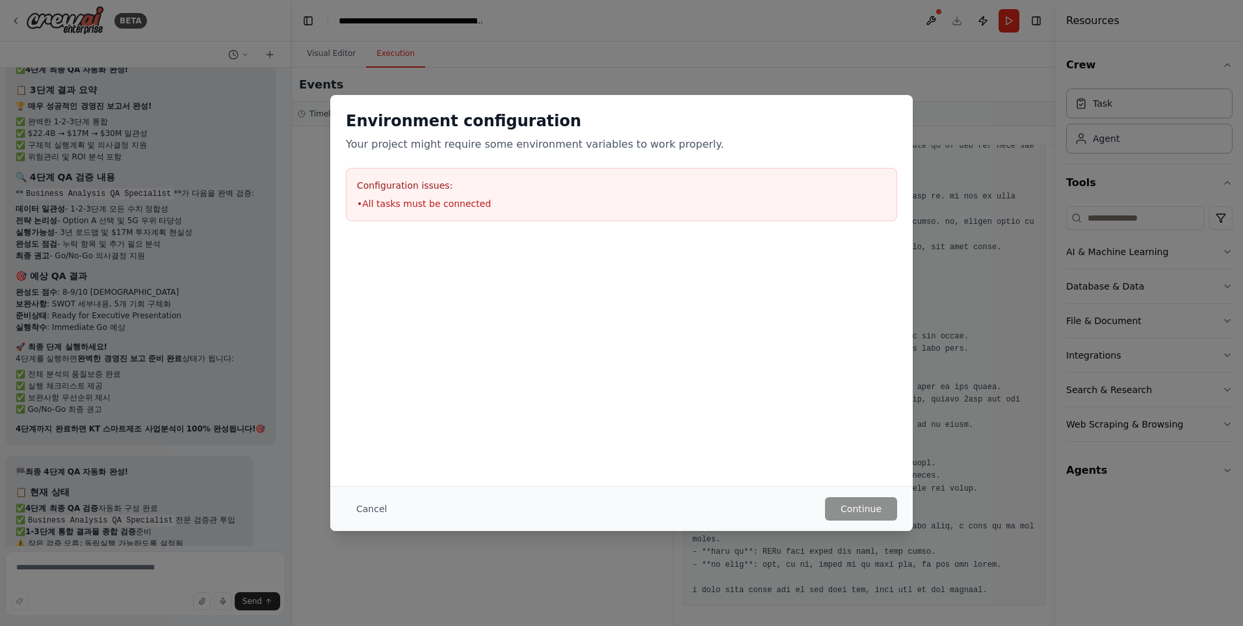
click at [825, 393] on div "Environment configuration Your project might require some environment variables…" at bounding box center [621, 290] width 583 height 391
click at [550, 196] on div "Configuration issues: • All tasks must be connected" at bounding box center [621, 194] width 551 height 53
click at [356, 509] on button "Cancel" at bounding box center [371, 508] width 51 height 23
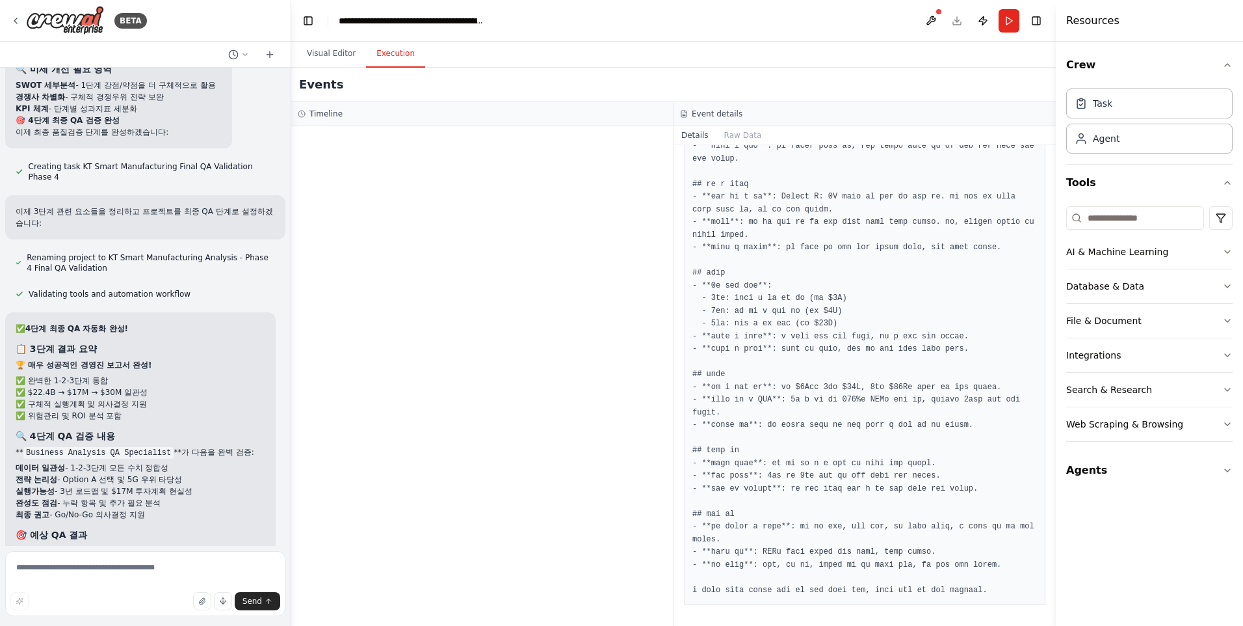
scroll to position [50438, 0]
click at [326, 52] on button "Visual Editor" at bounding box center [332, 53] width 70 height 27
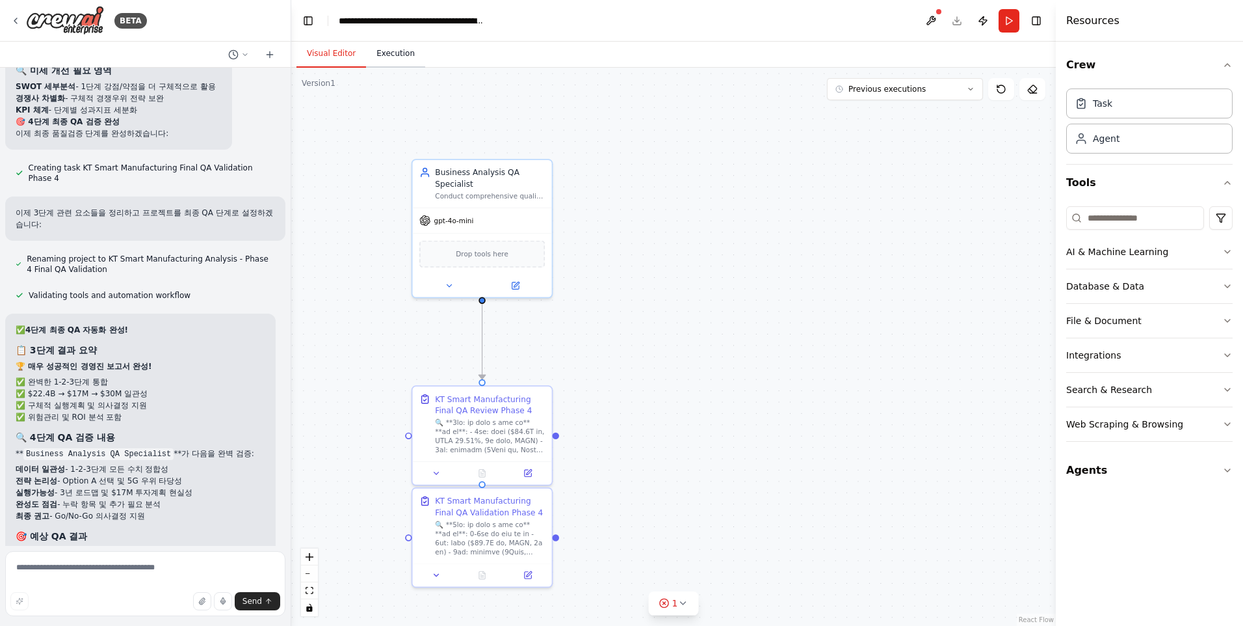
click at [388, 49] on button "Execution" at bounding box center [395, 53] width 59 height 27
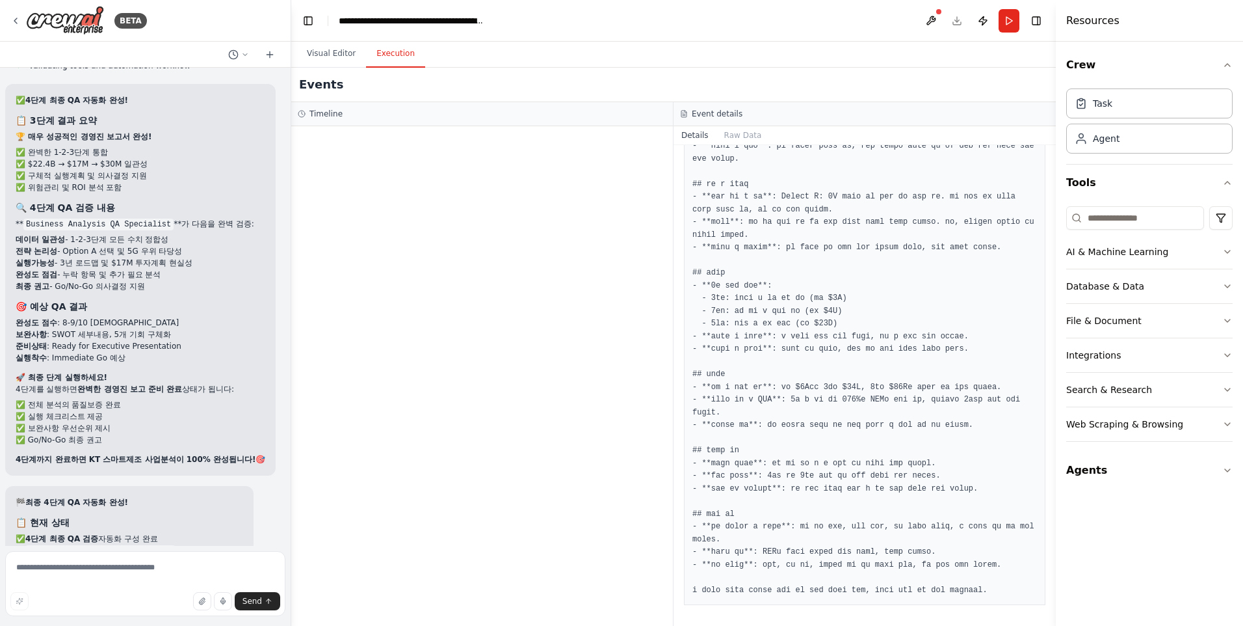
scroll to position [50698, 0]
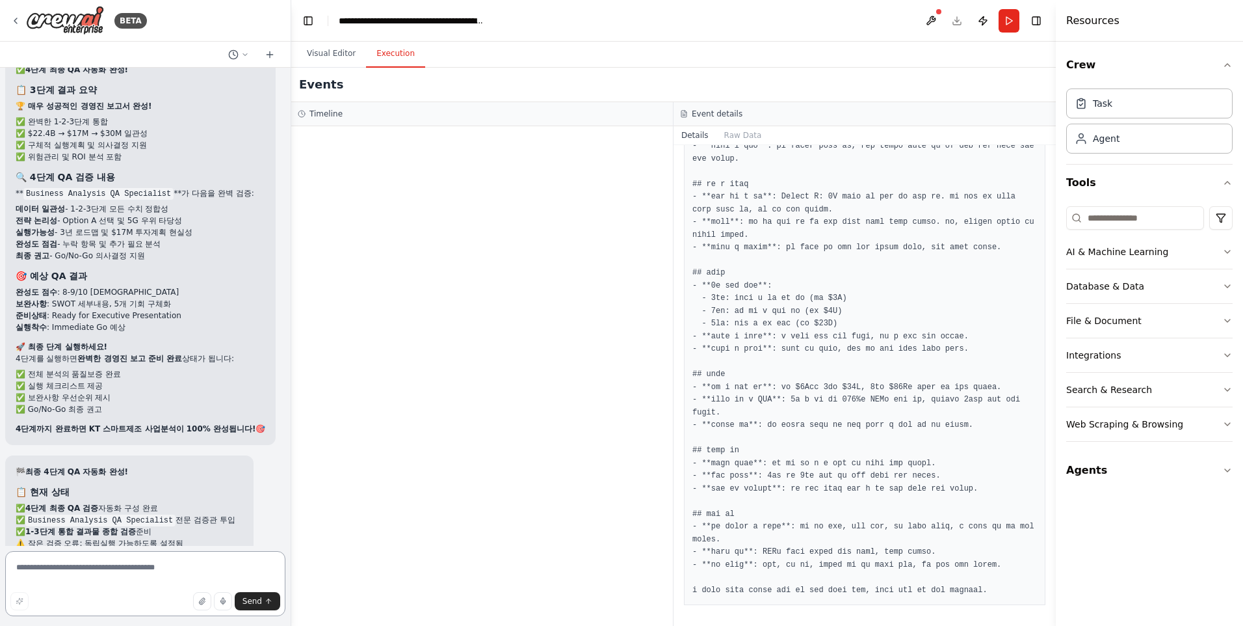
click at [101, 575] on textarea at bounding box center [145, 583] width 280 height 65
type textarea "******"
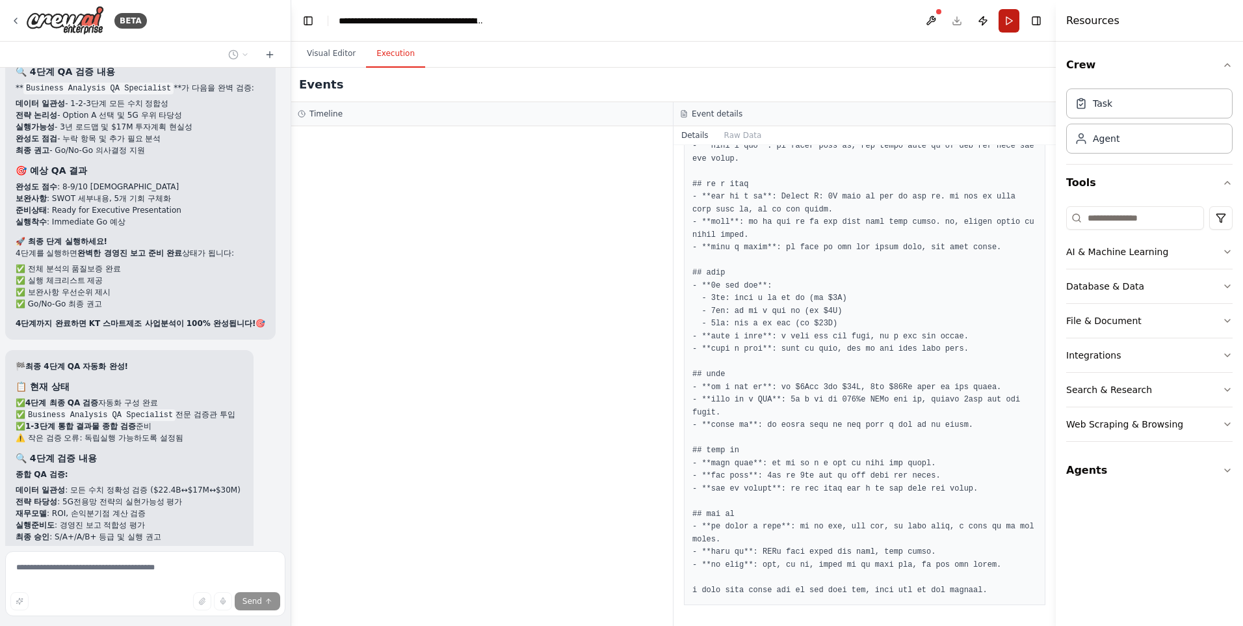
click at [1006, 24] on button "Run" at bounding box center [1009, 20] width 21 height 23
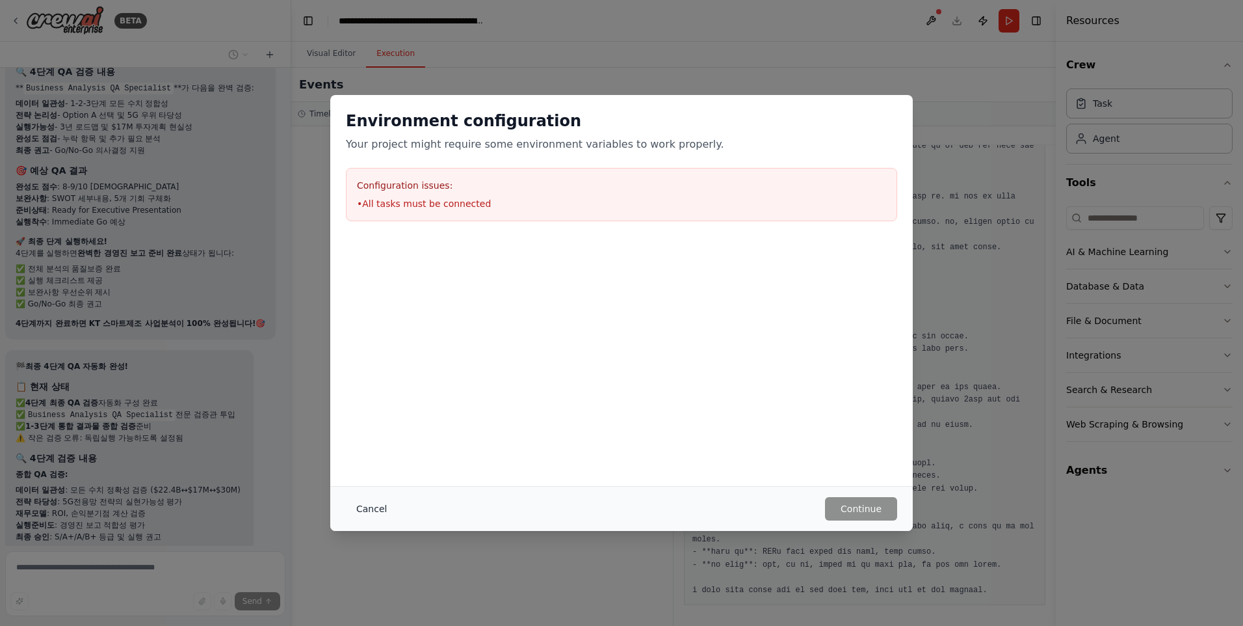
click at [375, 507] on button "Cancel" at bounding box center [371, 508] width 51 height 23
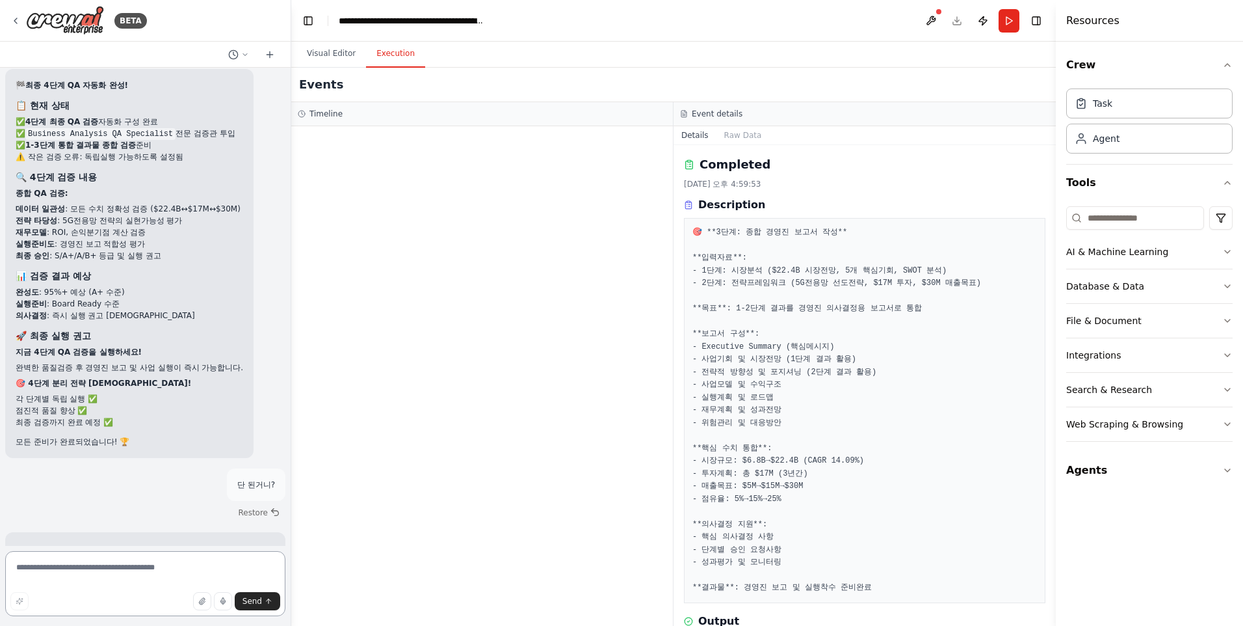
scroll to position [51112, 0]
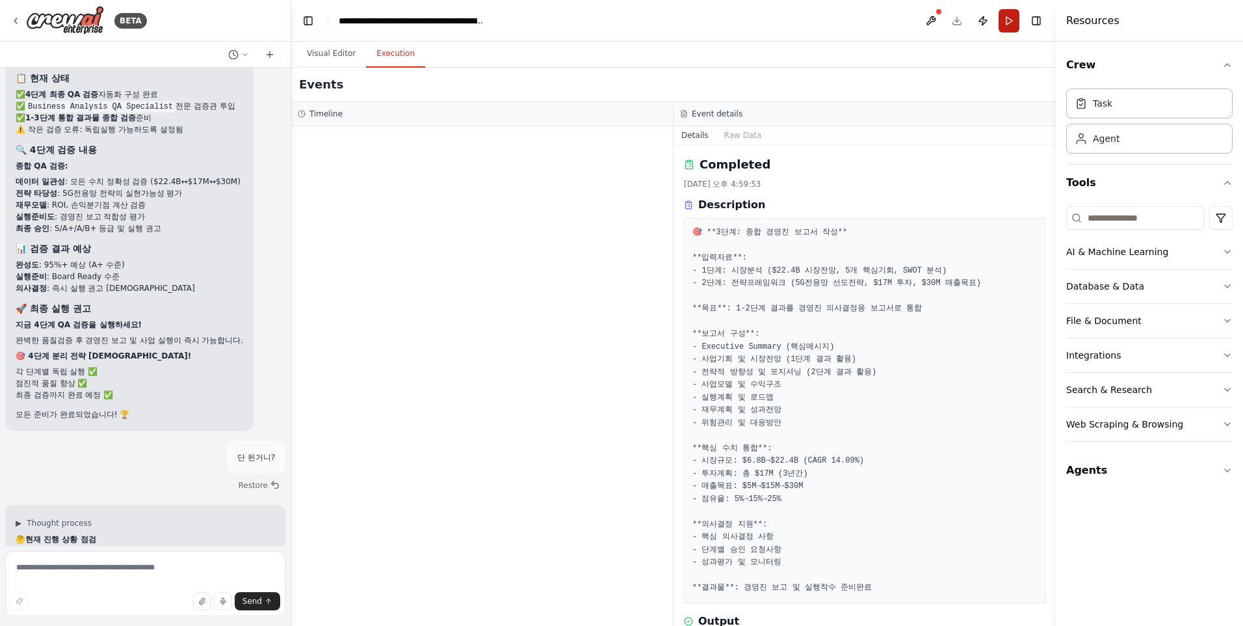
click at [1011, 27] on button "Run" at bounding box center [1009, 20] width 21 height 23
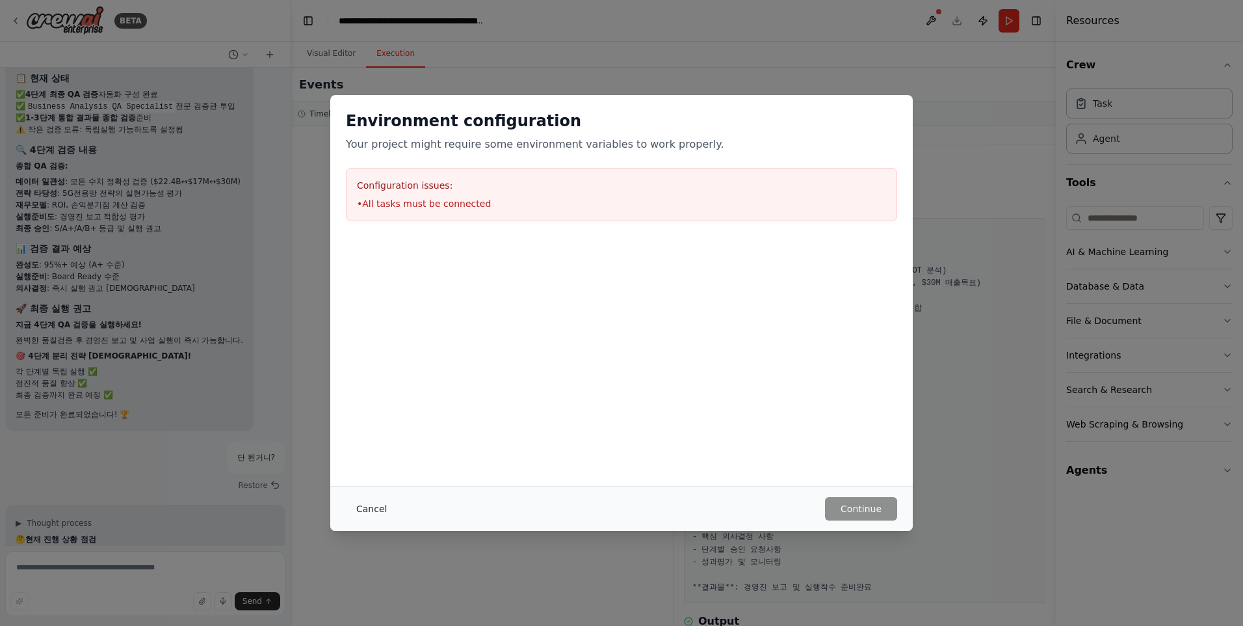
click at [362, 511] on button "Cancel" at bounding box center [371, 508] width 51 height 23
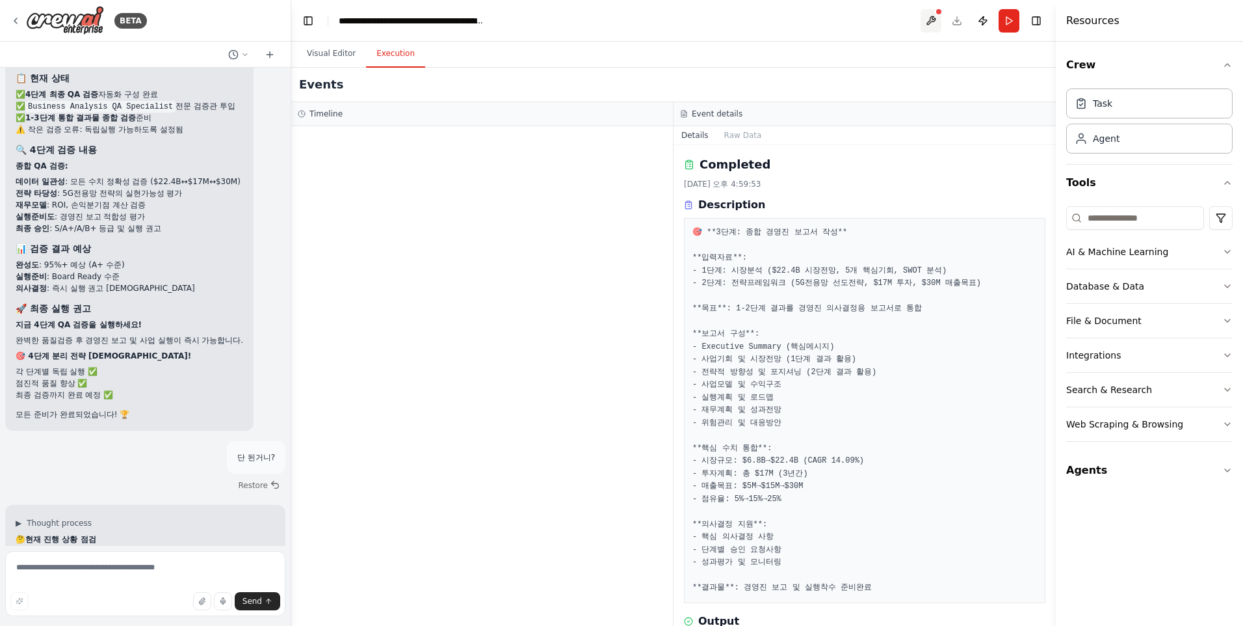
click at [927, 17] on button at bounding box center [931, 20] width 21 height 23
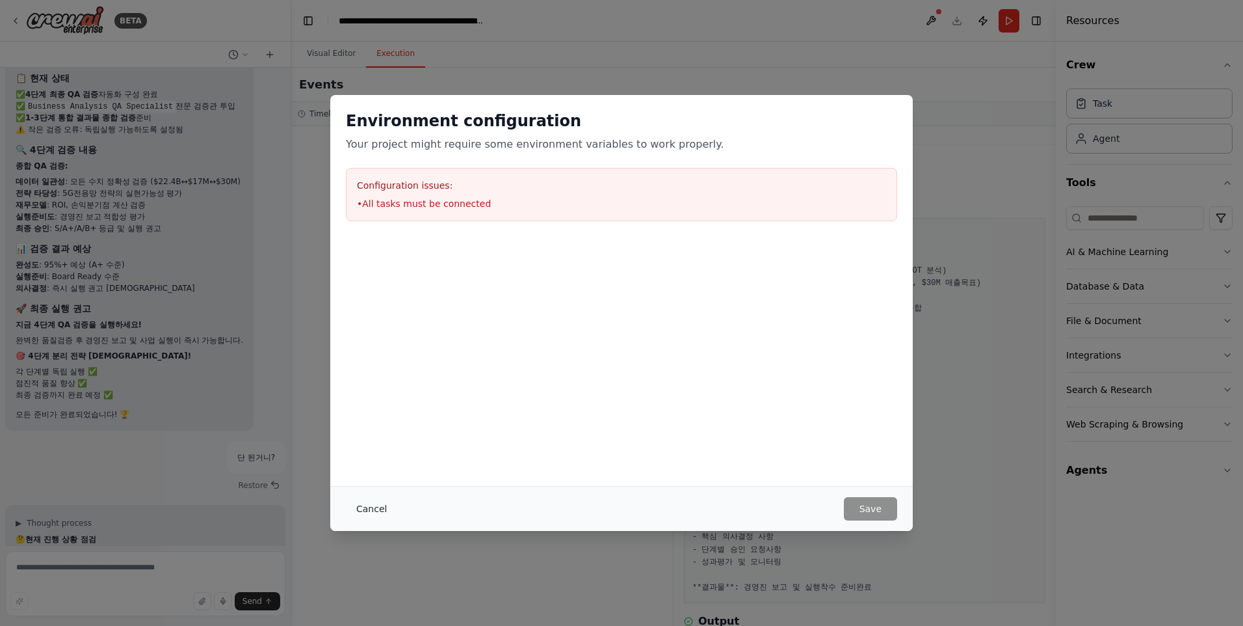
click at [368, 507] on button "Cancel" at bounding box center [371, 508] width 51 height 23
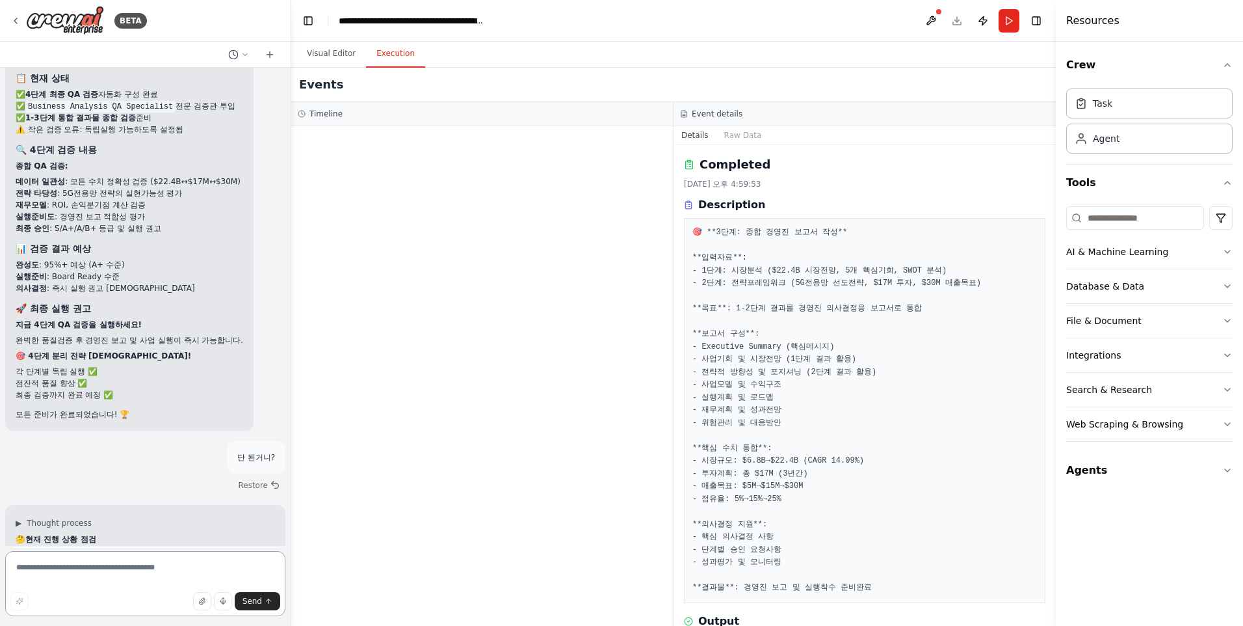
click at [46, 575] on textarea at bounding box center [145, 583] width 280 height 65
type textarea "********"
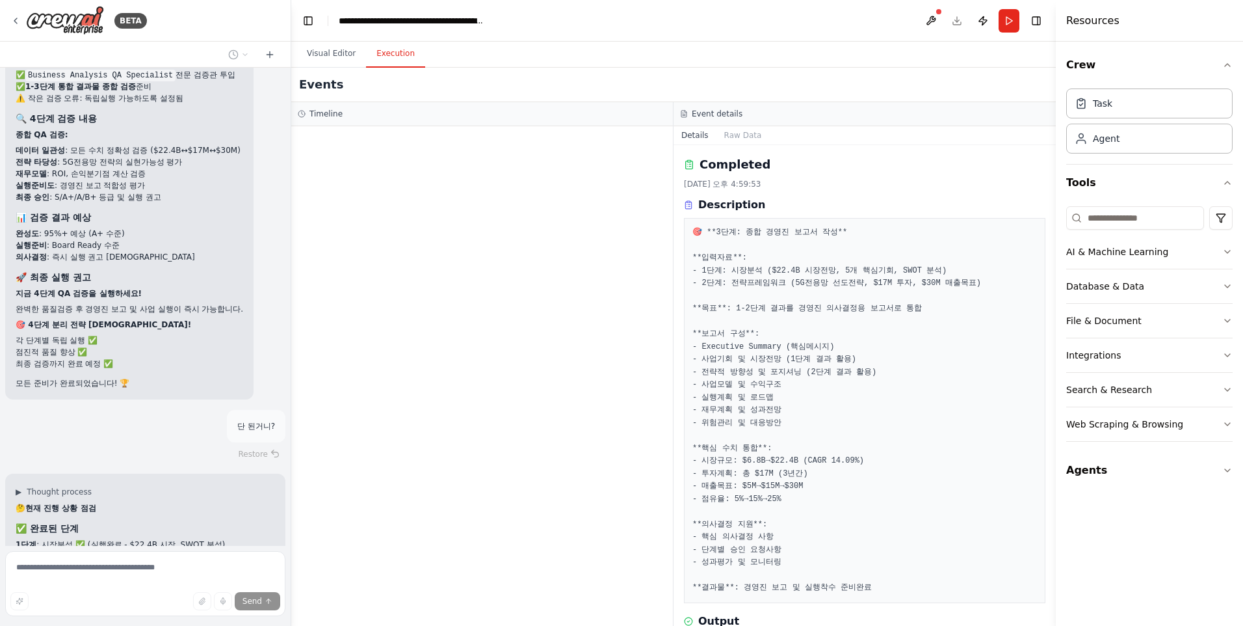
scroll to position [51217, 0]
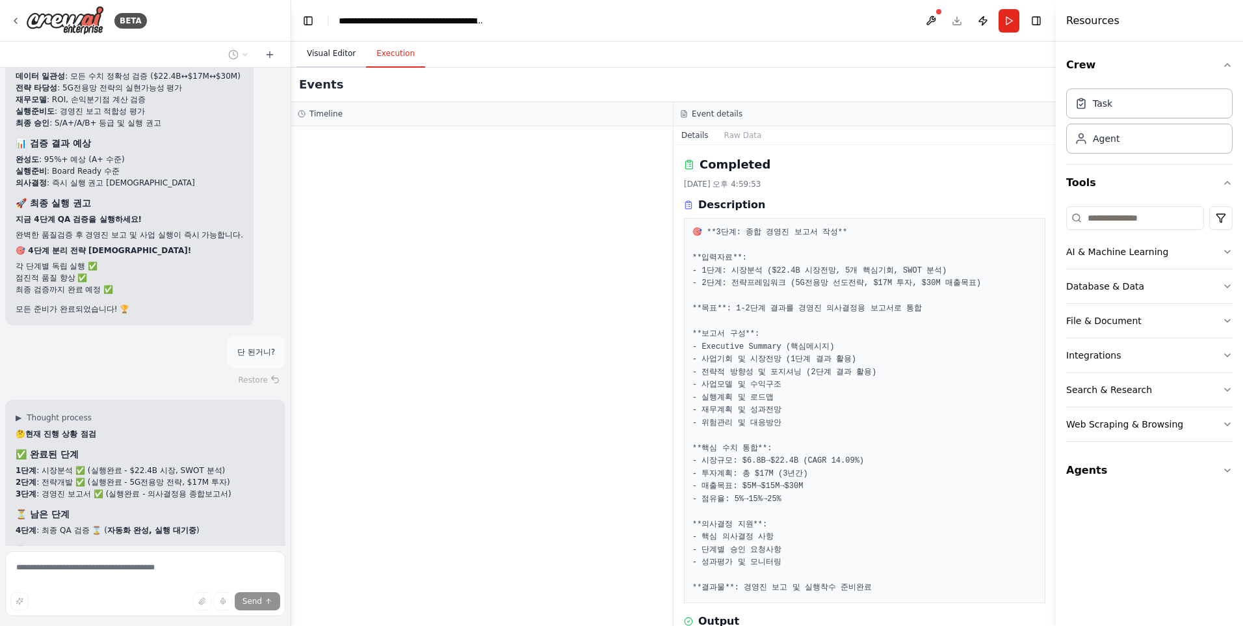
click at [335, 60] on button "Visual Editor" at bounding box center [332, 53] width 70 height 27
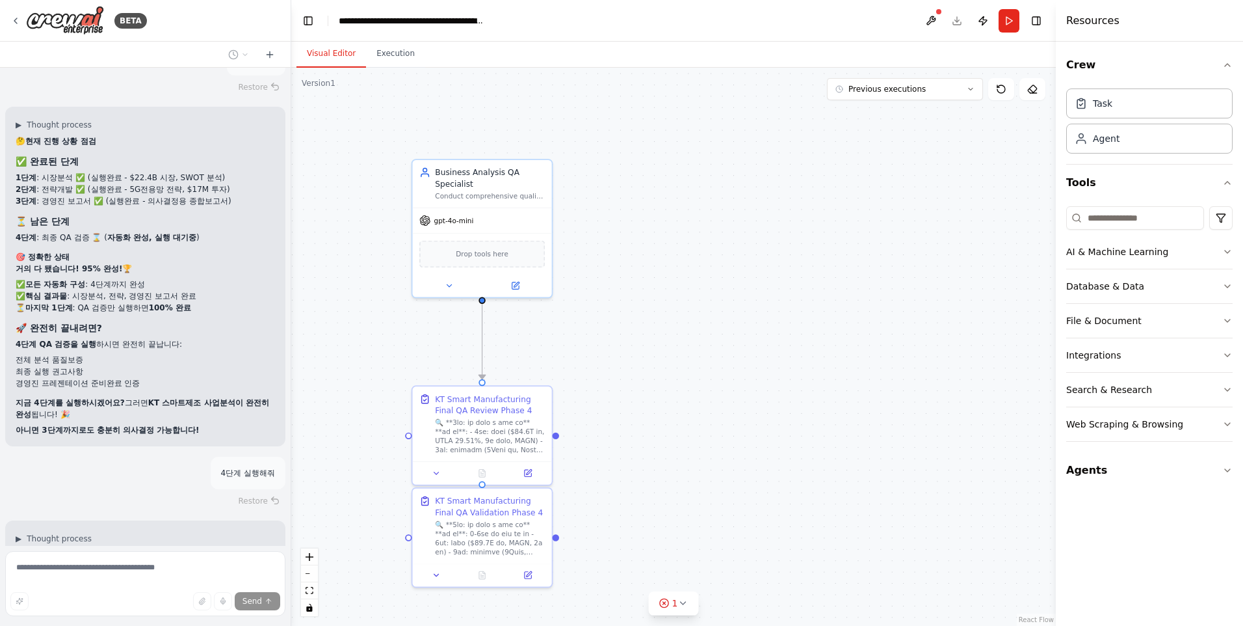
scroll to position [51522, 0]
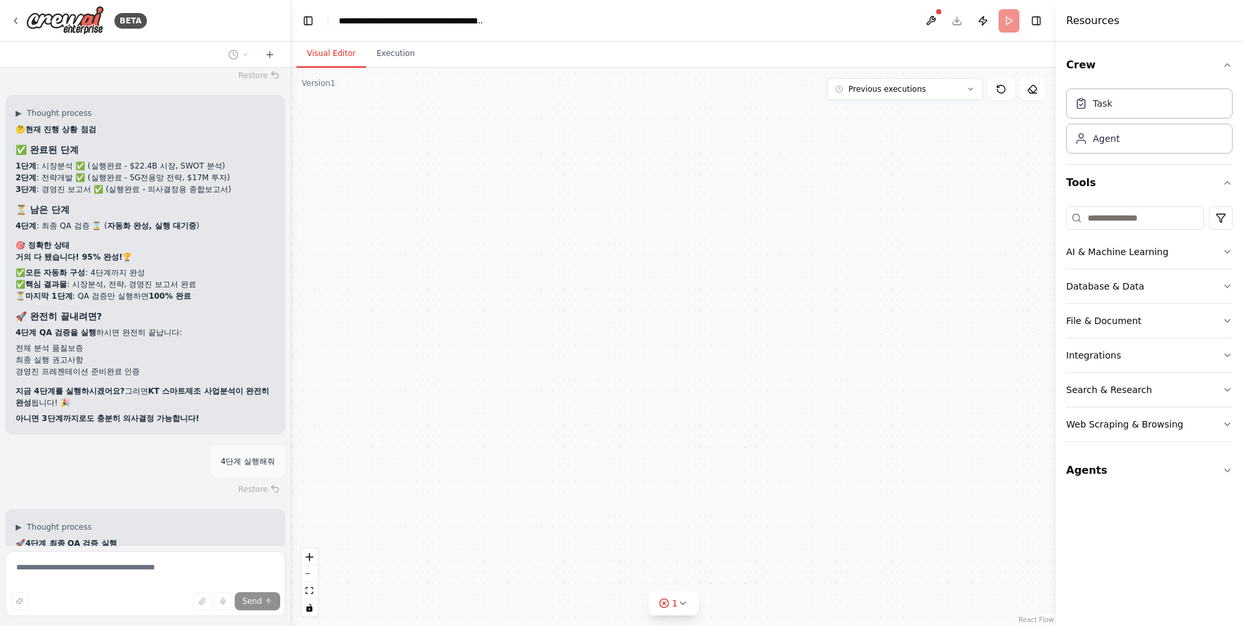
scroll to position [51416, 0]
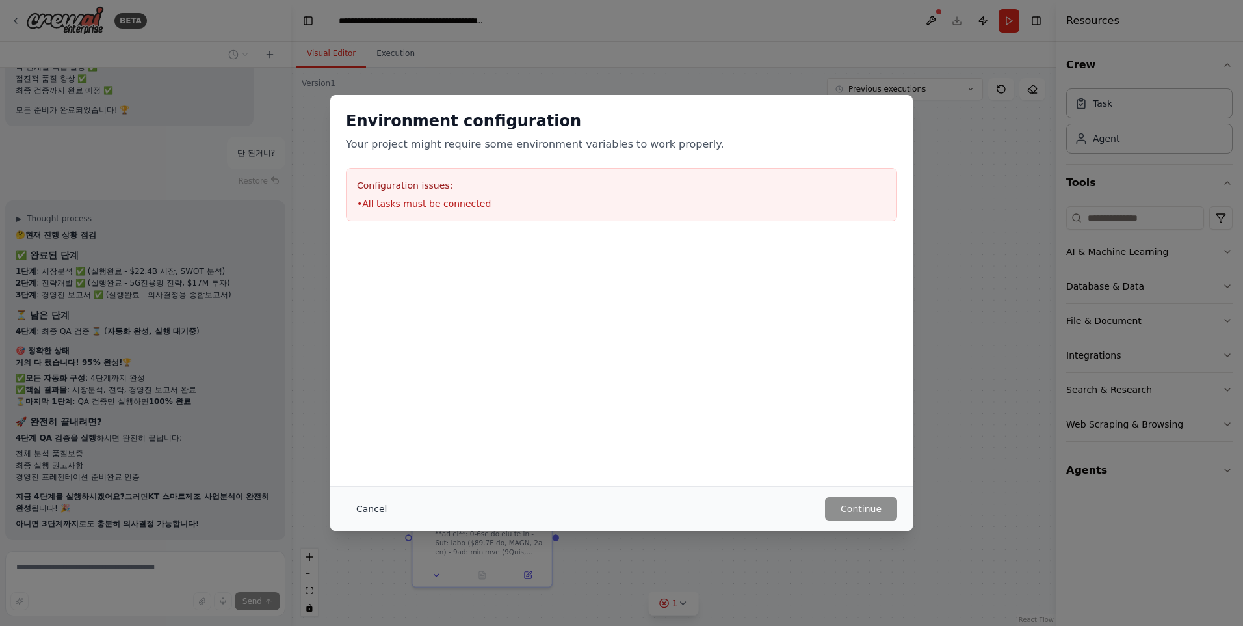
click at [376, 507] on button "Cancel" at bounding box center [371, 508] width 51 height 23
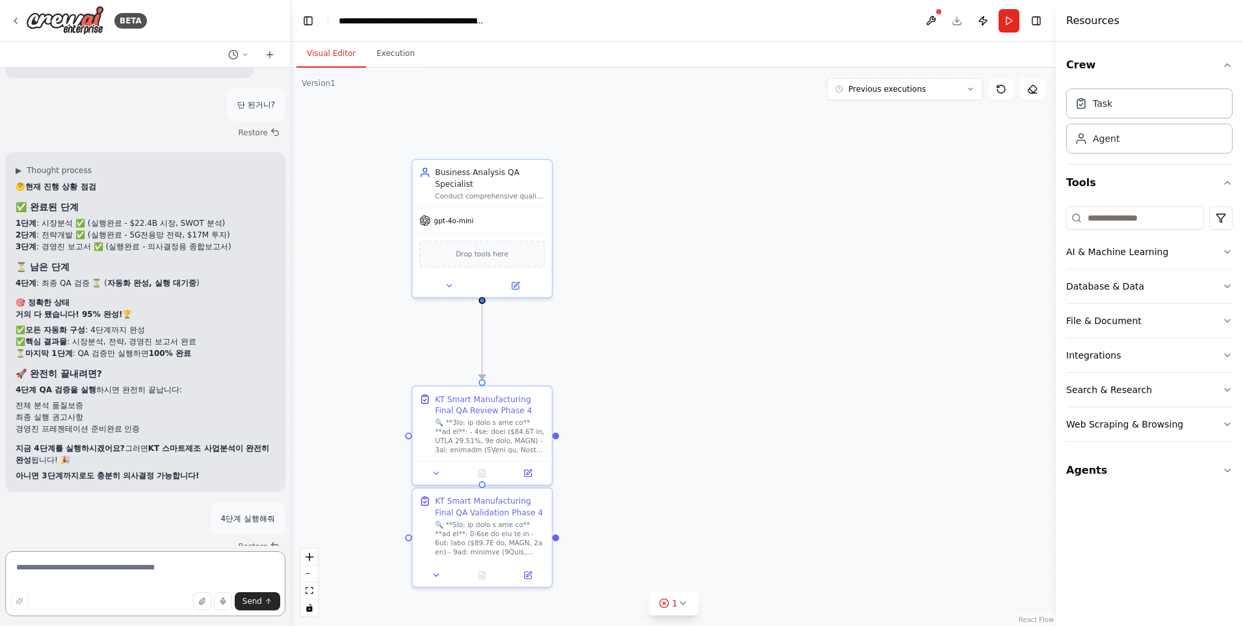
scroll to position [51476, 0]
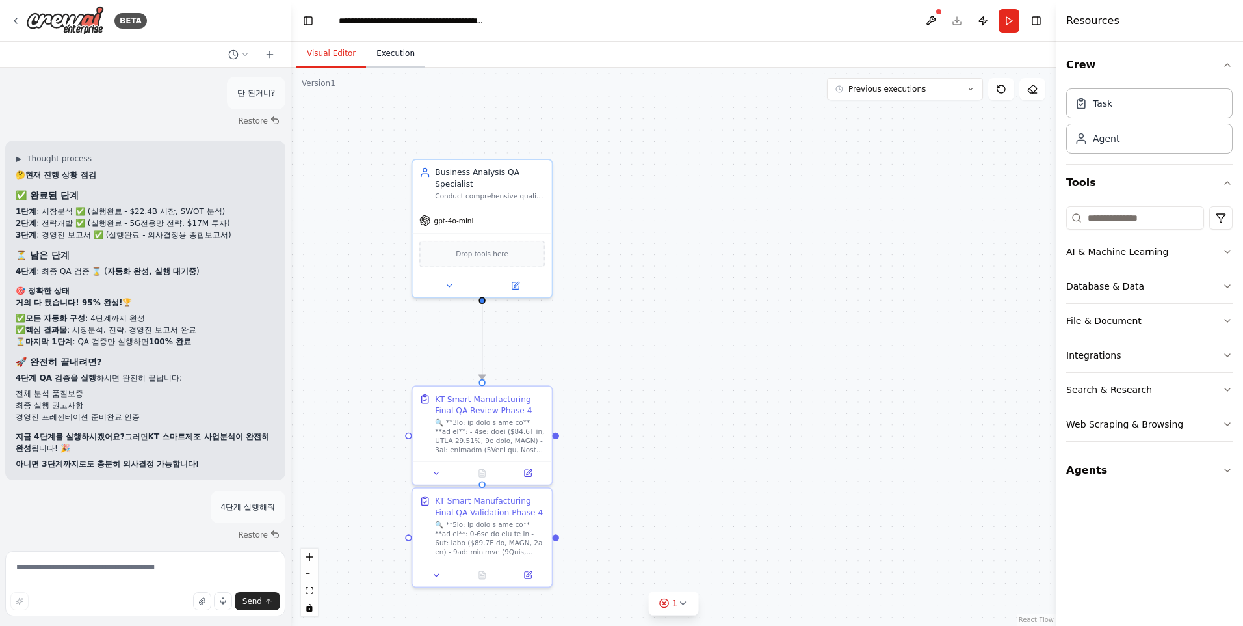
click at [382, 65] on button "Execution" at bounding box center [395, 53] width 59 height 27
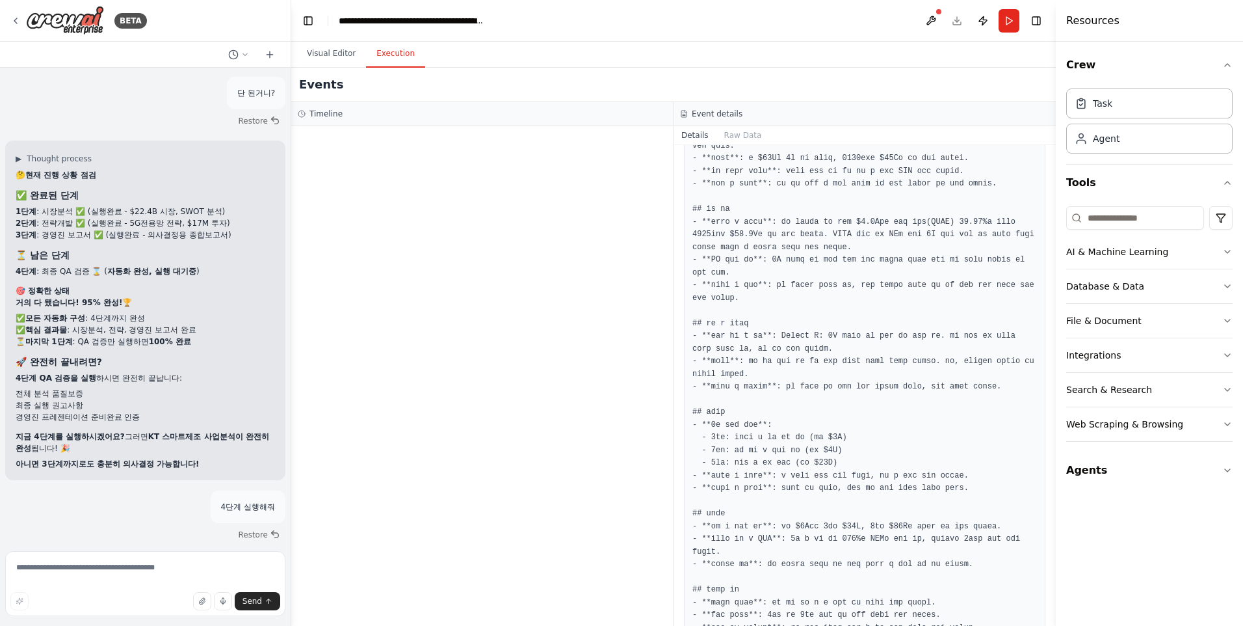
scroll to position [883, 0]
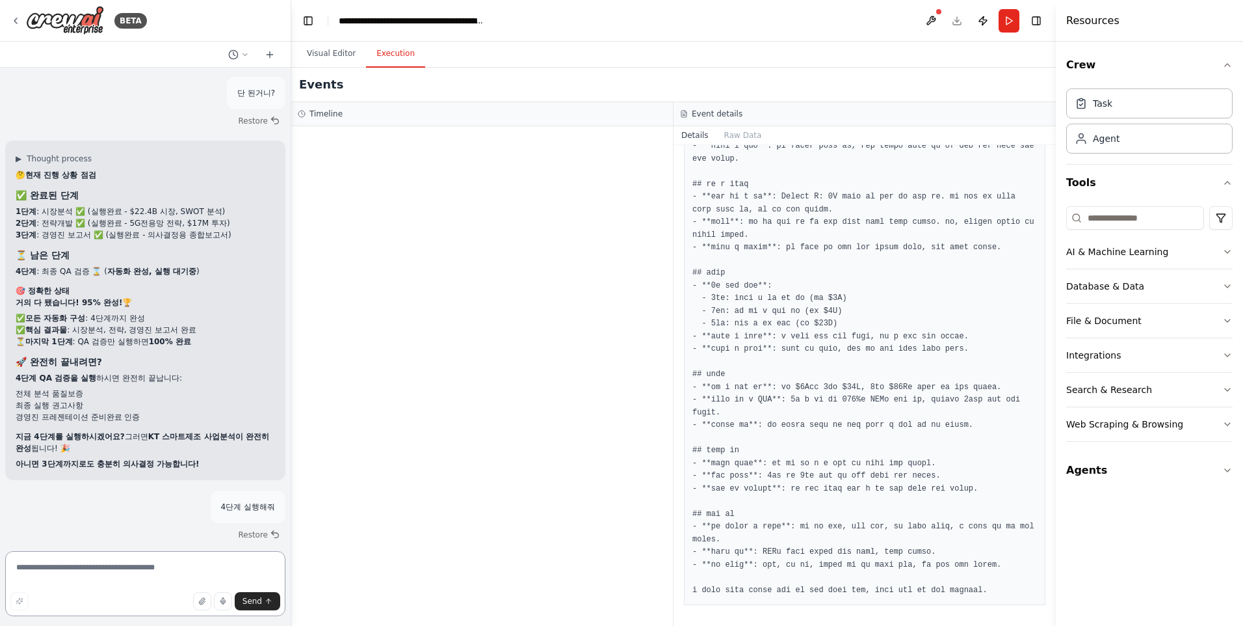
click at [100, 566] on textarea at bounding box center [145, 583] width 280 height 65
type textarea "**********"
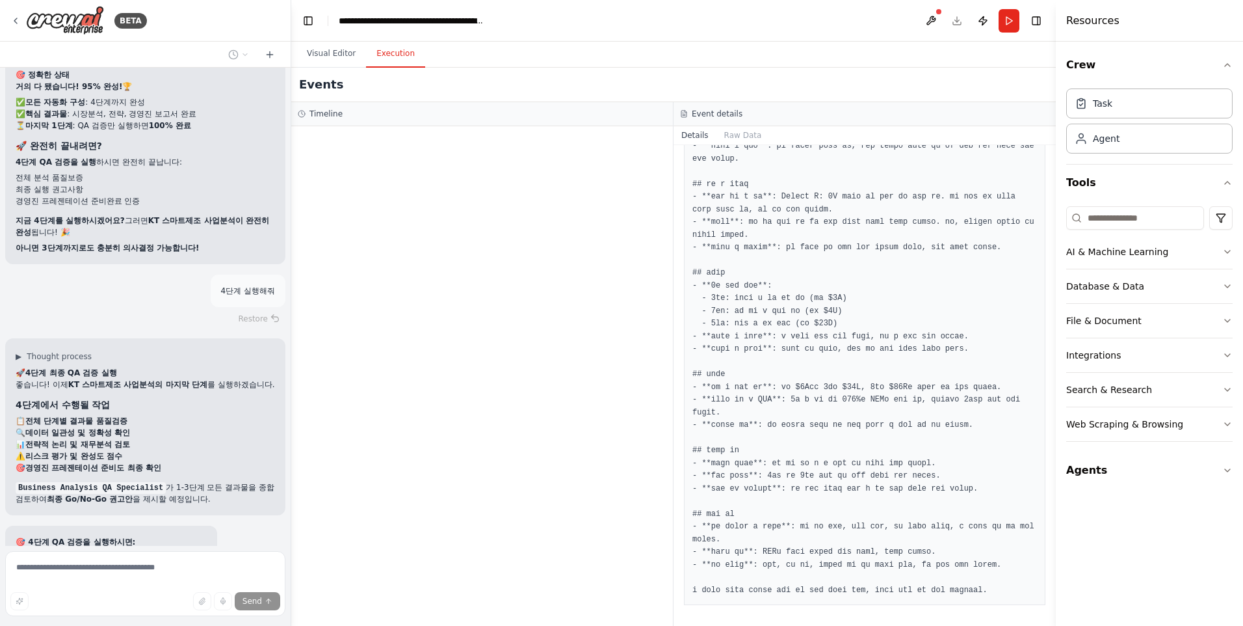
scroll to position [51718, 0]
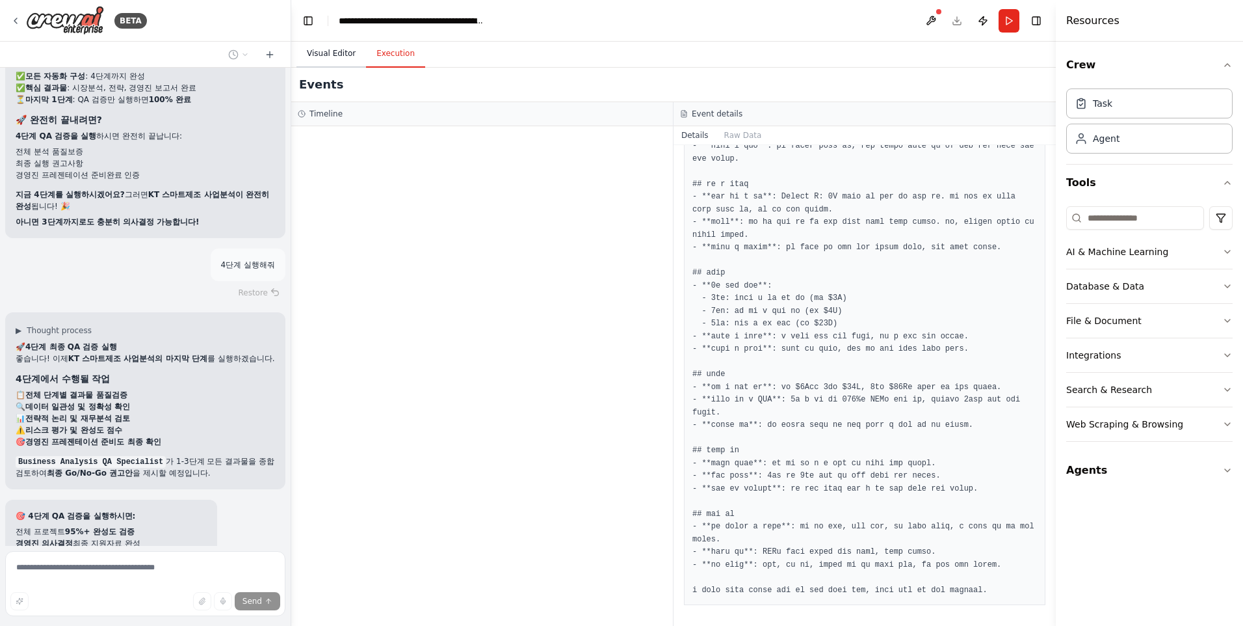
click at [337, 59] on button "Visual Editor" at bounding box center [332, 53] width 70 height 27
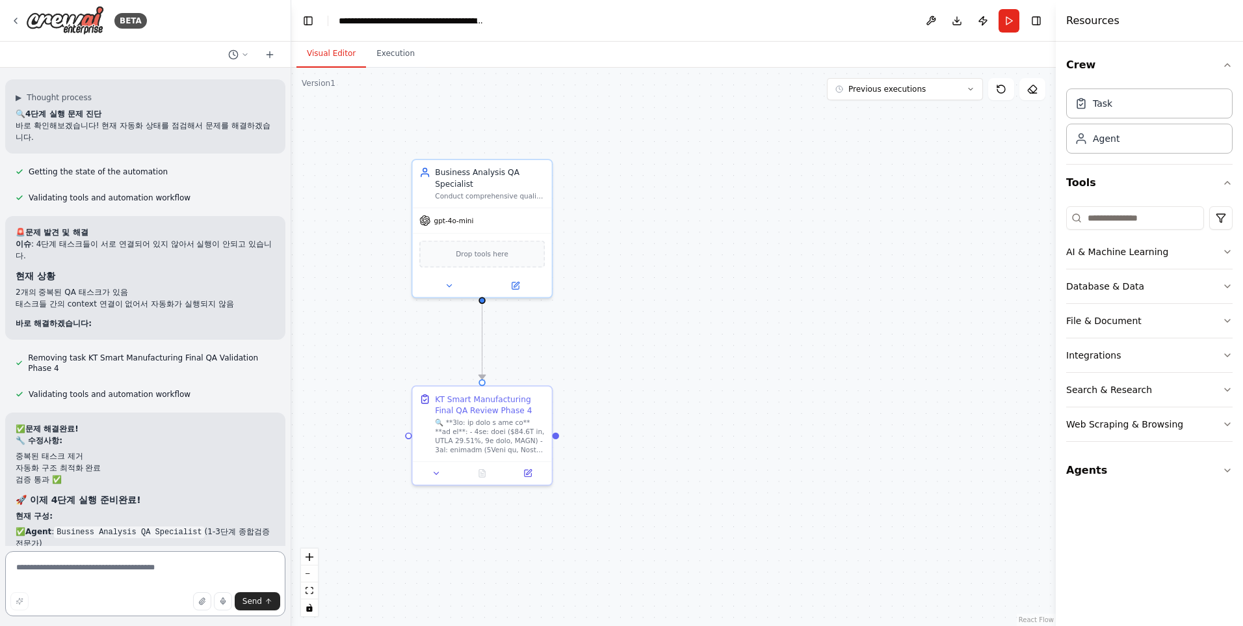
scroll to position [52315, 0]
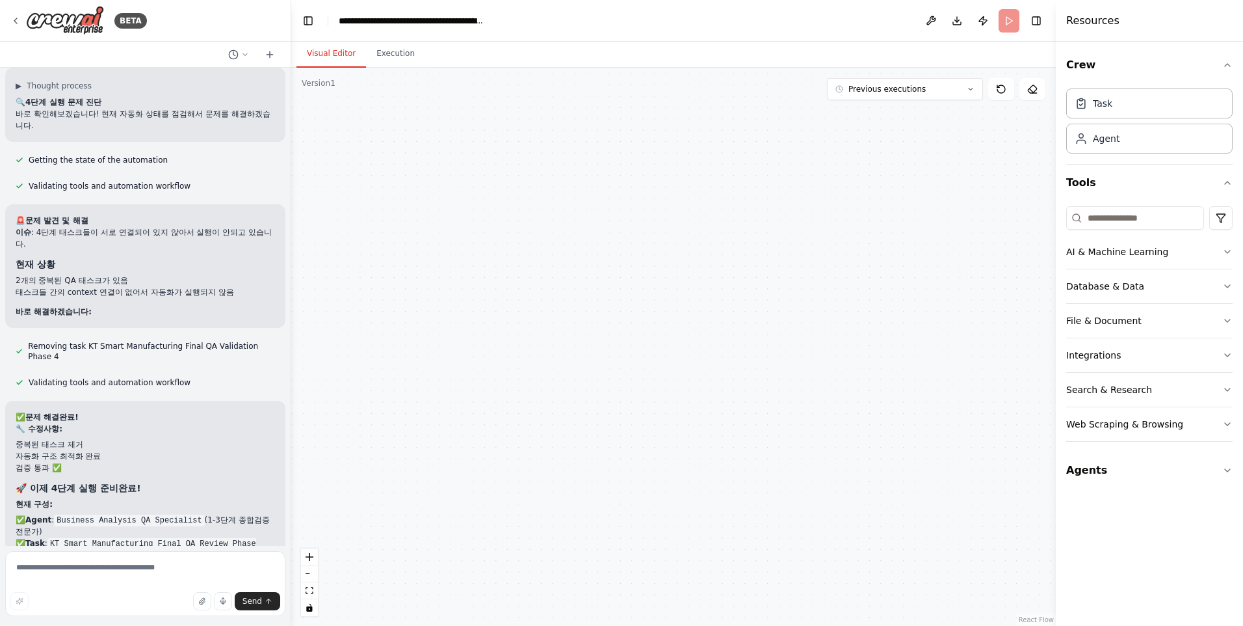
scroll to position [52210, 0]
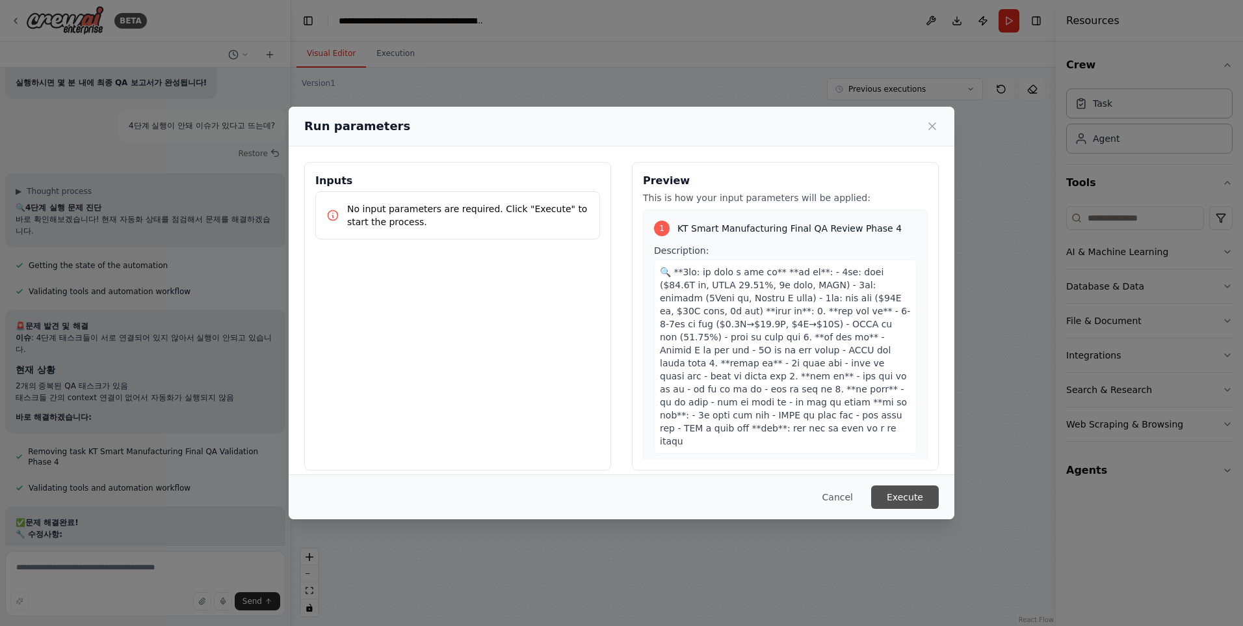
click at [905, 507] on button "Execute" at bounding box center [905, 496] width 68 height 23
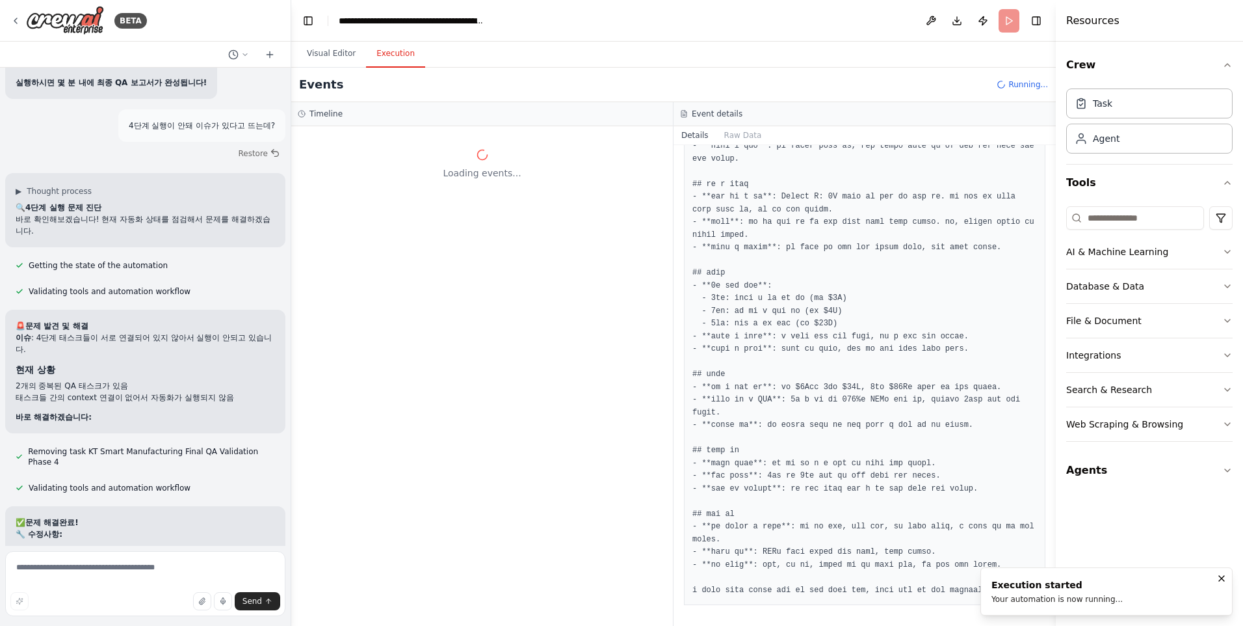
click at [906, 502] on pre at bounding box center [865, 273] width 345 height 647
click at [344, 58] on button "Visual Editor" at bounding box center [332, 53] width 70 height 27
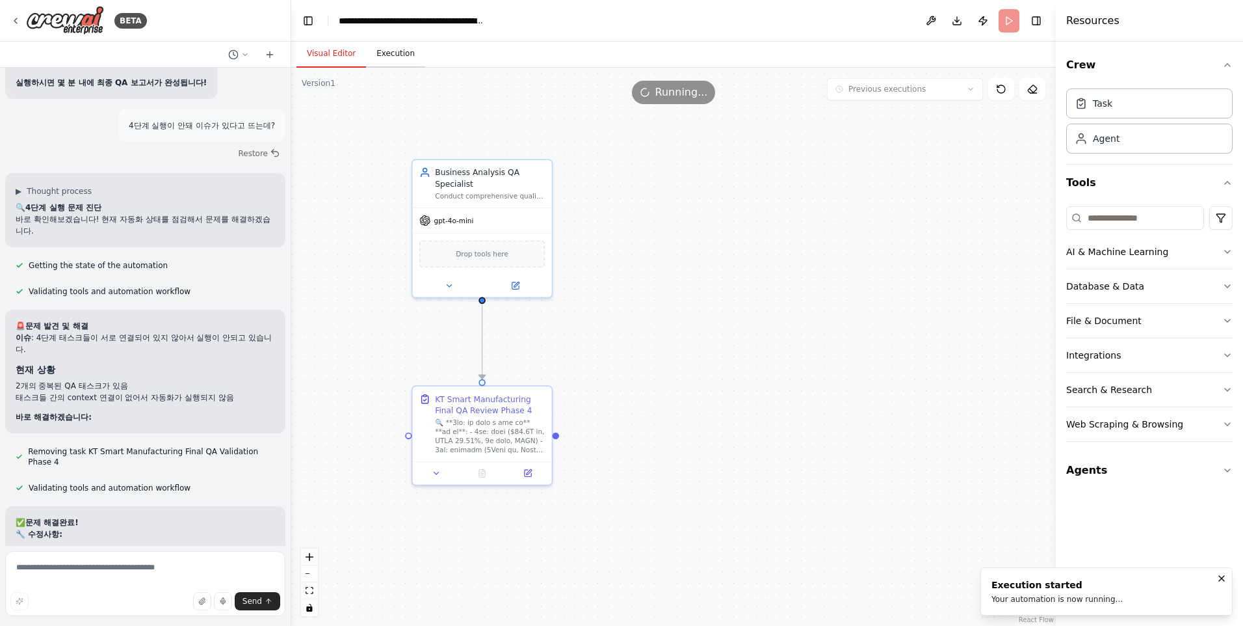
click at [391, 56] on button "Execution" at bounding box center [395, 53] width 59 height 27
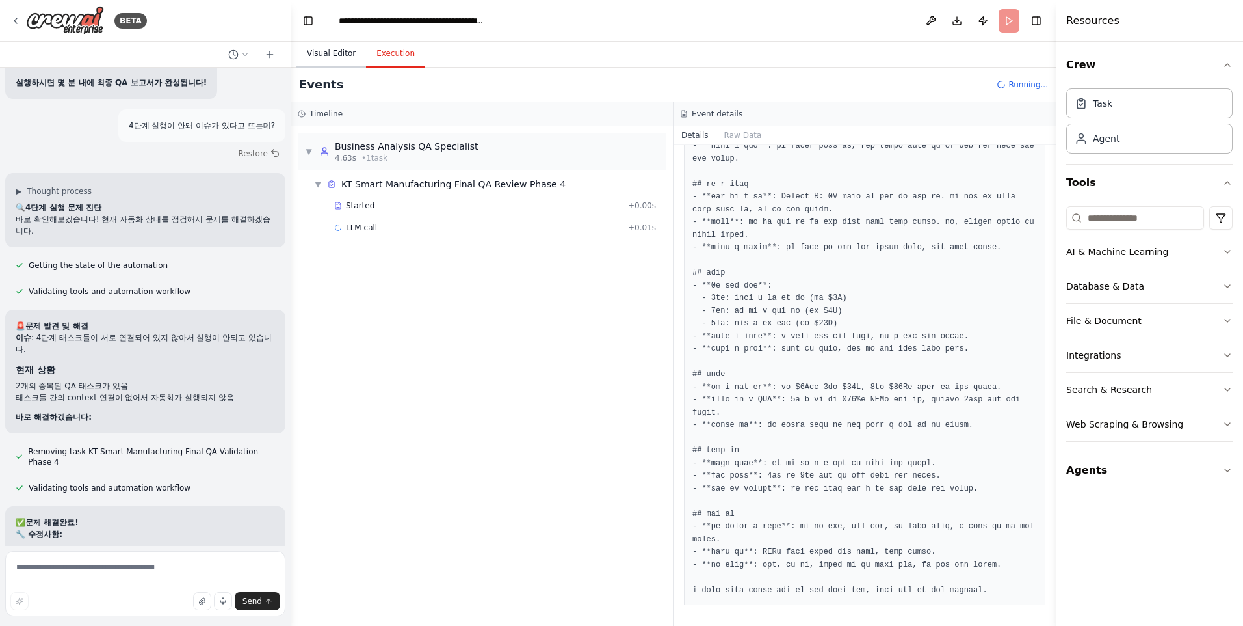
click at [328, 53] on button "Visual Editor" at bounding box center [332, 53] width 70 height 27
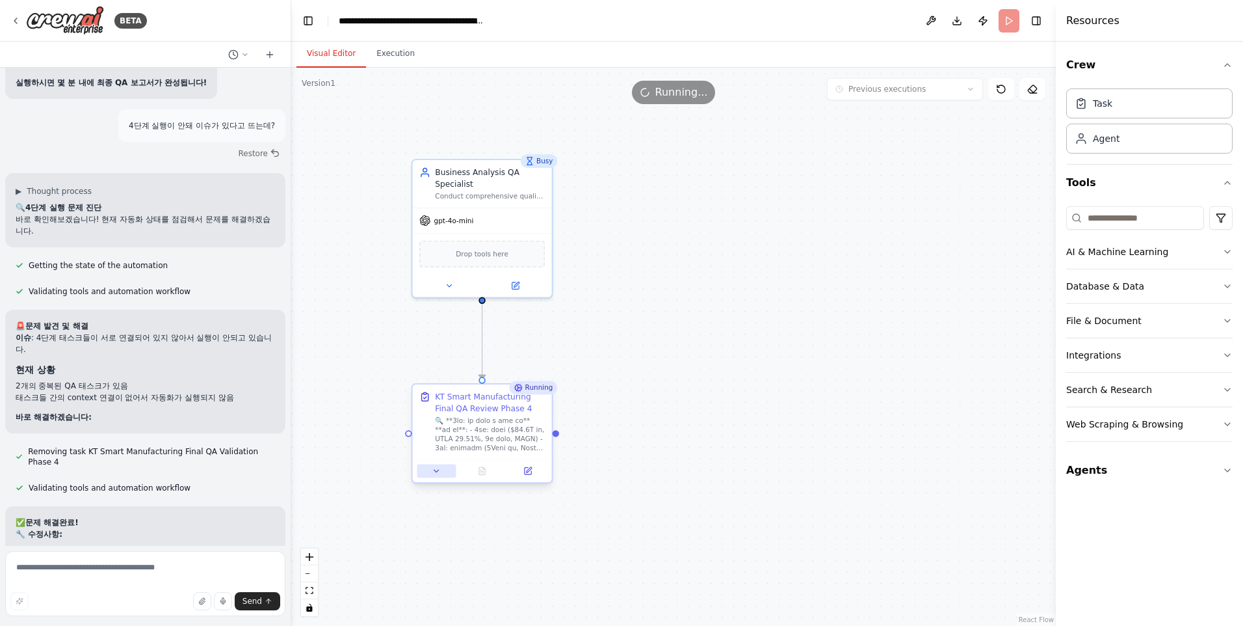
click at [439, 469] on icon at bounding box center [436, 470] width 9 height 9
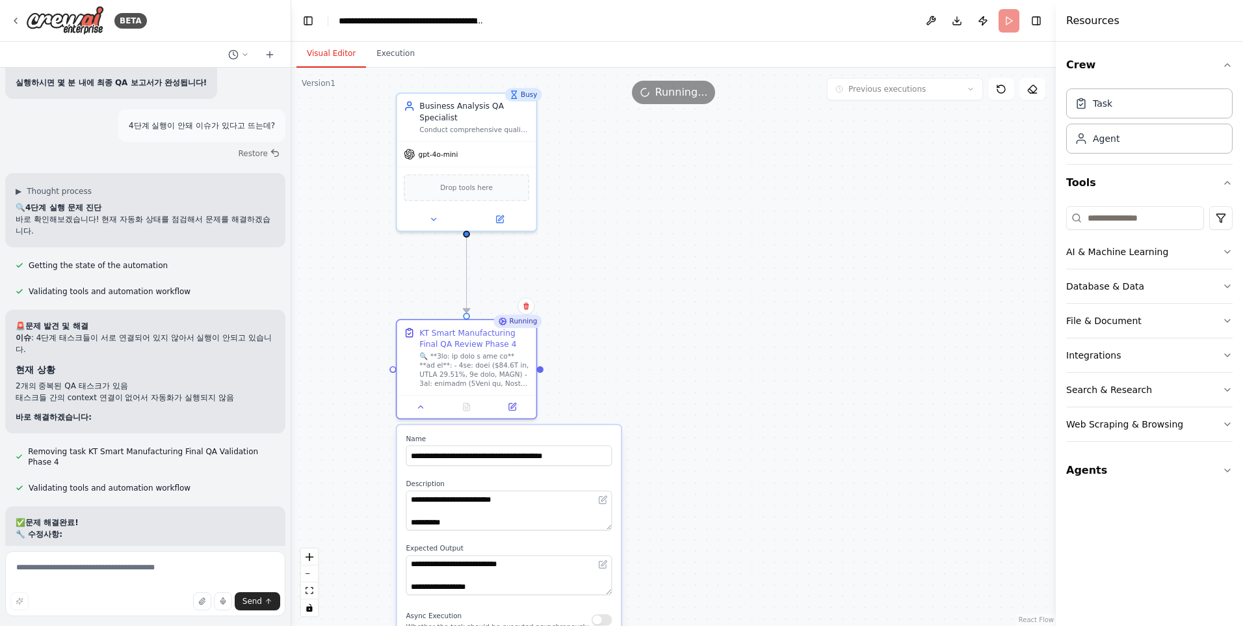
drag, startPoint x: 698, startPoint y: 543, endPoint x: 683, endPoint y: 479, distance: 66.2
click at [683, 479] on div ".deletable-edge-delete-btn { width: 20px; height: 20px; border: 0px solid #ffff…" at bounding box center [673, 347] width 765 height 558
click at [388, 51] on button "Execution" at bounding box center [395, 53] width 59 height 27
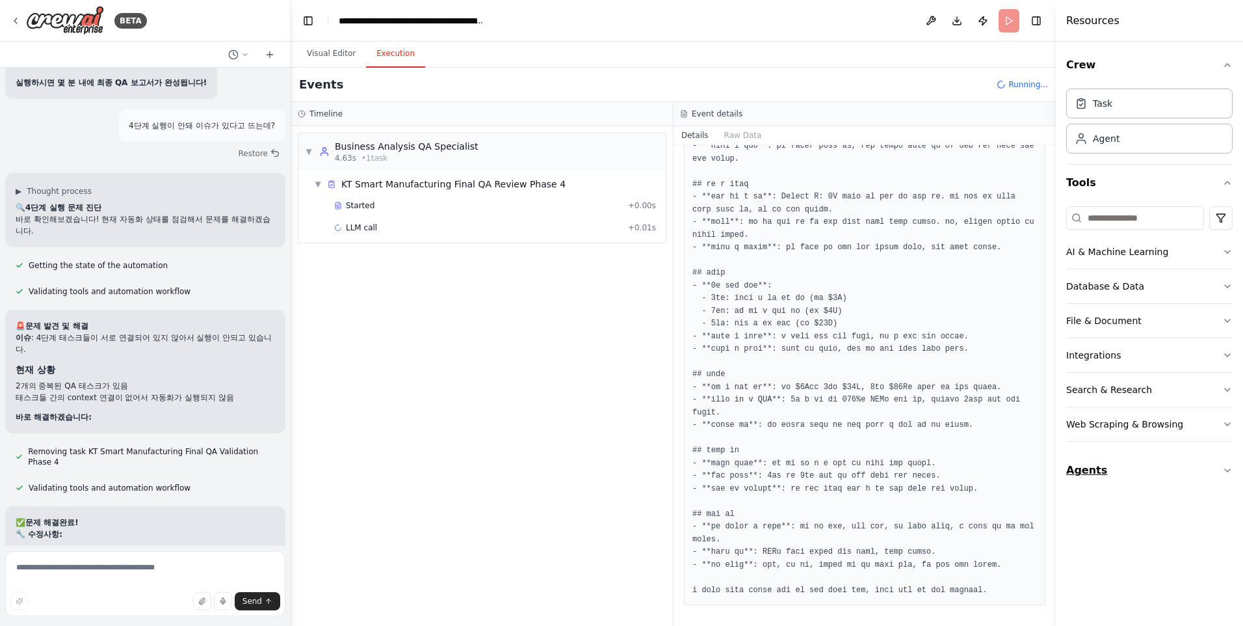
click at [1223, 468] on icon "button" at bounding box center [1228, 470] width 10 height 10
click at [1228, 469] on icon "button" at bounding box center [1227, 470] width 5 height 3
click at [360, 205] on span "Started" at bounding box center [360, 205] width 29 height 10
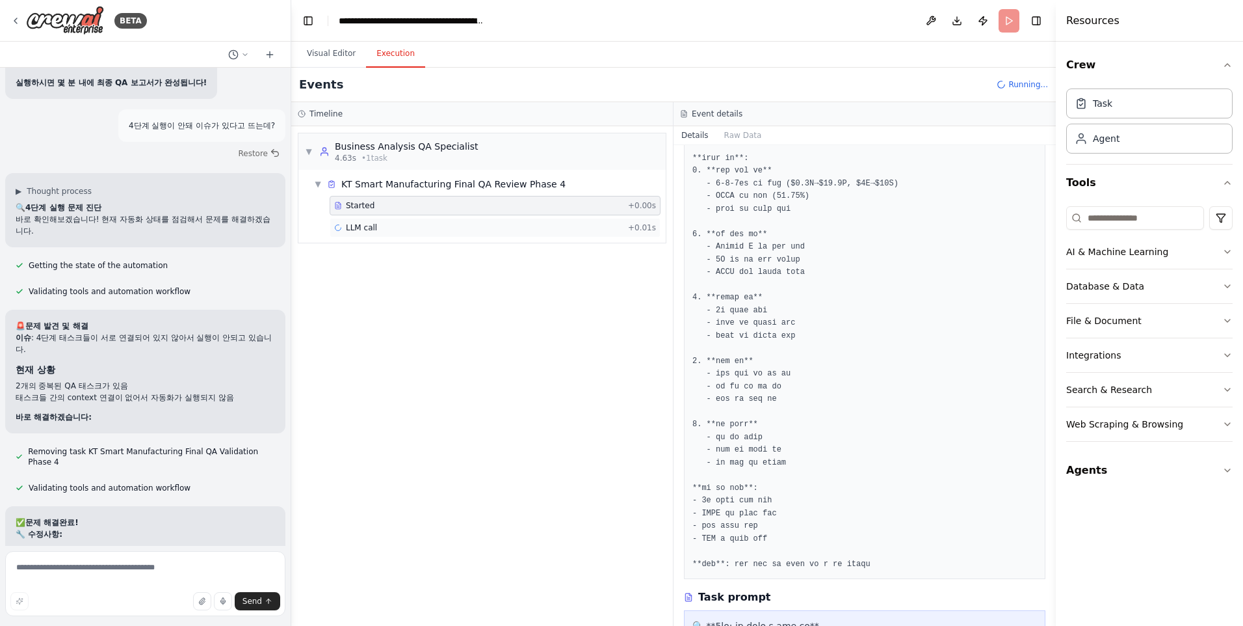
scroll to position [110, 0]
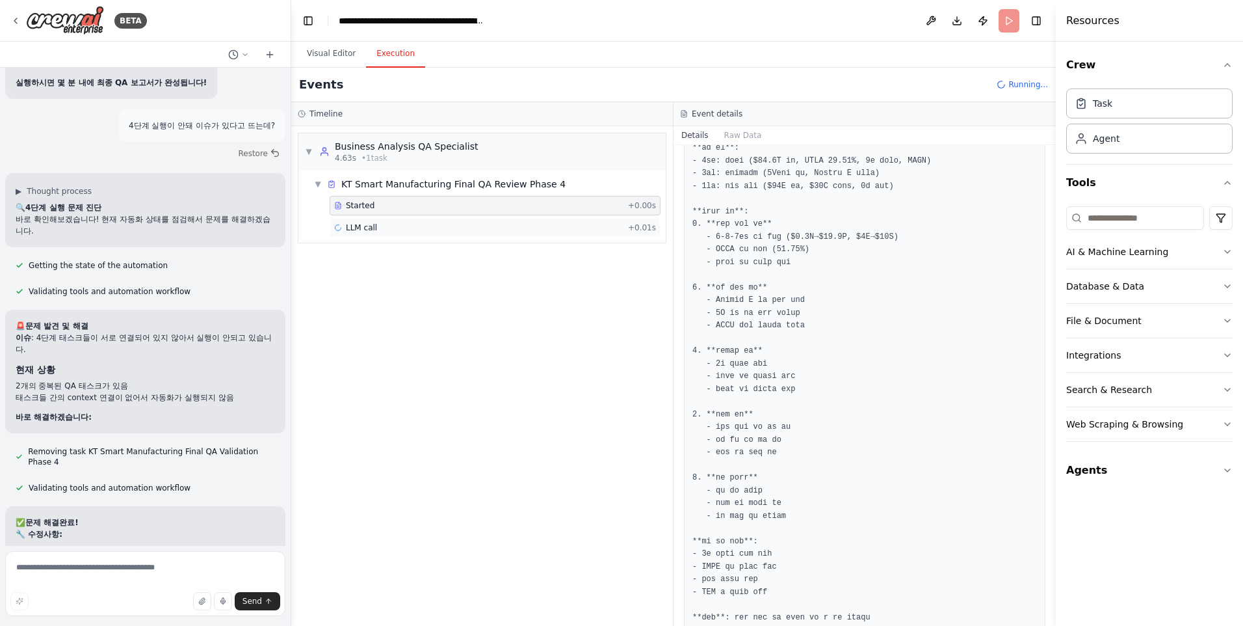
click at [367, 225] on span "LLM call" at bounding box center [361, 227] width 31 height 10
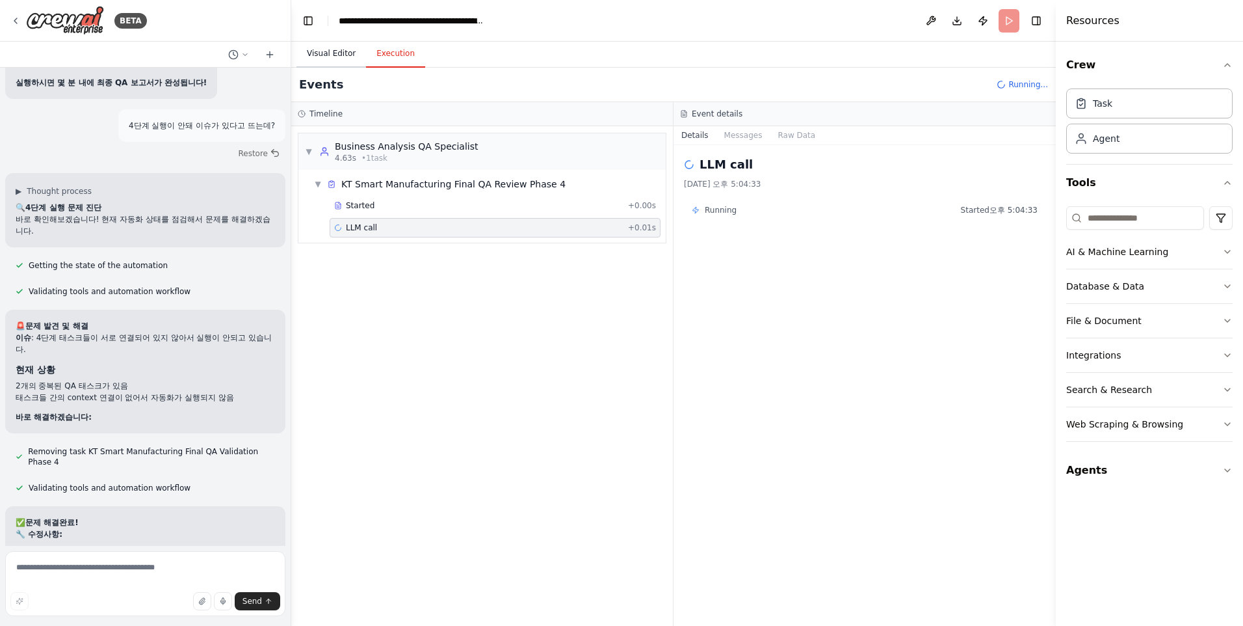
click at [326, 57] on button "Visual Editor" at bounding box center [332, 53] width 70 height 27
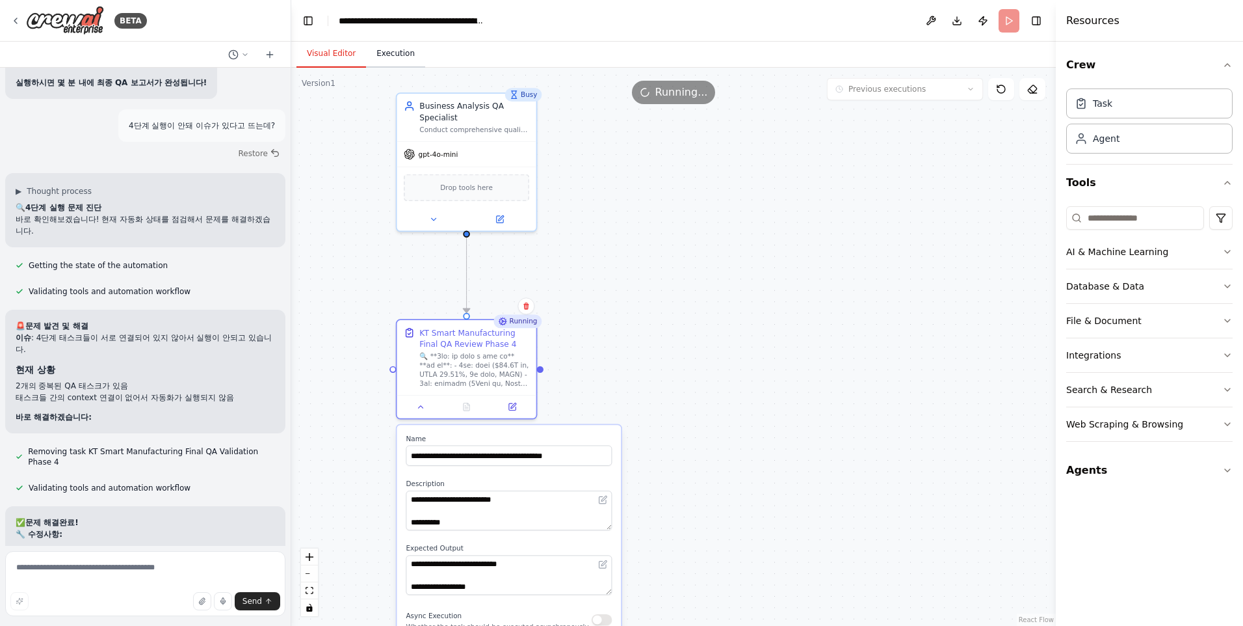
click at [384, 51] on button "Execution" at bounding box center [395, 53] width 59 height 27
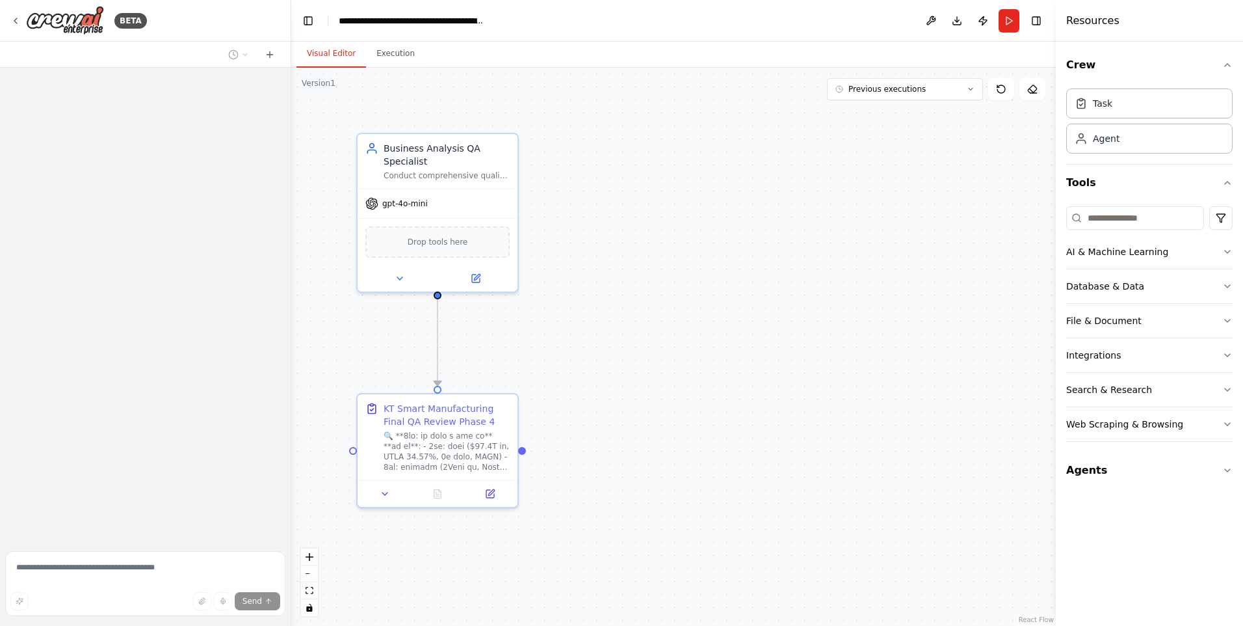
click at [397, 52] on button "Execution" at bounding box center [395, 53] width 59 height 27
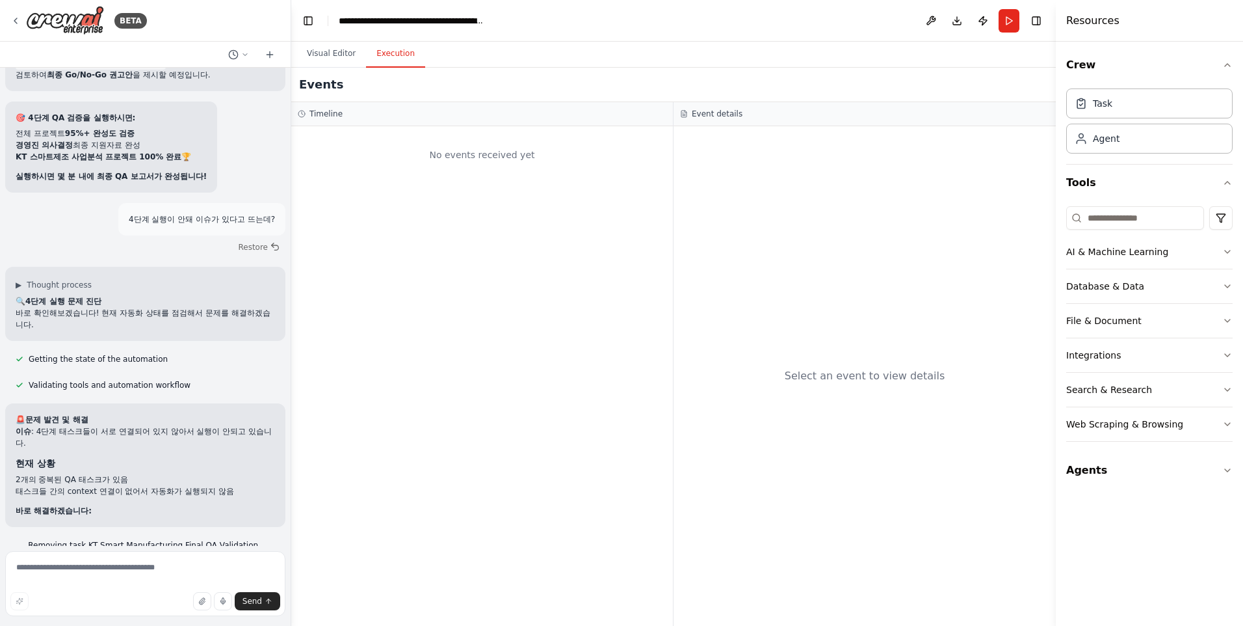
scroll to position [52210, 0]
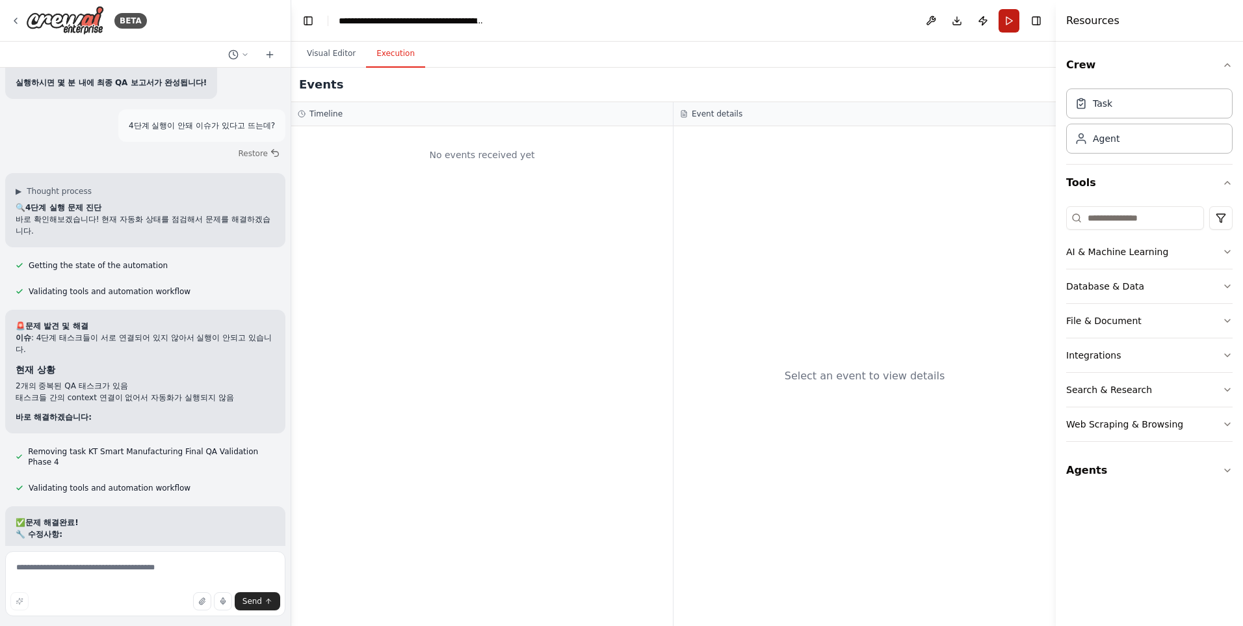
click at [1001, 16] on button "Run" at bounding box center [1009, 20] width 21 height 23
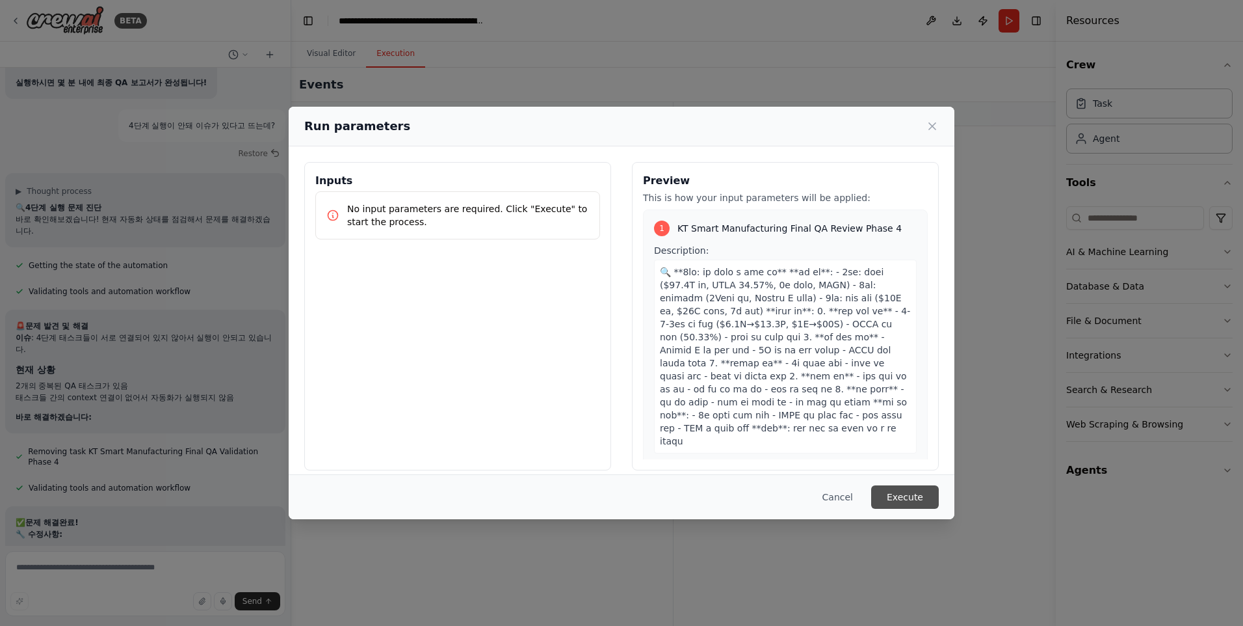
click at [905, 492] on button "Execute" at bounding box center [905, 496] width 68 height 23
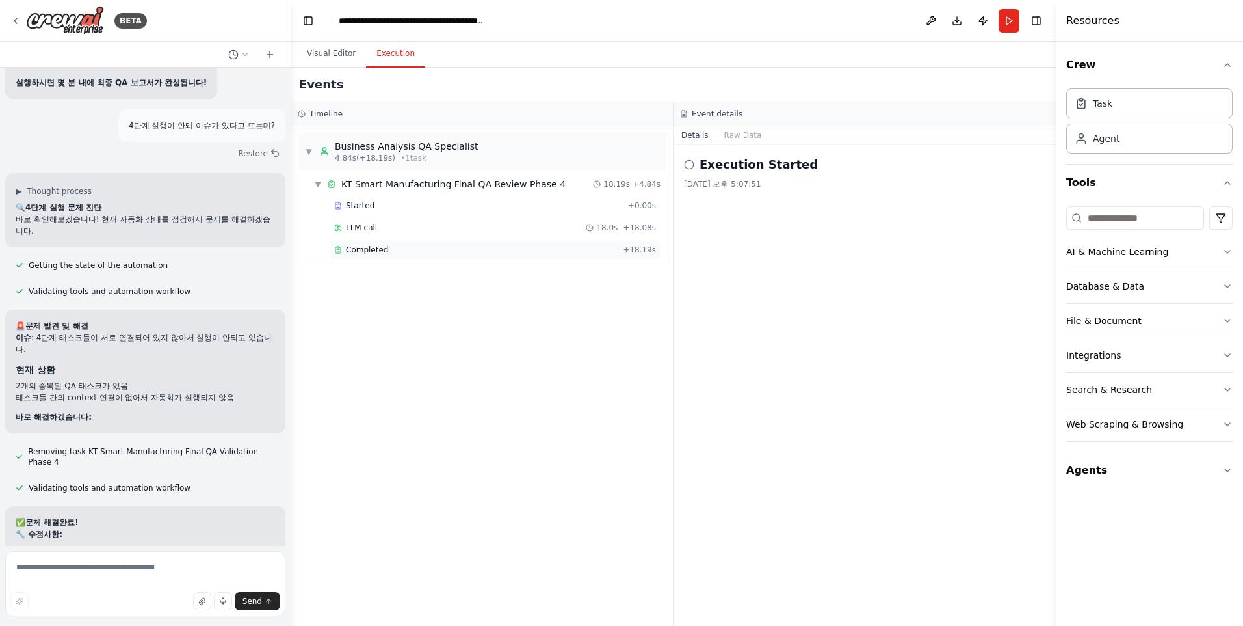
click at [367, 249] on span "Completed" at bounding box center [367, 250] width 42 height 10
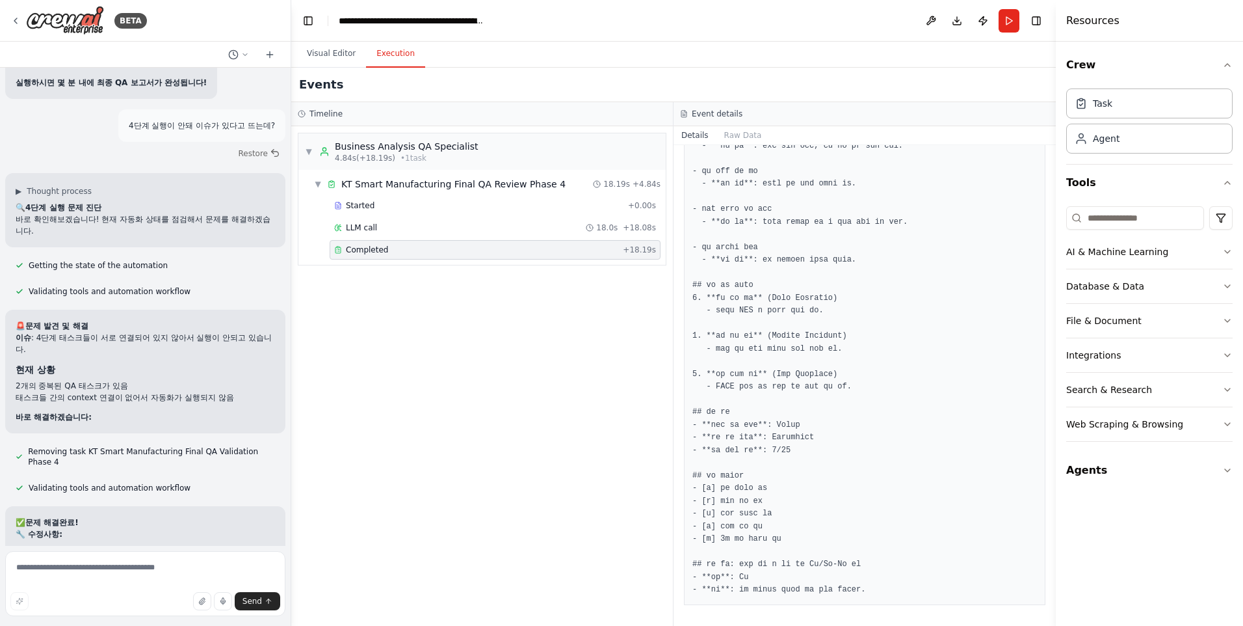
scroll to position [1327, 0]
click at [101, 569] on textarea at bounding box center [145, 583] width 280 height 65
click at [251, 585] on textarea "******" at bounding box center [145, 583] width 280 height 65
type textarea "******"
click at [249, 594] on button "Send" at bounding box center [258, 601] width 46 height 18
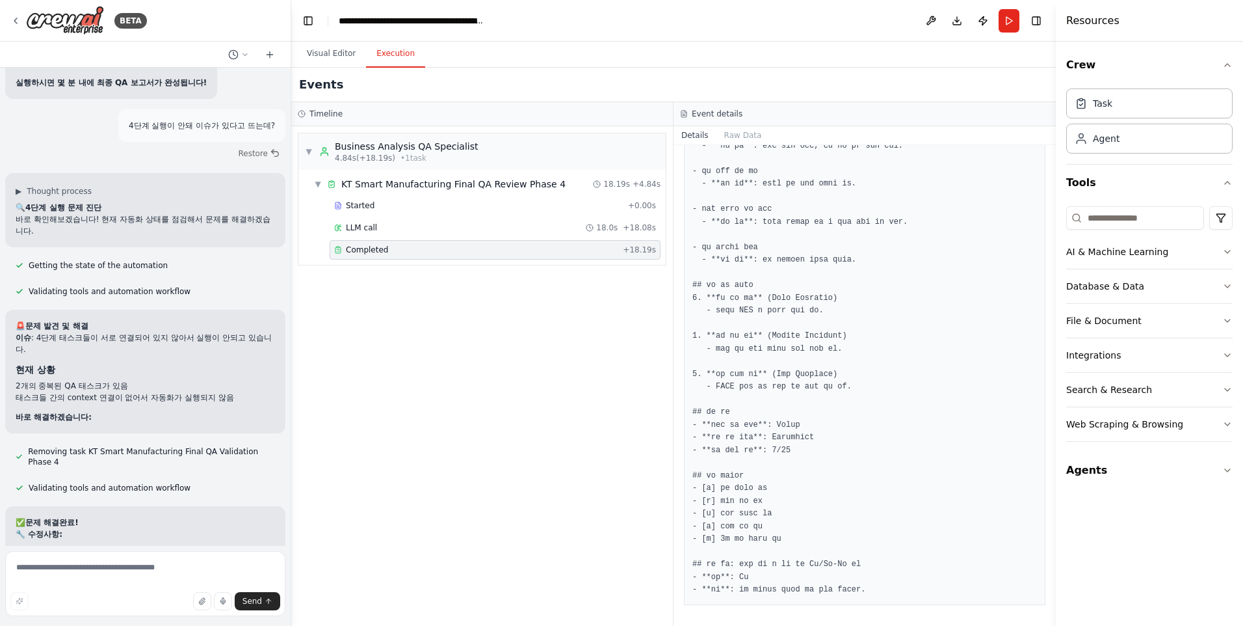
scroll to position [52315, 0]
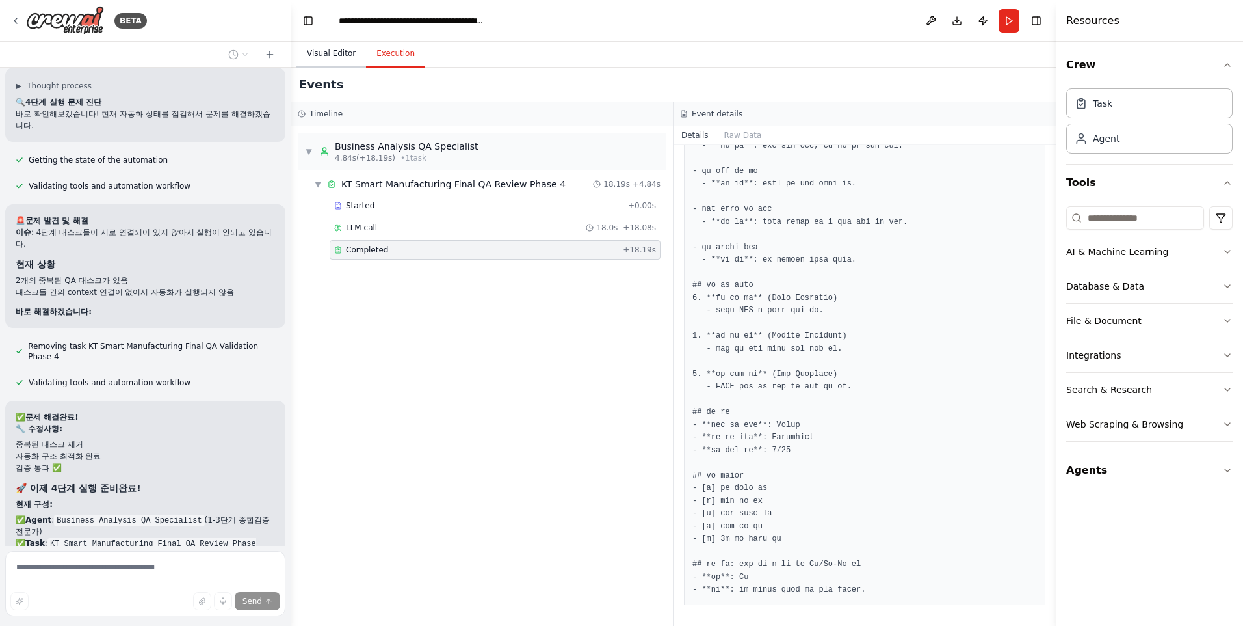
click at [332, 54] on button "Visual Editor" at bounding box center [332, 53] width 70 height 27
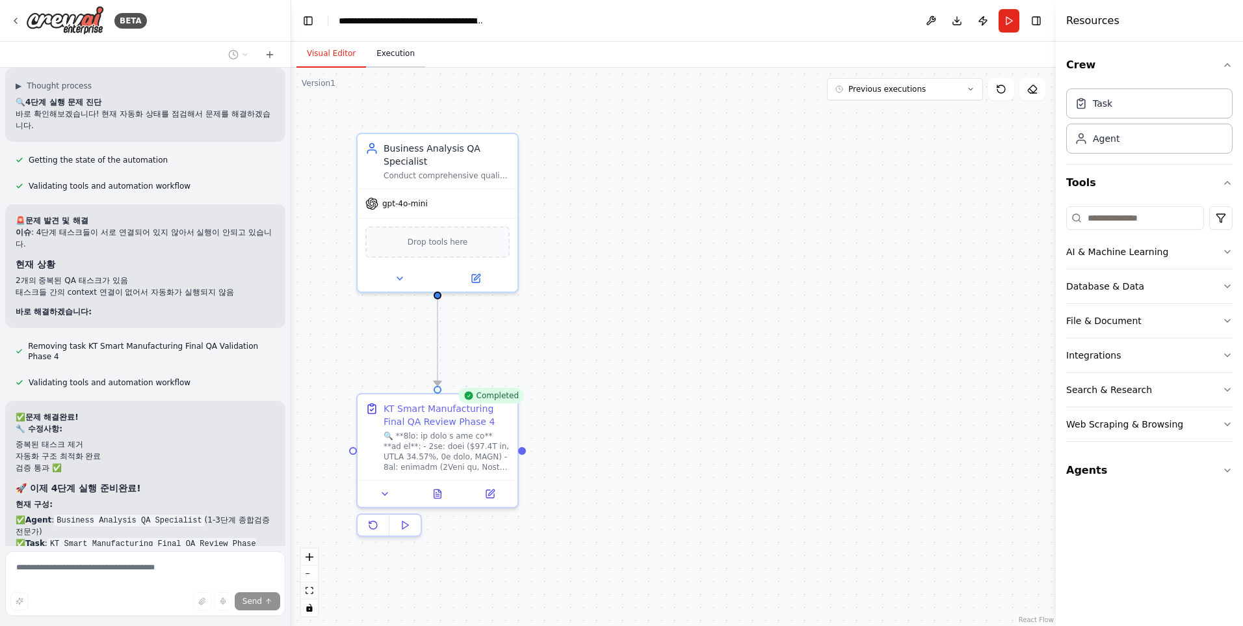
click at [393, 56] on button "Execution" at bounding box center [395, 53] width 59 height 27
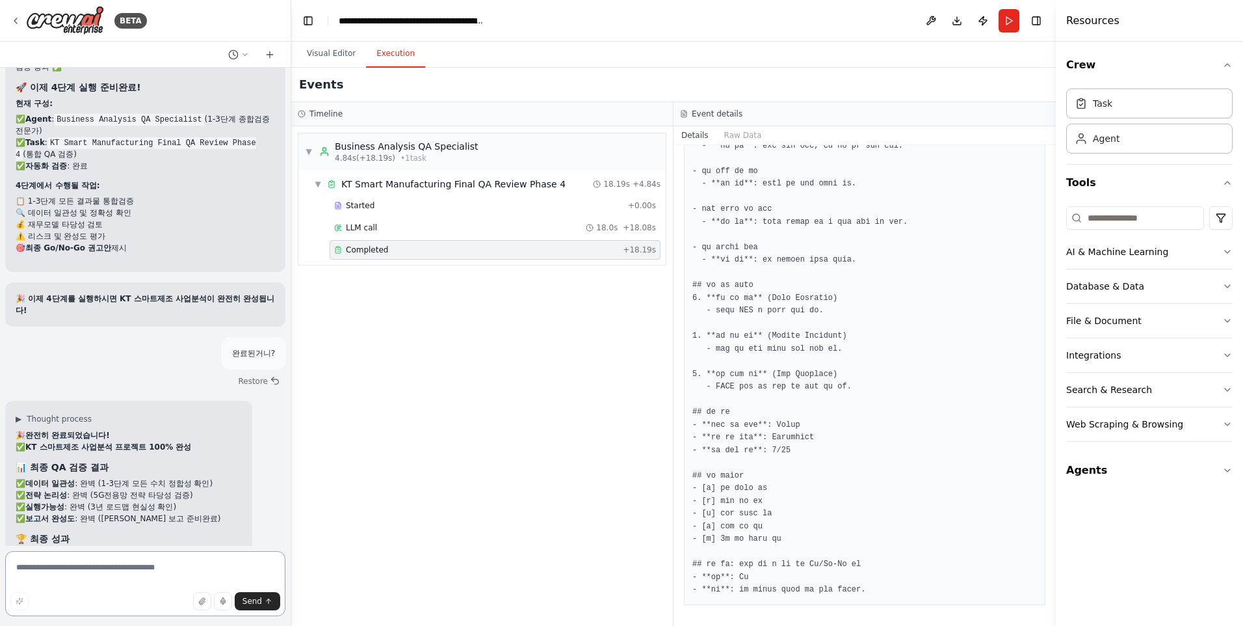
scroll to position [52795, 0]
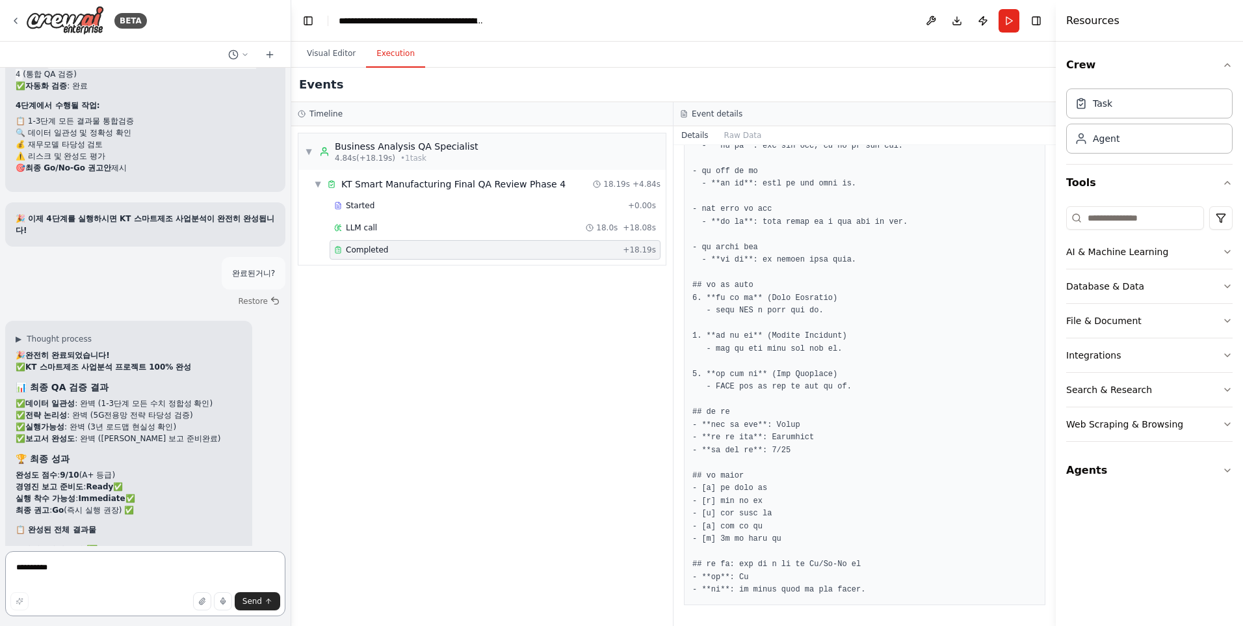
type textarea "**********"
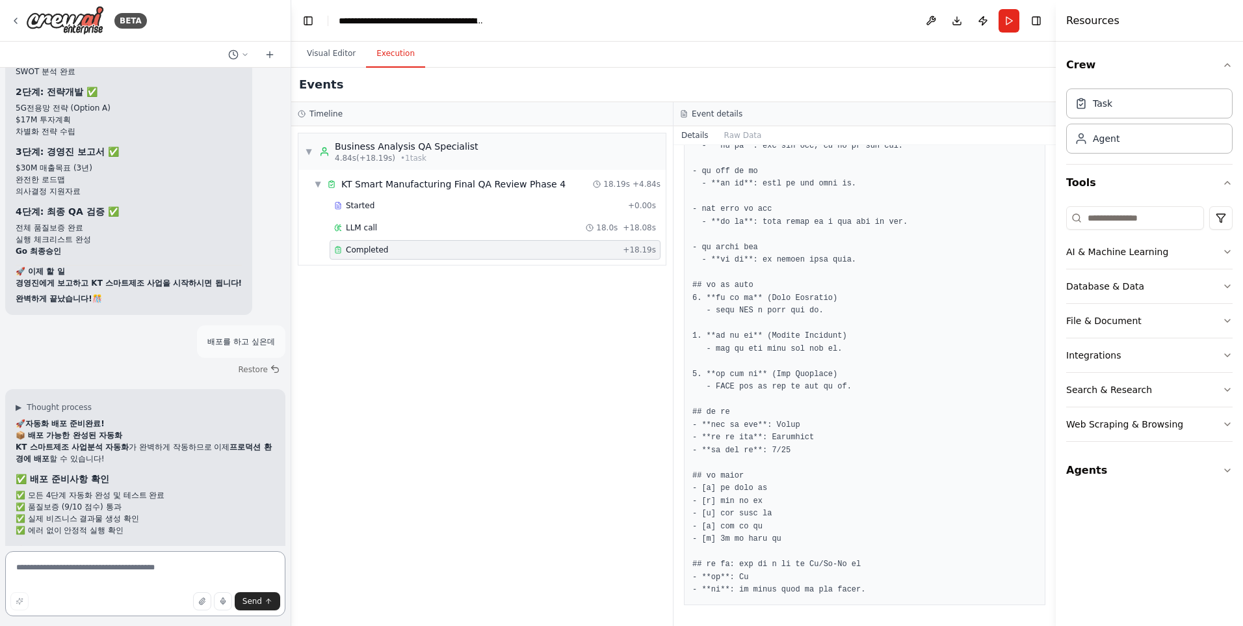
scroll to position [53336, 0]
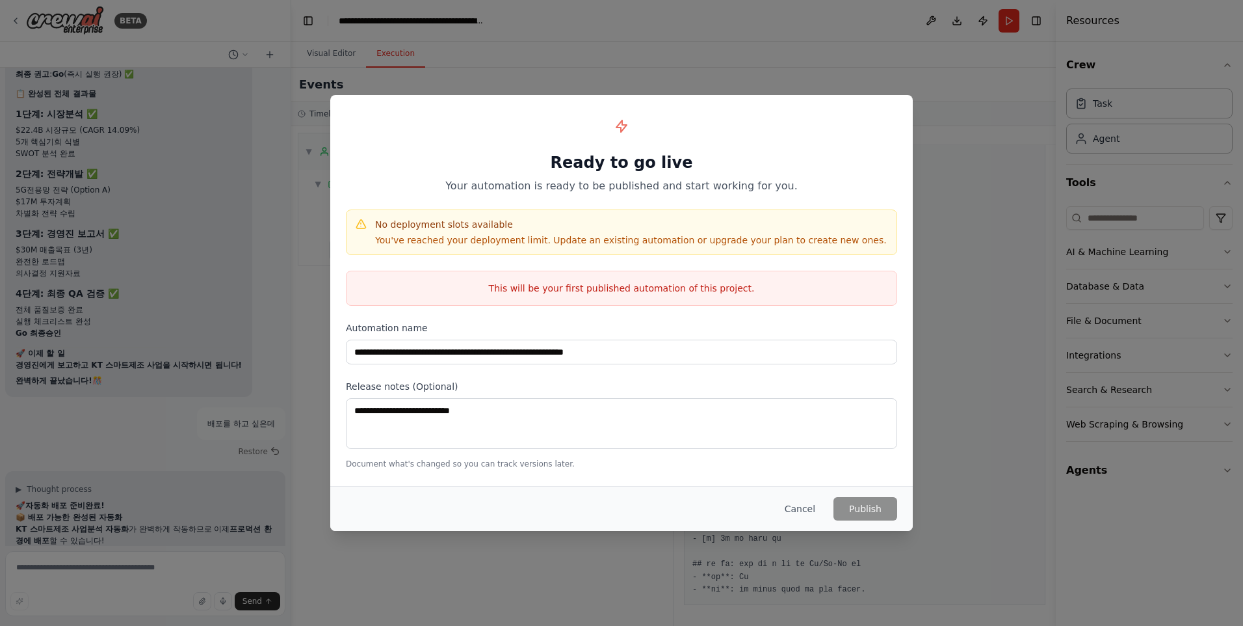
click at [425, 230] on h4 "No deployment slots available" at bounding box center [631, 224] width 512 height 13
click at [458, 286] on p "This will be your first published automation of this project." at bounding box center [622, 288] width 550 height 13
click at [643, 309] on div "**********" at bounding box center [621, 290] width 583 height 390
click at [644, 254] on div "No deployment slots available You've reached your deployment limit. Update an e…" at bounding box center [621, 232] width 551 height 46
click at [624, 222] on h4 "No deployment slots available" at bounding box center [631, 224] width 512 height 13
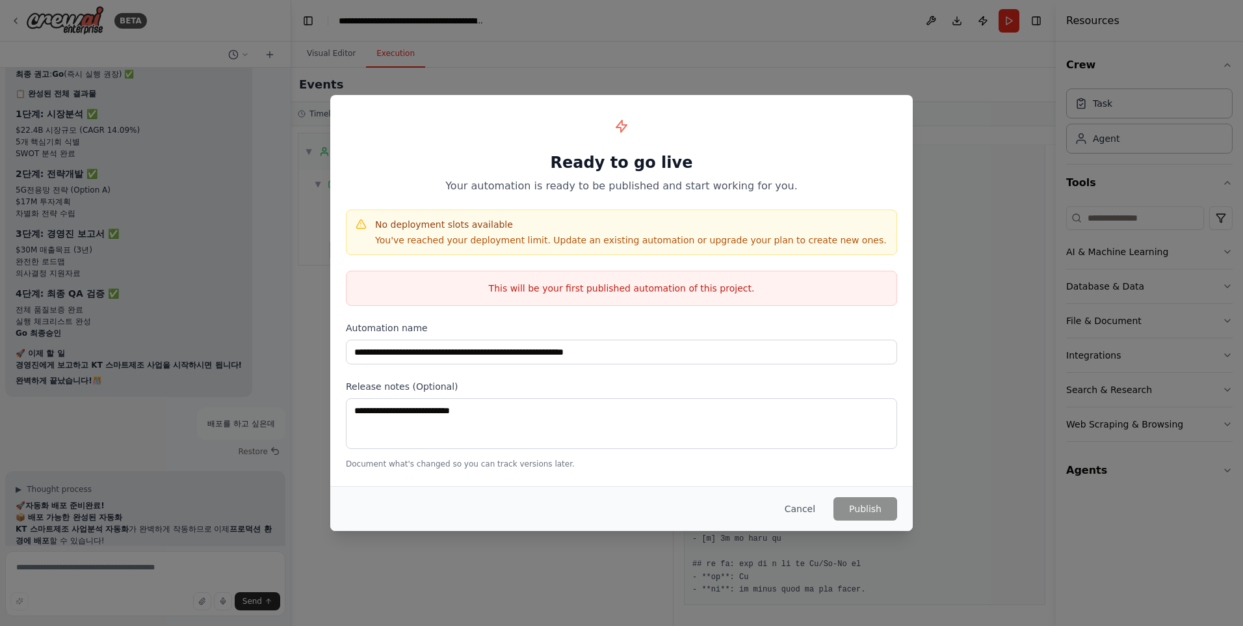
click at [570, 230] on h4 "No deployment slots available" at bounding box center [631, 224] width 512 height 13
click at [569, 287] on p "This will be your first published automation of this project." at bounding box center [622, 288] width 550 height 13
click at [469, 320] on div "**********" at bounding box center [621, 290] width 583 height 390
click at [804, 509] on button "Cancel" at bounding box center [799, 508] width 51 height 23
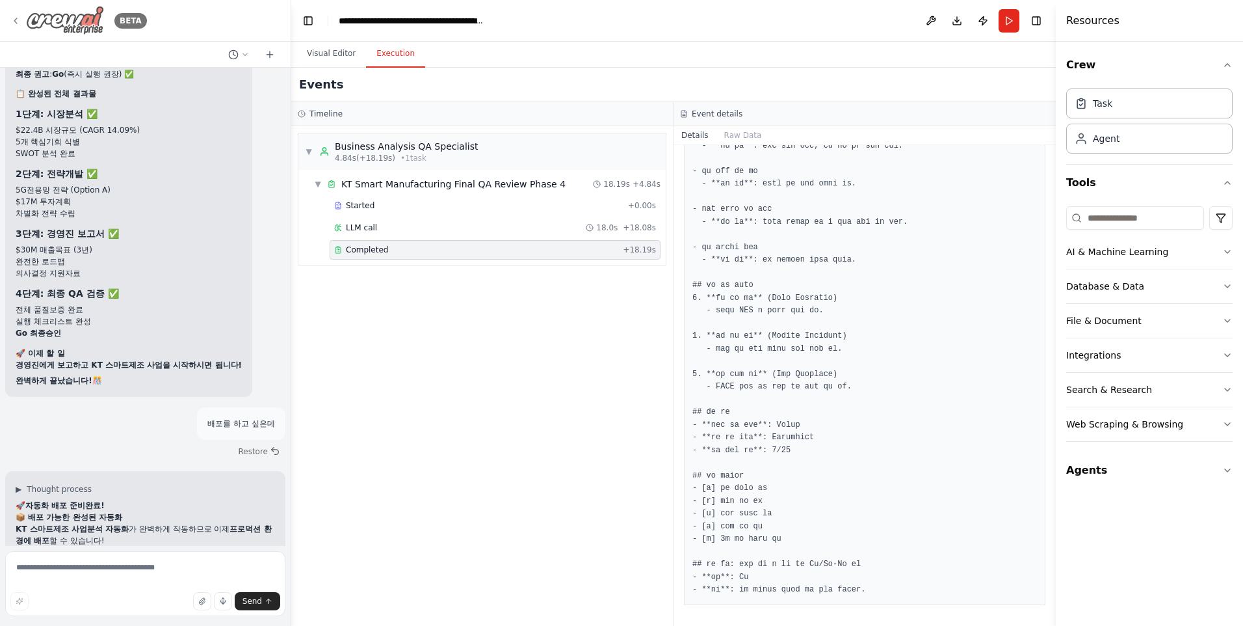
click at [62, 28] on img at bounding box center [65, 20] width 78 height 29
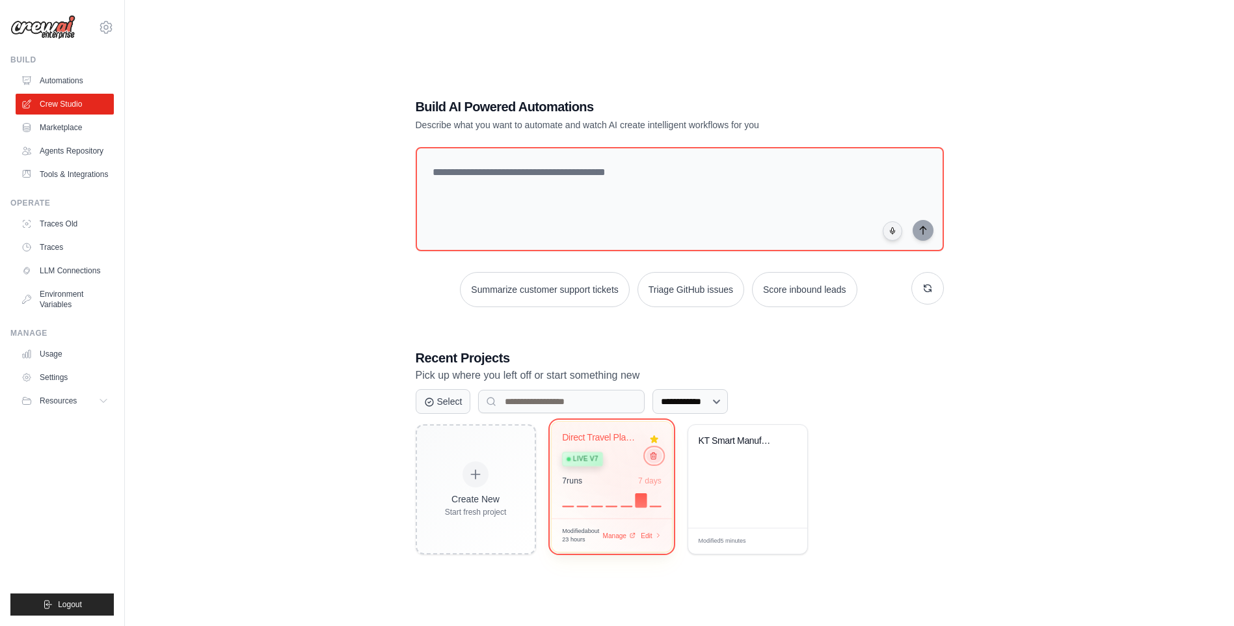
click at [652, 458] on icon at bounding box center [653, 456] width 6 height 7
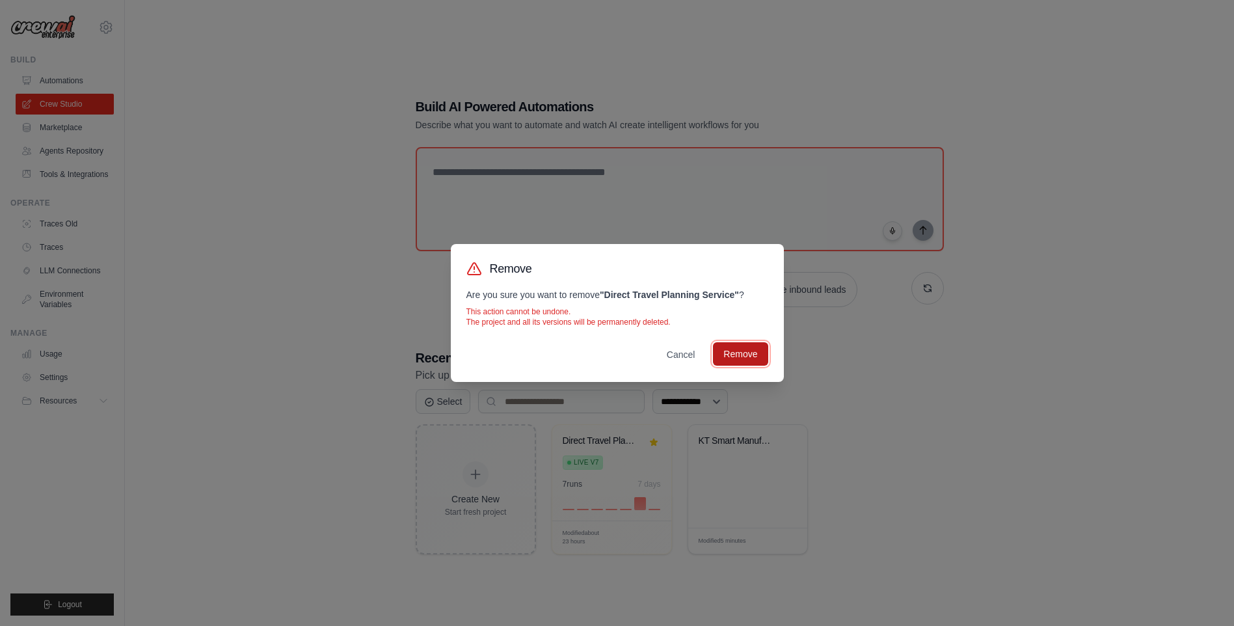
click at [729, 358] on button "Remove" at bounding box center [740, 353] width 55 height 23
click at [721, 350] on button "Remove" at bounding box center [740, 353] width 55 height 23
click at [683, 347] on button "Cancel" at bounding box center [680, 353] width 49 height 23
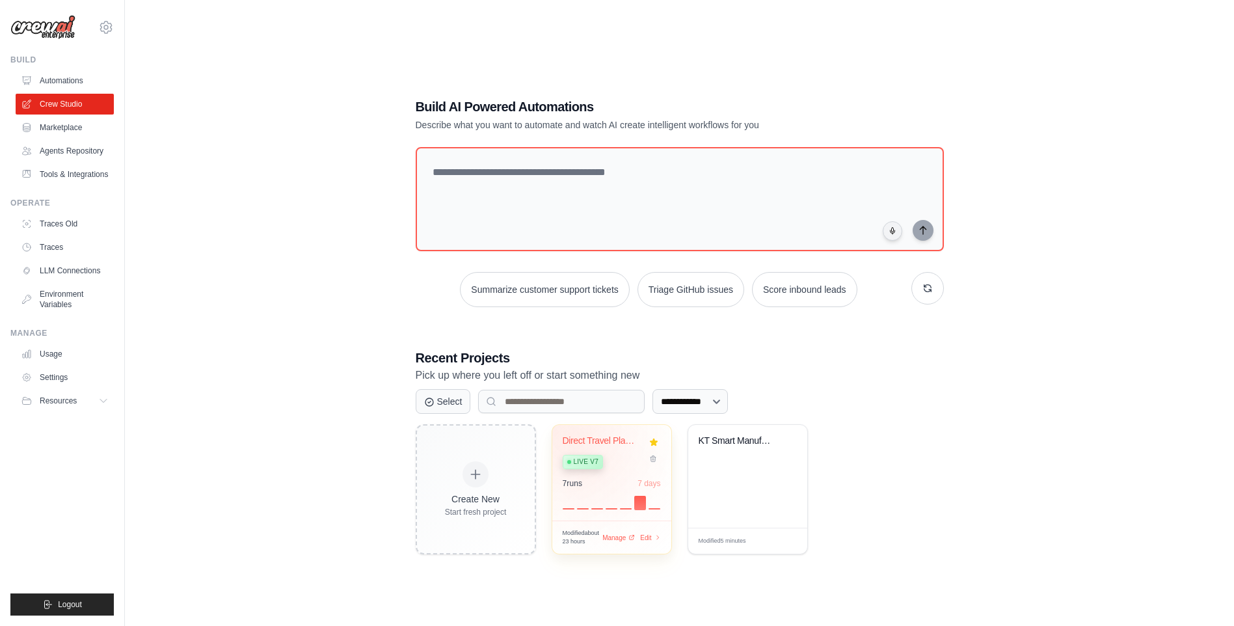
click at [578, 442] on div "Direct Travel Planning Service" at bounding box center [601, 441] width 79 height 12
click at [51, 18] on img at bounding box center [42, 27] width 65 height 25
click at [56, 81] on link "Automations" at bounding box center [66, 80] width 98 height 21
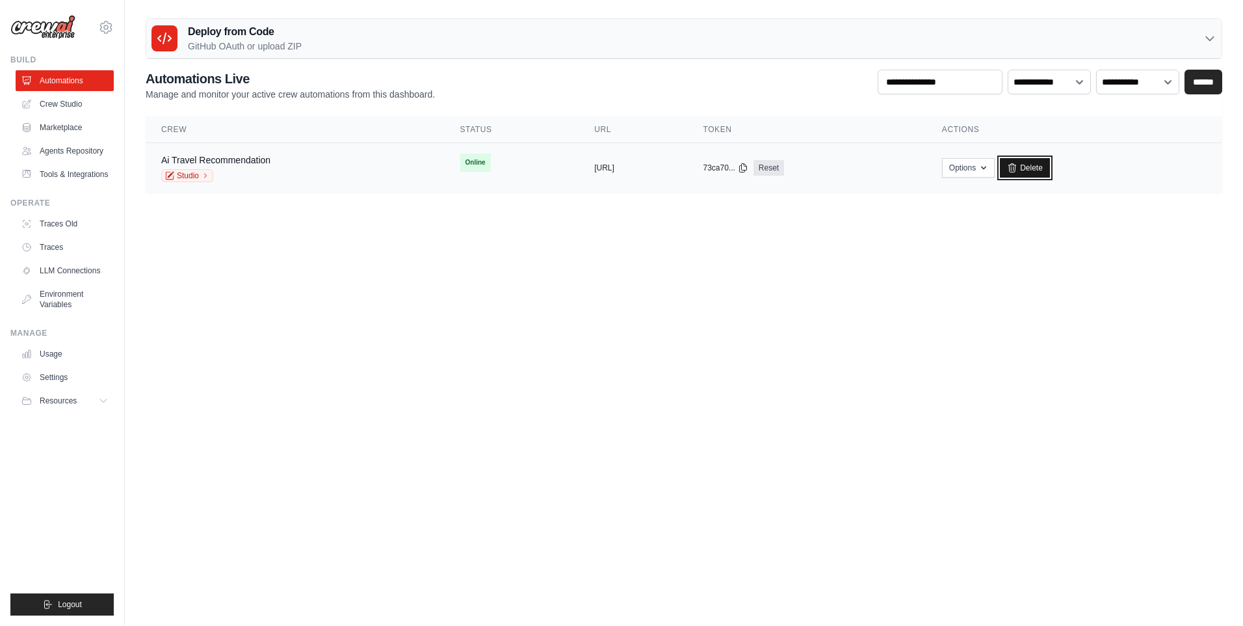
click at [1050, 176] on link "Delete" at bounding box center [1025, 168] width 50 height 20
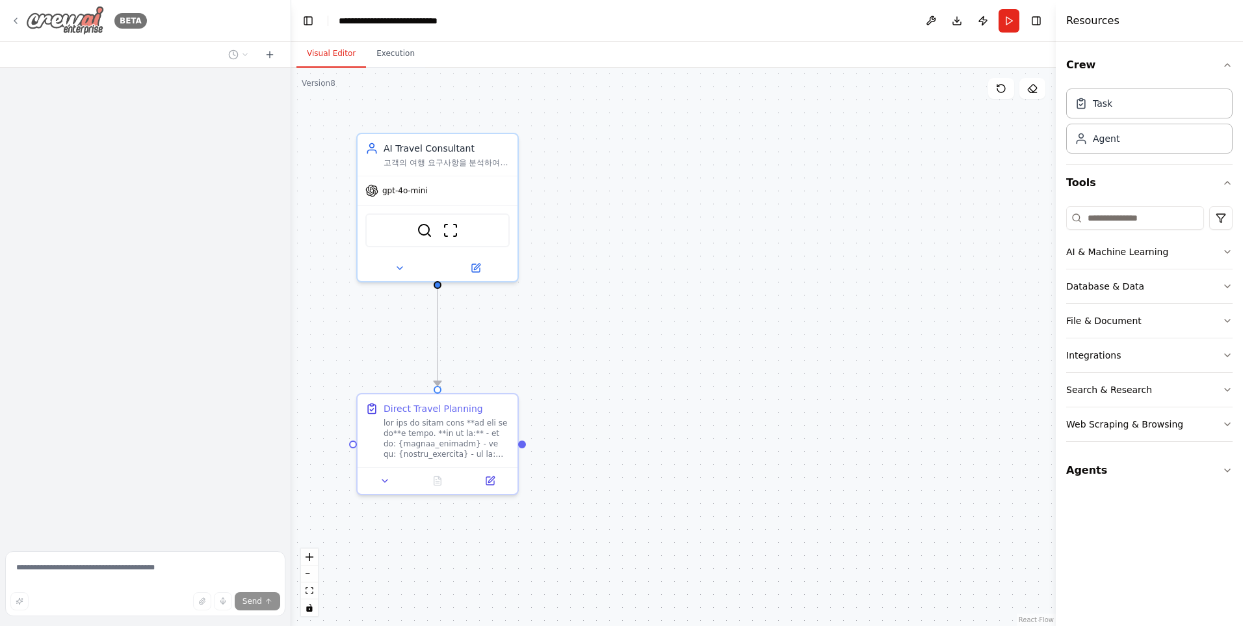
click at [50, 8] on img at bounding box center [65, 20] width 78 height 29
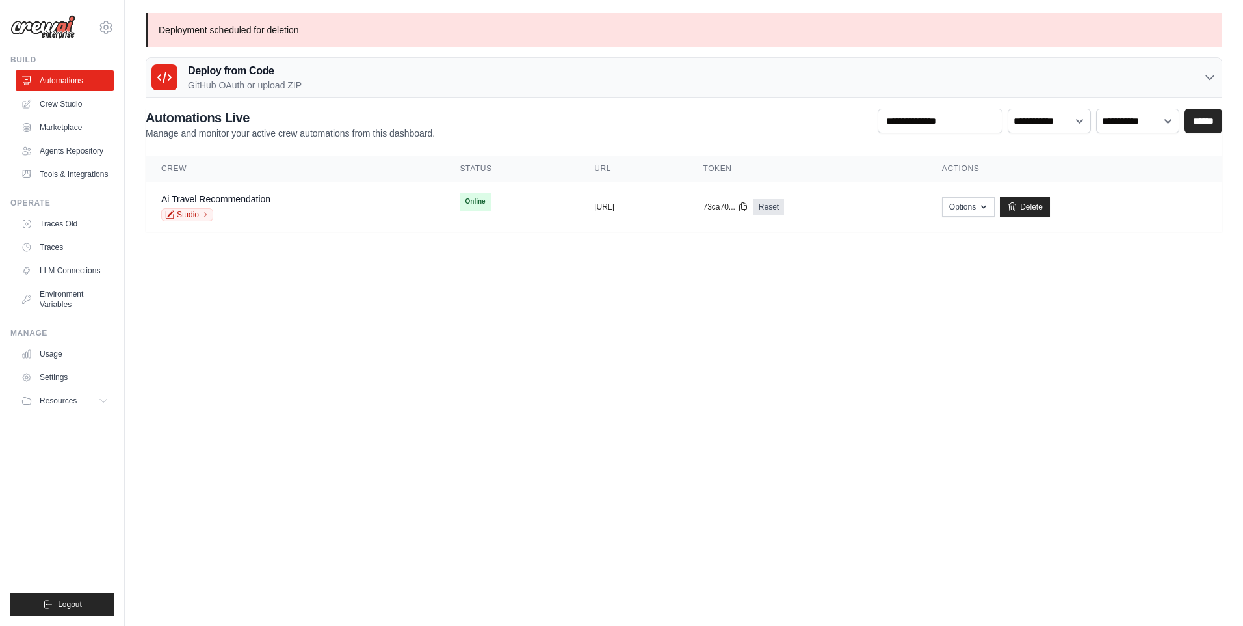
click at [369, 279] on body "kj.kang@kt.com Settings Build Automations" at bounding box center [621, 313] width 1243 height 626
click at [995, 213] on button "Options" at bounding box center [968, 206] width 53 height 20
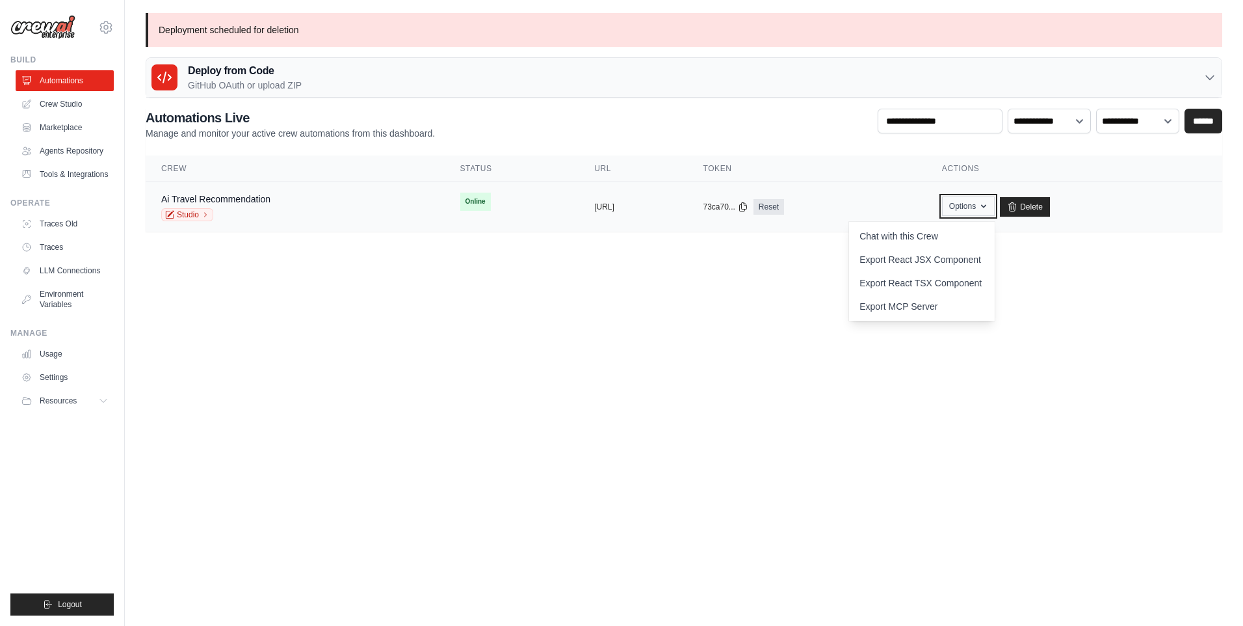
click at [995, 213] on button "Options" at bounding box center [968, 206] width 53 height 20
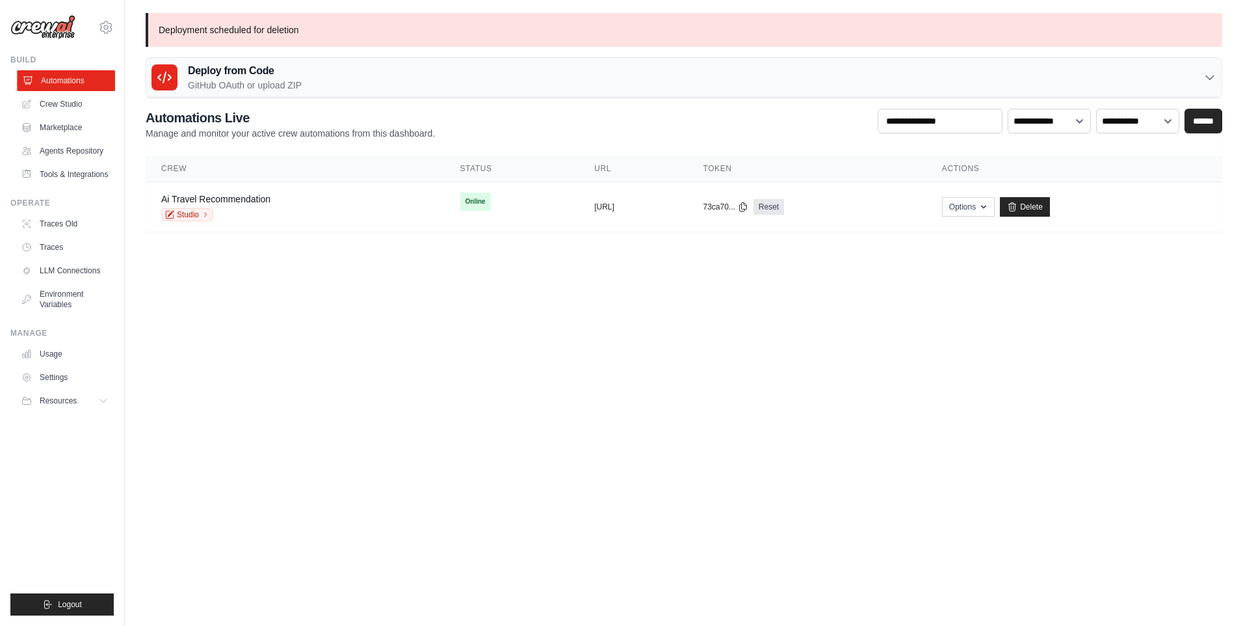
click at [82, 79] on link "Automations" at bounding box center [66, 80] width 98 height 21
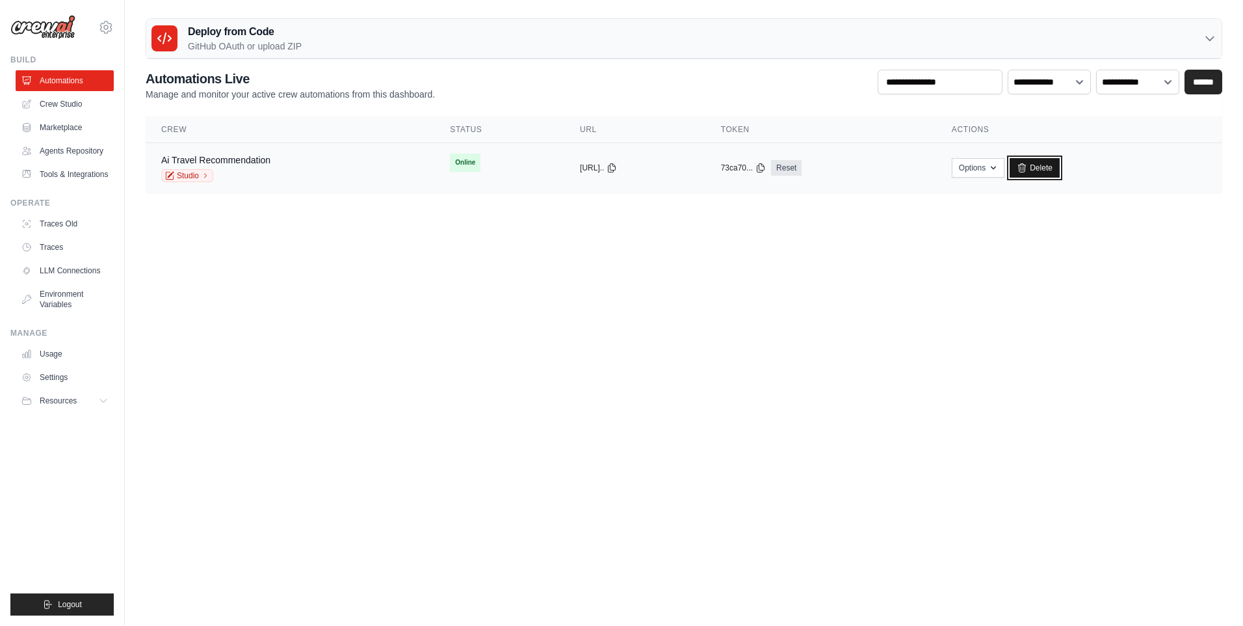
click at [1060, 171] on link "Delete" at bounding box center [1035, 168] width 50 height 20
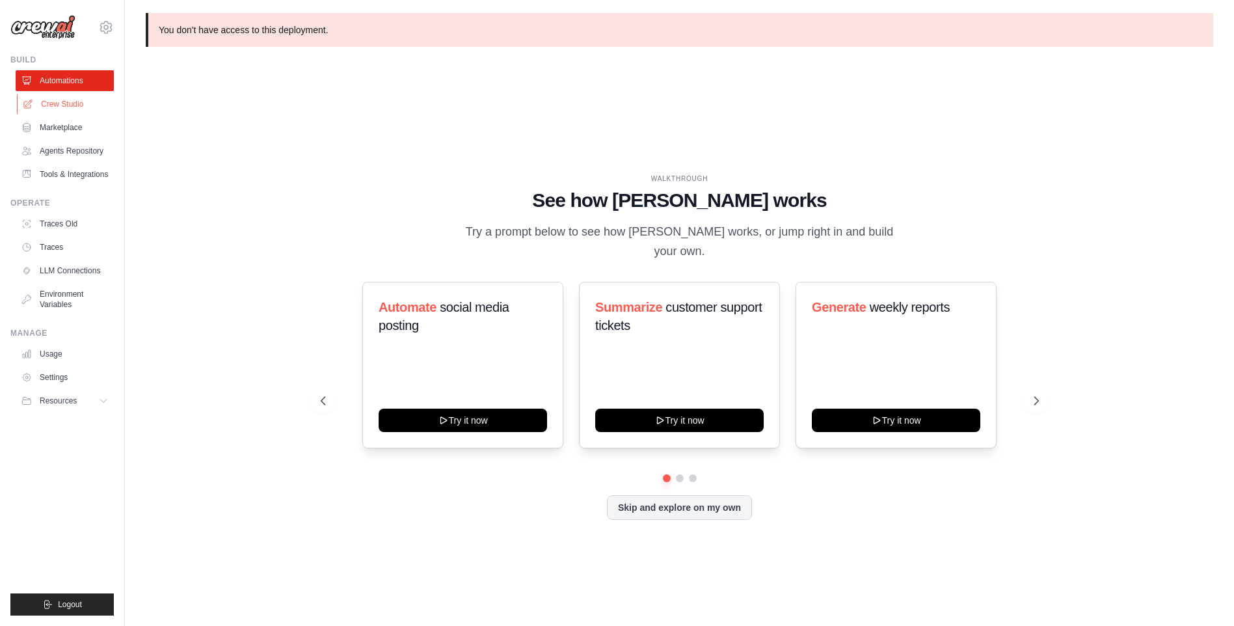
click at [72, 102] on link "Crew Studio" at bounding box center [66, 104] width 98 height 21
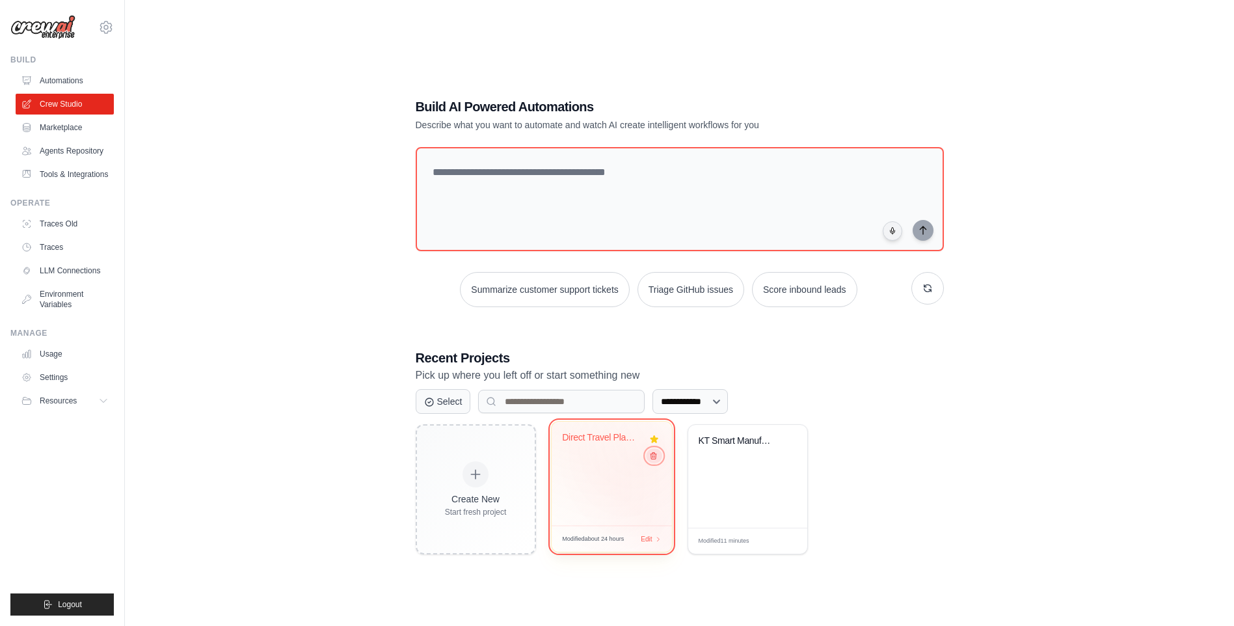
click at [654, 458] on icon at bounding box center [652, 455] width 8 height 8
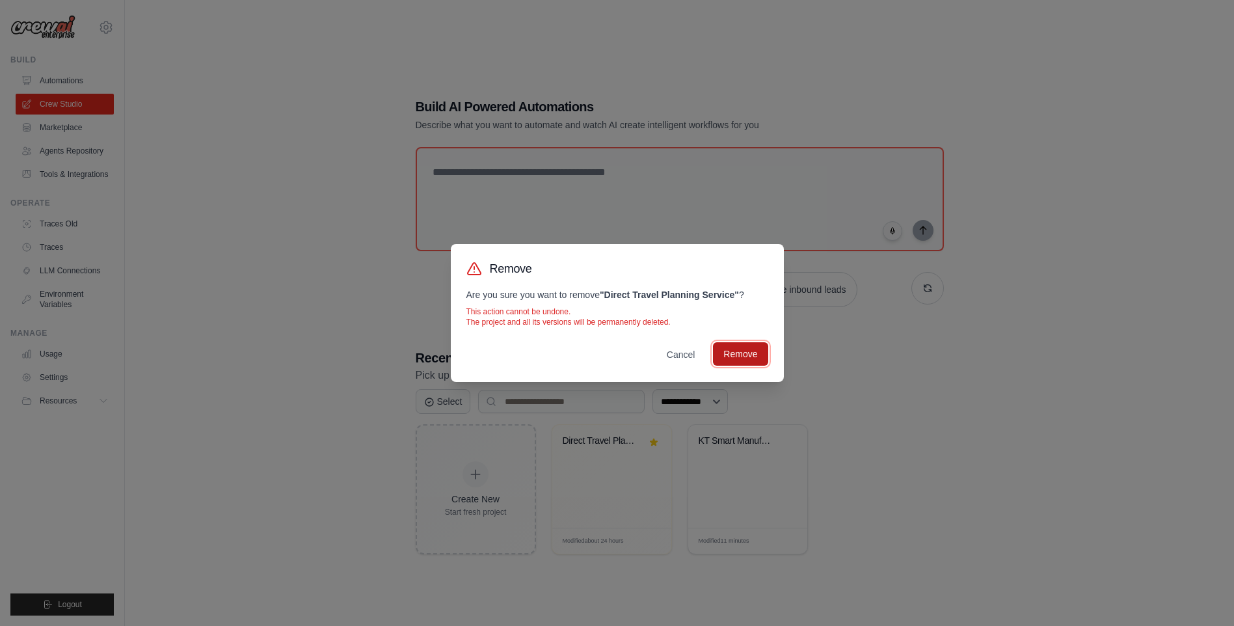
click at [740, 360] on button "Remove" at bounding box center [740, 353] width 55 height 23
click at [601, 321] on p "The project and all its versions will be permanently deleted." at bounding box center [617, 322] width 302 height 10
click at [377, 326] on div "Remove Are you sure you want to remove " Direct Travel Planning Service " ? Thi…" at bounding box center [617, 313] width 1234 height 626
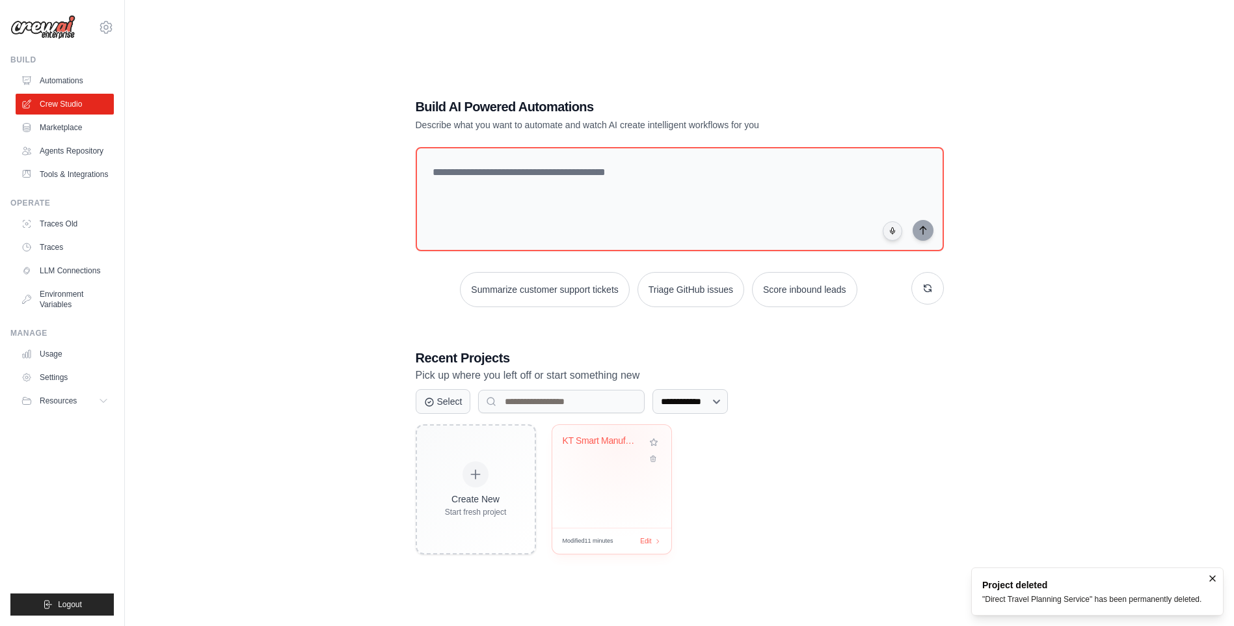
click at [620, 440] on div "KT Smart Manufacturing Analysis - P..." at bounding box center [601, 441] width 79 height 12
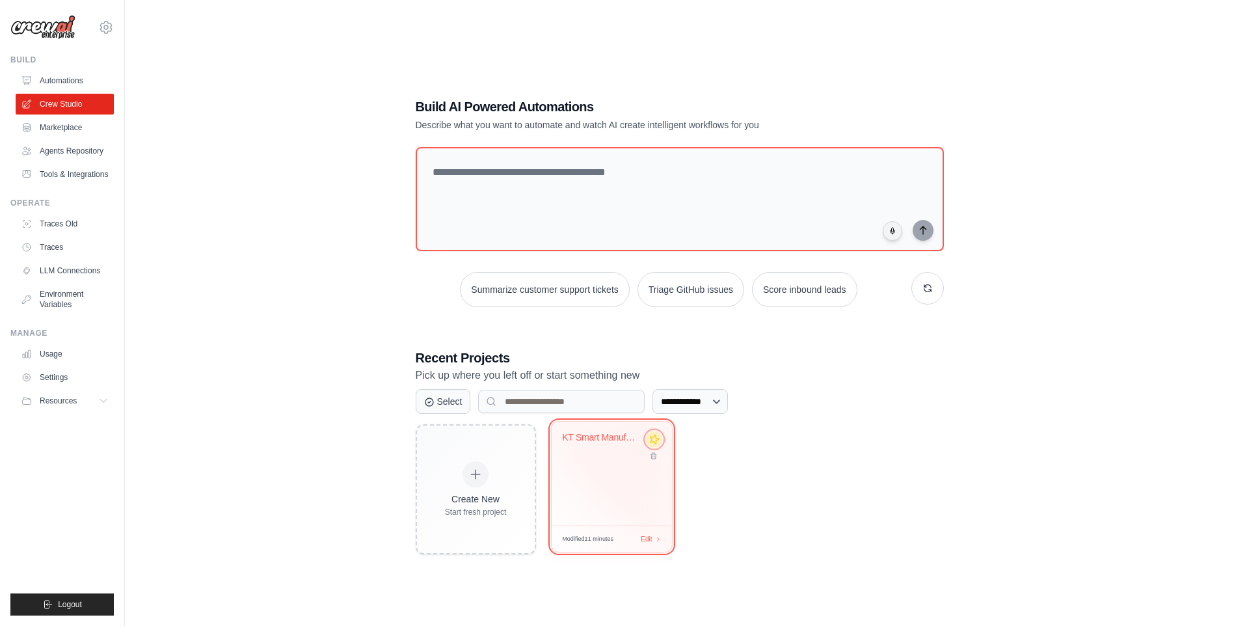
click at [650, 441] on icon at bounding box center [654, 439] width 14 height 14
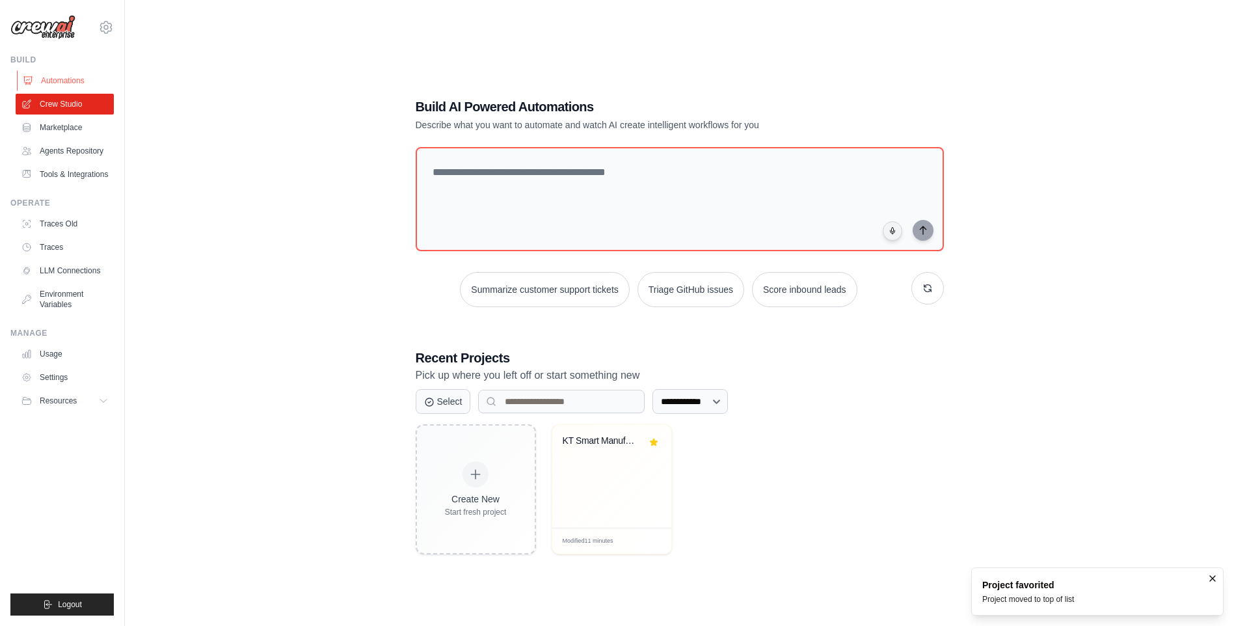
click at [72, 79] on link "Automations" at bounding box center [66, 80] width 98 height 21
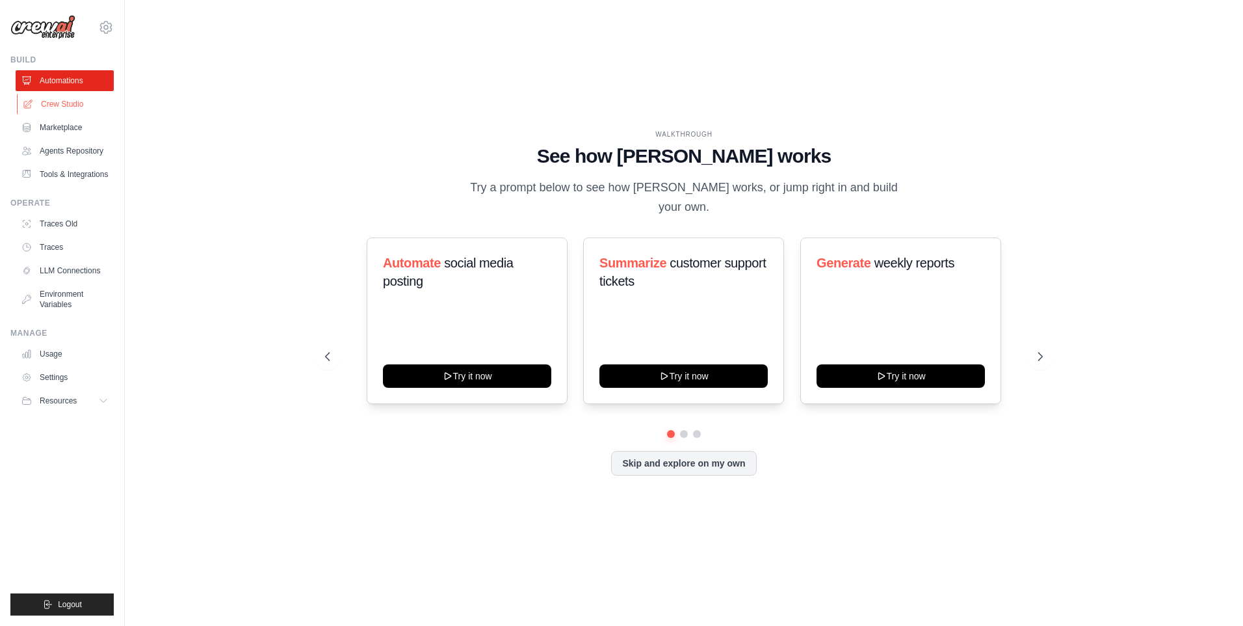
click at [65, 102] on link "Crew Studio" at bounding box center [66, 104] width 98 height 21
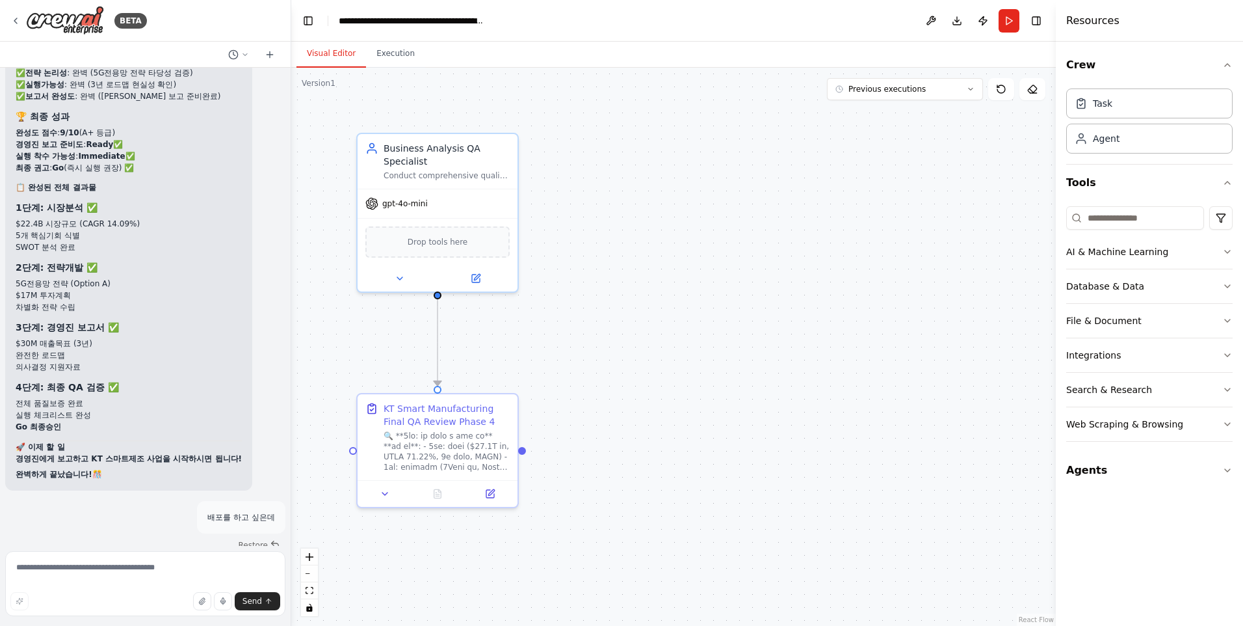
scroll to position [53231, 0]
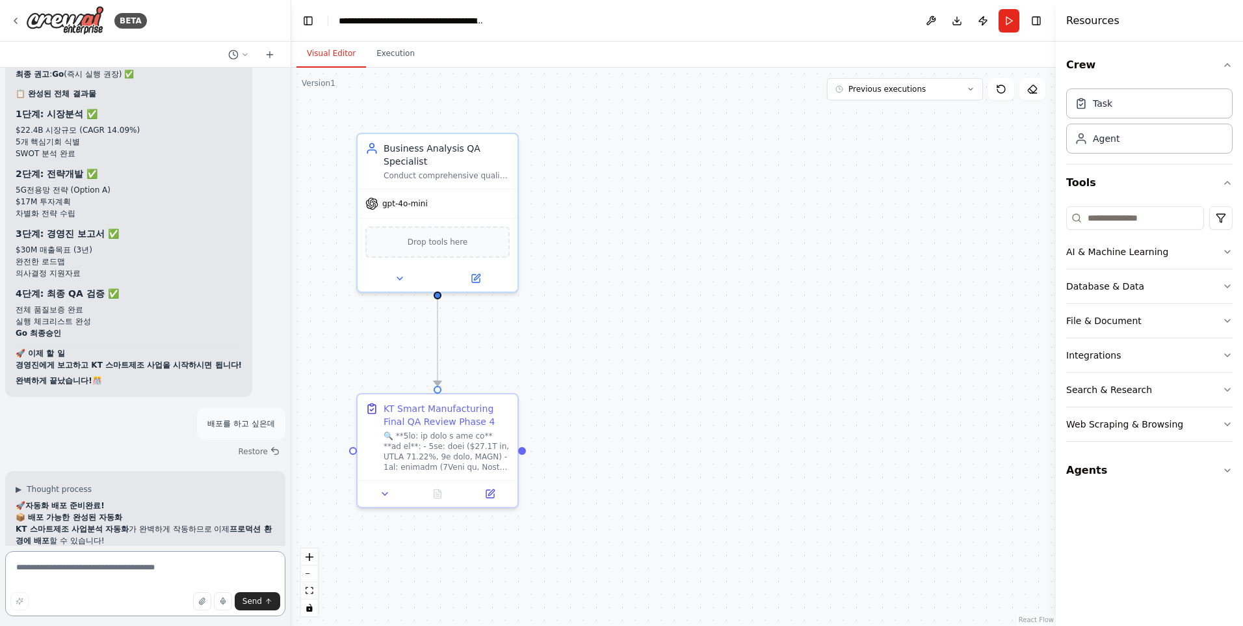
click at [116, 571] on textarea at bounding box center [145, 583] width 280 height 65
click at [75, 21] on img at bounding box center [65, 20] width 78 height 29
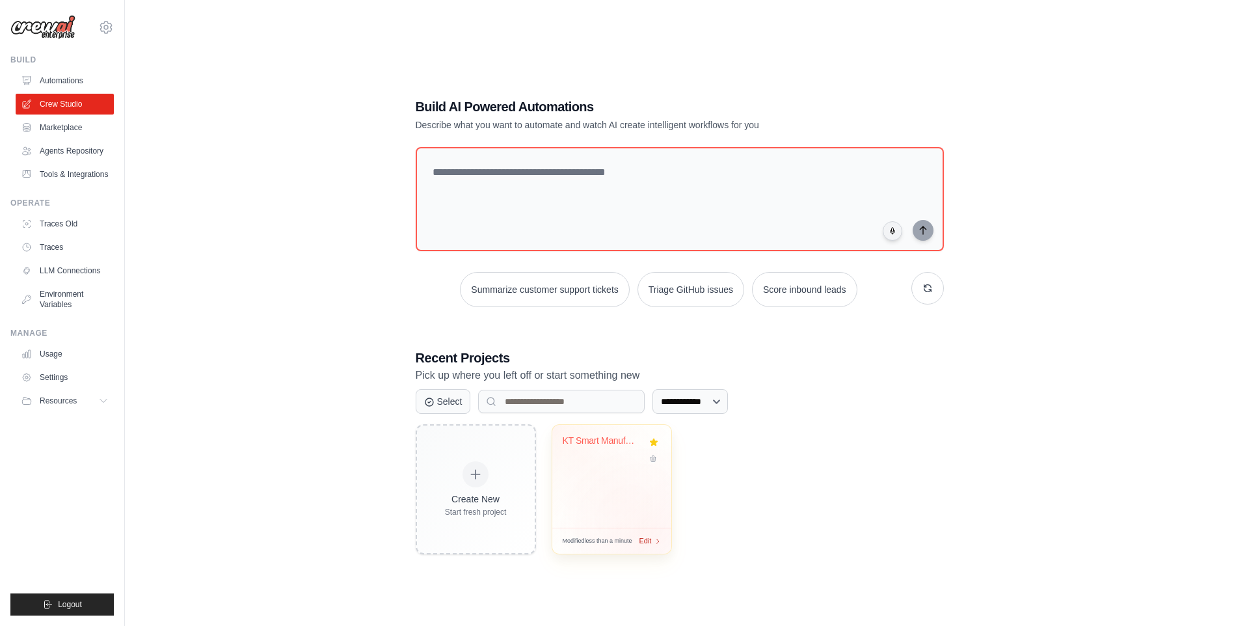
click at [646, 540] on span "Edit" at bounding box center [645, 540] width 12 height 11
click at [69, 77] on link "Automations" at bounding box center [66, 80] width 98 height 21
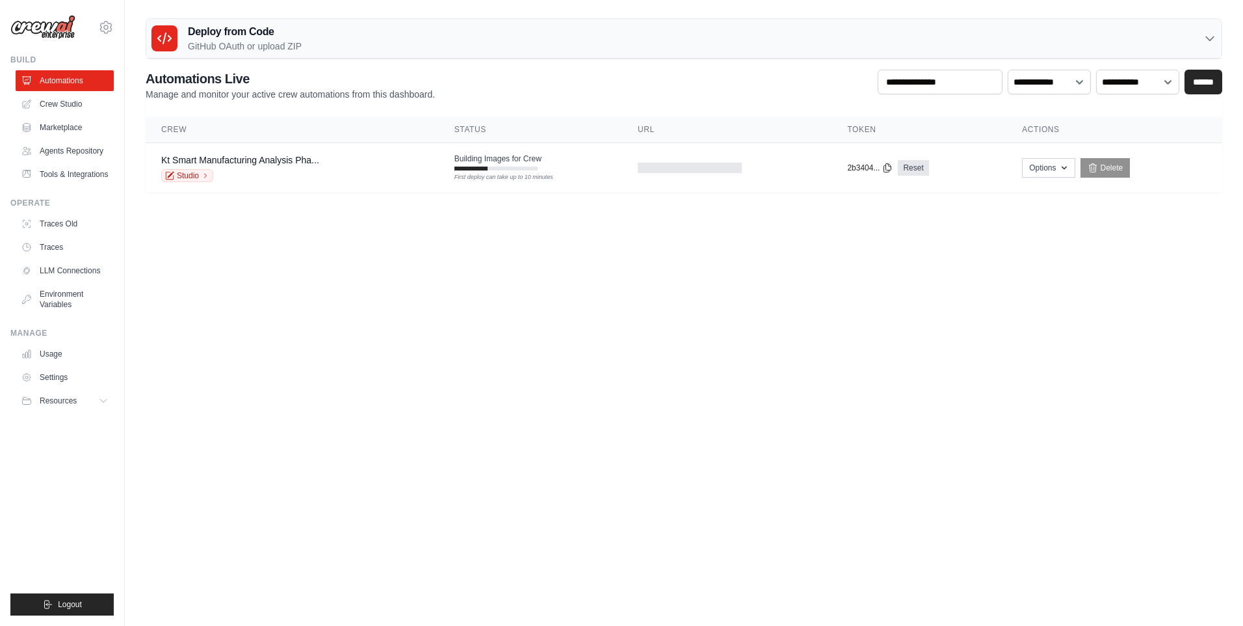
click at [567, 279] on body "[EMAIL_ADDRESS][DOMAIN_NAME] Settings Build Automations" at bounding box center [621, 313] width 1243 height 626
click at [73, 98] on link "Crew Studio" at bounding box center [66, 104] width 98 height 21
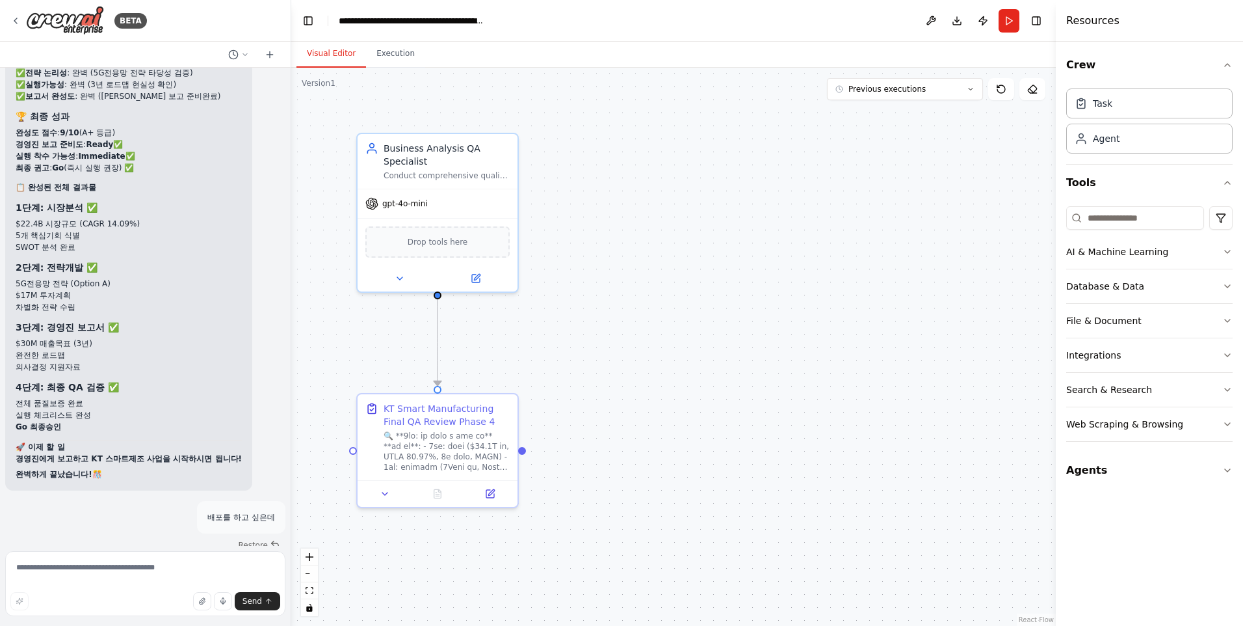
scroll to position [53231, 0]
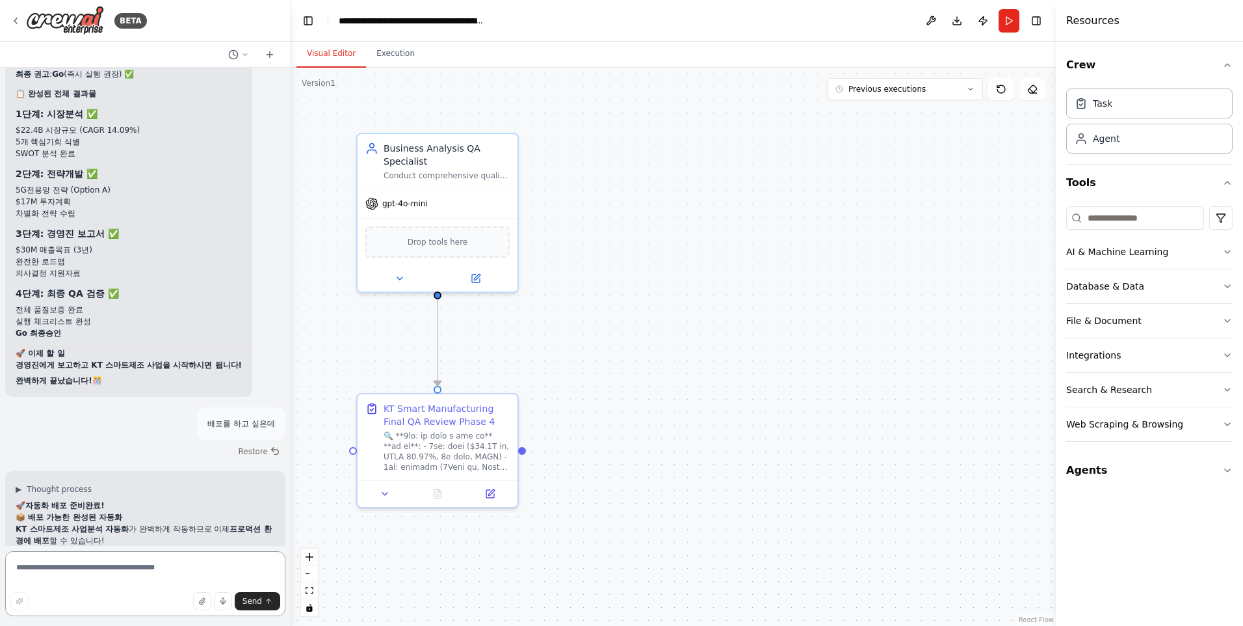
click at [103, 561] on textarea at bounding box center [145, 583] width 280 height 65
type textarea "*"
type textarea "**********"
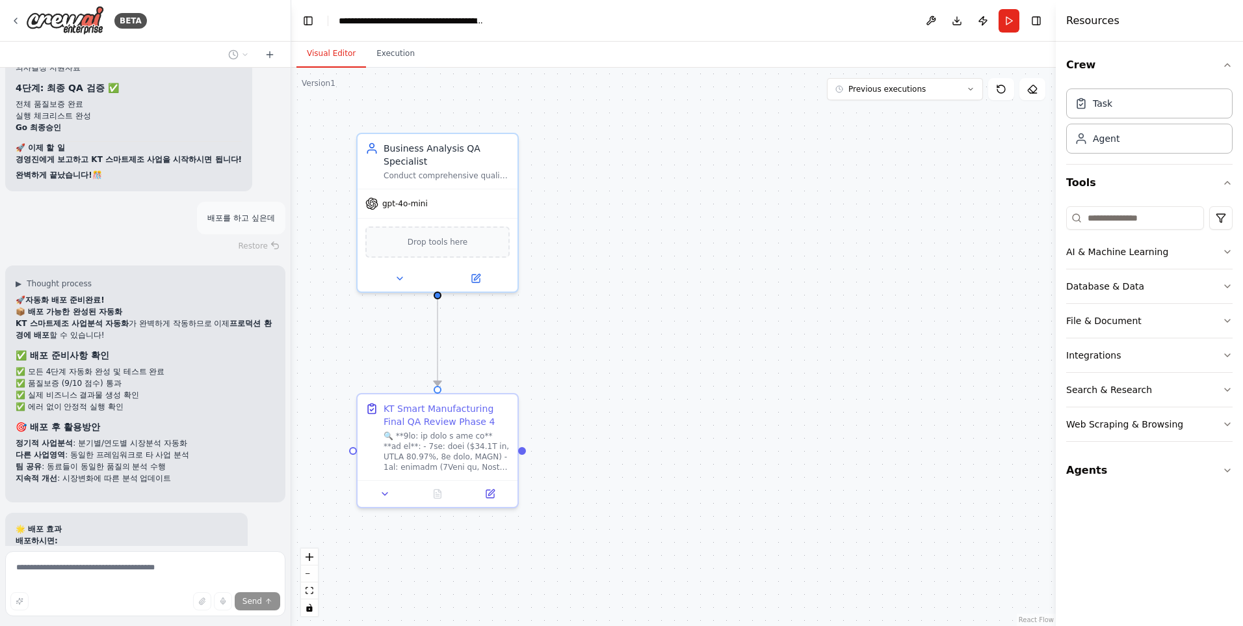
scroll to position [53442, 0]
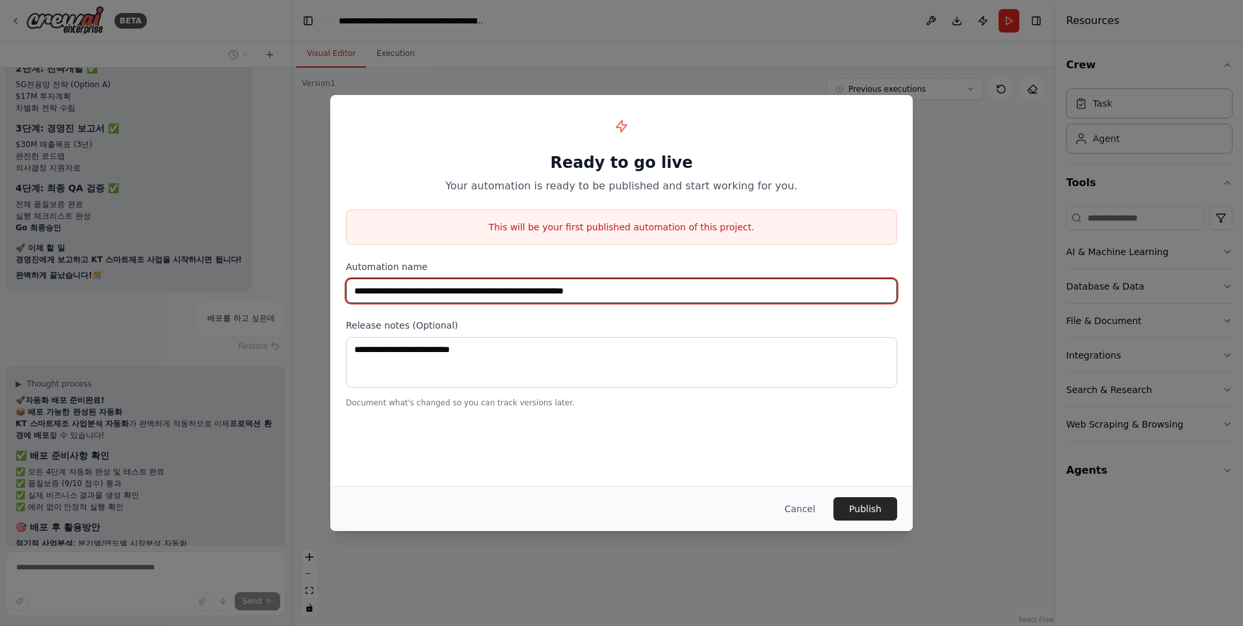
click at [366, 291] on input "**********" at bounding box center [621, 290] width 551 height 25
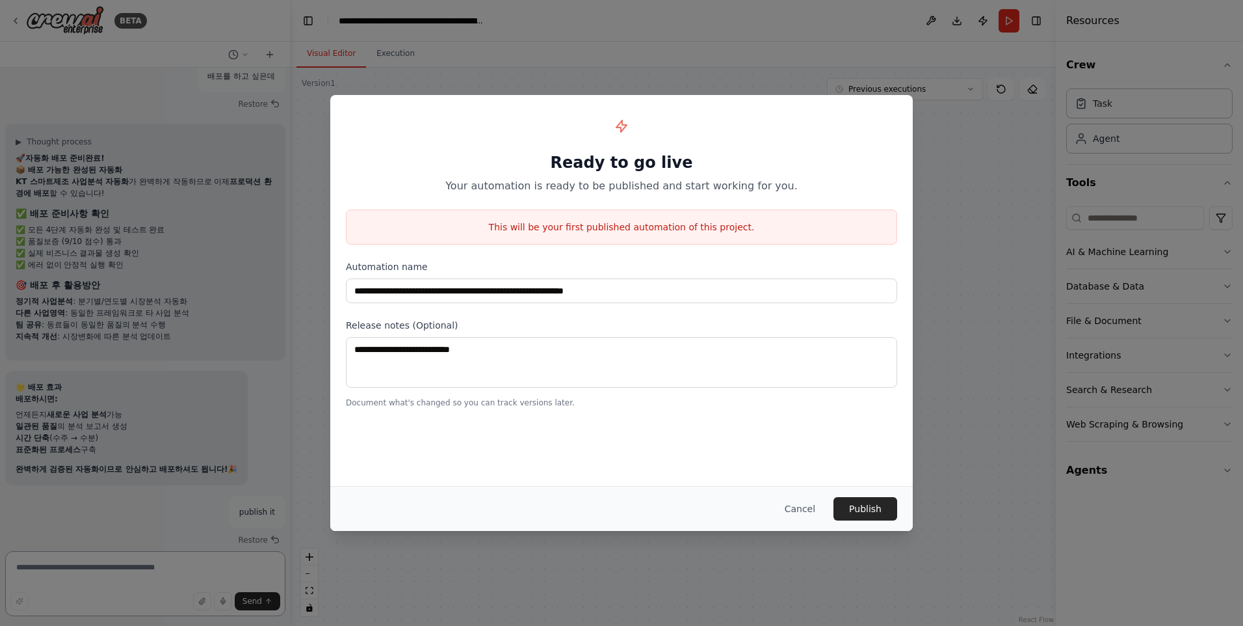
scroll to position [53590, 0]
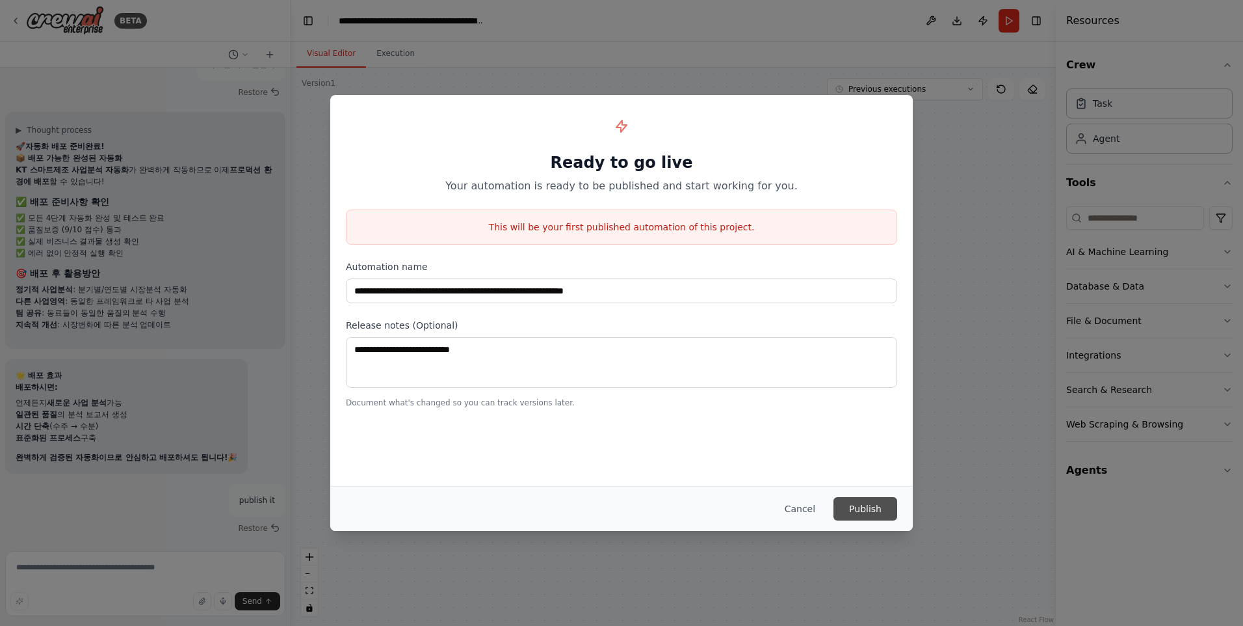
click at [882, 510] on button "Publish" at bounding box center [866, 508] width 64 height 23
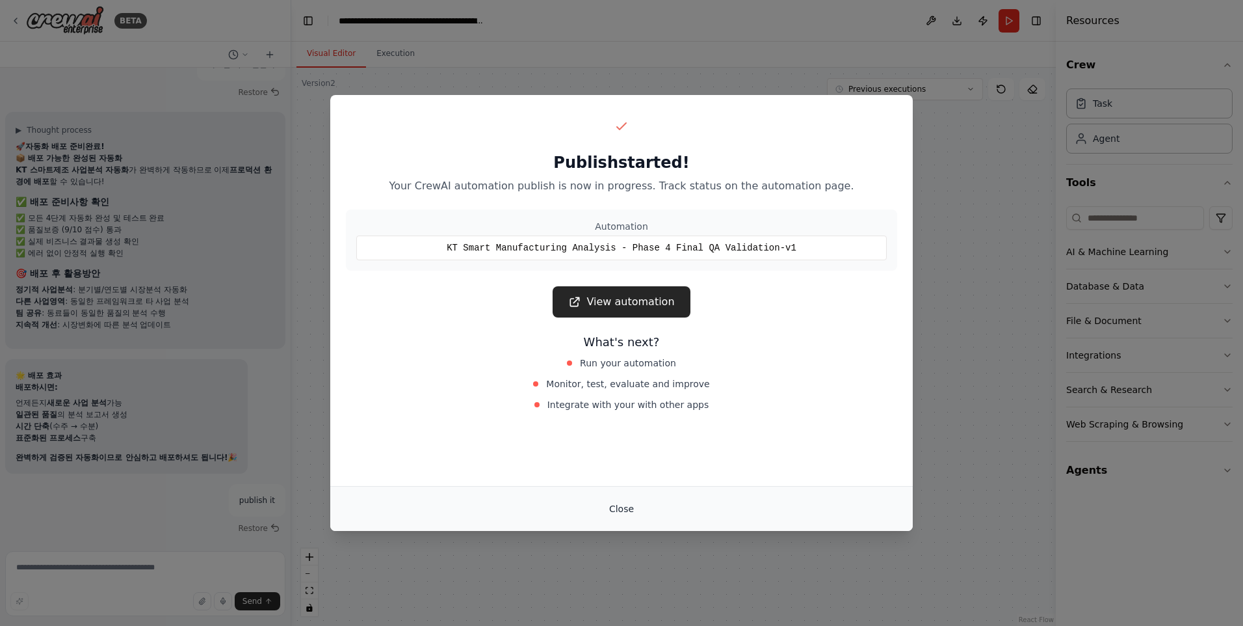
click at [620, 501] on button "Close" at bounding box center [622, 508] width 46 height 23
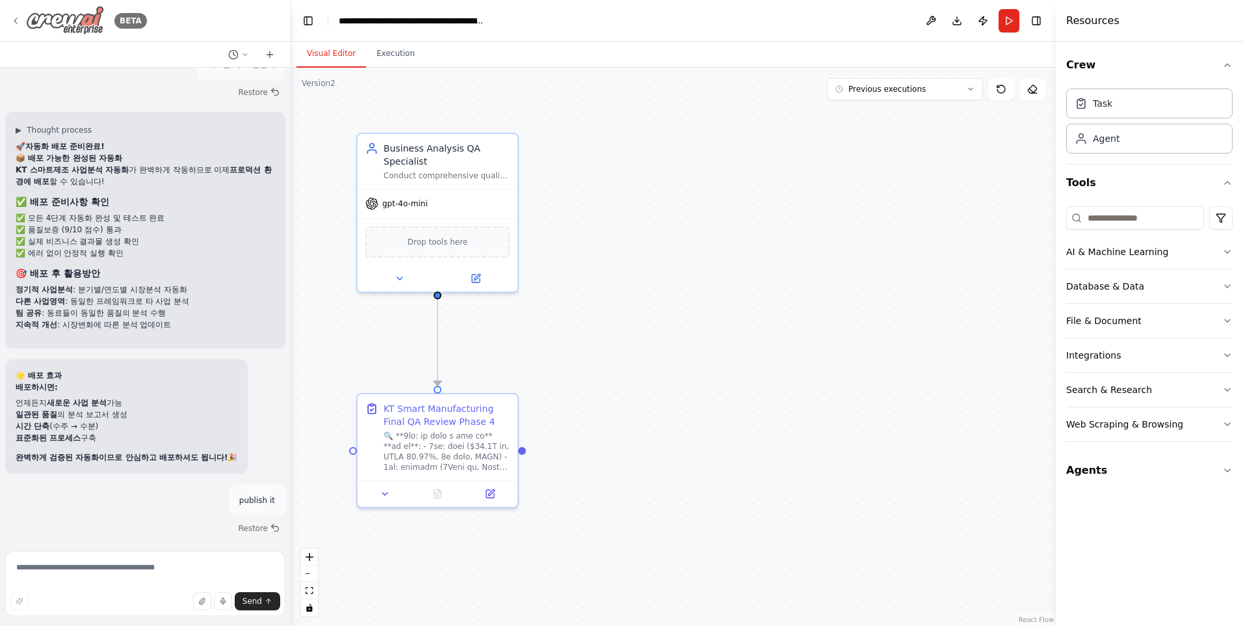
click at [86, 17] on img at bounding box center [65, 20] width 78 height 29
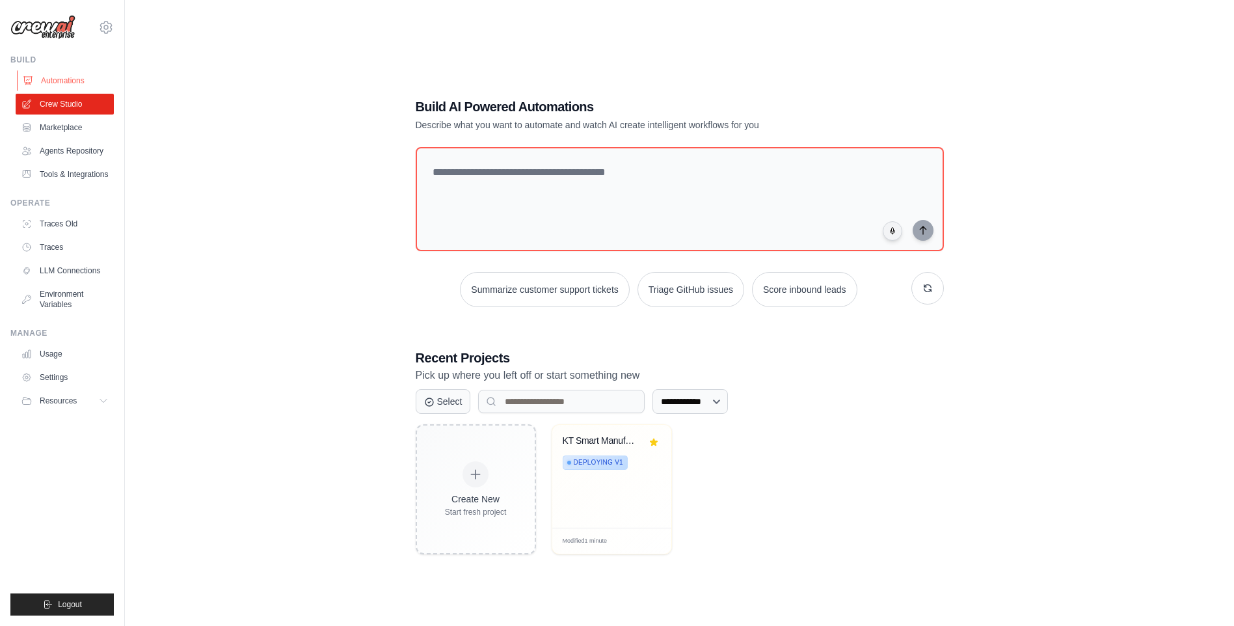
click at [77, 80] on link "Automations" at bounding box center [66, 80] width 98 height 21
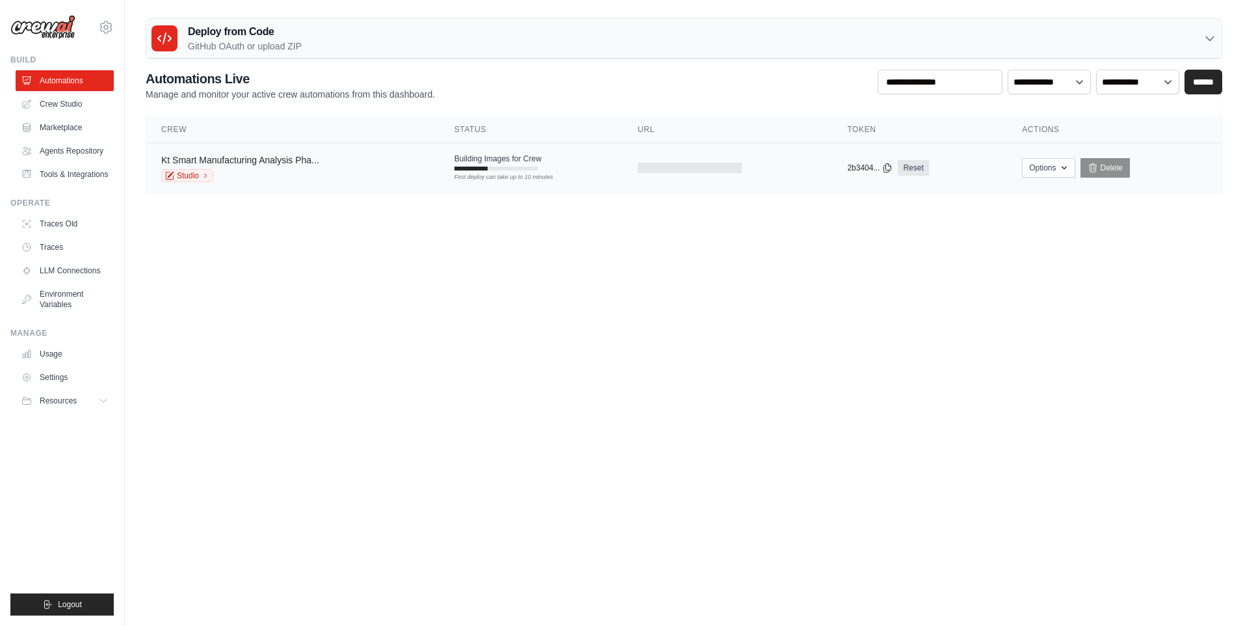
click at [262, 163] on link "Kt Smart Manufacturing Analysis Pha..." at bounding box center [240, 160] width 158 height 10
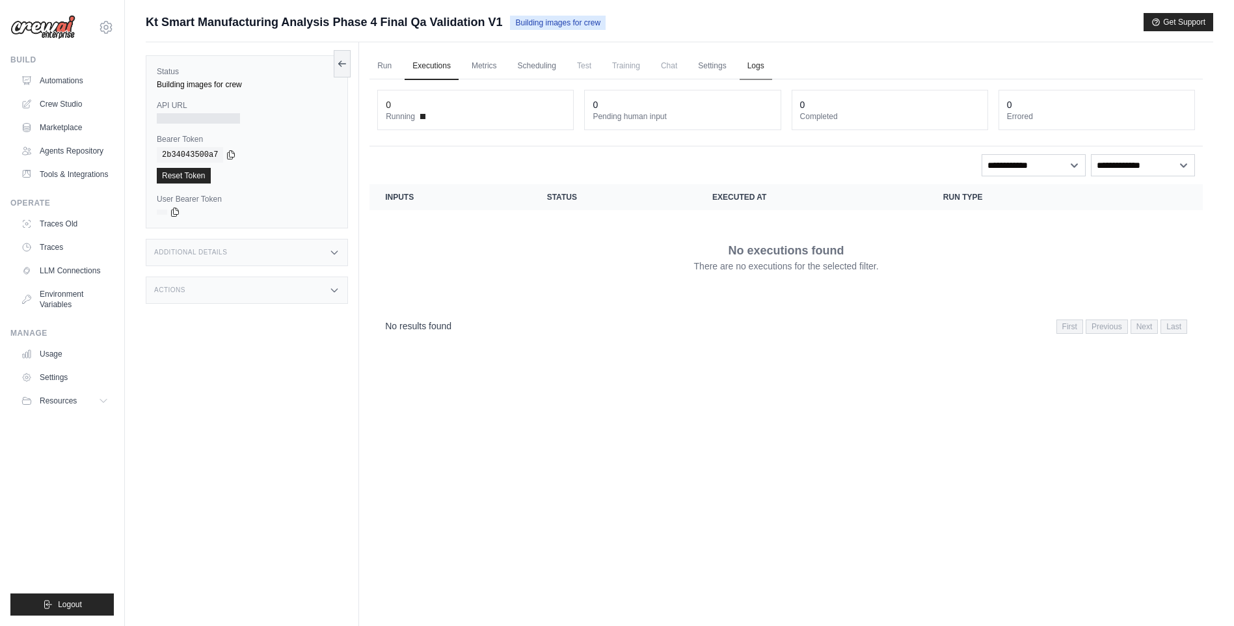
click at [772, 62] on link "Logs" at bounding box center [755, 66] width 33 height 27
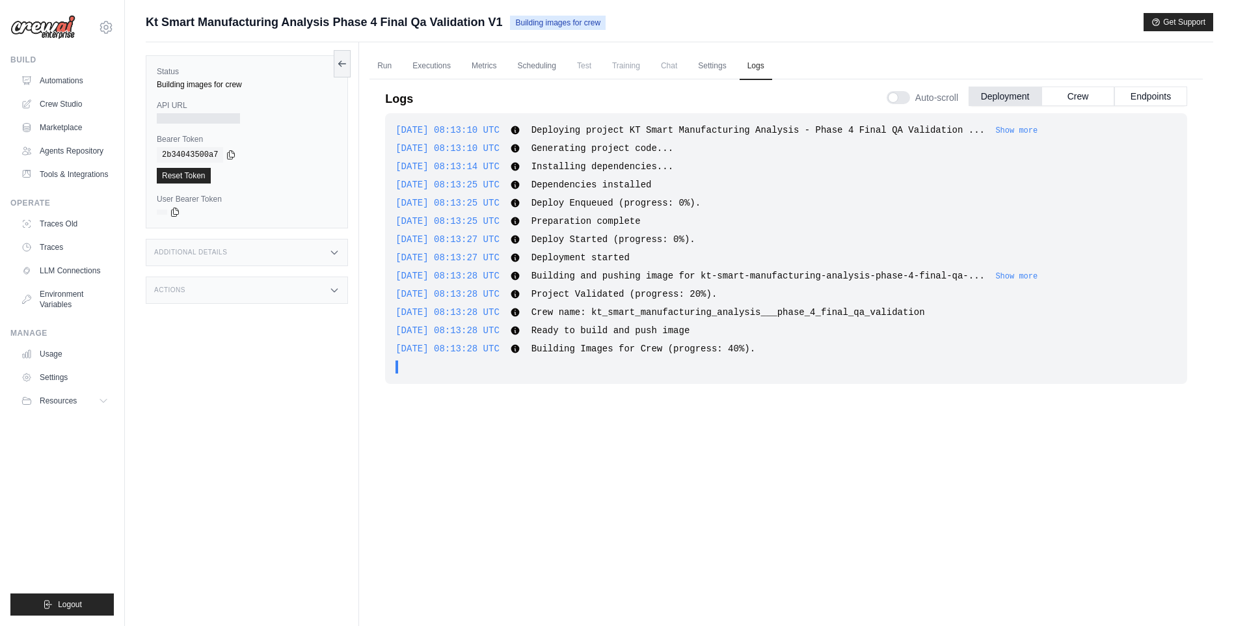
click at [460, 22] on span "Kt Smart Manufacturing Analysis Phase 4 Final Qa Validation V1" at bounding box center [324, 22] width 356 height 18
click at [382, 68] on link "Run" at bounding box center [384, 66] width 30 height 27
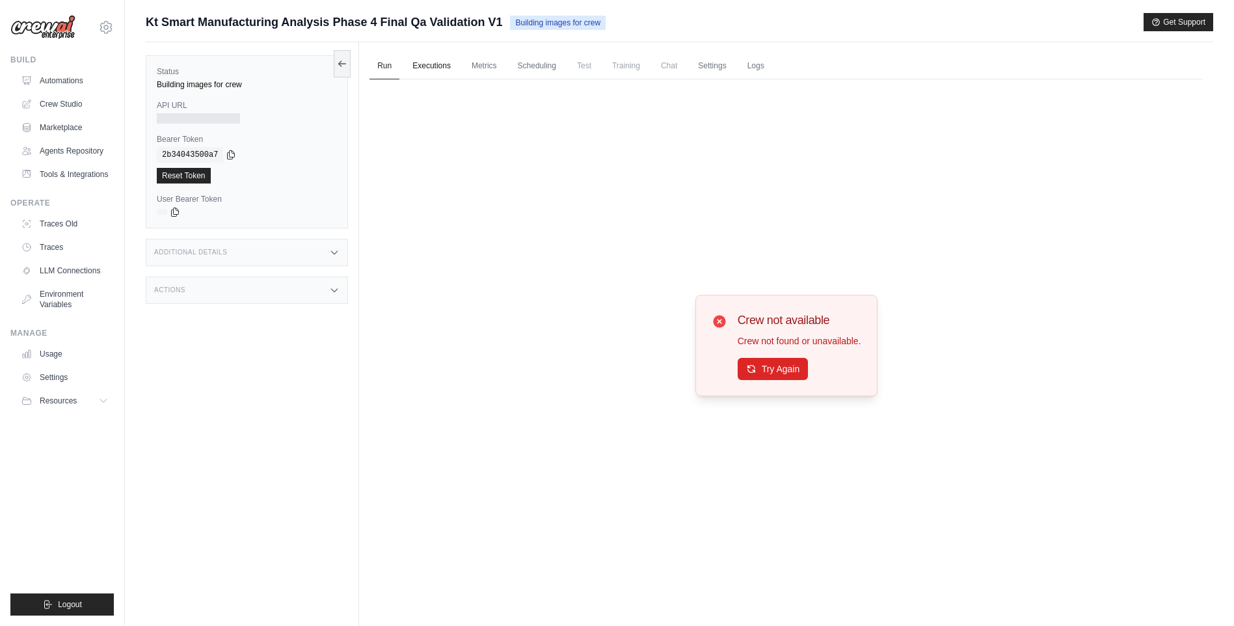
click at [433, 73] on link "Executions" at bounding box center [431, 66] width 54 height 27
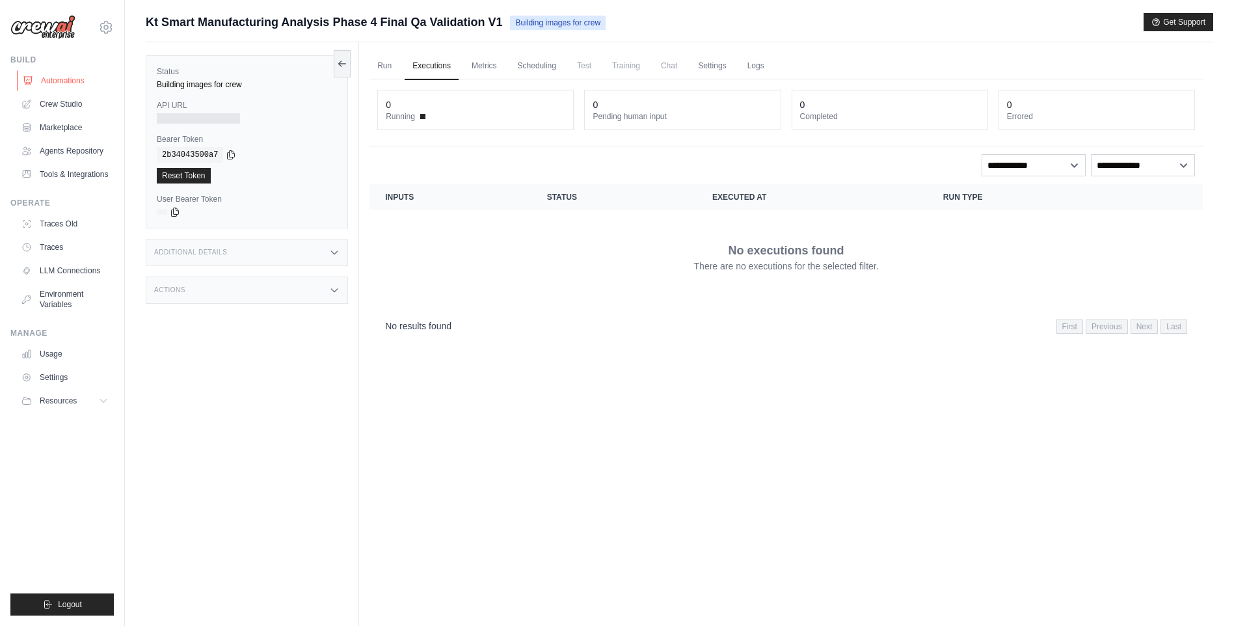
click at [70, 81] on link "Automations" at bounding box center [66, 80] width 98 height 21
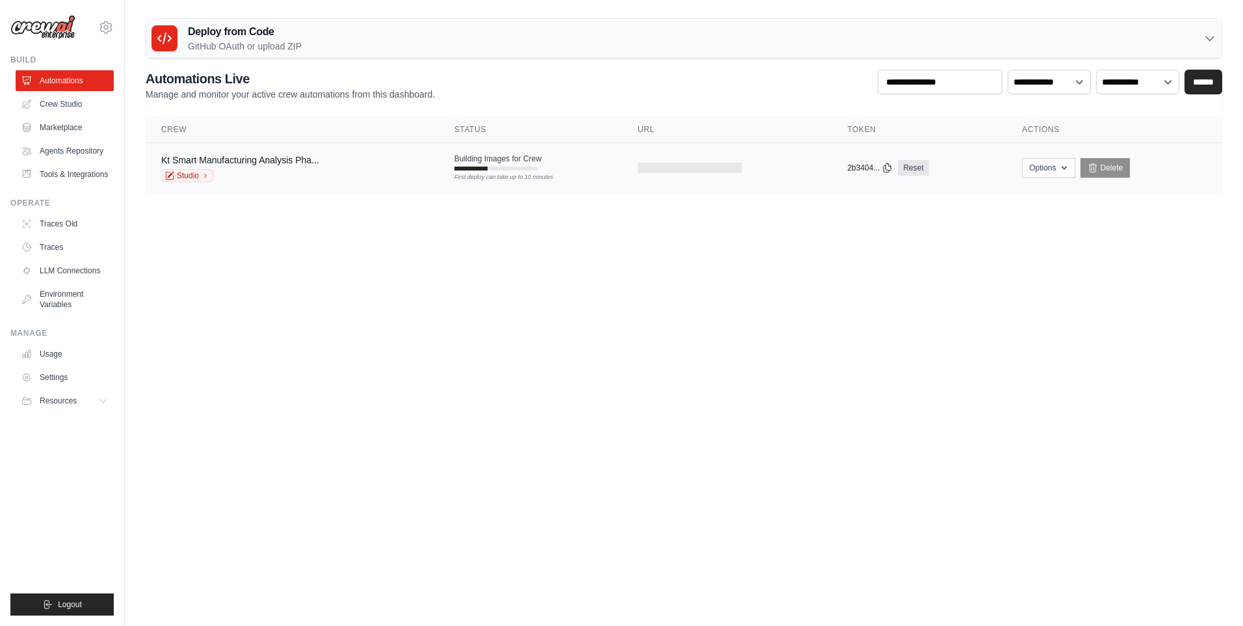
click at [423, 168] on div "Kt Smart Manufacturing Analysis Pha... Studio" at bounding box center [292, 167] width 262 height 29
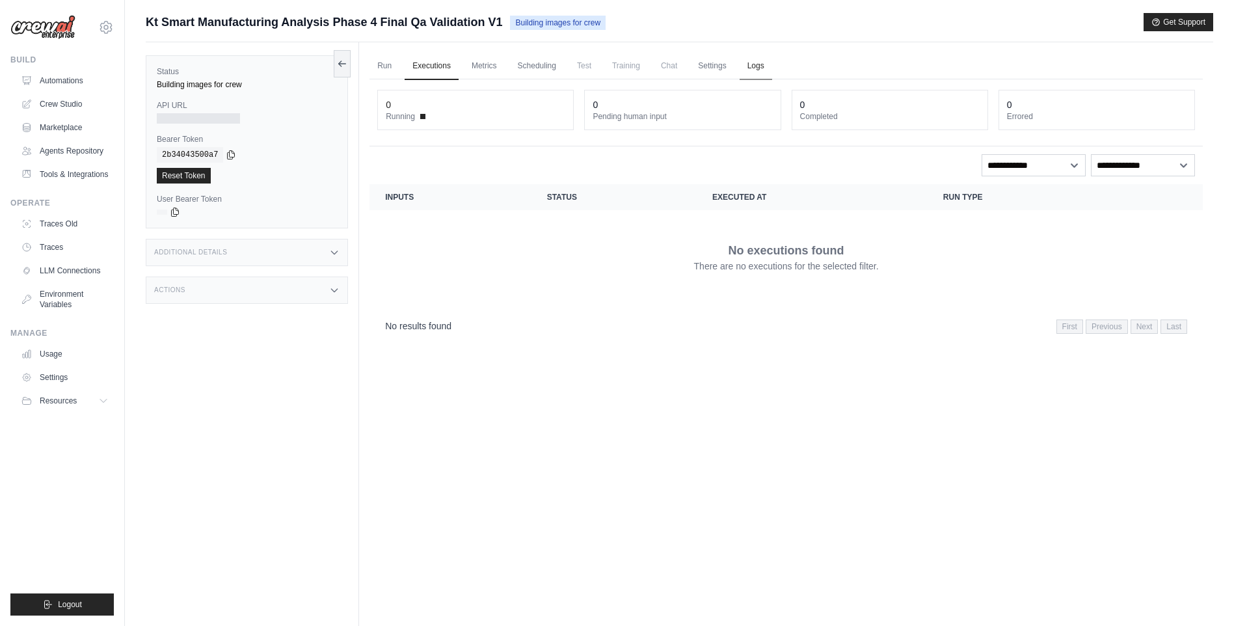
click at [754, 69] on link "Logs" at bounding box center [755, 66] width 33 height 27
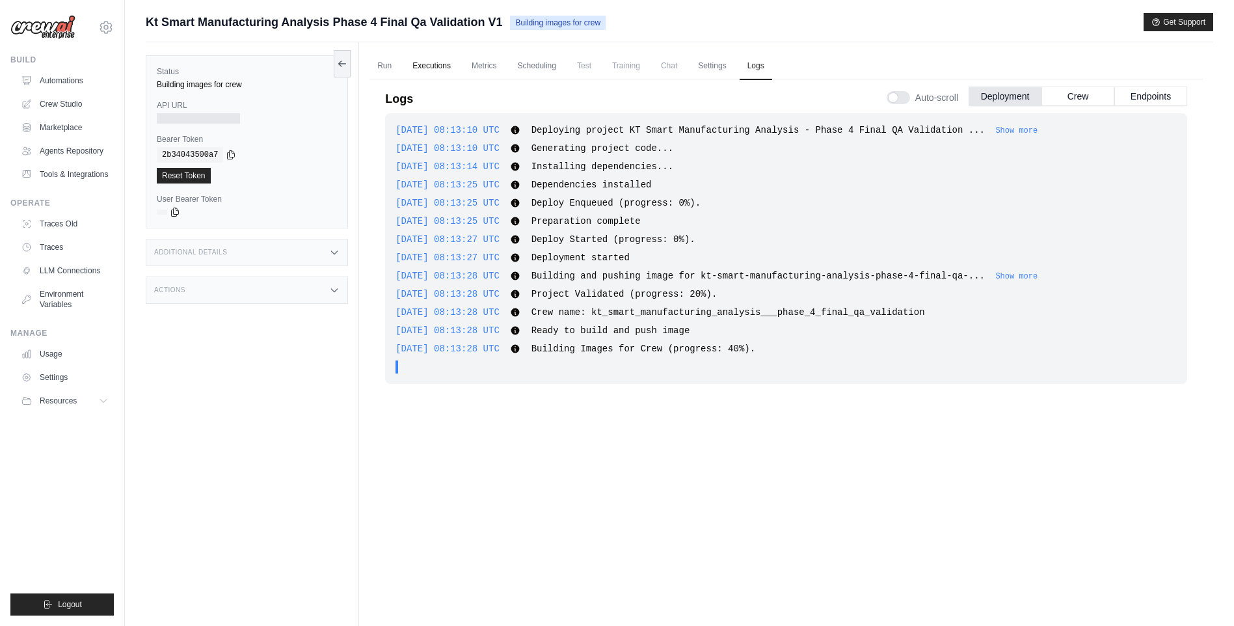
click at [421, 67] on link "Executions" at bounding box center [431, 66] width 54 height 27
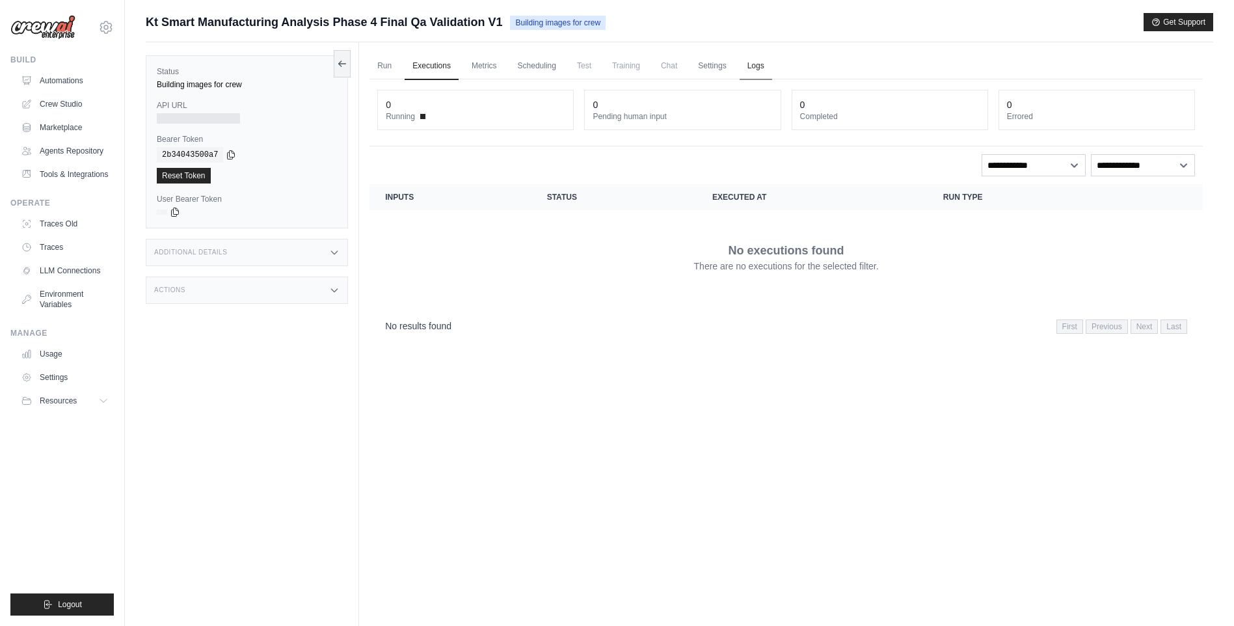
click at [772, 65] on link "Logs" at bounding box center [755, 66] width 33 height 27
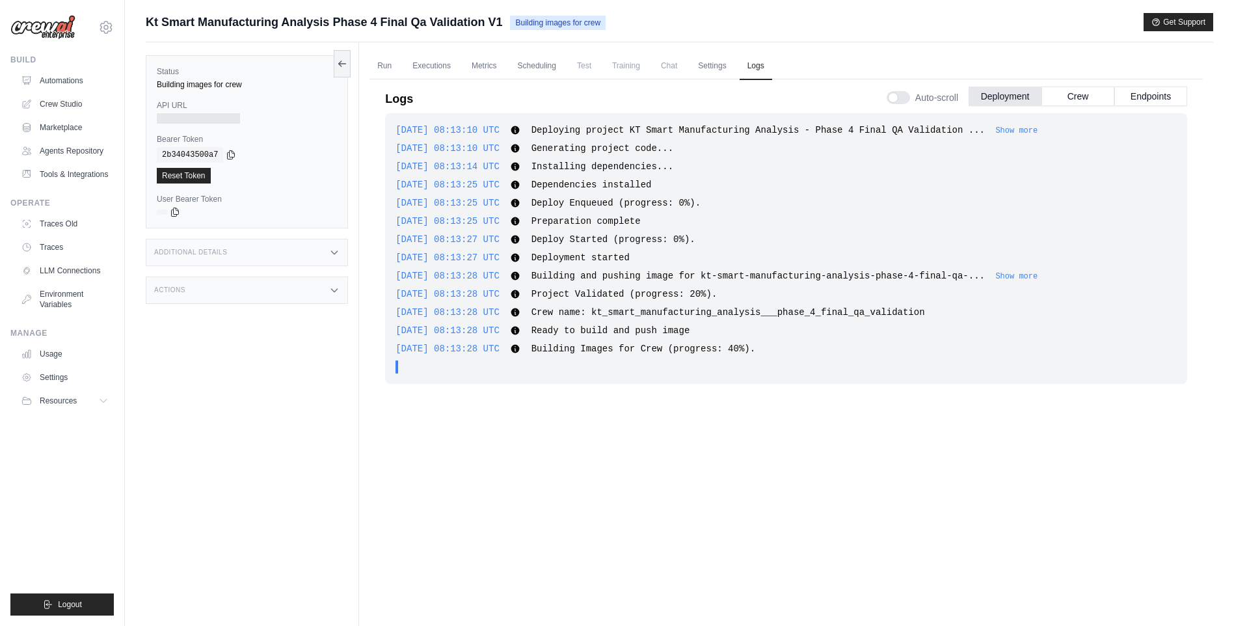
click at [564, 434] on div "[DATE] 08:13:10 UTC Deploying project KT Smart Manufacturing Analysis - Phase 4…" at bounding box center [786, 355] width 802 height 485
click at [88, 83] on link "Automations" at bounding box center [66, 80] width 98 height 21
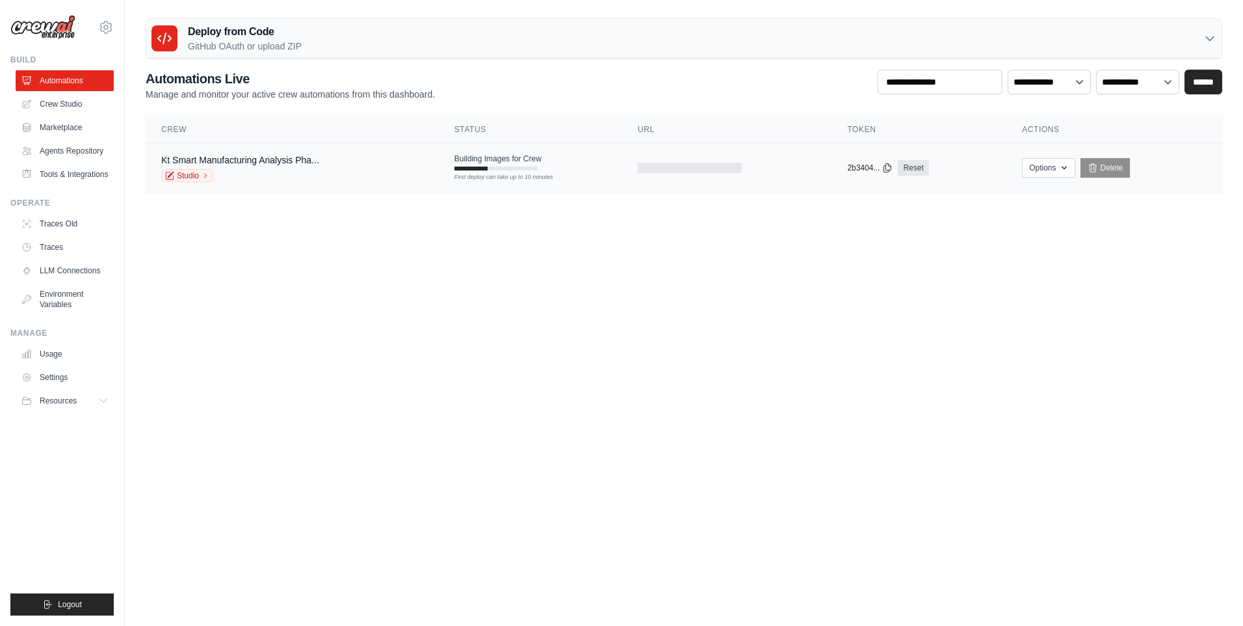
click at [477, 175] on div "First deploy can take up to 10 minutes" at bounding box center [496, 177] width 83 height 9
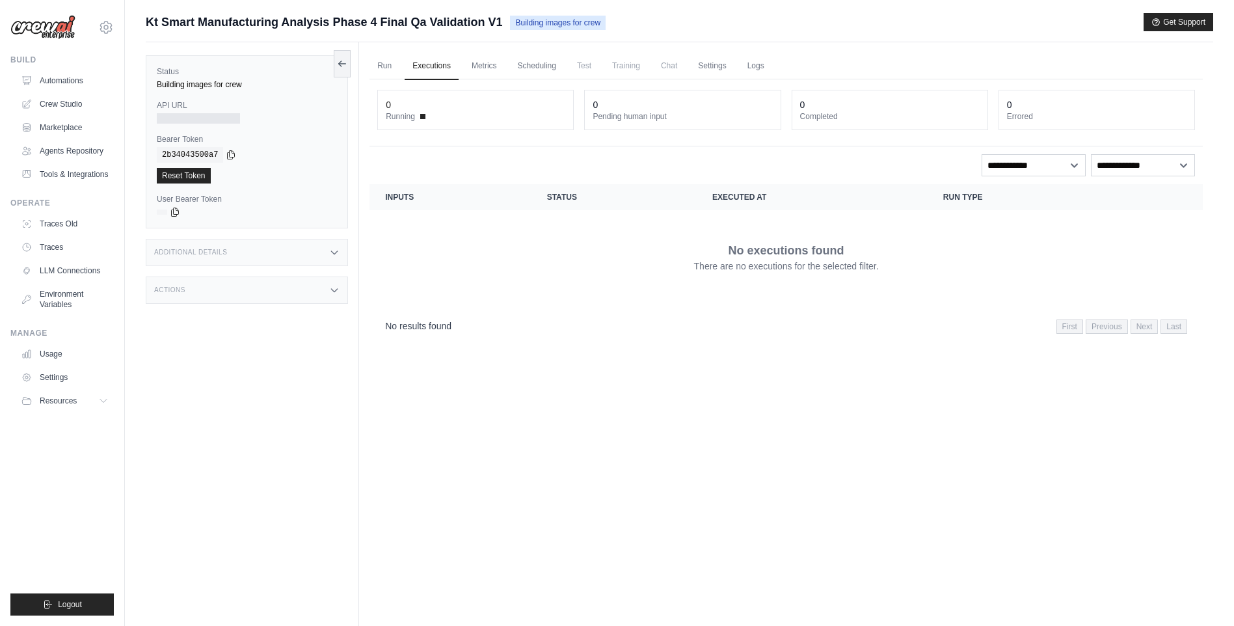
click at [786, 63] on ul "Run Executions Metrics Scheduling Test Training Chat Settings Logs" at bounding box center [785, 66] width 833 height 27
click at [772, 66] on link "Logs" at bounding box center [755, 66] width 33 height 27
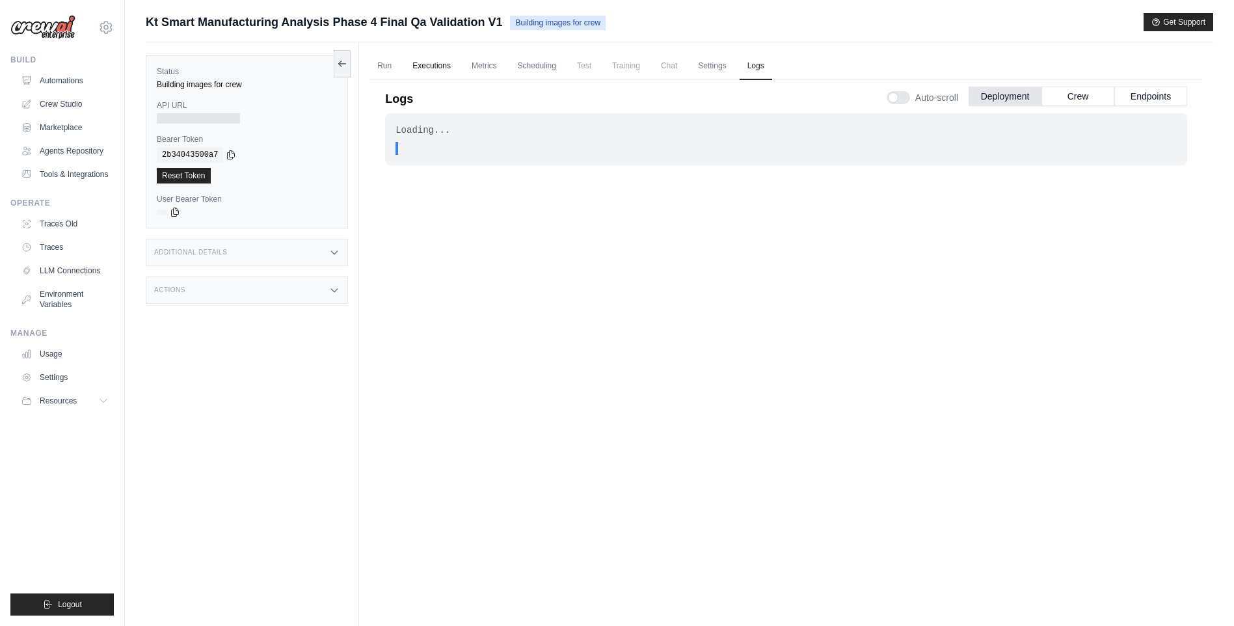
click at [416, 66] on link "Executions" at bounding box center [431, 66] width 54 height 27
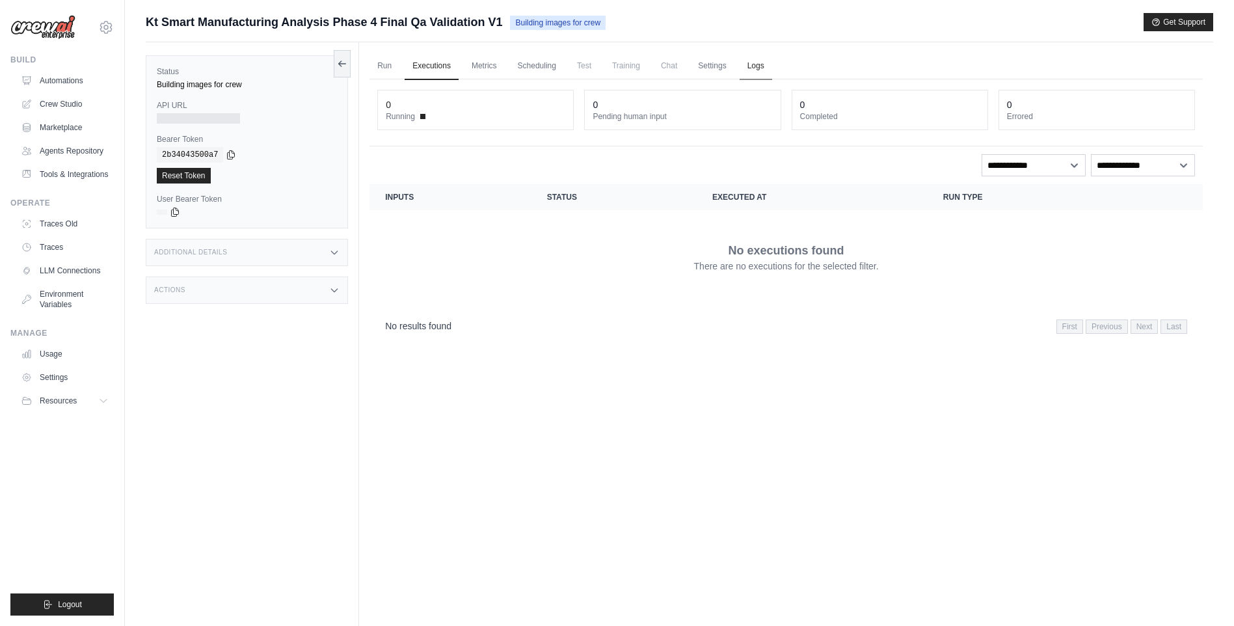
click at [766, 67] on link "Logs" at bounding box center [755, 66] width 33 height 27
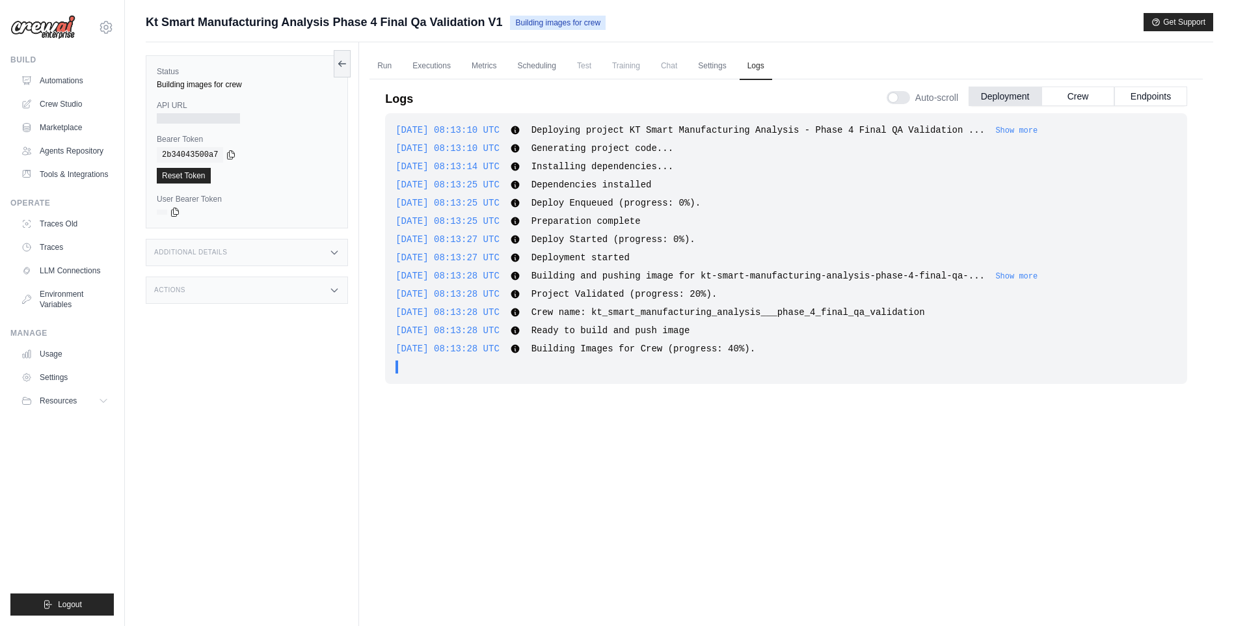
click at [636, 417] on div "[DATE] 08:13:10 UTC Deploying project KT Smart Manufacturing Analysis - Phase 4…" at bounding box center [786, 355] width 802 height 485
click at [44, 86] on link "Automations" at bounding box center [66, 80] width 98 height 21
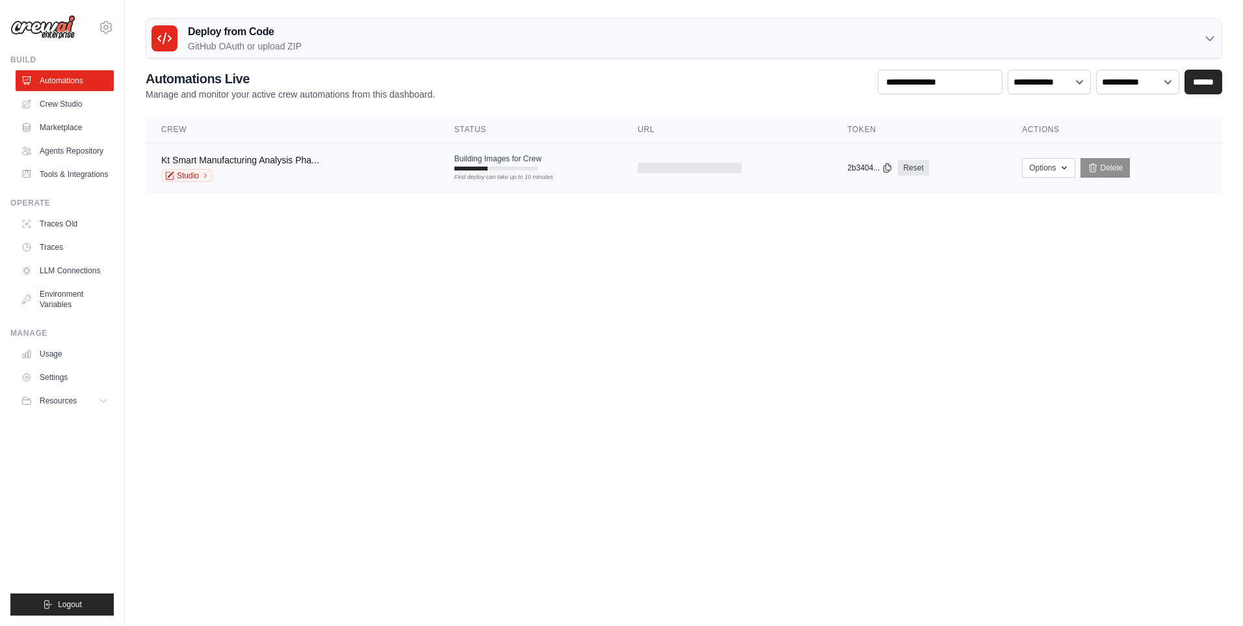
click at [488, 168] on div at bounding box center [471, 168] width 33 height 4
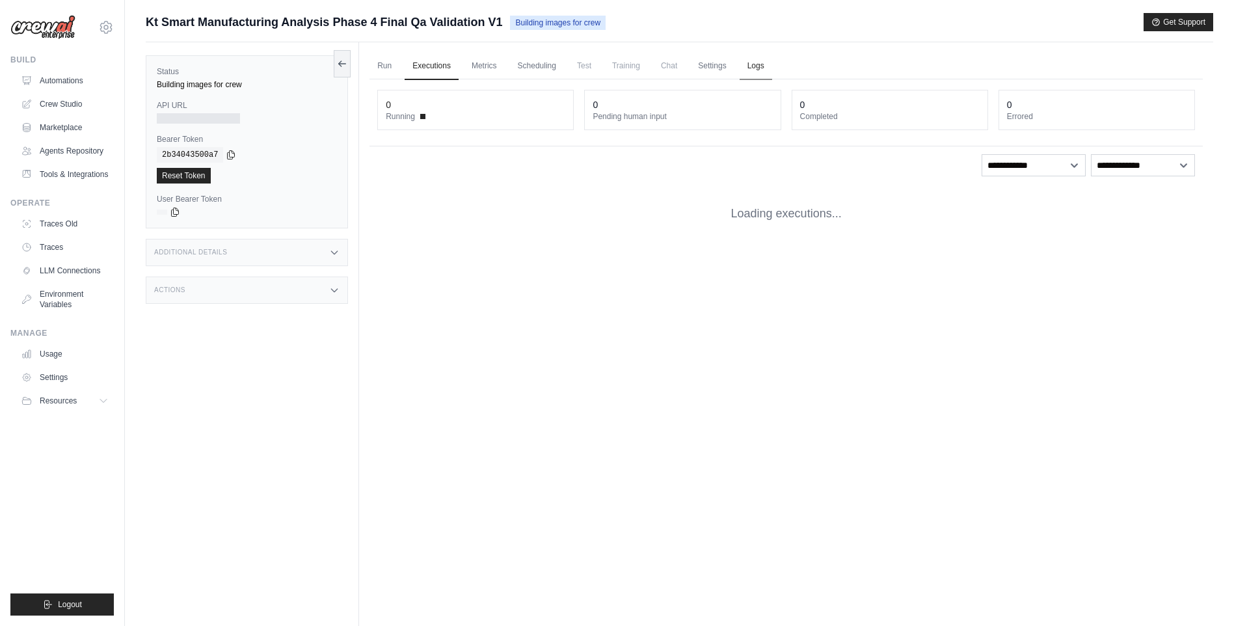
click at [772, 70] on link "Logs" at bounding box center [755, 66] width 33 height 27
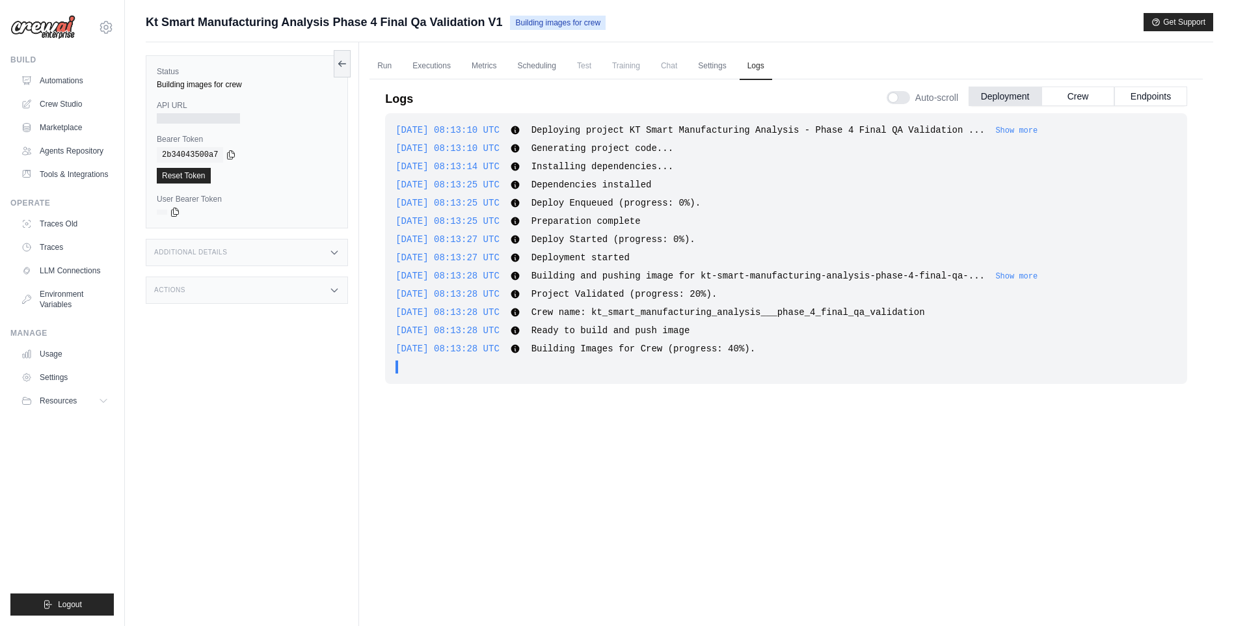
click at [748, 445] on div "[DATE] 08:13:10 UTC Deploying project KT Smart Manufacturing Analysis - Phase 4…" at bounding box center [786, 355] width 802 height 485
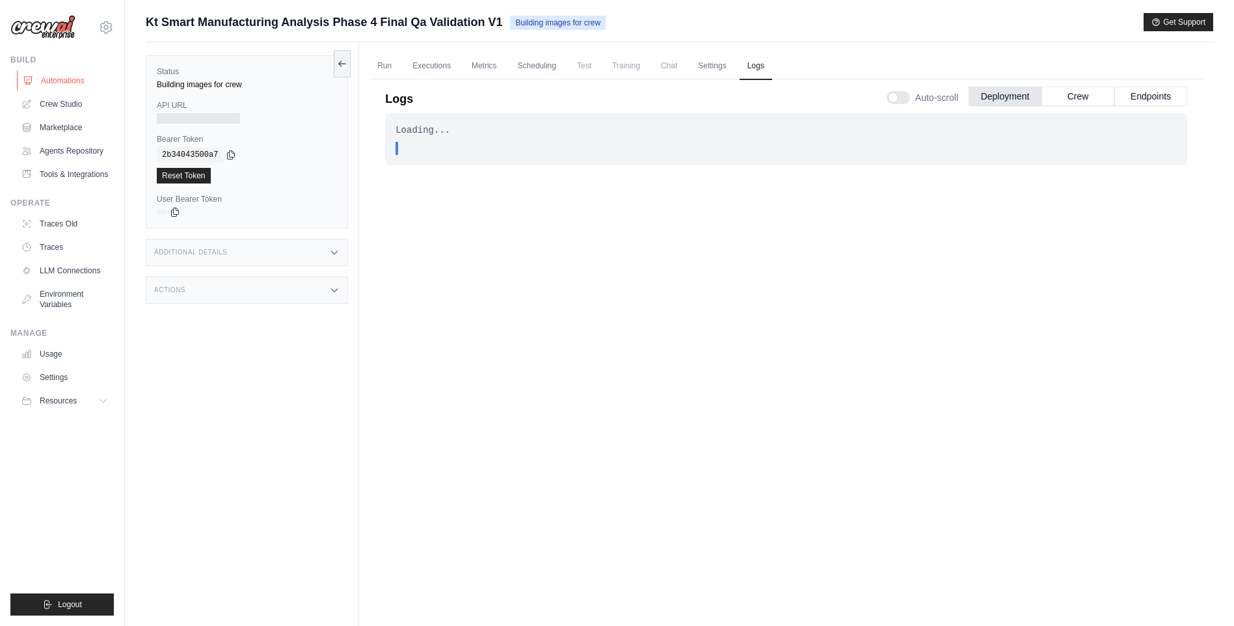
click at [83, 85] on link "Automations" at bounding box center [66, 80] width 98 height 21
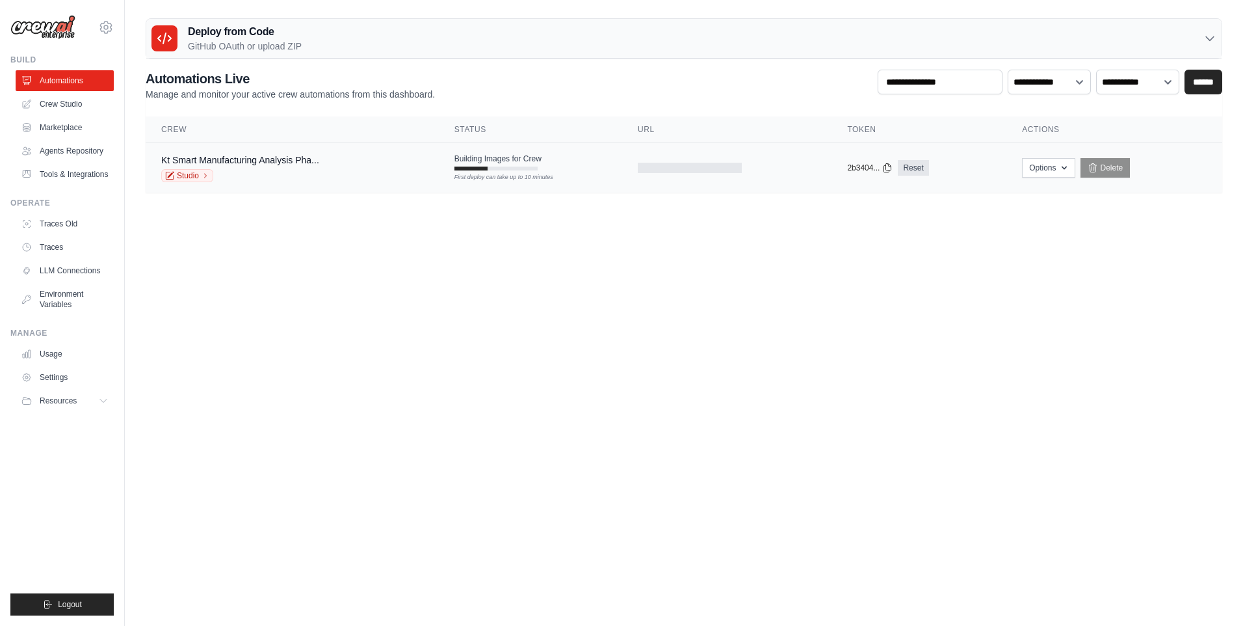
click at [538, 177] on div "First deploy can take up to 10 minutes" at bounding box center [496, 177] width 83 height 9
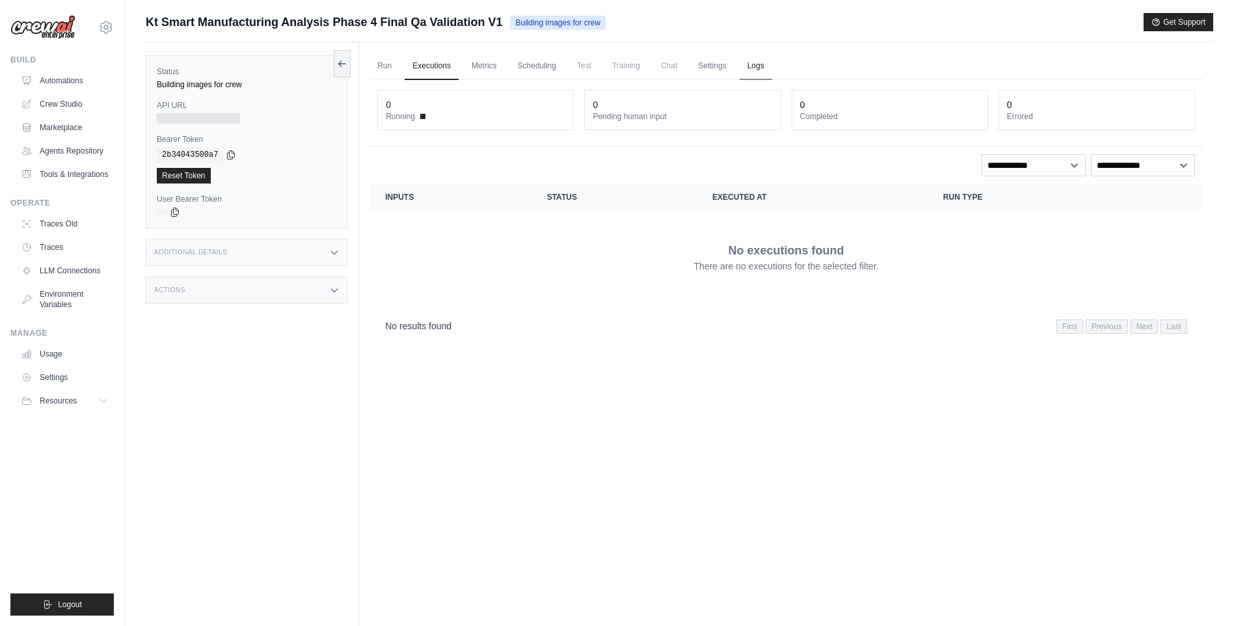
click at [760, 66] on link "Logs" at bounding box center [755, 66] width 33 height 27
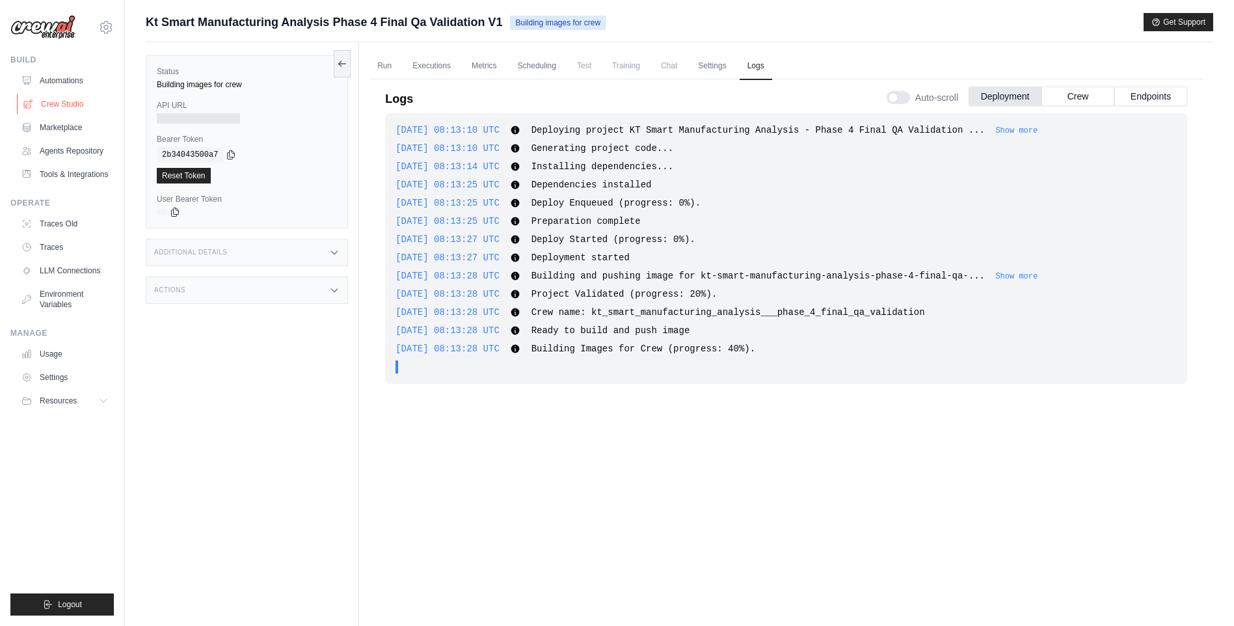
click at [78, 107] on link "Crew Studio" at bounding box center [66, 104] width 98 height 21
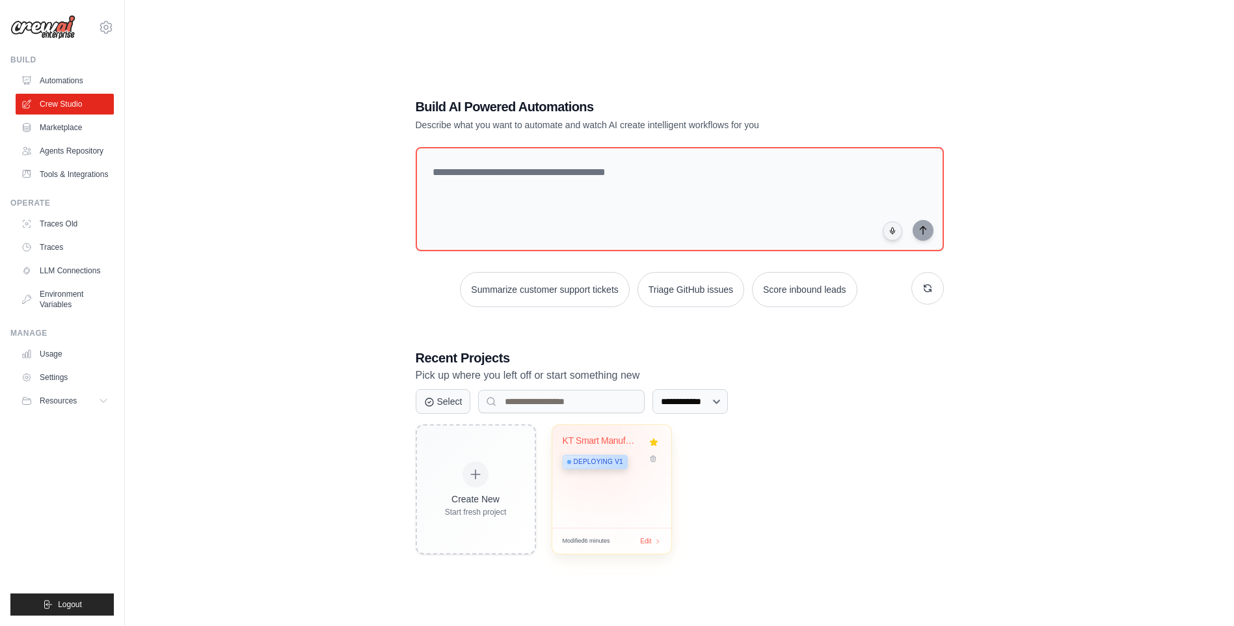
click at [609, 438] on div "KT Smart Manufacturing Analysis - P..." at bounding box center [601, 441] width 79 height 12
click at [67, 90] on link "Automations" at bounding box center [66, 80] width 98 height 21
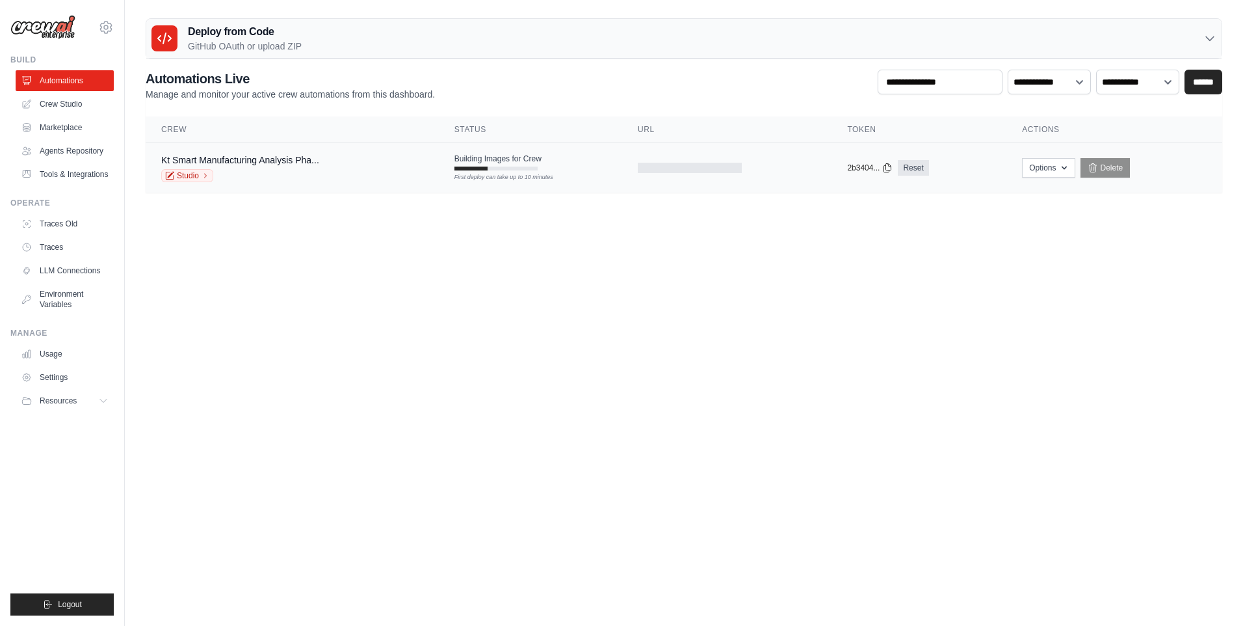
click at [508, 170] on div "First deploy can take up to 10 minutes" at bounding box center [496, 168] width 83 height 4
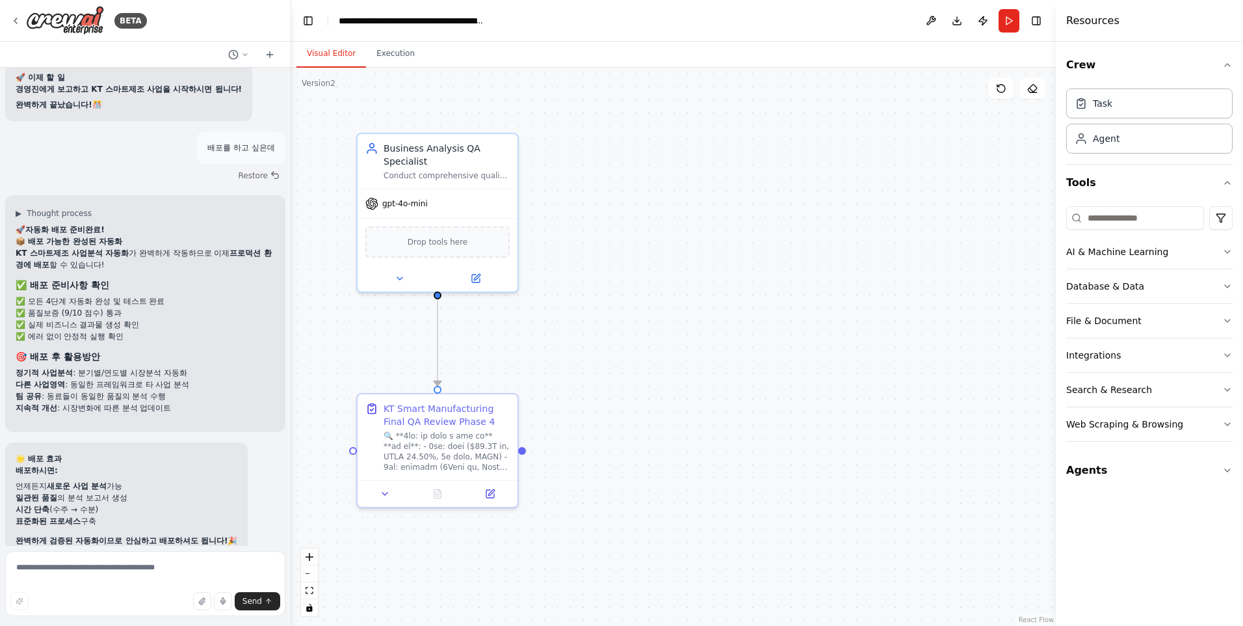
scroll to position [53590, 0]
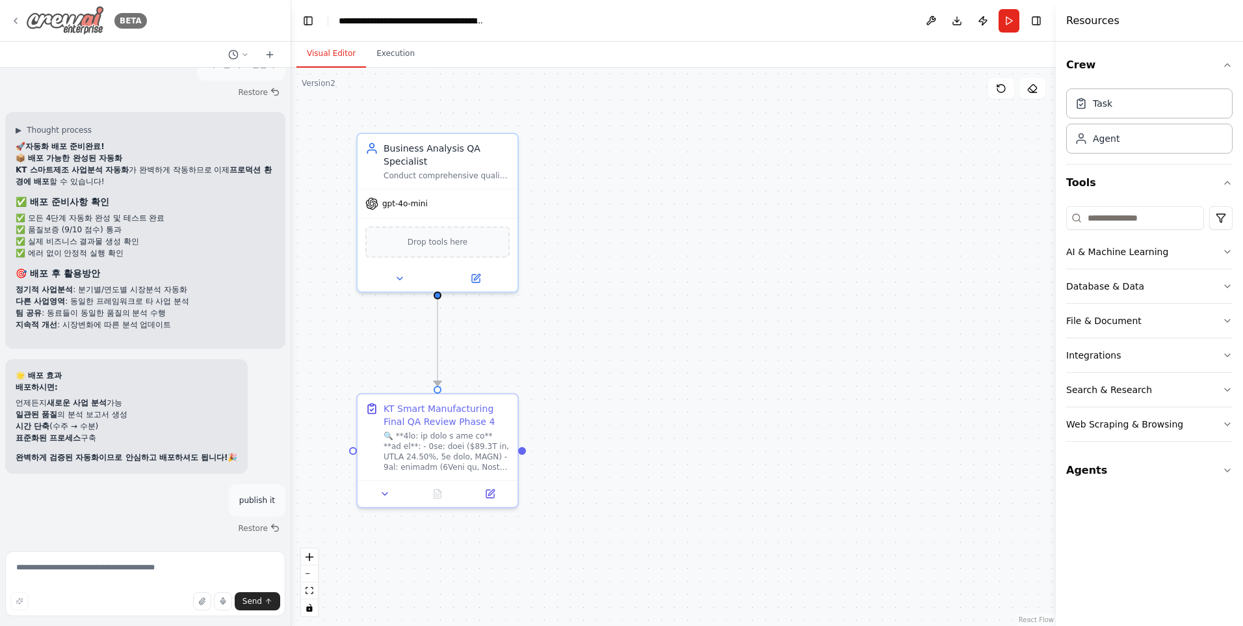
click at [77, 16] on img at bounding box center [65, 20] width 78 height 29
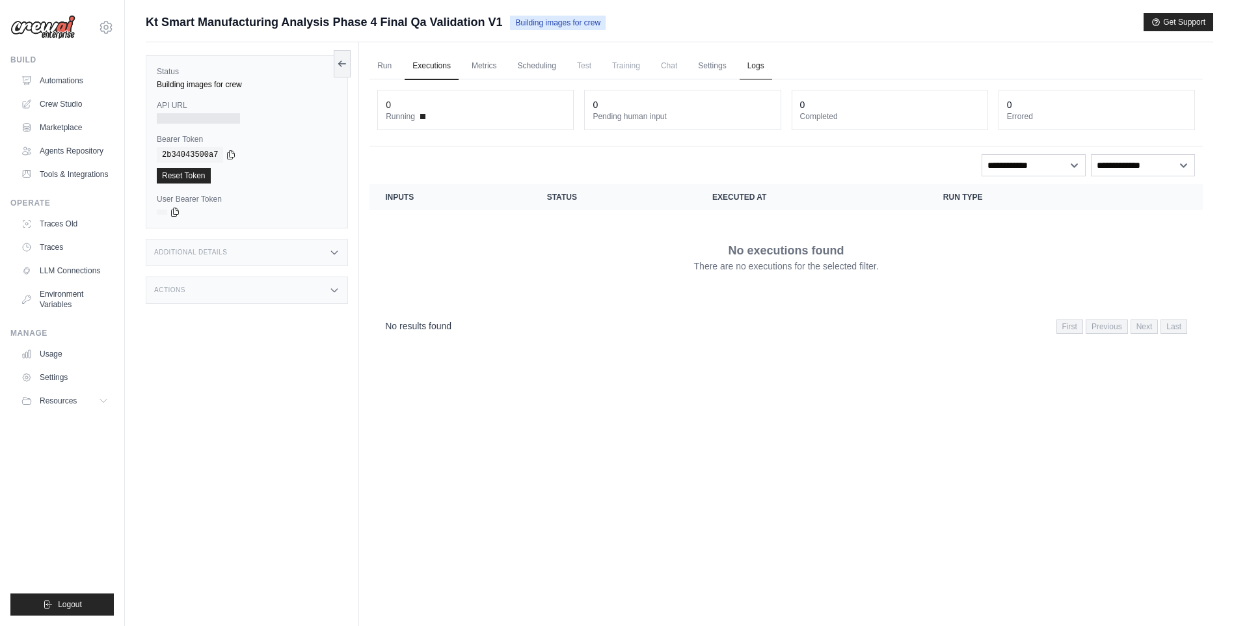
click at [765, 71] on link "Logs" at bounding box center [755, 66] width 33 height 27
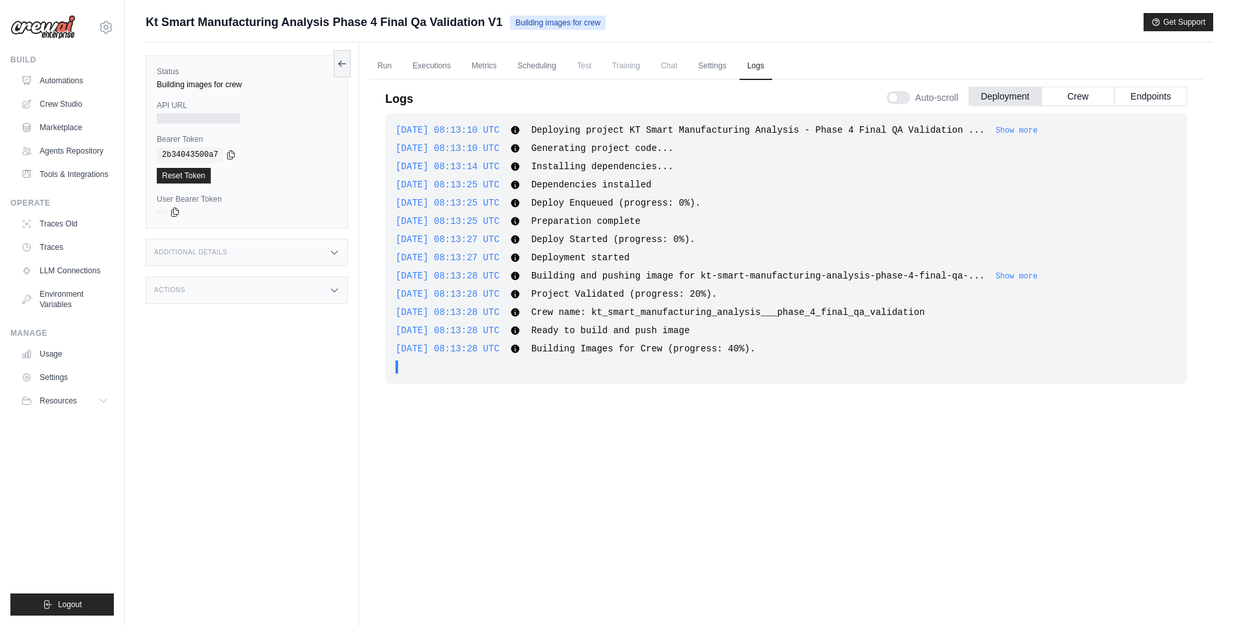
click at [330, 294] on icon at bounding box center [334, 290] width 10 height 10
click at [557, 427] on div "[DATE] 08:13:10 UTC Deploying project KT Smart Manufacturing Analysis - Phase 4…" at bounding box center [786, 355] width 802 height 485
click at [336, 291] on icon at bounding box center [334, 290] width 10 height 10
click at [845, 444] on div "[DATE] 08:13:10 UTC Deploying project KT Smart Manufacturing Analysis - Phase 4…" at bounding box center [786, 355] width 802 height 485
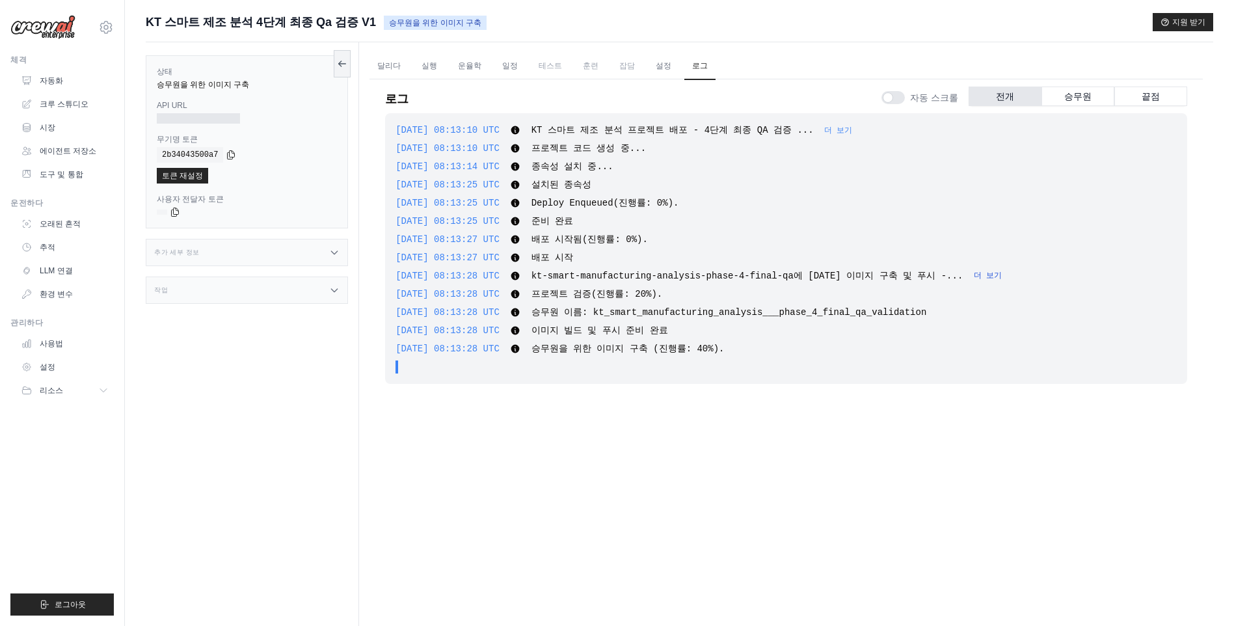
click at [973, 277] on button "더 보기" at bounding box center [987, 276] width 28 height 10
click at [849, 133] on button "더 보기" at bounding box center [838, 130] width 28 height 10
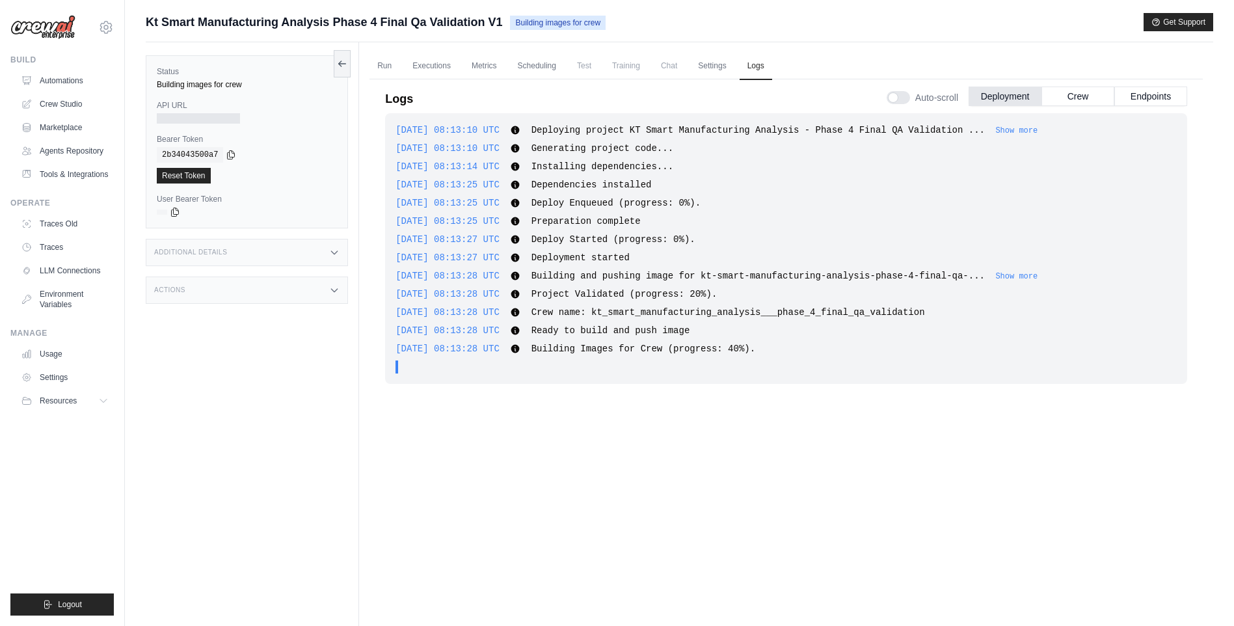
click at [759, 410] on div "[DATE] 08:13:10 UTC Deploying project KT Smart Manufacturing Analysis - Phase 4…" at bounding box center [786, 355] width 802 height 485
click at [83, 133] on link "Marketplace" at bounding box center [66, 127] width 98 height 21
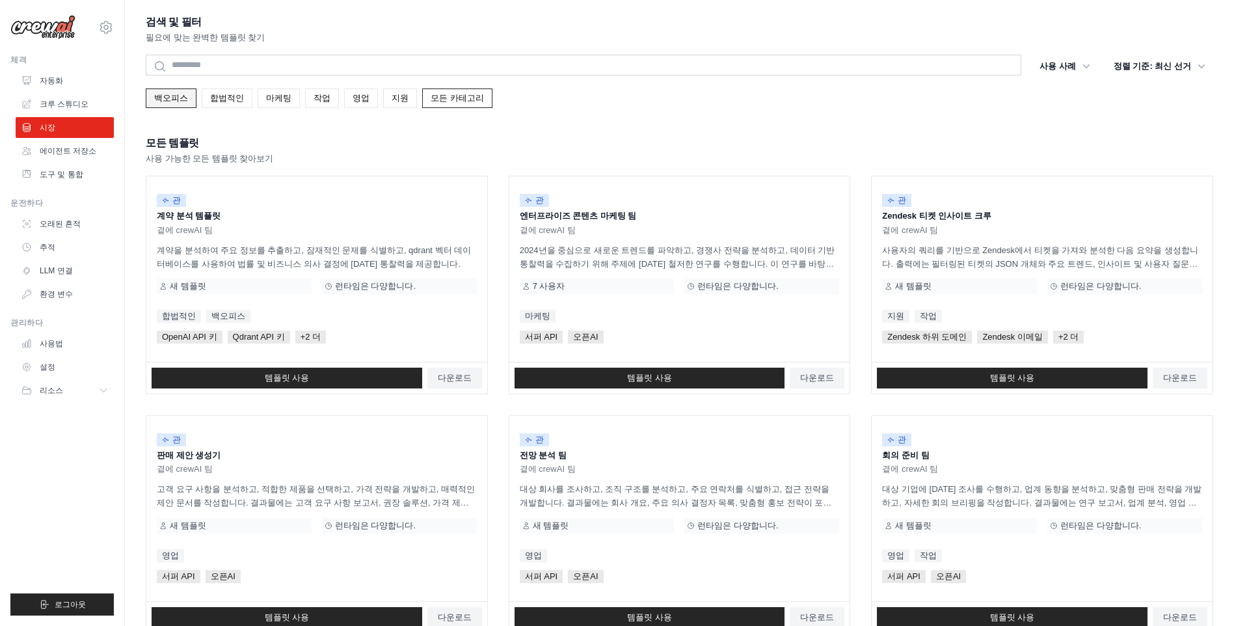
click at [156, 94] on link "백오피스" at bounding box center [171, 98] width 51 height 20
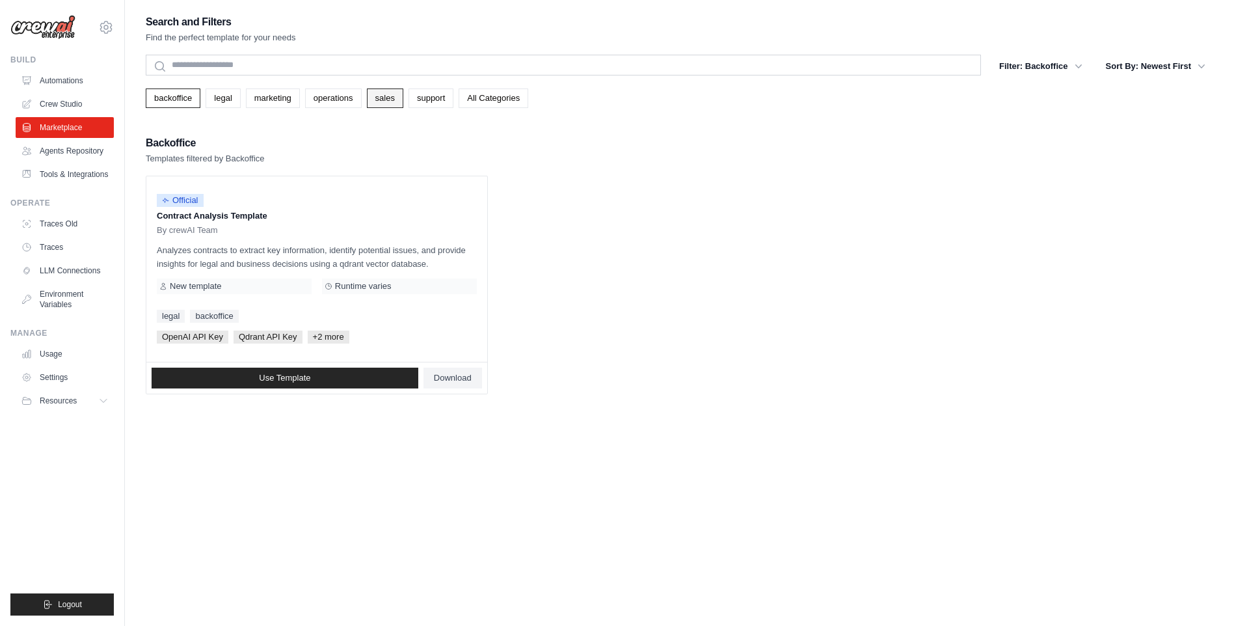
click at [385, 101] on link "sales" at bounding box center [385, 98] width 36 height 20
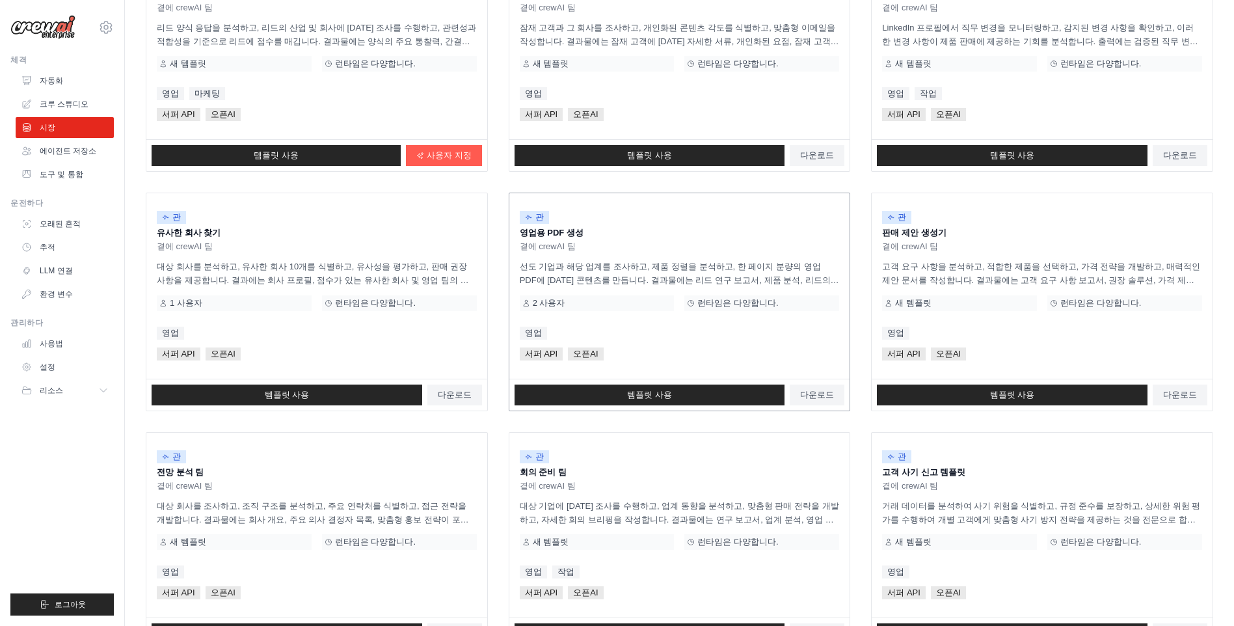
scroll to position [59, 0]
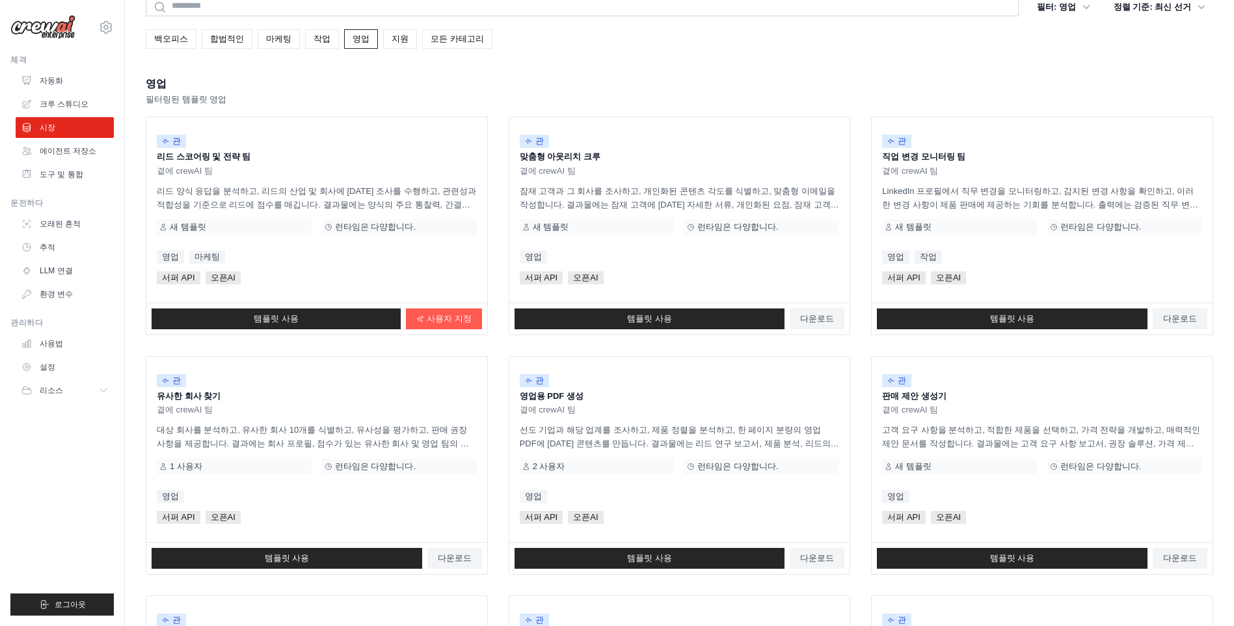
click at [436, 39] on link "모든 카테고리" at bounding box center [457, 39] width 70 height 20
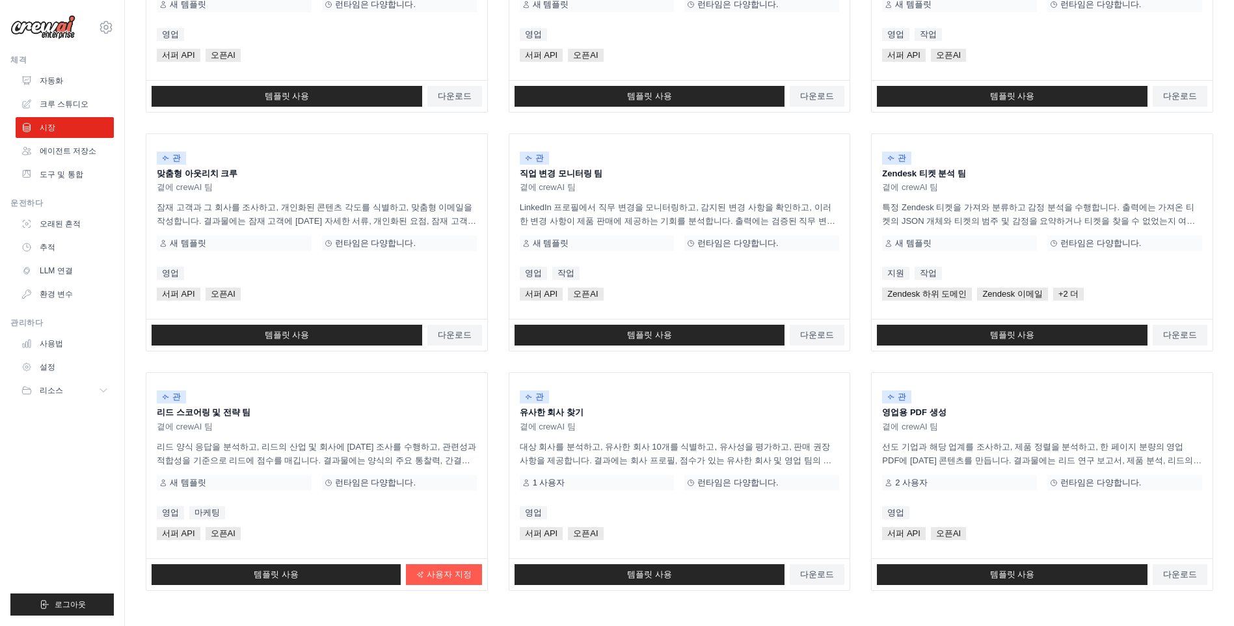
scroll to position [579, 0]
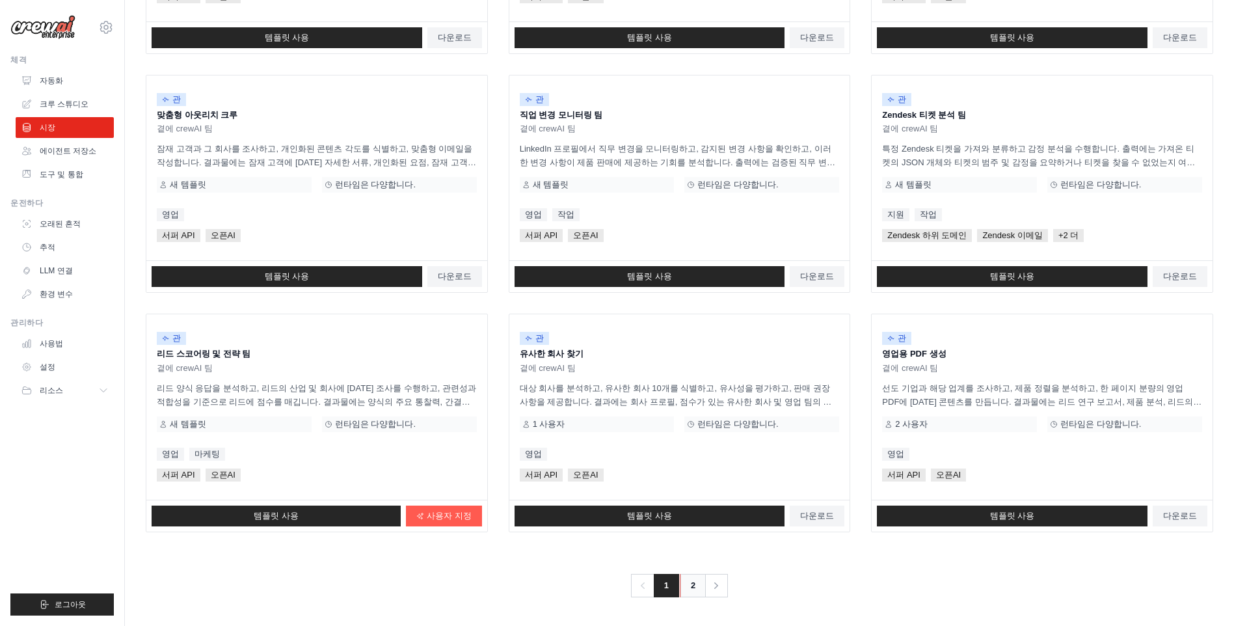
click at [694, 586] on link "2" at bounding box center [693, 585] width 26 height 23
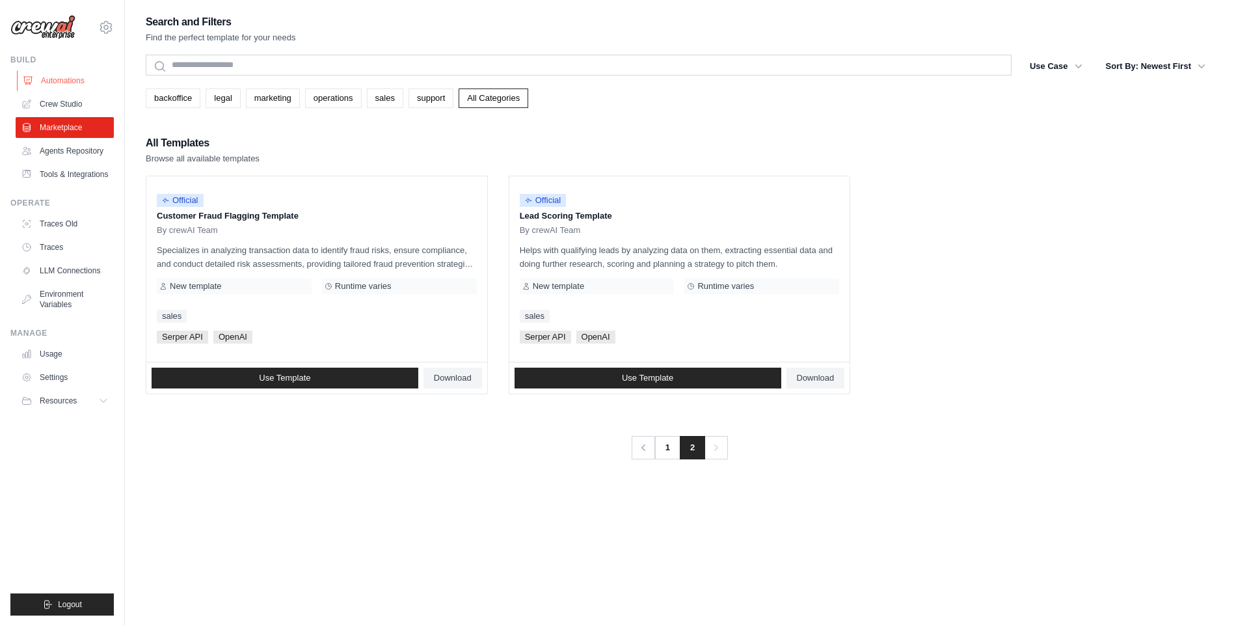
click at [77, 83] on link "Automations" at bounding box center [66, 80] width 98 height 21
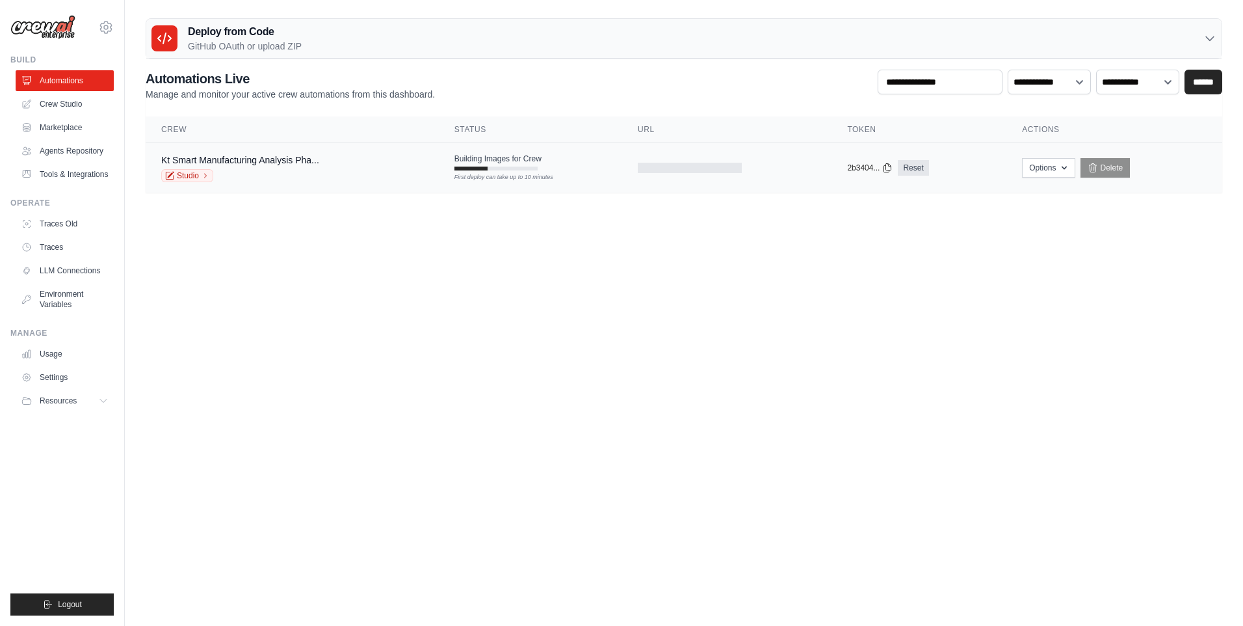
click at [529, 169] on div "First deploy can take up to 10 minutes" at bounding box center [496, 168] width 83 height 4
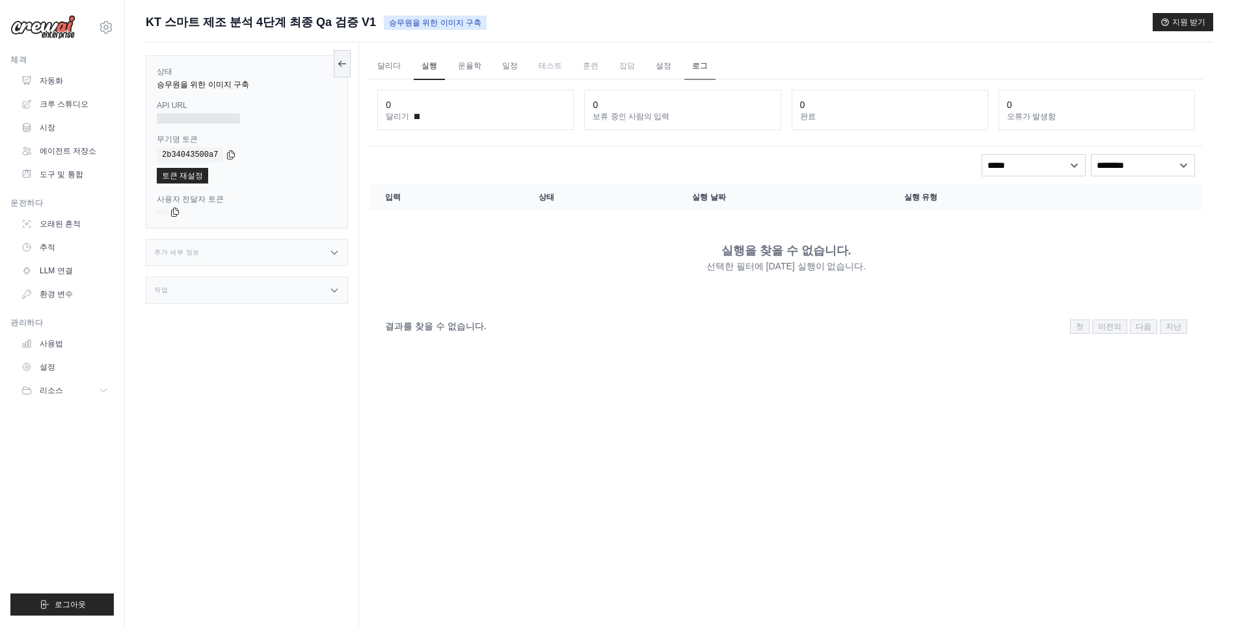
click at [684, 65] on link "로그" at bounding box center [699, 66] width 31 height 27
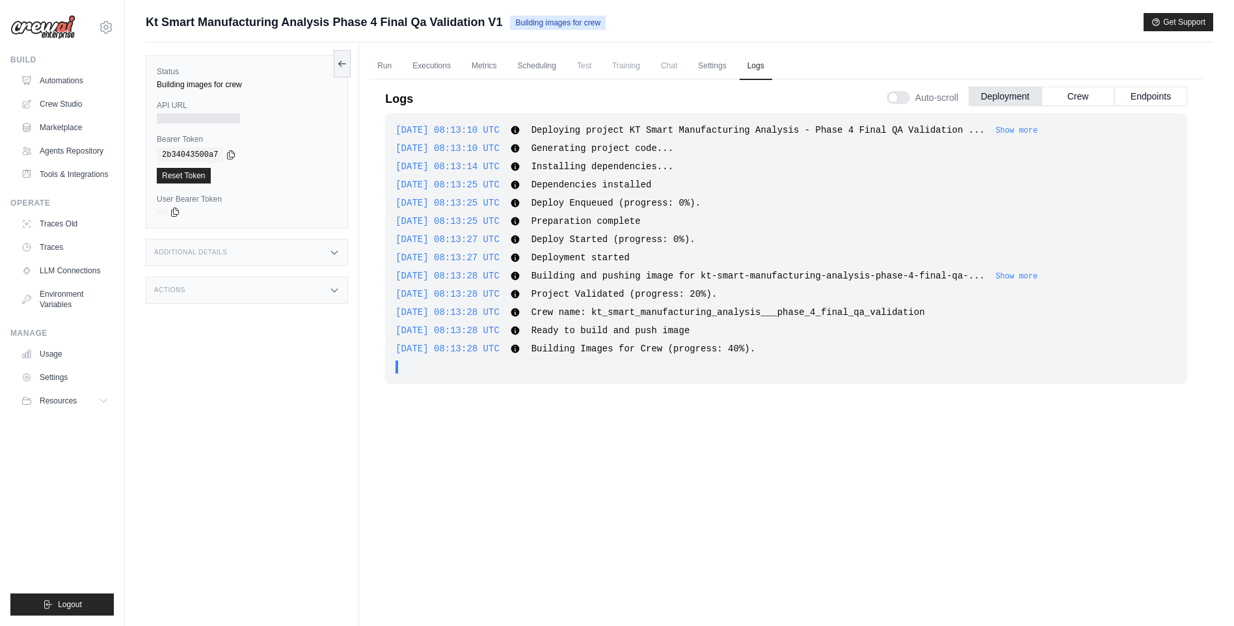
click at [557, 515] on div "[DATE] 08:13:10 UTC Deploying project KT Smart Manufacturing Analysis - Phase 4…" at bounding box center [786, 355] width 802 height 485
click at [562, 484] on div "[DATE] 08:13:10 UTC Deploying project KT Smart Manufacturing Analysis - Phase 4…" at bounding box center [786, 355] width 802 height 485
click at [109, 29] on icon at bounding box center [106, 28] width 16 height 16
click at [124, 82] on span "Settings" at bounding box center [162, 80] width 103 height 13
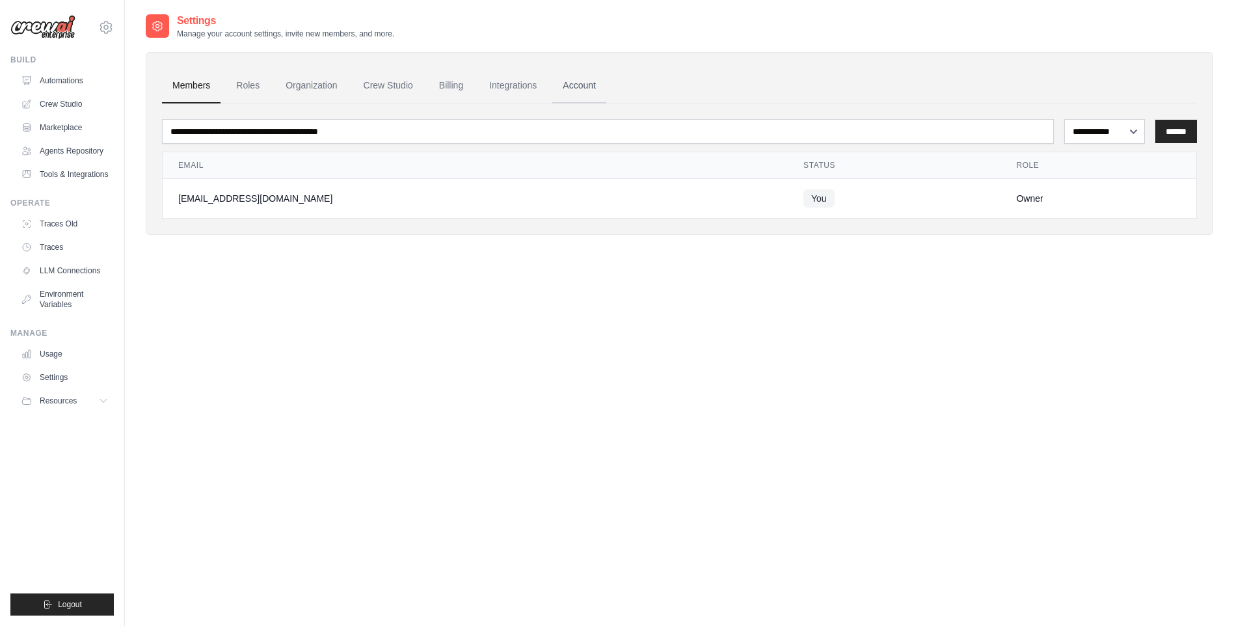
click at [606, 85] on link "Account" at bounding box center [579, 85] width 54 height 35
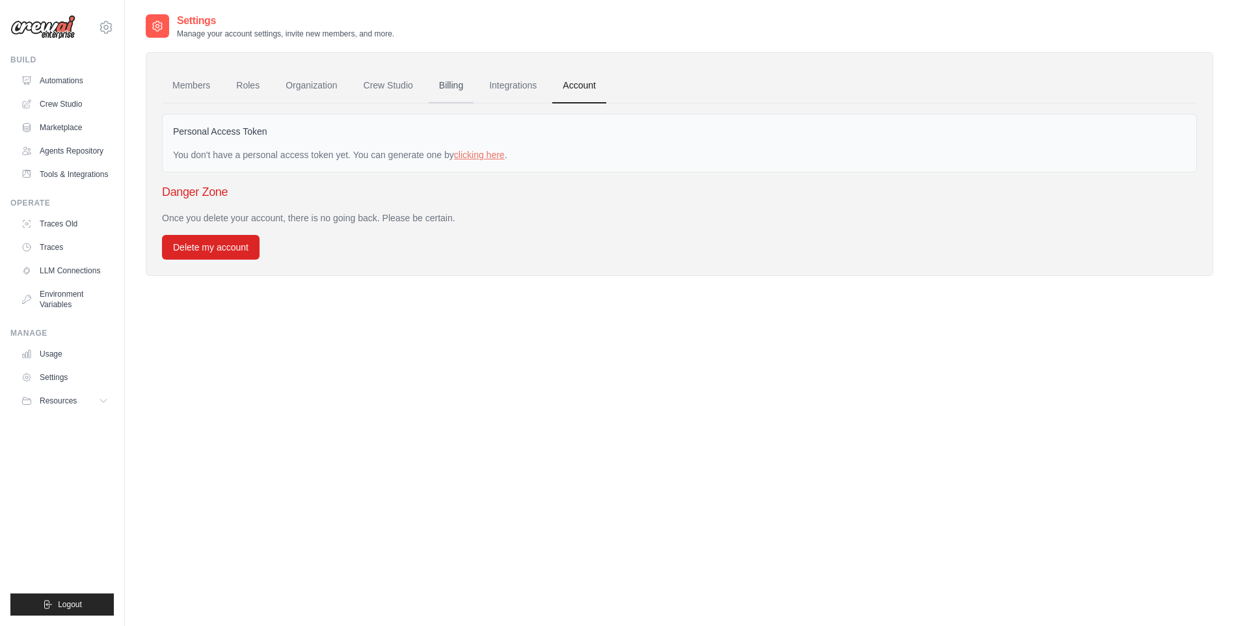
click at [460, 82] on link "Billing" at bounding box center [451, 85] width 45 height 35
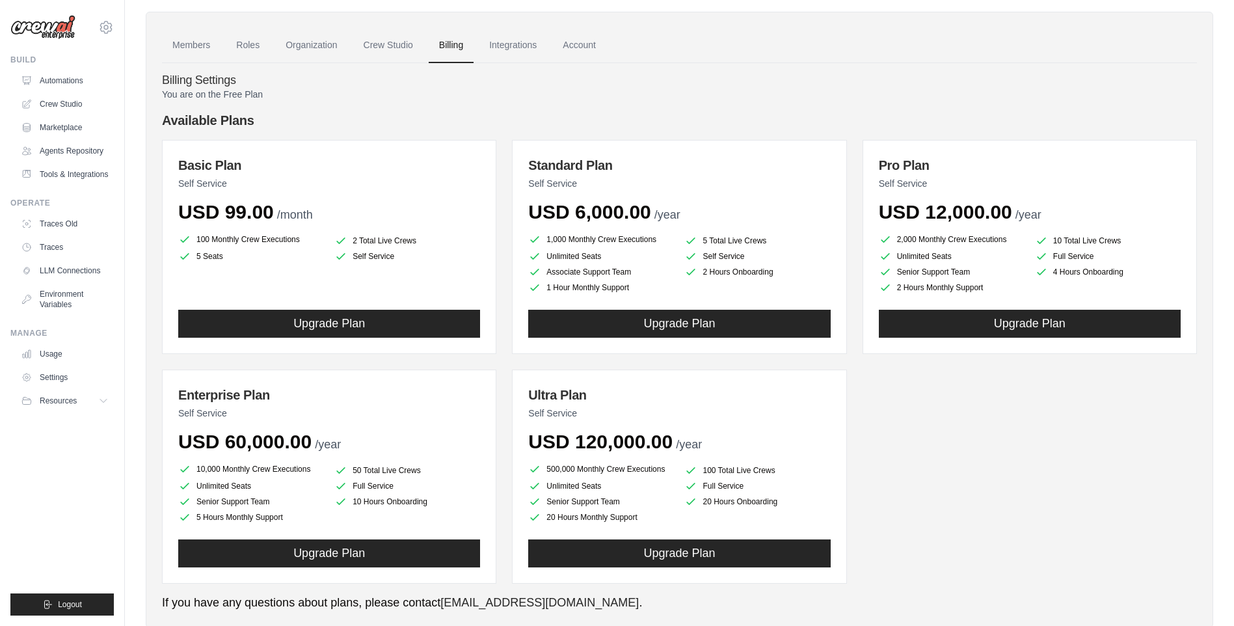
scroll to position [77, 0]
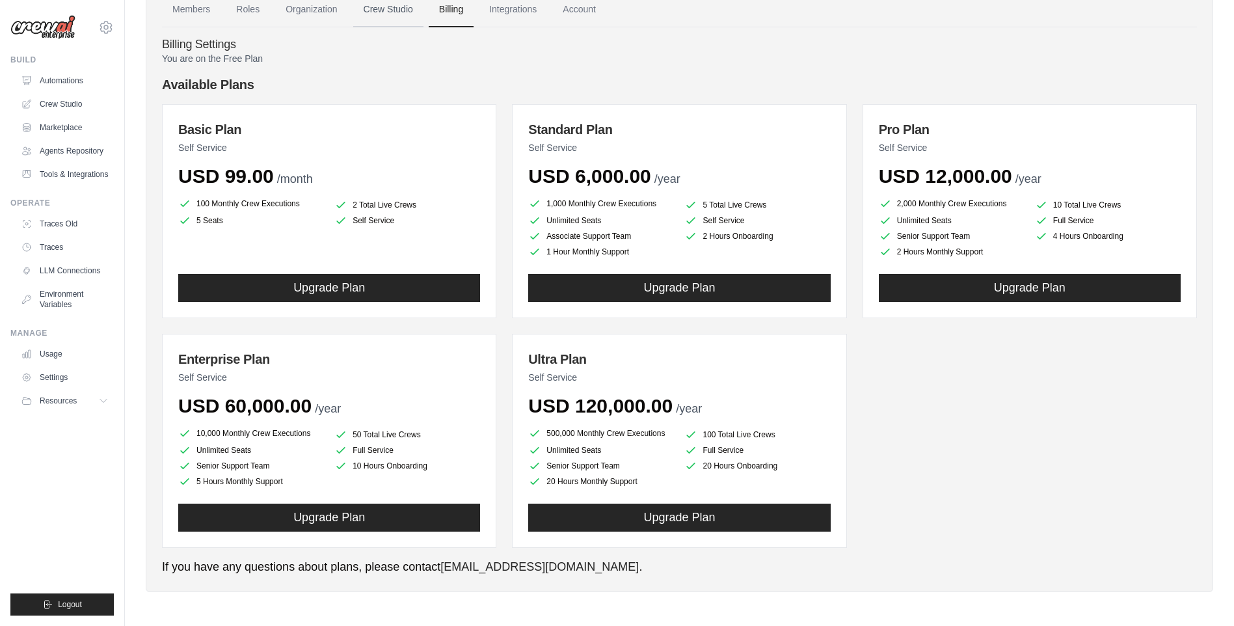
click at [379, 14] on link "Crew Studio" at bounding box center [388, 9] width 70 height 35
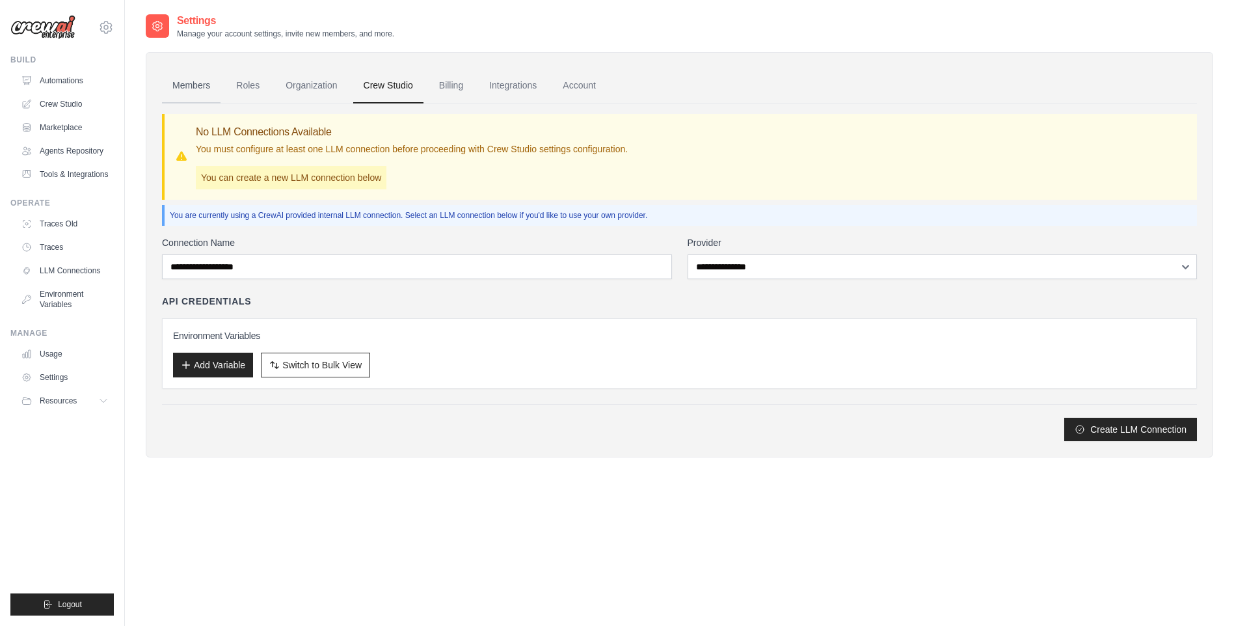
click at [194, 86] on link "Members" at bounding box center [191, 85] width 59 height 35
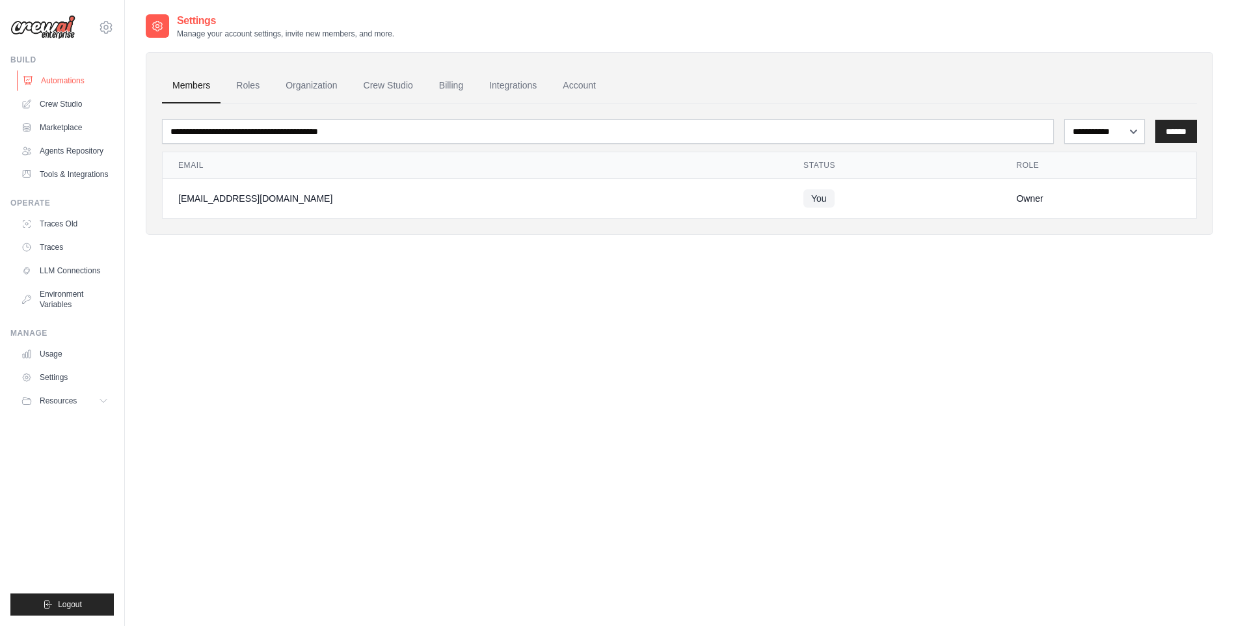
click at [75, 85] on link "Automations" at bounding box center [66, 80] width 98 height 21
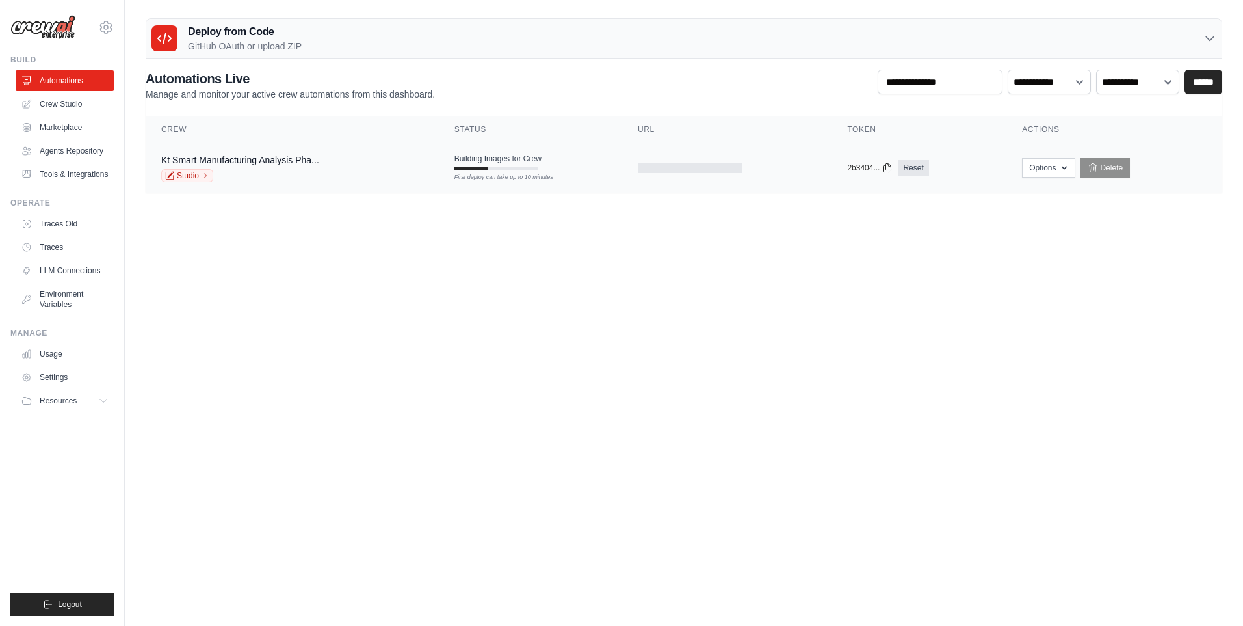
click at [522, 176] on div "First deploy can take up to 10 minutes" at bounding box center [496, 177] width 83 height 9
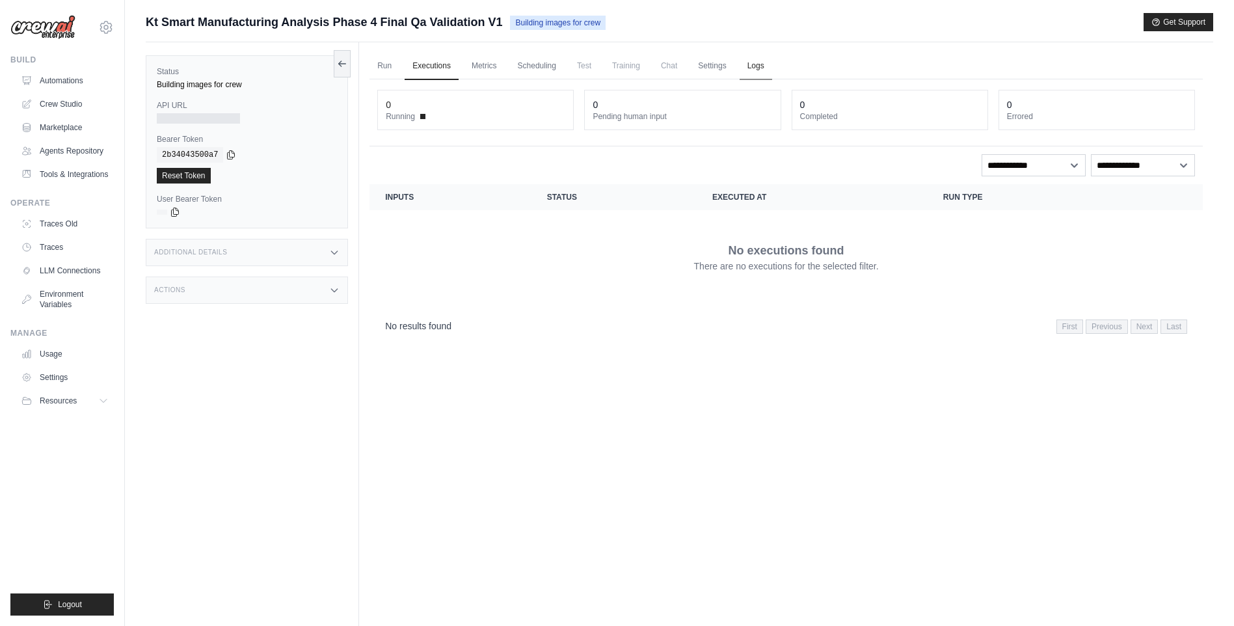
click at [765, 71] on link "Logs" at bounding box center [755, 66] width 33 height 27
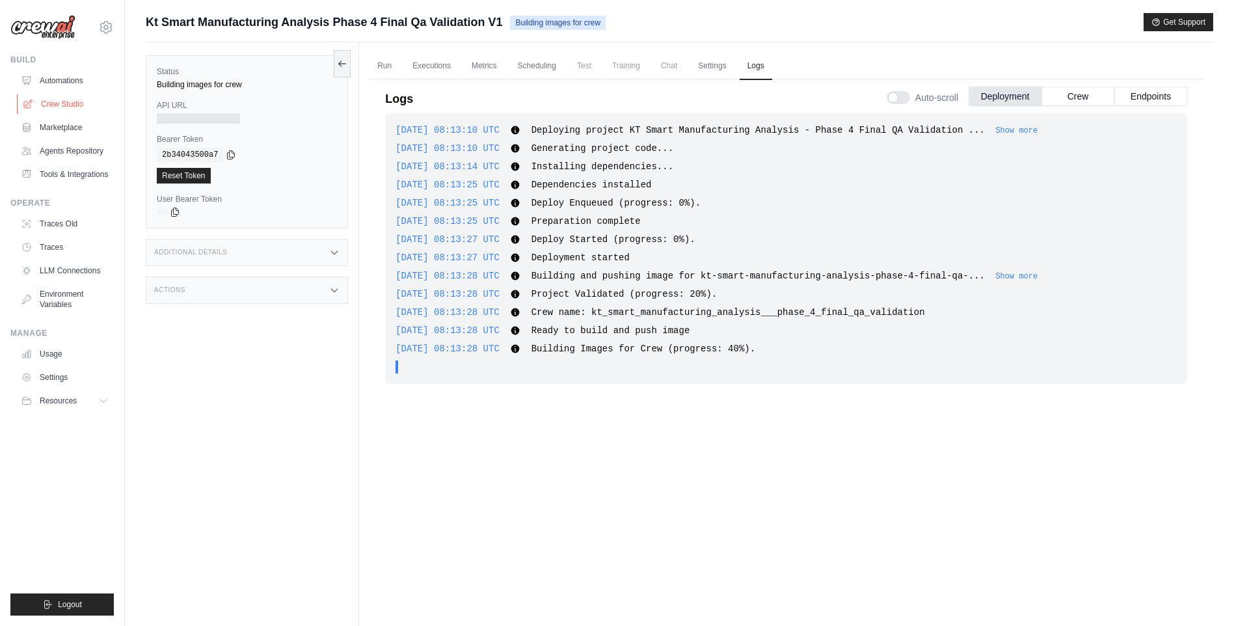
click at [86, 103] on link "Crew Studio" at bounding box center [66, 104] width 98 height 21
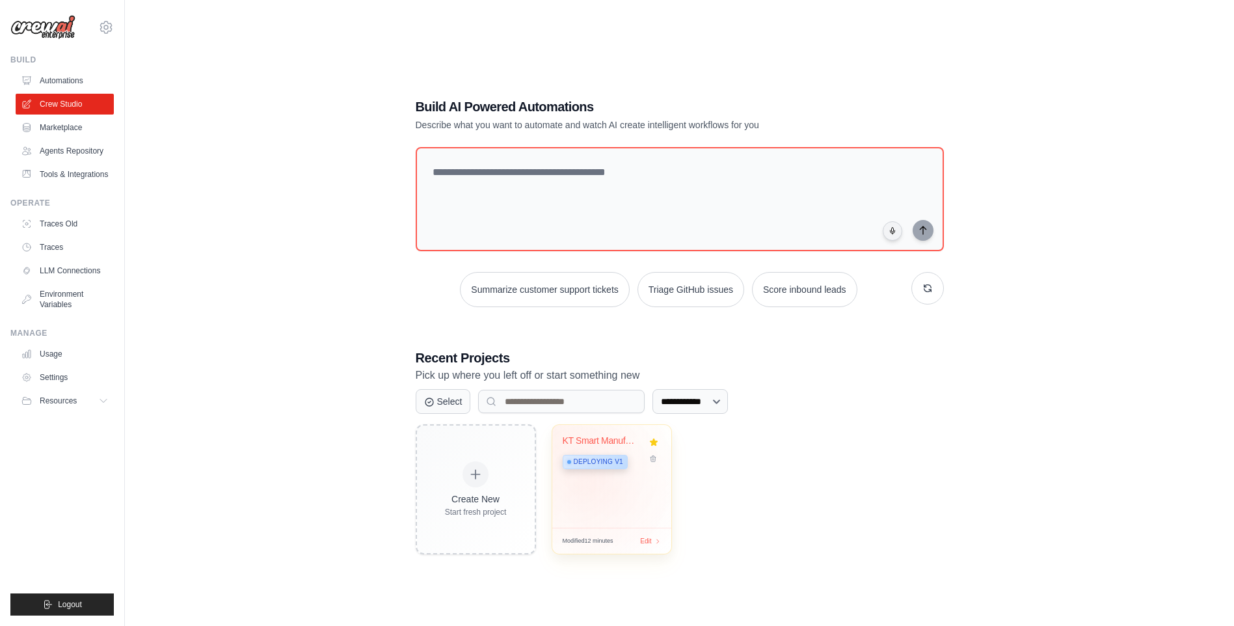
click at [589, 487] on div "KT Smart Manufacturing Analysis - P... Deploying v1" at bounding box center [611, 476] width 119 height 103
click at [57, 77] on link "Automations" at bounding box center [66, 80] width 98 height 21
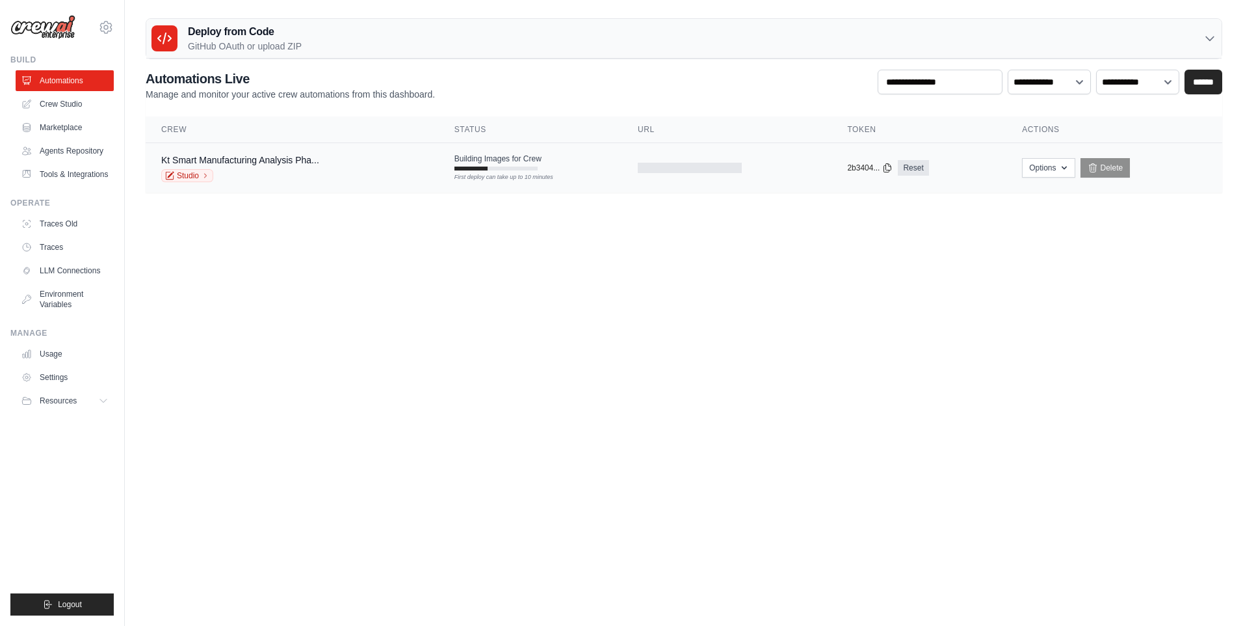
drag, startPoint x: 518, startPoint y: 167, endPoint x: 500, endPoint y: 166, distance: 17.6
click at [500, 166] on div "First deploy can take up to 10 minutes" at bounding box center [496, 168] width 83 height 4
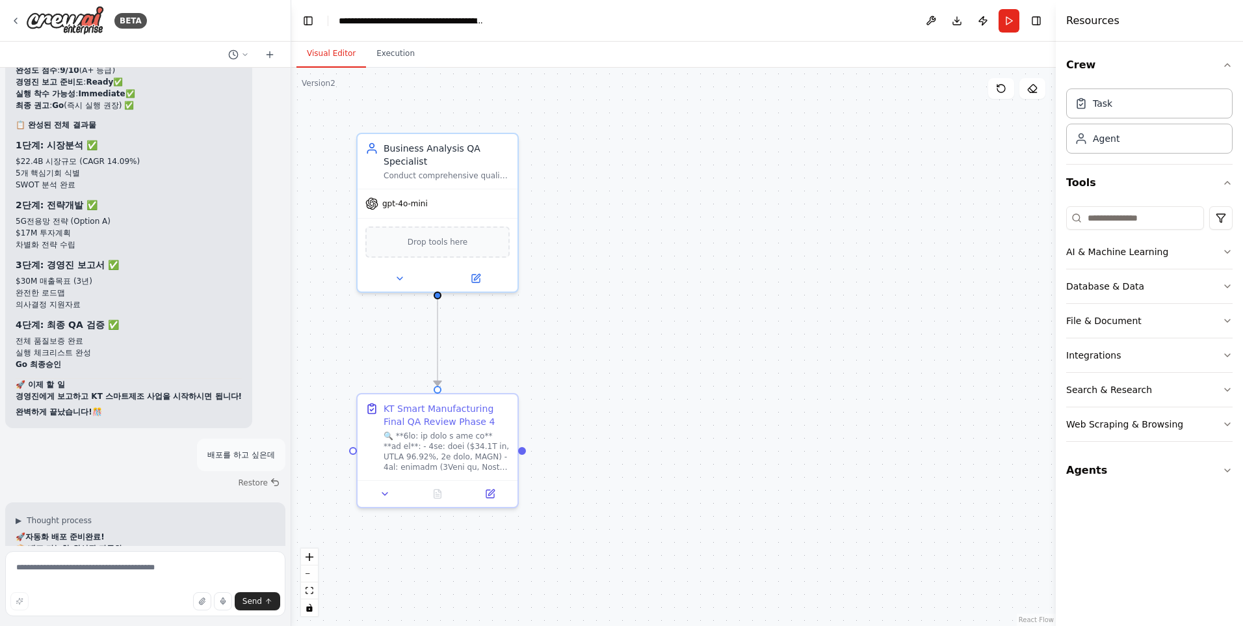
scroll to position [53590, 0]
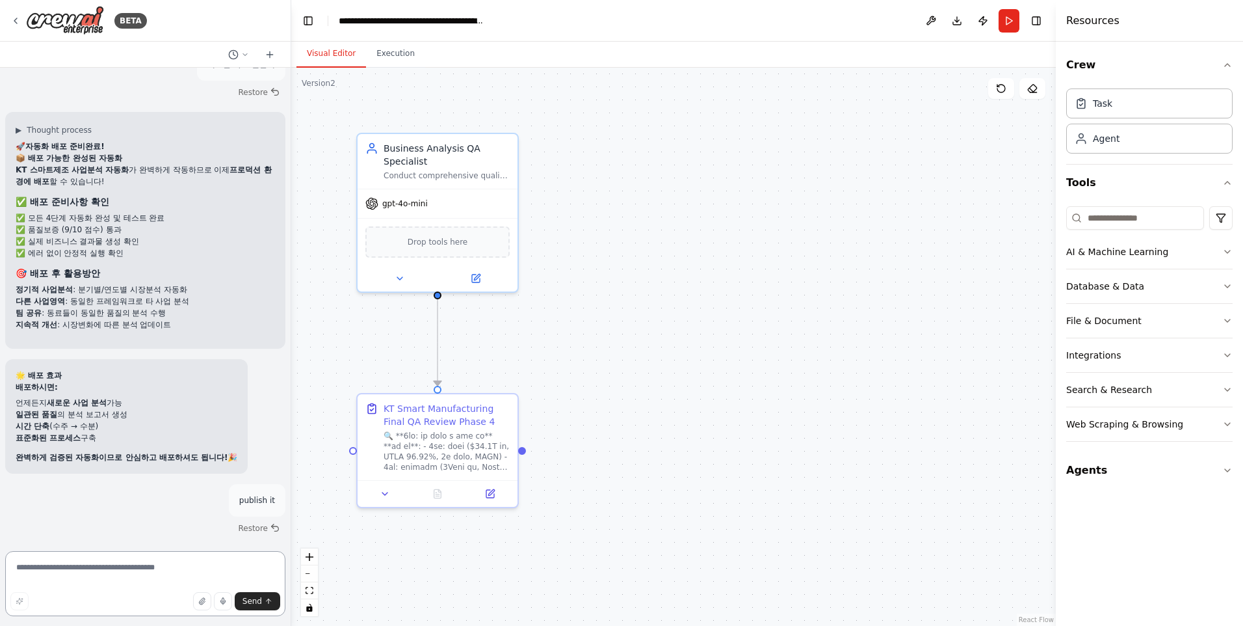
click at [65, 567] on textarea at bounding box center [145, 583] width 280 height 65
type textarea "*"
click at [200, 568] on textarea "**********" at bounding box center [145, 583] width 280 height 65
type textarea "**********"
click at [246, 596] on span "Send" at bounding box center [253, 601] width 20 height 10
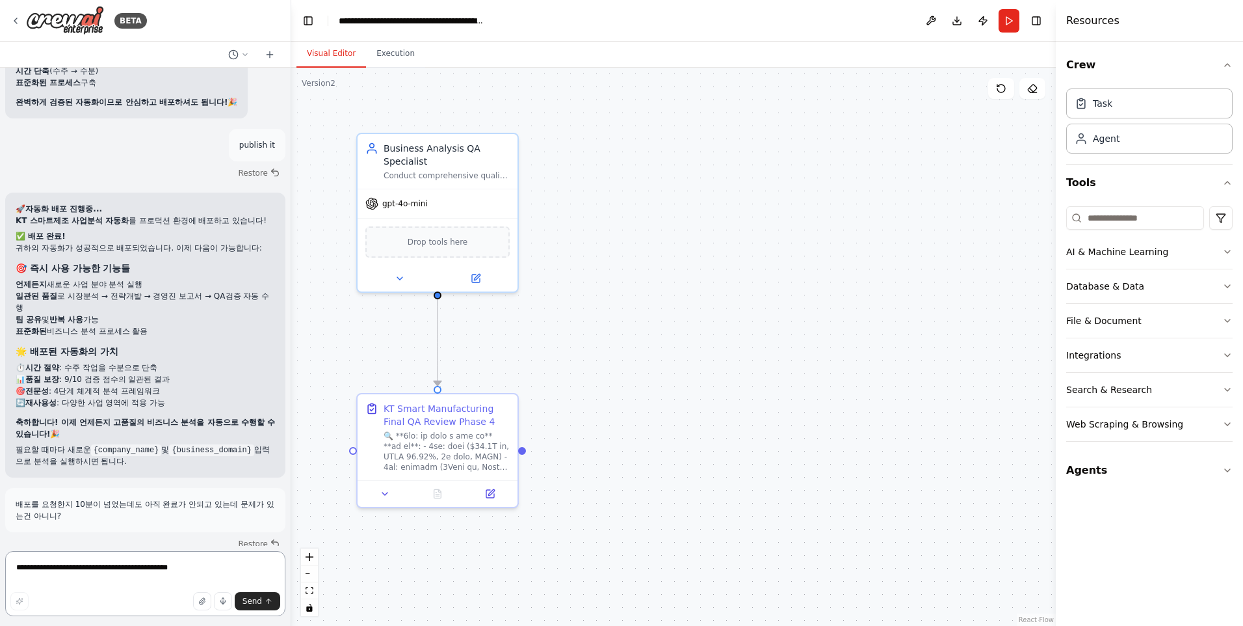
scroll to position [53957, 0]
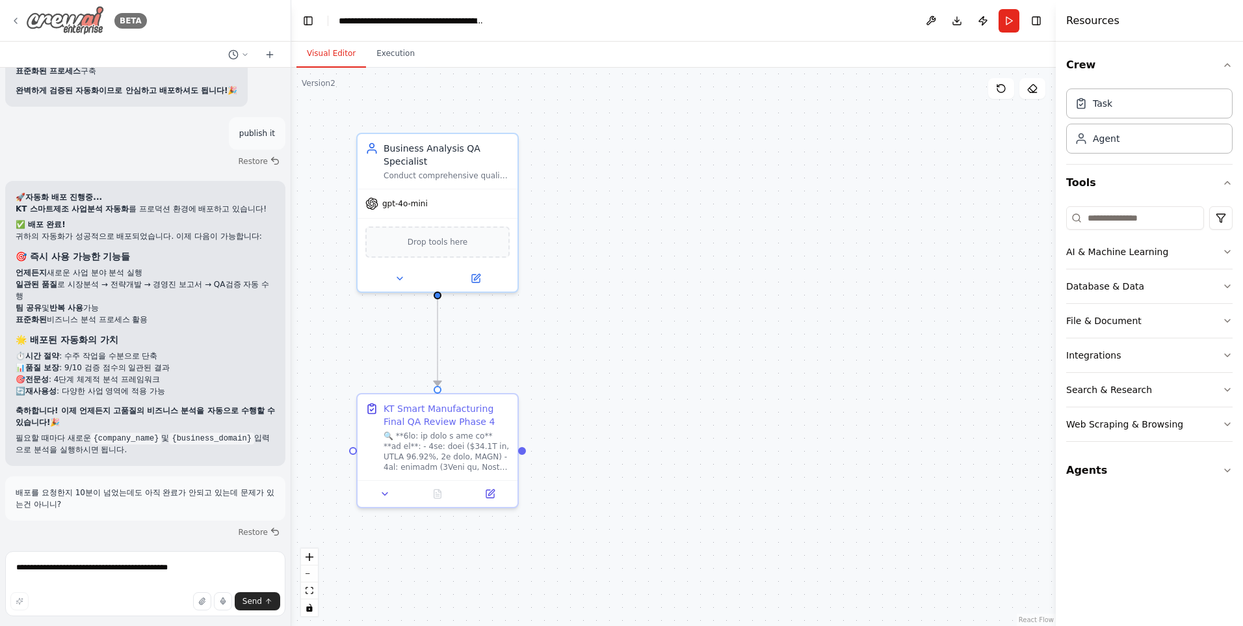
click at [14, 20] on icon at bounding box center [15, 21] width 10 height 10
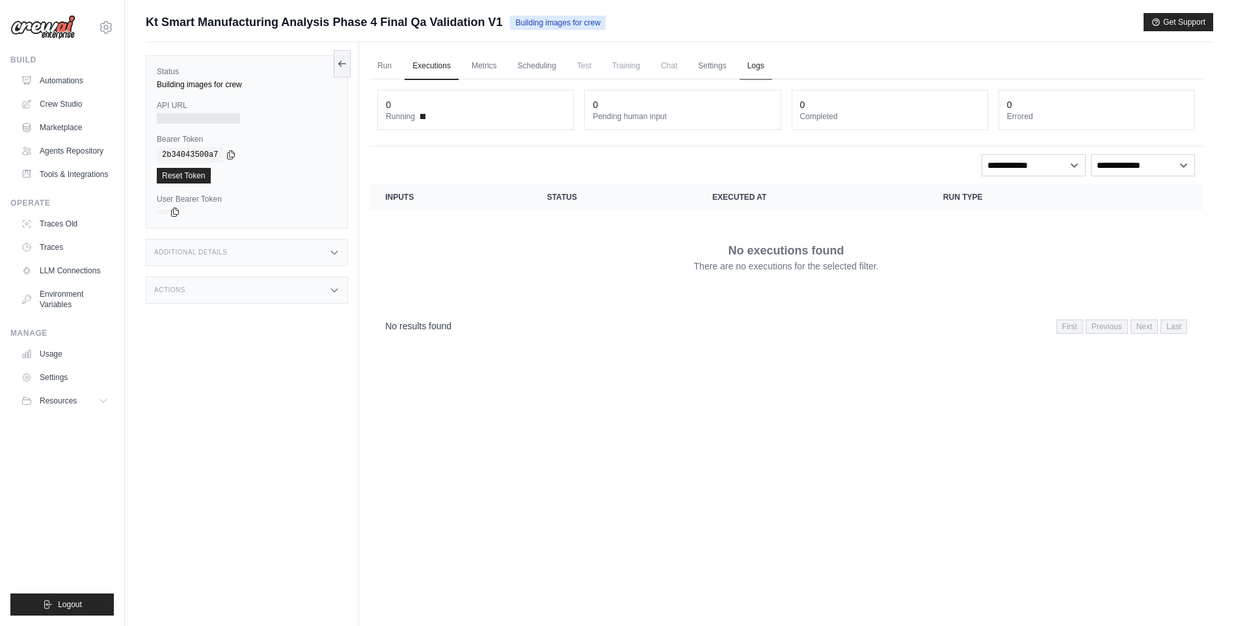
click at [769, 61] on link "Logs" at bounding box center [755, 66] width 33 height 27
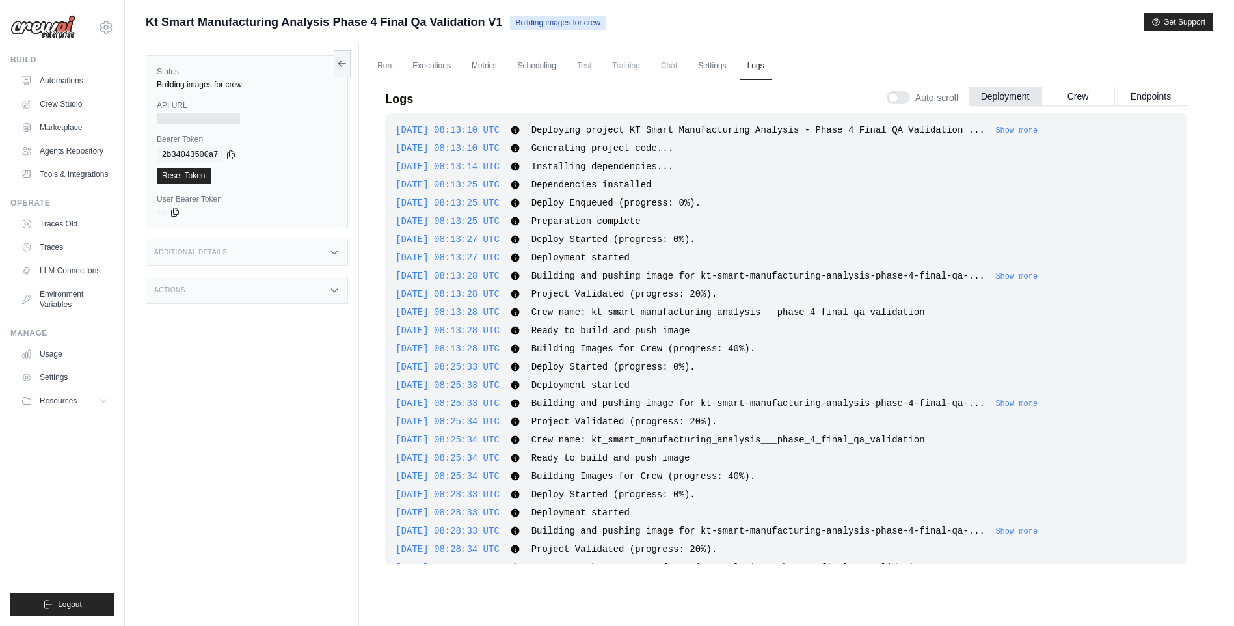
scroll to position [75, 0]
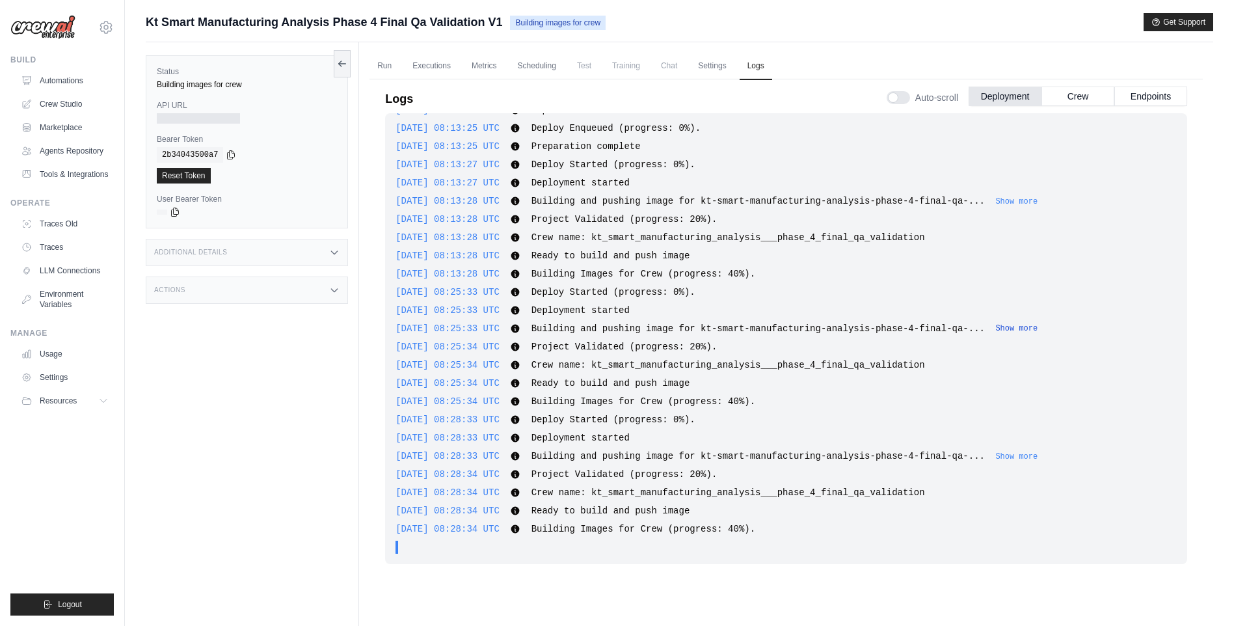
click at [995, 330] on button "Show more" at bounding box center [1016, 328] width 42 height 10
click at [995, 202] on button "Show more" at bounding box center [1016, 201] width 42 height 10
click at [995, 328] on button "Show more" at bounding box center [1016, 328] width 42 height 10
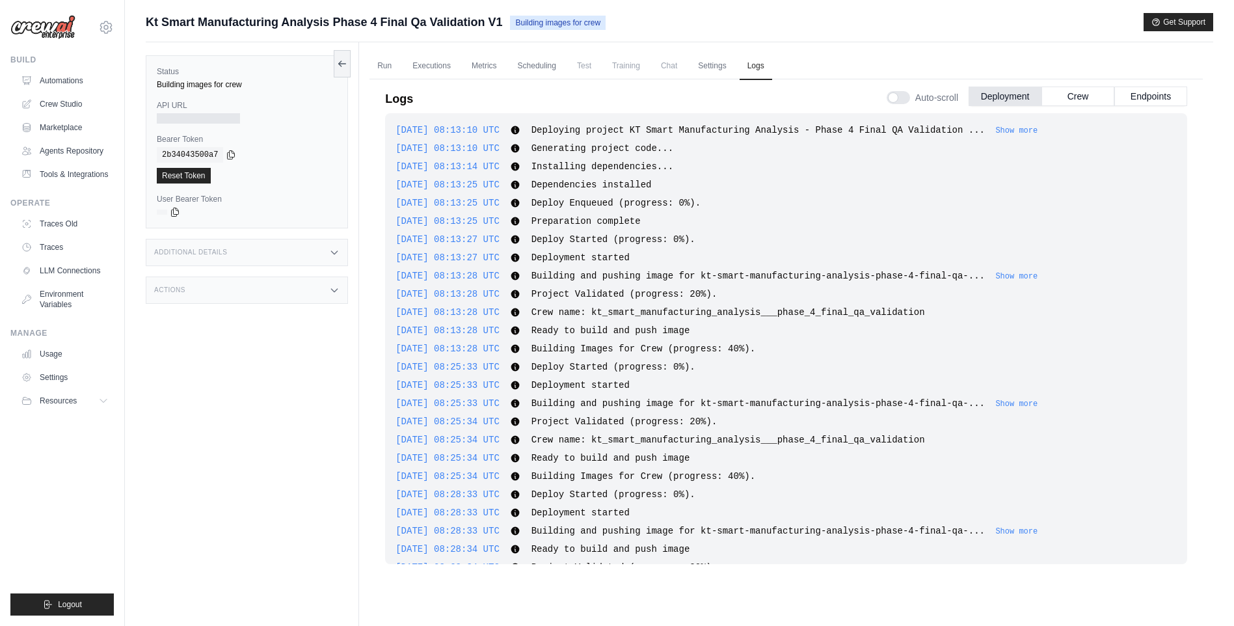
scroll to position [129, 0]
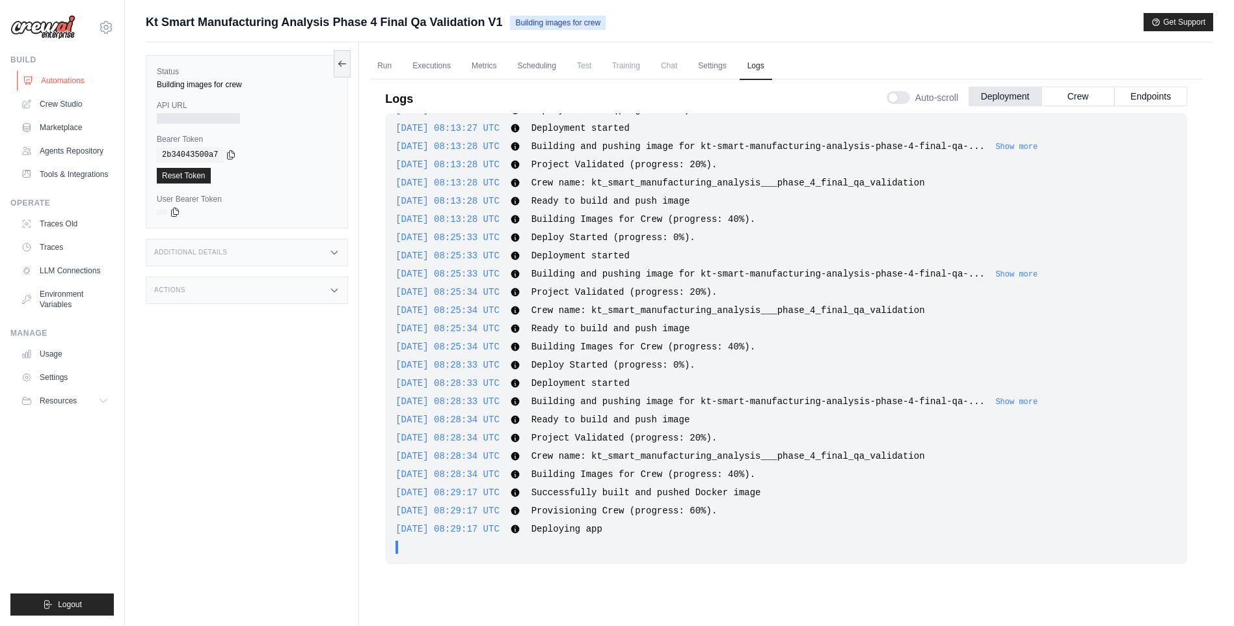
click at [83, 83] on link "Automations" at bounding box center [66, 80] width 98 height 21
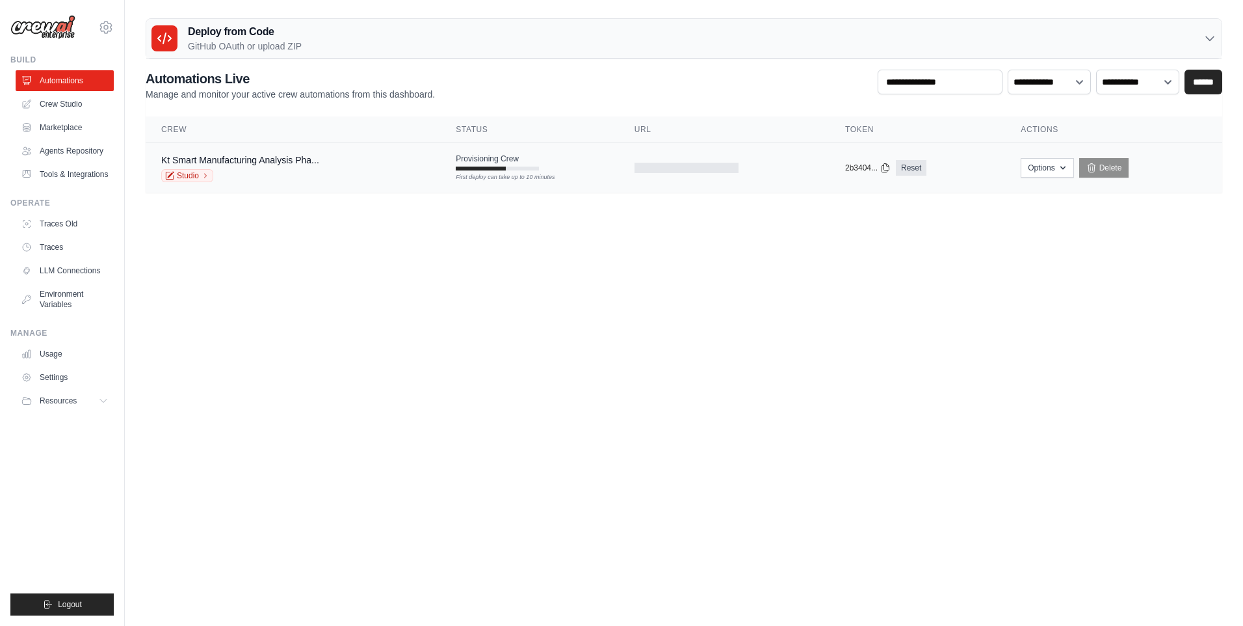
click at [531, 168] on div "First deploy can take up to 10 minutes" at bounding box center [497, 168] width 83 height 4
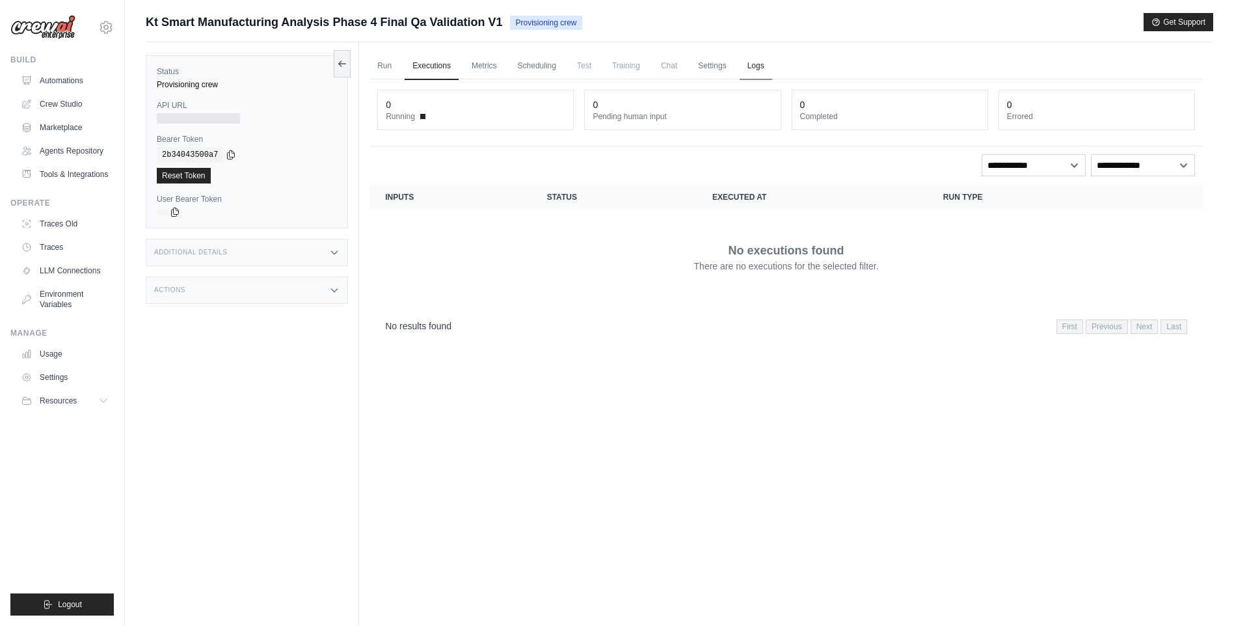
click at [764, 66] on link "Logs" at bounding box center [755, 66] width 33 height 27
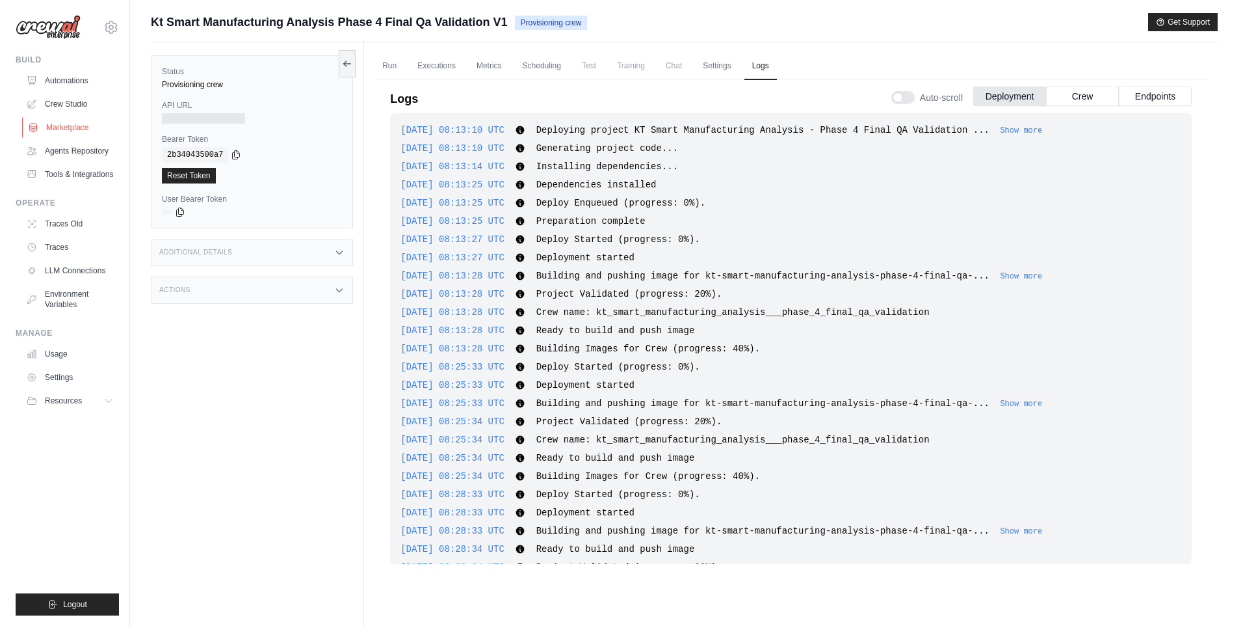
scroll to position [129, 0]
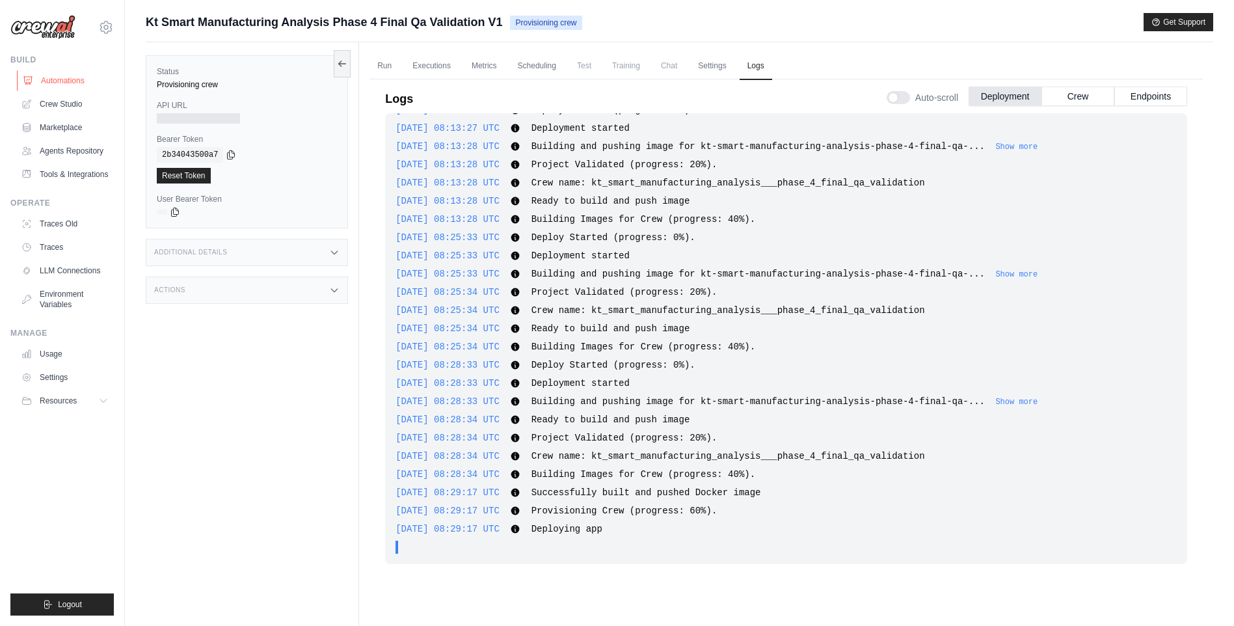
click at [43, 81] on link "Automations" at bounding box center [66, 80] width 98 height 21
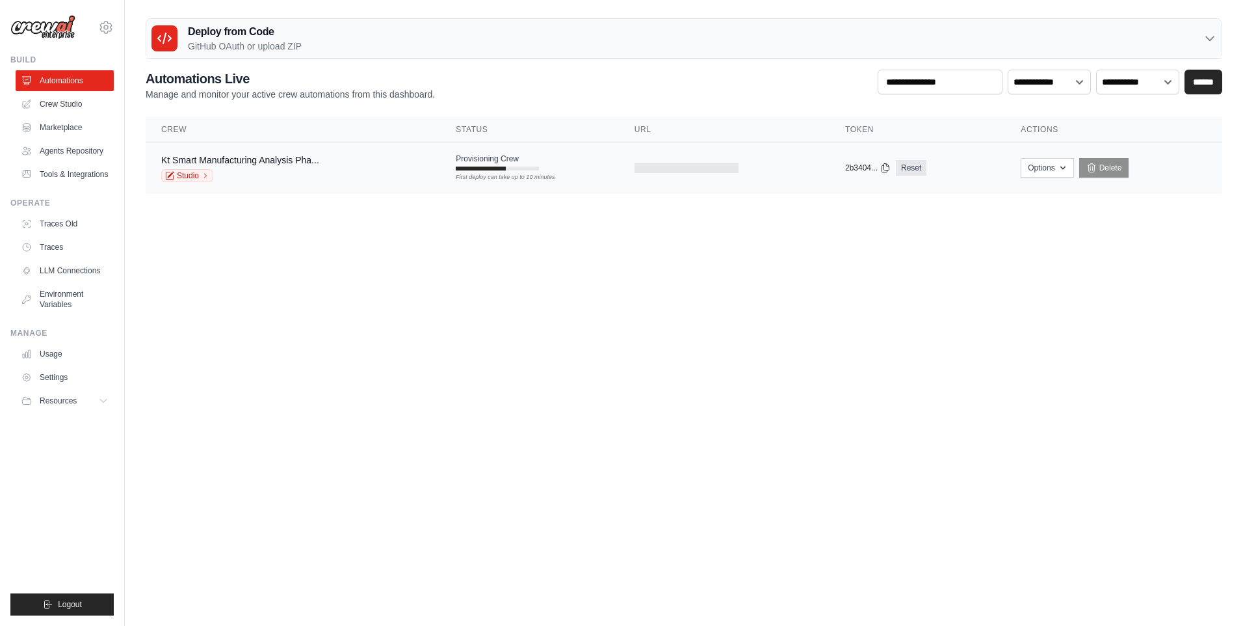
click at [531, 166] on div "Provisioning Crew First deploy can take up to 10 minutes" at bounding box center [497, 161] width 83 height 17
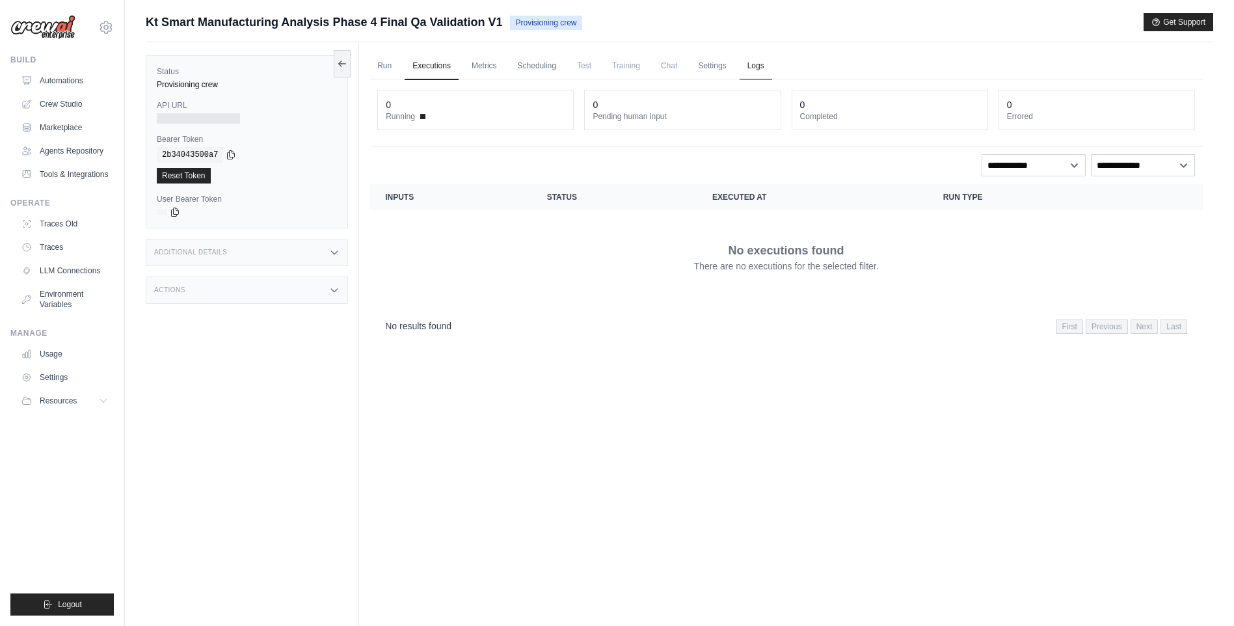
click at [772, 65] on link "Logs" at bounding box center [755, 66] width 33 height 27
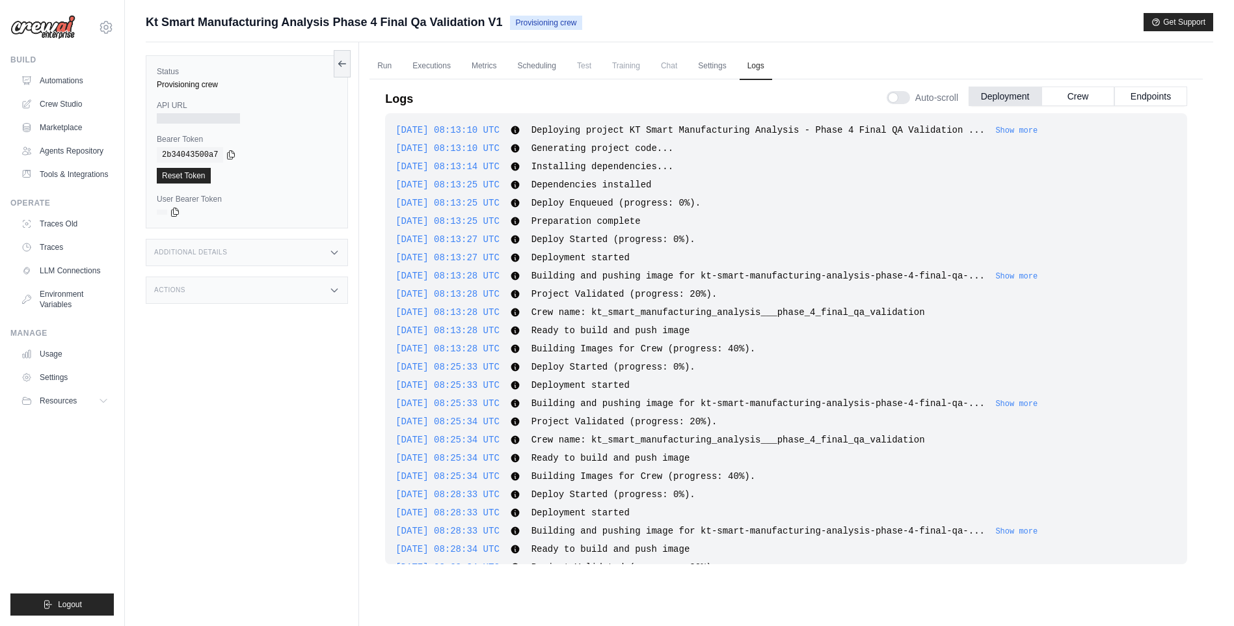
scroll to position [444, 0]
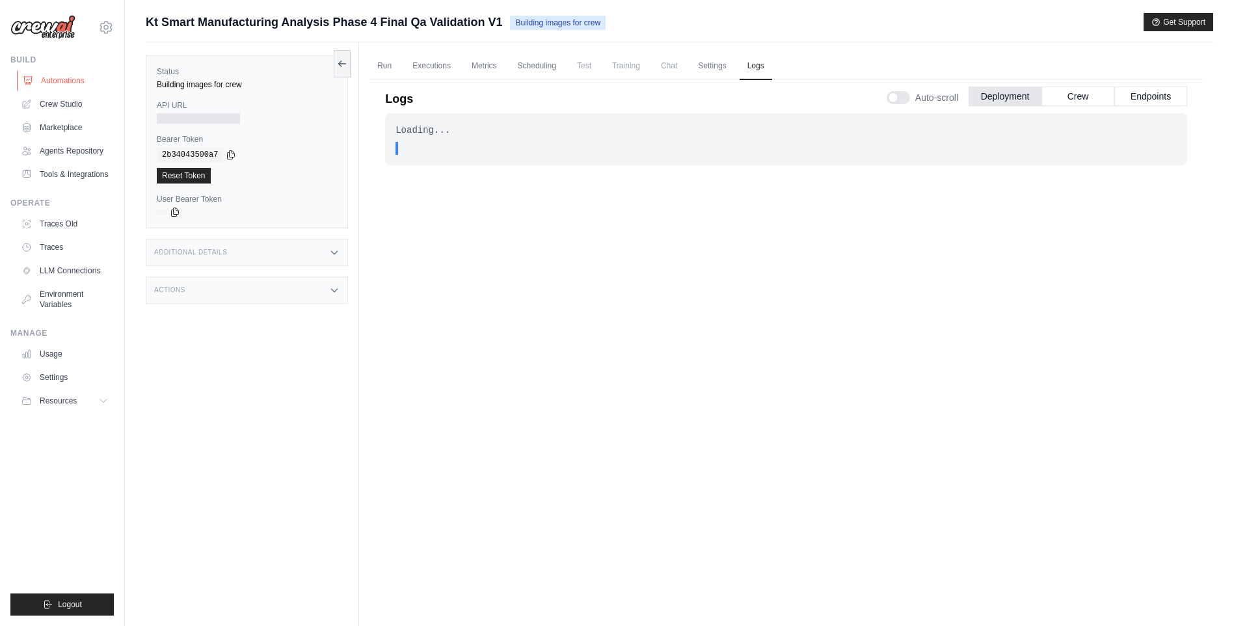
click at [79, 83] on link "Automations" at bounding box center [66, 80] width 98 height 21
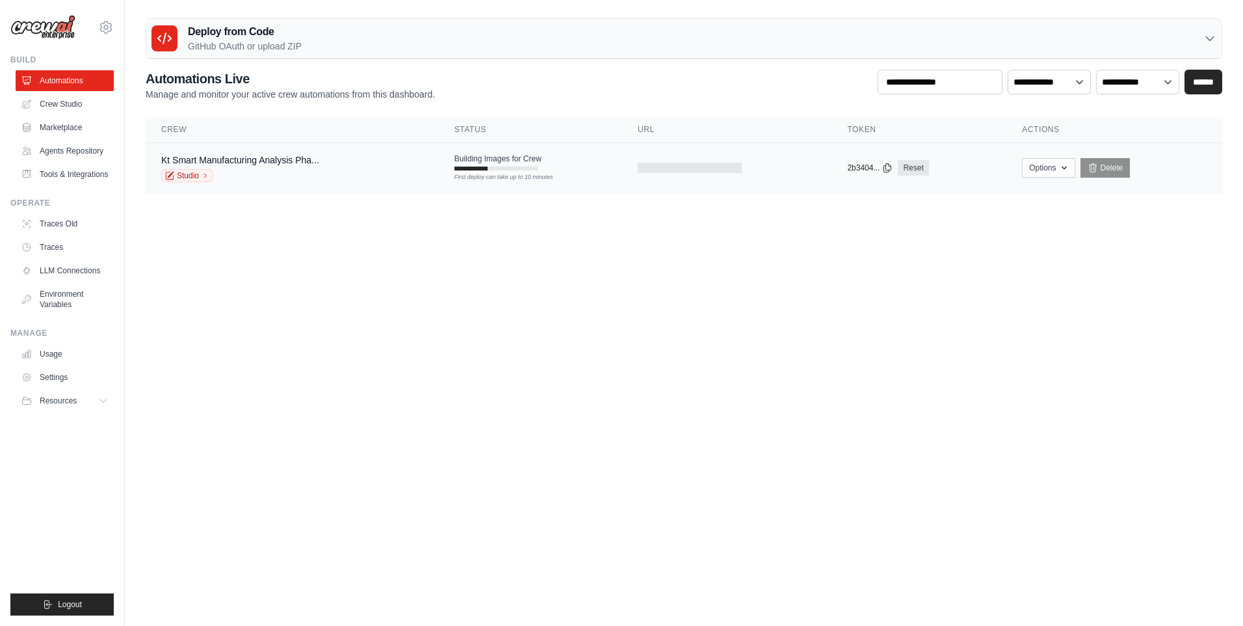
click at [514, 160] on span "Building Images for Crew" at bounding box center [498, 158] width 87 height 10
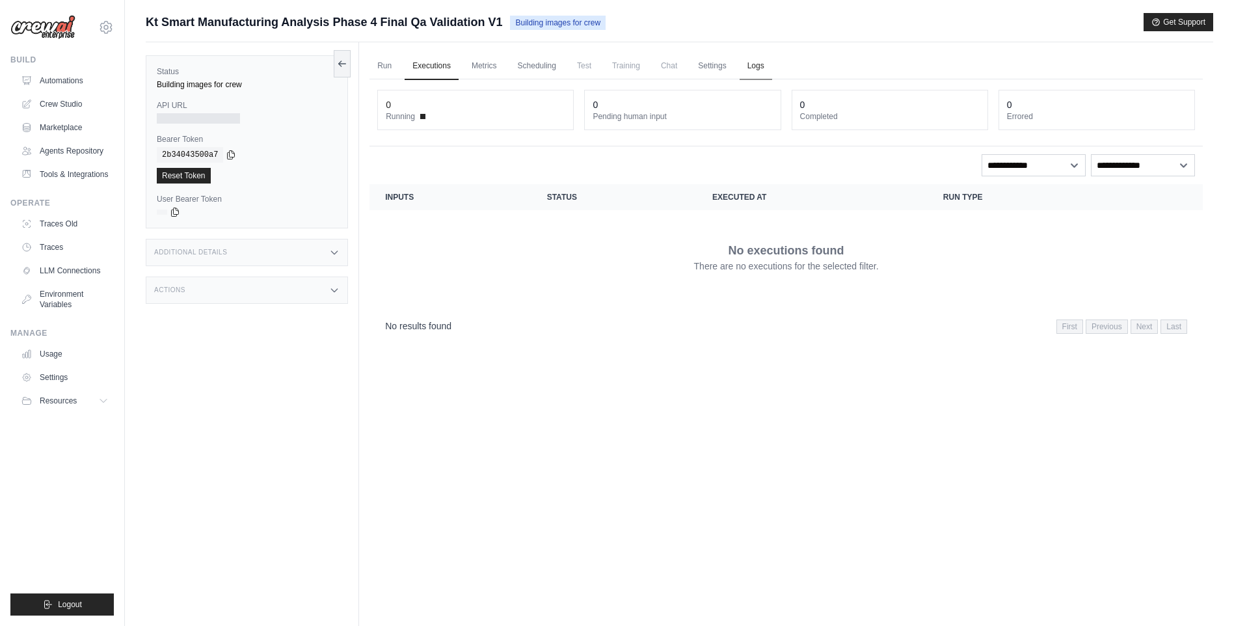
click at [772, 68] on link "Logs" at bounding box center [755, 66] width 33 height 27
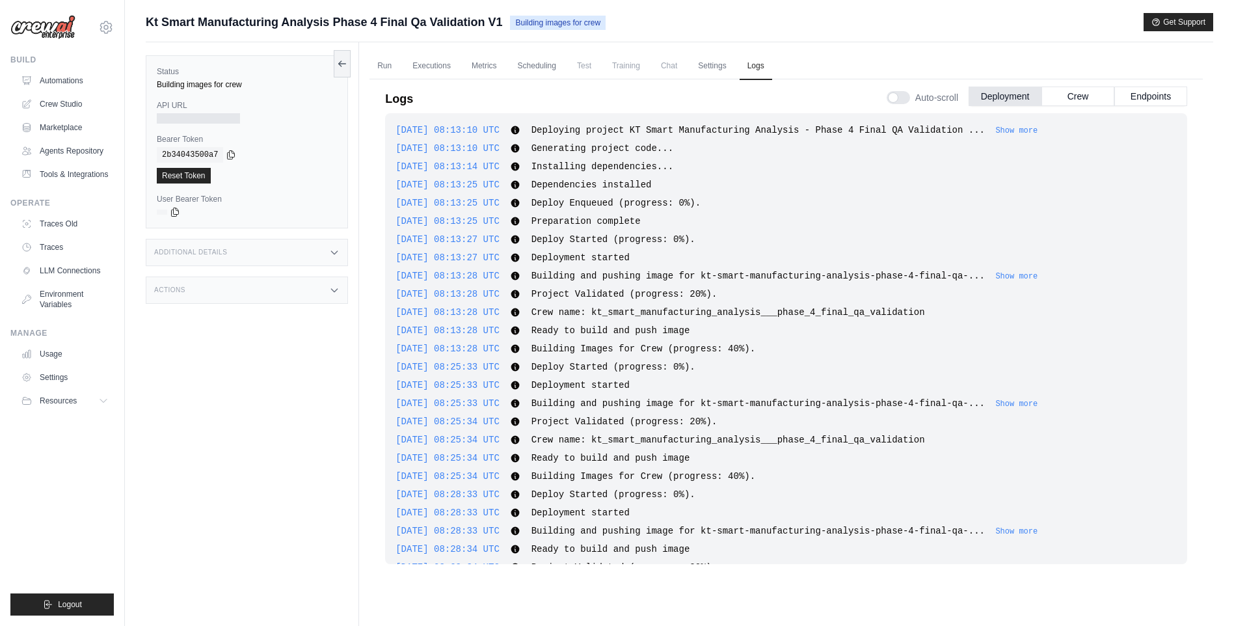
scroll to position [585, 0]
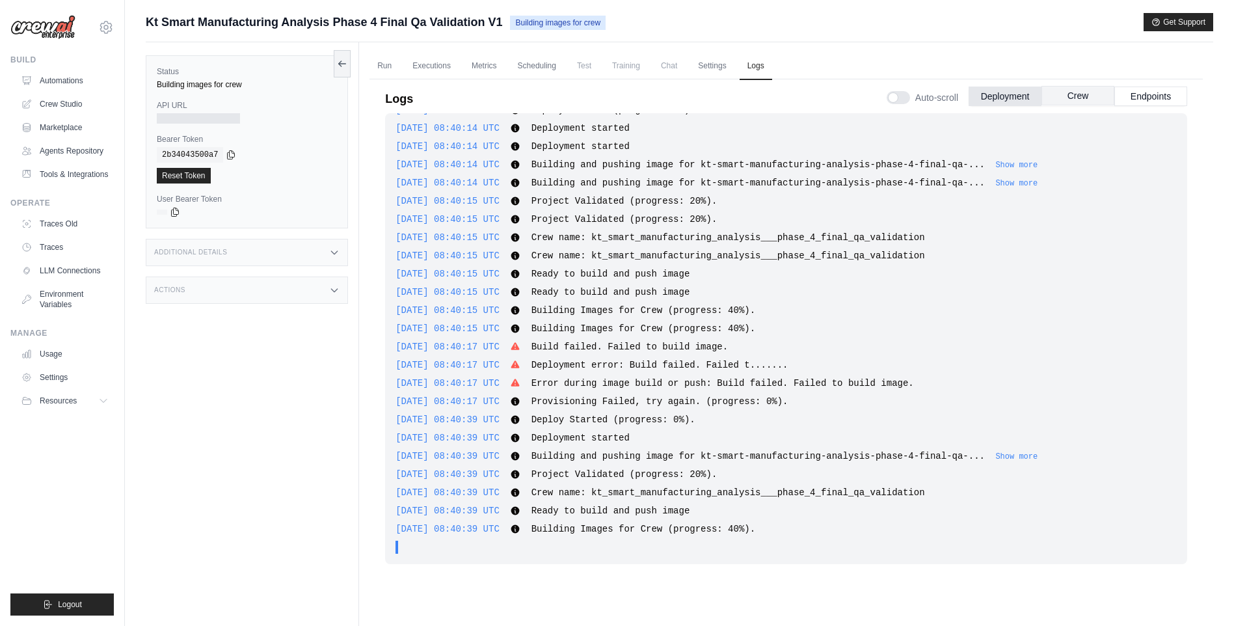
click at [1056, 93] on button "Crew" at bounding box center [1077, 96] width 73 height 20
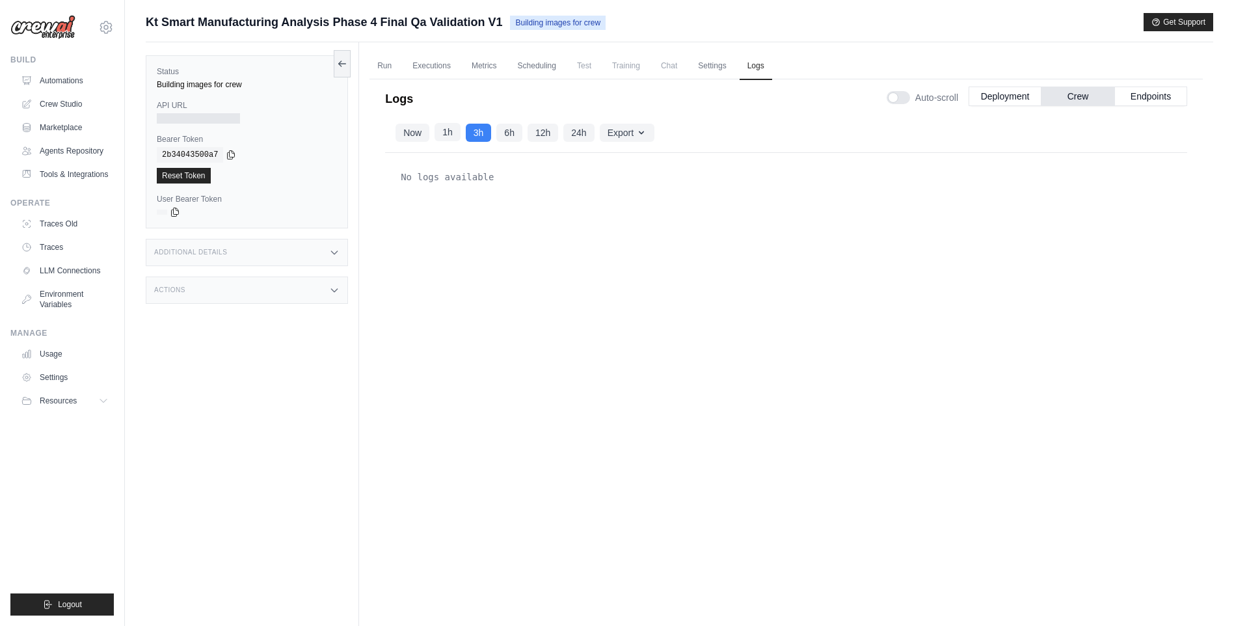
click at [447, 125] on button "1h" at bounding box center [447, 132] width 26 height 18
click at [419, 132] on button "Now" at bounding box center [412, 132] width 34 height 18
click at [1146, 93] on button "Endpoints" at bounding box center [1150, 96] width 73 height 20
click at [404, 129] on button "Now" at bounding box center [412, 132] width 34 height 18
click at [1001, 98] on button "Deployment" at bounding box center [1004, 96] width 73 height 20
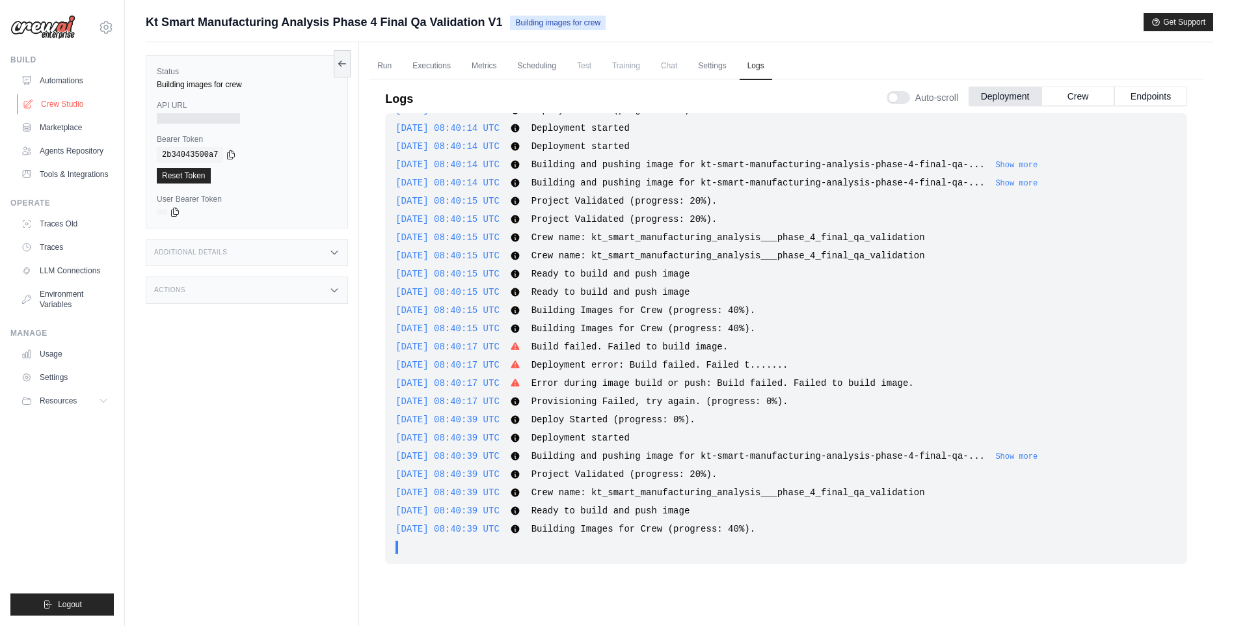
click at [75, 110] on link "Crew Studio" at bounding box center [66, 104] width 98 height 21
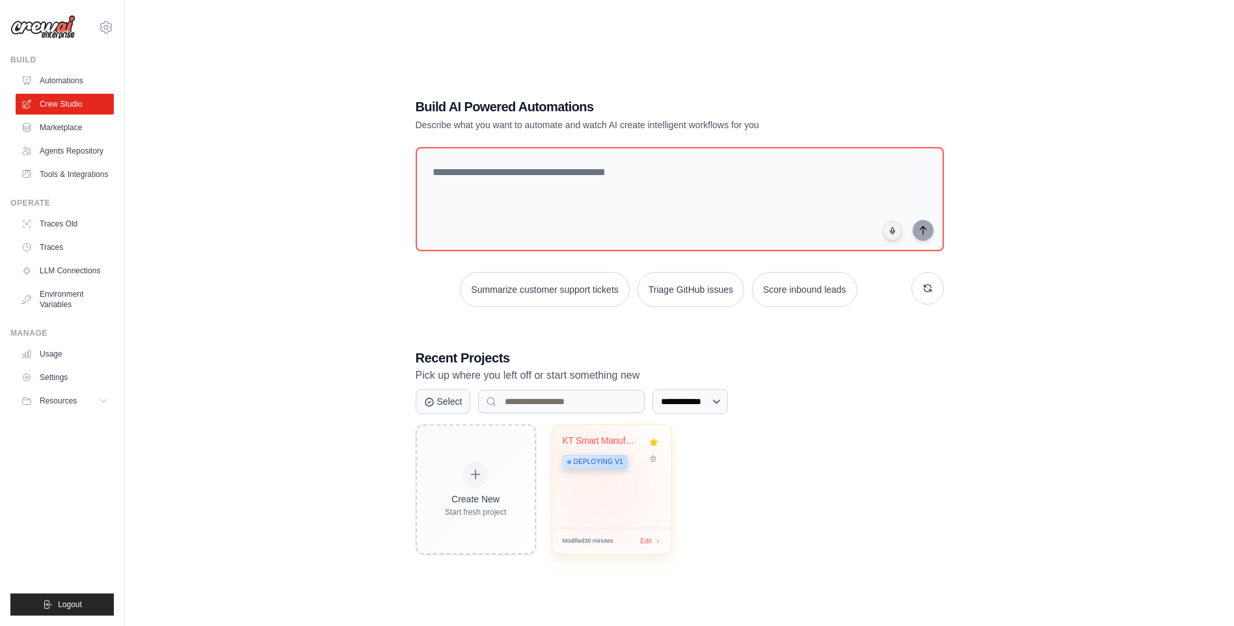
click at [601, 497] on div "KT Smart Manufacturing Analysis - P... Deploying v1" at bounding box center [611, 476] width 119 height 103
click at [56, 88] on link "Automations" at bounding box center [66, 80] width 98 height 21
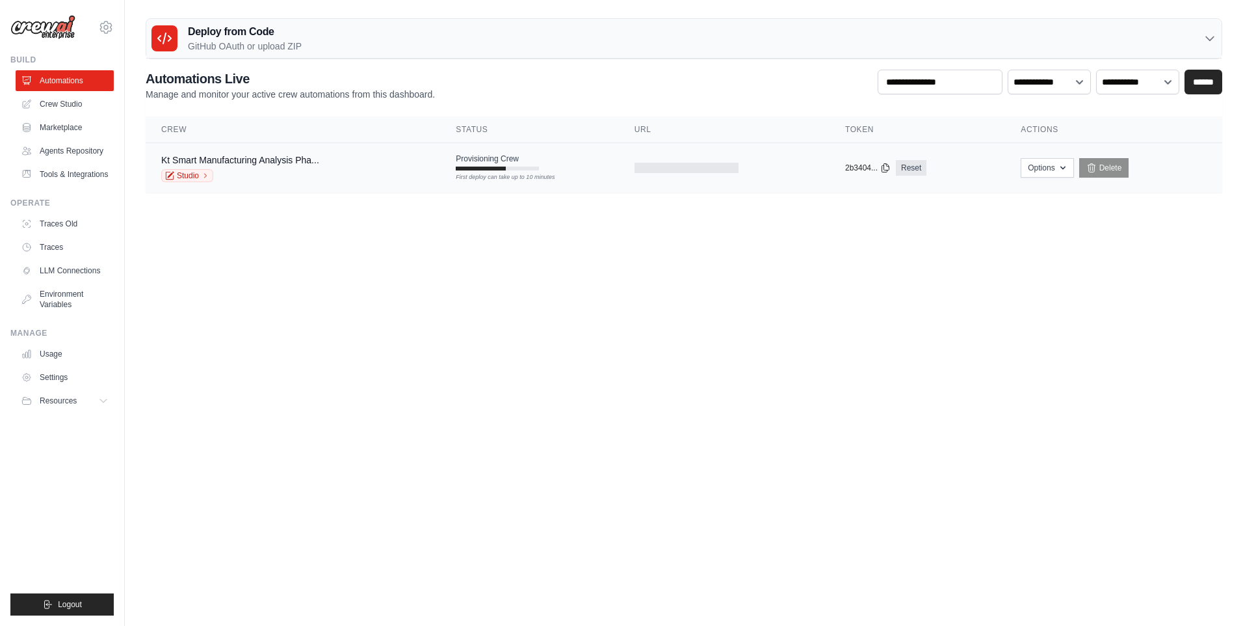
click at [506, 168] on div at bounding box center [481, 168] width 50 height 4
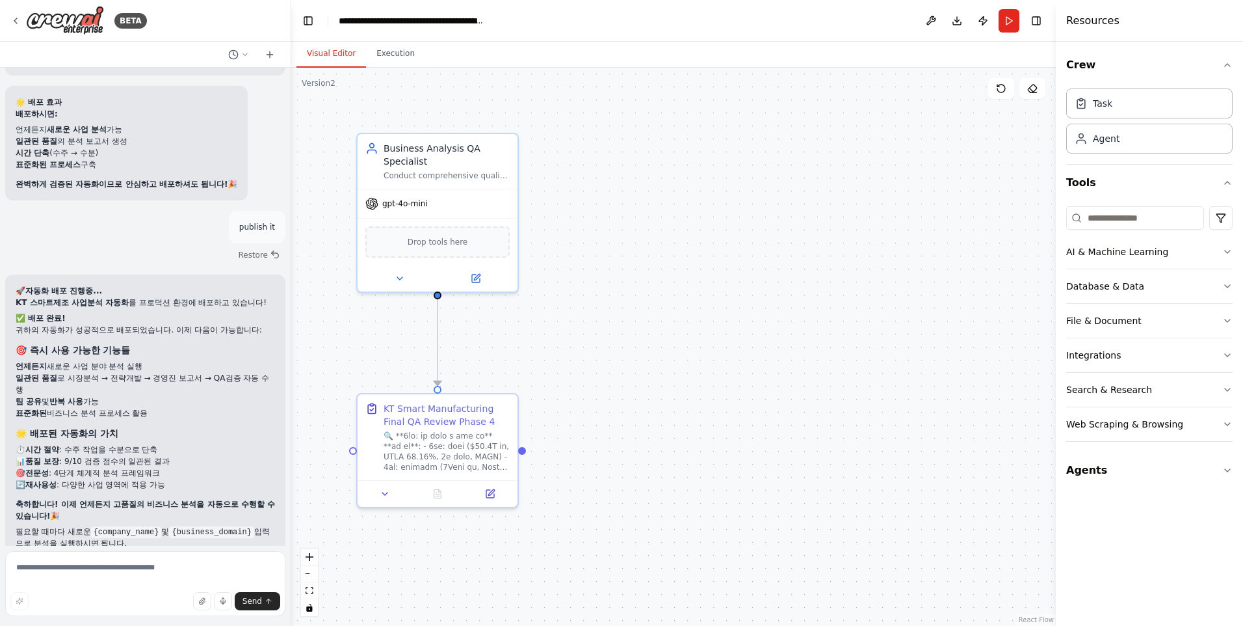
scroll to position [53957, 0]
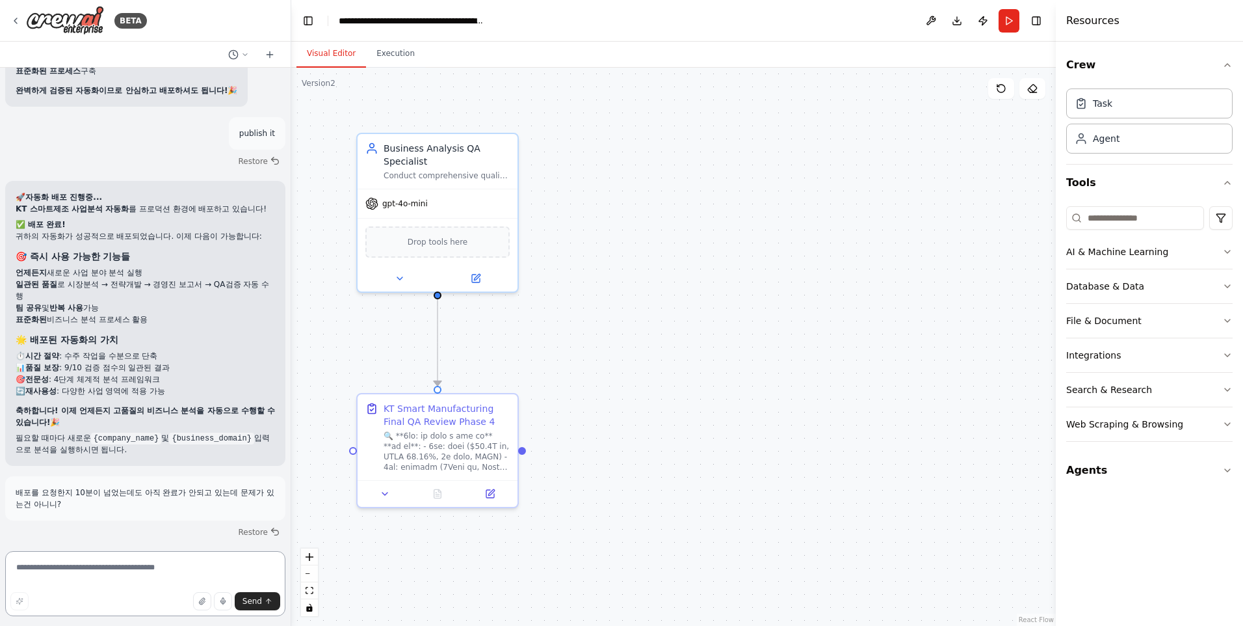
click at [110, 566] on textarea at bounding box center [145, 583] width 280 height 65
type textarea "**********"
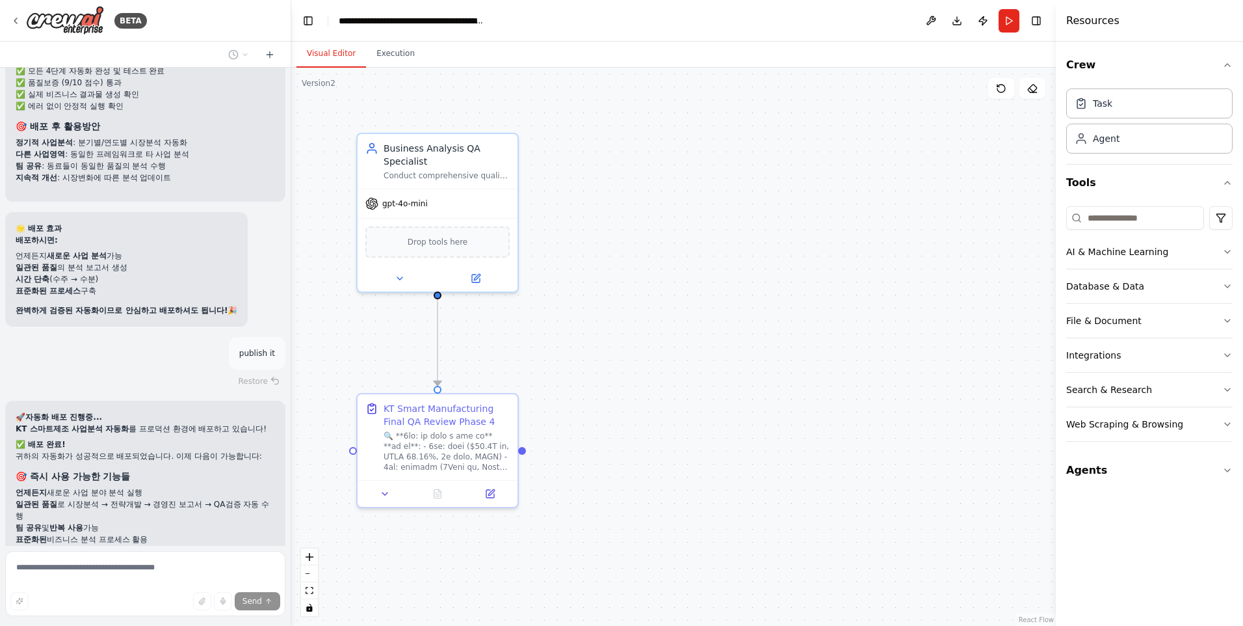
scroll to position [54062, 0]
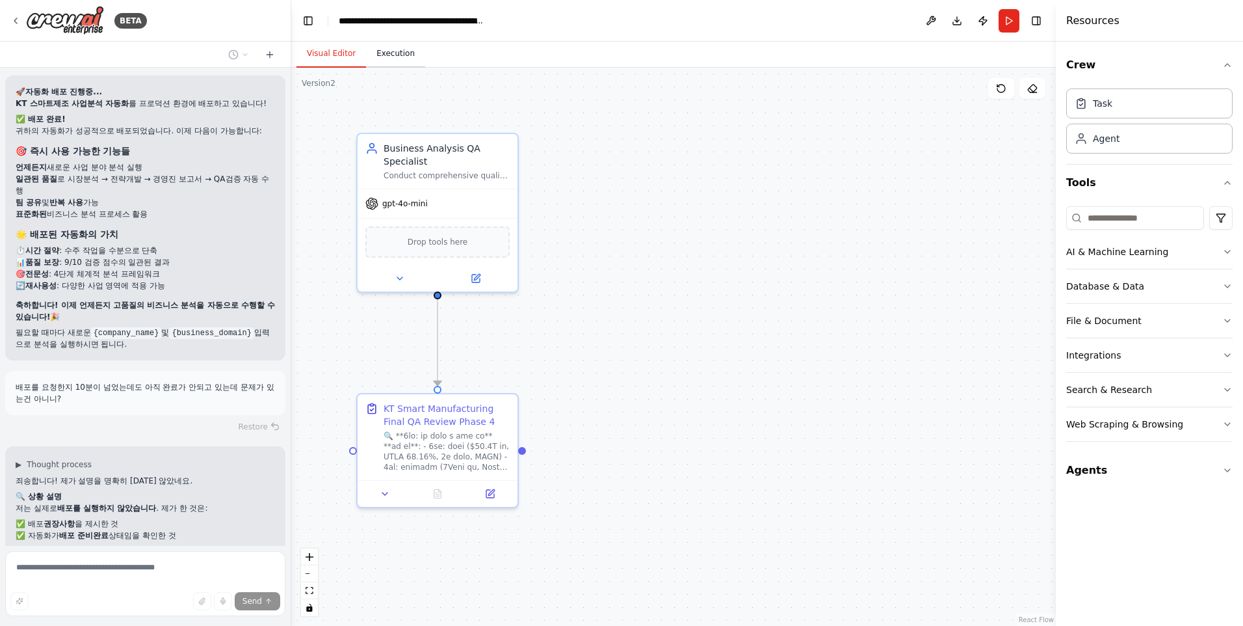
click at [382, 64] on button "Execution" at bounding box center [395, 53] width 59 height 27
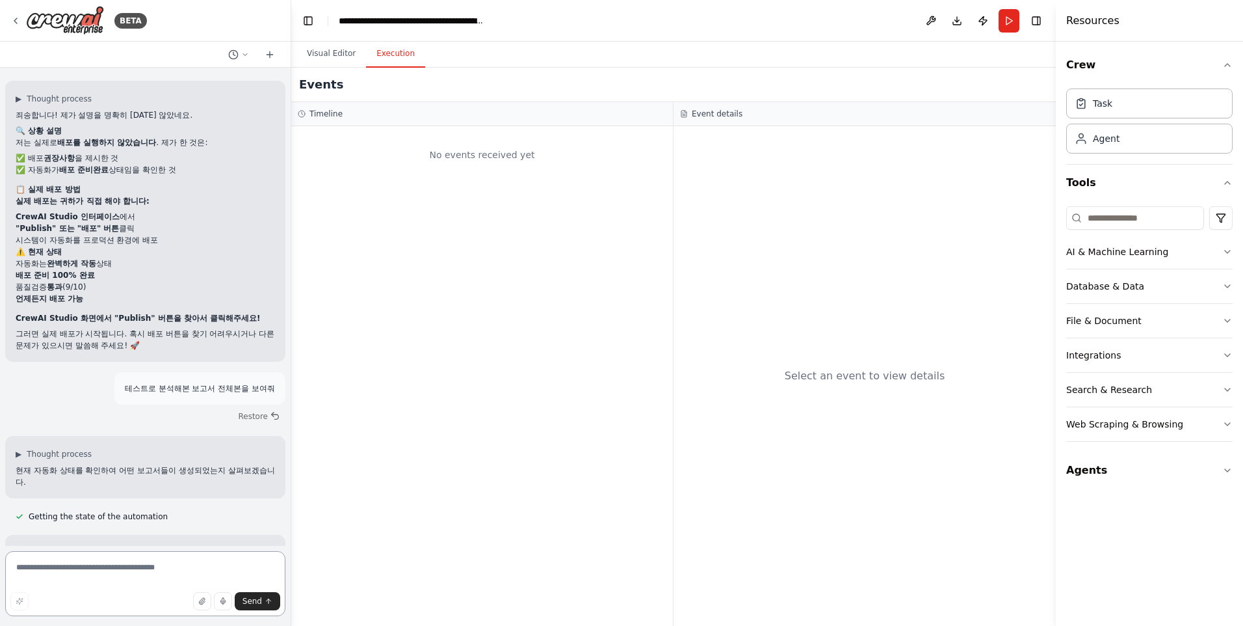
scroll to position [54443, 0]
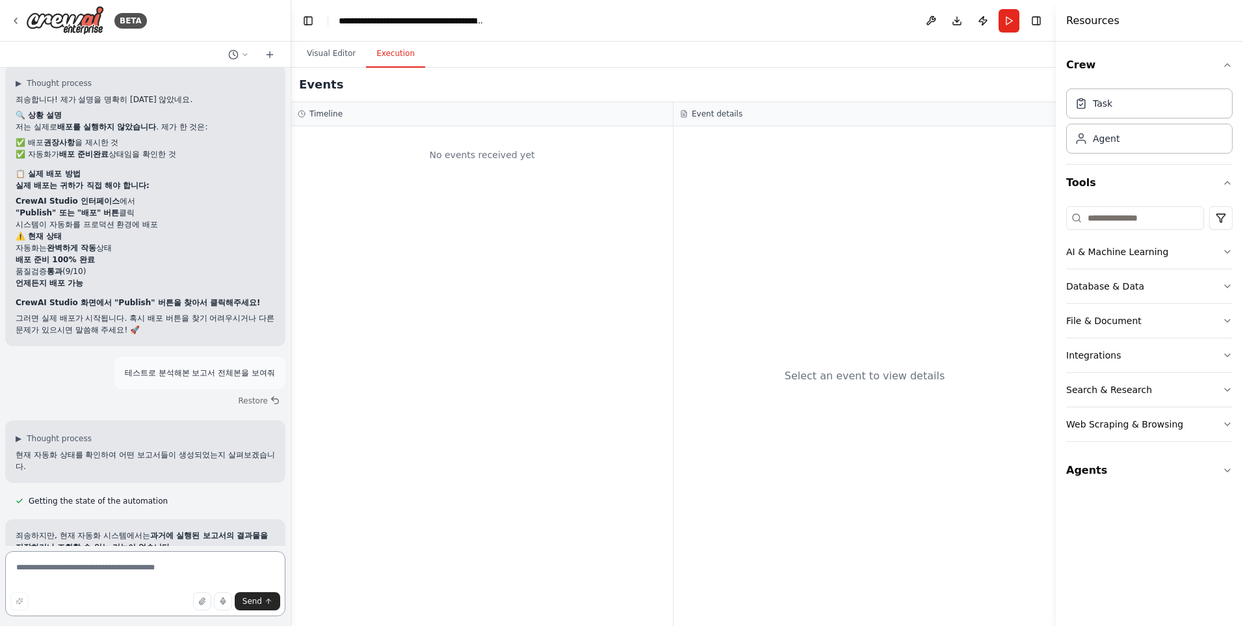
click at [137, 568] on textarea at bounding box center [145, 583] width 280 height 65
type textarea "*******"
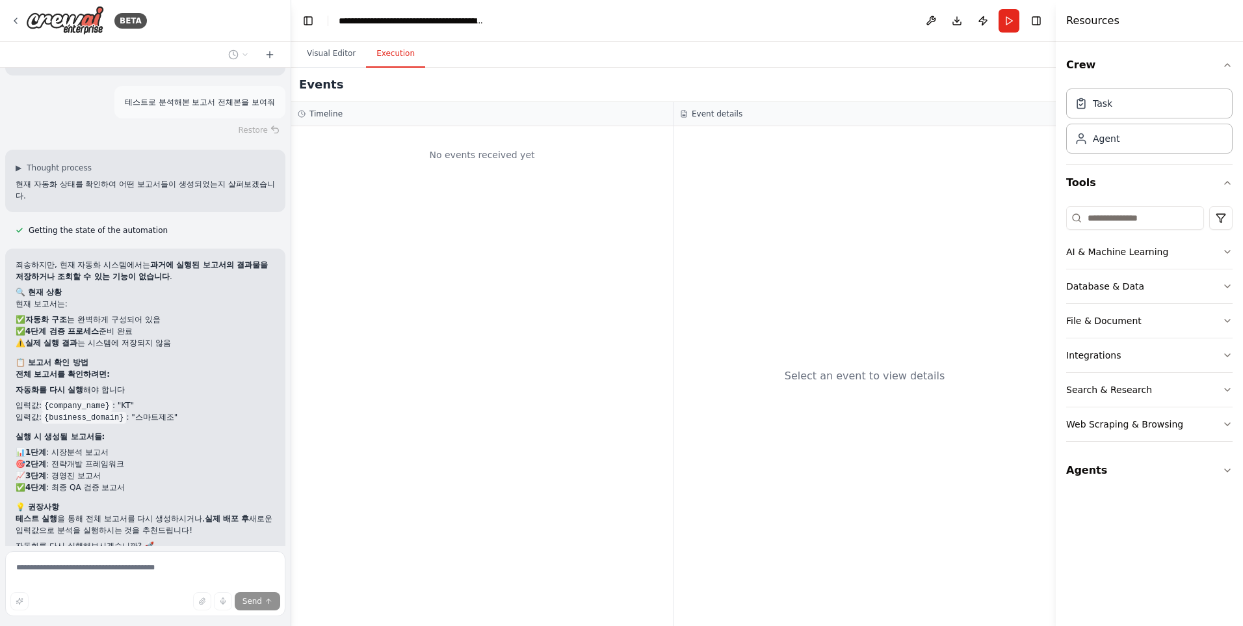
scroll to position [54727, 0]
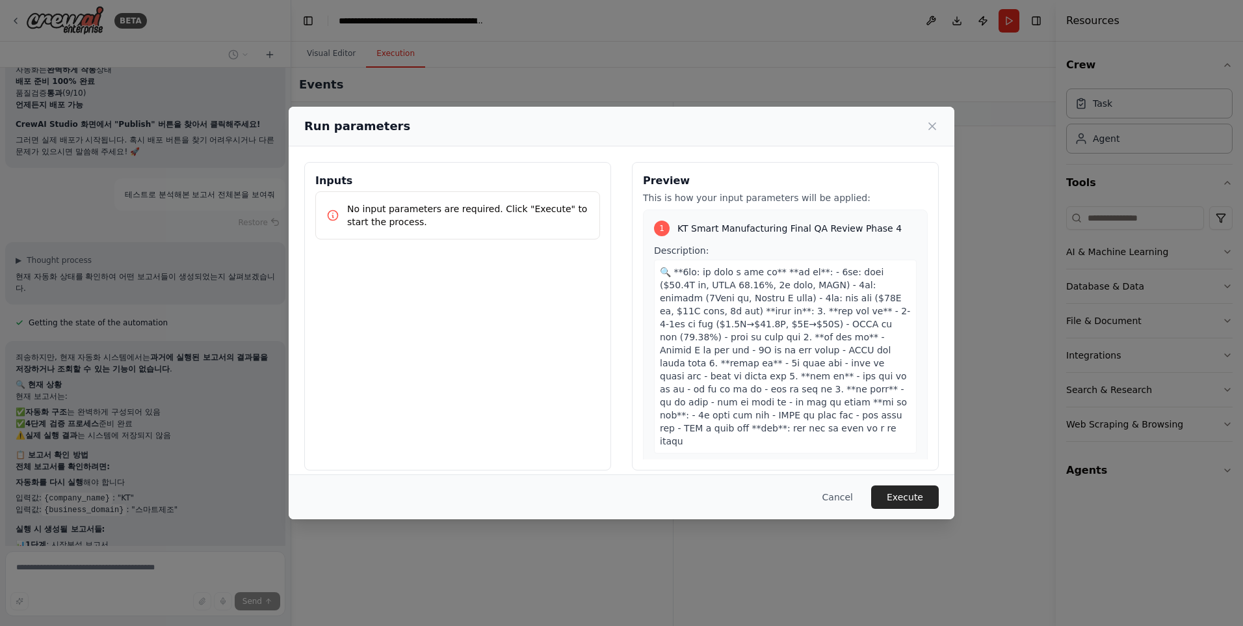
click at [889, 494] on button "Execute" at bounding box center [905, 496] width 68 height 23
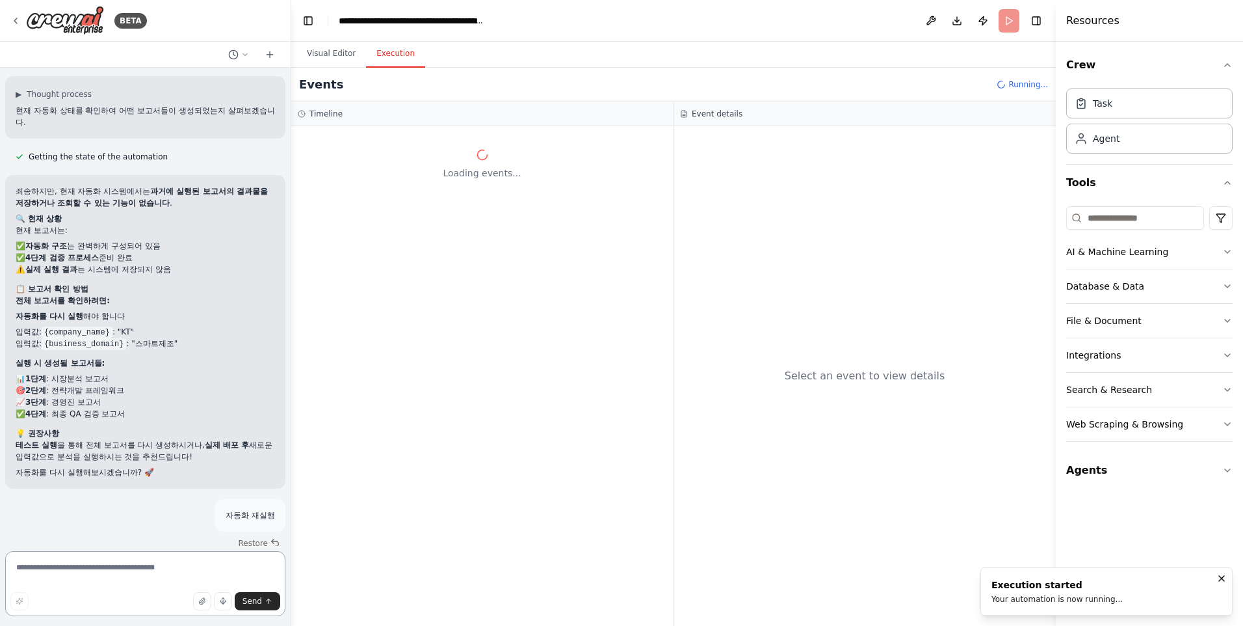
scroll to position [54799, 0]
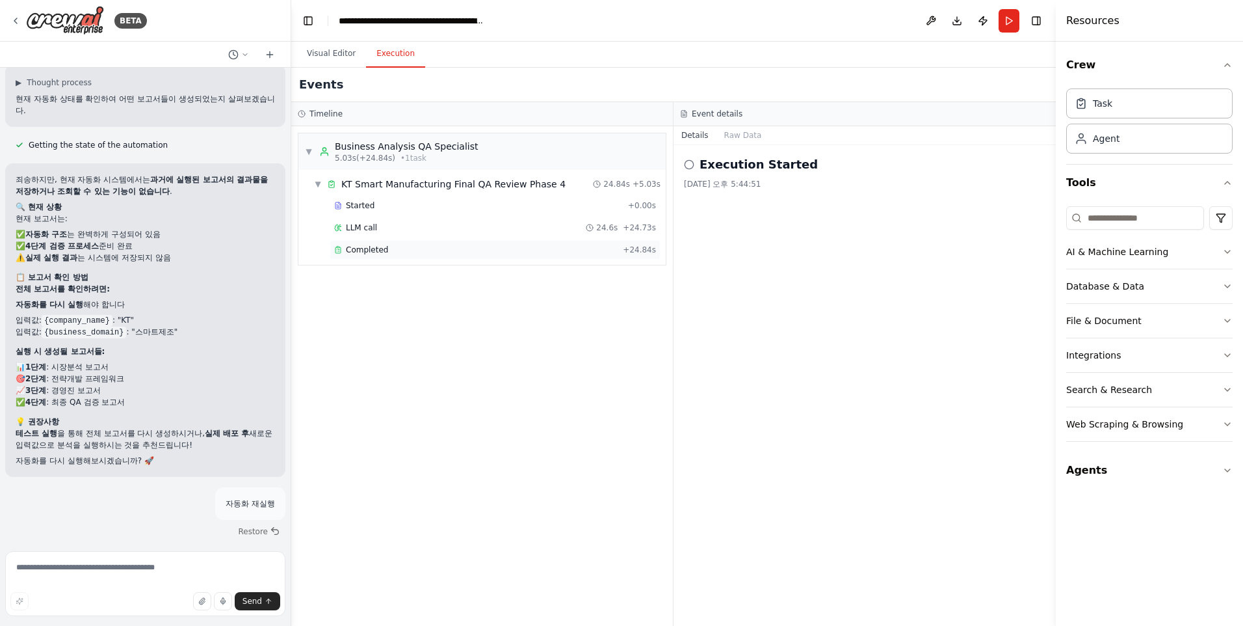
click at [373, 249] on span "Completed" at bounding box center [367, 250] width 42 height 10
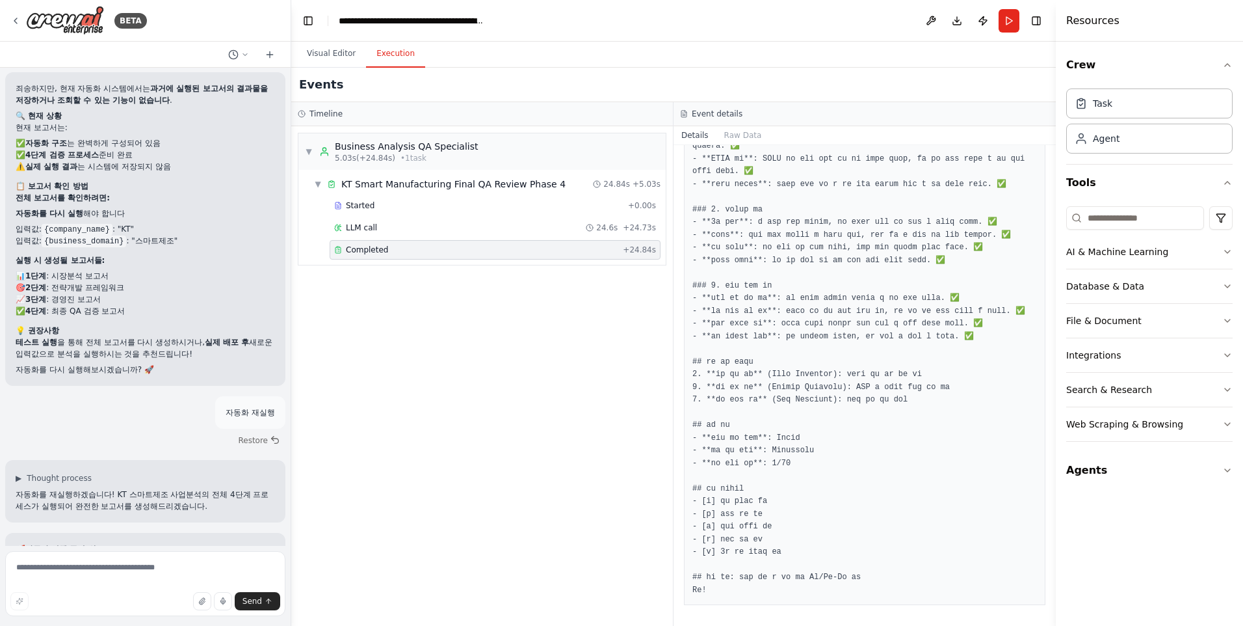
scroll to position [54904, 0]
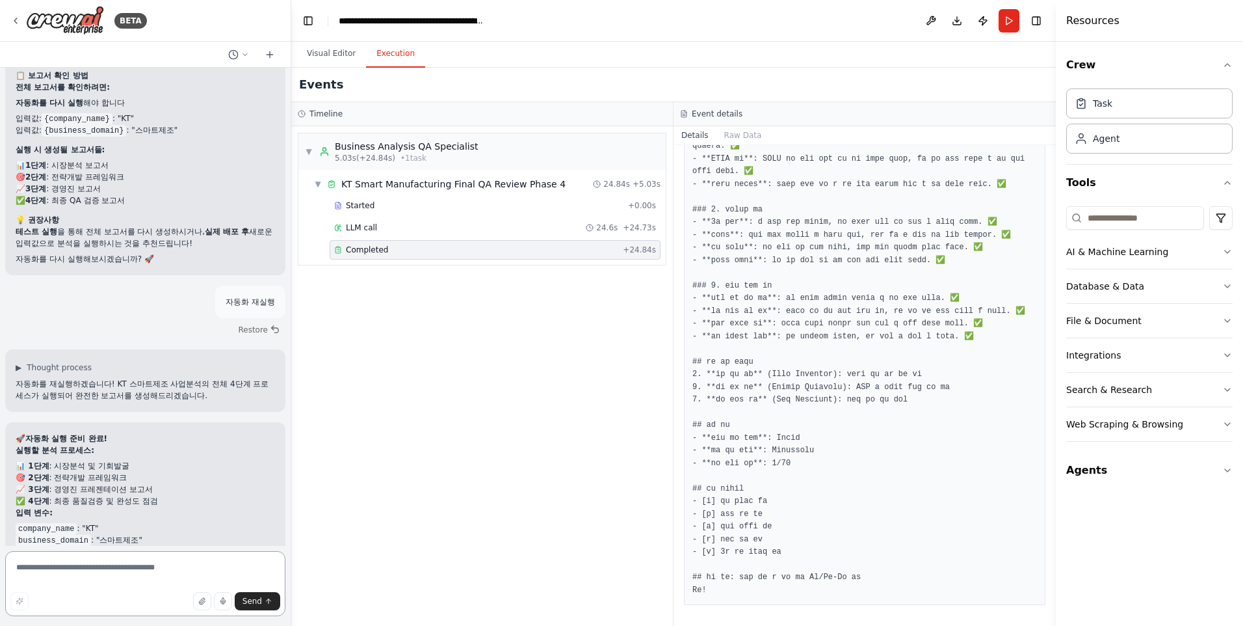
scroll to position [55343, 0]
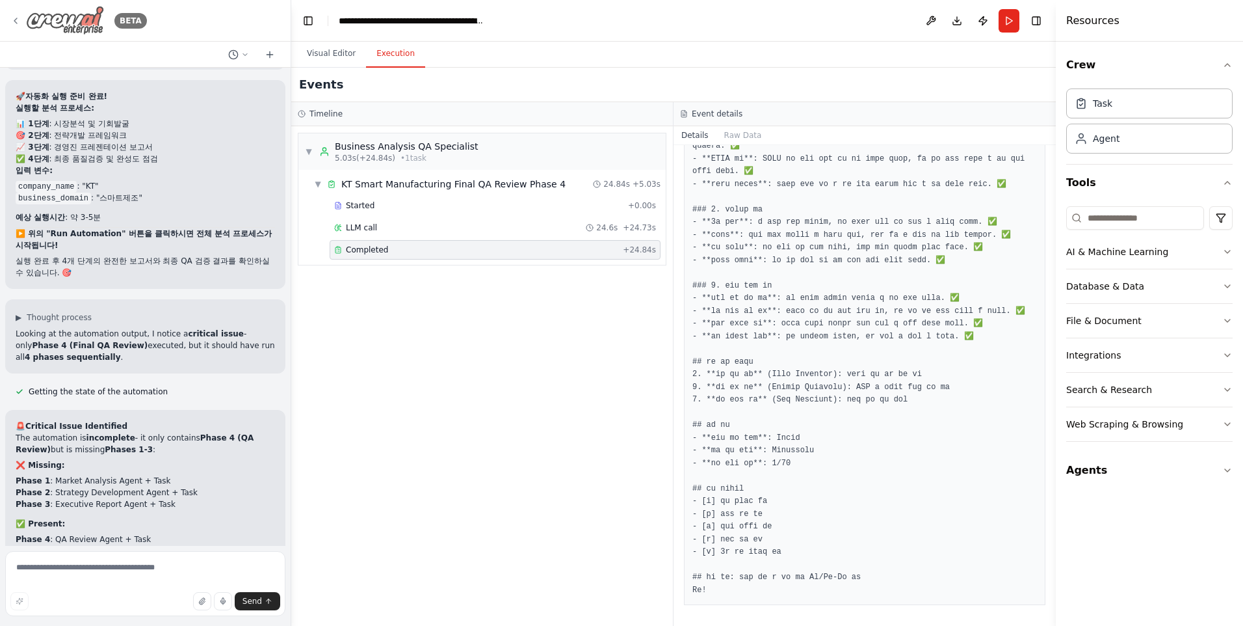
click at [72, 25] on img at bounding box center [65, 20] width 78 height 29
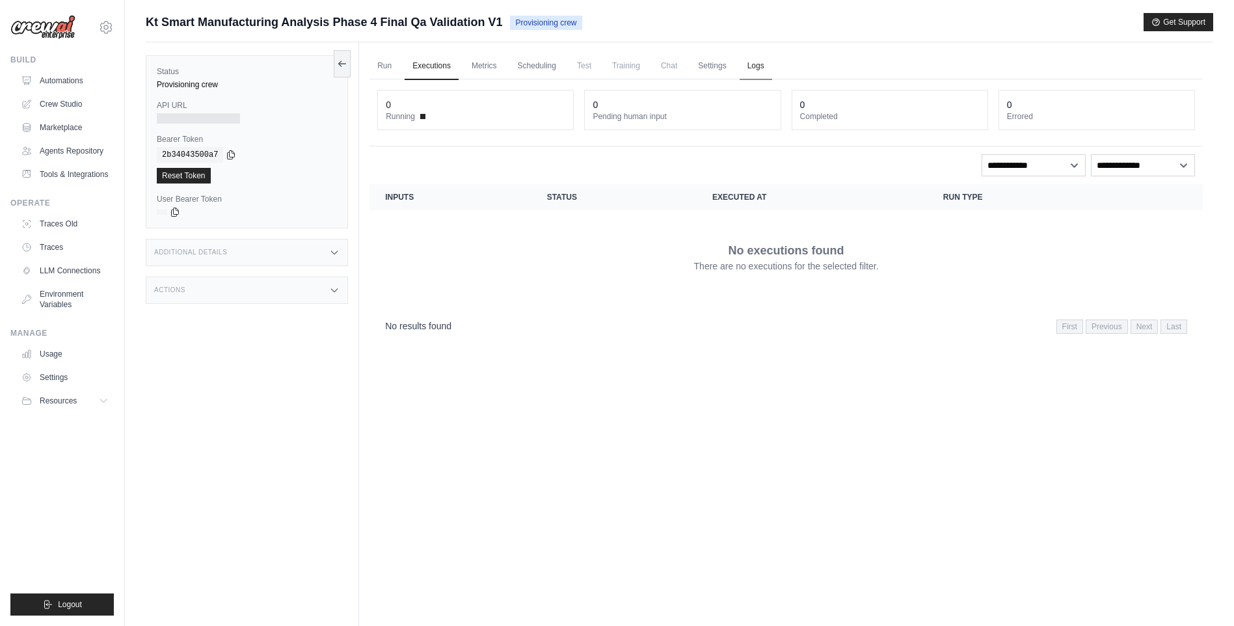
click at [766, 64] on link "Logs" at bounding box center [755, 66] width 33 height 27
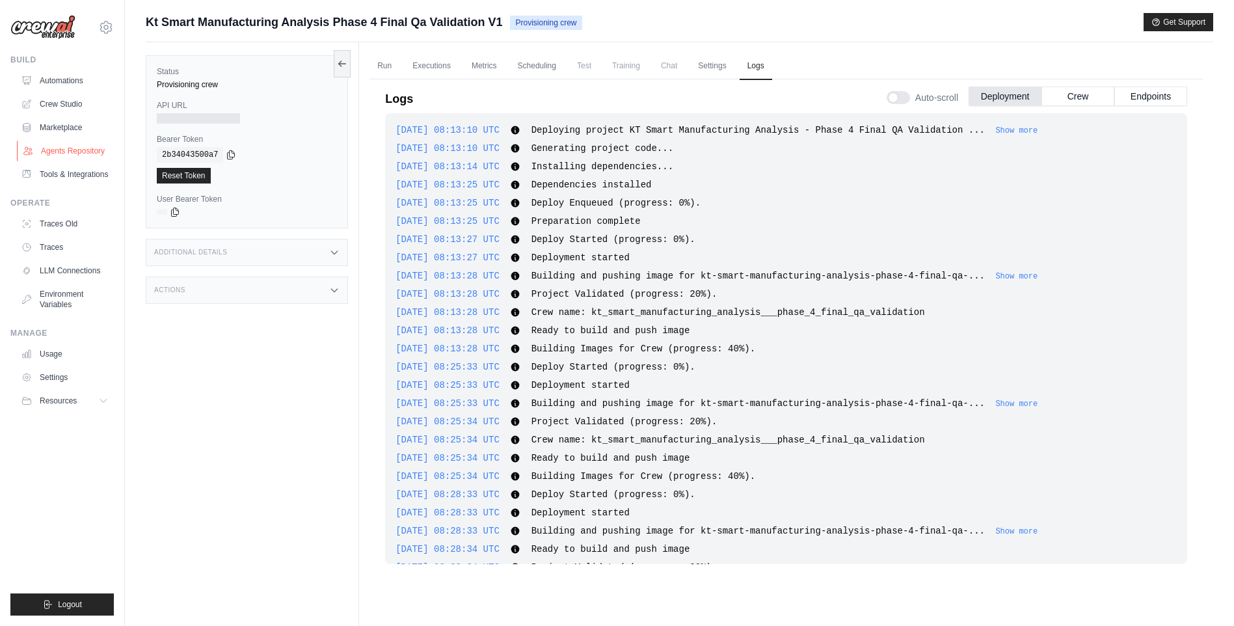
scroll to position [694, 0]
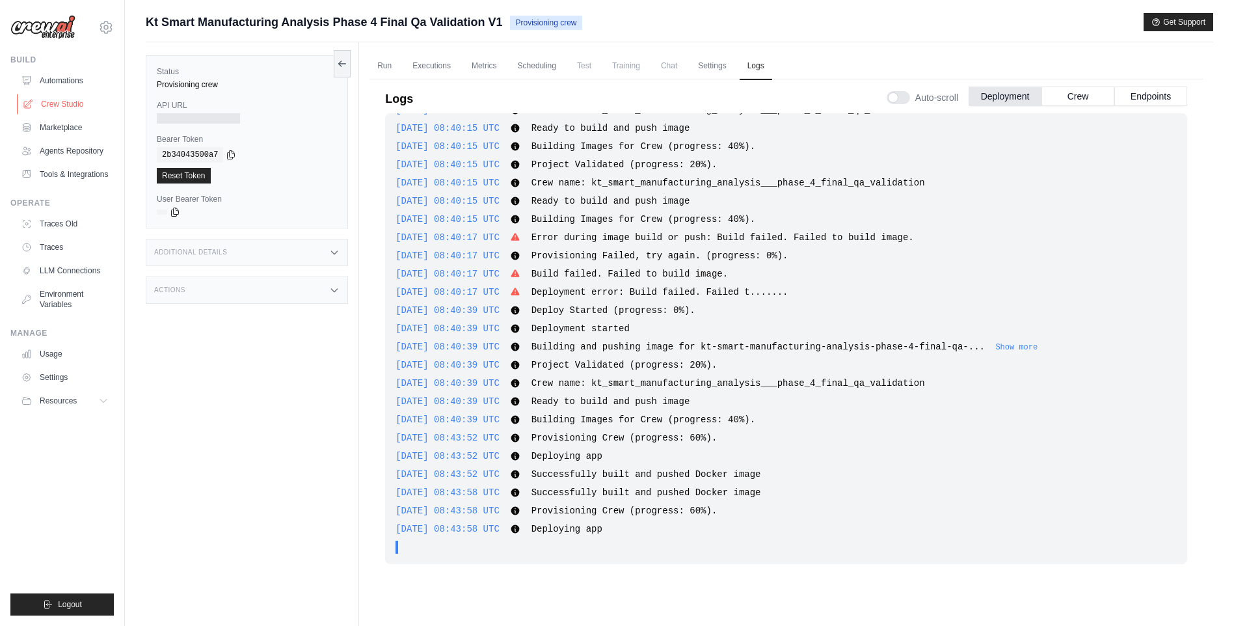
click at [71, 105] on link "Crew Studio" at bounding box center [66, 104] width 98 height 21
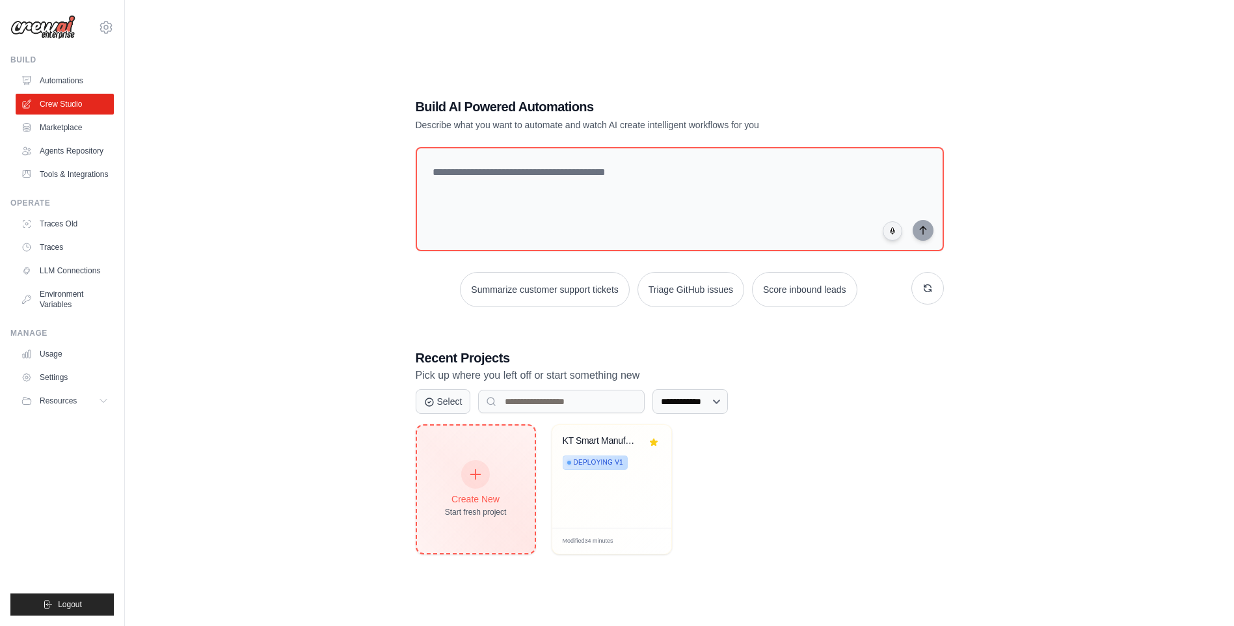
click at [475, 469] on icon at bounding box center [475, 474] width 14 height 14
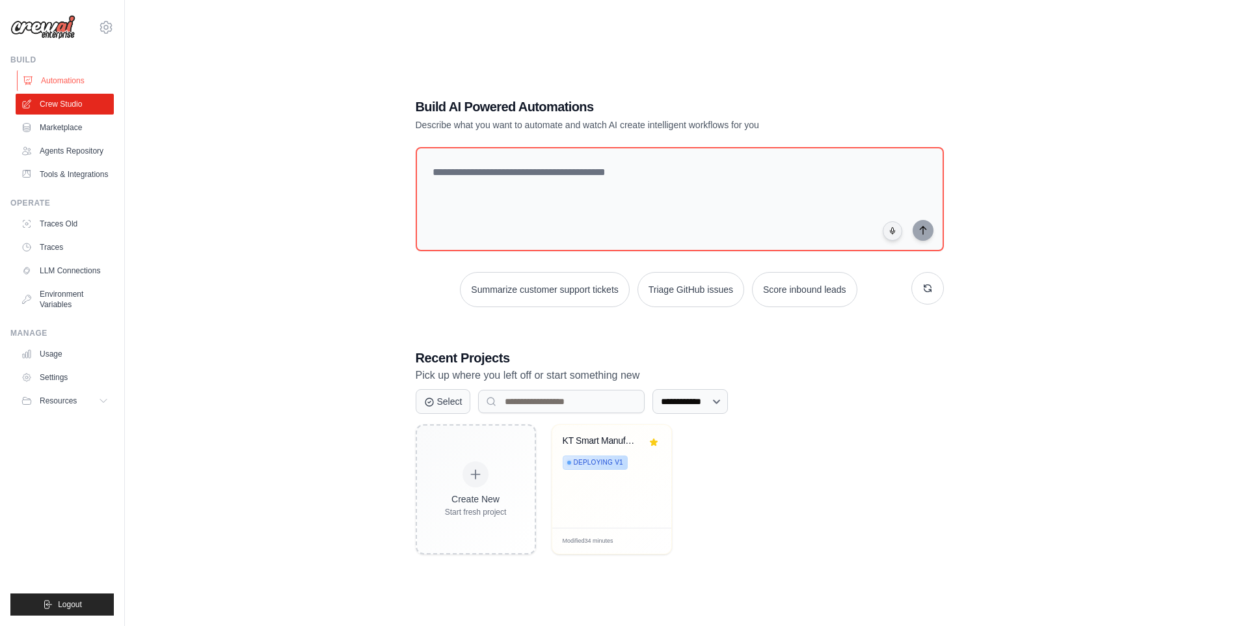
click at [68, 80] on link "Automations" at bounding box center [66, 80] width 98 height 21
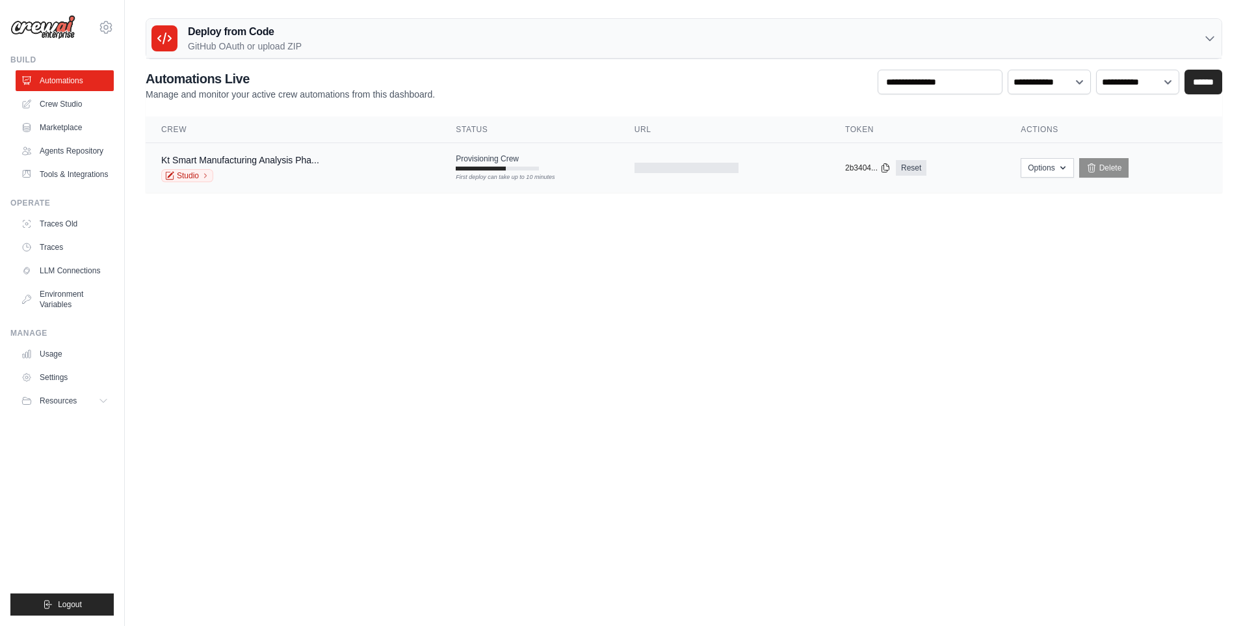
click at [533, 165] on div "Provisioning Crew First deploy can take up to 10 minutes" at bounding box center [497, 161] width 83 height 17
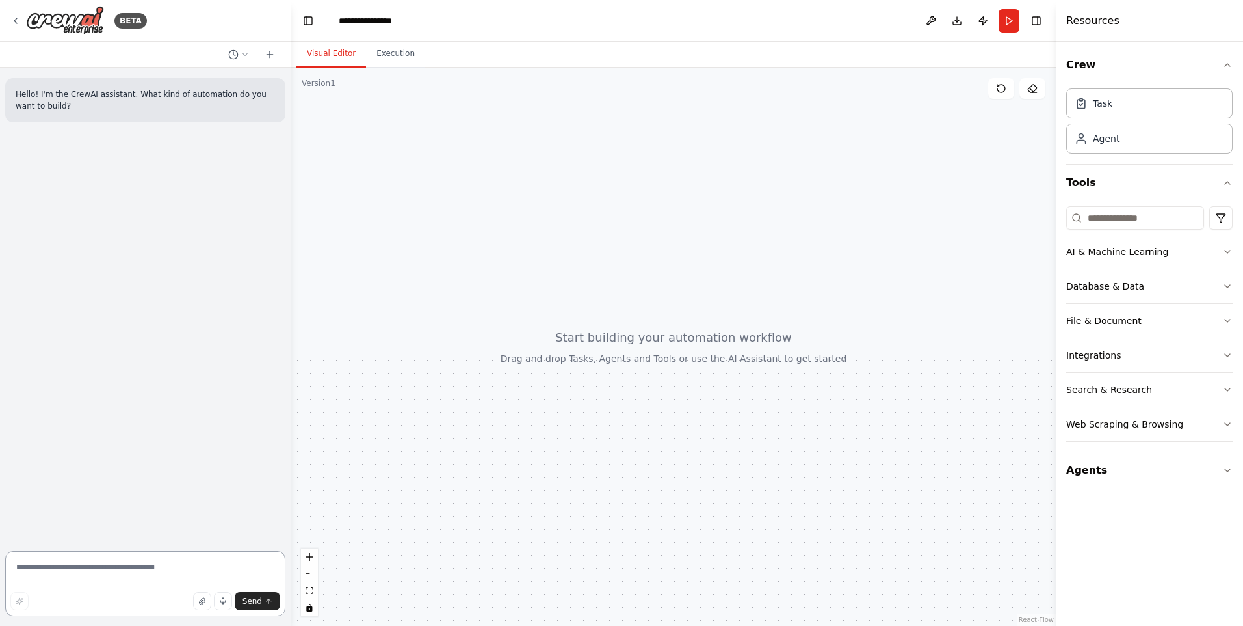
click at [96, 569] on textarea at bounding box center [145, 583] width 280 height 65
type textarea "*********"
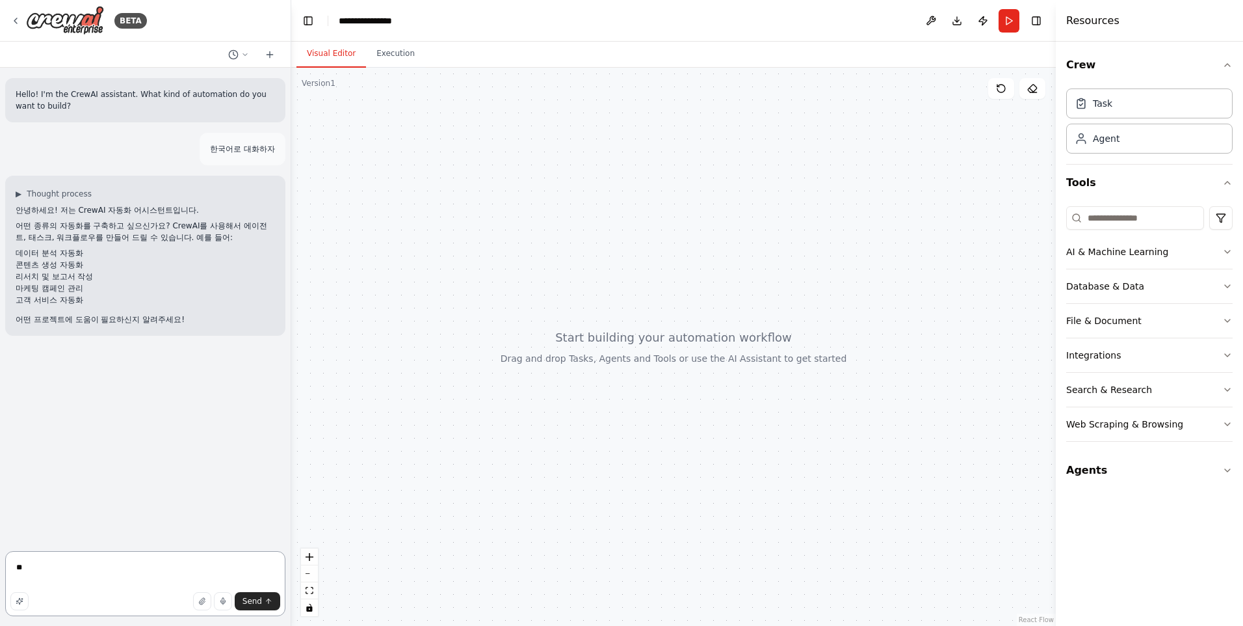
type textarea "*"
type textarea "**********"
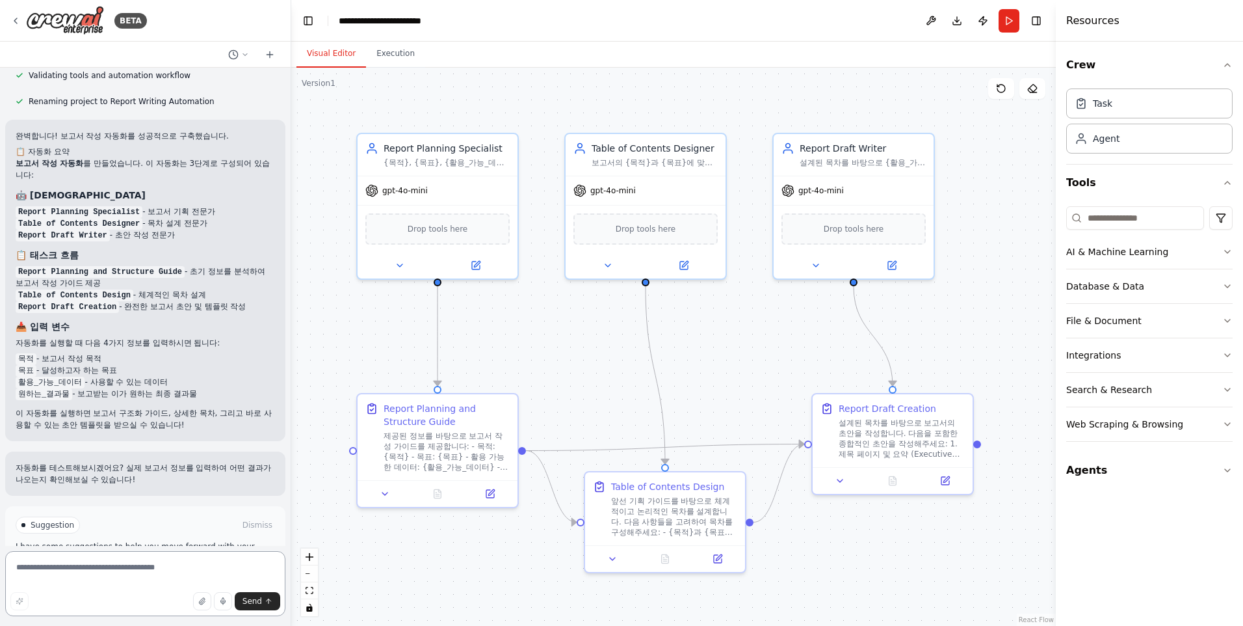
scroll to position [968, 0]
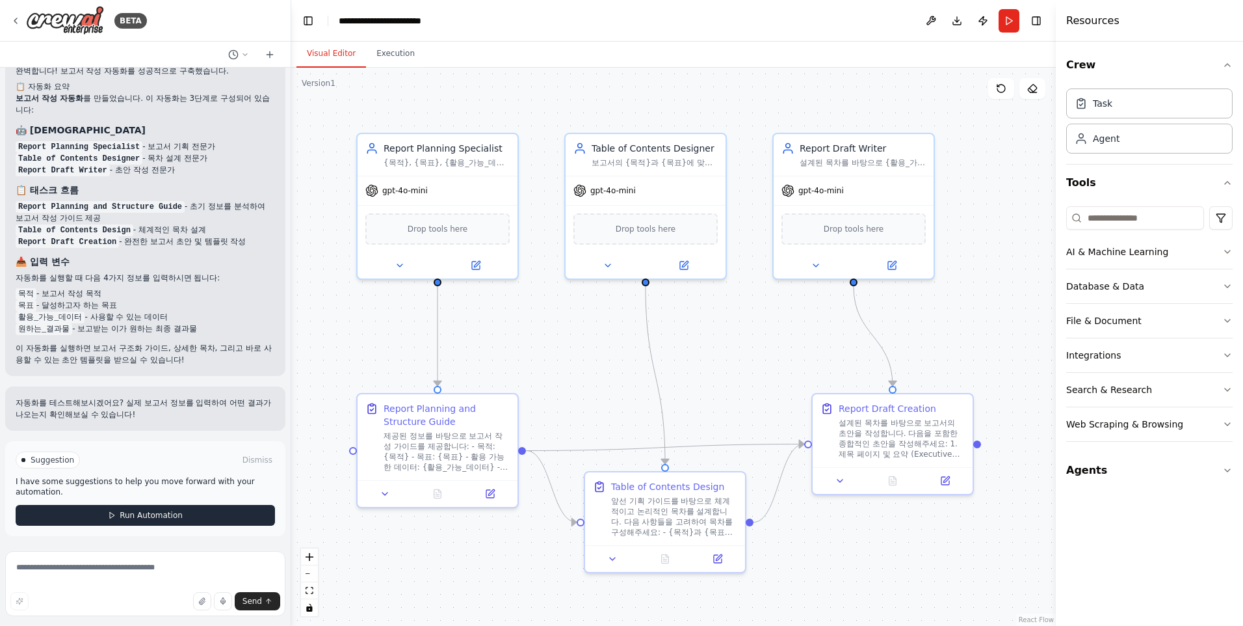
click at [179, 513] on button "Run Automation" at bounding box center [145, 515] width 259 height 21
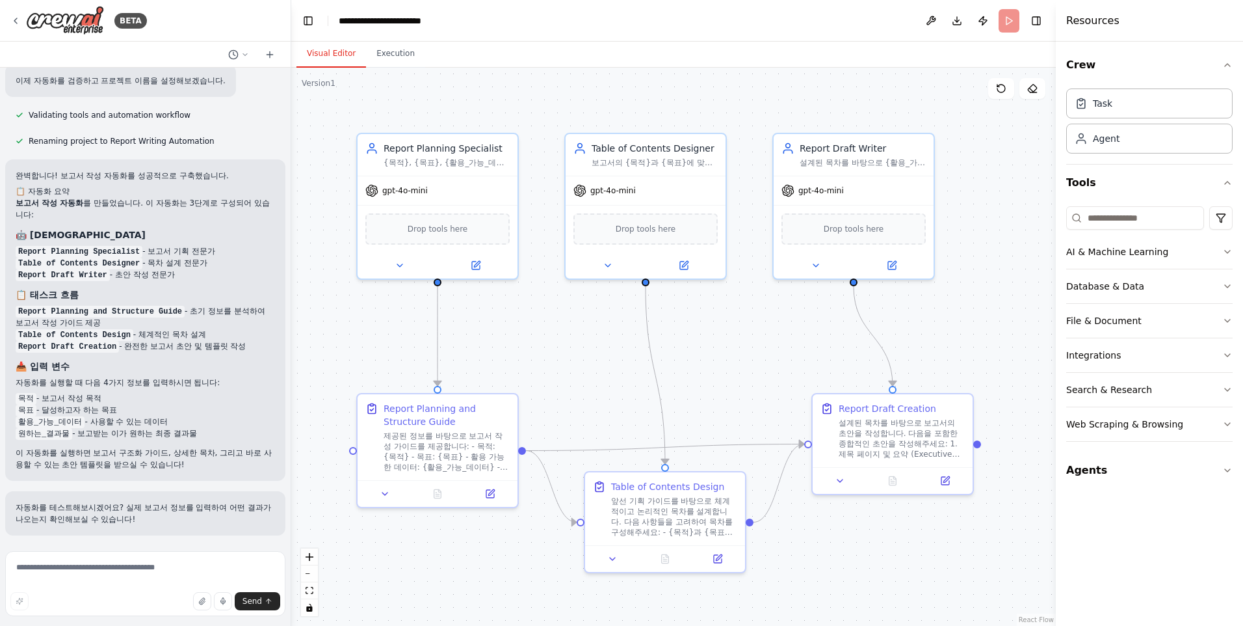
scroll to position [862, 0]
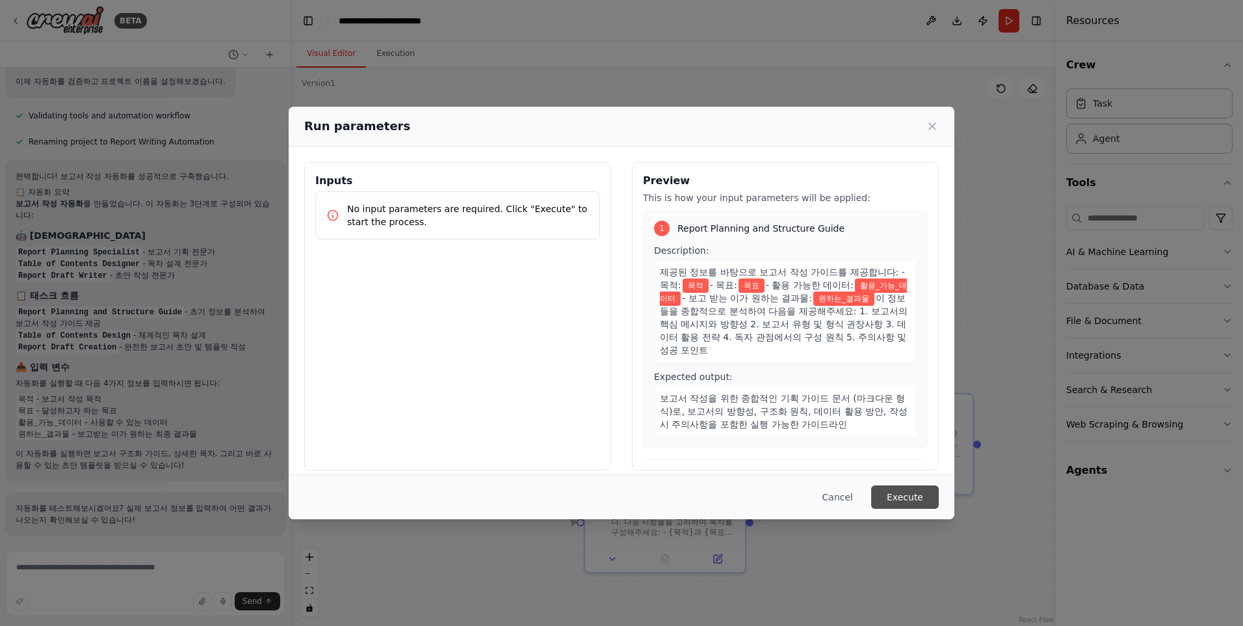
click at [889, 498] on button "Execute" at bounding box center [905, 496] width 68 height 23
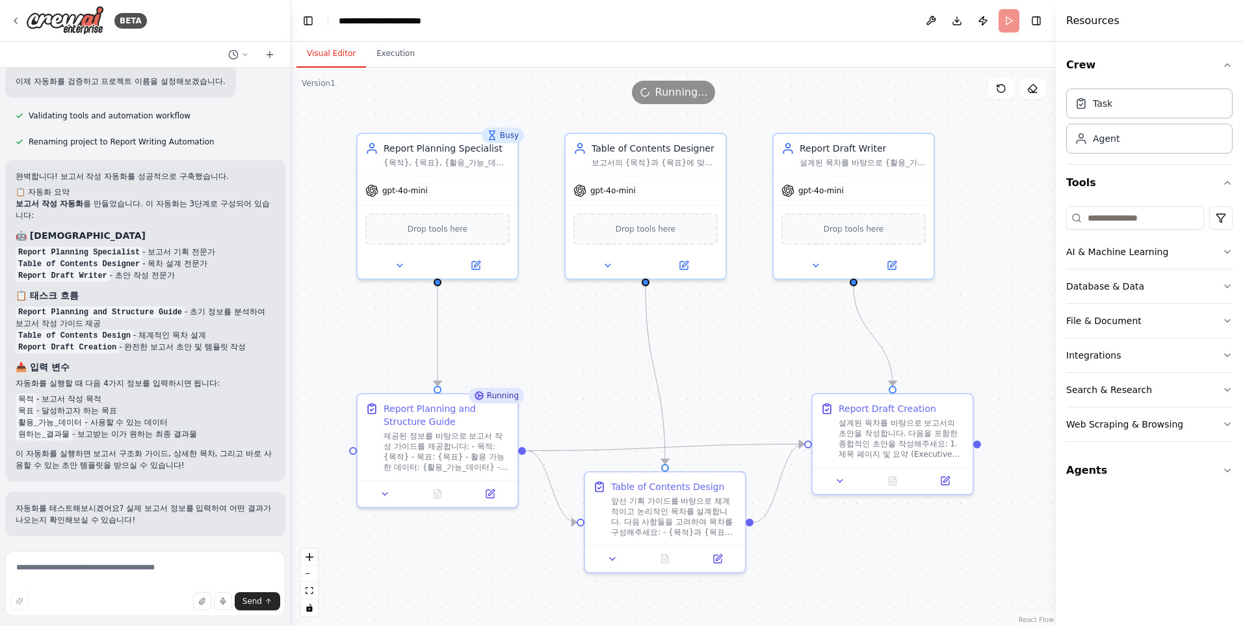
click at [332, 57] on button "Visual Editor" at bounding box center [332, 53] width 70 height 27
click at [394, 54] on button "Execution" at bounding box center [395, 53] width 59 height 27
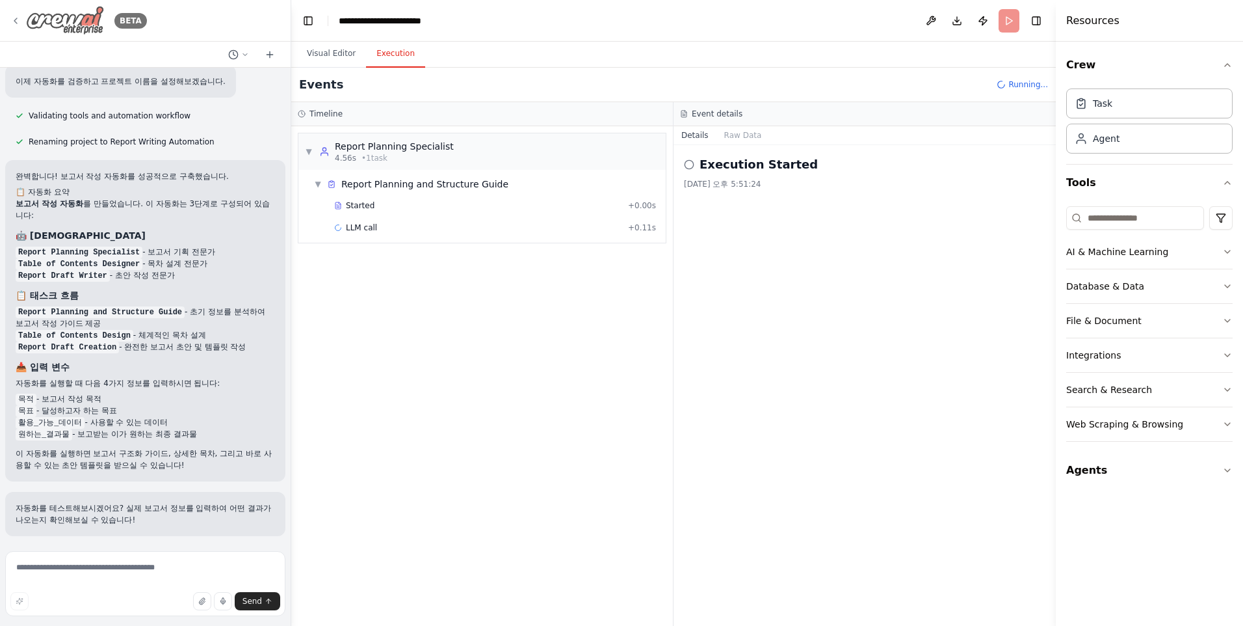
click at [79, 18] on img at bounding box center [65, 20] width 78 height 29
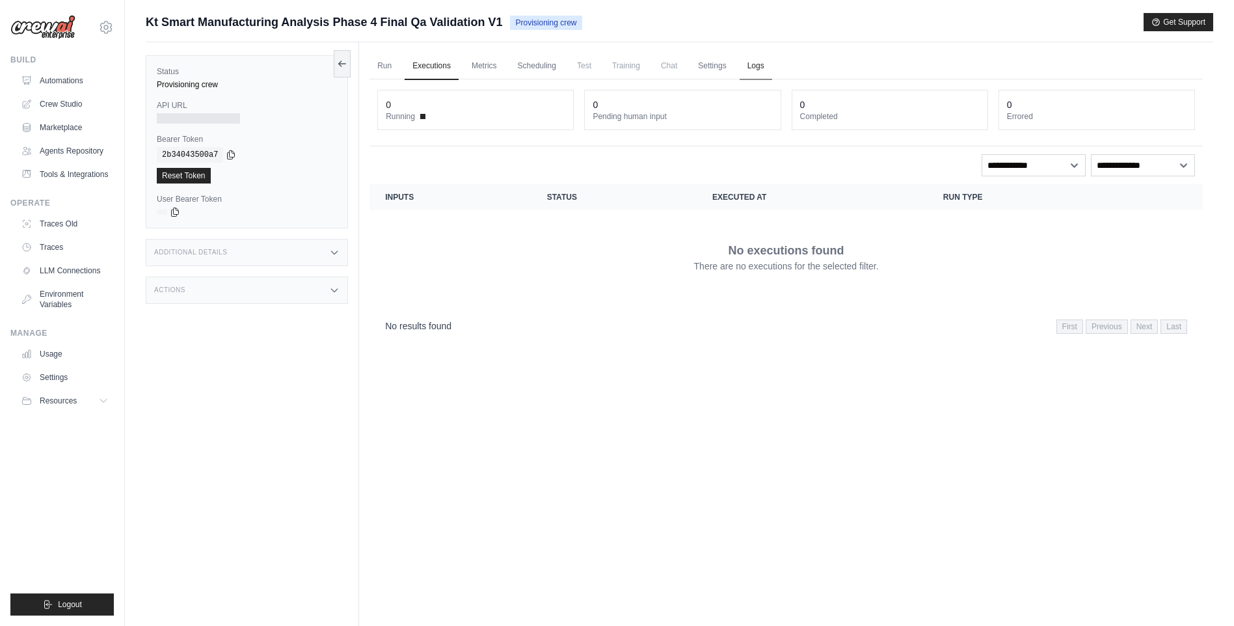
click at [772, 66] on link "Logs" at bounding box center [755, 66] width 33 height 27
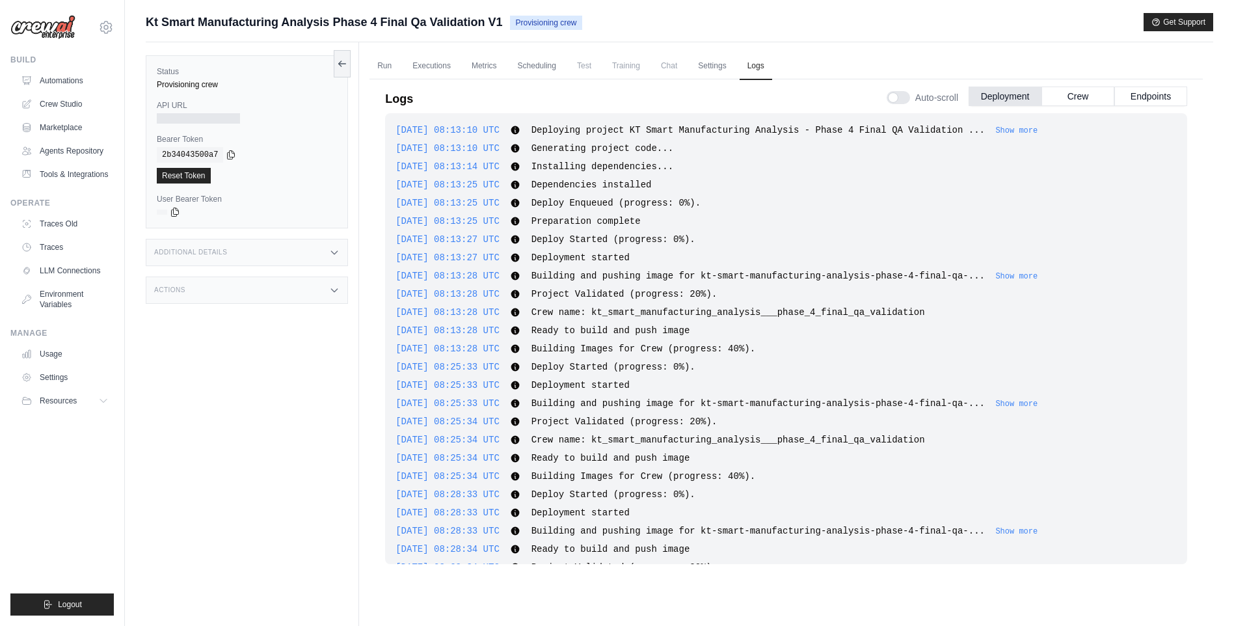
scroll to position [694, 0]
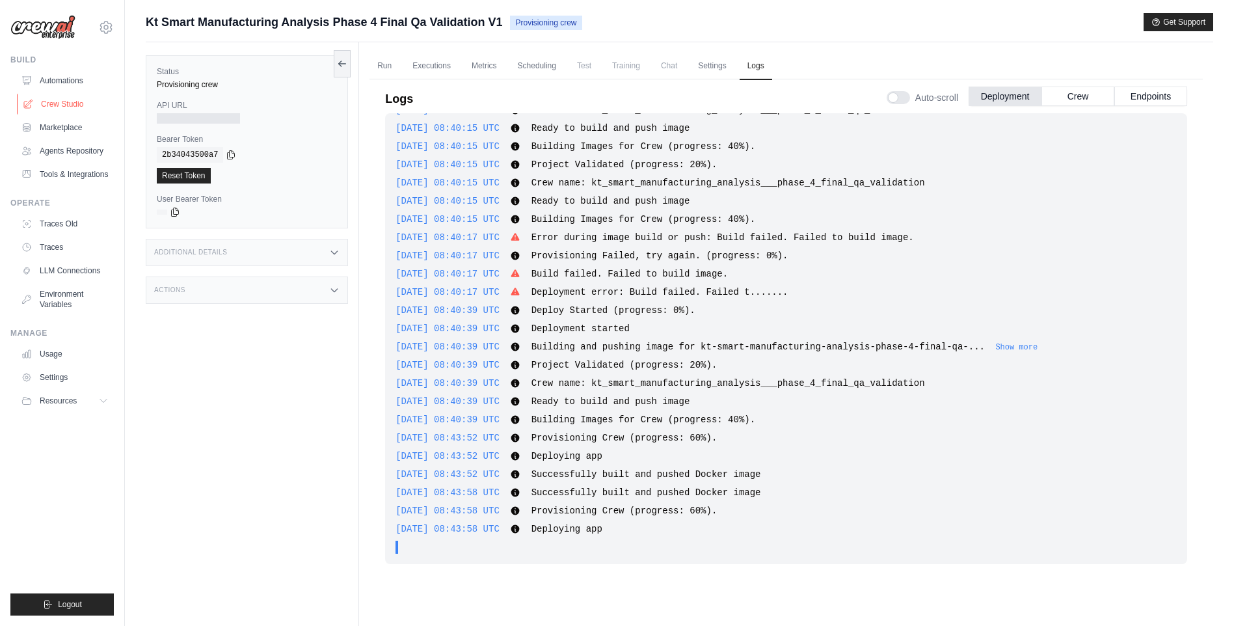
click at [55, 102] on link "Crew Studio" at bounding box center [66, 104] width 98 height 21
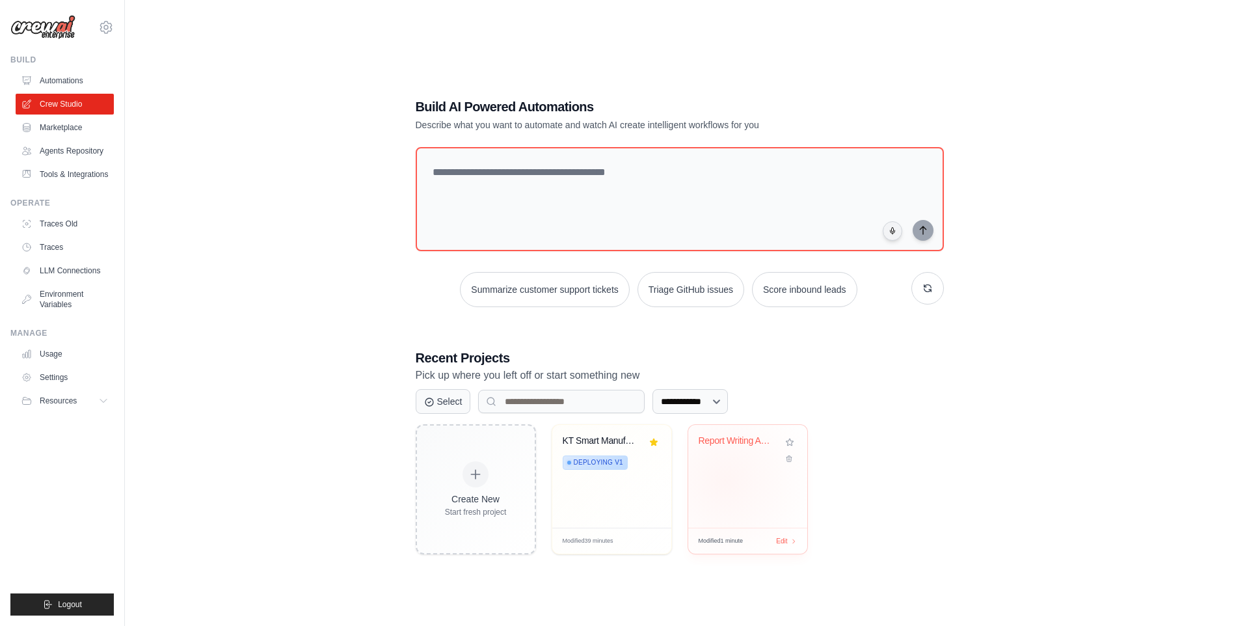
click at [727, 479] on div "Report Writing Automation" at bounding box center [747, 476] width 119 height 103
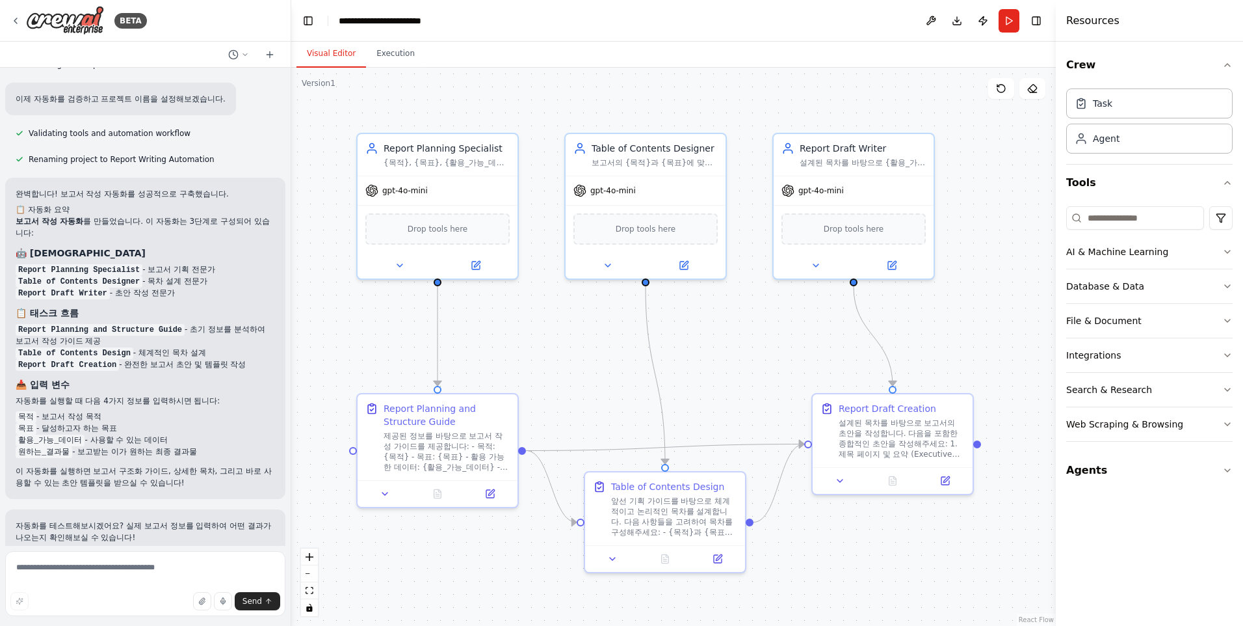
scroll to position [862, 0]
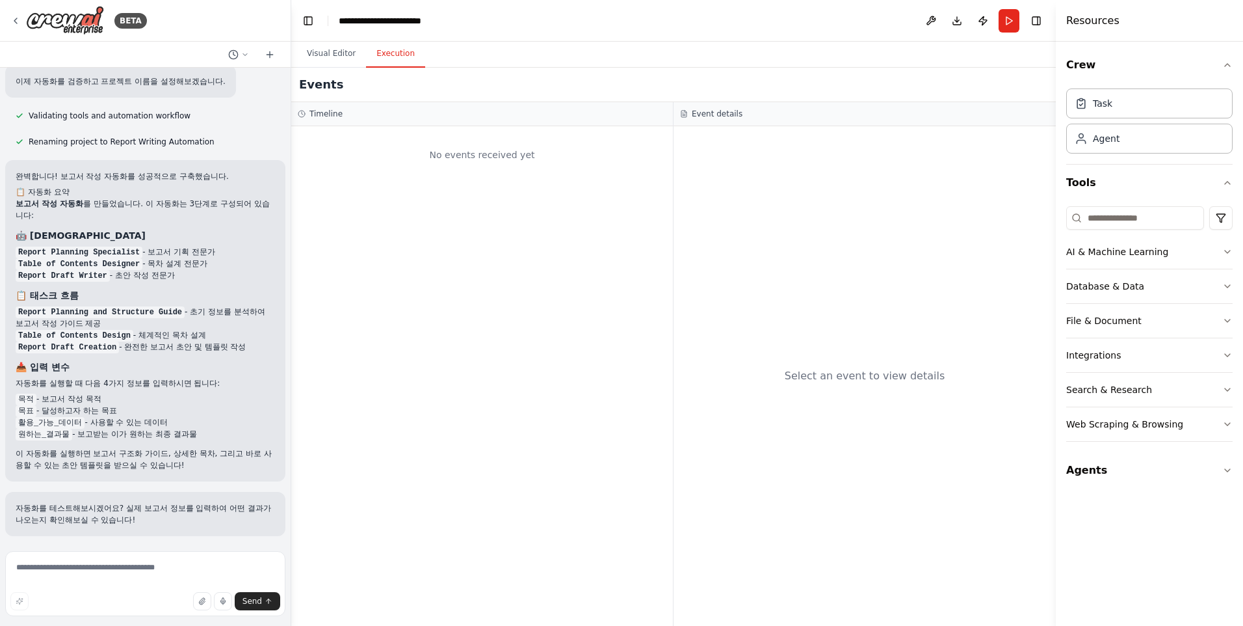
click at [393, 51] on button "Execution" at bounding box center [395, 53] width 59 height 27
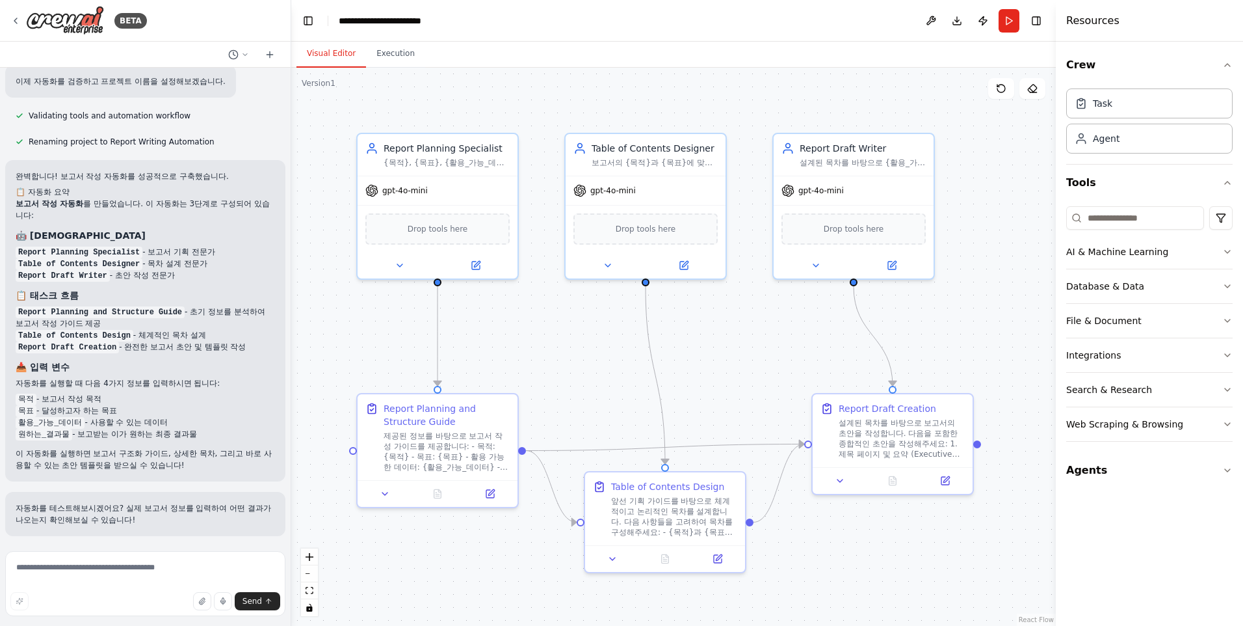
click at [339, 55] on button "Visual Editor" at bounding box center [332, 53] width 70 height 27
click at [378, 51] on button "Execution" at bounding box center [395, 53] width 59 height 27
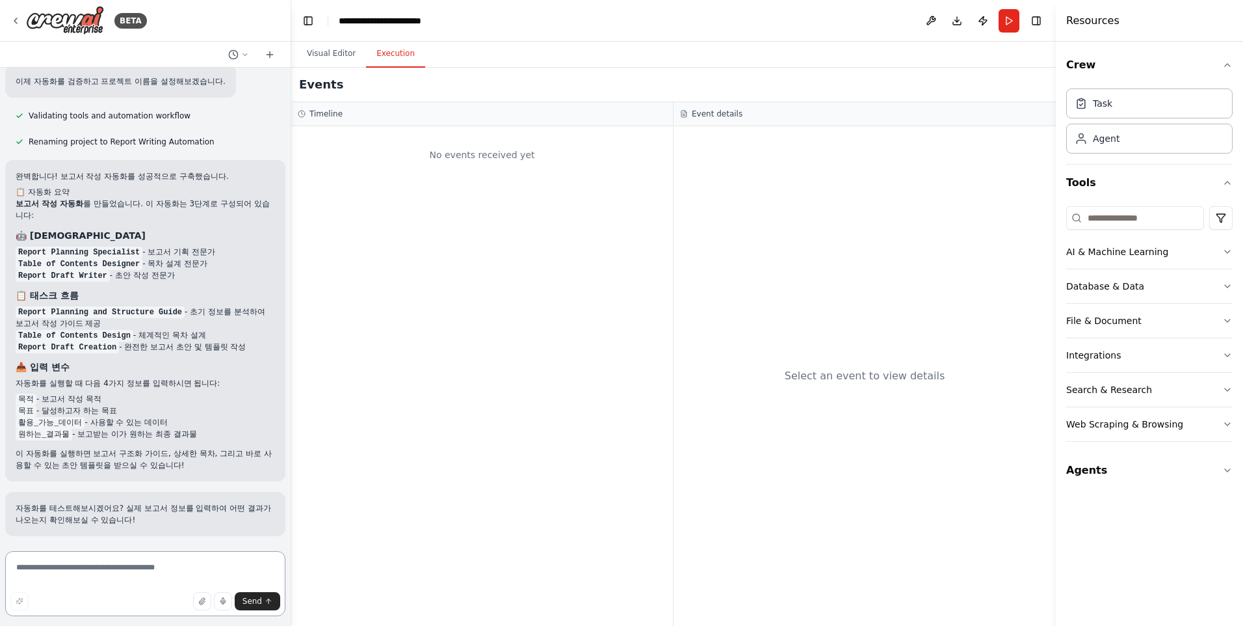
click at [101, 570] on textarea at bounding box center [145, 583] width 280 height 65
type textarea "*"
type textarea "**********"
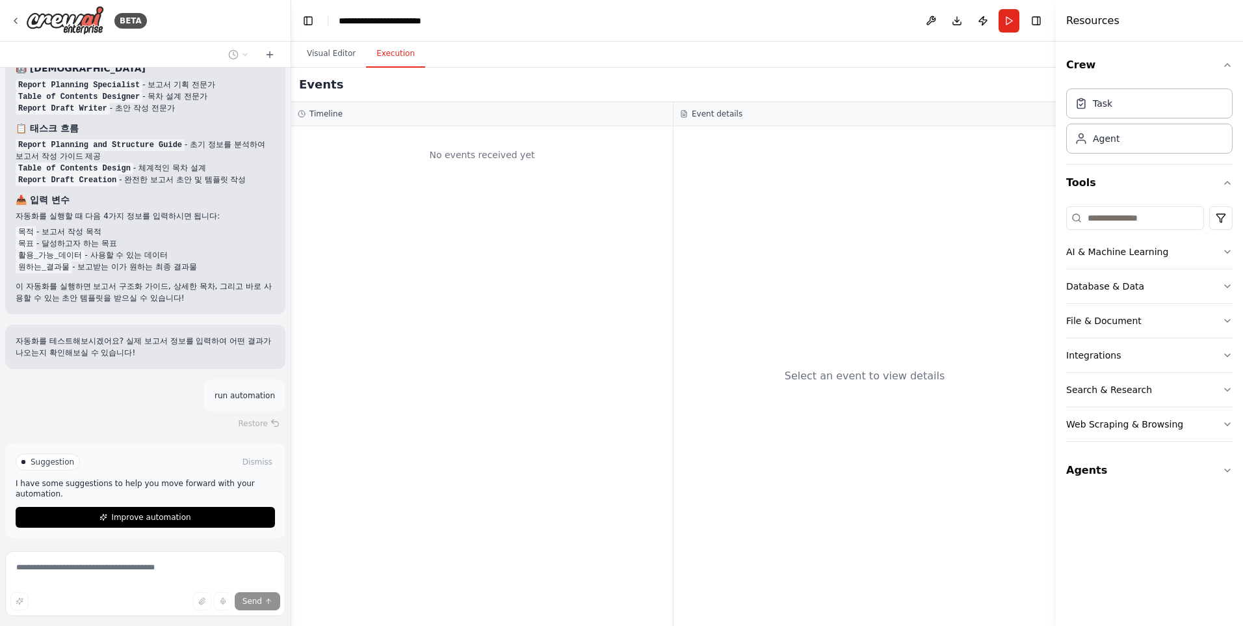
scroll to position [1073, 0]
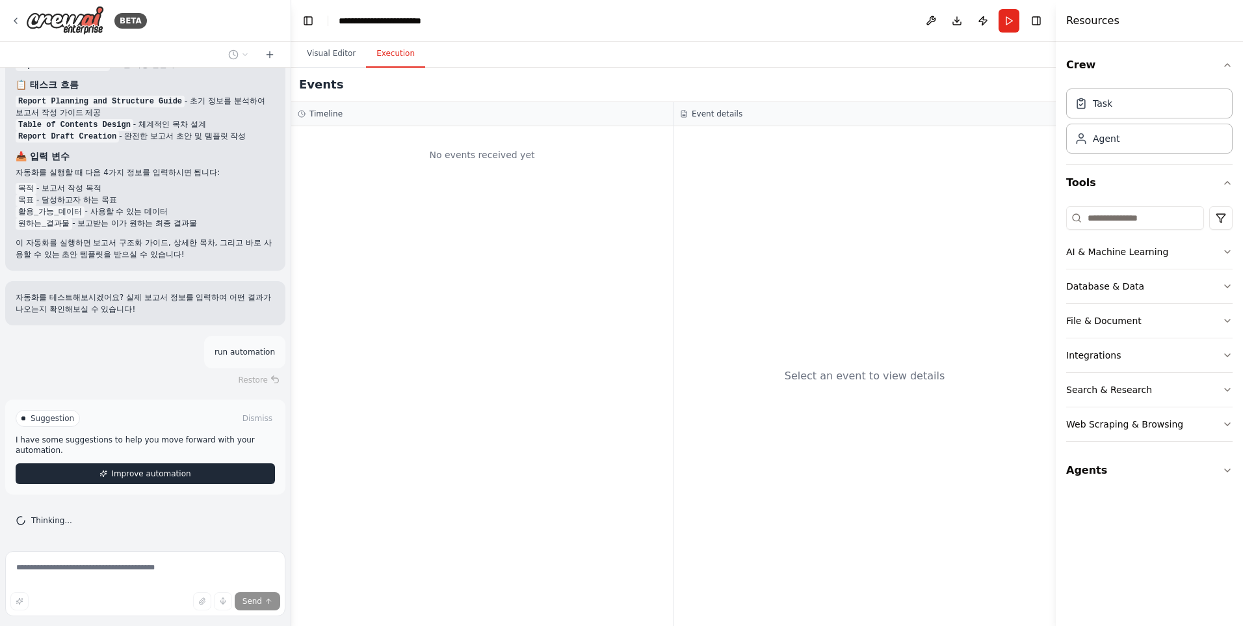
click at [150, 474] on span "Improve automation" at bounding box center [150, 473] width 79 height 10
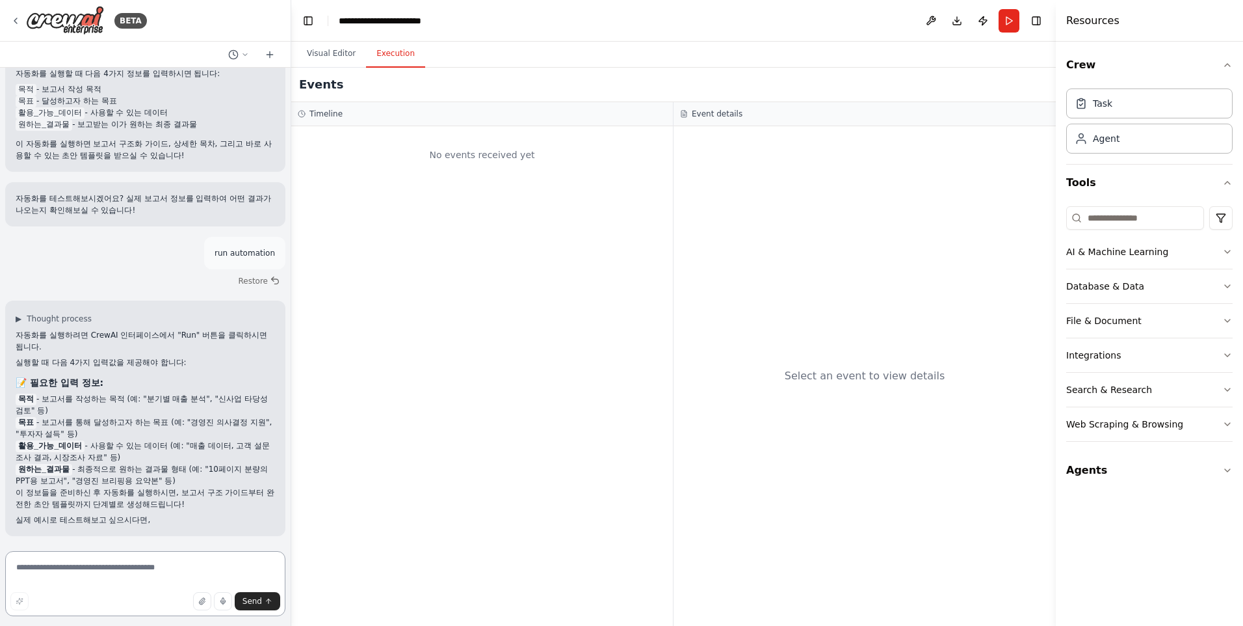
scroll to position [1183, 0]
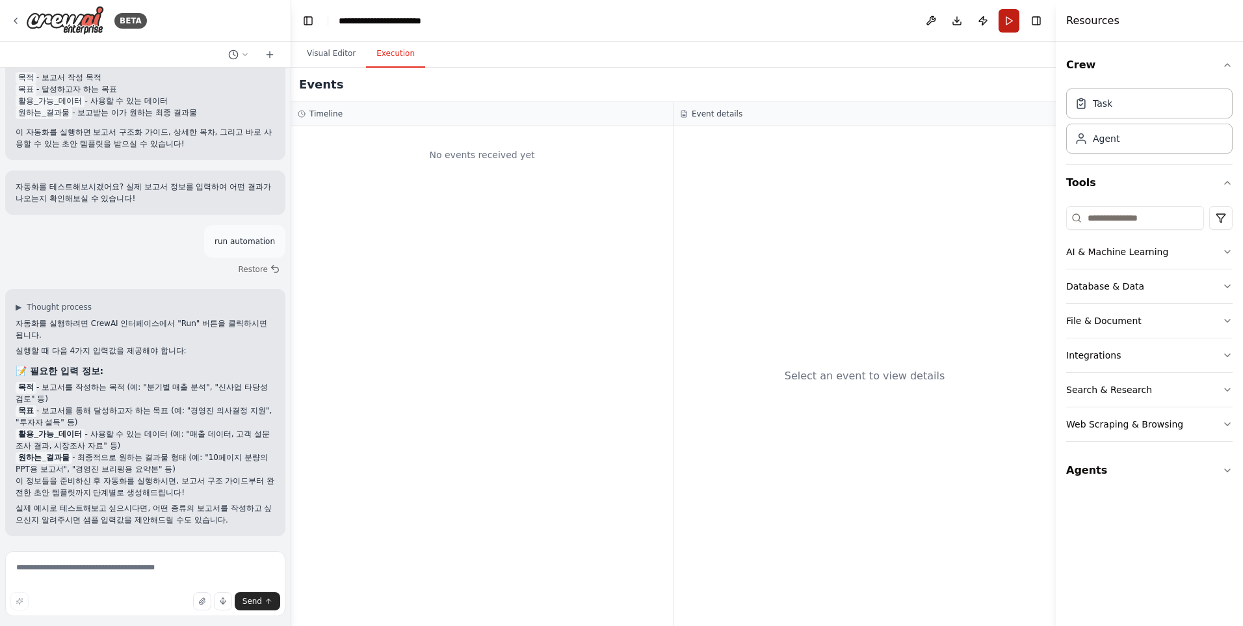
click at [1018, 22] on button "Run" at bounding box center [1009, 20] width 21 height 23
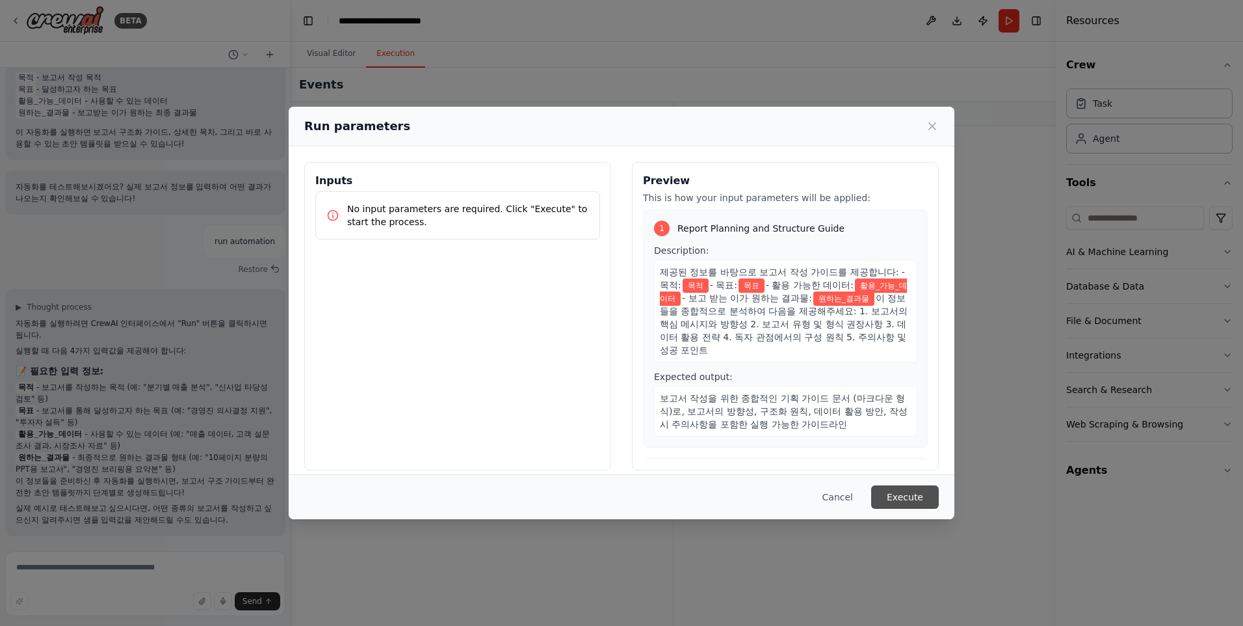
click at [897, 496] on button "Execute" at bounding box center [905, 496] width 68 height 23
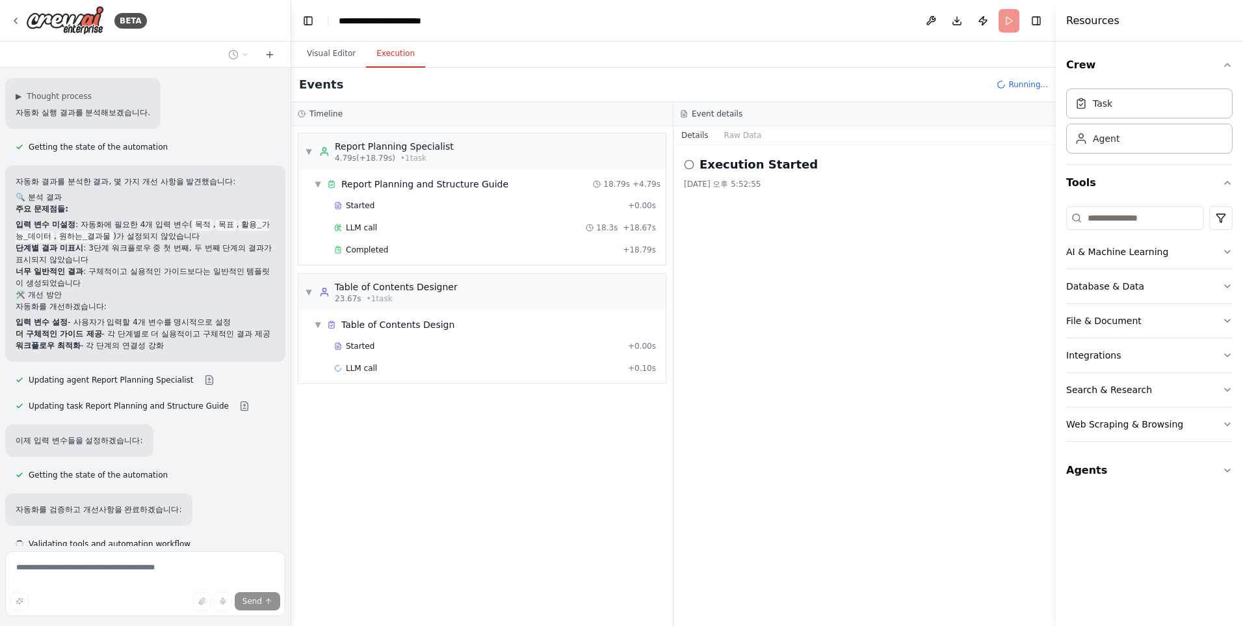
scroll to position [1721, 0]
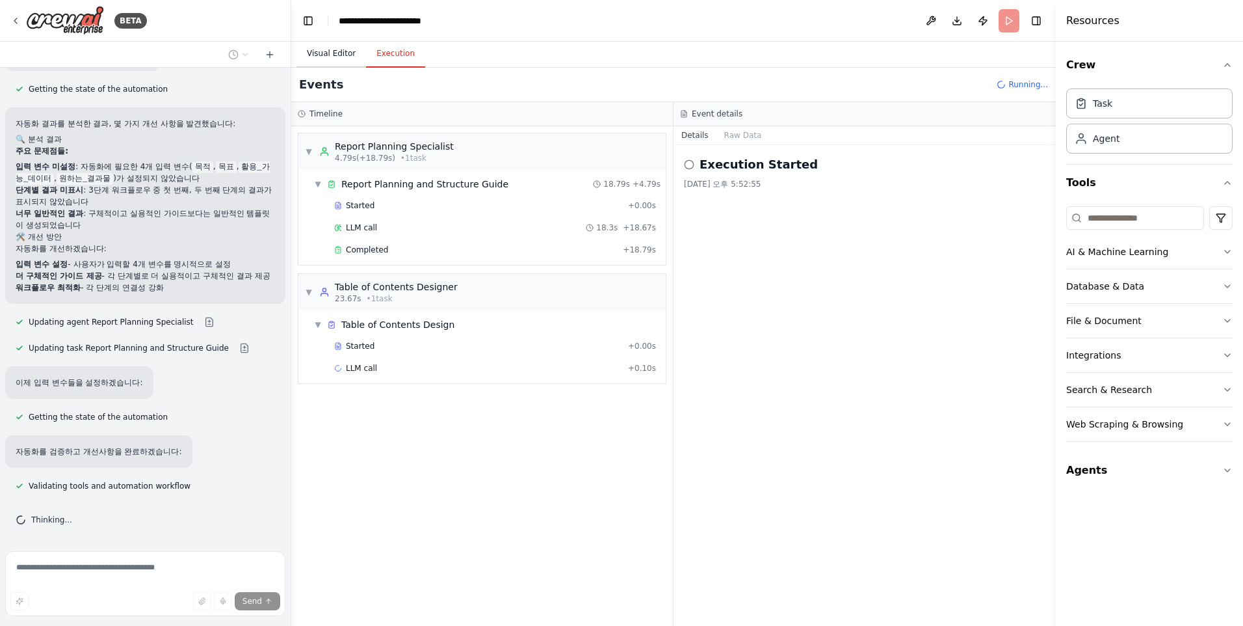
click at [322, 58] on button "Visual Editor" at bounding box center [332, 53] width 70 height 27
click at [386, 51] on button "Execution" at bounding box center [395, 53] width 59 height 27
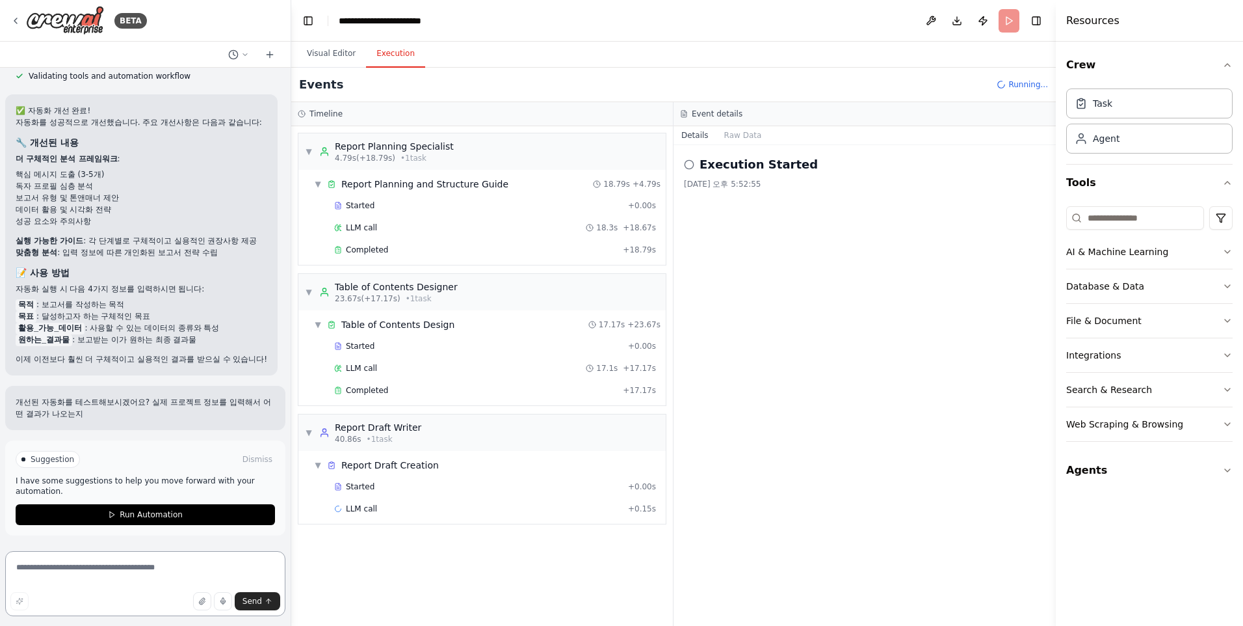
scroll to position [2142, 0]
click at [49, 570] on textarea at bounding box center [145, 583] width 280 height 65
type textarea "*"
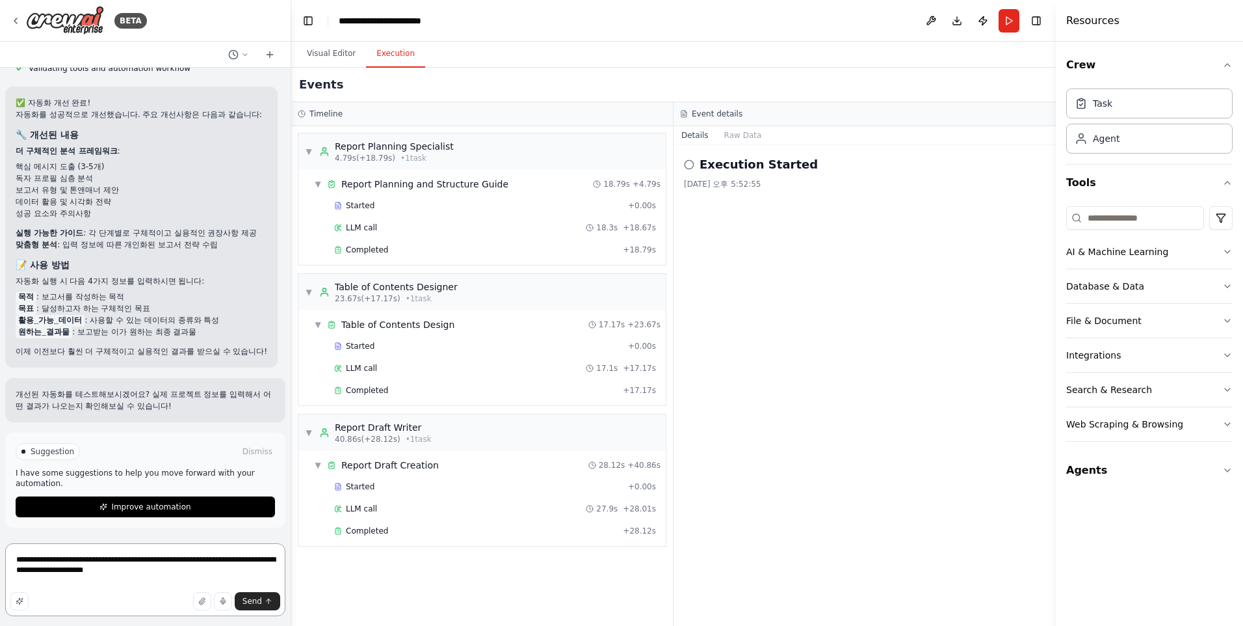
type textarea "**********"
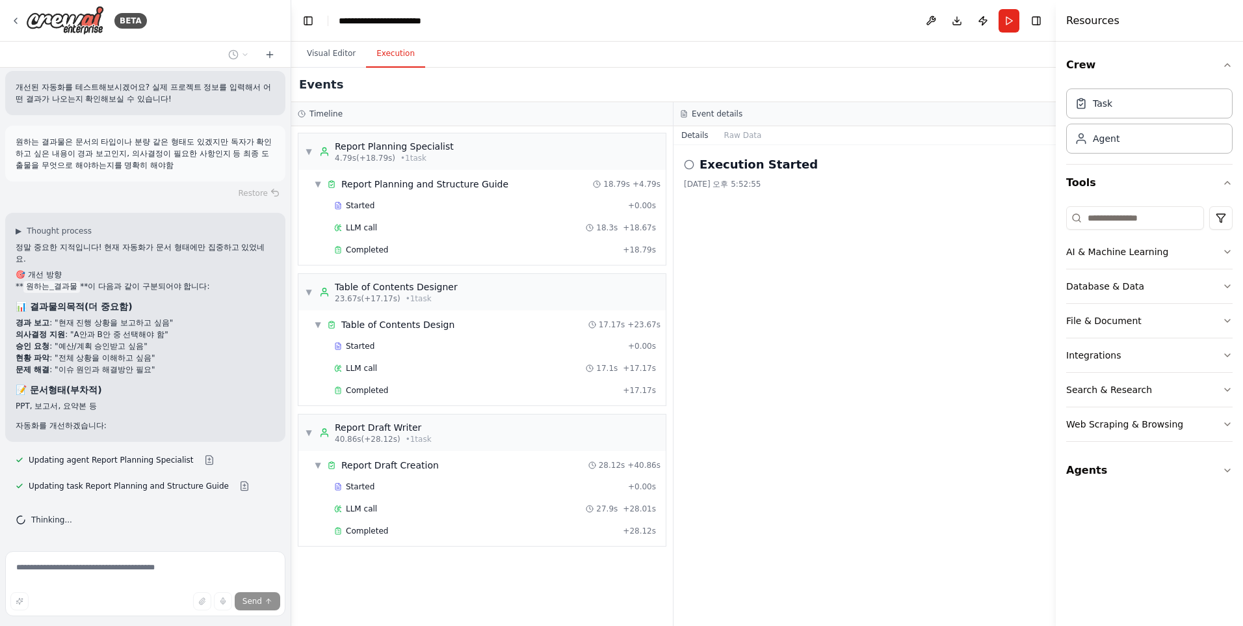
scroll to position [2526, 0]
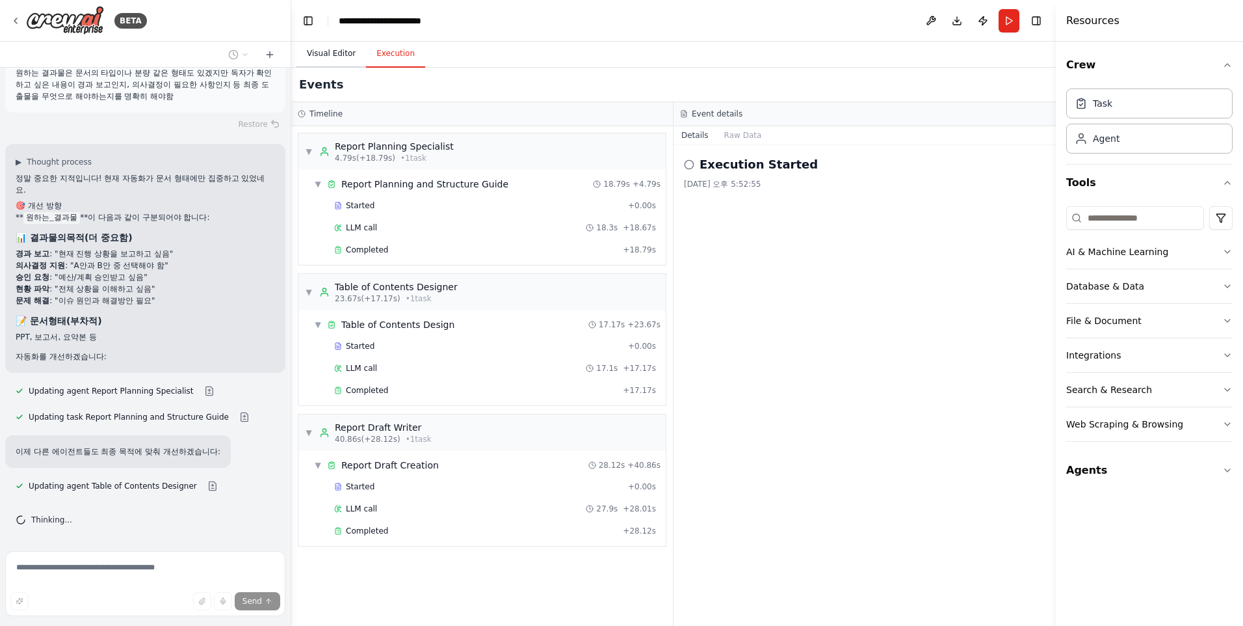
click at [345, 53] on button "Visual Editor" at bounding box center [332, 53] width 70 height 27
click at [378, 53] on button "Execution" at bounding box center [395, 53] width 59 height 27
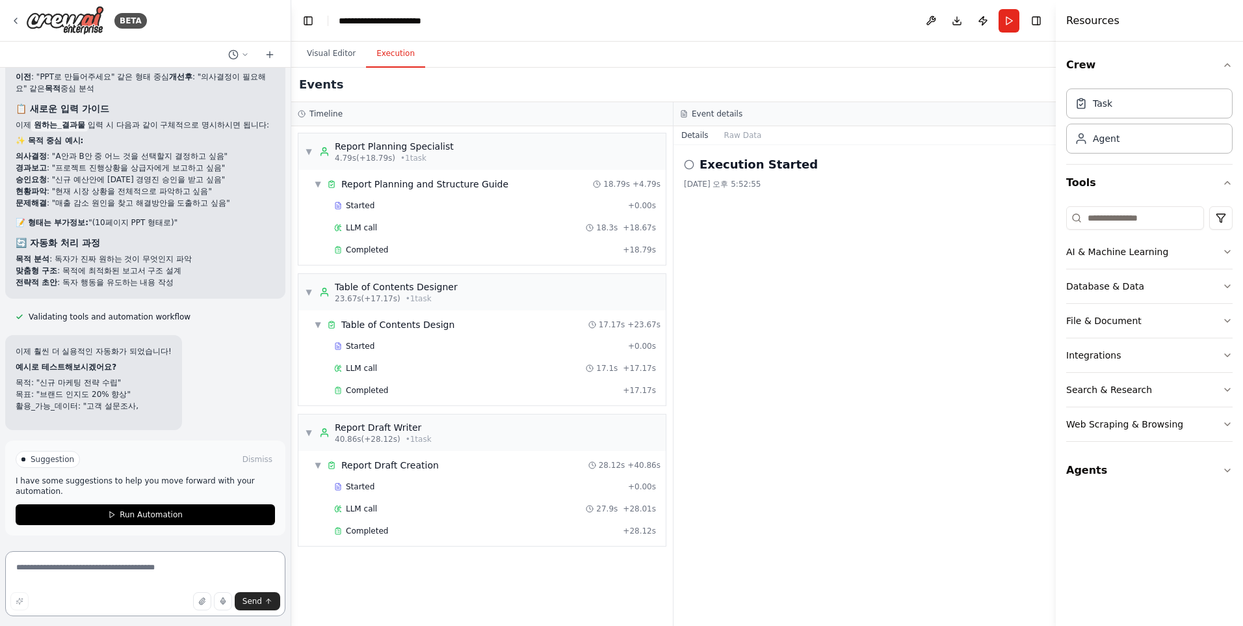
scroll to position [3081, 0]
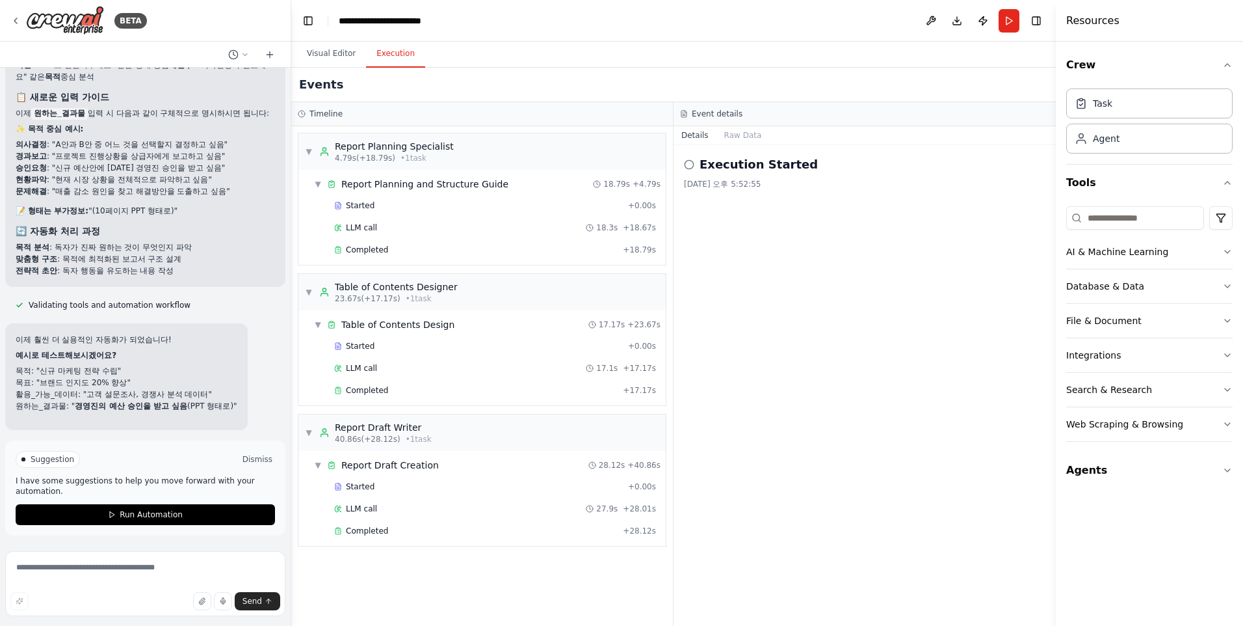
click at [246, 459] on button "Dismiss" at bounding box center [257, 459] width 35 height 13
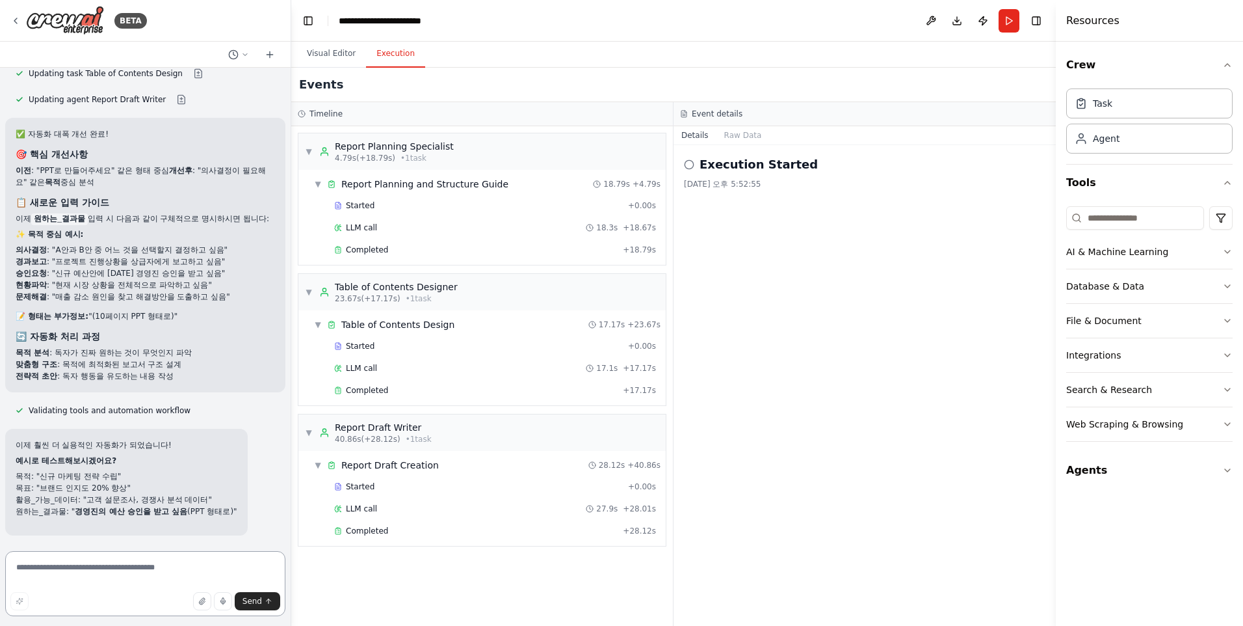
click at [46, 564] on textarea at bounding box center [145, 583] width 280 height 65
type textarea "*"
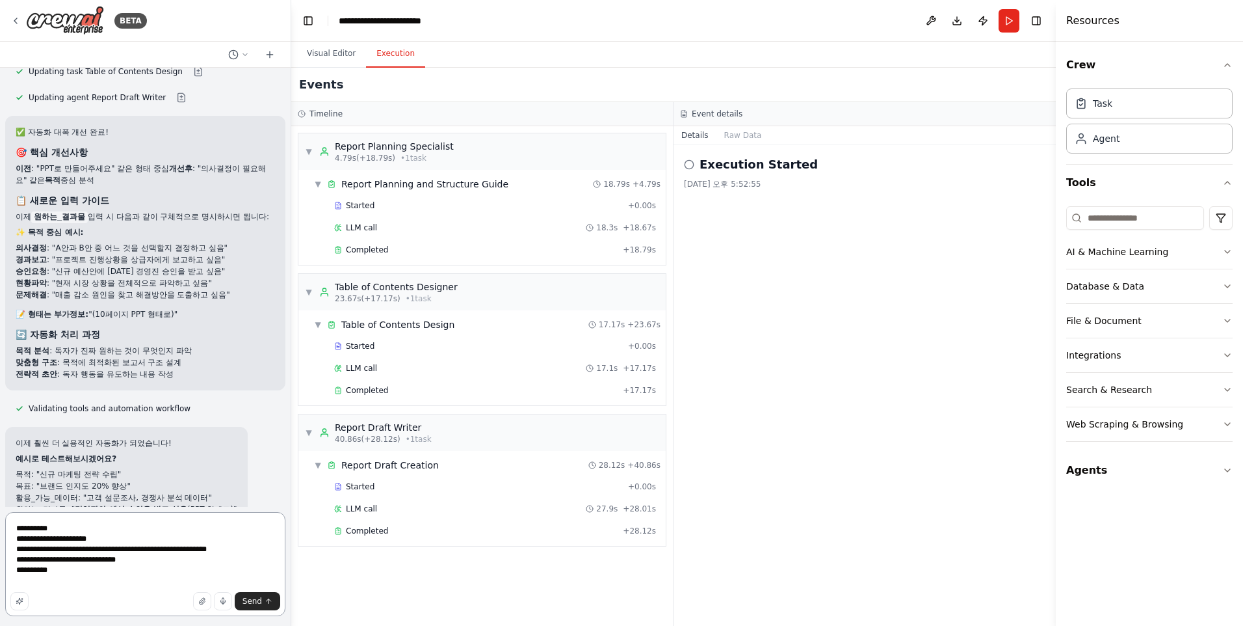
scroll to position [3015, 0]
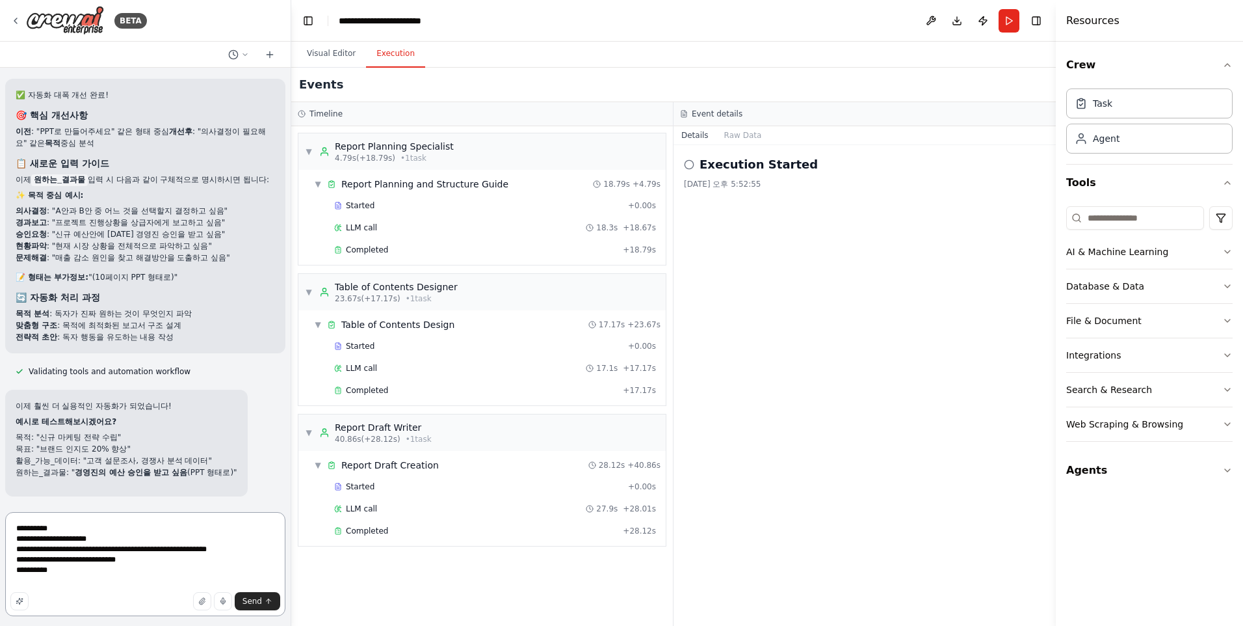
click at [84, 582] on textarea "**********" at bounding box center [145, 564] width 280 height 104
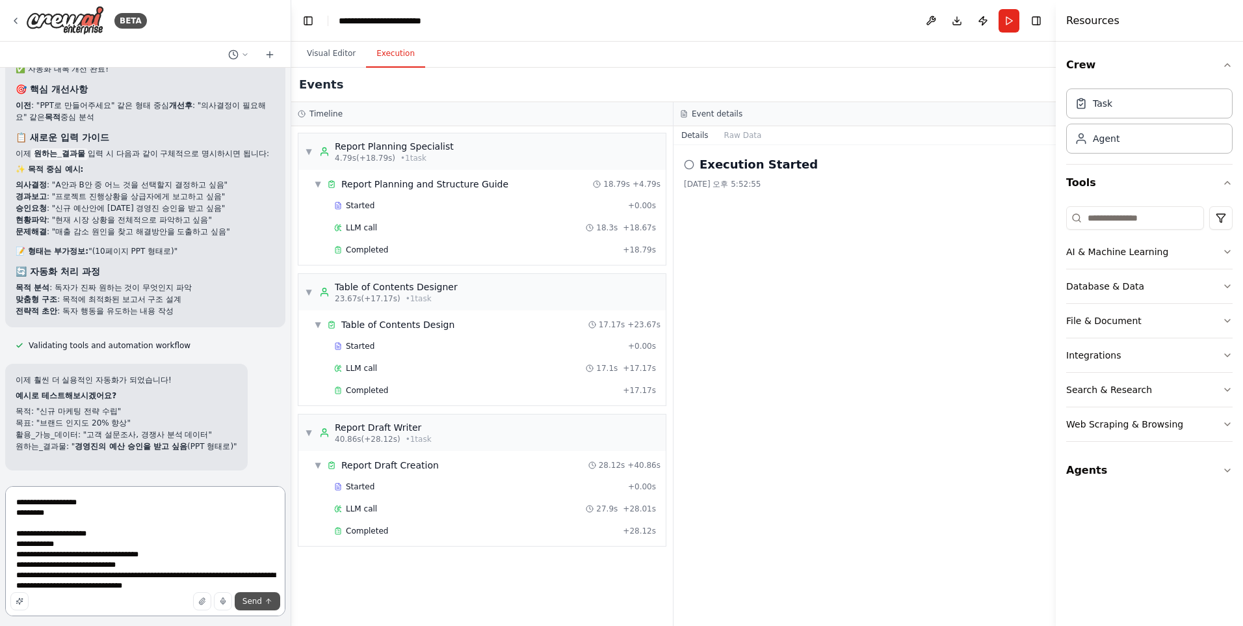
type textarea "**********"
click at [250, 596] on span "Send" at bounding box center [253, 601] width 20 height 10
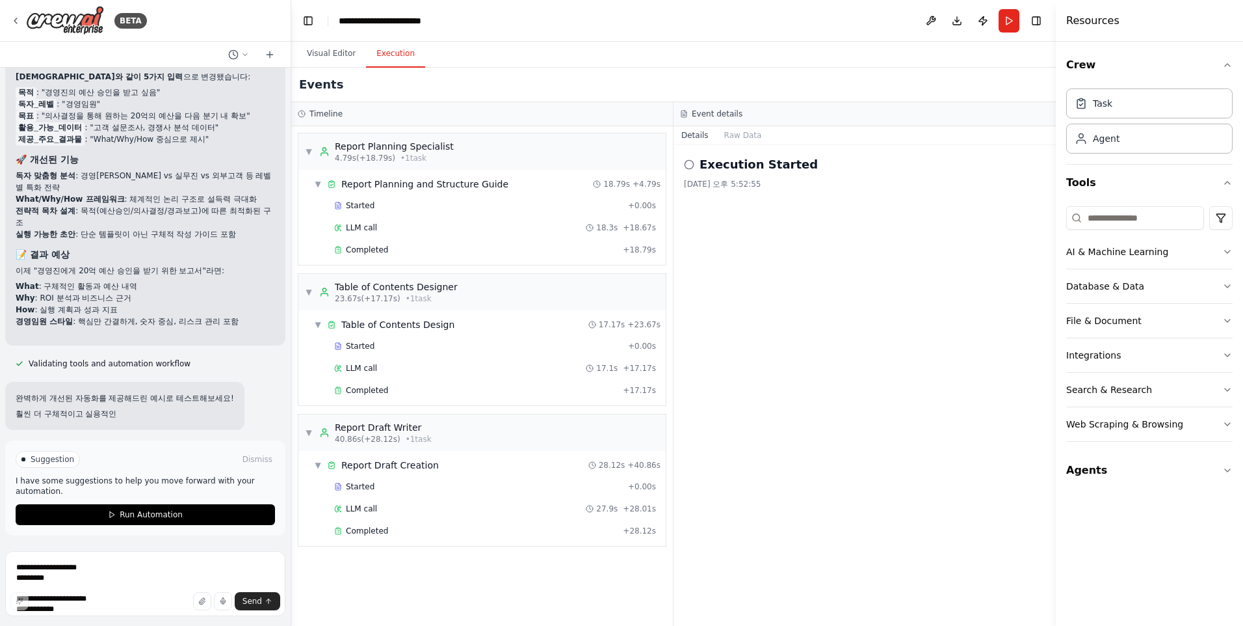
scroll to position [3872, 0]
click at [165, 512] on span "Run Automation" at bounding box center [151, 514] width 63 height 10
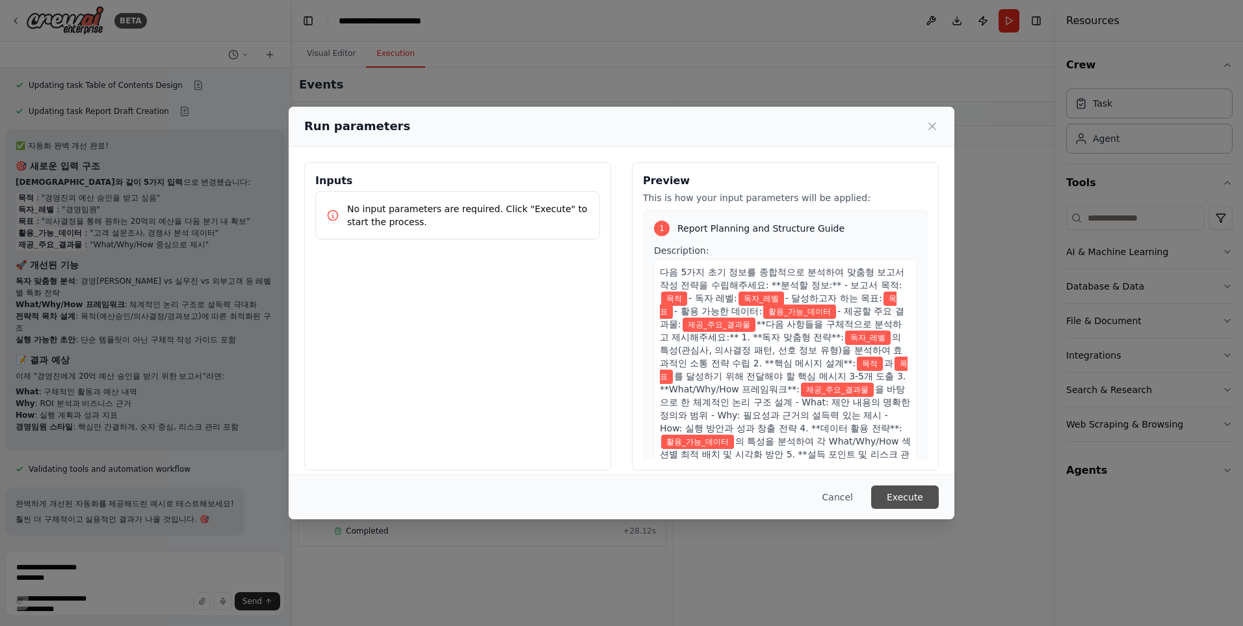
click at [890, 489] on button "Execute" at bounding box center [905, 496] width 68 height 23
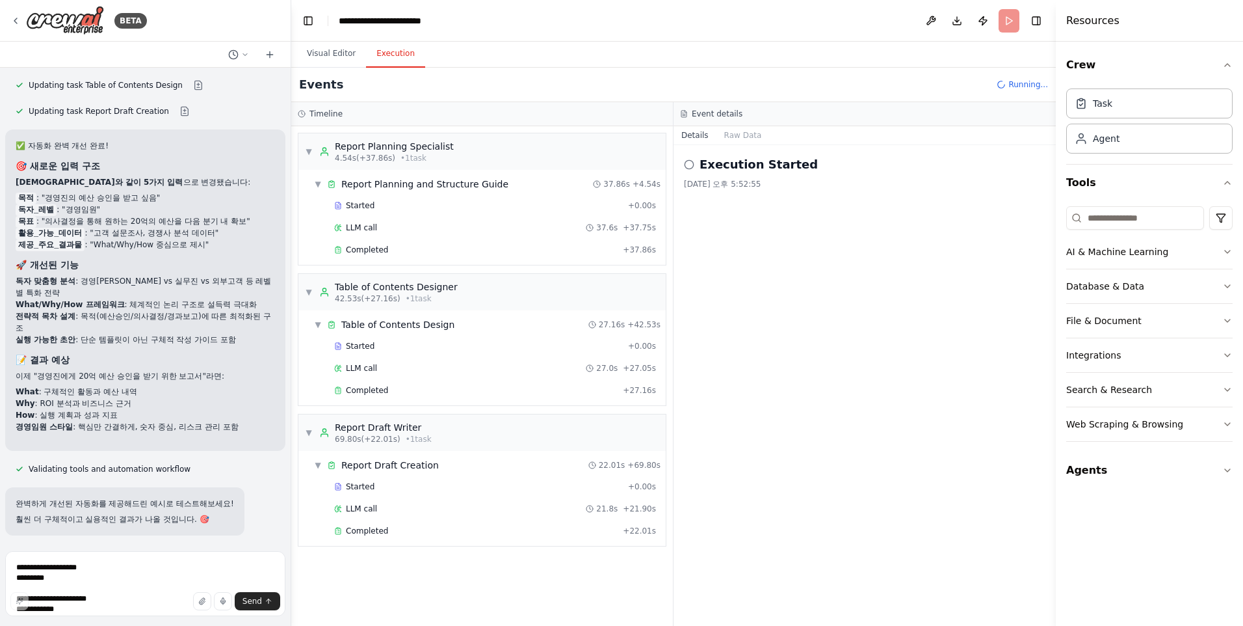
scroll to position [3872, 0]
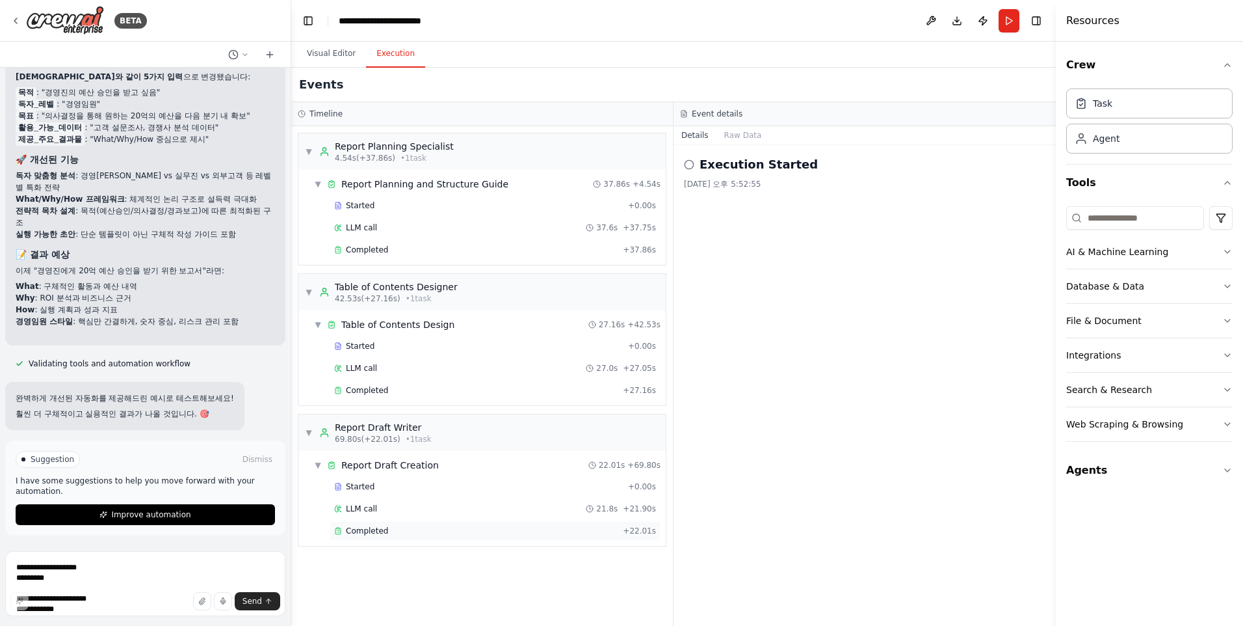
click at [369, 529] on span "Completed" at bounding box center [367, 530] width 42 height 10
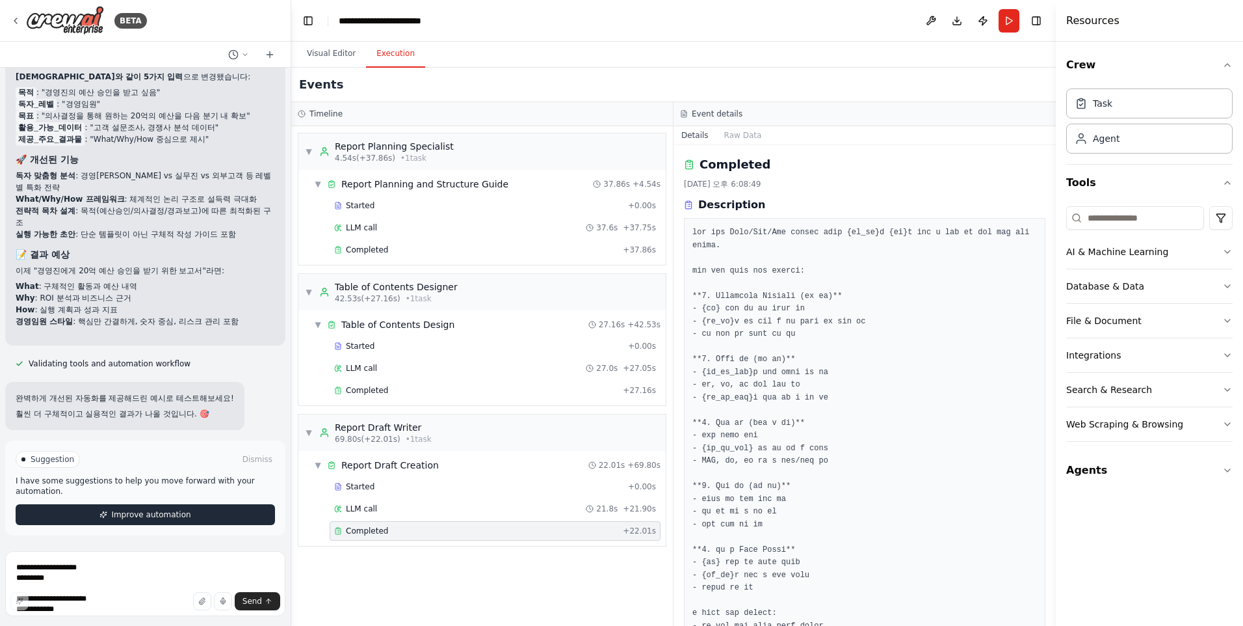
click at [79, 514] on button "Improve automation" at bounding box center [145, 514] width 259 height 21
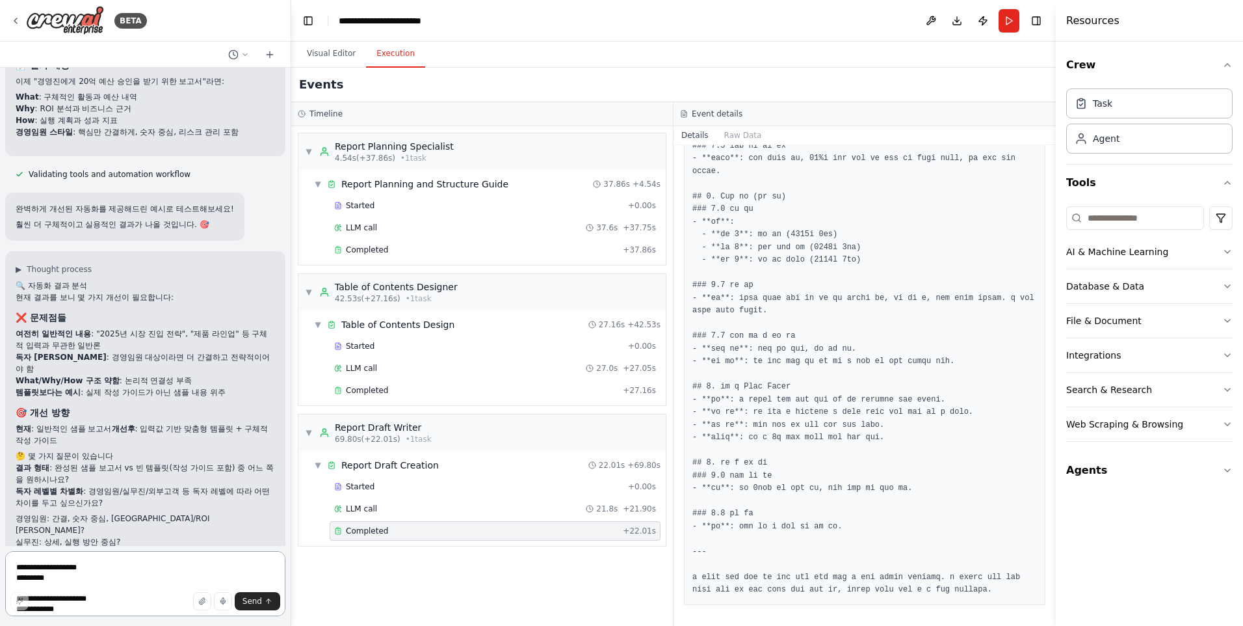
scroll to position [4103, 0]
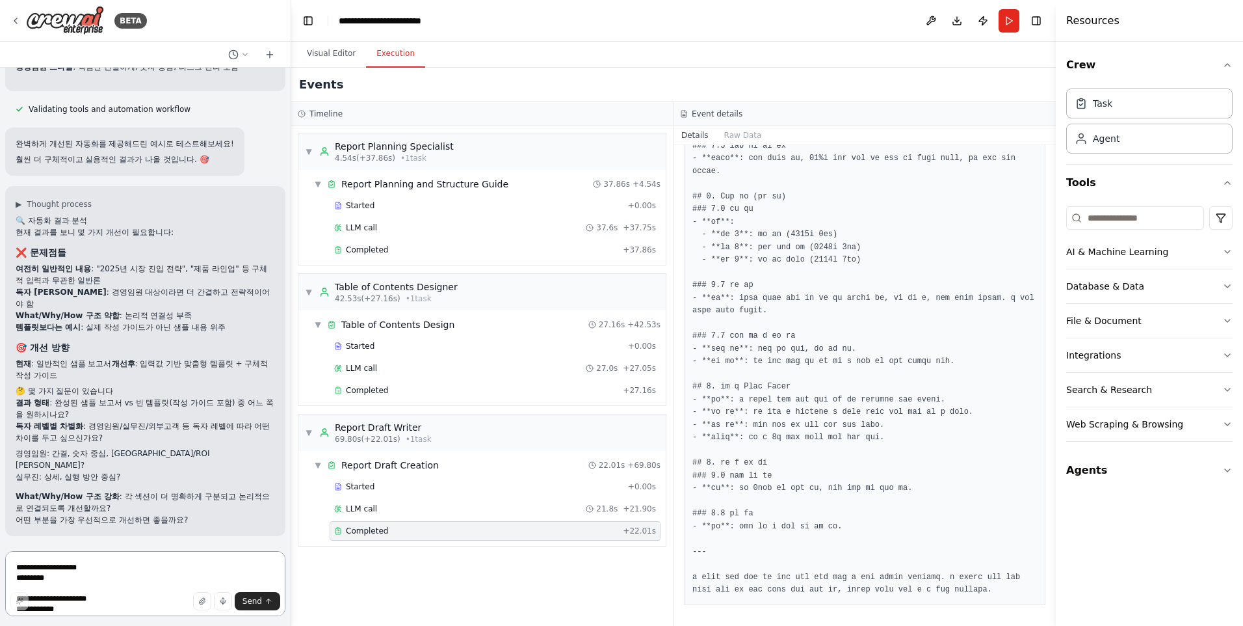
click at [60, 568] on textarea "**********" at bounding box center [145, 583] width 280 height 65
click at [30, 566] on textarea "**********" at bounding box center [145, 583] width 280 height 65
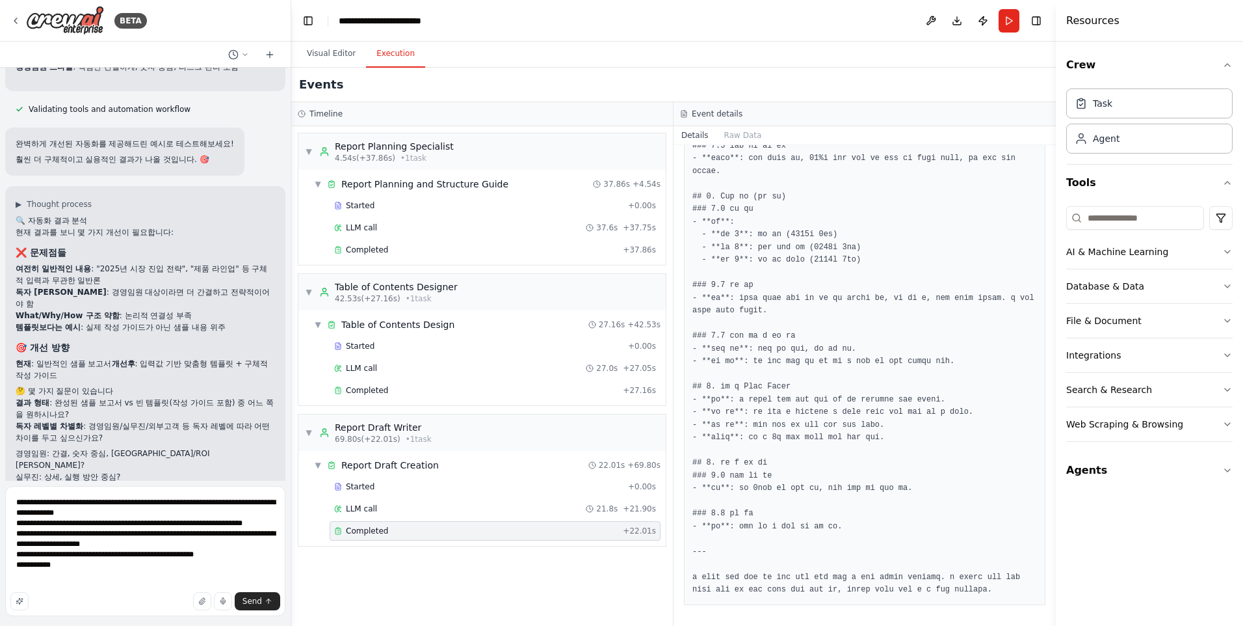
click at [95, 608] on div "Send" at bounding box center [145, 601] width 270 height 18
click at [80, 607] on div "Send" at bounding box center [145, 601] width 270 height 18
click at [85, 582] on textarea "**********" at bounding box center [145, 551] width 280 height 130
type textarea "**********"
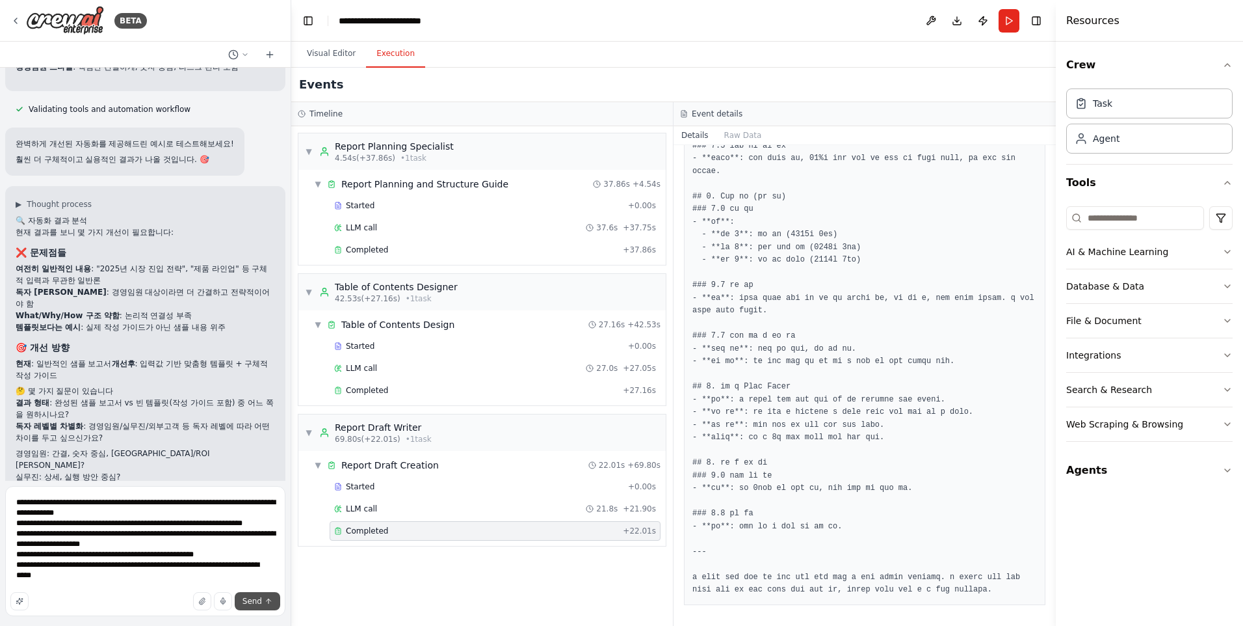
click at [252, 597] on span "Send" at bounding box center [253, 601] width 20 height 10
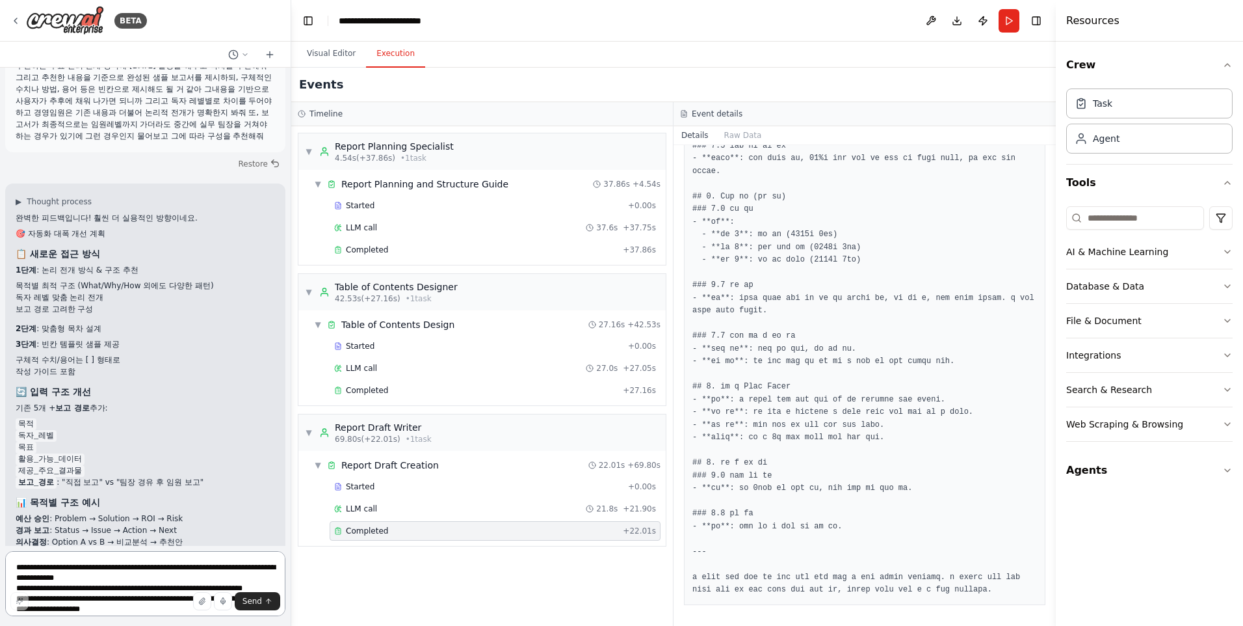
scroll to position [4700, 0]
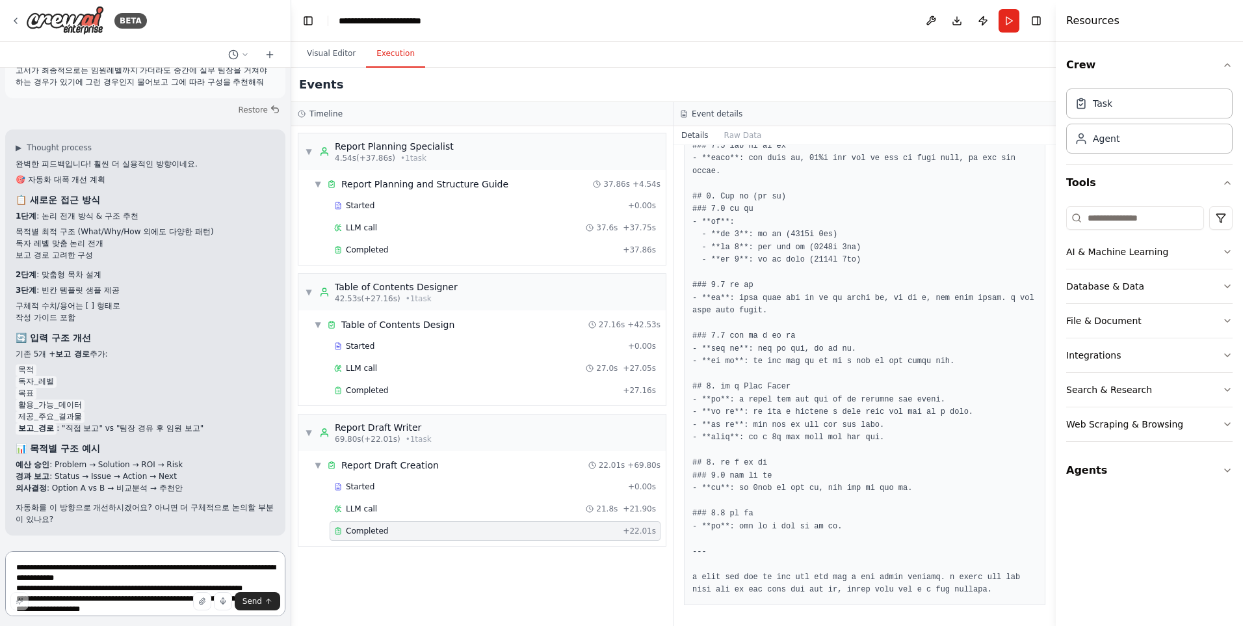
click at [54, 575] on textarea "**********" at bounding box center [145, 583] width 280 height 65
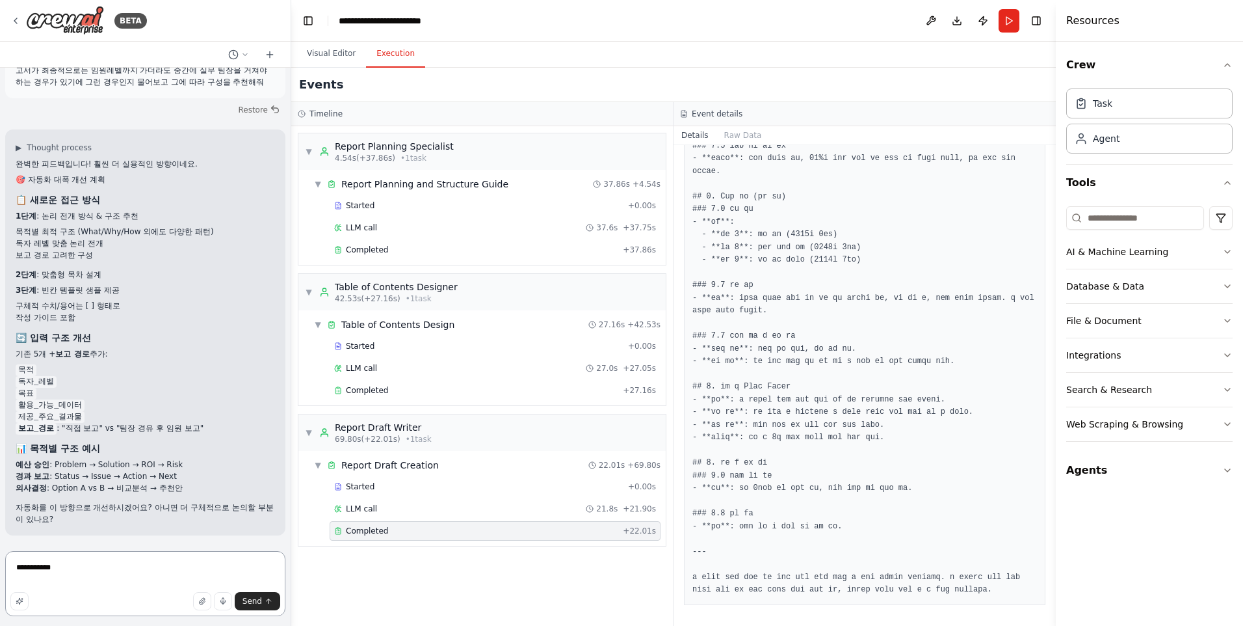
type textarea "**********"
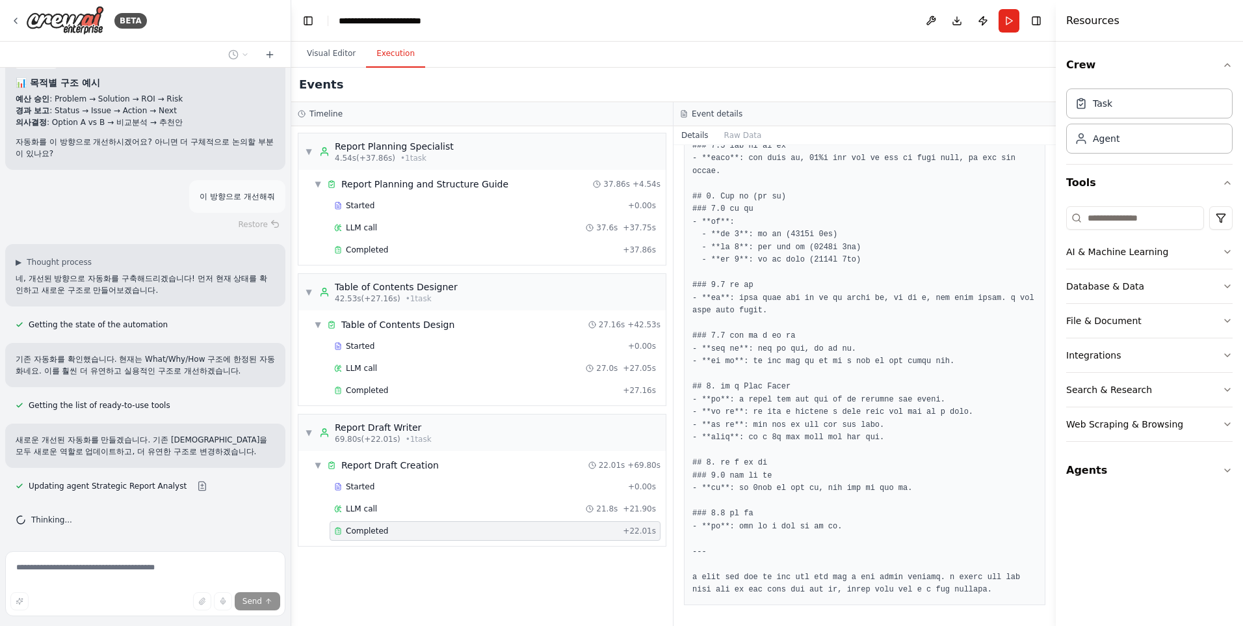
scroll to position [5092, 0]
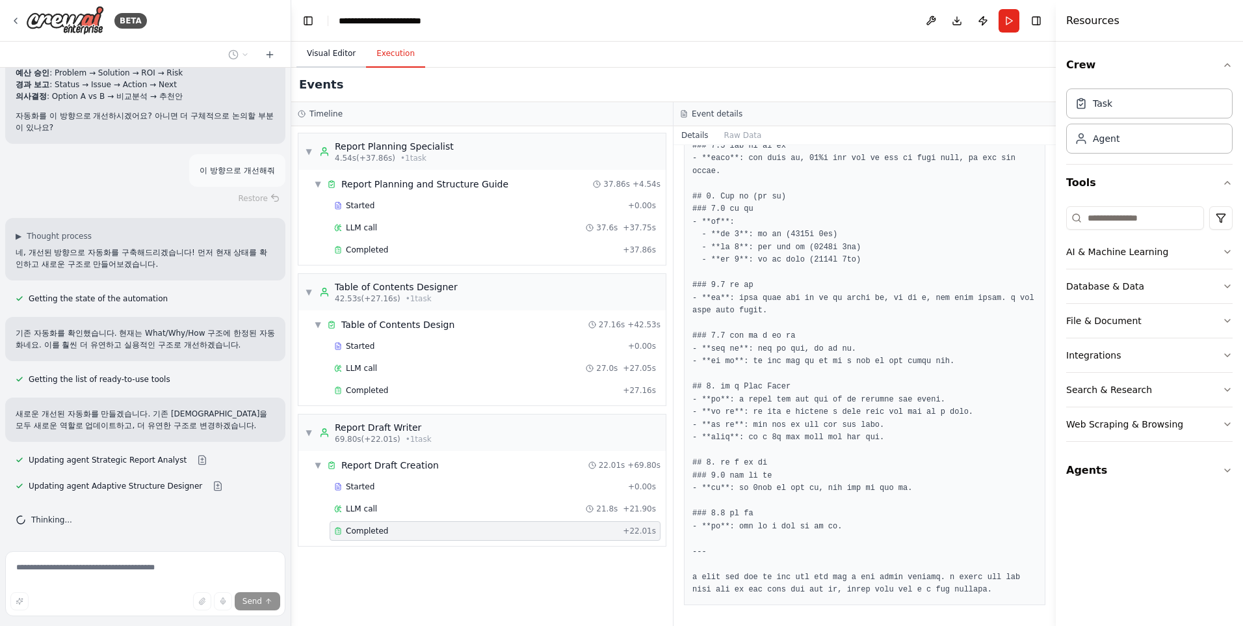
click at [346, 50] on button "Visual Editor" at bounding box center [332, 53] width 70 height 27
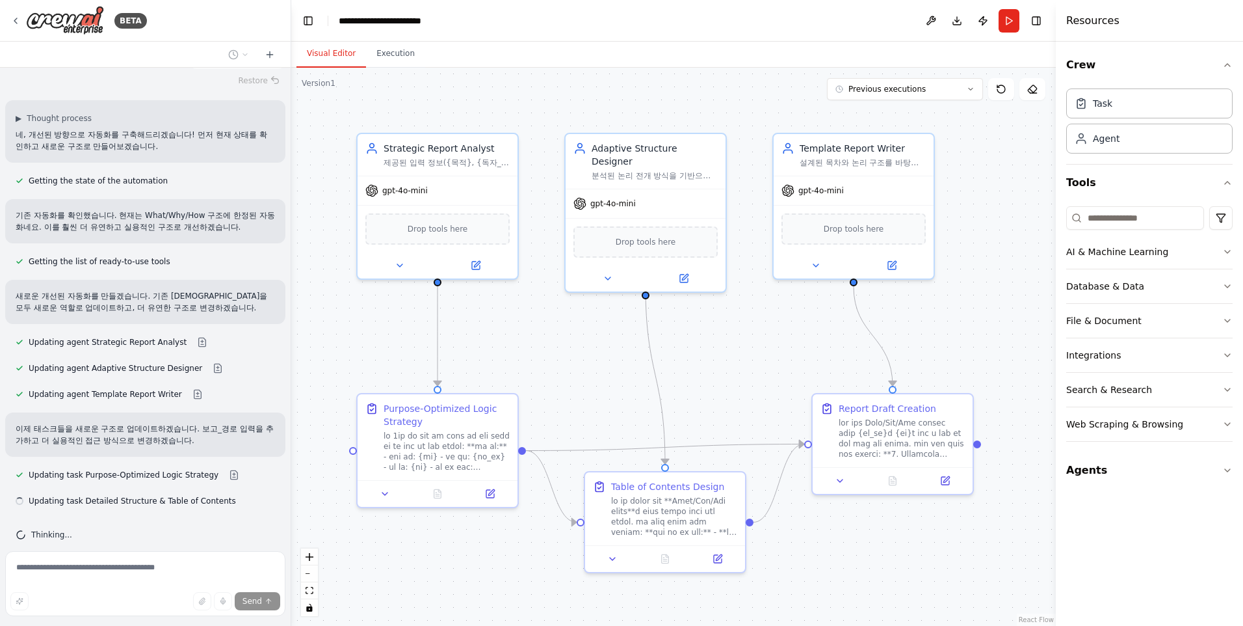
scroll to position [5224, 0]
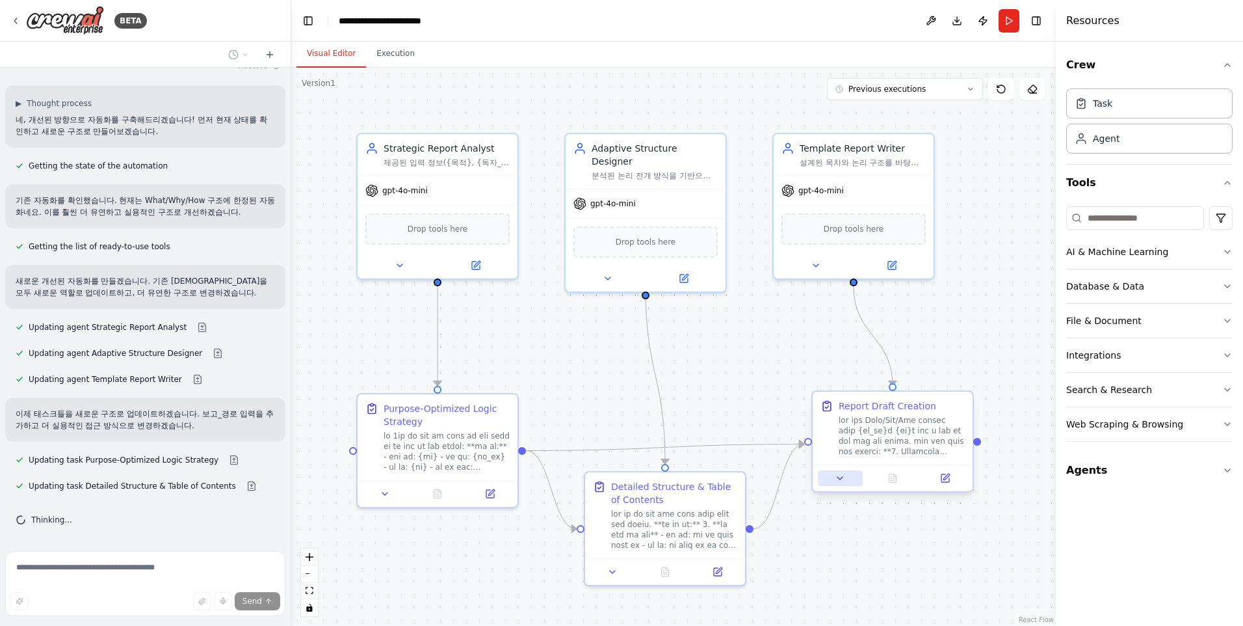
click at [843, 478] on icon at bounding box center [840, 478] width 10 height 10
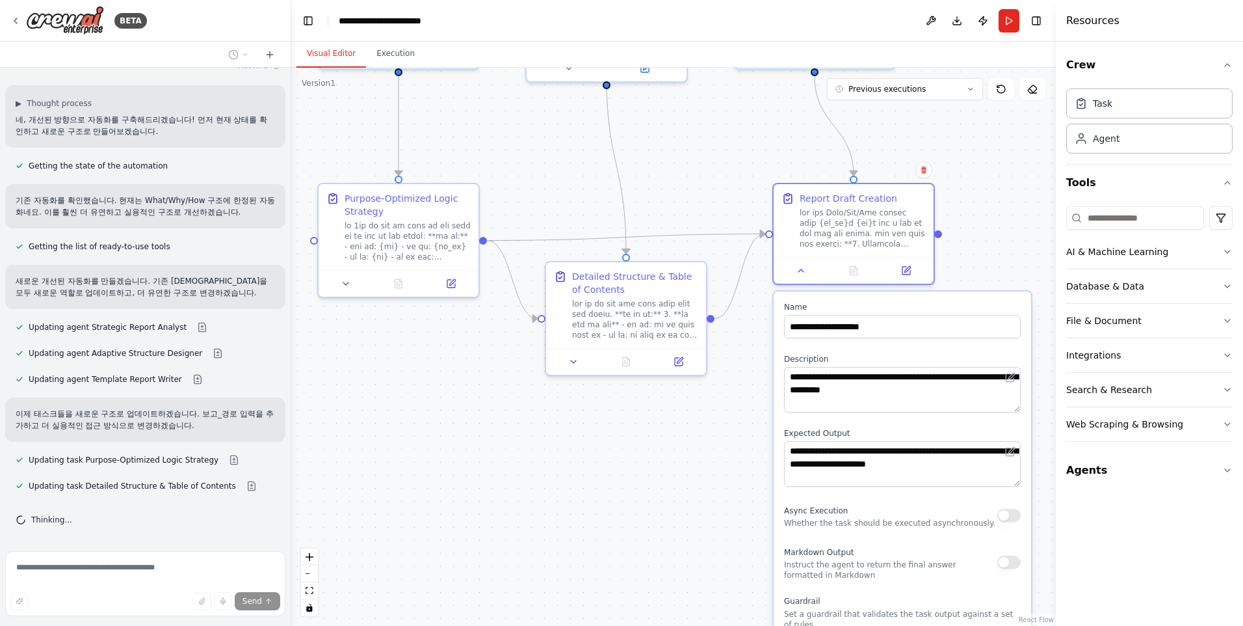
drag, startPoint x: 1009, startPoint y: 472, endPoint x: 970, endPoint y: 262, distance: 213.6
click at [970, 262] on div ".deletable-edge-delete-btn { width: 20px; height: 20px; border: 0px solid #ffff…" at bounding box center [673, 347] width 765 height 558
click at [863, 451] on textarea "**********" at bounding box center [902, 464] width 237 height 46
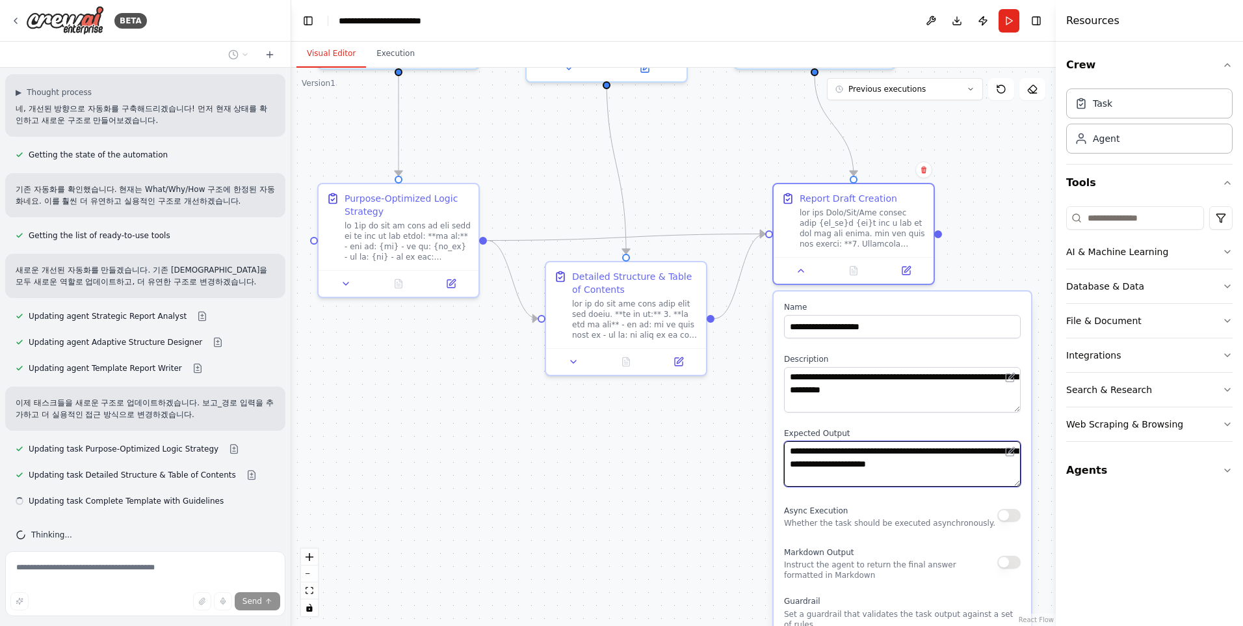
scroll to position [5250, 0]
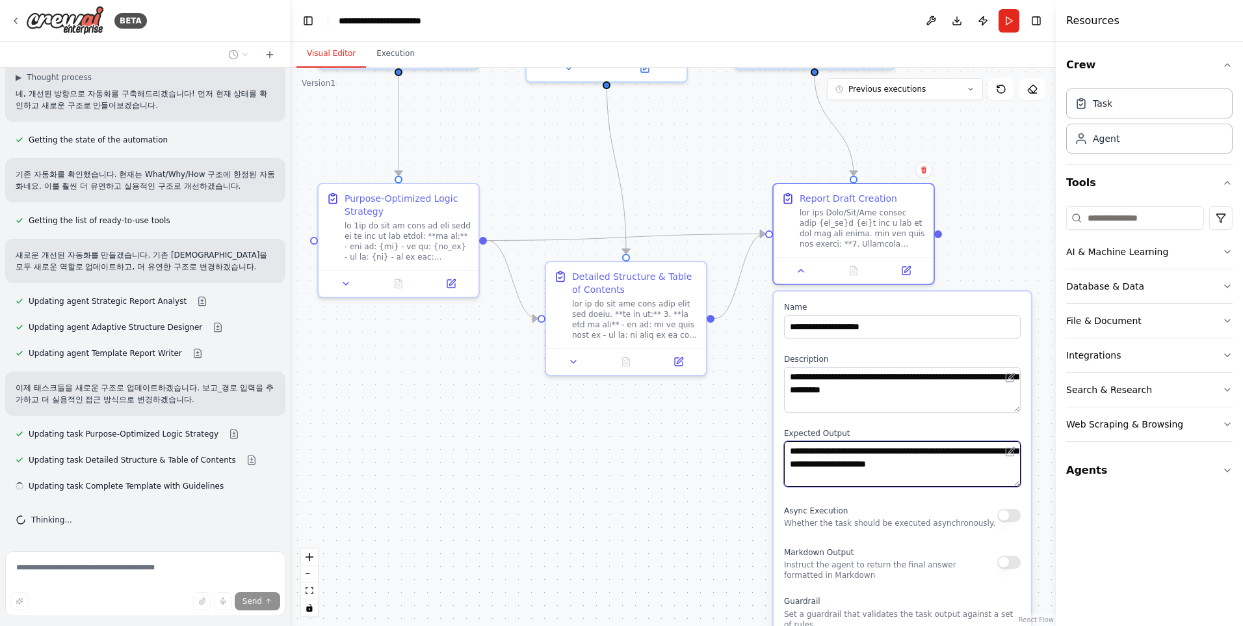
type input "**********"
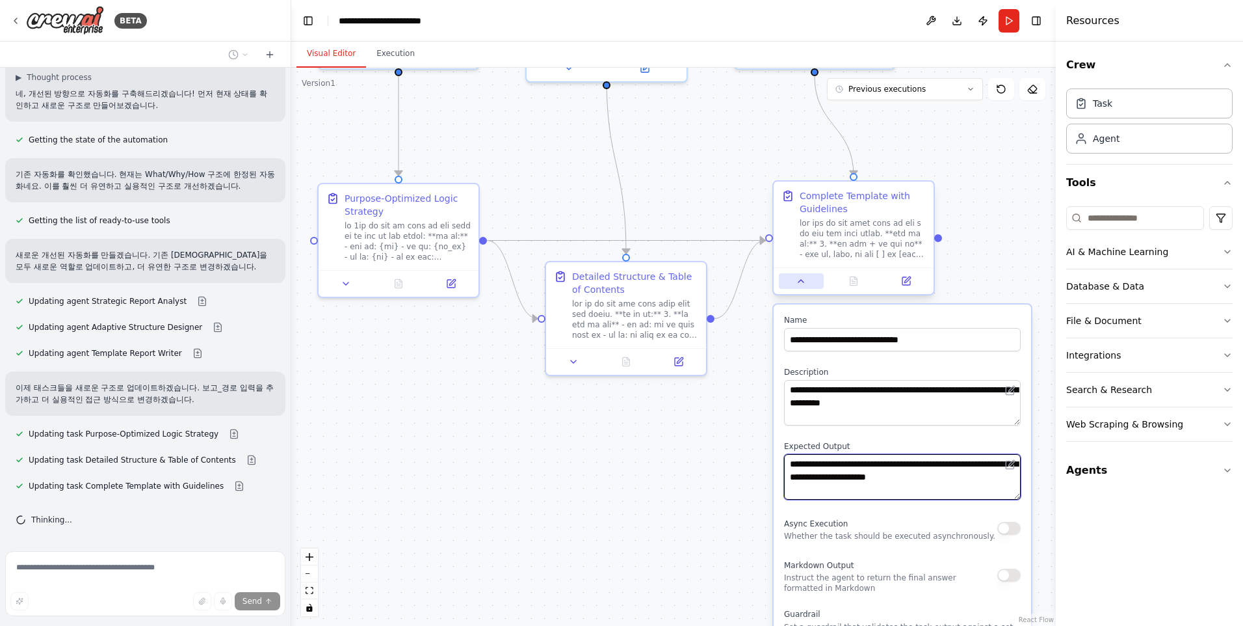
scroll to position [5319, 0]
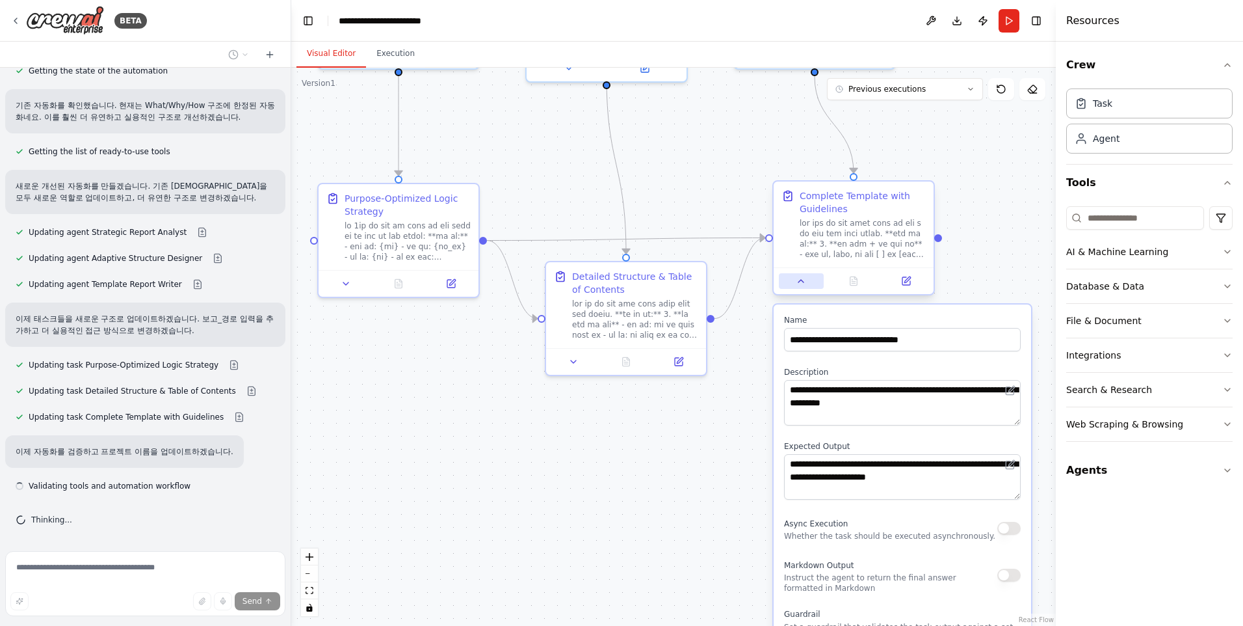
click at [799, 284] on icon at bounding box center [801, 281] width 10 height 10
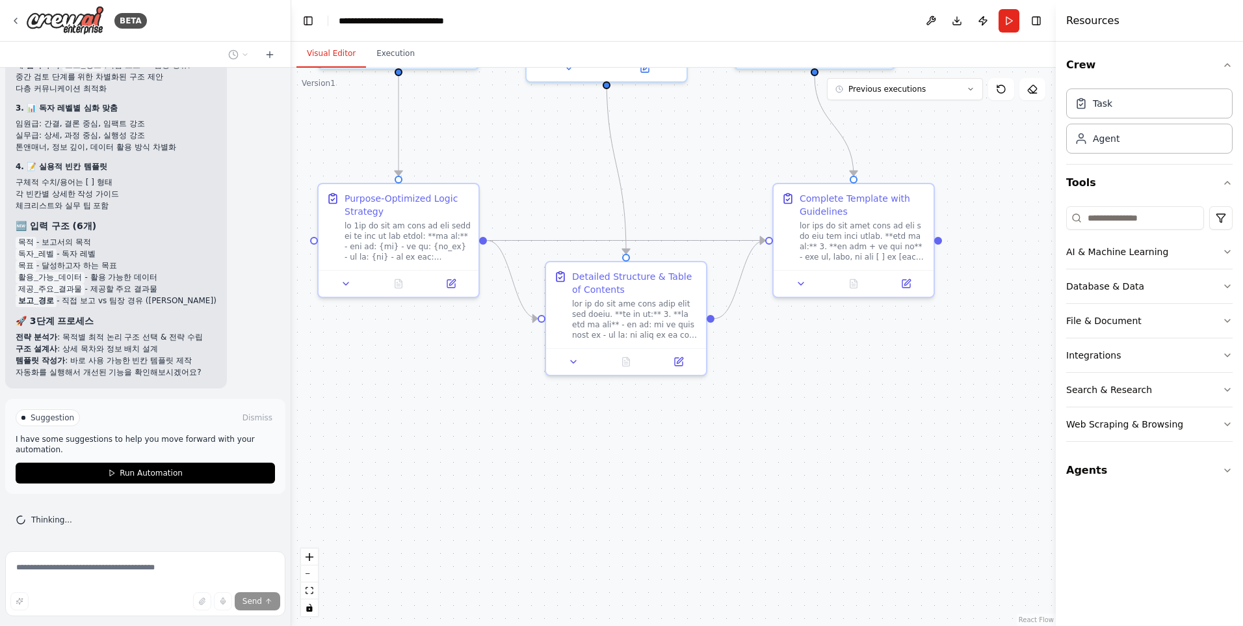
scroll to position [5958, 0]
click at [172, 468] on button "Run Automation" at bounding box center [145, 472] width 259 height 21
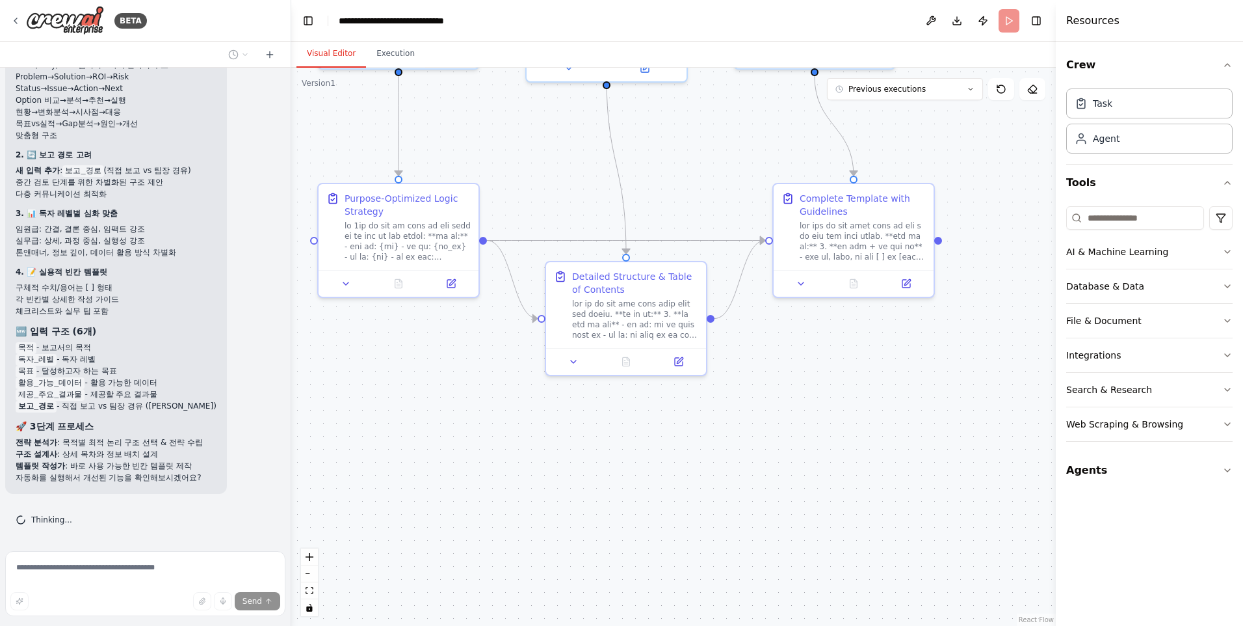
scroll to position [5852, 0]
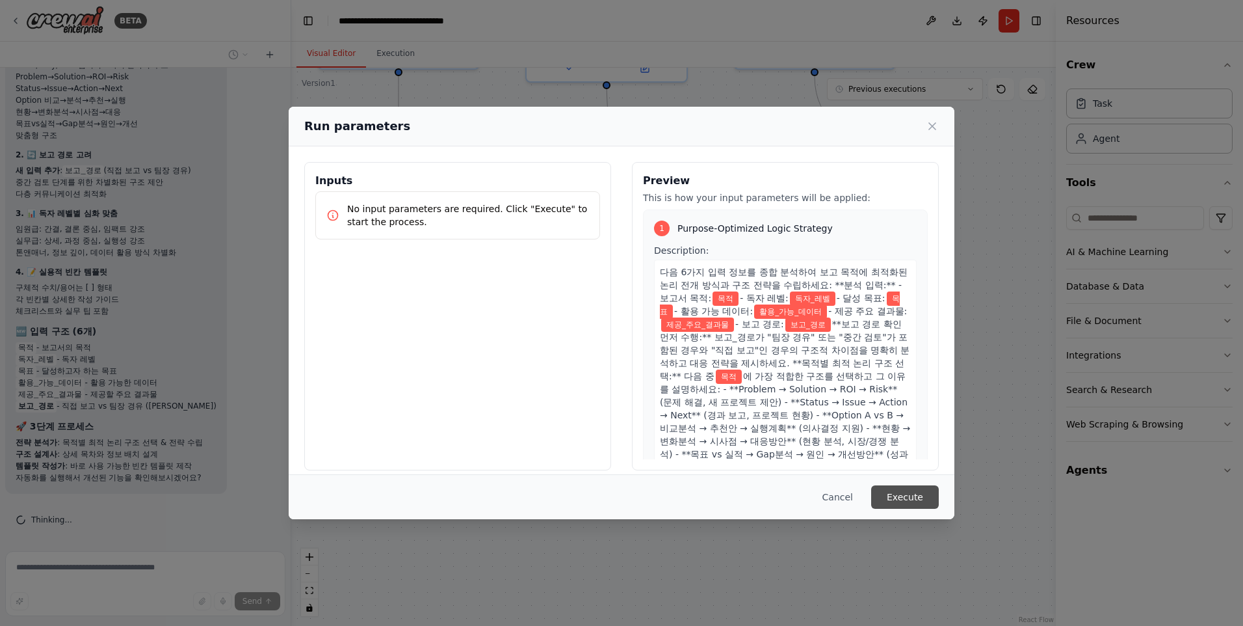
click at [892, 492] on button "Execute" at bounding box center [905, 496] width 68 height 23
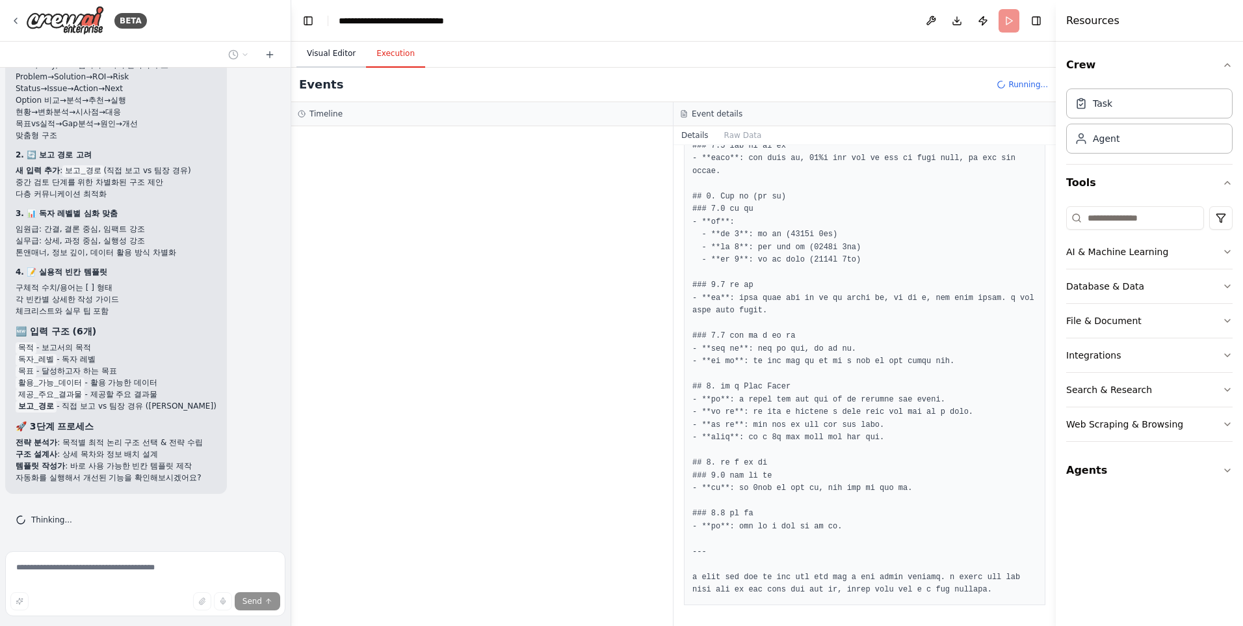
click at [331, 47] on button "Visual Editor" at bounding box center [332, 53] width 70 height 27
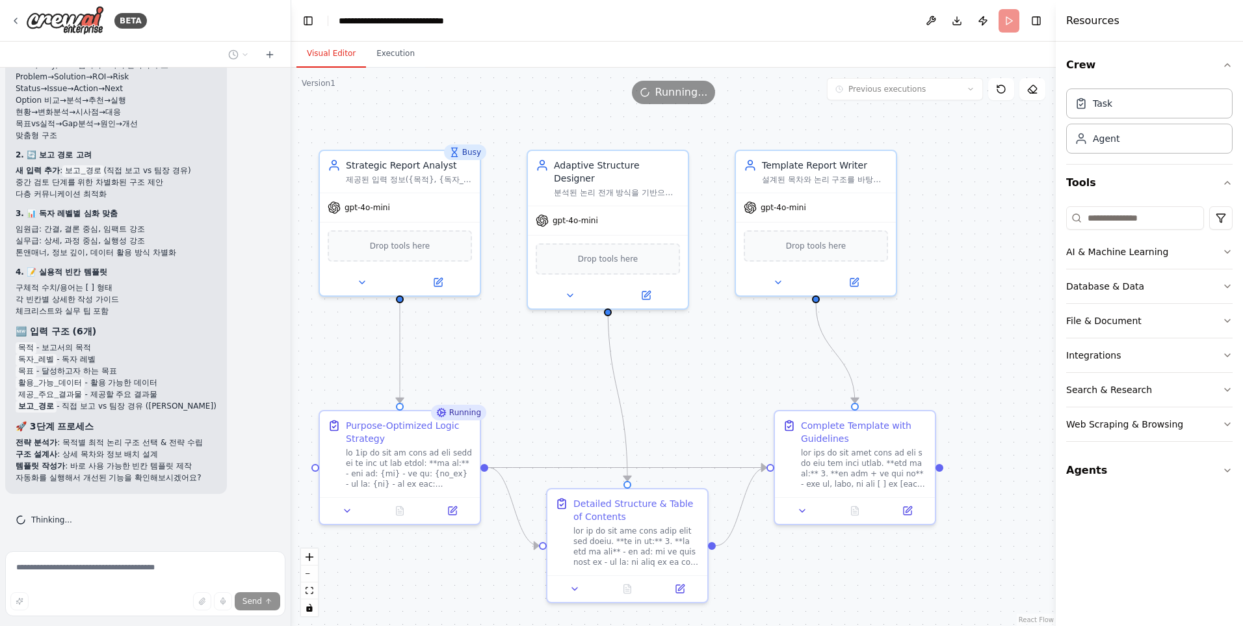
drag, startPoint x: 516, startPoint y: 150, endPoint x: 518, endPoint y: 379, distance: 228.9
click at [518, 379] on div ".deletable-edge-delete-btn { width: 20px; height: 20px; border: 0px solid #ffff…" at bounding box center [673, 347] width 765 height 558
click at [379, 49] on button "Execution" at bounding box center [395, 53] width 59 height 27
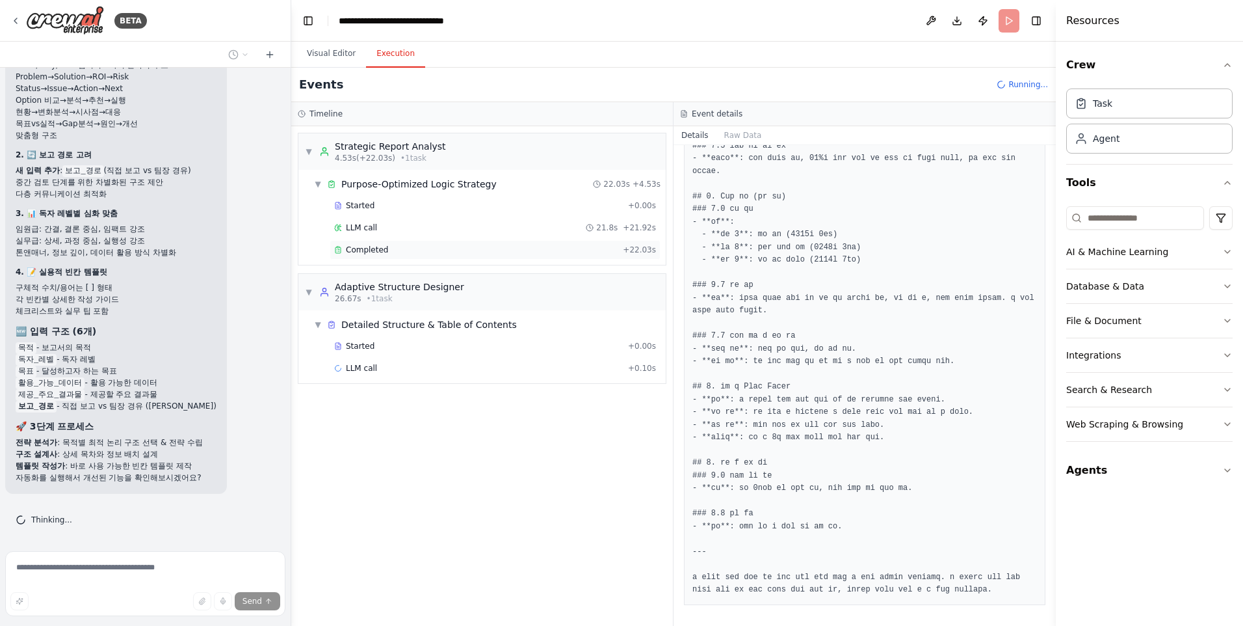
click at [372, 254] on span "Completed" at bounding box center [367, 250] width 42 height 10
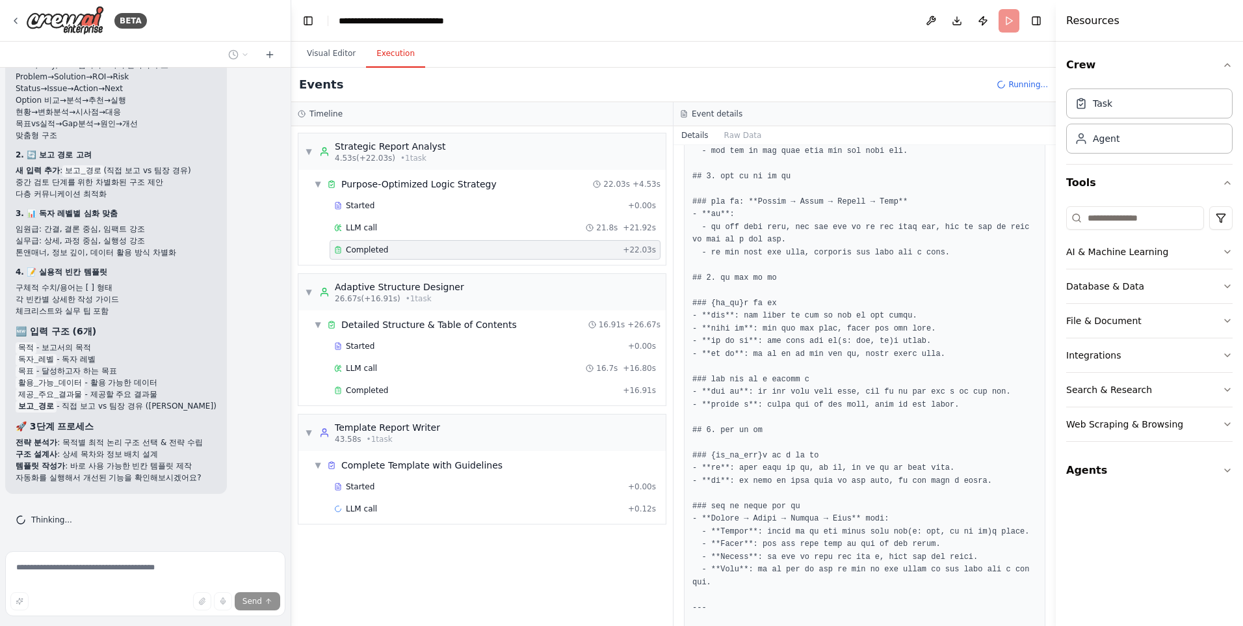
scroll to position [997, 0]
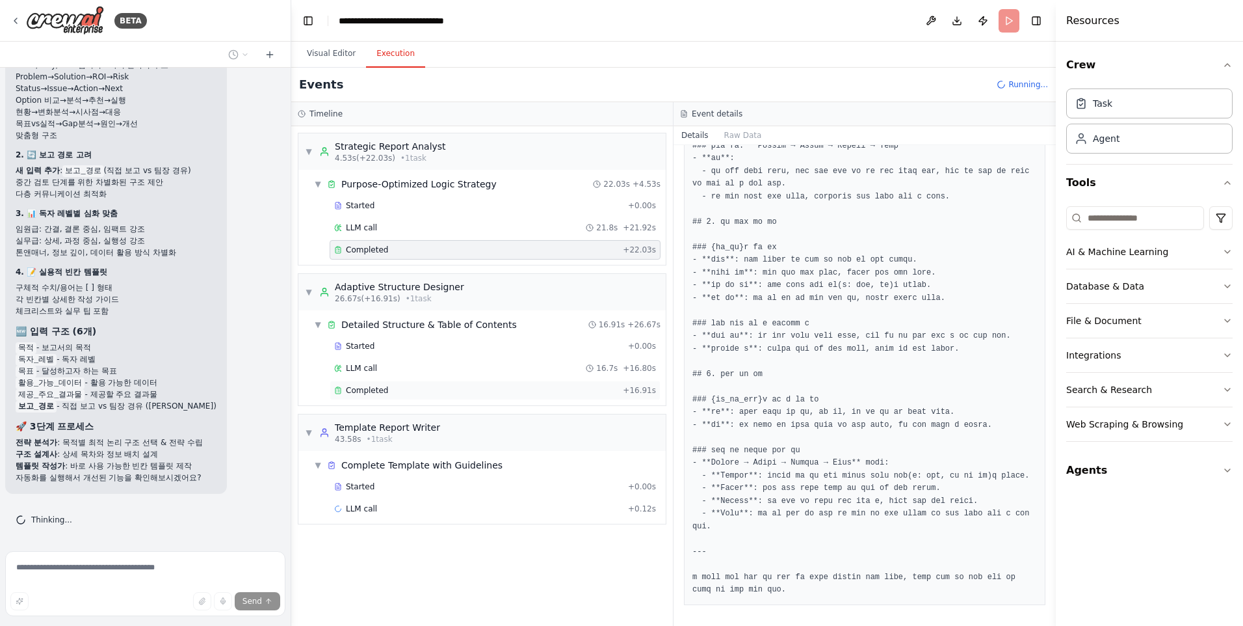
click at [361, 390] on span "Completed" at bounding box center [367, 390] width 42 height 10
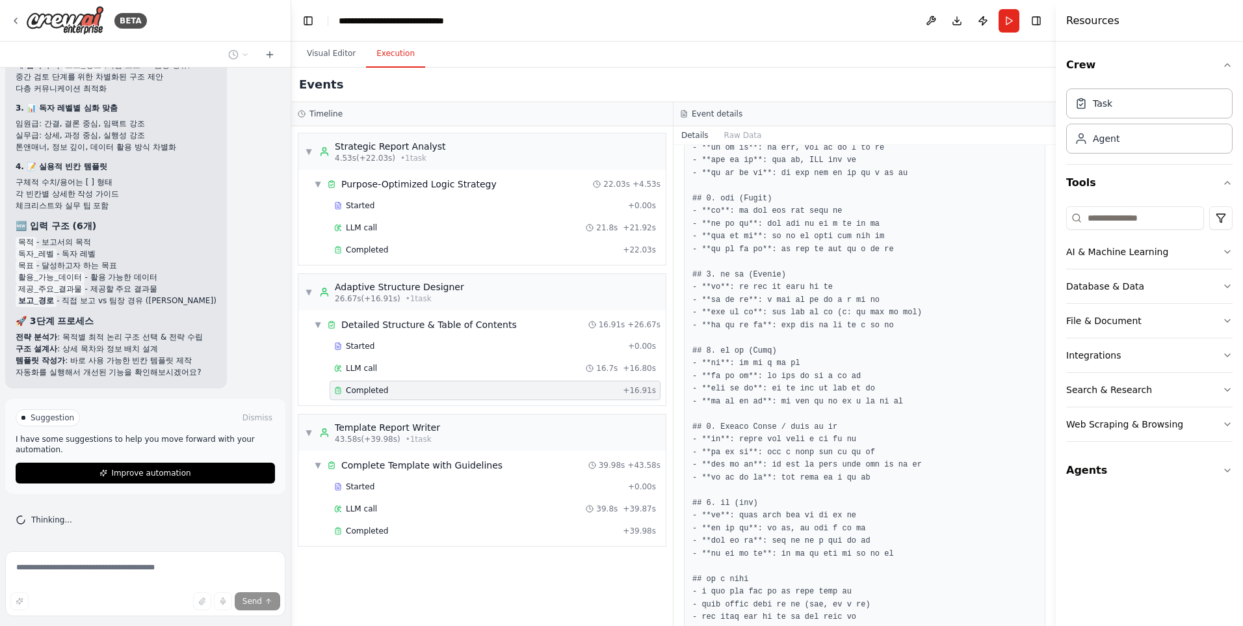
scroll to position [718, 0]
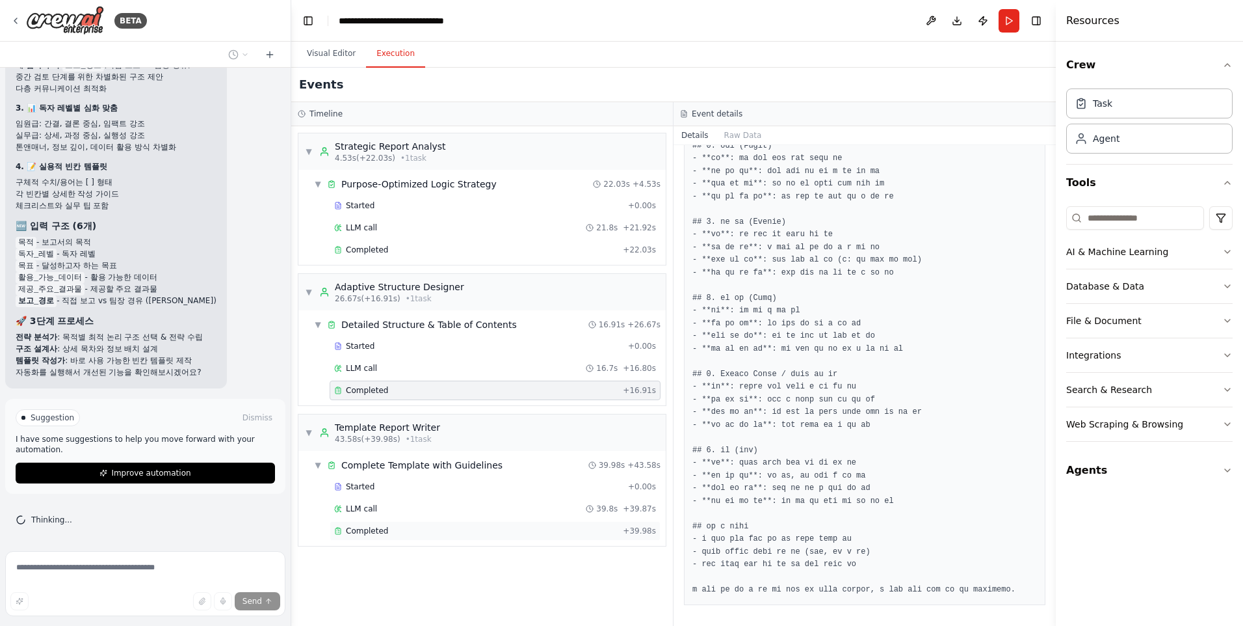
click at [352, 533] on span "Completed" at bounding box center [367, 530] width 42 height 10
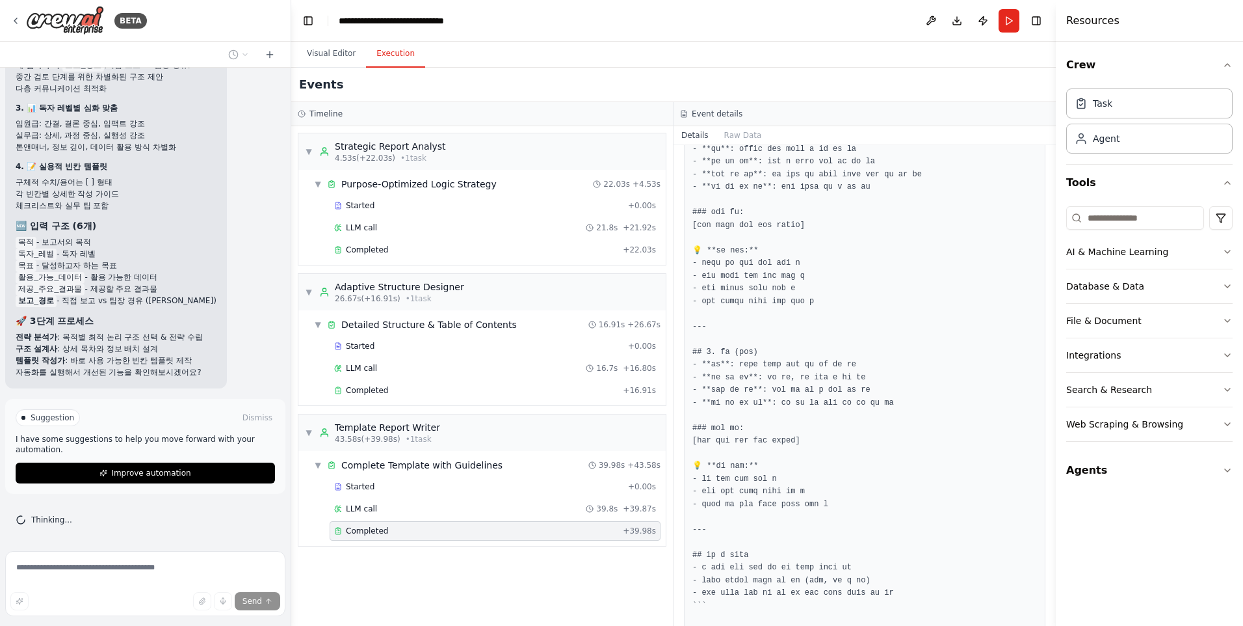
scroll to position [1872, 0]
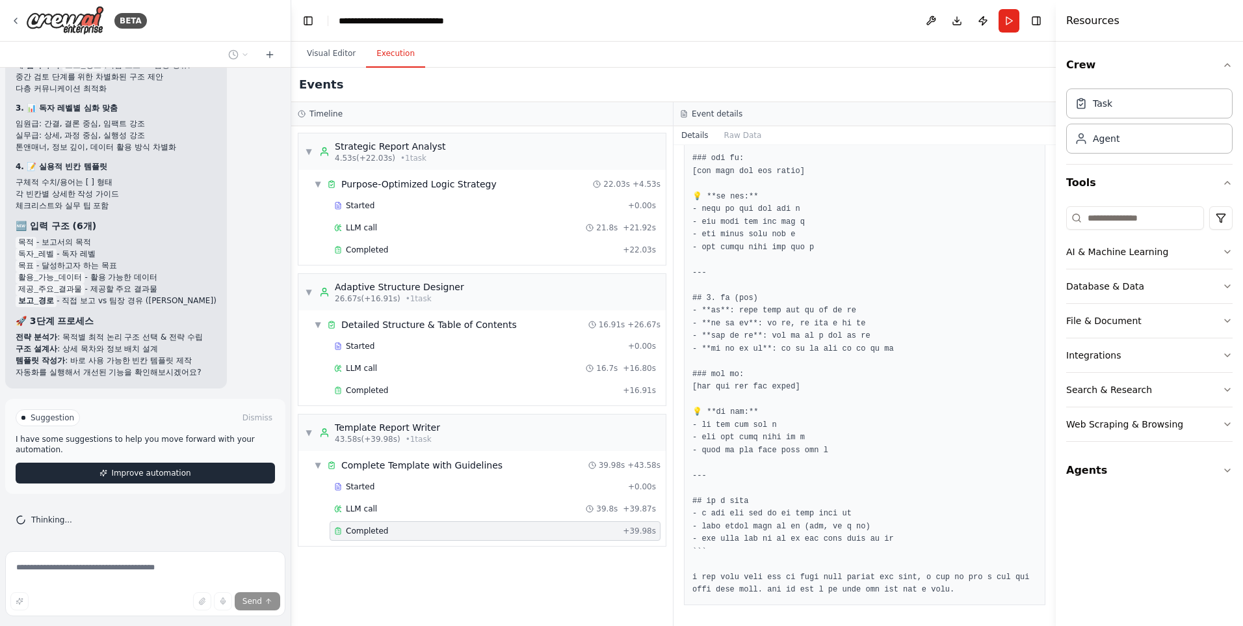
click at [200, 474] on button "Improve automation" at bounding box center [145, 472] width 259 height 21
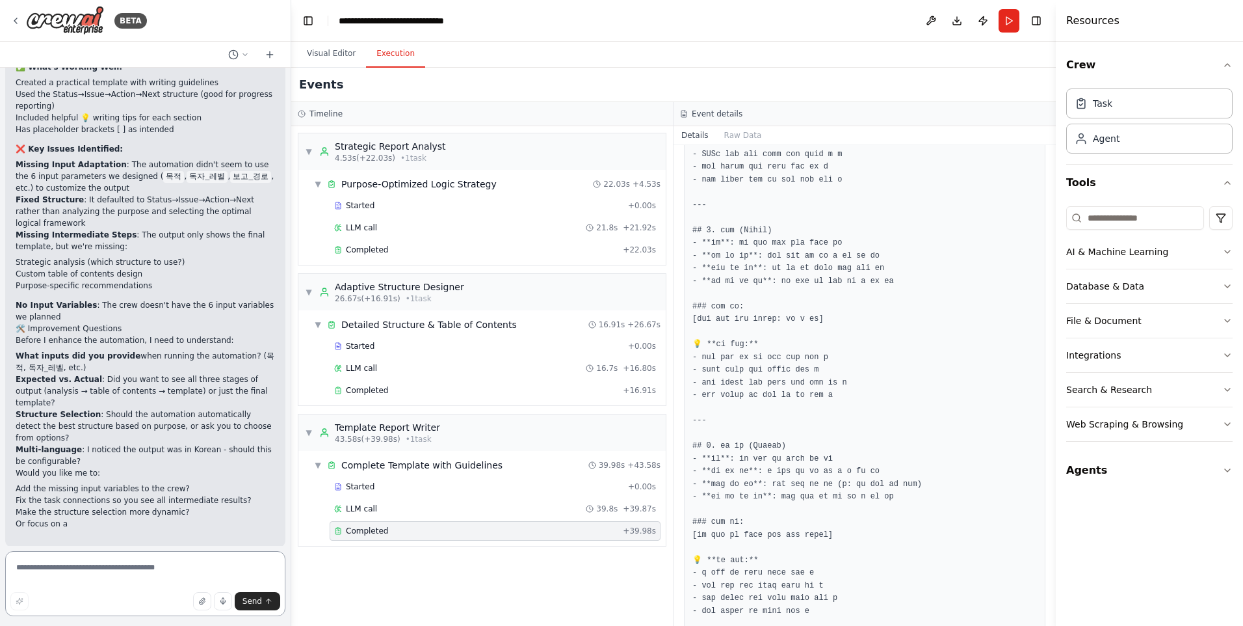
scroll to position [6364, 0]
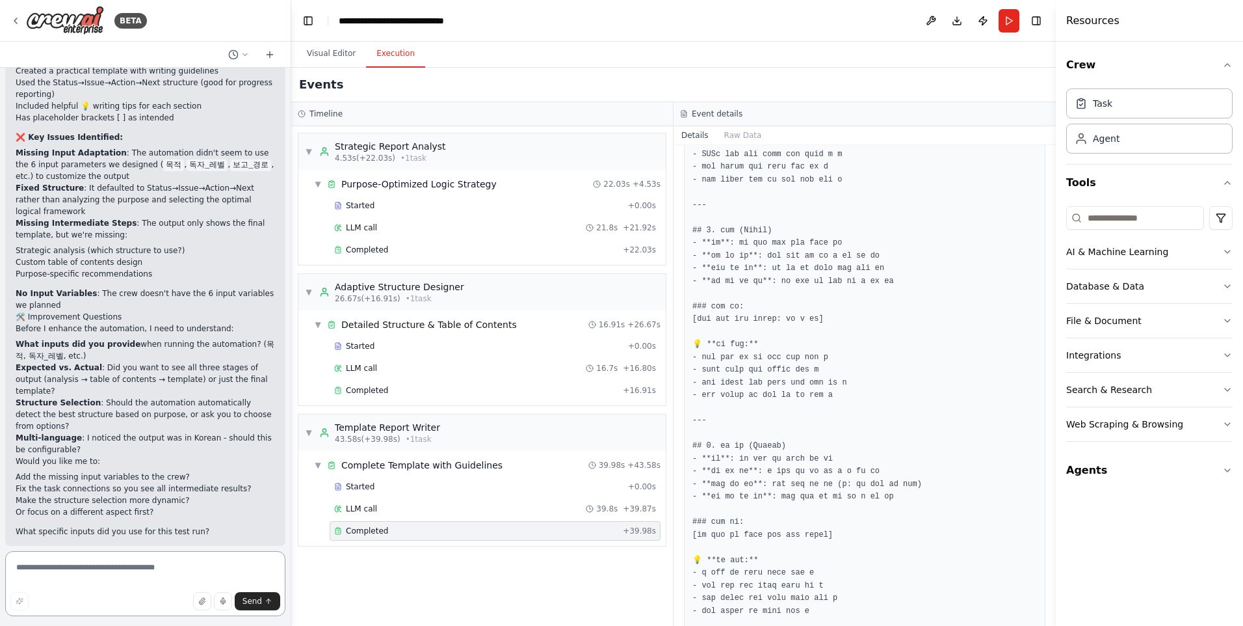
click at [92, 566] on textarea at bounding box center [145, 583] width 280 height 65
type textarea "********"
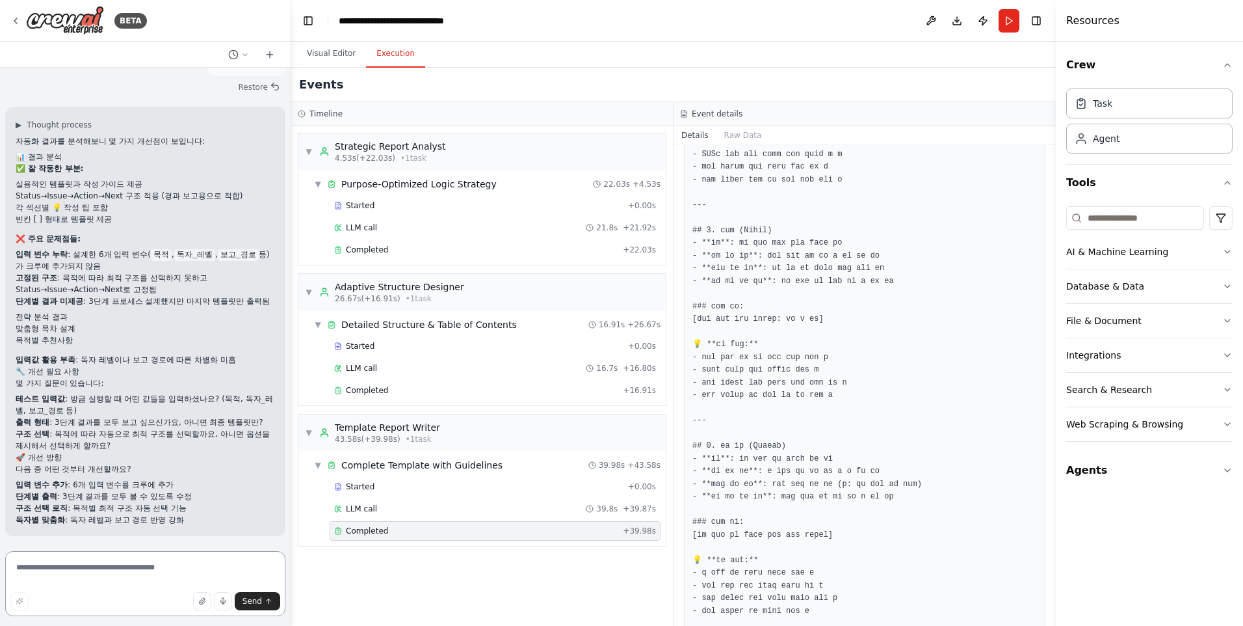
scroll to position [6890, 0]
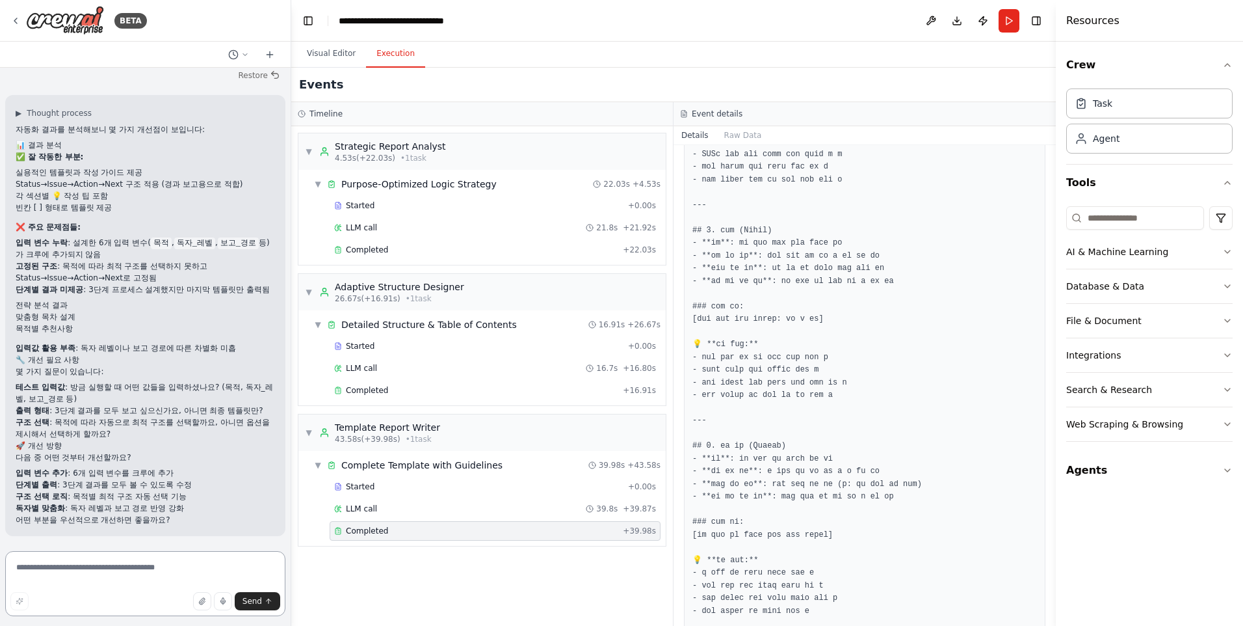
click at [88, 566] on textarea at bounding box center [145, 583] width 280 height 65
type textarea "**********"
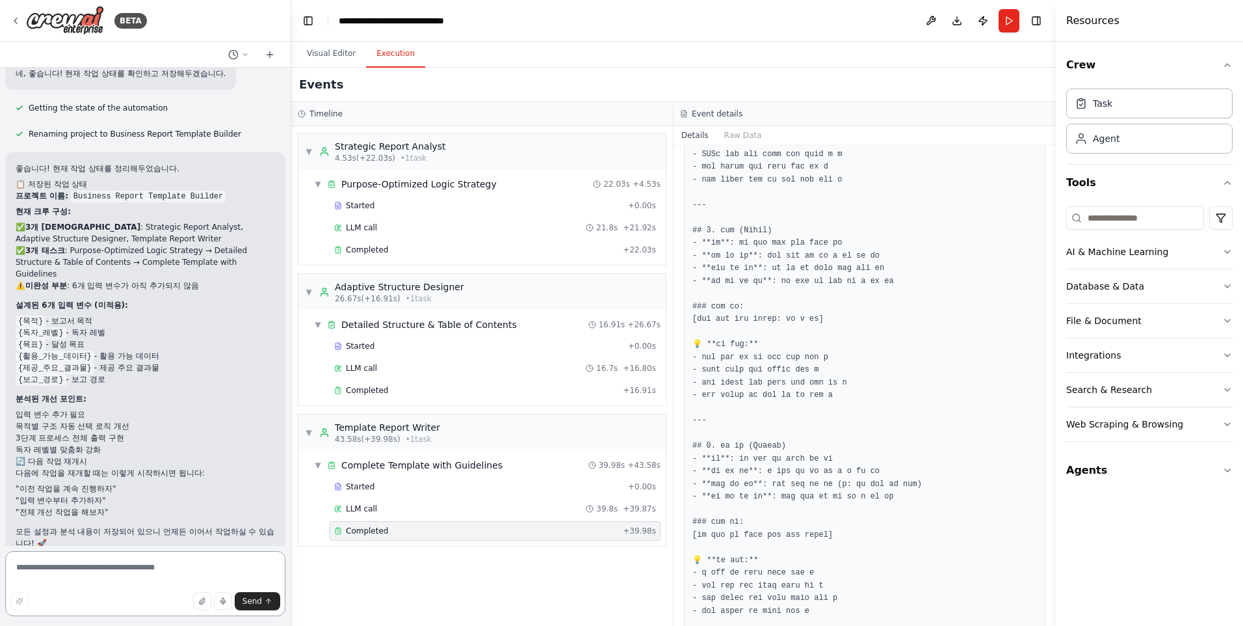
scroll to position [7473, 0]
